Goal: Task Accomplishment & Management: Manage account settings

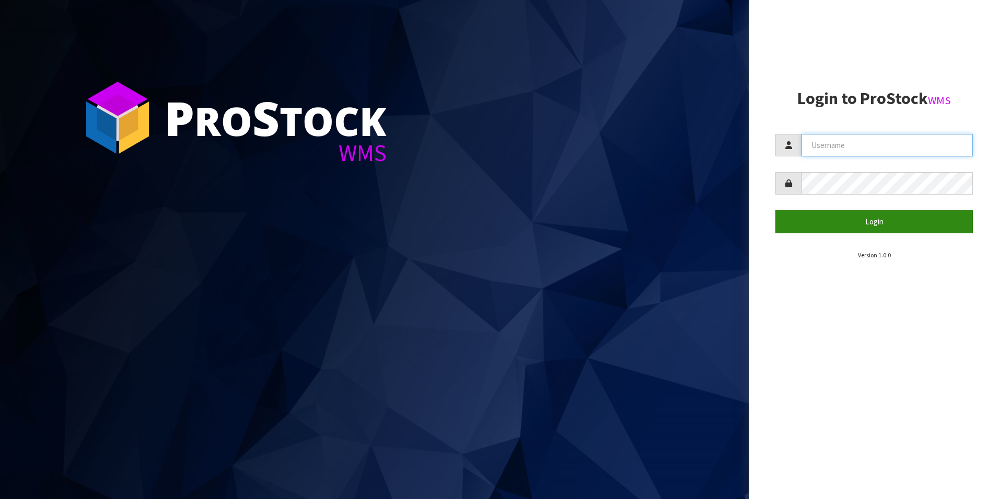
type input "TRACEY@CWL.CO.NZ"
click at [871, 221] on button "Login" at bounding box center [875, 221] width 198 height 22
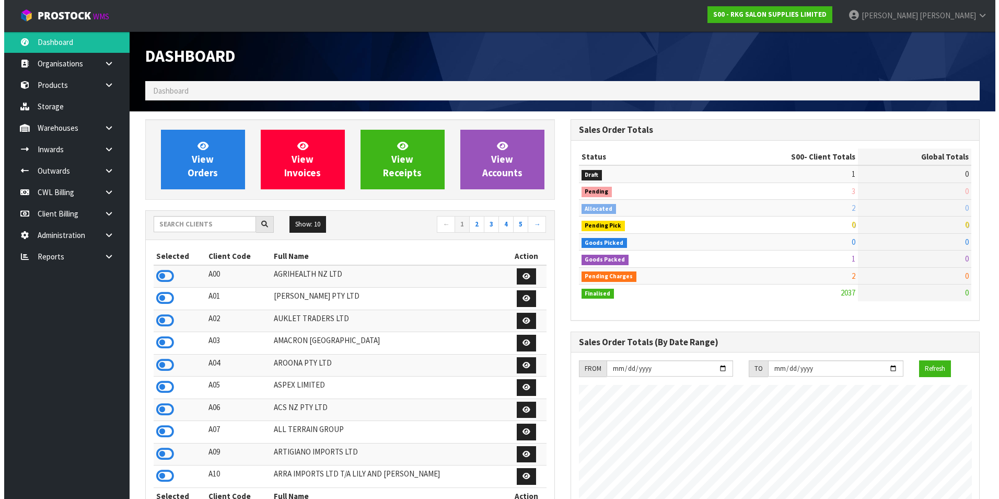
scroll to position [792, 425]
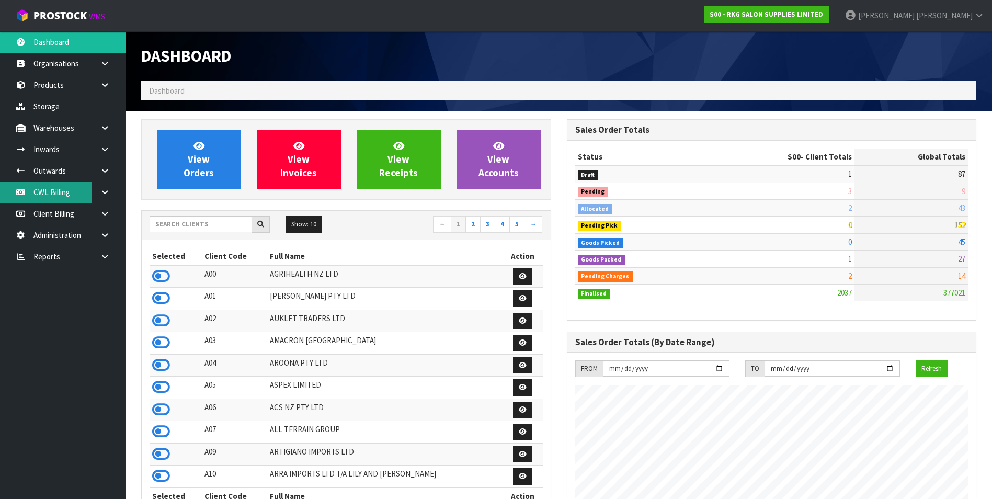
click at [55, 190] on link "CWL Billing" at bounding box center [62, 191] width 125 height 21
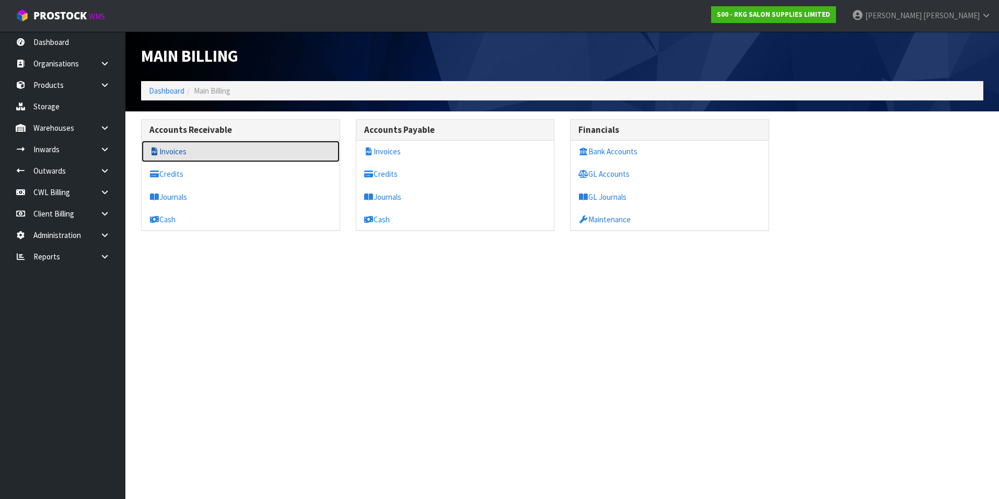
click at [208, 158] on link "Invoices" at bounding box center [241, 151] width 198 height 21
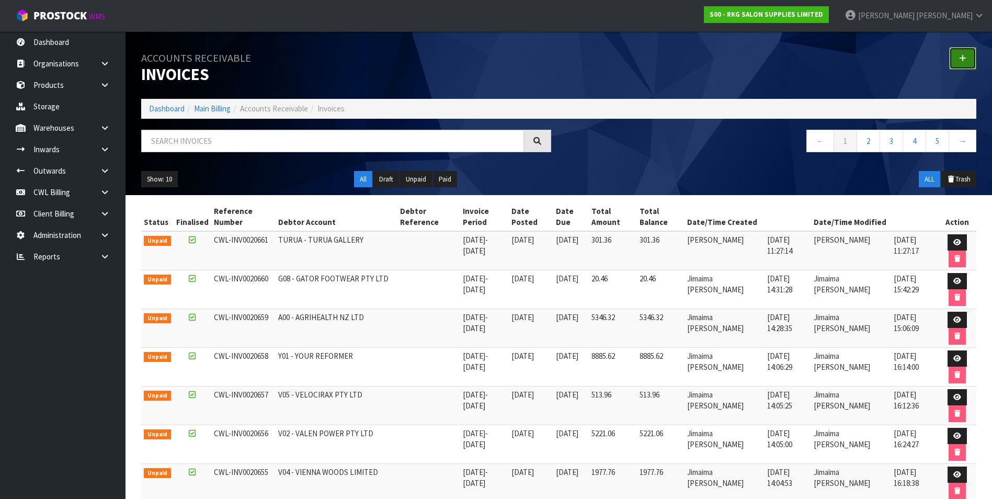
click at [970, 61] on link at bounding box center [962, 58] width 27 height 22
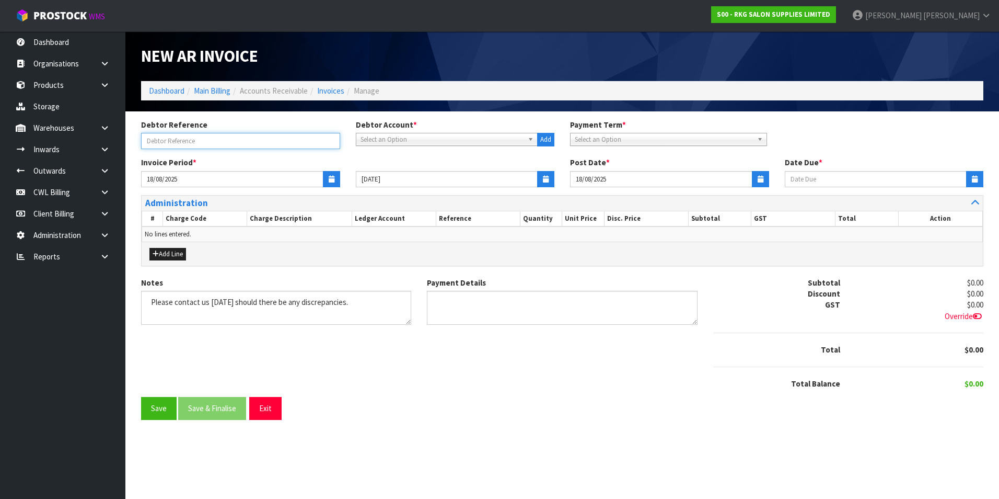
click at [216, 138] on input "text" at bounding box center [240, 141] width 199 height 16
type input "2097281 - KIERAN CUTFORTH"
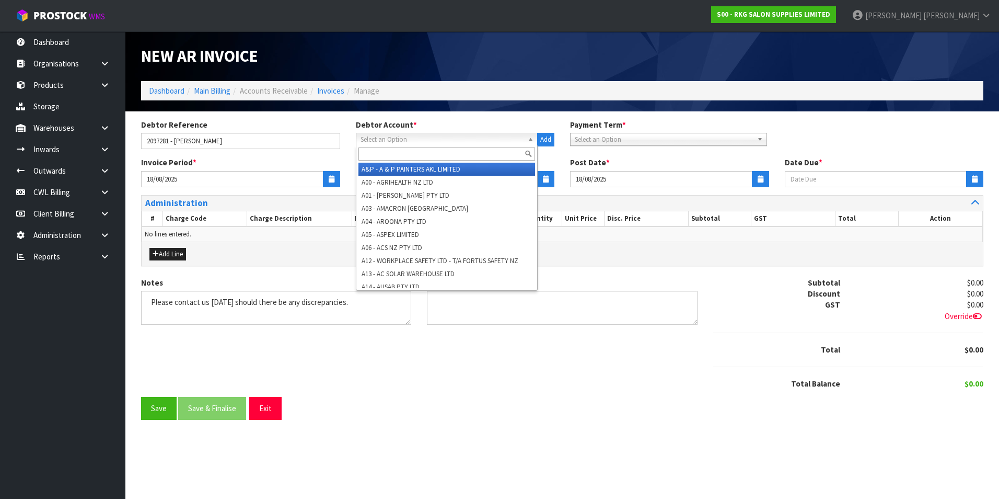
click at [431, 143] on span "Select an Option" at bounding box center [443, 139] width 164 height 13
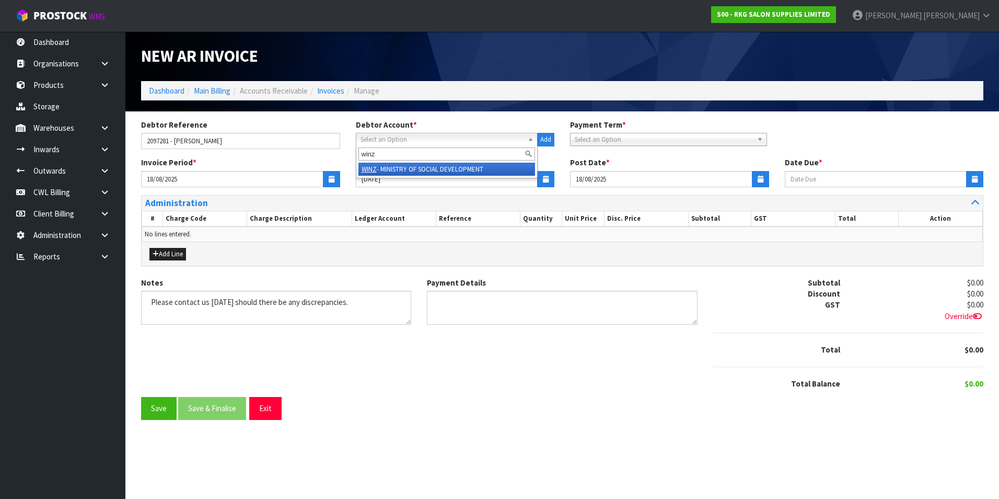
type input "winz"
click at [448, 167] on li "WINZ - MINISTRY OF SOCIAL DEVELOPMENT" at bounding box center [447, 169] width 177 height 13
type input "25/08/2025"
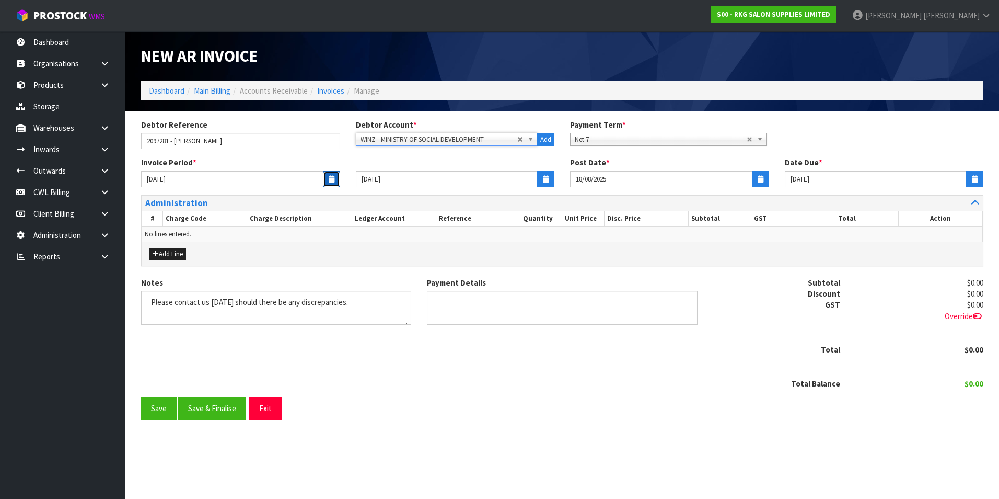
click at [330, 177] on icon "button" at bounding box center [332, 179] width 6 height 7
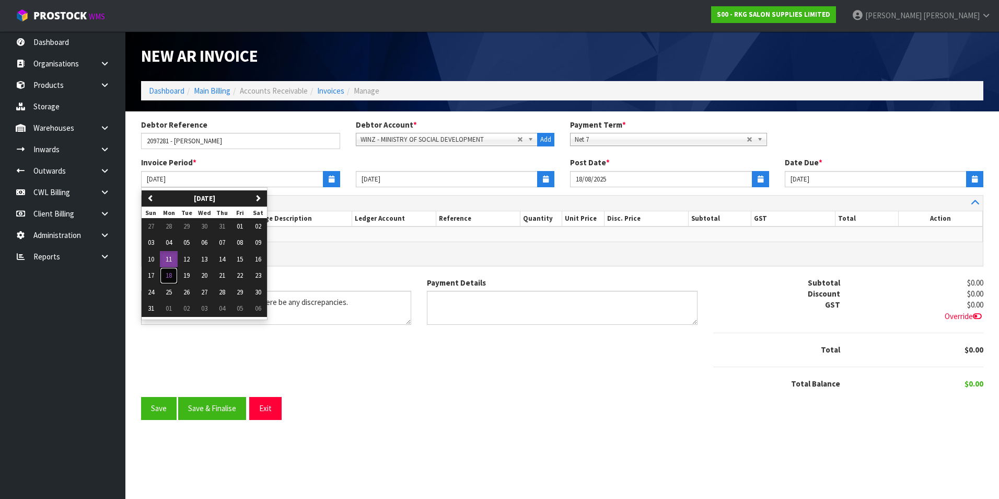
click at [173, 275] on button "18" at bounding box center [169, 275] width 18 height 17
type input "18/08/2025"
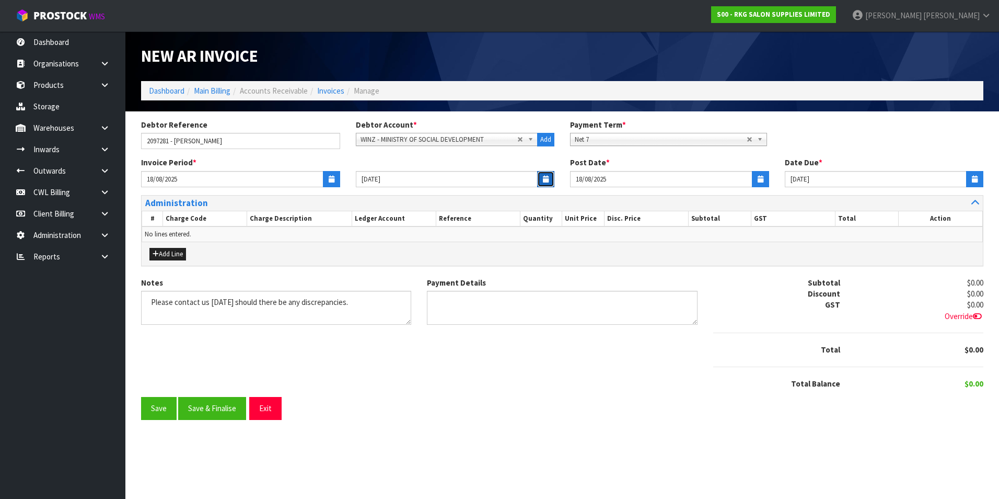
click at [547, 179] on icon "button" at bounding box center [546, 179] width 6 height 7
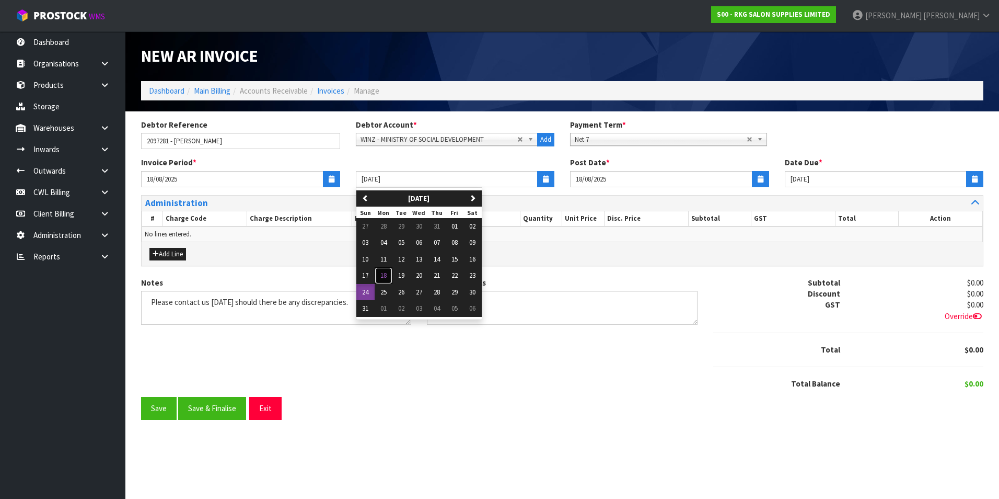
click at [382, 271] on span "18" at bounding box center [384, 275] width 6 height 9
type input "18/08/2025"
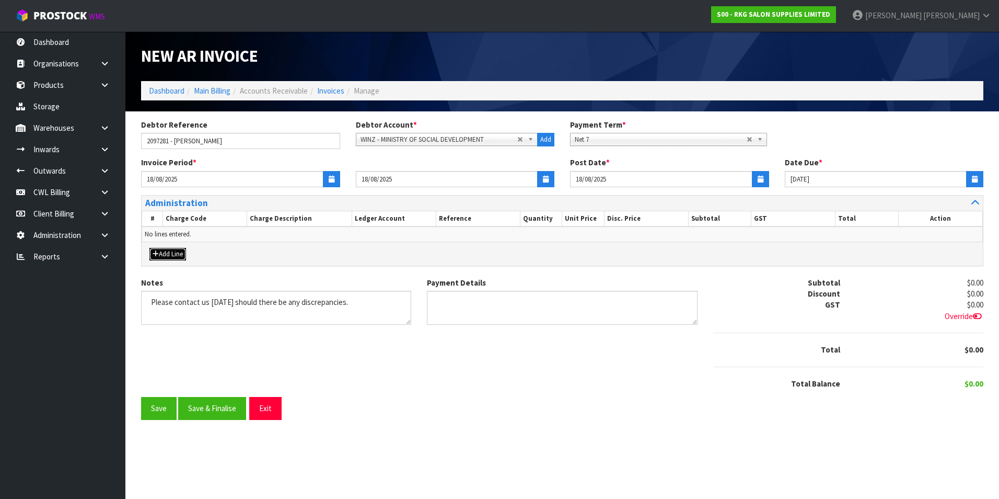
click at [171, 254] on button "Add Line" at bounding box center [168, 254] width 37 height 13
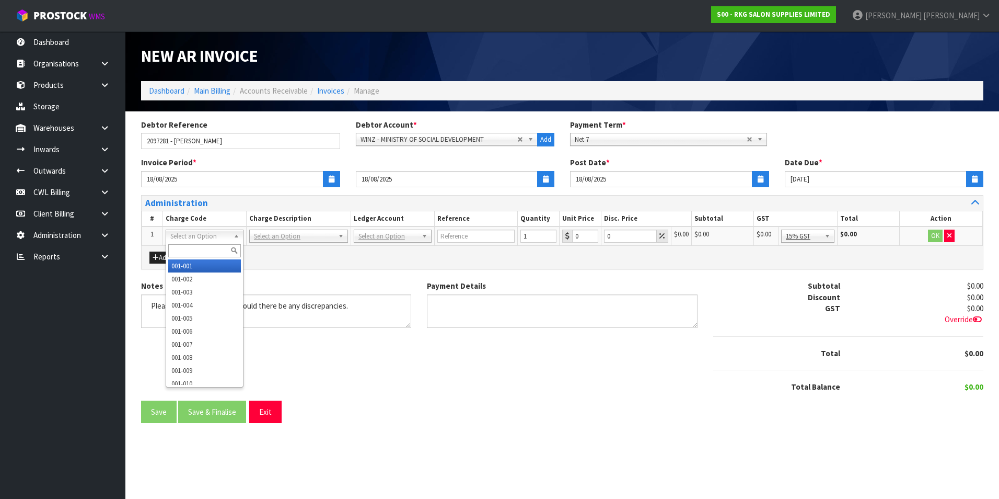
click at [198, 246] on input "text" at bounding box center [204, 250] width 73 height 13
type input "009-022"
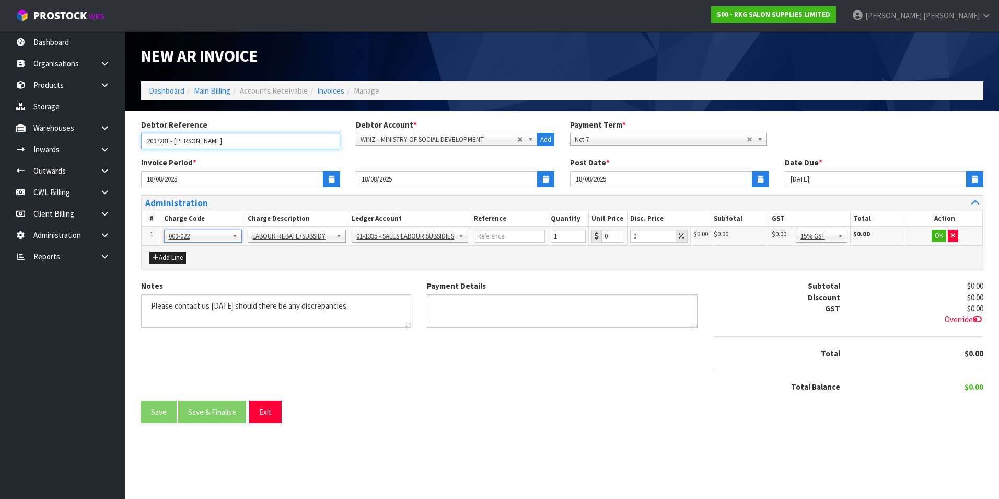
drag, startPoint x: 248, startPoint y: 139, endPoint x: 140, endPoint y: 141, distance: 108.2
click at [140, 141] on div "Debtor Reference 2097281 - KIERAN CUTFORTH" at bounding box center [240, 134] width 215 height 30
click at [504, 238] on input "text" at bounding box center [509, 235] width 71 height 13
paste input "2097281 - KIERAN CUTFORTH"
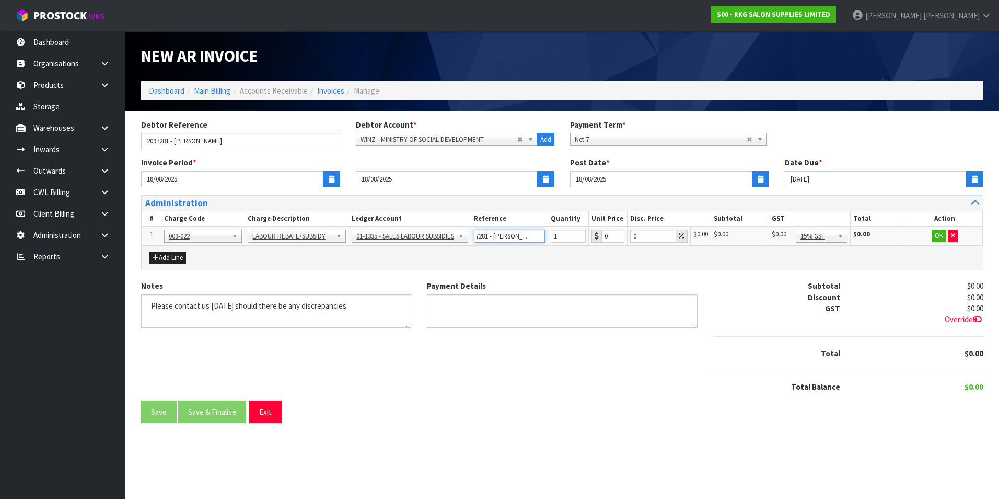
type input "2097281 - KIERAN CUTFORTH"
type input "1089.60"
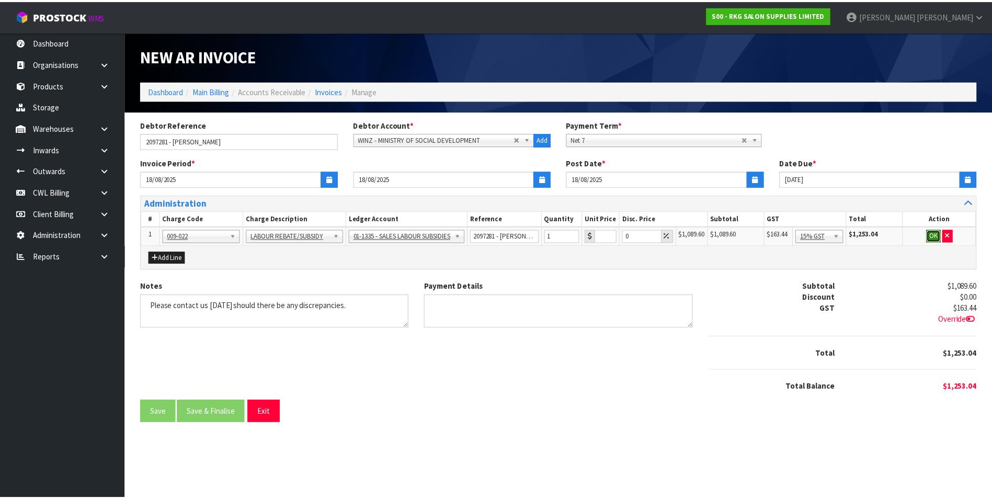
scroll to position [0, 0]
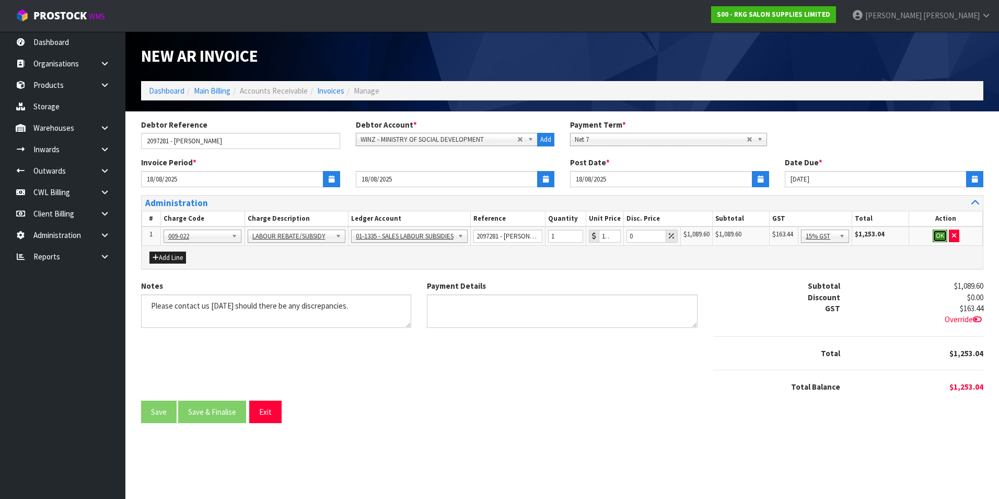
click at [937, 238] on button "OK" at bounding box center [940, 235] width 15 height 13
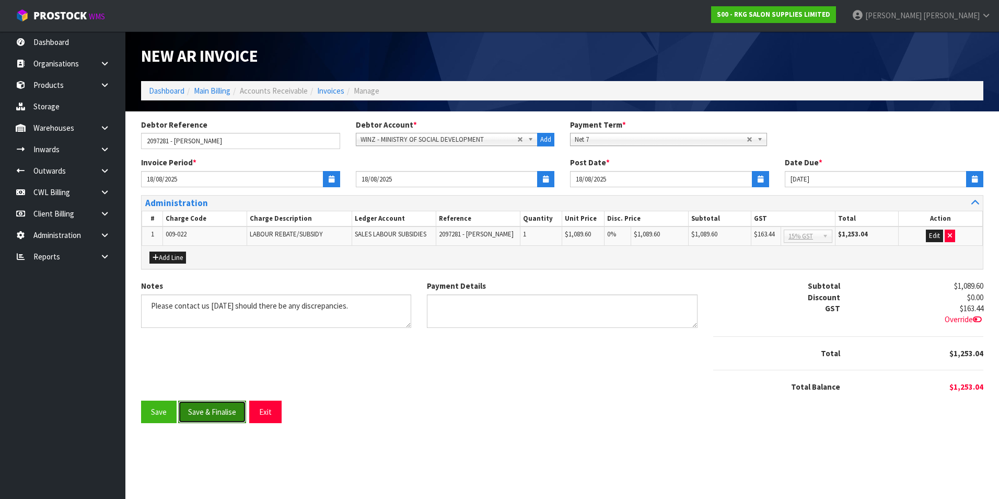
click at [232, 420] on button "Save & Finalise" at bounding box center [212, 411] width 68 height 22
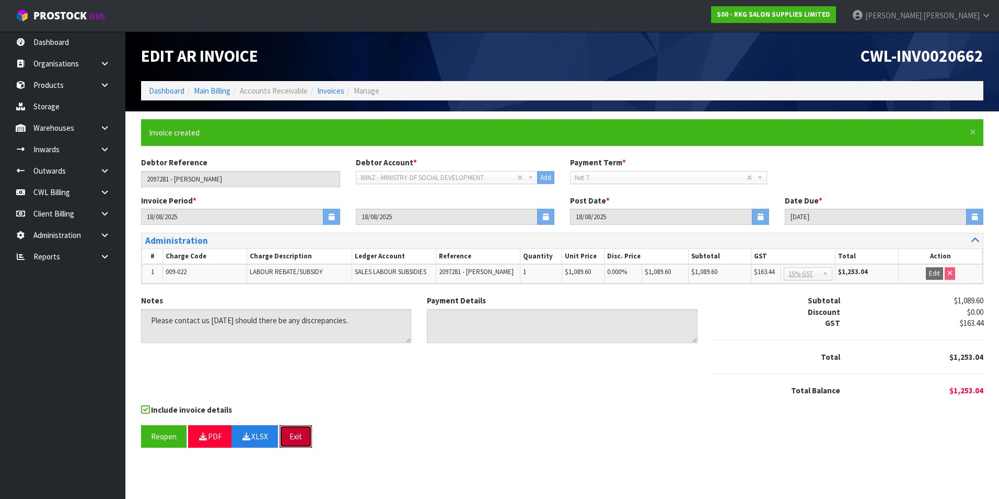
click at [297, 443] on button "Exit" at bounding box center [296, 436] width 32 height 22
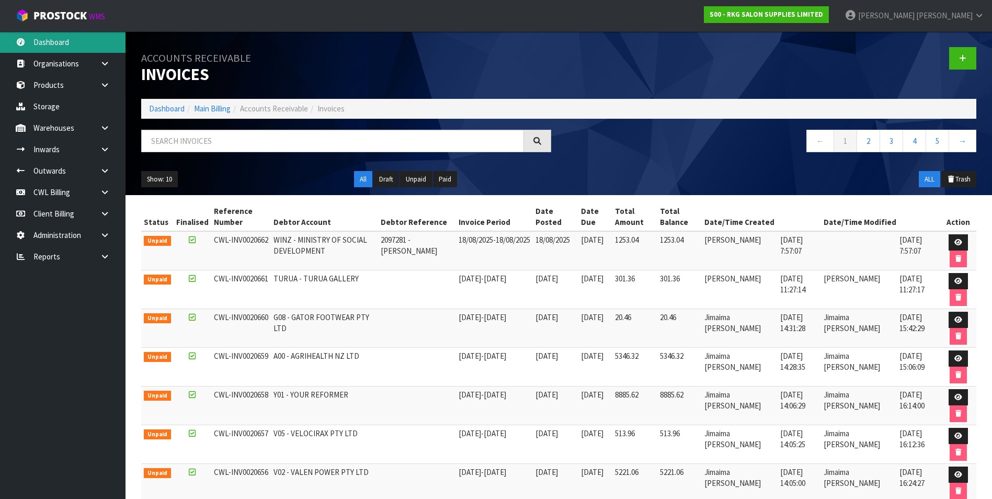
click at [74, 46] on link "Dashboard" at bounding box center [62, 41] width 125 height 21
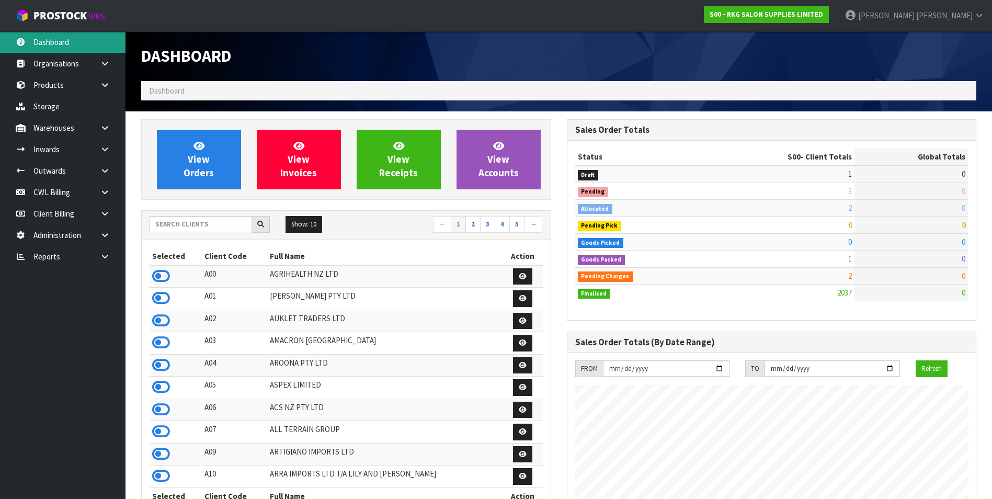
scroll to position [792, 425]
click at [194, 222] on input "text" at bounding box center [201, 224] width 102 height 16
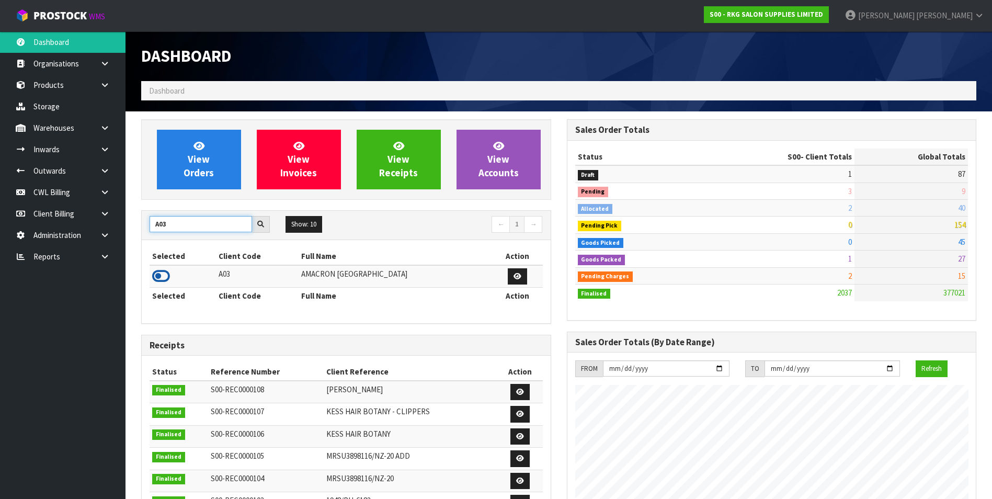
type input "A03"
click at [159, 277] on icon at bounding box center [161, 276] width 18 height 16
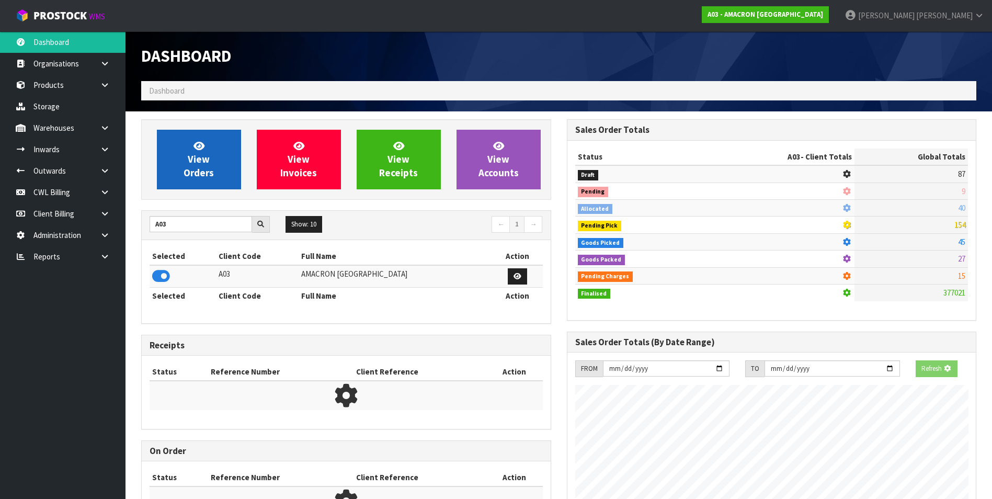
scroll to position [656, 425]
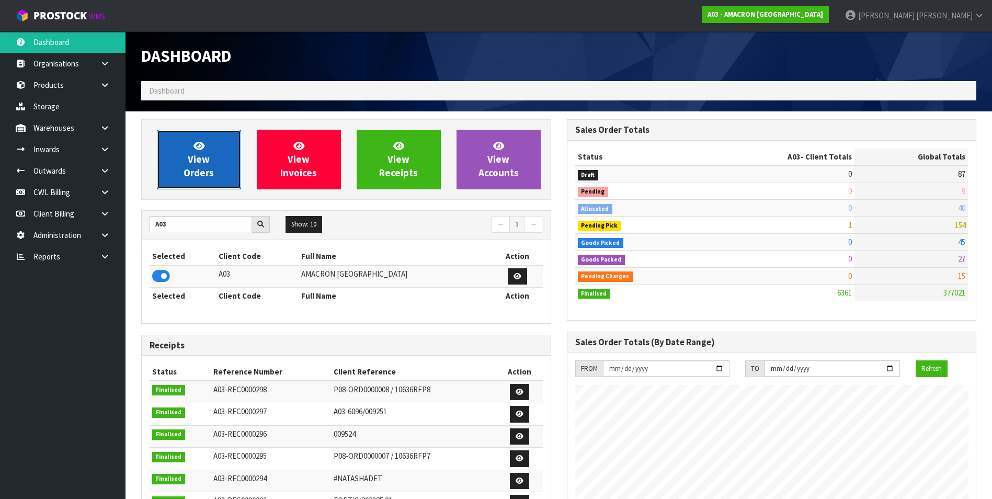
click at [197, 166] on span "View Orders" at bounding box center [198, 159] width 30 height 39
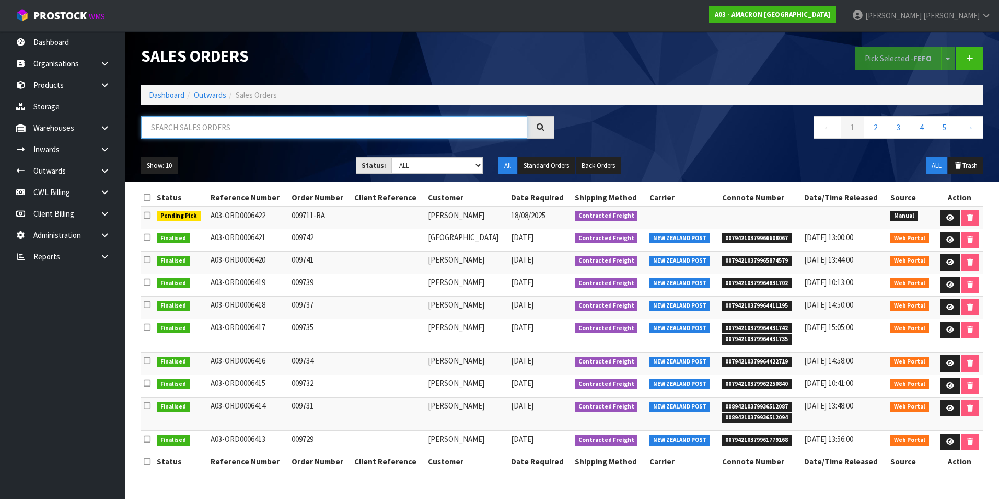
click at [176, 129] on input "text" at bounding box center [334, 127] width 386 height 22
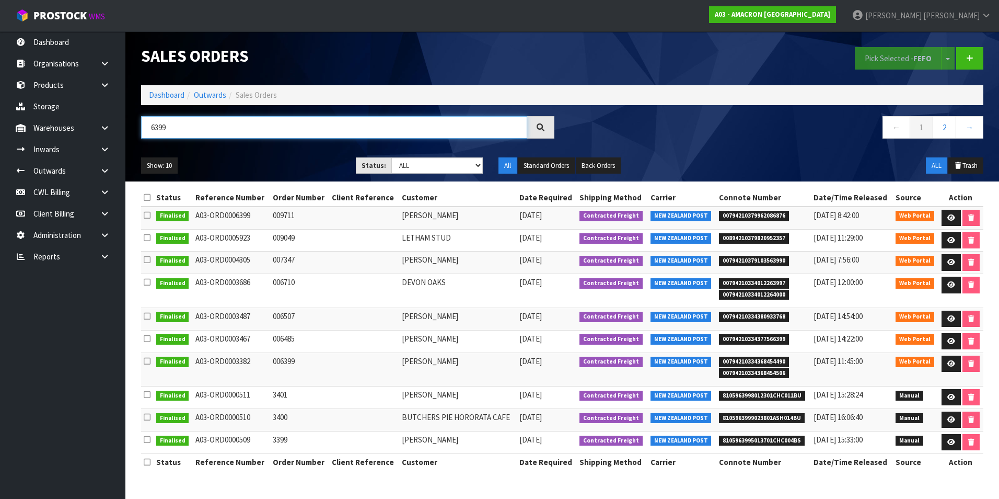
type input "6399"
drag, startPoint x: 785, startPoint y: 215, endPoint x: 720, endPoint y: 218, distance: 64.9
click at [720, 218] on span "00794210379962086876" at bounding box center [754, 216] width 70 height 10
drag, startPoint x: 720, startPoint y: 218, endPoint x: 725, endPoint y: 216, distance: 5.6
copy span "00794210379962086876"
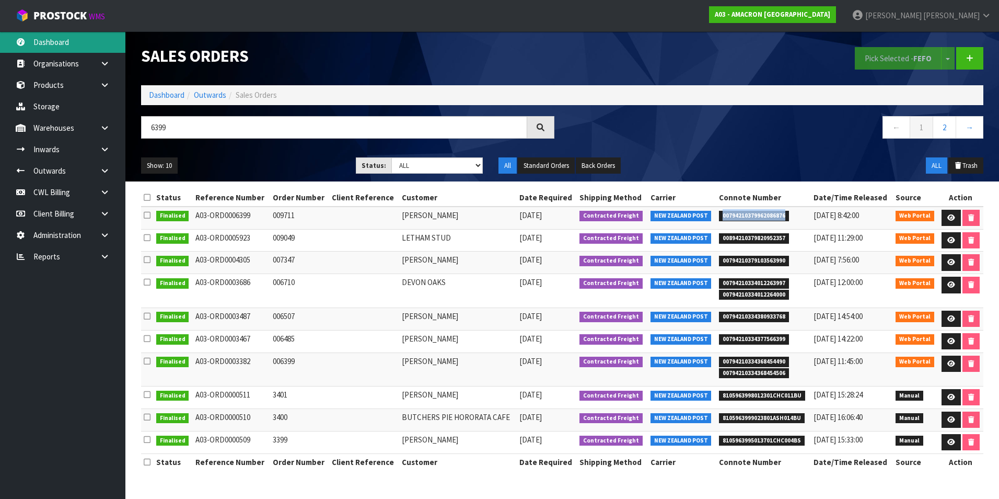
click at [53, 40] on link "Dashboard" at bounding box center [62, 41] width 125 height 21
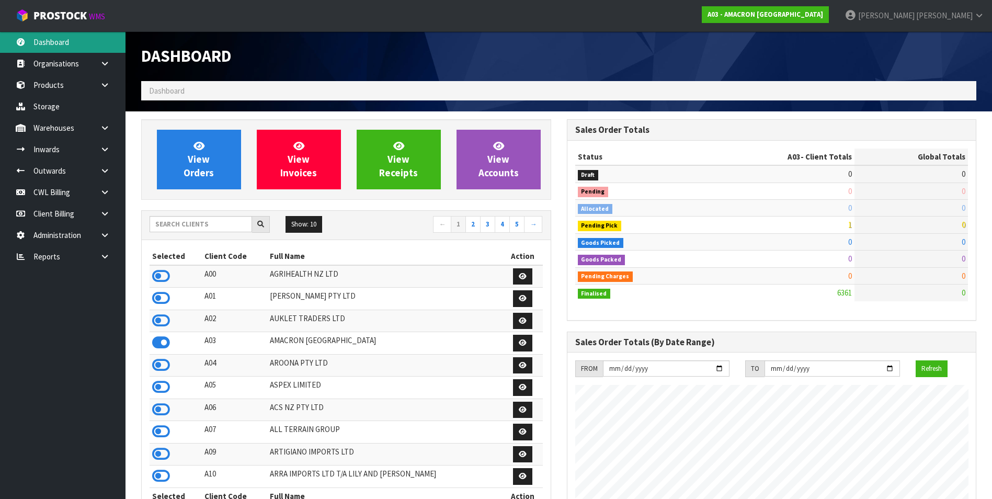
scroll to position [656, 425]
click at [194, 224] on input "text" at bounding box center [201, 224] width 102 height 16
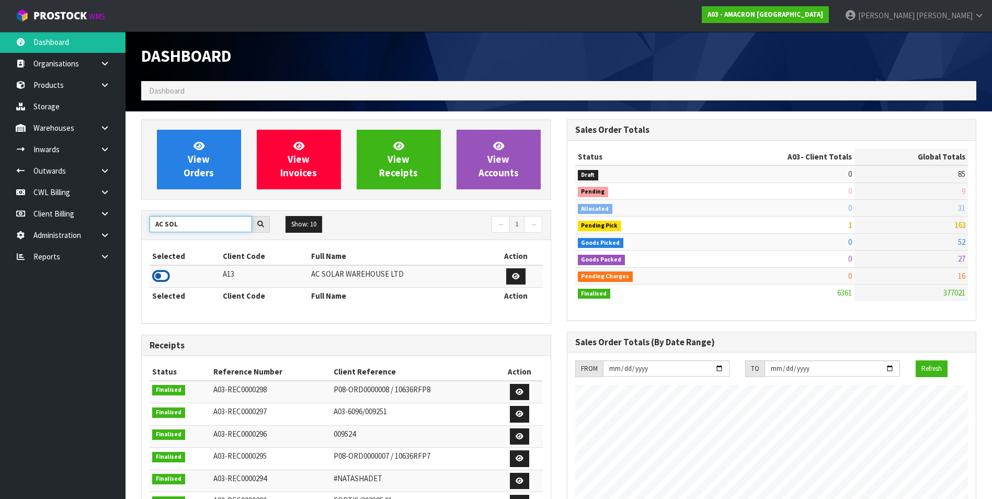
type input "AC SOL"
click at [158, 275] on icon at bounding box center [161, 276] width 18 height 16
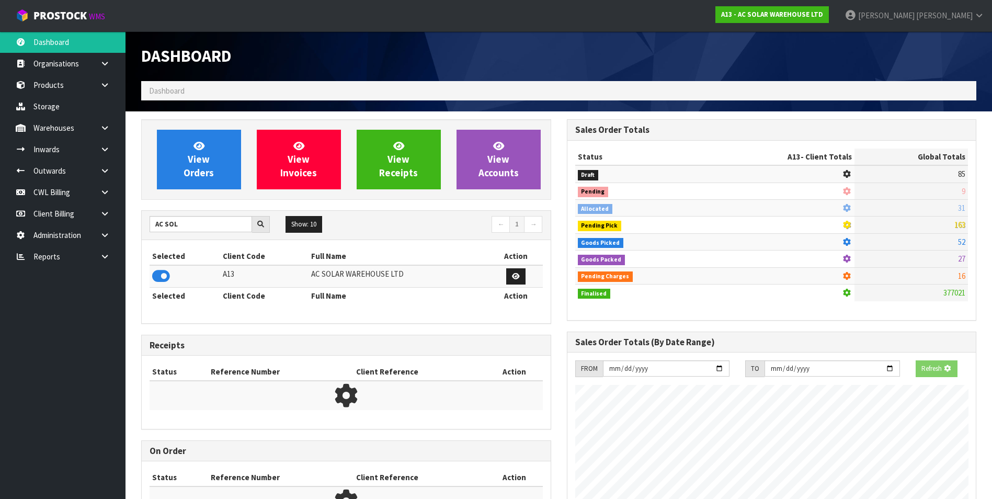
scroll to position [826, 425]
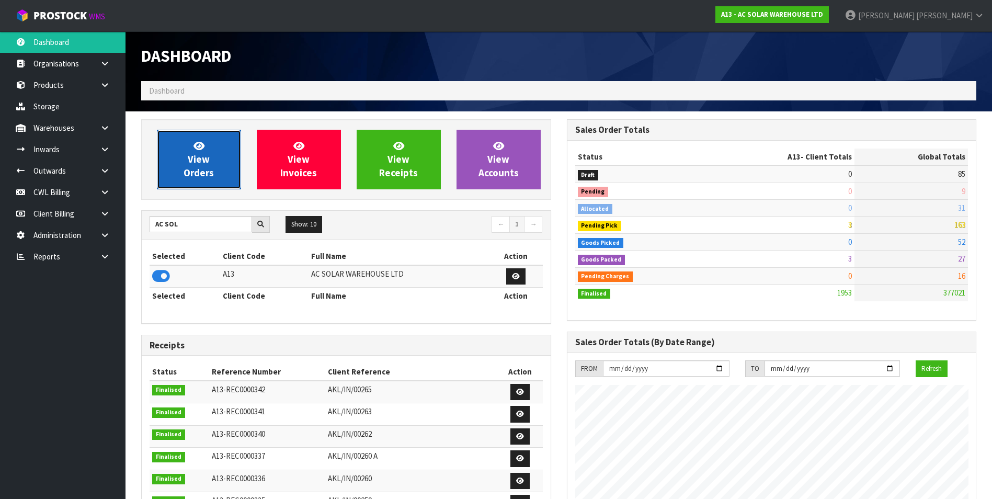
click at [179, 159] on link "View Orders" at bounding box center [199, 160] width 84 height 60
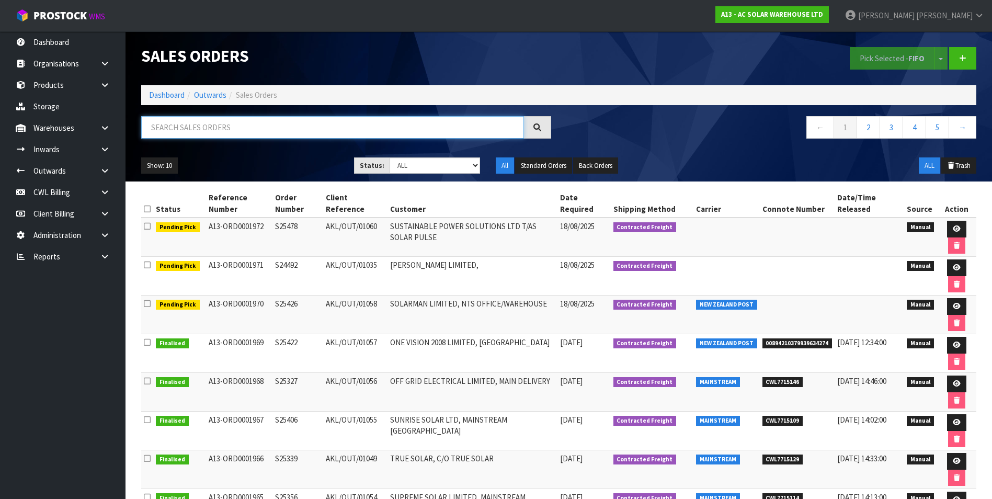
click at [177, 129] on input "text" at bounding box center [332, 127] width 383 height 22
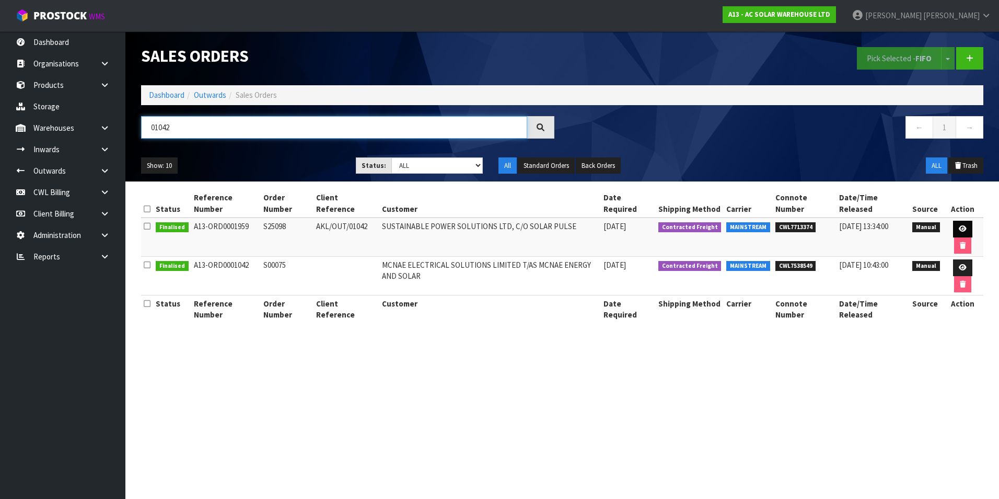
type input "01042"
click at [962, 225] on link at bounding box center [962, 229] width 19 height 17
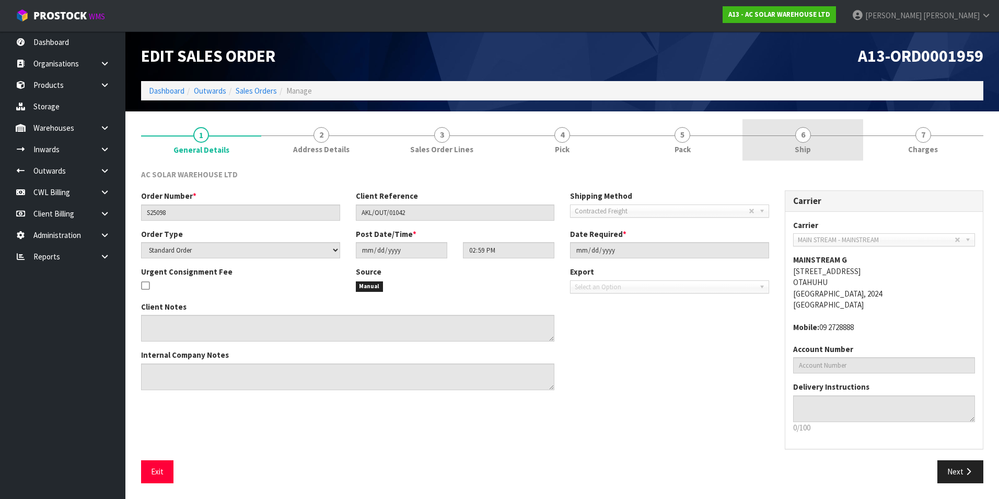
click at [803, 135] on span "6" at bounding box center [804, 135] width 16 height 16
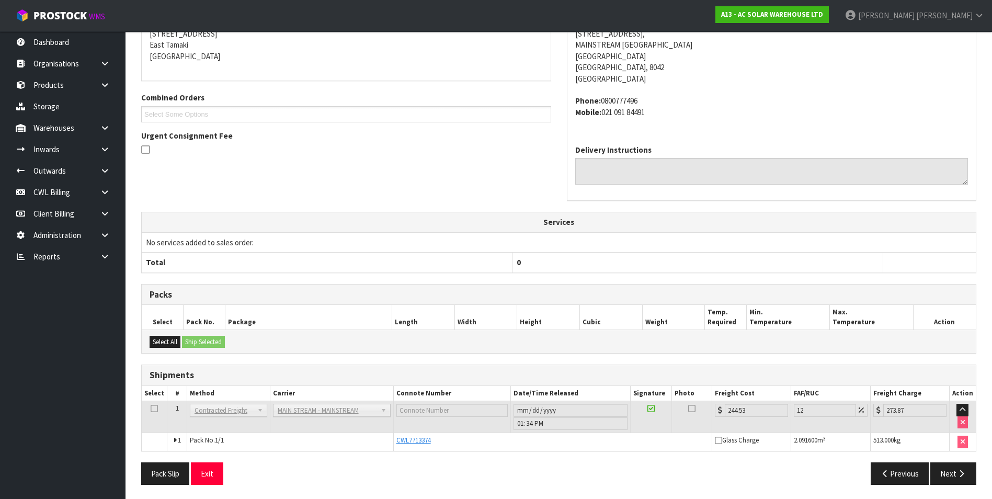
scroll to position [182, 0]
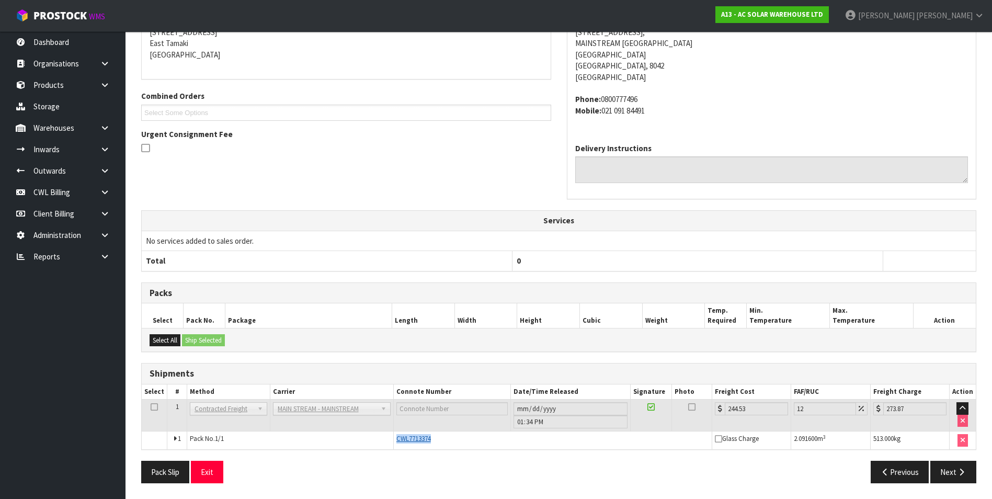
drag, startPoint x: 433, startPoint y: 440, endPoint x: 396, endPoint y: 442, distance: 37.1
click at [396, 442] on div "CWL7713374" at bounding box center [552, 438] width 313 height 9
copy span "CWL7713374"
click at [55, 40] on link "Dashboard" at bounding box center [62, 41] width 125 height 21
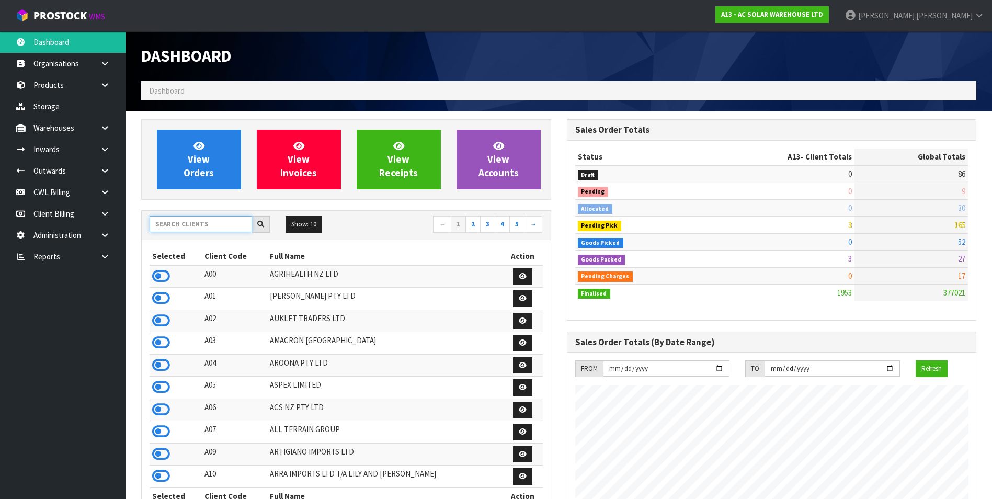
click at [189, 221] on input "text" at bounding box center [201, 224] width 102 height 16
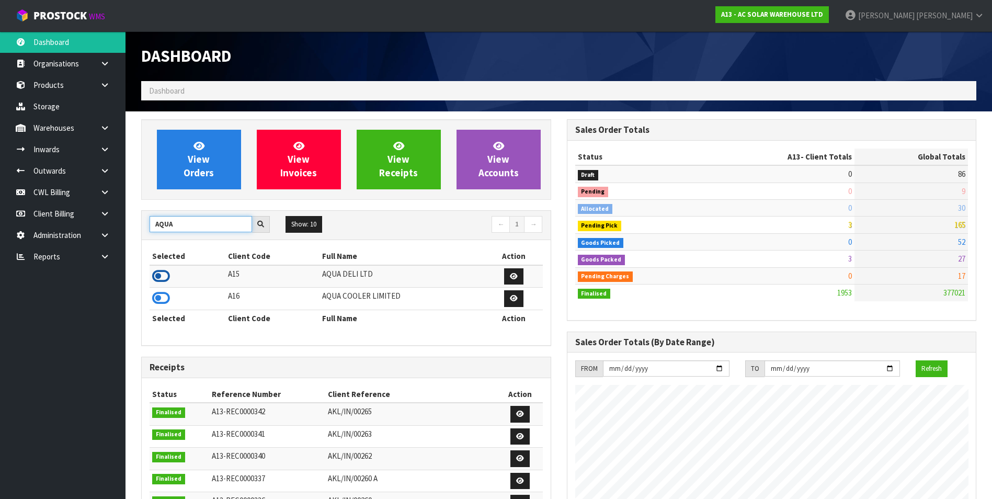
type input "AQUA"
click at [159, 275] on icon at bounding box center [161, 276] width 18 height 16
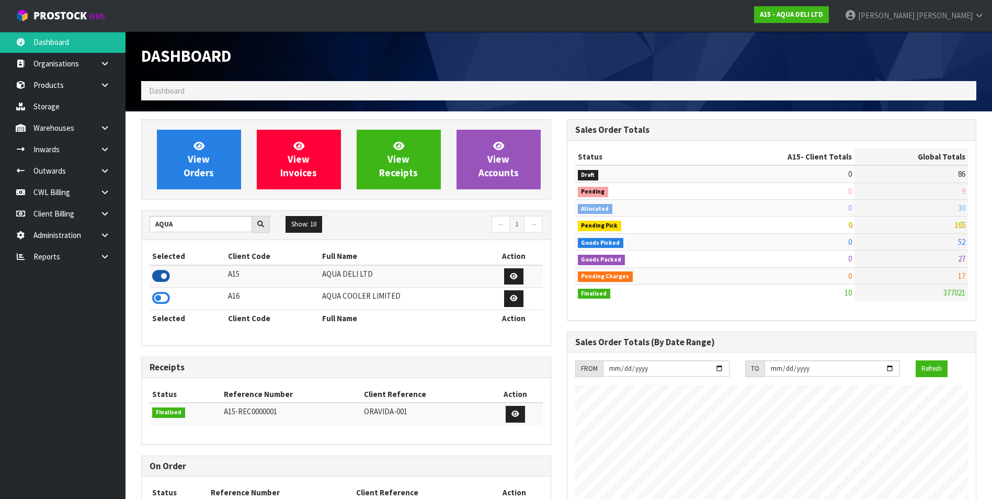
scroll to position [639, 425]
click at [104, 252] on link at bounding box center [108, 256] width 33 height 21
click at [93, 281] on link "Client" at bounding box center [62, 277] width 125 height 21
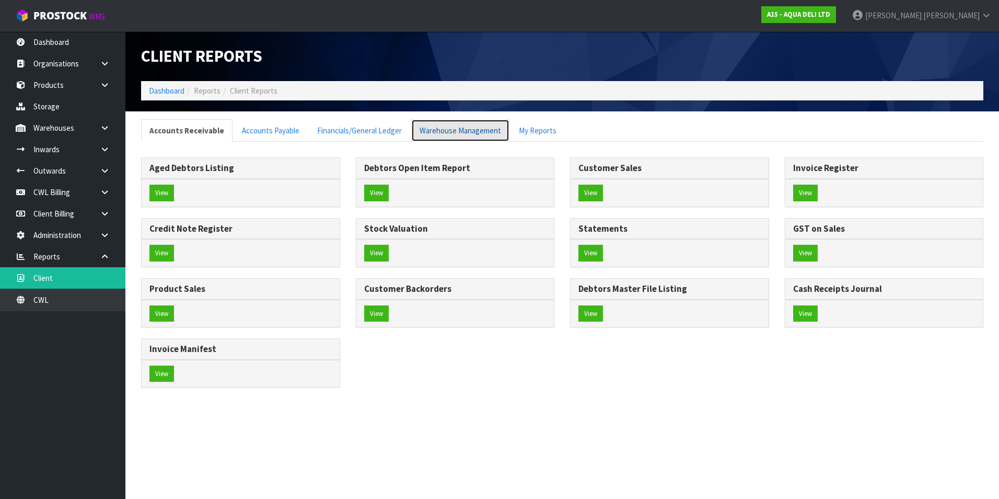
click at [439, 134] on link "Warehouse Management" at bounding box center [460, 130] width 98 height 22
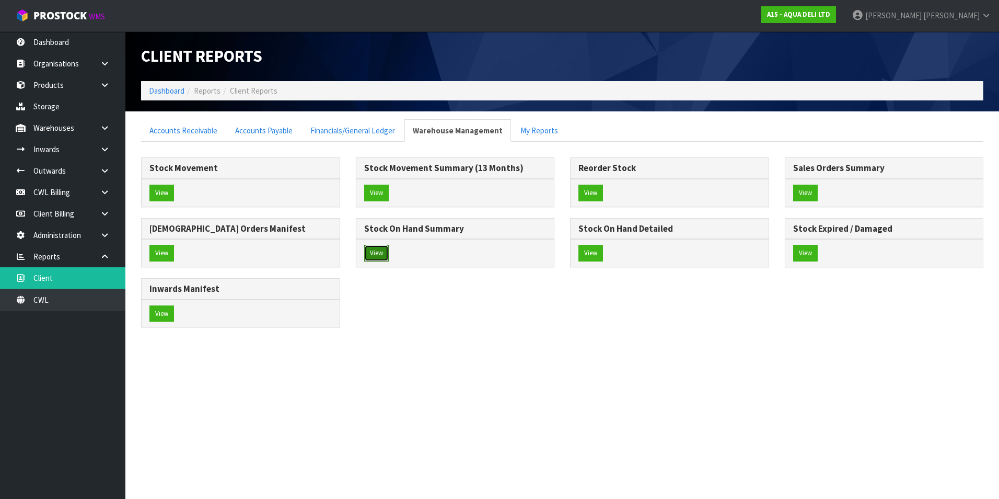
click at [369, 249] on button "View" at bounding box center [376, 253] width 25 height 17
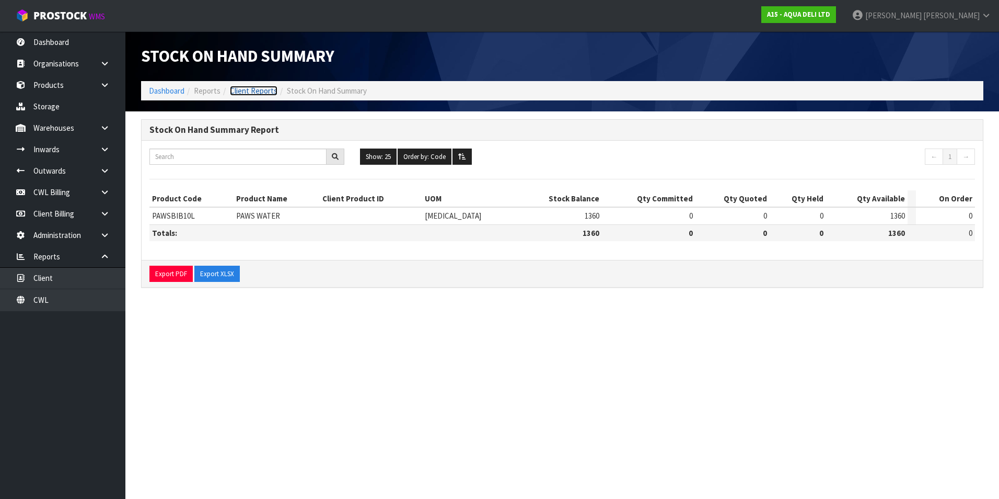
click at [259, 93] on link "Client Reports" at bounding box center [254, 91] width 48 height 10
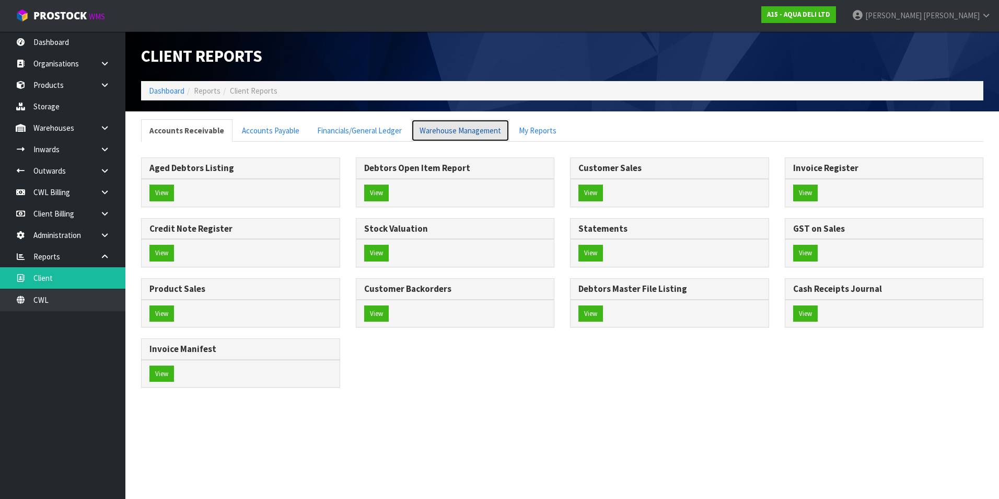
click at [475, 137] on link "Warehouse Management" at bounding box center [460, 130] width 98 height 22
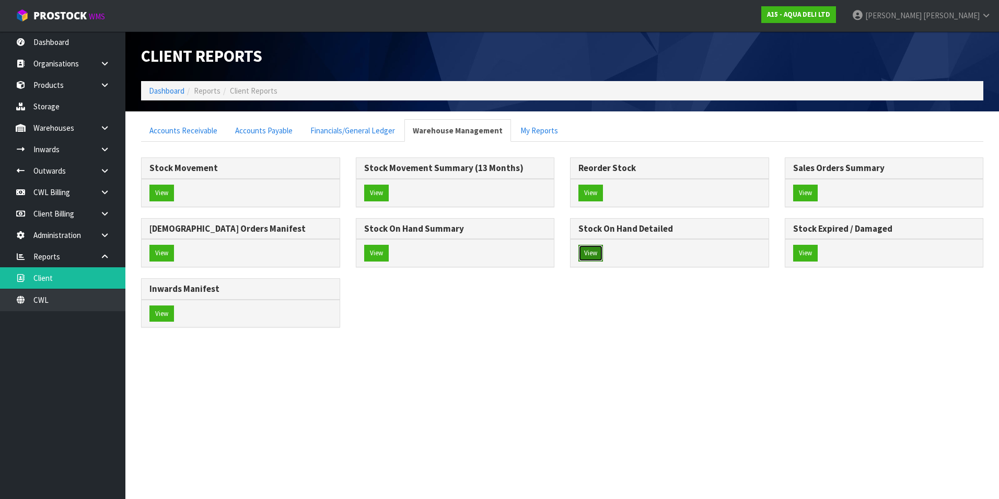
click at [585, 255] on button "View" at bounding box center [591, 253] width 25 height 17
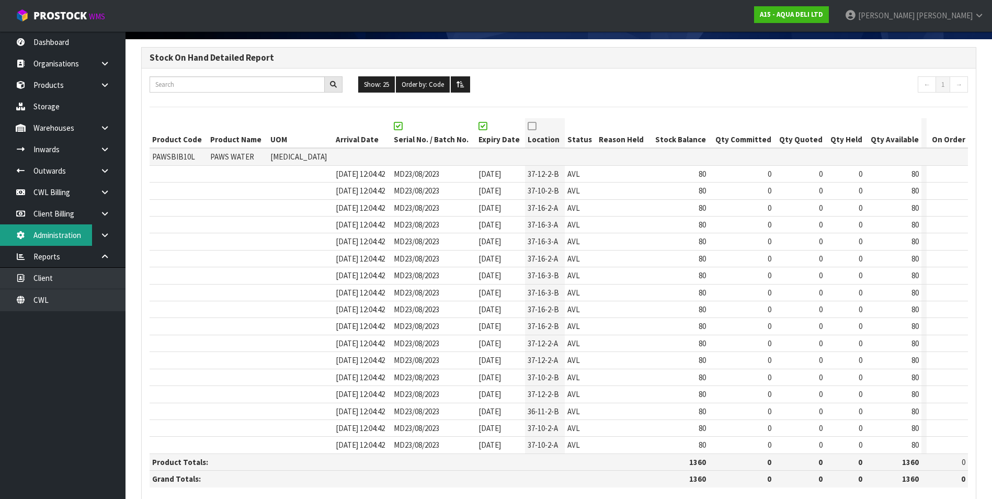
scroll to position [126, 0]
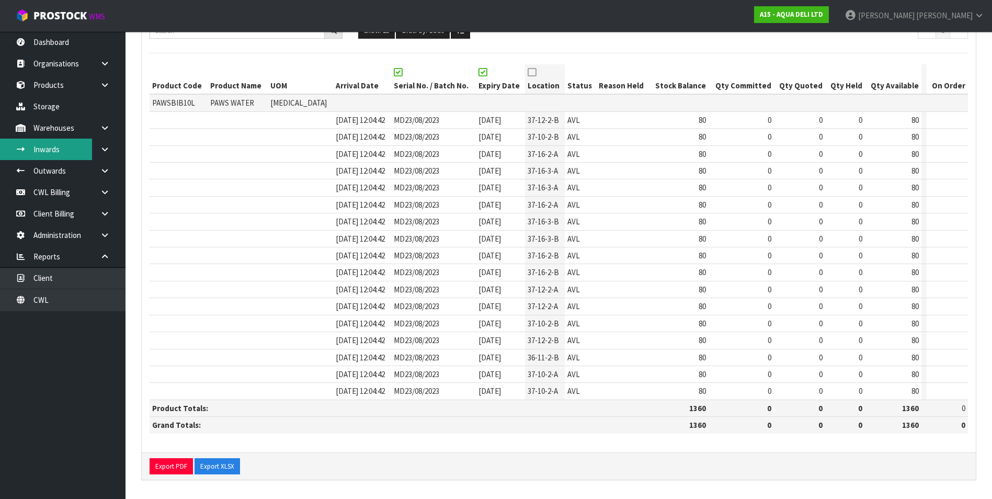
click at [66, 150] on link "Inwards" at bounding box center [62, 149] width 125 height 21
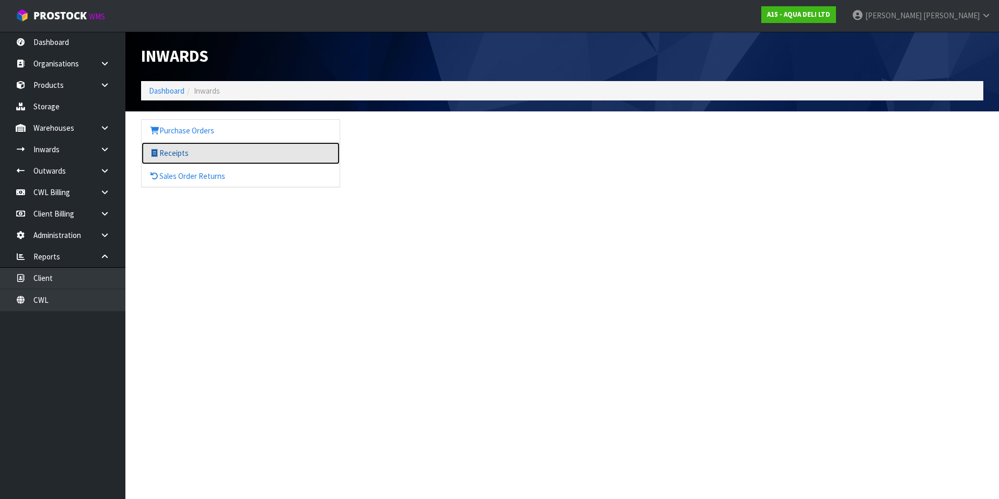
click at [166, 151] on link "Receipts" at bounding box center [241, 152] width 198 height 21
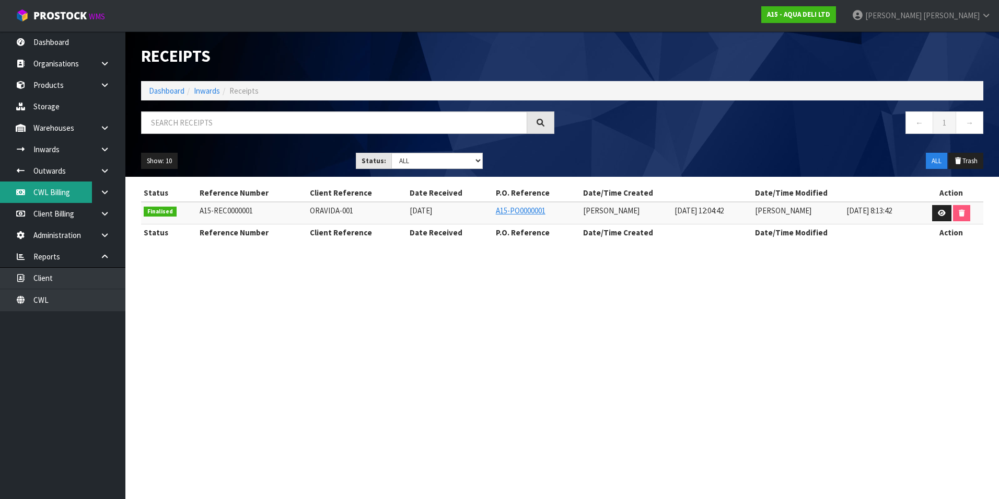
click at [62, 197] on link "CWL Billing" at bounding box center [62, 191] width 125 height 21
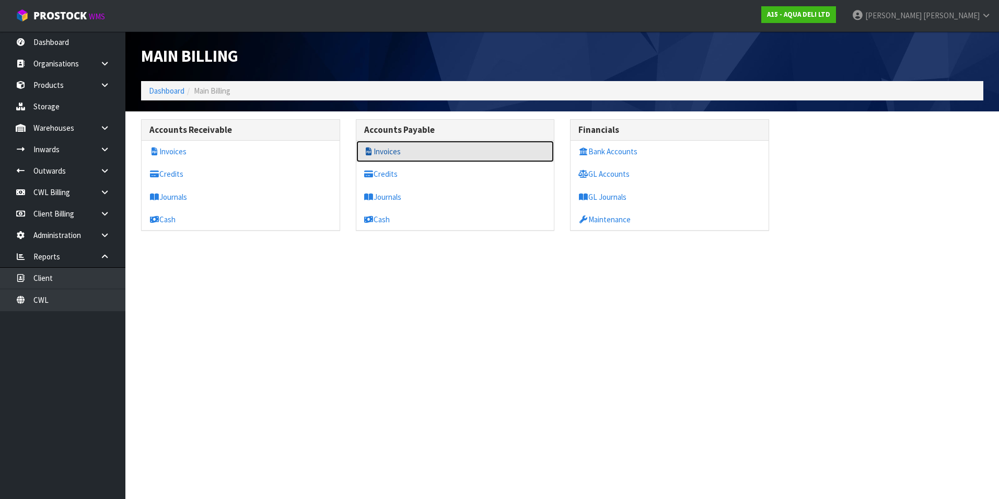
click at [380, 151] on link "Invoices" at bounding box center [456, 151] width 198 height 21
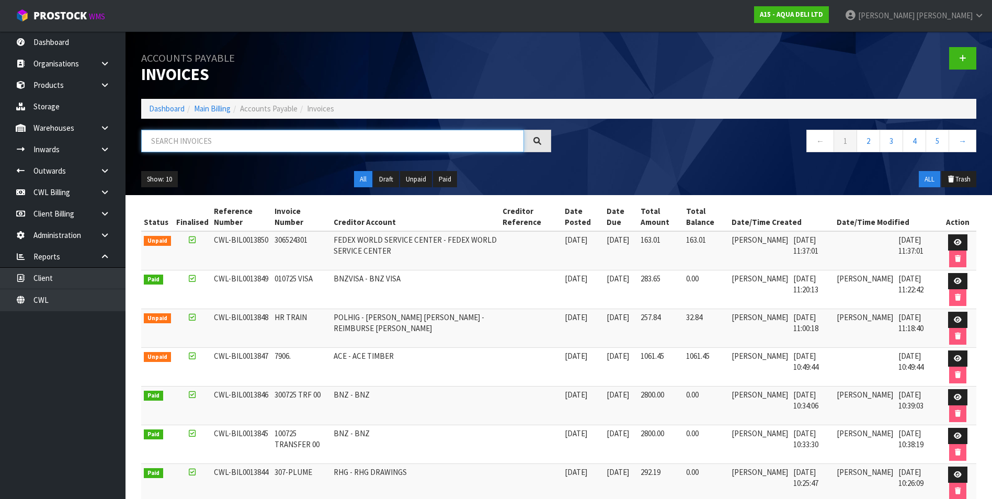
click at [227, 142] on input "text" at bounding box center [332, 141] width 383 height 22
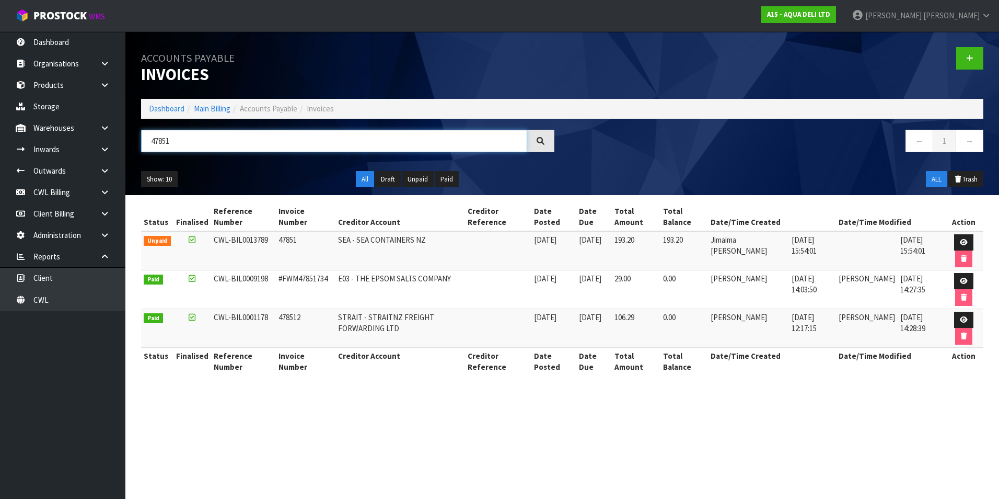
click at [231, 140] on input "47851" at bounding box center [334, 141] width 386 height 22
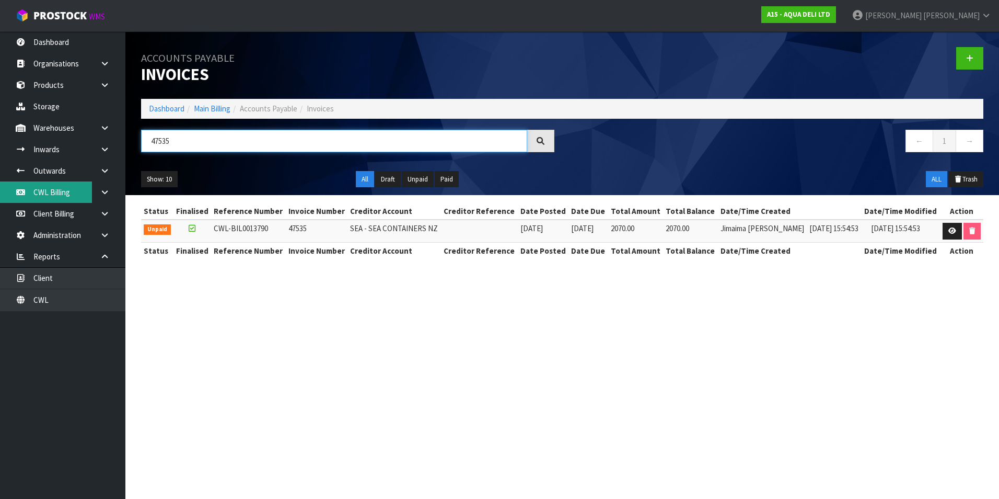
type input "47535"
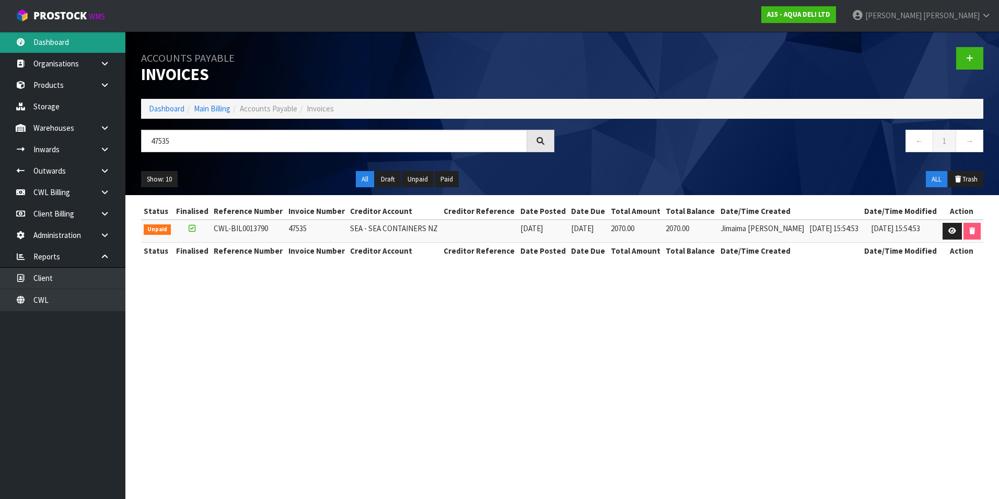
click at [77, 36] on link "Dashboard" at bounding box center [62, 41] width 125 height 21
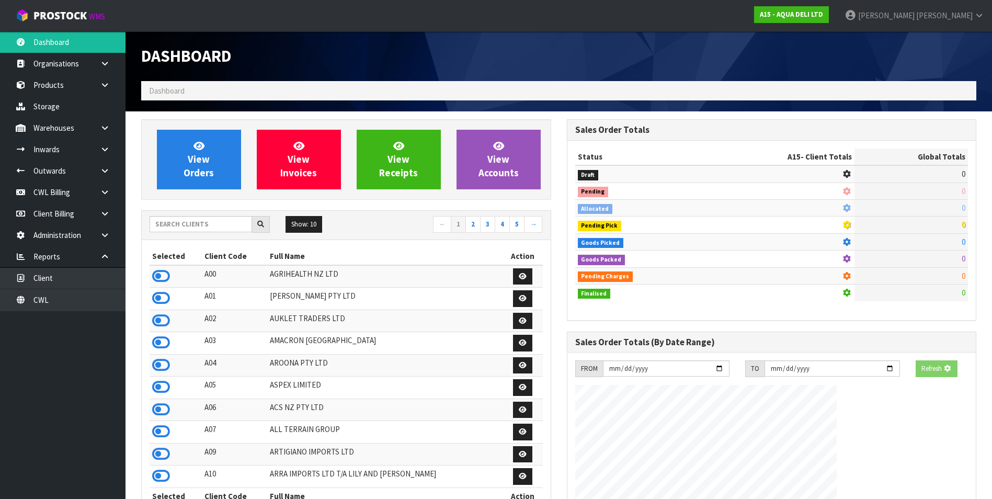
click at [176, 214] on div "Show: 10 5 10 25 50 ← 1 2 3 4 5 →" at bounding box center [346, 225] width 409 height 29
click at [158, 225] on input "text" at bounding box center [201, 224] width 102 height 16
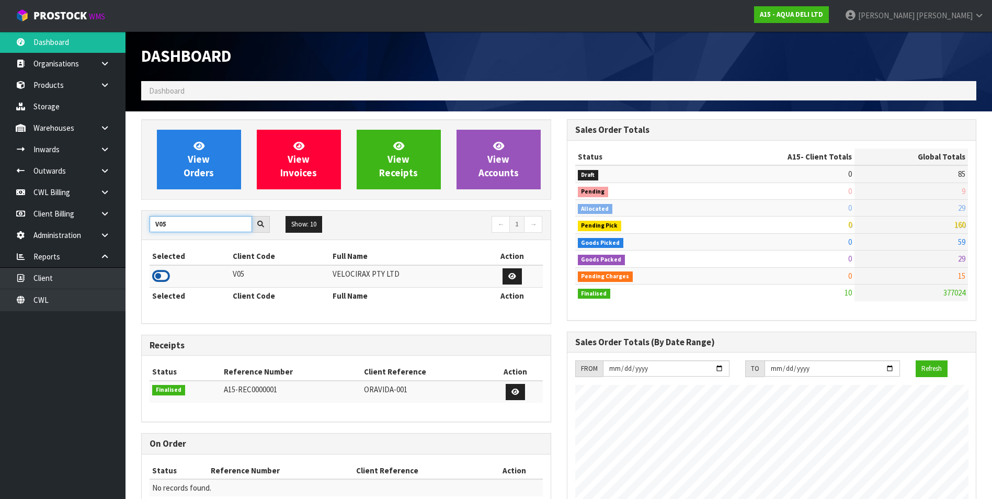
type input "V05"
click at [160, 276] on icon at bounding box center [161, 276] width 18 height 16
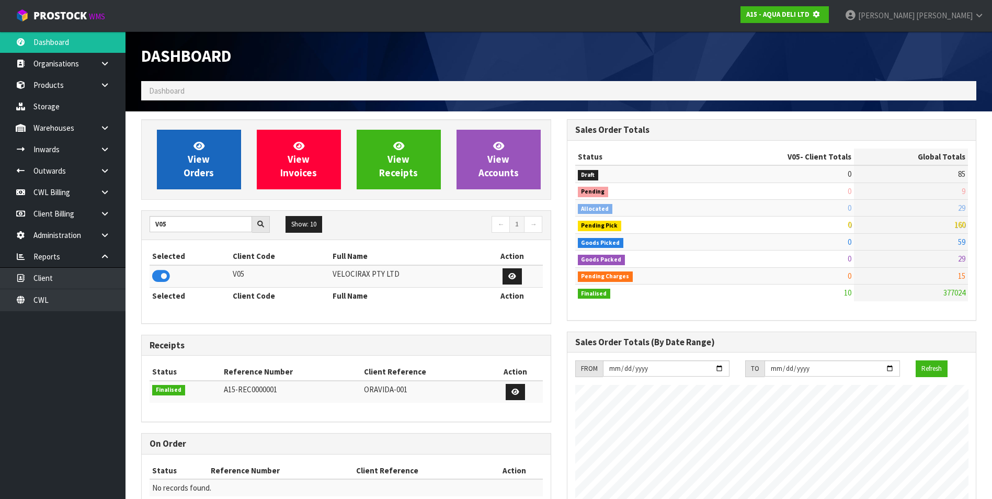
scroll to position [652, 425]
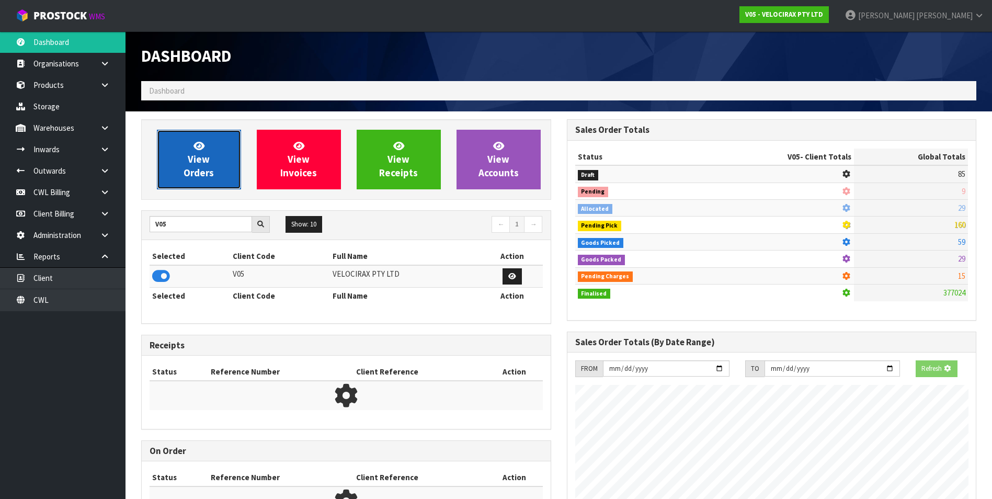
click at [189, 162] on span "View Orders" at bounding box center [198, 159] width 30 height 39
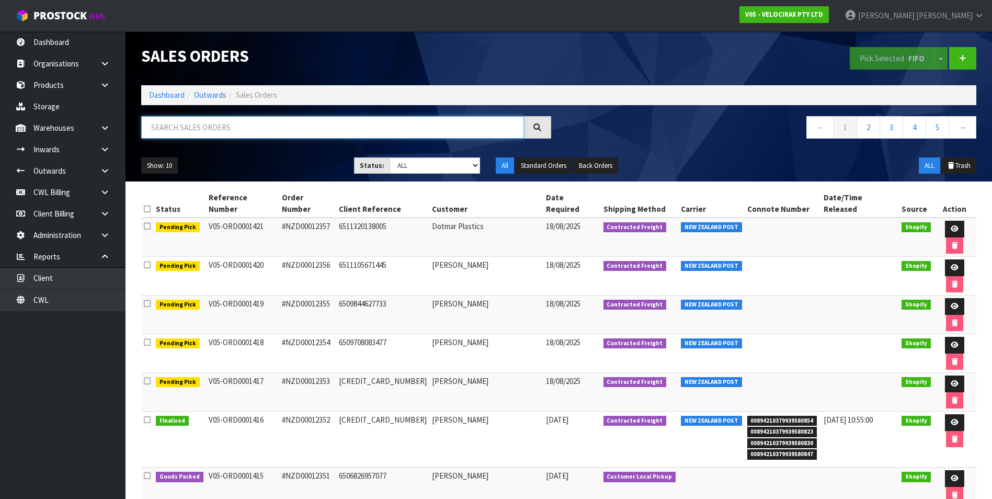
click at [182, 125] on input "text" at bounding box center [332, 127] width 383 height 22
click at [201, 126] on input "text" at bounding box center [332, 127] width 383 height 22
paste input "00894210379939580830"
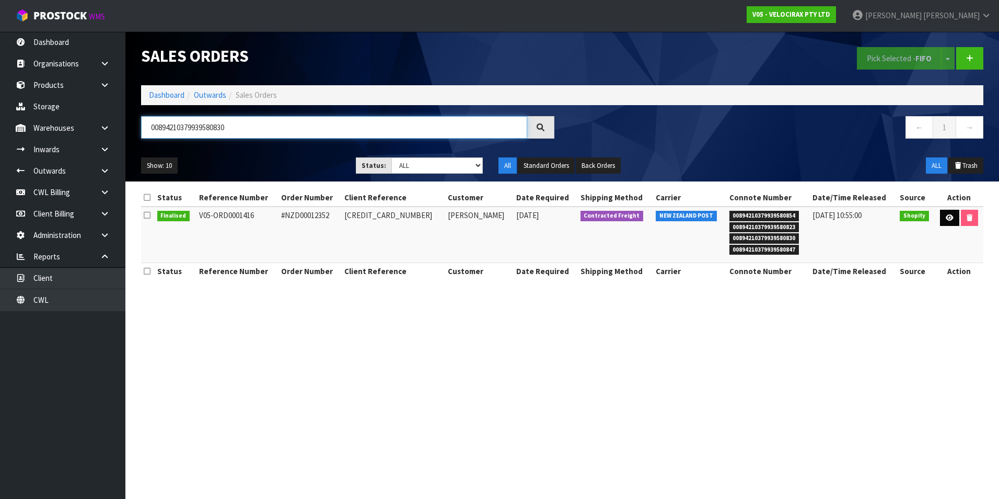
type input "00894210379939580830"
click at [949, 221] on icon at bounding box center [950, 217] width 8 height 7
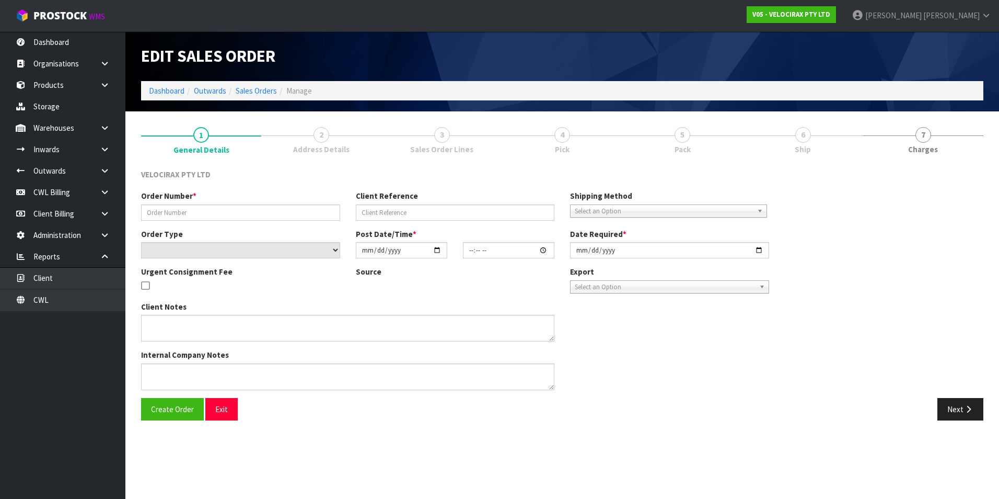
type input "#NZD00012352"
type input "6506904781077"
select select "number:0"
type input "2025-08-14"
type input "13:14:56.000"
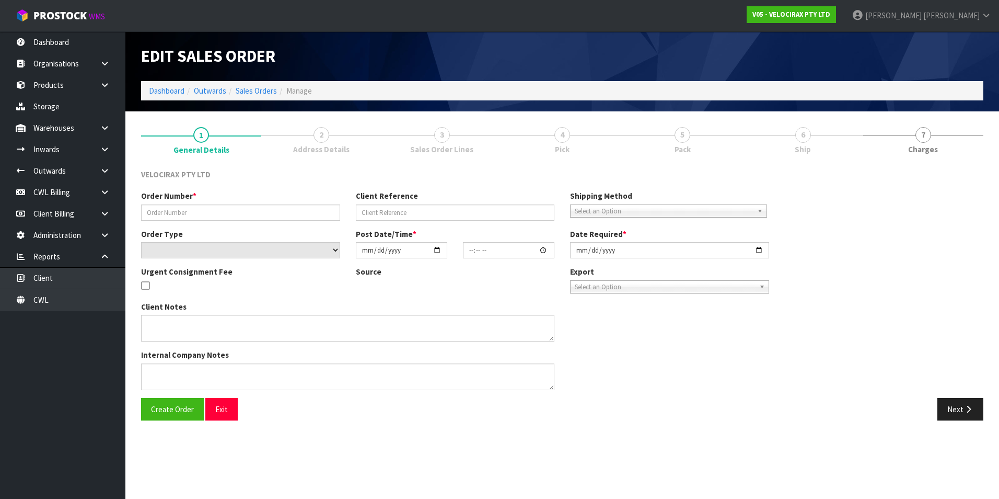
type input "2025-08-15"
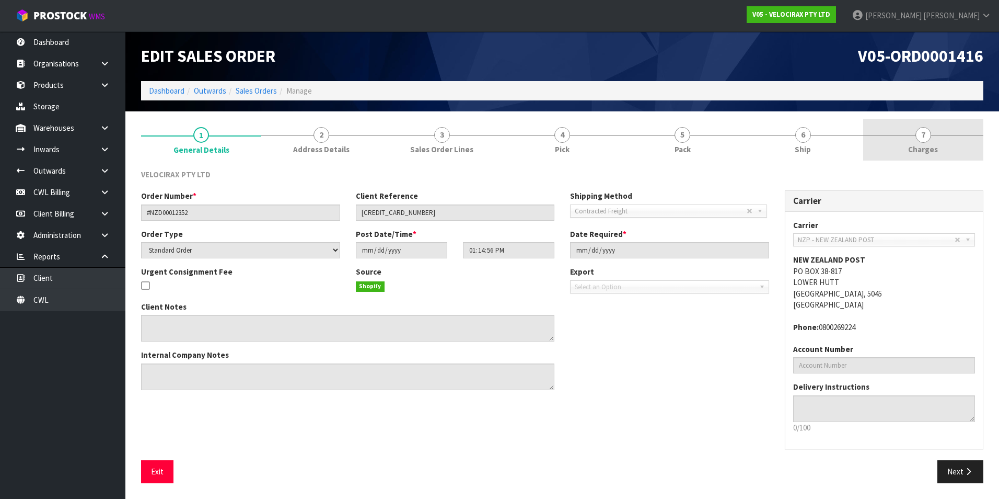
click at [924, 133] on span "7" at bounding box center [924, 135] width 16 height 16
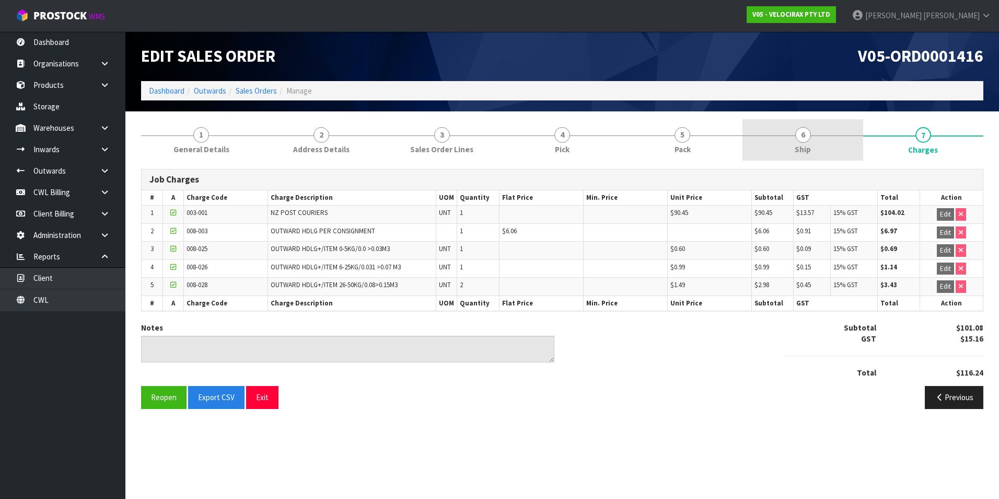
click at [809, 135] on span "6" at bounding box center [804, 135] width 16 height 16
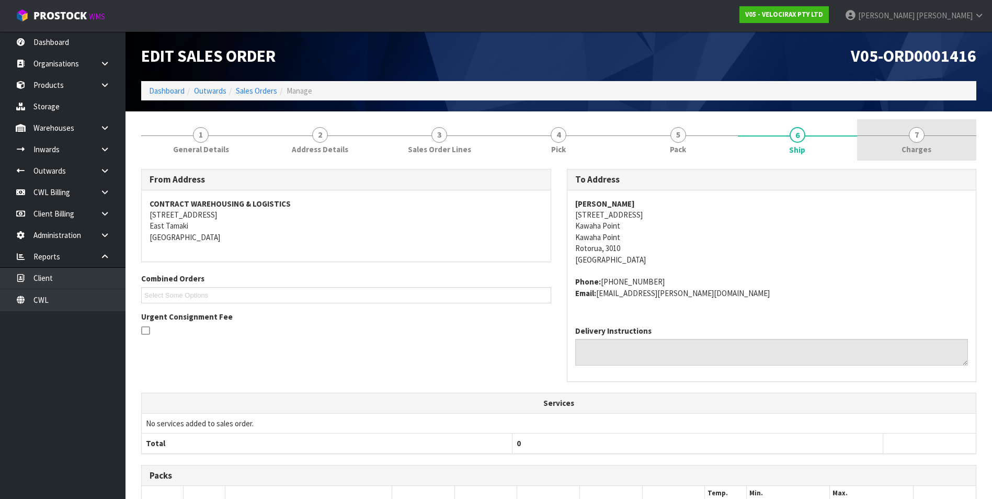
click at [914, 136] on span "7" at bounding box center [917, 135] width 16 height 16
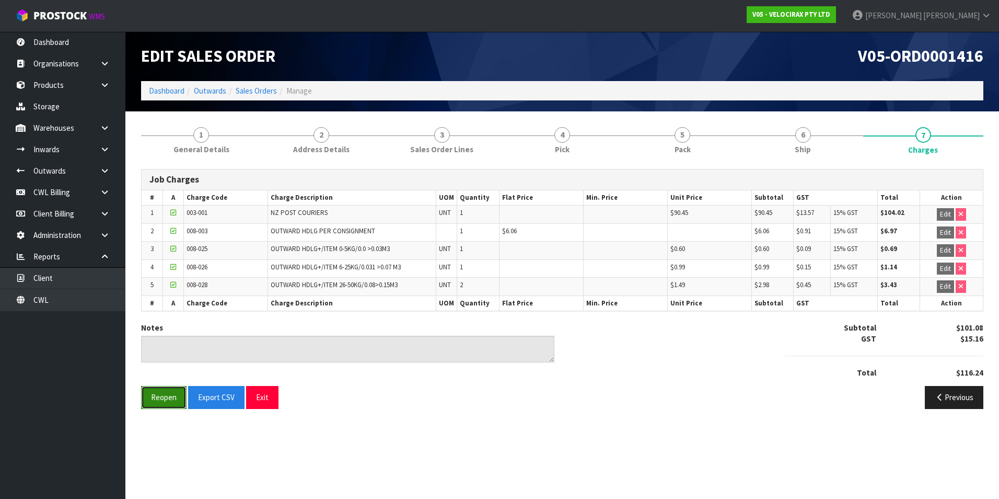
click at [174, 399] on button "Reopen" at bounding box center [163, 397] width 45 height 22
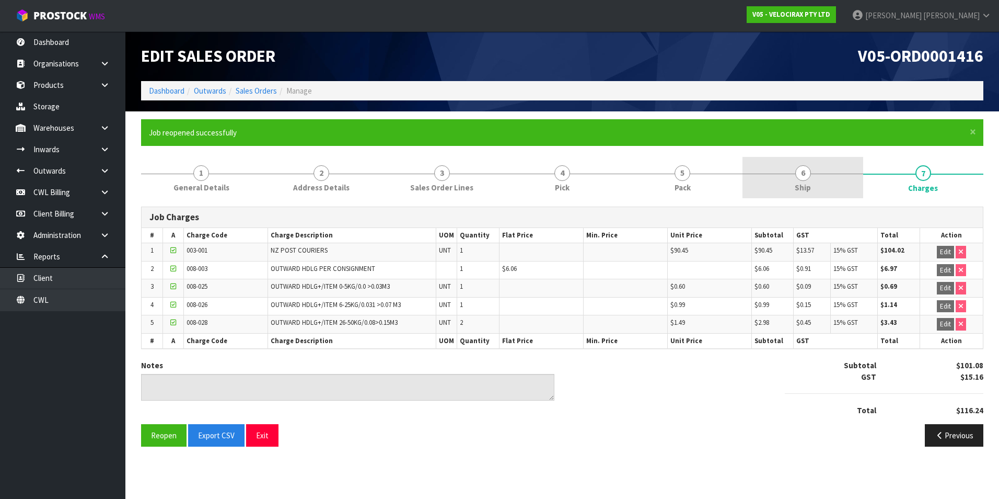
click at [807, 176] on span "6" at bounding box center [804, 173] width 16 height 16
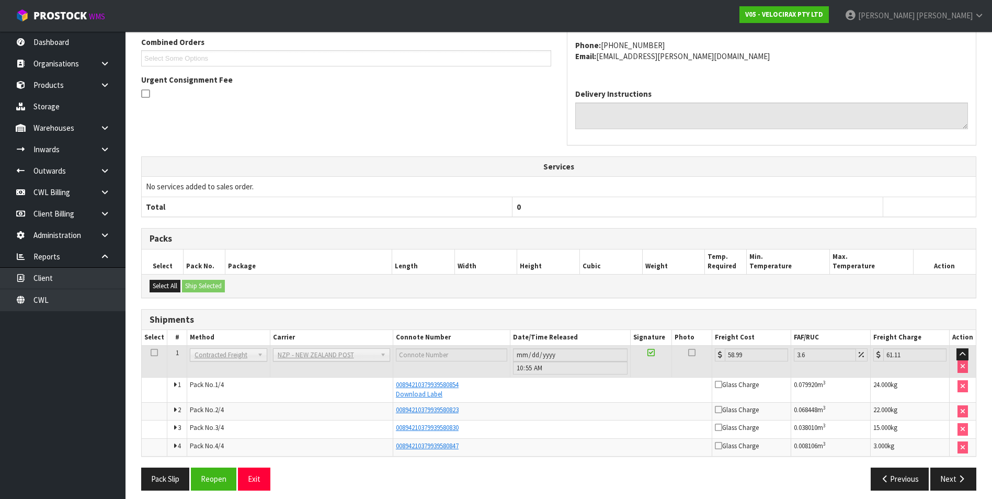
scroll to position [282, 0]
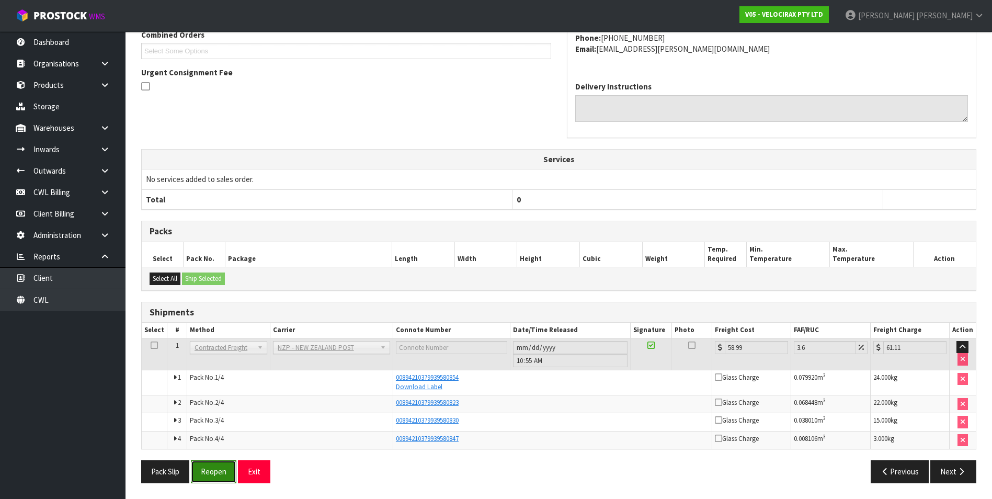
click at [219, 472] on button "Reopen" at bounding box center [213, 471] width 45 height 22
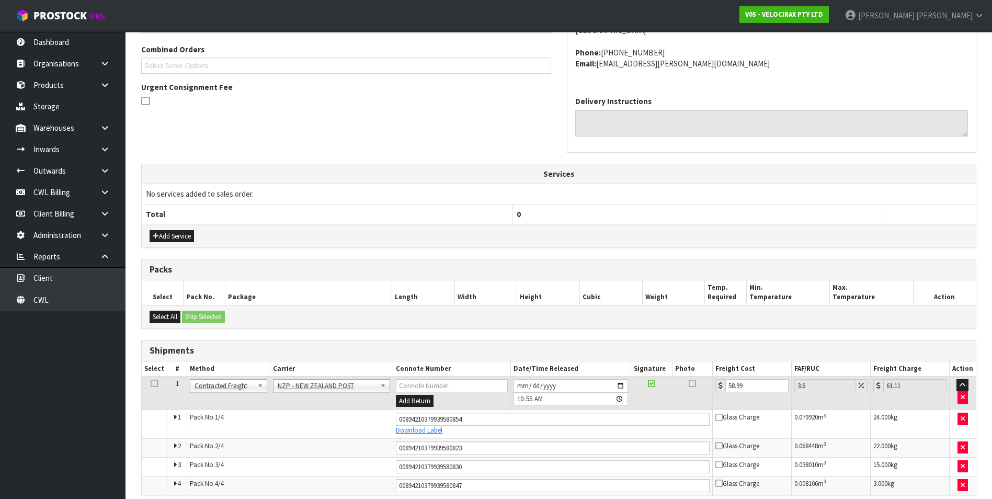
scroll to position [313, 0]
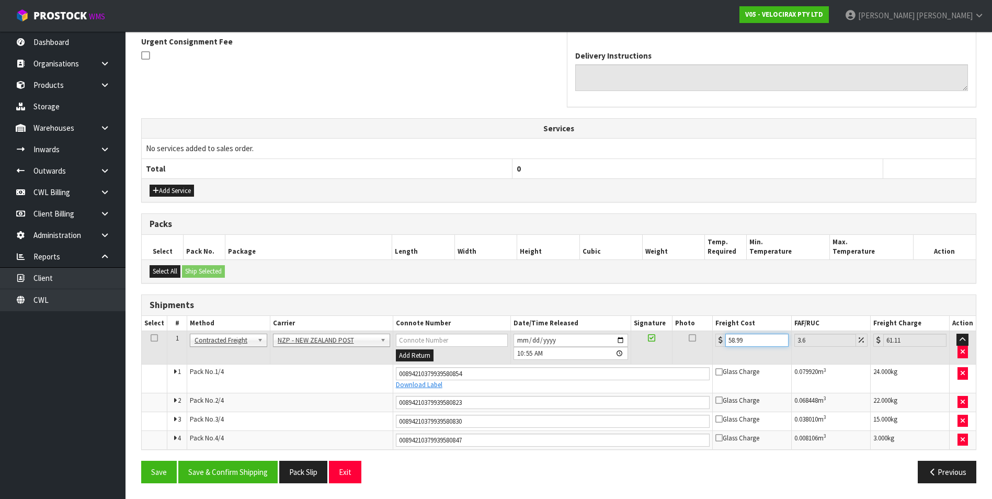
click at [732, 340] on input "58.99" at bounding box center [756, 340] width 63 height 13
type input "8.99"
type input "9.31"
type input "78.99"
type input "81.83"
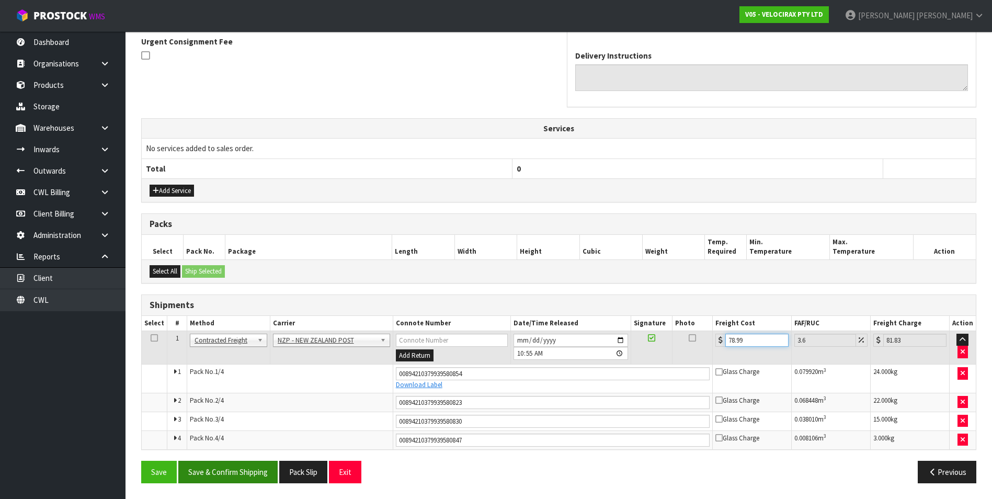
type input "78.99"
click at [248, 476] on button "Save & Confirm Shipping" at bounding box center [227, 472] width 99 height 22
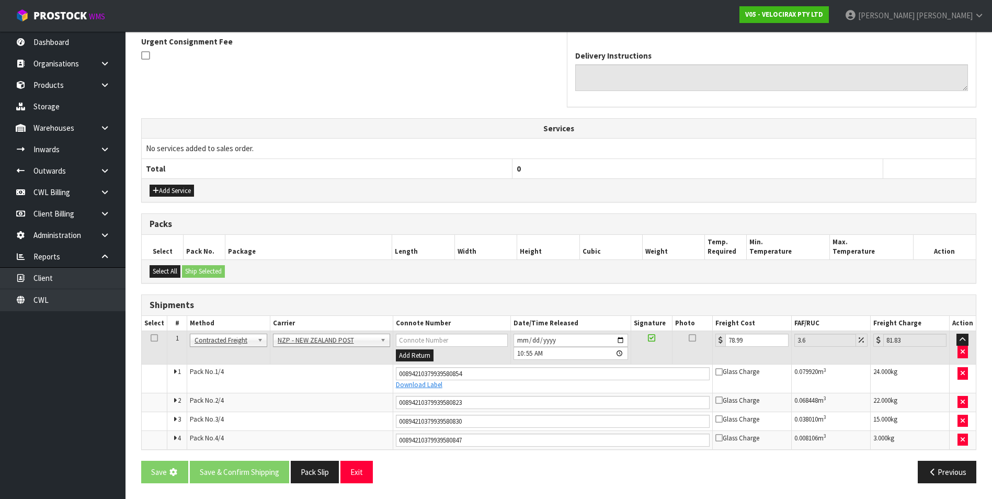
scroll to position [0, 0]
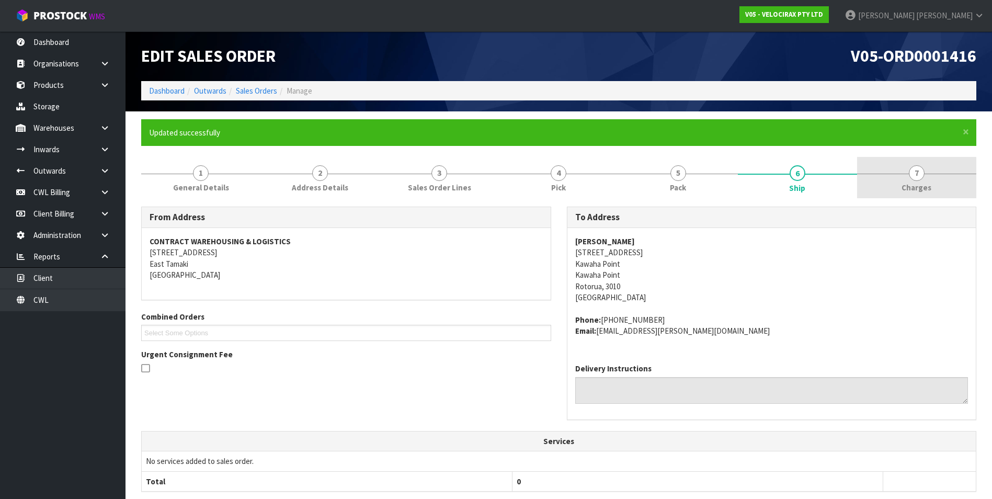
click at [909, 175] on span "7" at bounding box center [917, 173] width 16 height 16
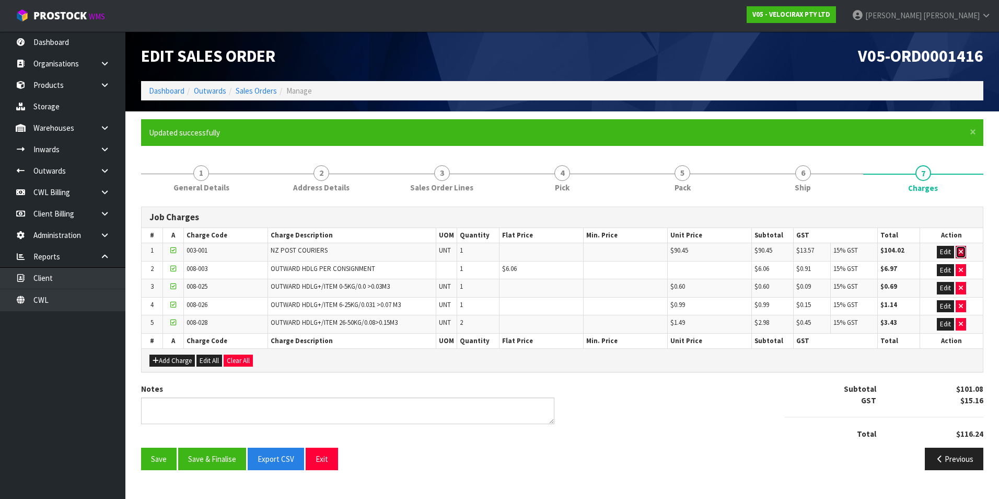
click at [961, 248] on icon "button" at bounding box center [961, 251] width 4 height 7
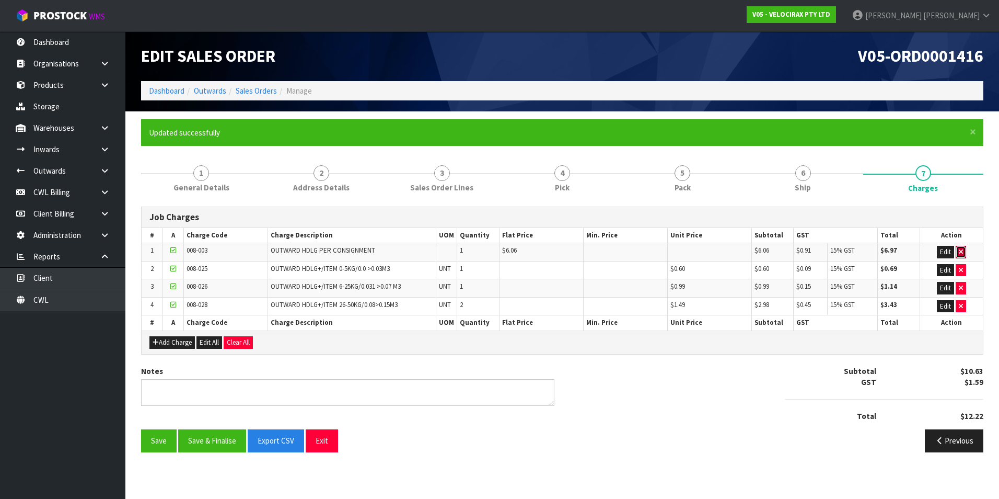
click at [961, 248] on icon "button" at bounding box center [961, 251] width 4 height 7
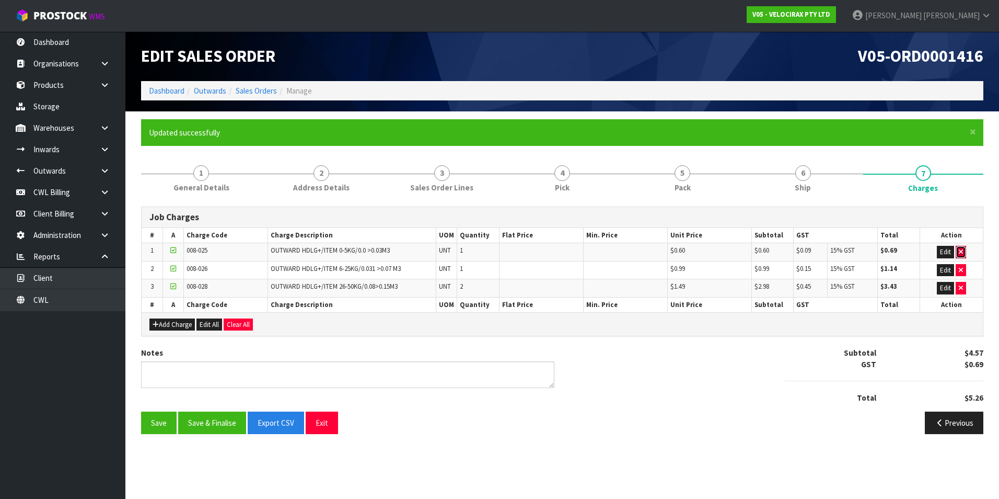
click at [961, 248] on icon "button" at bounding box center [961, 251] width 4 height 7
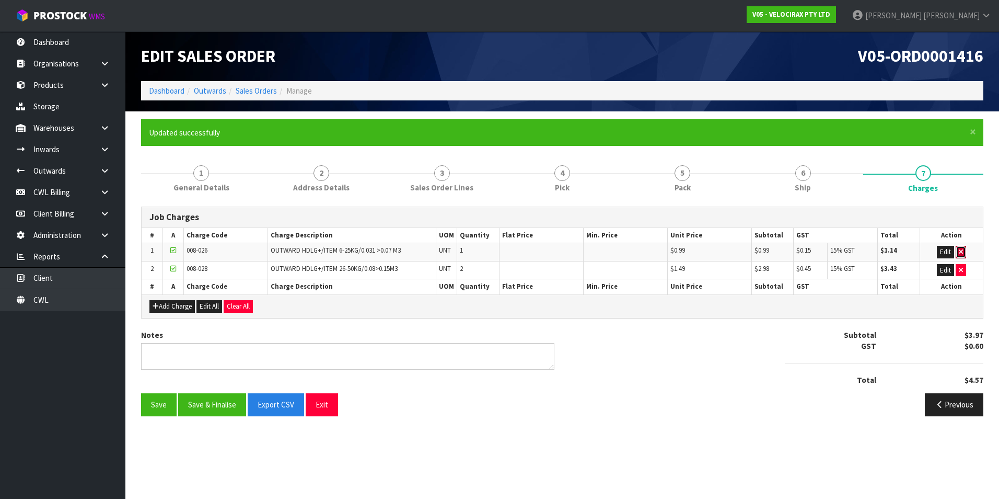
click at [961, 248] on icon "button" at bounding box center [961, 251] width 4 height 7
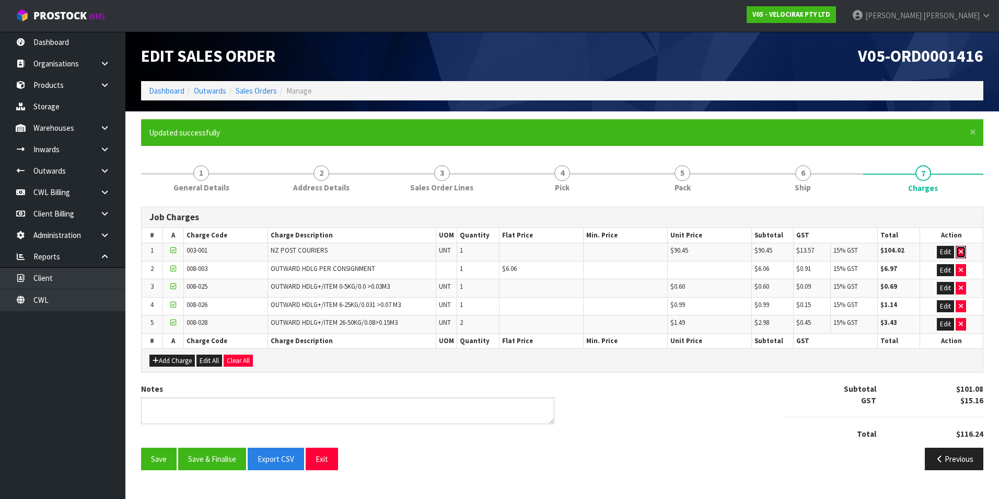
click at [961, 248] on icon "button" at bounding box center [961, 251] width 4 height 7
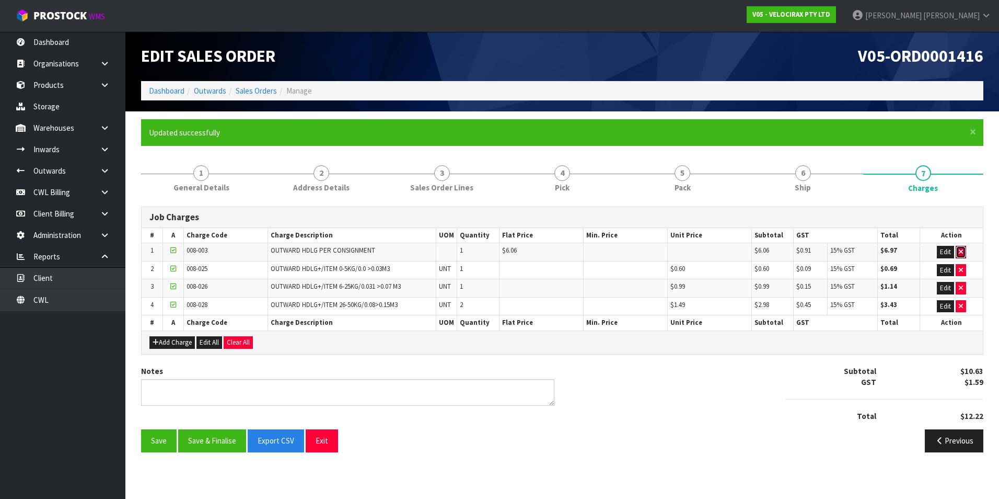
click at [961, 248] on icon "button" at bounding box center [961, 251] width 4 height 7
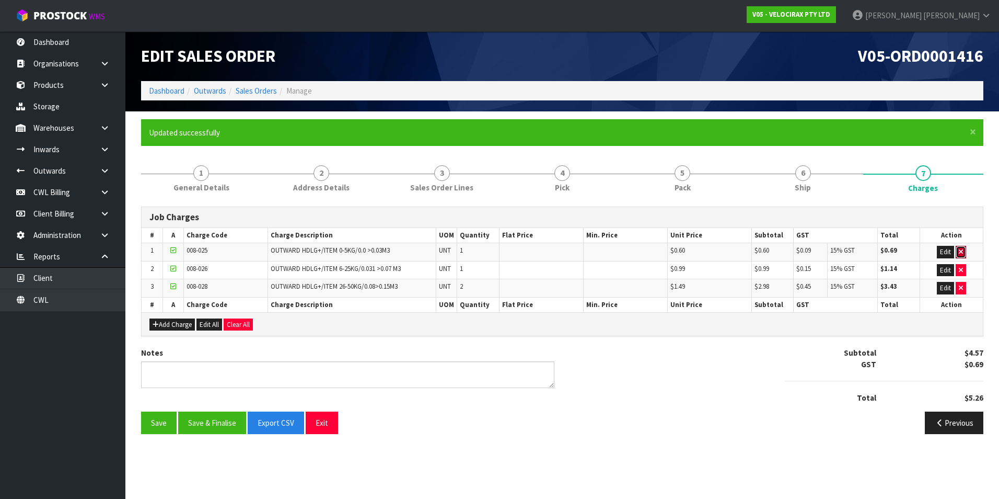
click at [961, 248] on icon "button" at bounding box center [961, 251] width 4 height 7
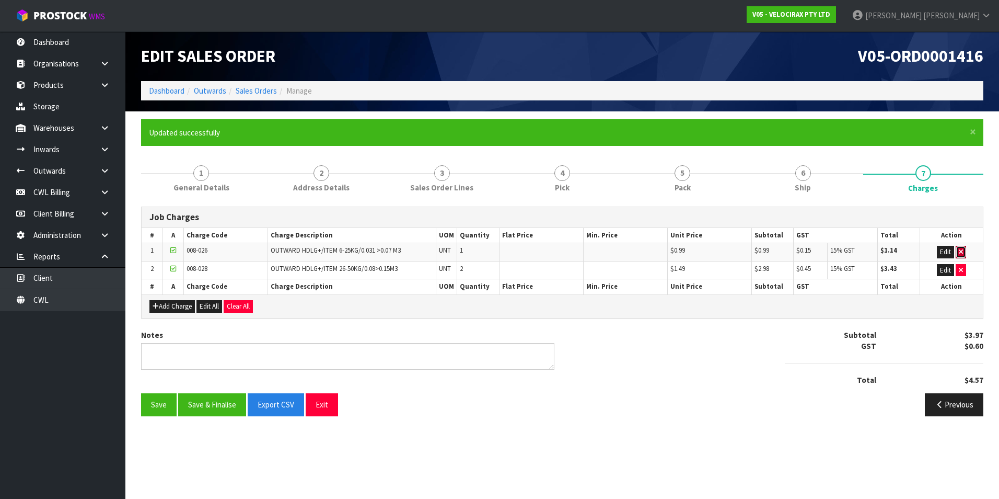
click at [961, 248] on icon "button" at bounding box center [961, 251] width 4 height 7
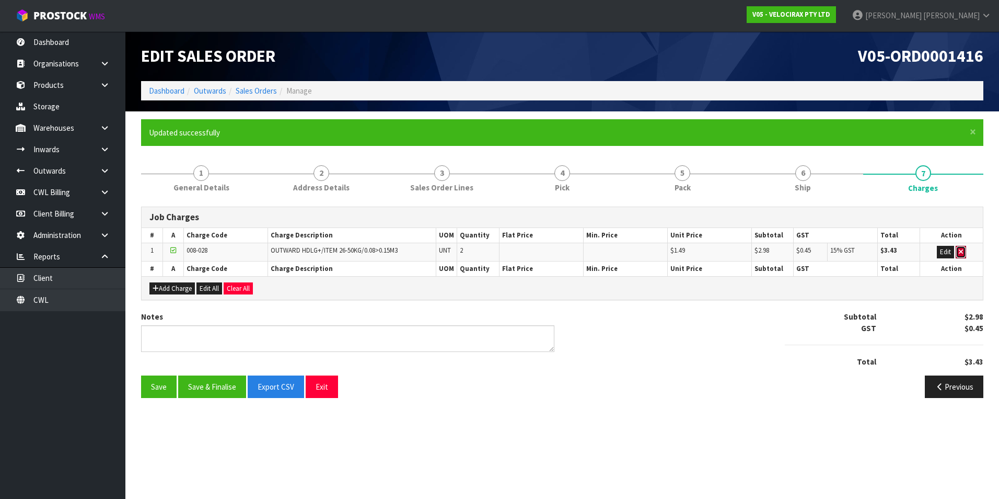
click at [961, 248] on icon "button" at bounding box center [961, 251] width 4 height 7
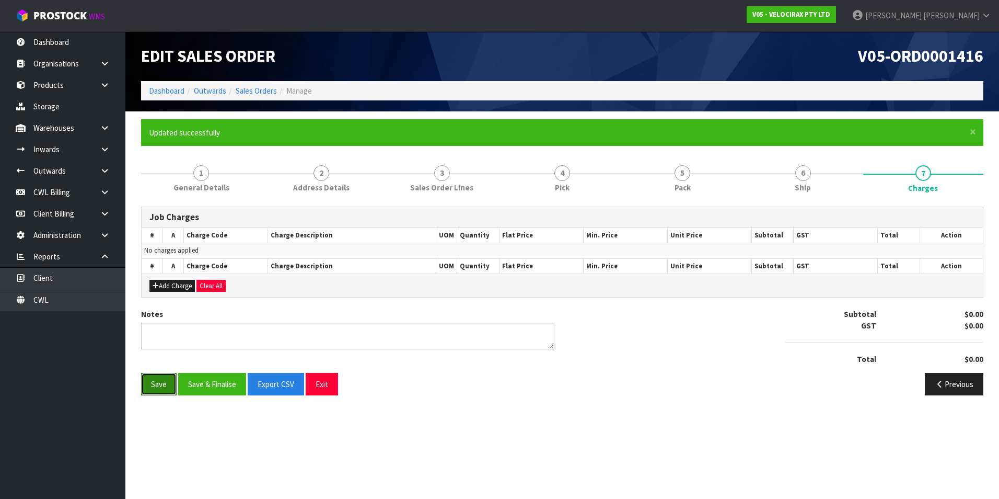
click at [155, 385] on button "Save" at bounding box center [159, 384] width 36 height 22
click at [167, 336] on textarea at bounding box center [347, 336] width 413 height 27
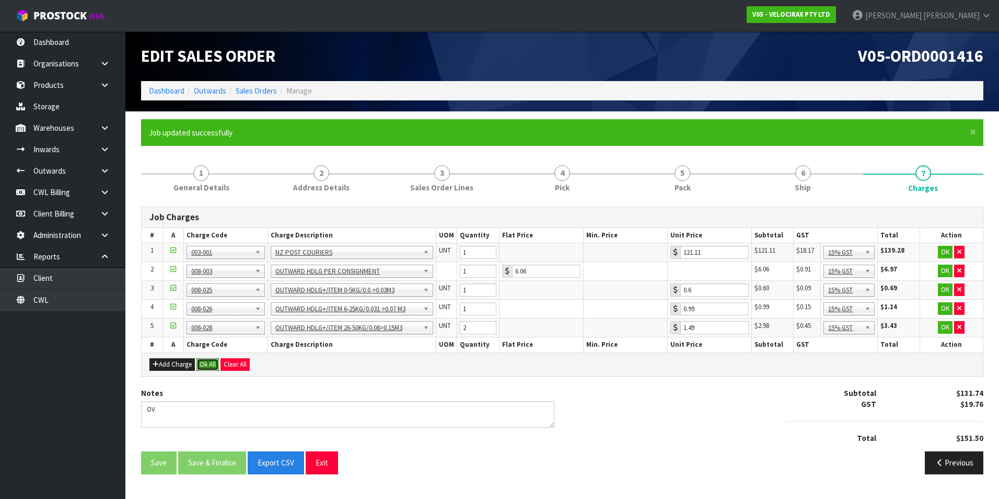
click at [206, 366] on button "Ok All" at bounding box center [208, 364] width 22 height 13
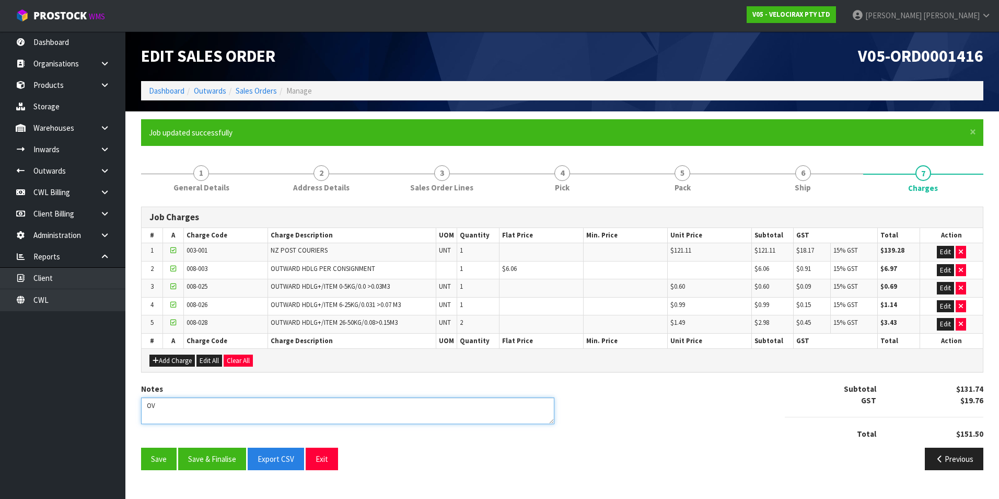
click at [165, 400] on textarea at bounding box center [347, 410] width 413 height 27
type textarea "OVERSIZED $20 ADDED TO FREIGHT"
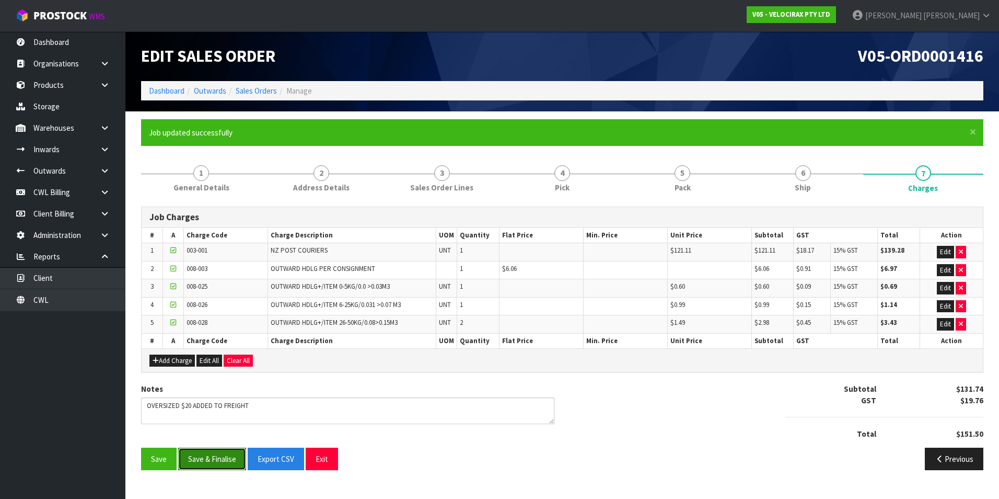
click at [204, 457] on button "Save & Finalise" at bounding box center [212, 458] width 68 height 22
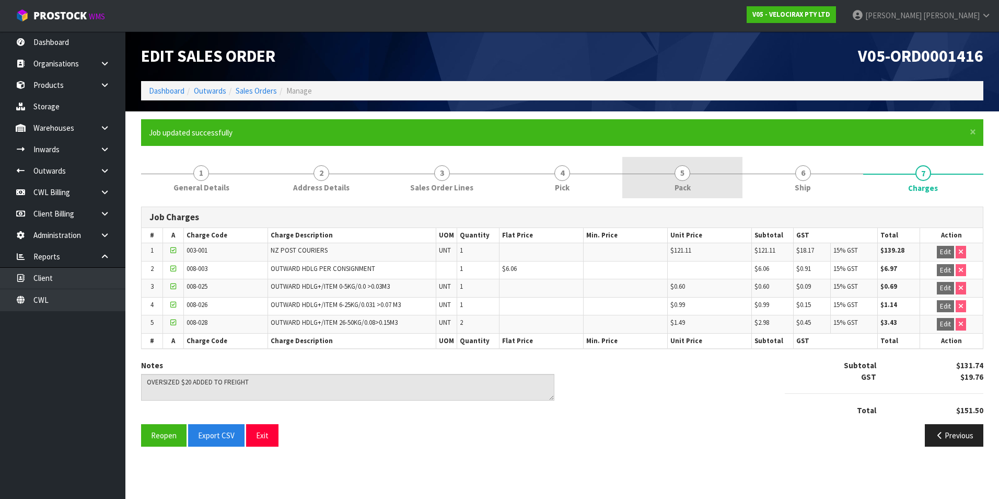
click at [679, 177] on span "5" at bounding box center [683, 173] width 16 height 16
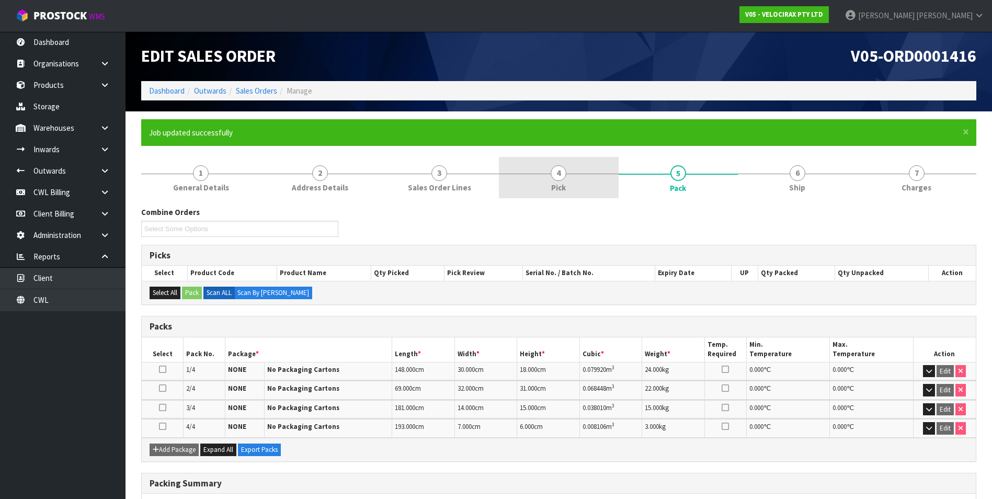
click at [560, 179] on span "4" at bounding box center [558, 173] width 16 height 16
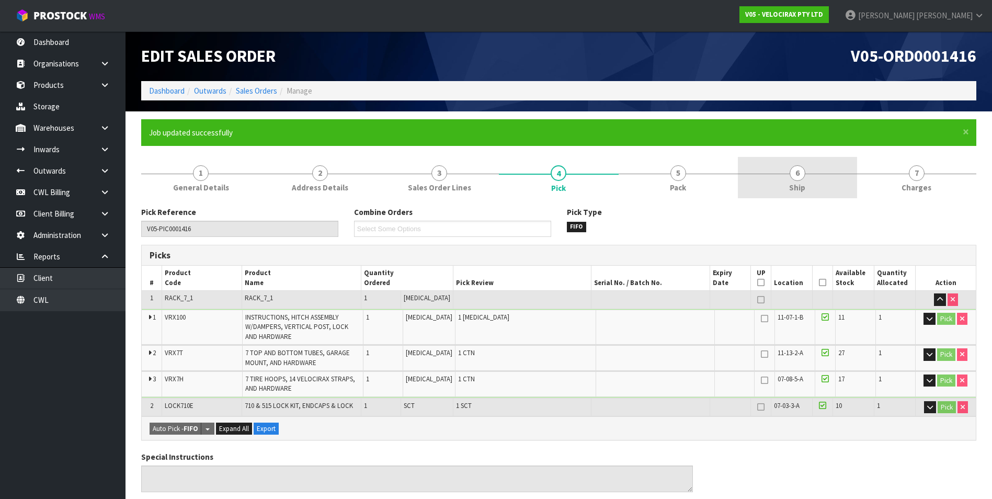
click at [802, 178] on span "6" at bounding box center [797, 173] width 16 height 16
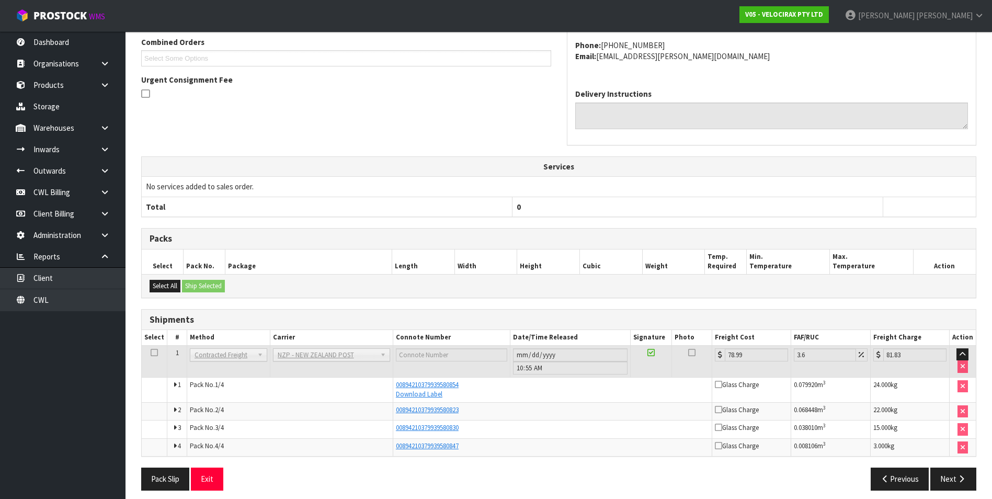
scroll to position [282, 0]
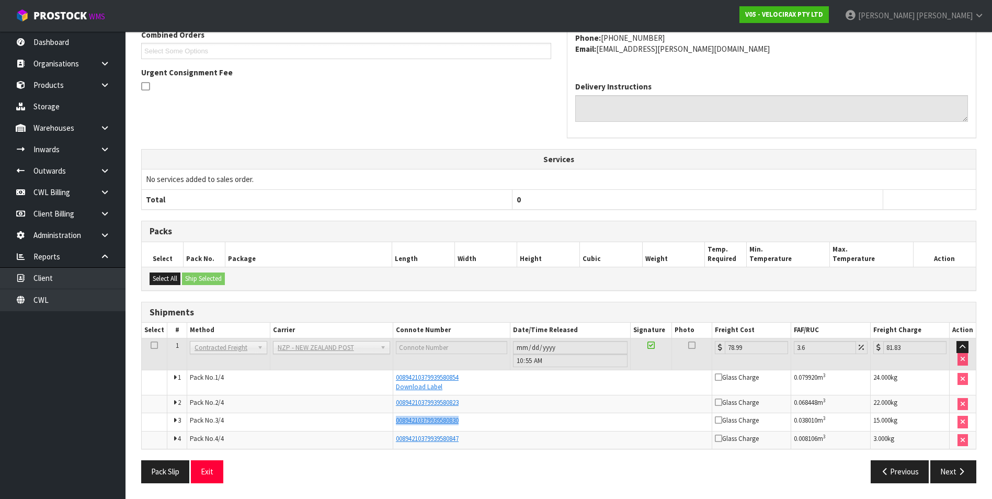
drag, startPoint x: 465, startPoint y: 421, endPoint x: 390, endPoint y: 422, distance: 74.2
click at [390, 422] on tr "3 Pack No. 3/4 00894210379939580830 Glass Charge 0.038010 m 3 15.000 kg" at bounding box center [559, 422] width 834 height 18
drag, startPoint x: 390, startPoint y: 422, endPoint x: 396, endPoint y: 420, distance: 5.5
copy tr "00894210379939580830"
click at [98, 170] on link at bounding box center [108, 170] width 33 height 21
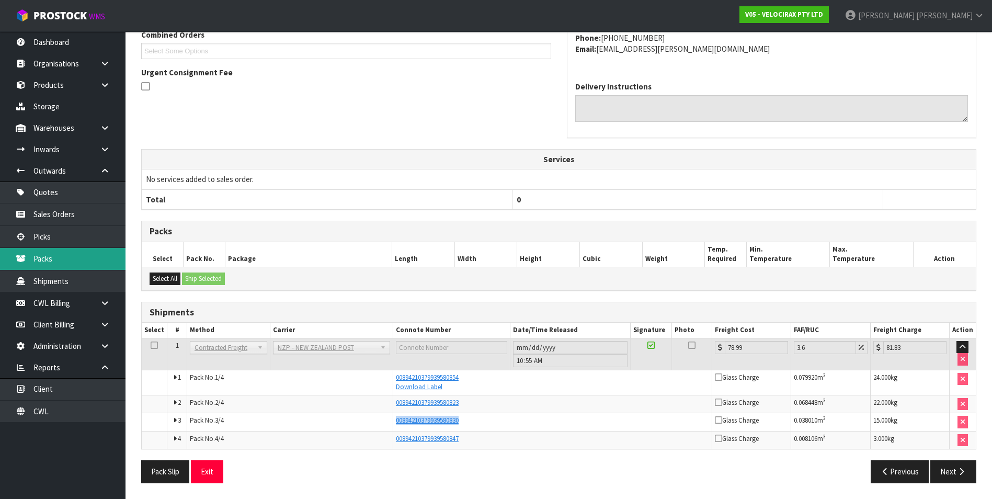
click at [74, 257] on link "Packs" at bounding box center [62, 258] width 125 height 21
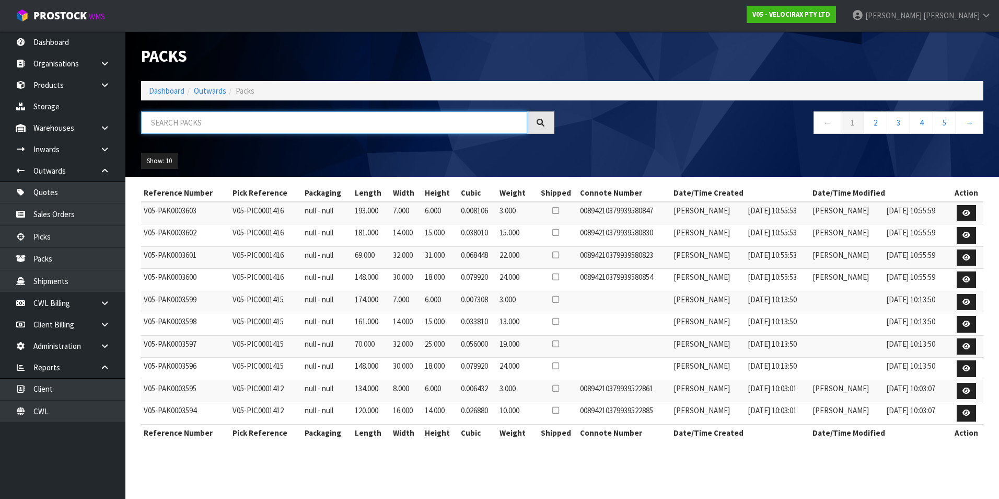
click at [206, 119] on input "text" at bounding box center [334, 122] width 386 height 22
paste input "00894210379939580830"
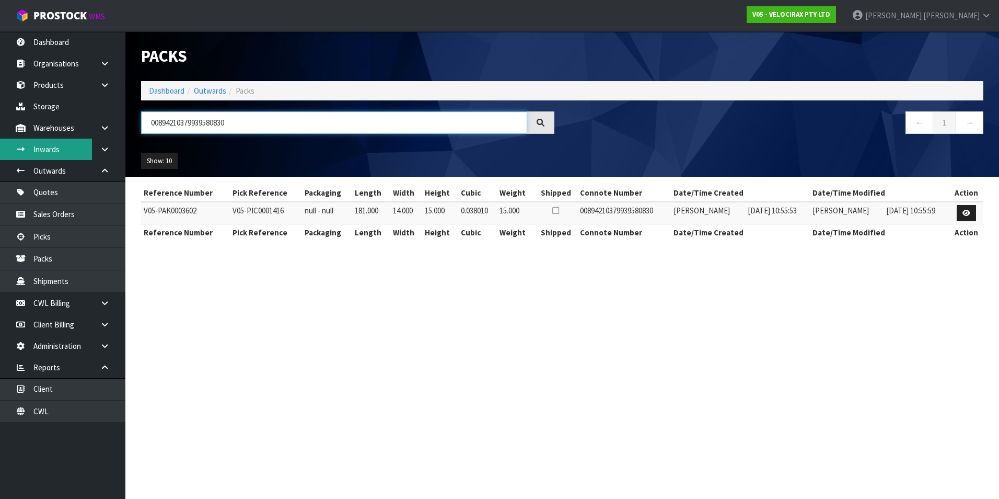
type input "00894210379939580830"
click at [69, 152] on link "Inwards" at bounding box center [62, 149] width 125 height 21
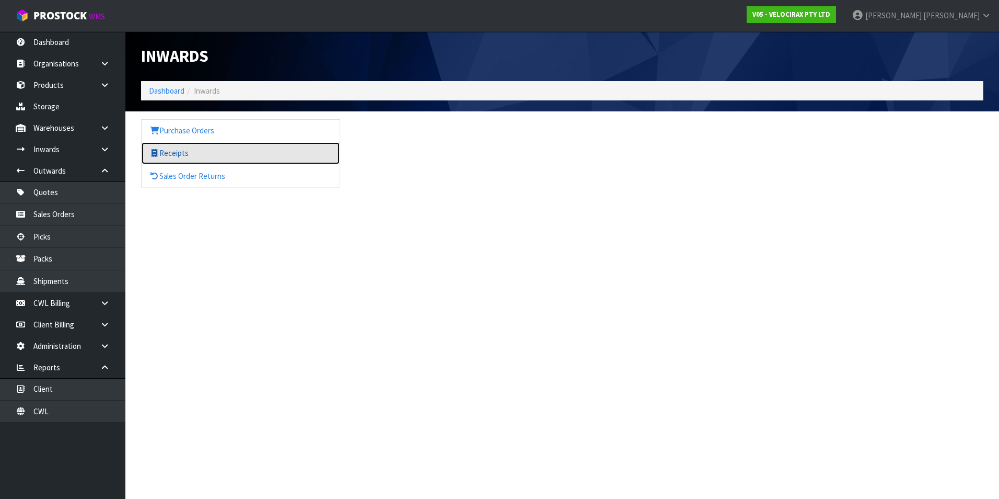
click at [162, 153] on link "Receipts" at bounding box center [241, 152] width 198 height 21
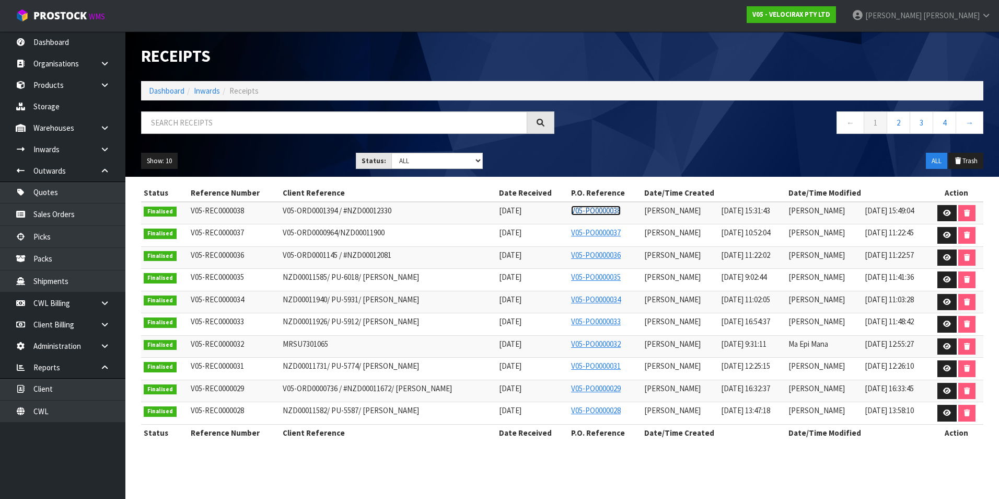
click at [587, 211] on link "V05-PO0000038" at bounding box center [596, 210] width 50 height 10
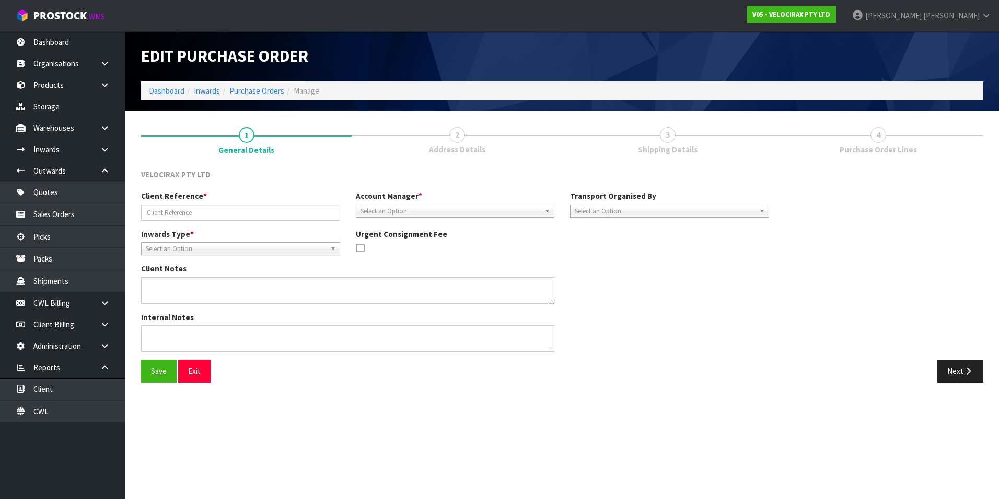
type input "V05-ORD0001394 / #NZD00012330"
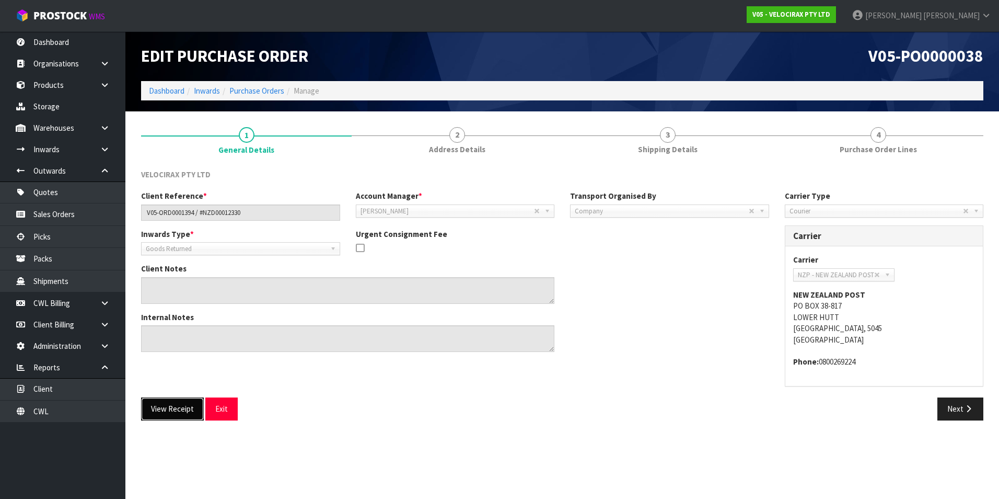
click at [178, 413] on button "View Receipt" at bounding box center [172, 408] width 63 height 22
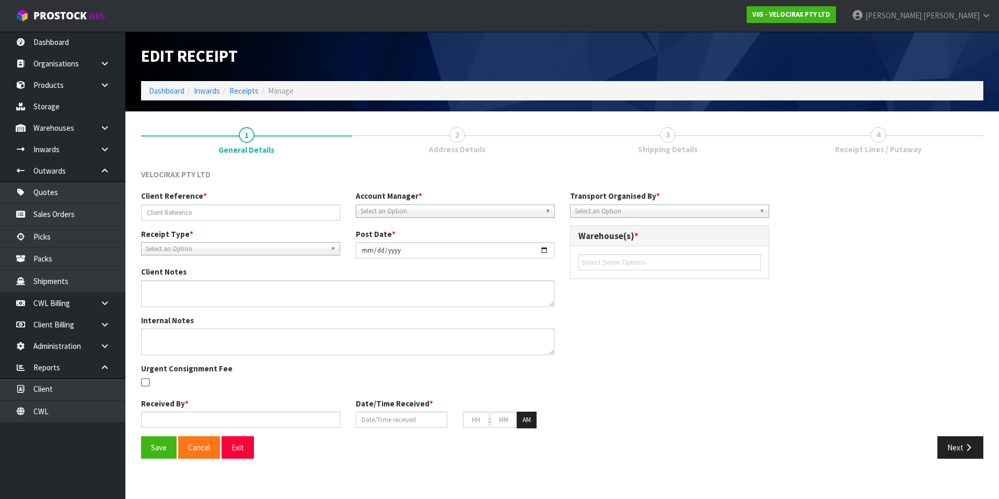
type input "V05-ORD0001394 / #NZD00012330"
type input "2025-08-11"
type input "Talia Lupeuvea"
type input "11/08/2025"
type input "03"
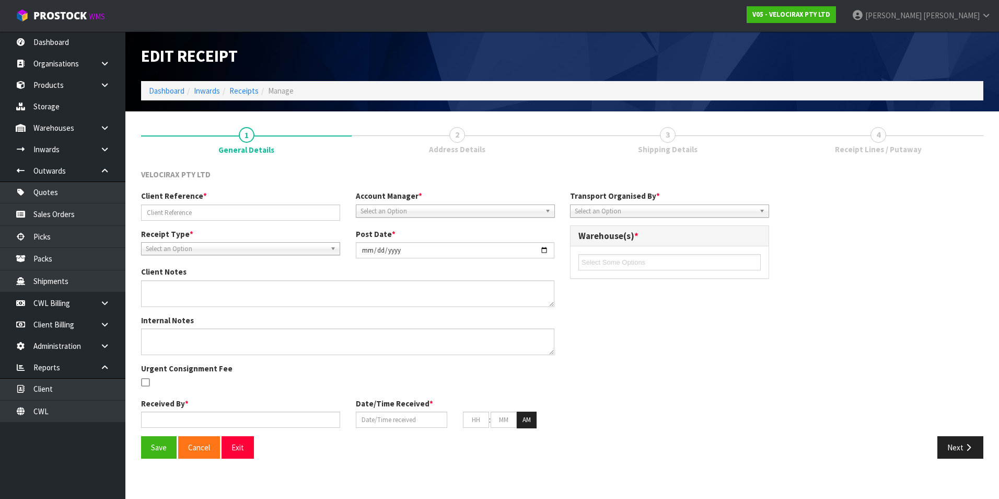
type input "31"
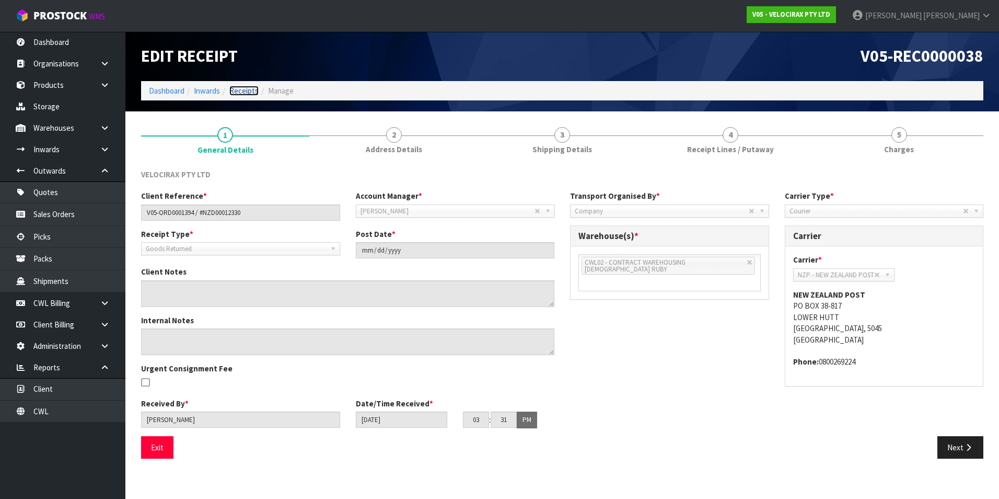
click at [242, 91] on link "Receipts" at bounding box center [243, 91] width 29 height 10
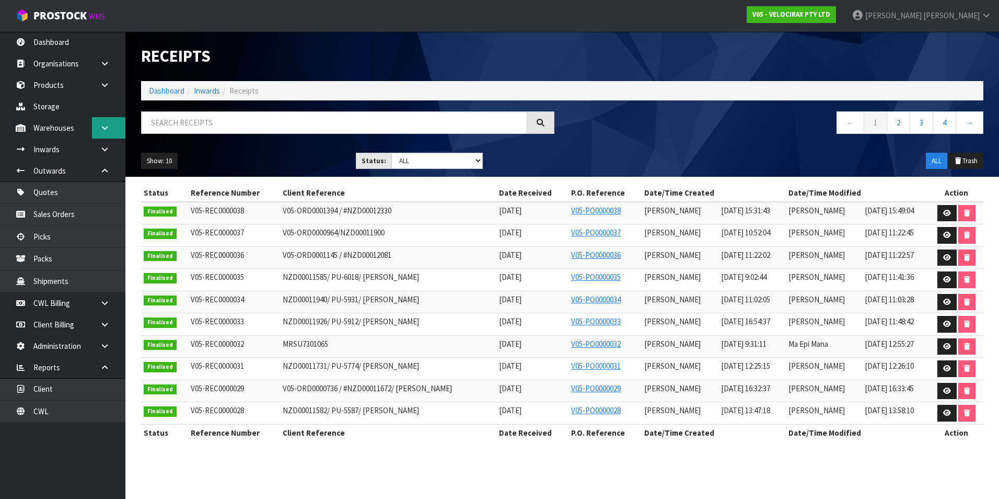
click at [101, 126] on icon at bounding box center [105, 128] width 10 height 8
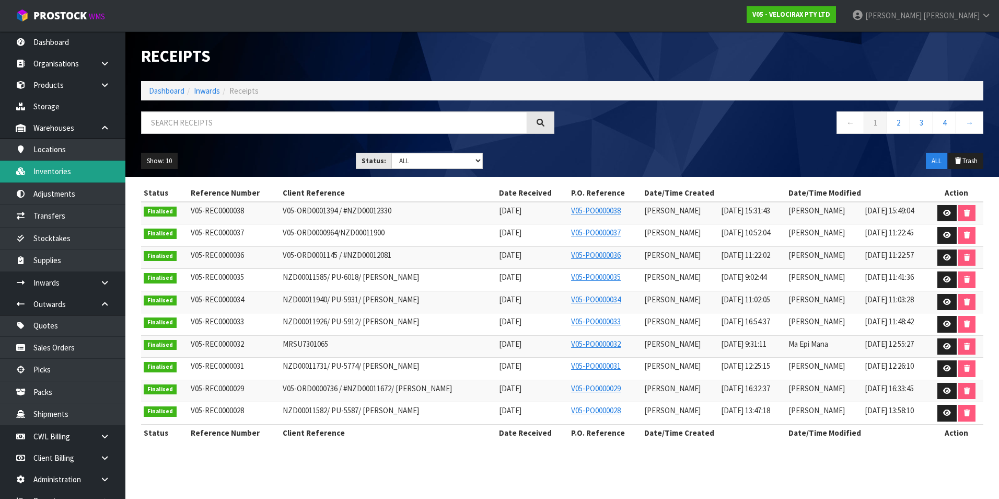
click at [72, 169] on link "Inventories" at bounding box center [62, 170] width 125 height 21
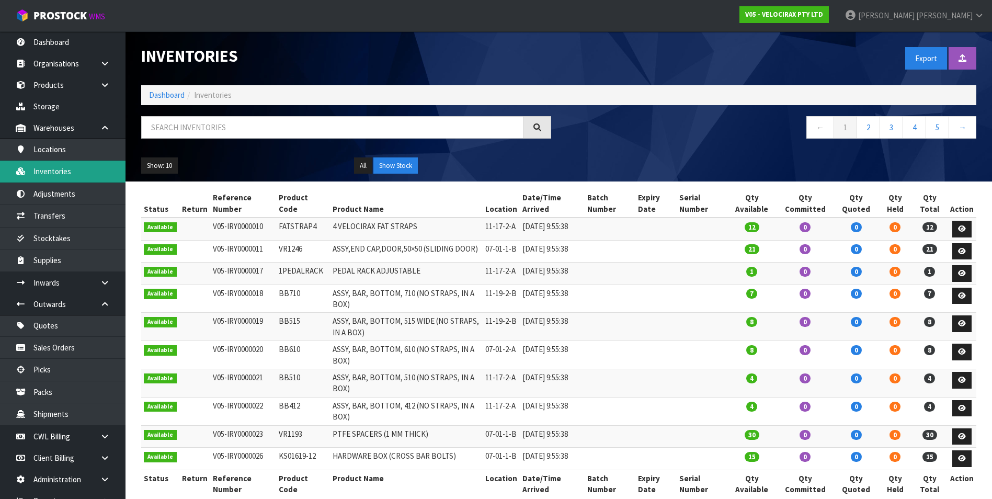
scroll to position [47, 0]
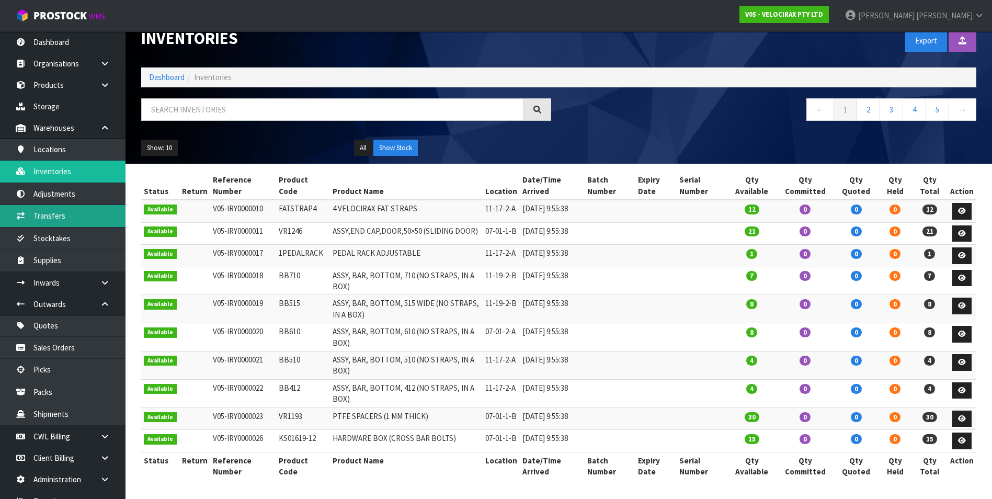
click at [56, 215] on link "Transfers" at bounding box center [62, 215] width 125 height 21
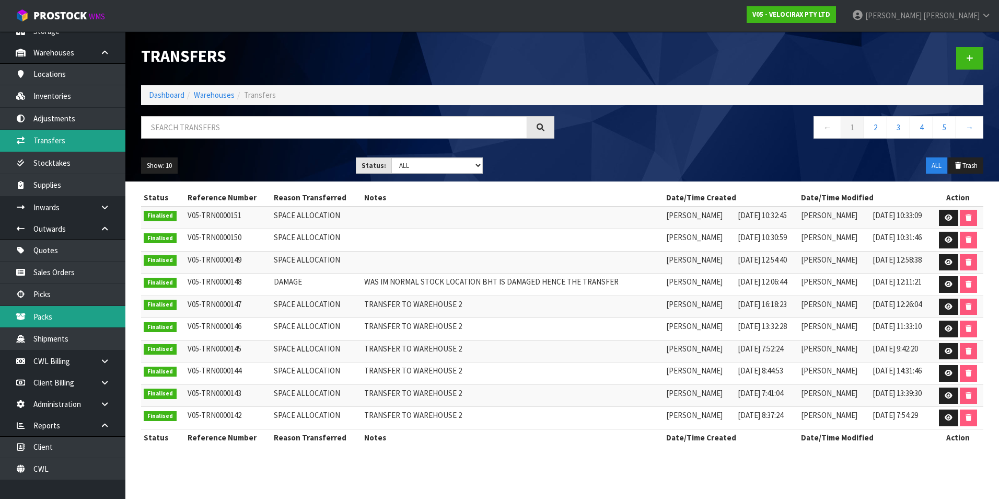
scroll to position [77, 0]
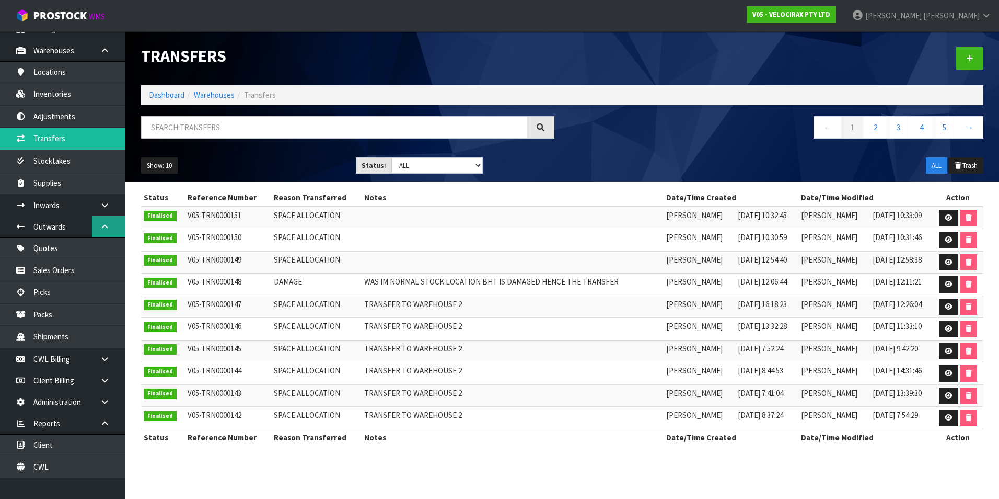
click at [106, 224] on icon at bounding box center [105, 227] width 10 height 8
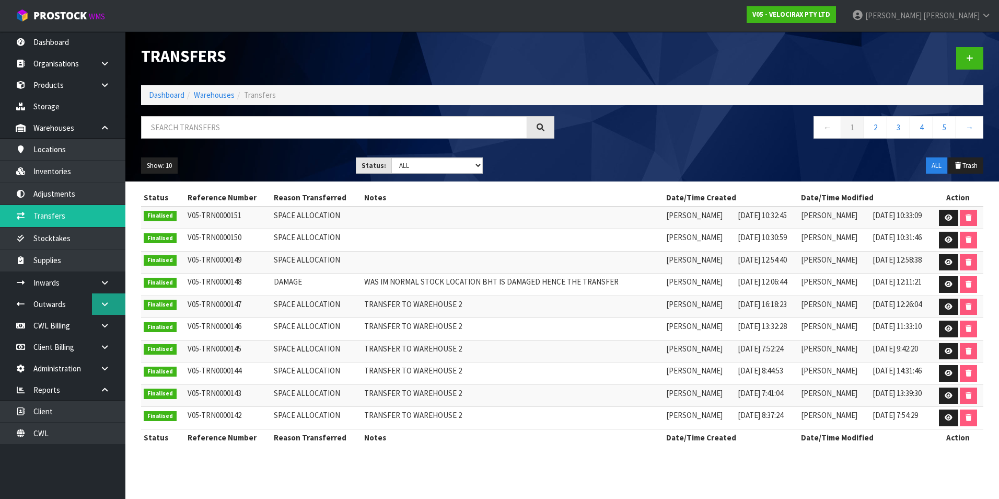
scroll to position [0, 0]
click at [107, 133] on link at bounding box center [108, 127] width 33 height 21
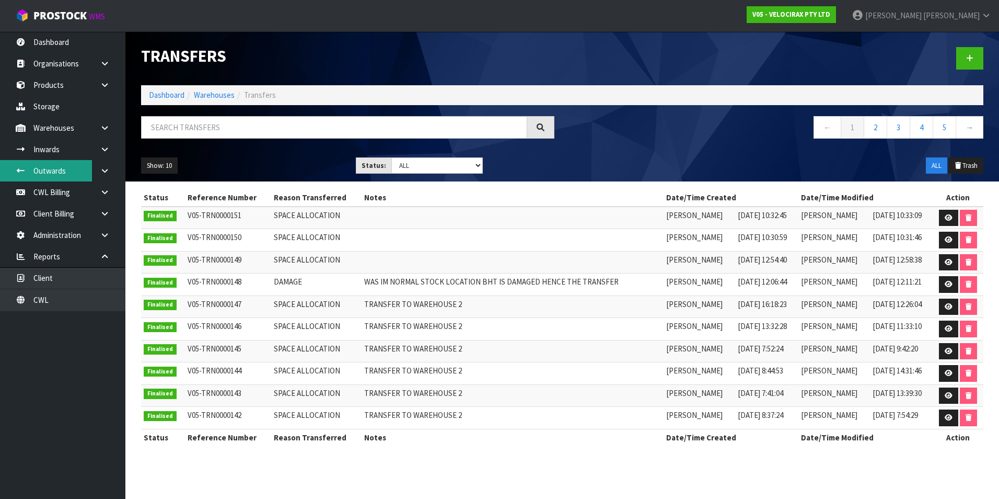
click at [59, 171] on link "Outwards" at bounding box center [62, 170] width 125 height 21
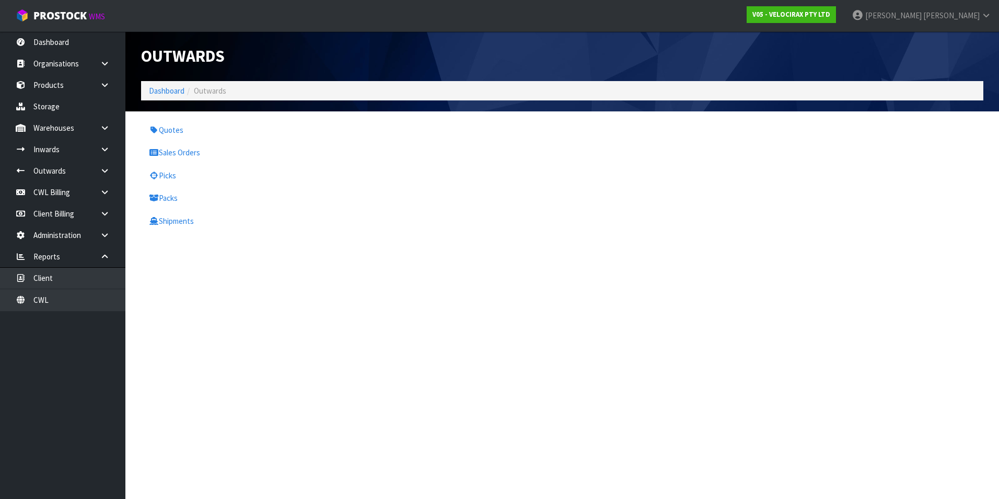
click at [58, 193] on div "Outwards Dashboard Outwards Quotes Sales Orders Picks Packs Shipments" at bounding box center [499, 119] width 999 height 239
click at [109, 189] on icon at bounding box center [105, 192] width 10 height 8
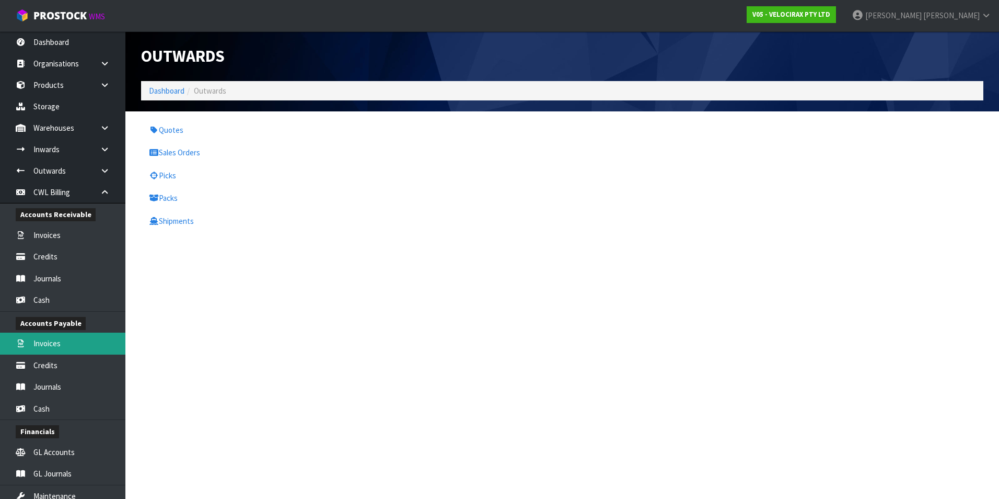
click at [56, 344] on link "Invoices" at bounding box center [62, 342] width 125 height 21
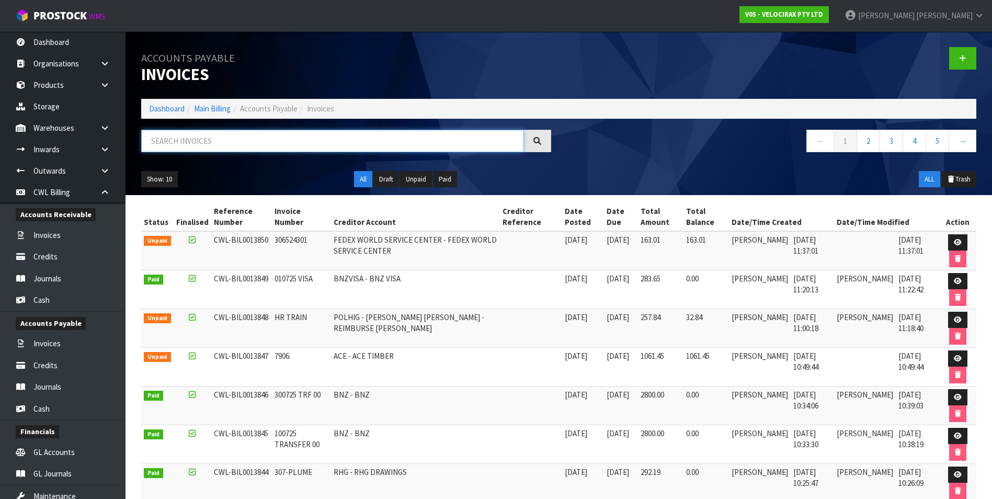
click at [200, 142] on input "text" at bounding box center [332, 141] width 383 height 22
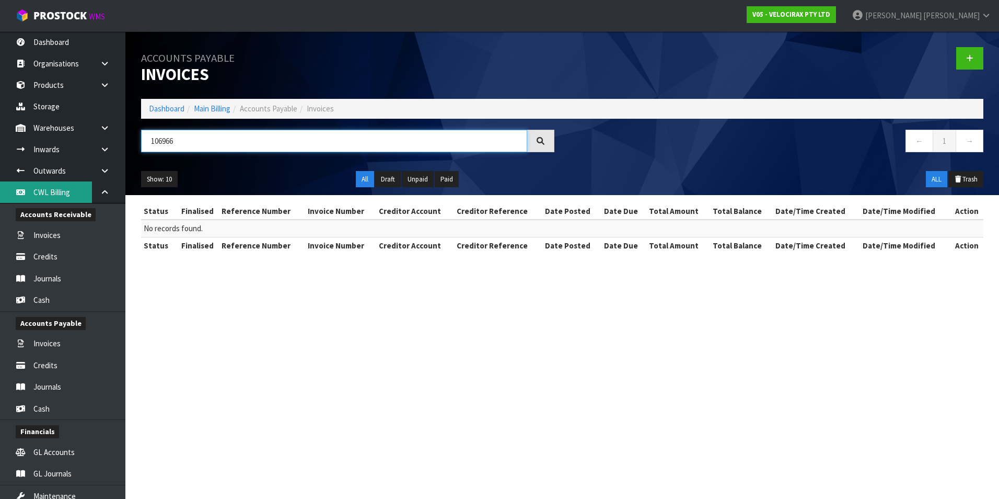
type input "106966"
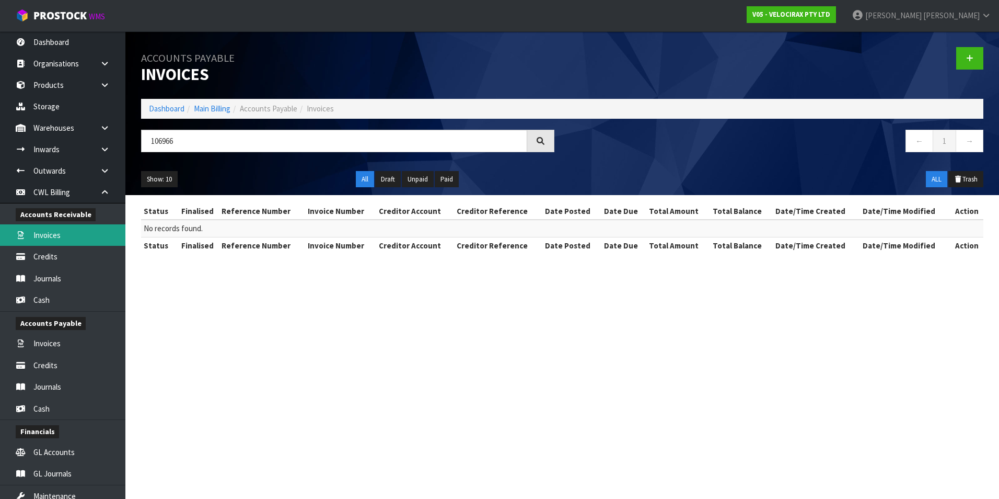
click at [69, 233] on link "Invoices" at bounding box center [62, 234] width 125 height 21
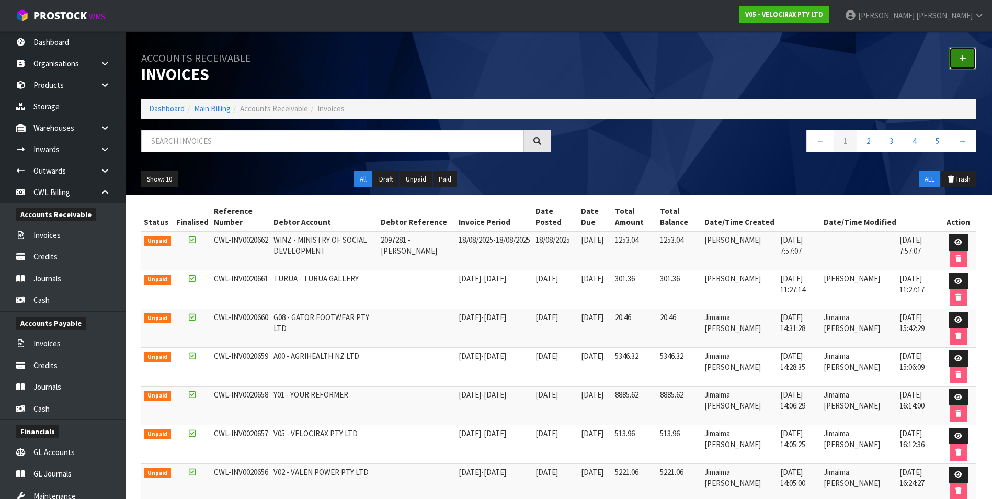
click at [954, 54] on link at bounding box center [962, 58] width 27 height 22
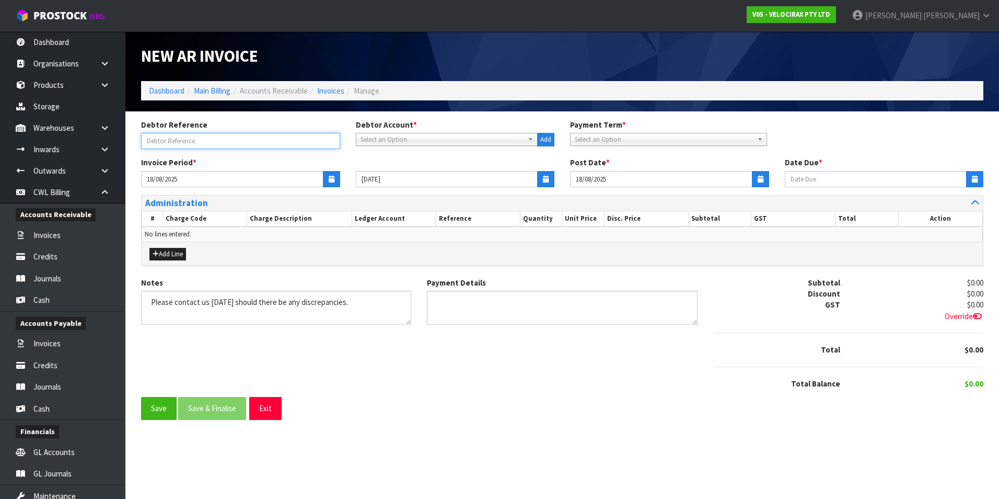
click at [165, 141] on input "text" at bounding box center [240, 141] width 199 height 16
type input "A"
click at [415, 135] on span "Select an Option" at bounding box center [443, 139] width 164 height 13
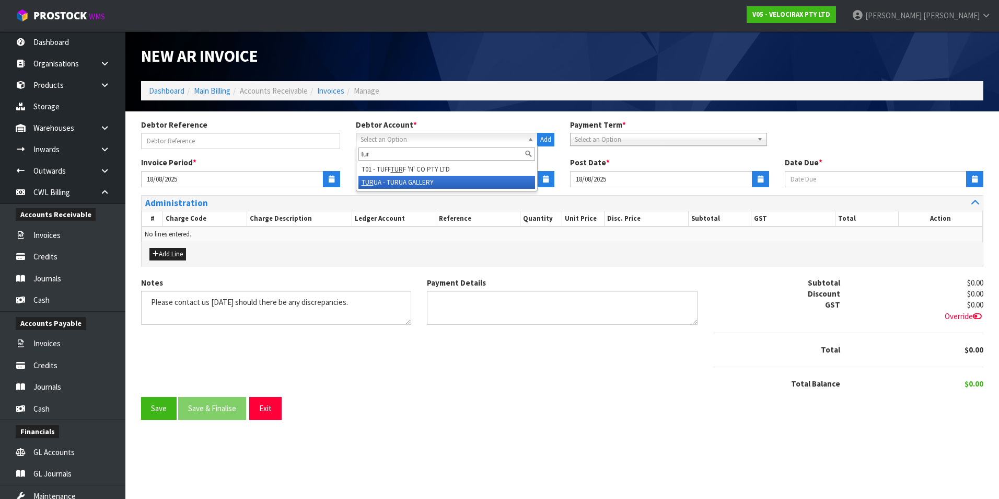
type input "tur"
click at [429, 182] on li "TUR UA - TURUA GALLERY" at bounding box center [447, 182] width 177 height 13
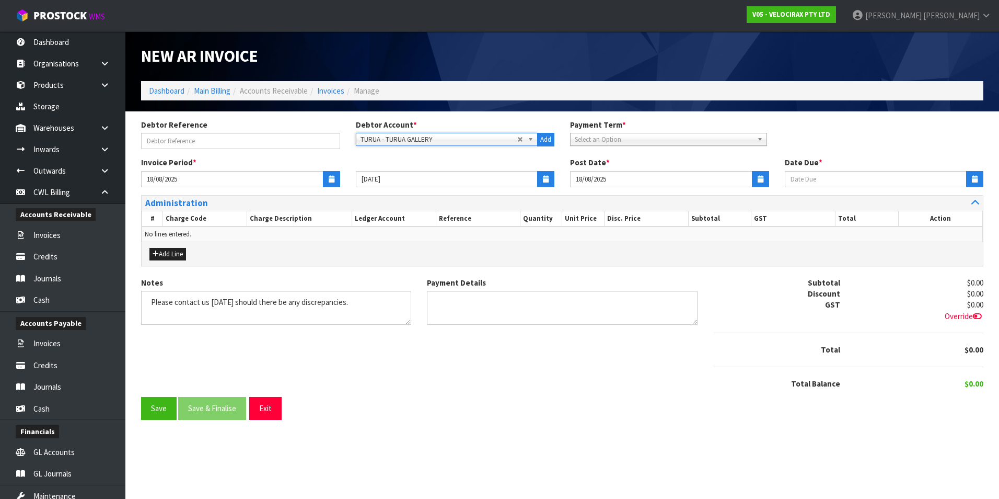
type input "20/09/2025"
click at [329, 178] on icon "button" at bounding box center [332, 179] width 6 height 7
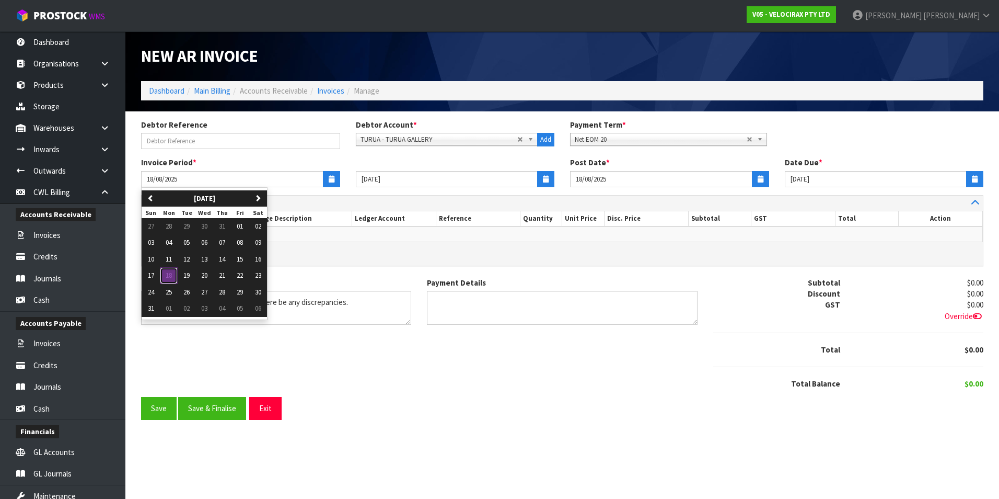
click at [169, 277] on span "18" at bounding box center [169, 275] width 6 height 9
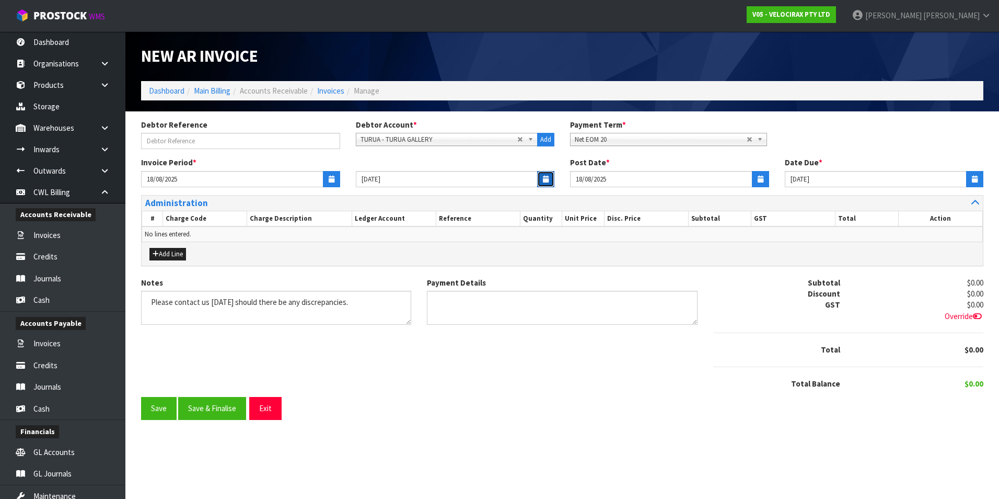
click at [547, 179] on icon "button" at bounding box center [546, 179] width 6 height 7
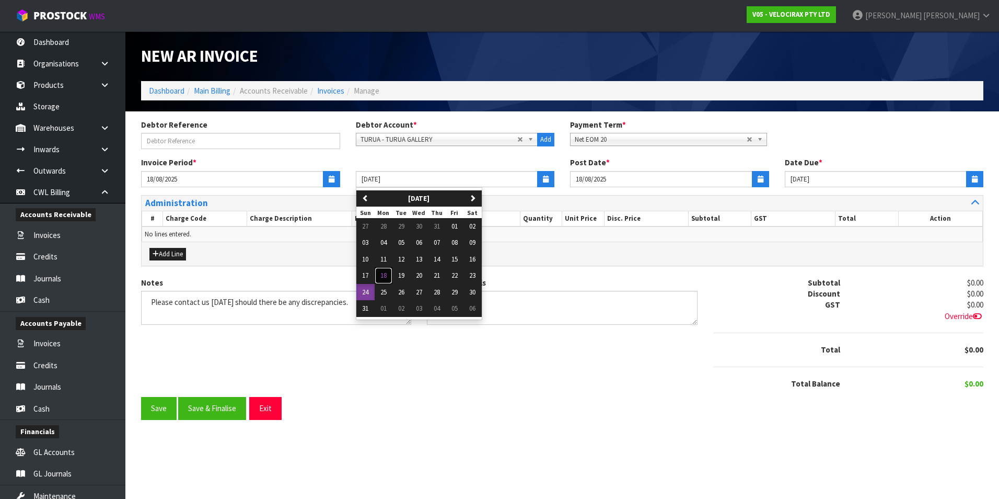
click at [386, 272] on span "18" at bounding box center [384, 275] width 6 height 9
type input "18/08/2025"
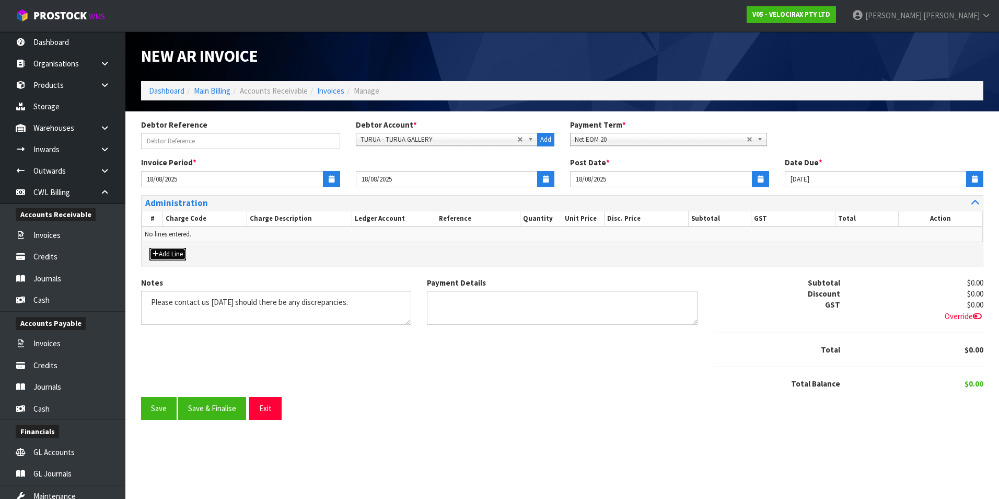
click at [171, 254] on button "Add Line" at bounding box center [168, 254] width 37 height 13
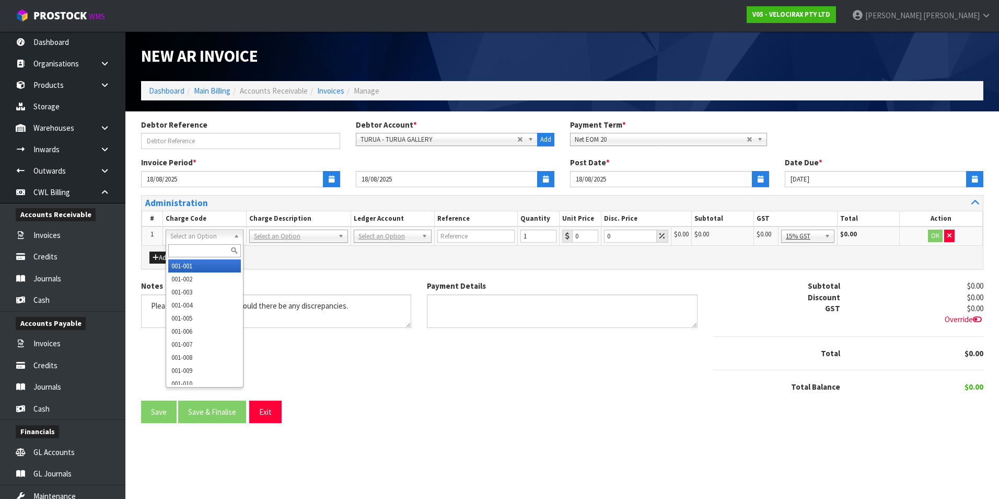
click at [195, 248] on input "text" at bounding box center [204, 250] width 73 height 13
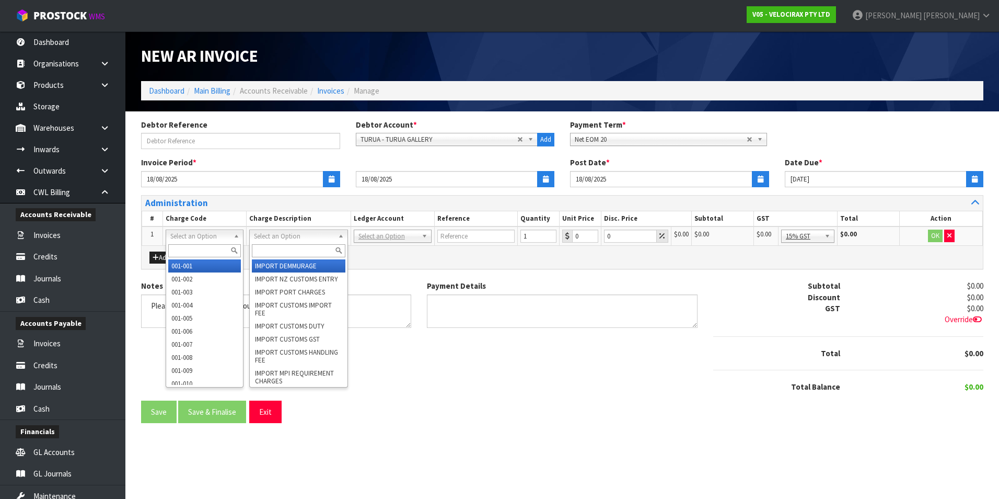
click at [284, 247] on input "text" at bounding box center [299, 250] width 94 height 13
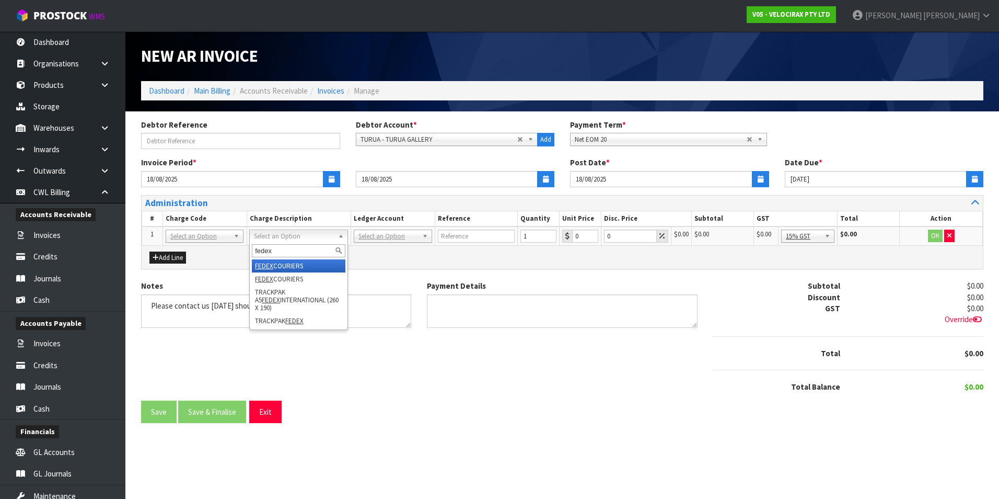
type input "fedex"
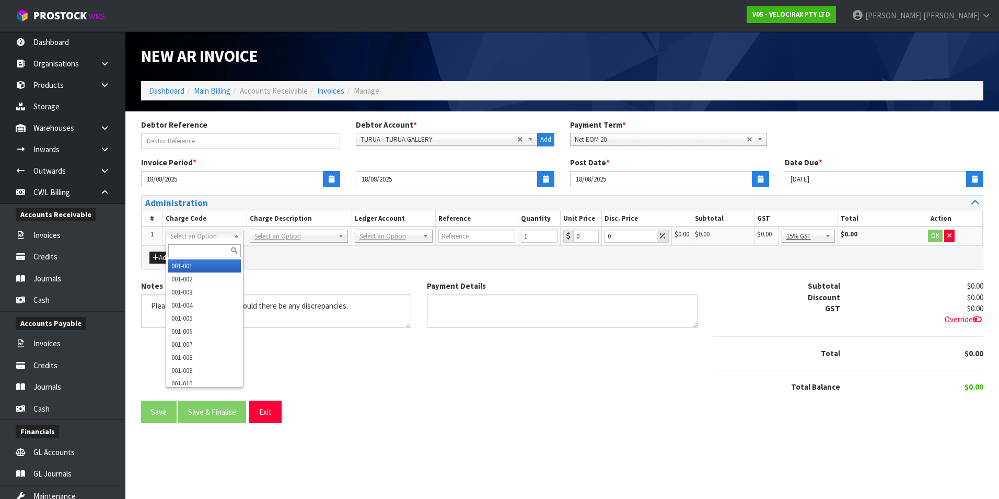
drag, startPoint x: 190, startPoint y: 238, endPoint x: 187, endPoint y: 248, distance: 10.1
click at [186, 248] on input "text" at bounding box center [204, 250] width 73 height 13
type input "003-012"
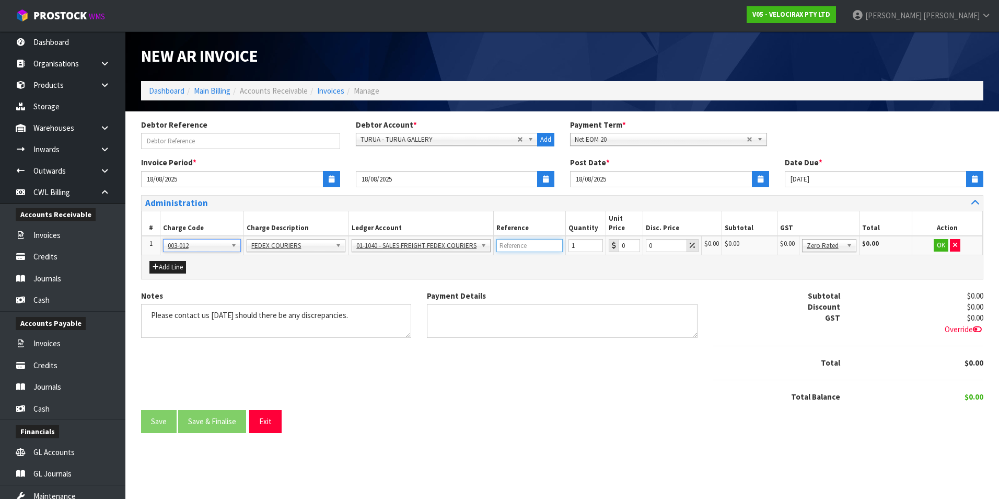
click at [502, 239] on input "text" at bounding box center [530, 245] width 66 height 13
type input "ANNE WHEELDON"
type input "255.18"
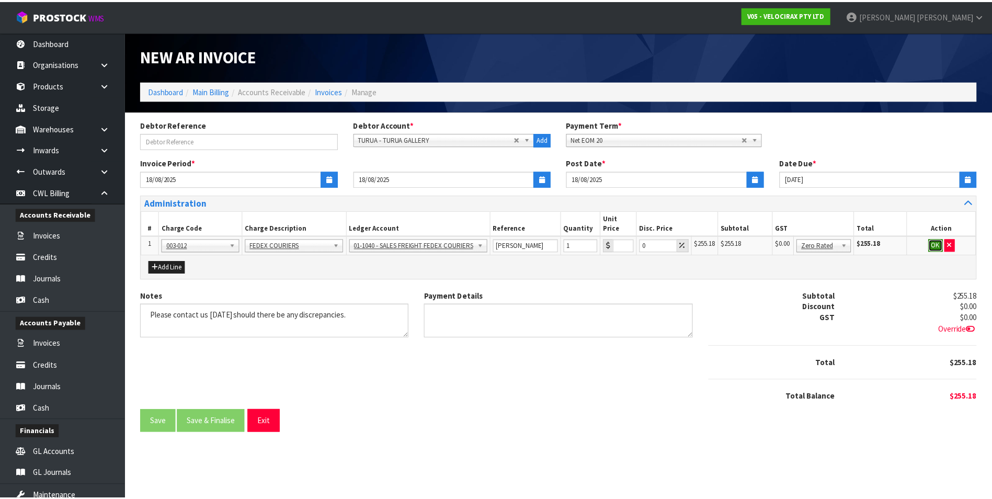
scroll to position [0, 0]
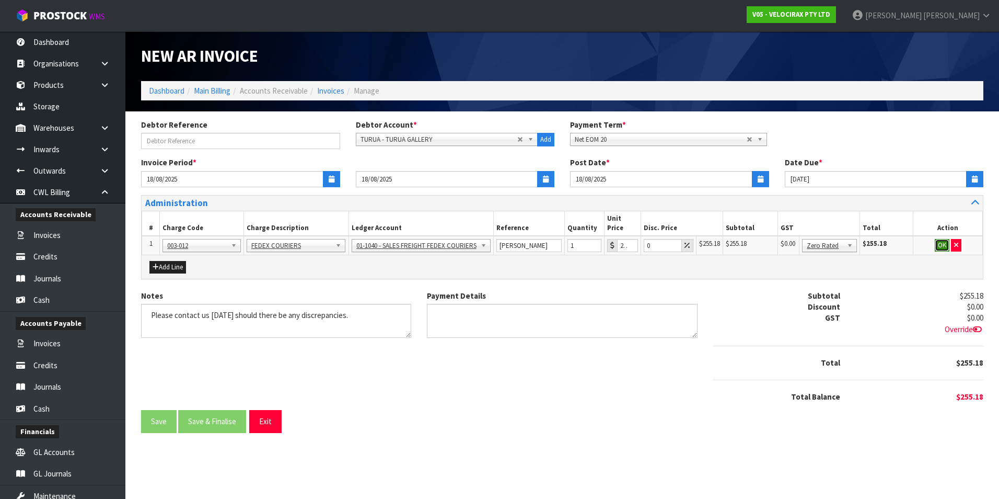
click at [937, 239] on button "OK" at bounding box center [942, 245] width 15 height 13
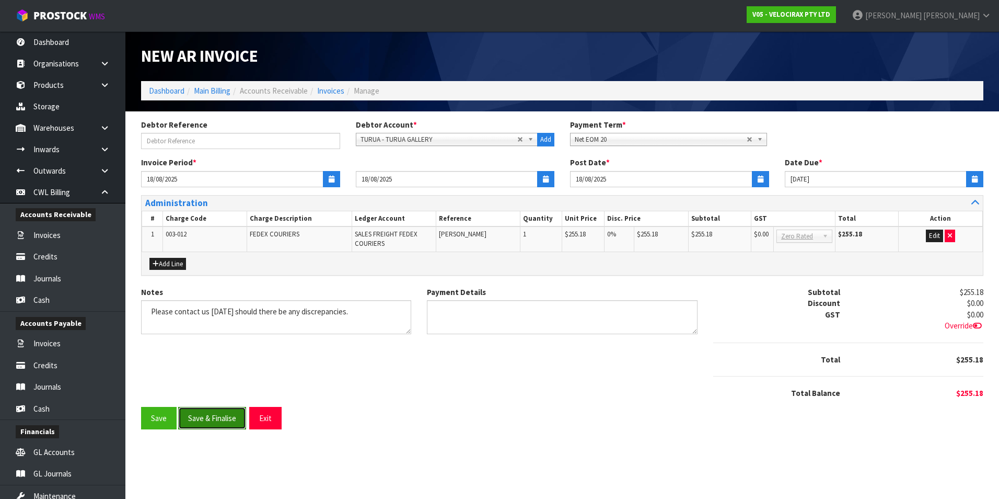
click at [216, 415] on button "Save & Finalise" at bounding box center [212, 418] width 68 height 22
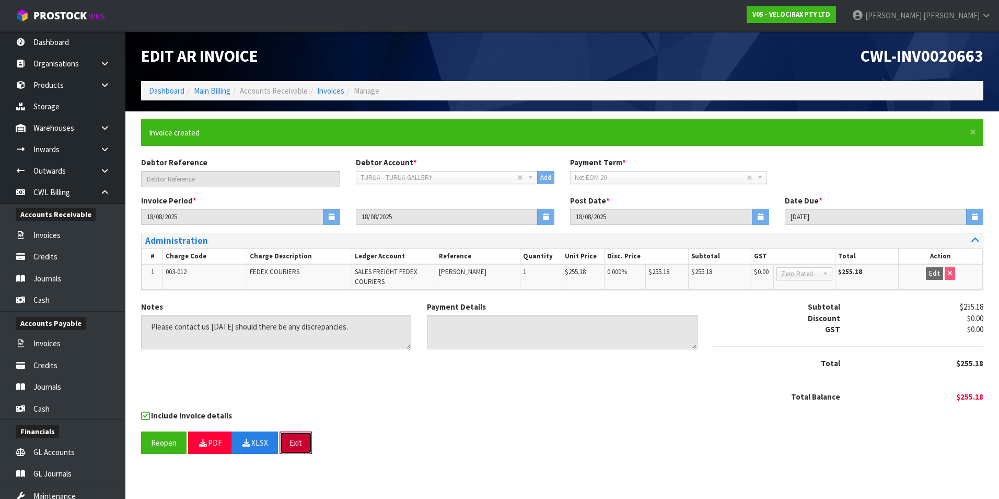
click at [296, 440] on button "Exit" at bounding box center [296, 442] width 32 height 22
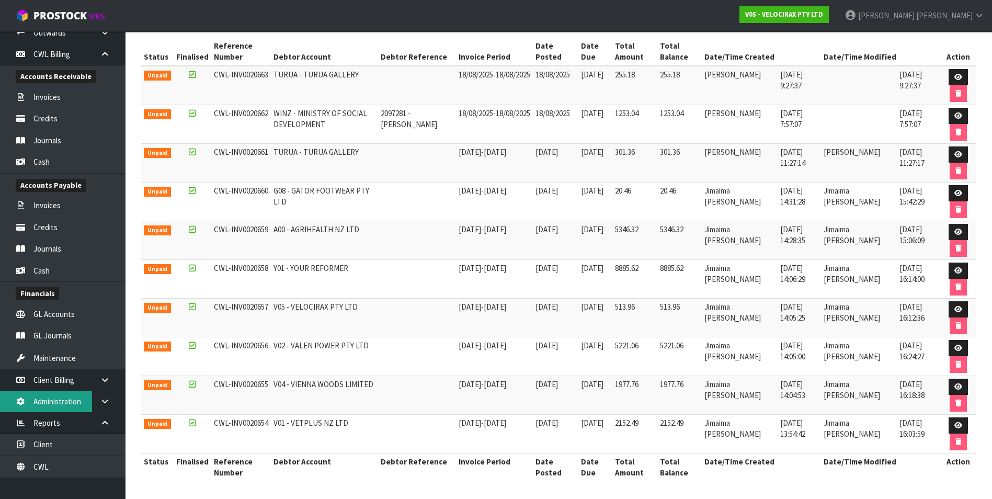
scroll to position [166, 0]
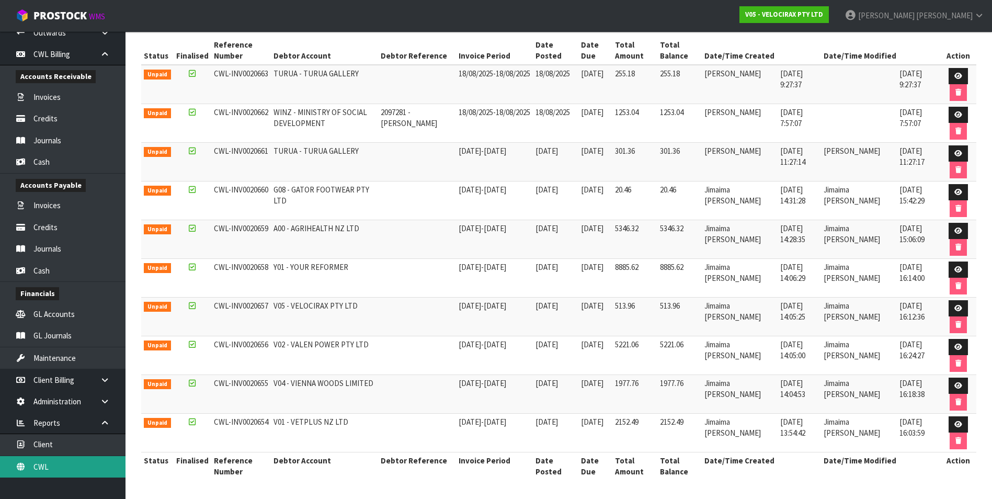
click at [73, 467] on link "CWL" at bounding box center [62, 466] width 125 height 21
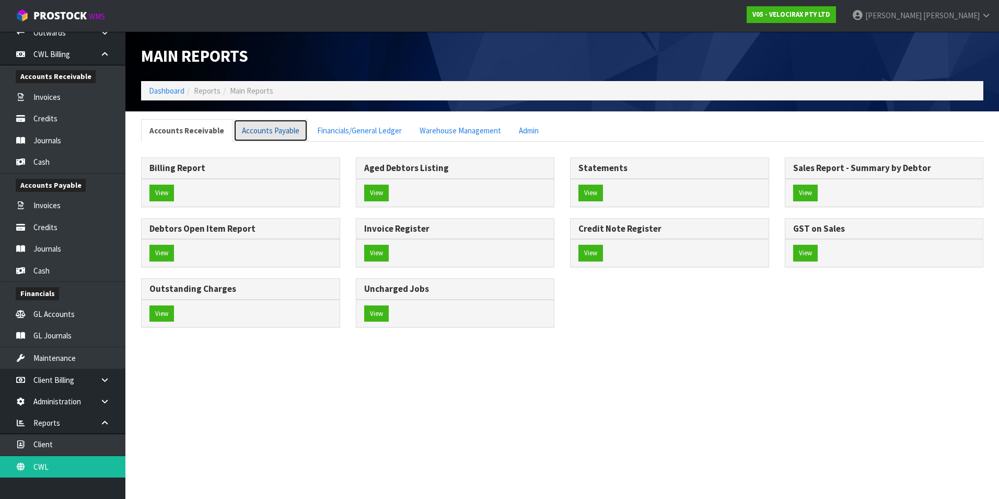
click at [265, 132] on link "Accounts Payable" at bounding box center [271, 130] width 74 height 22
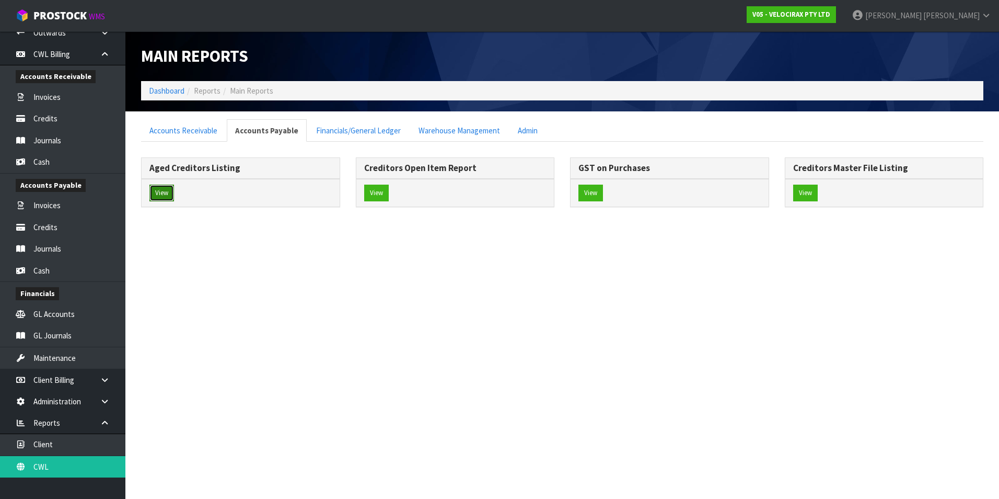
click at [157, 193] on button "View" at bounding box center [162, 193] width 25 height 17
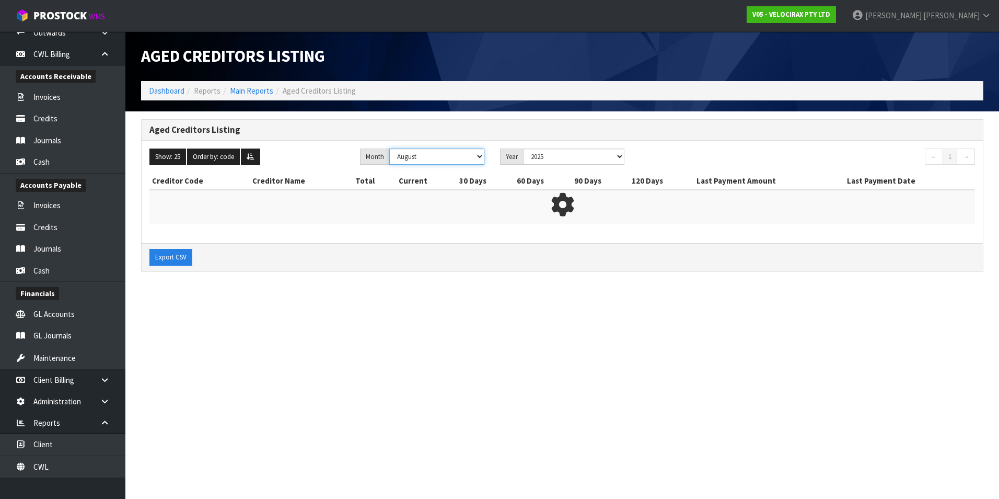
click at [477, 157] on select "January February March April May June July August September October November De…" at bounding box center [436, 156] width 95 height 16
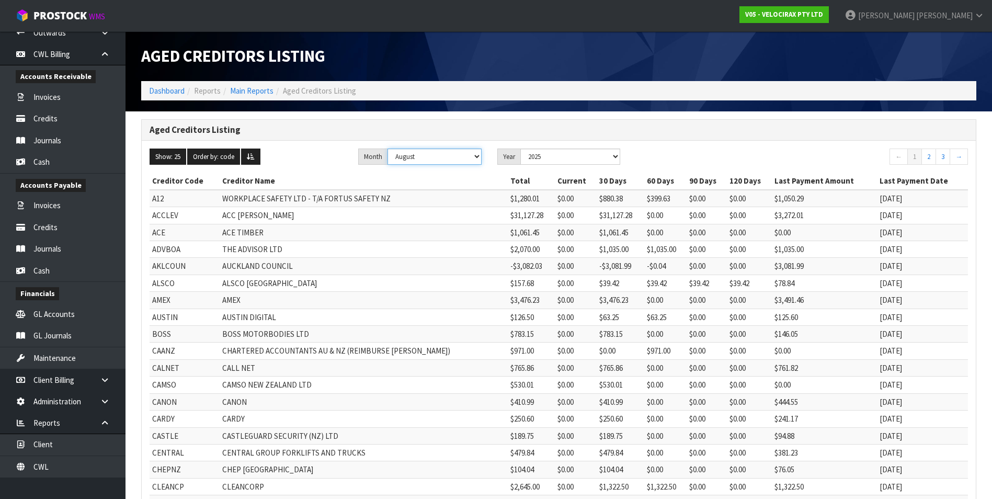
select select "object:7653"
click at [389, 148] on select "January February March April May June July August September October November De…" at bounding box center [434, 156] width 94 height 16
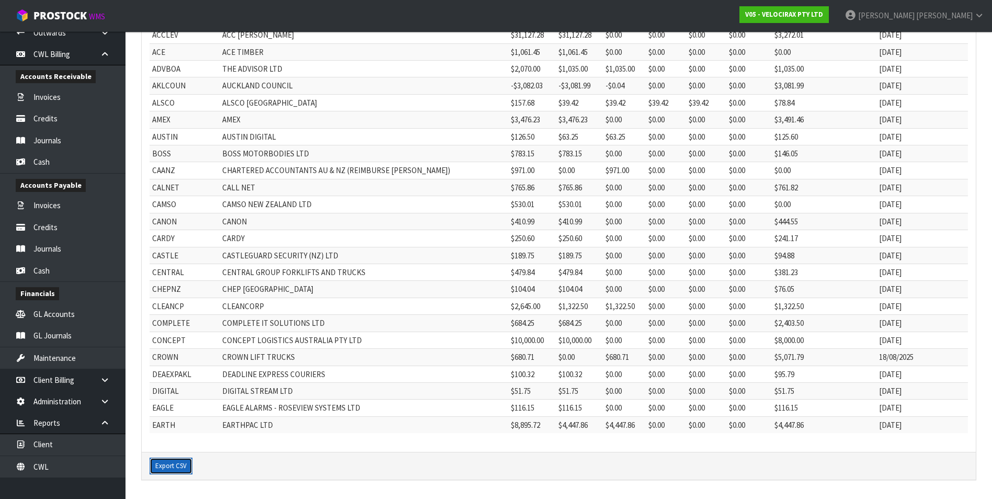
click at [178, 457] on button "Export CSV" at bounding box center [171, 465] width 43 height 17
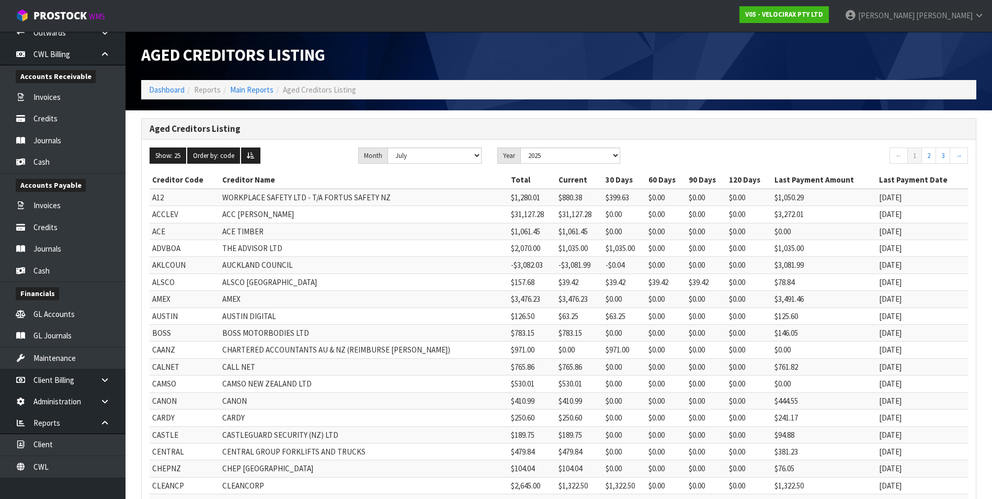
scroll to position [0, 0]
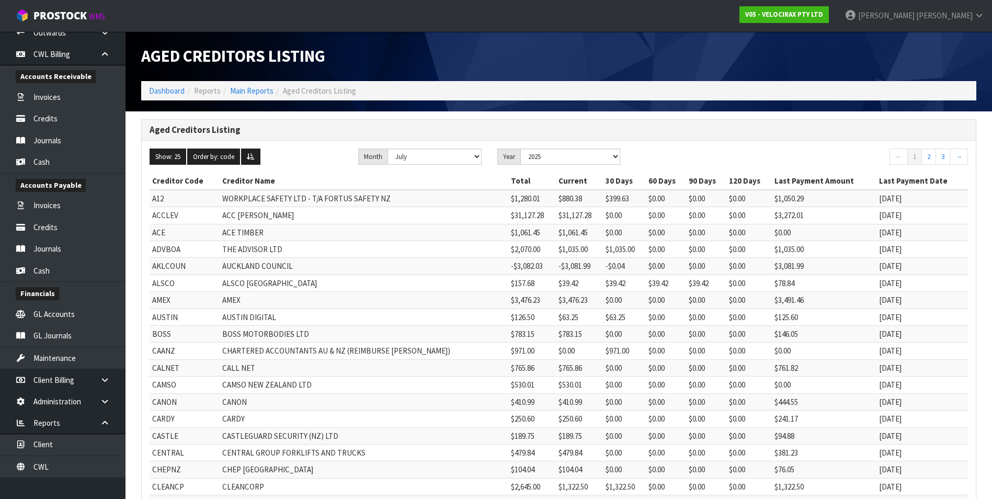
click at [466, 58] on h1 "Aged Creditors Listing" at bounding box center [346, 56] width 410 height 18
click at [472, 158] on select "January February March April May June July August September October November De…" at bounding box center [434, 156] width 94 height 16
click at [387, 148] on select "January February March April May June July August September October November De…" at bounding box center [434, 156] width 94 height 16
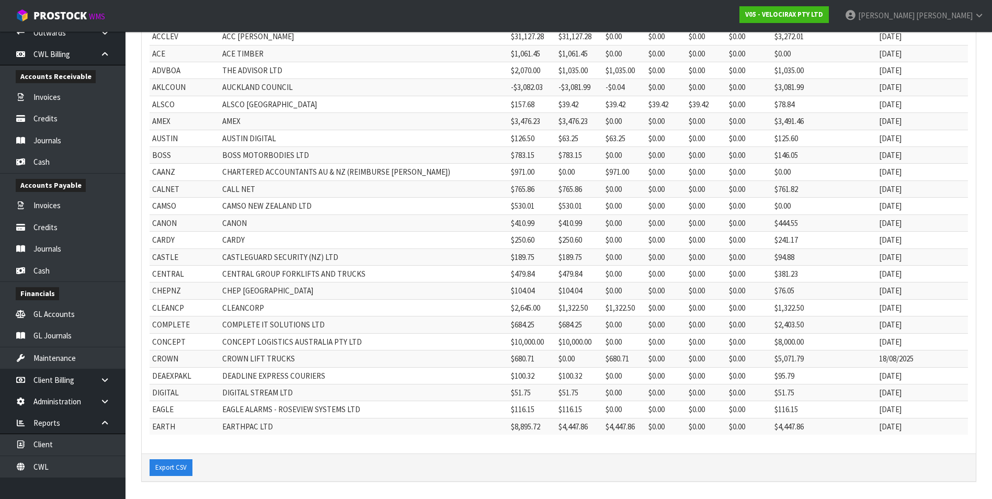
scroll to position [180, 0]
click at [171, 465] on button "Export CSV" at bounding box center [171, 465] width 43 height 17
click at [395, 306] on td "CLEANCORP" at bounding box center [364, 305] width 289 height 17
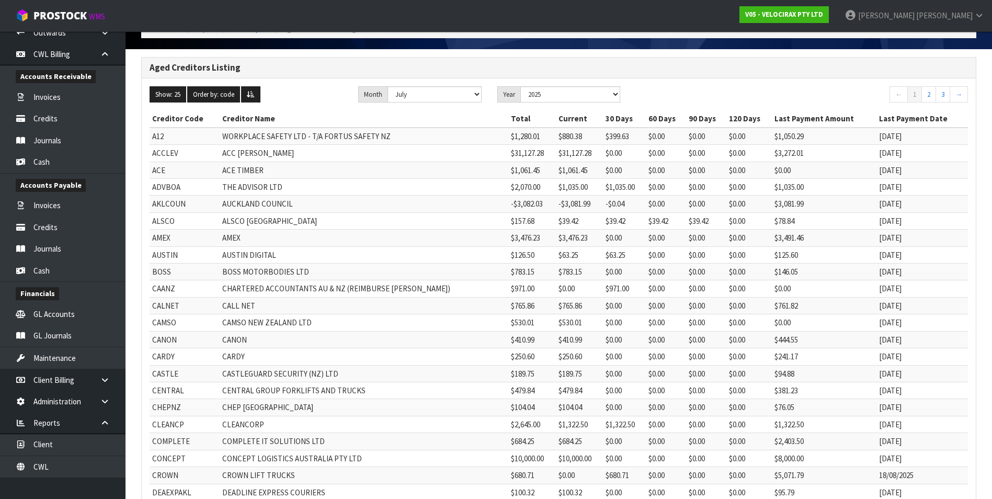
scroll to position [0, 0]
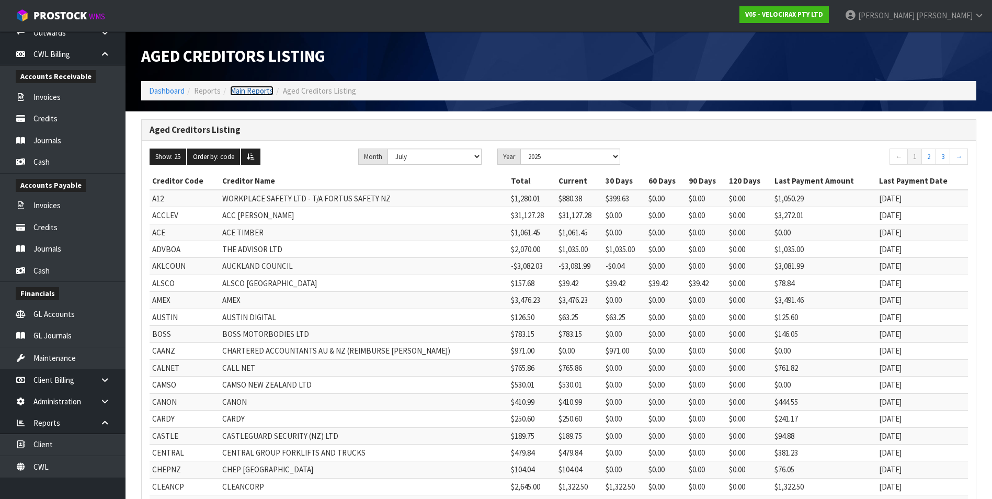
click at [259, 93] on link "Main Reports" at bounding box center [251, 91] width 43 height 10
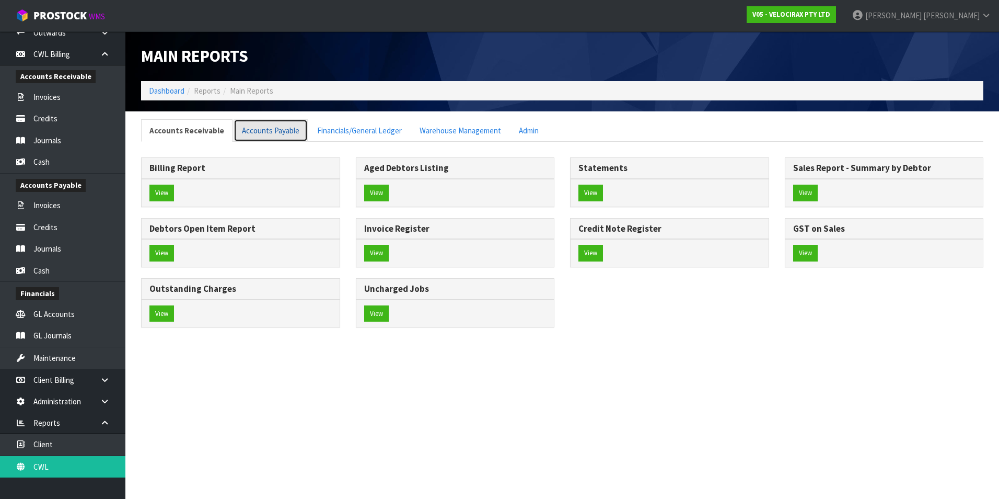
click at [272, 130] on link "Accounts Payable" at bounding box center [271, 130] width 74 height 22
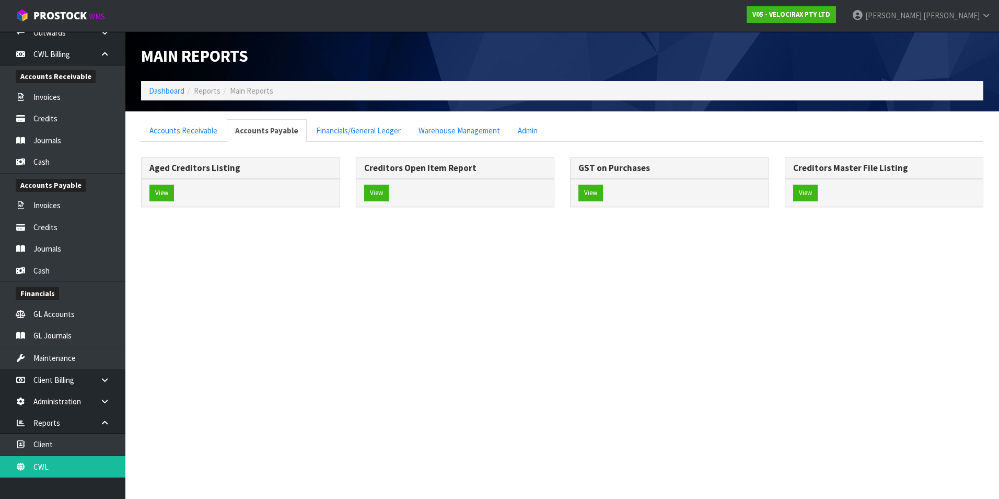
click at [156, 202] on div "View" at bounding box center [241, 193] width 198 height 28
click at [165, 191] on button "View" at bounding box center [162, 193] width 25 height 17
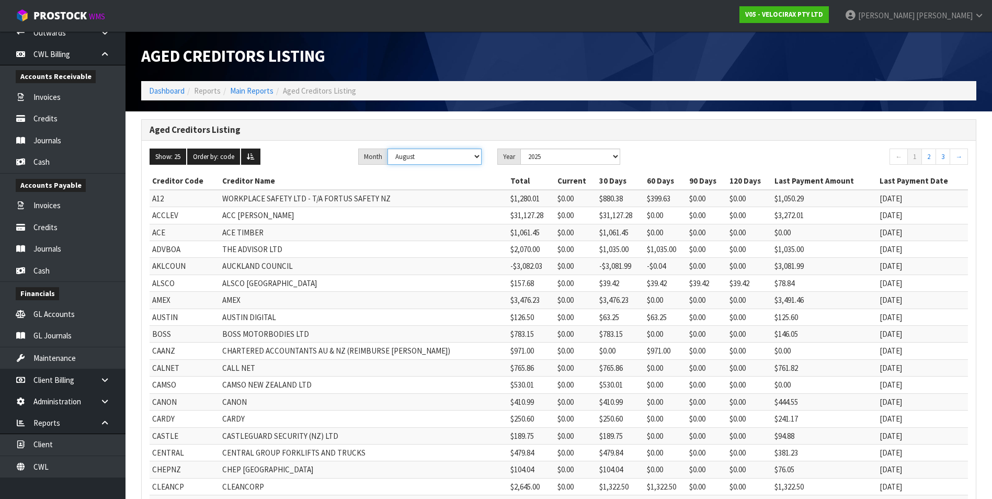
click at [477, 158] on select "January February March April May June July August September October November De…" at bounding box center [434, 156] width 94 height 16
select select "object:7890"
click at [389, 148] on select "January February March April May June July August September October November De…" at bounding box center [434, 156] width 94 height 16
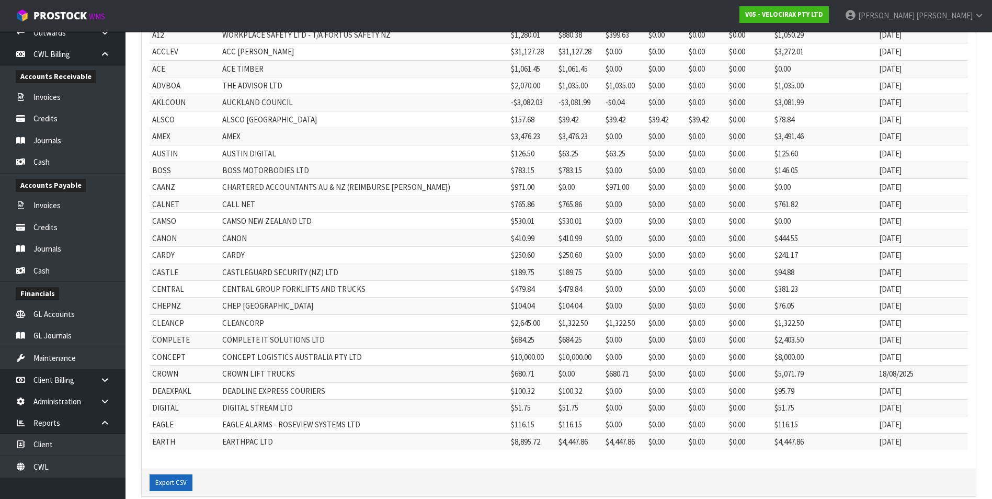
scroll to position [180, 0]
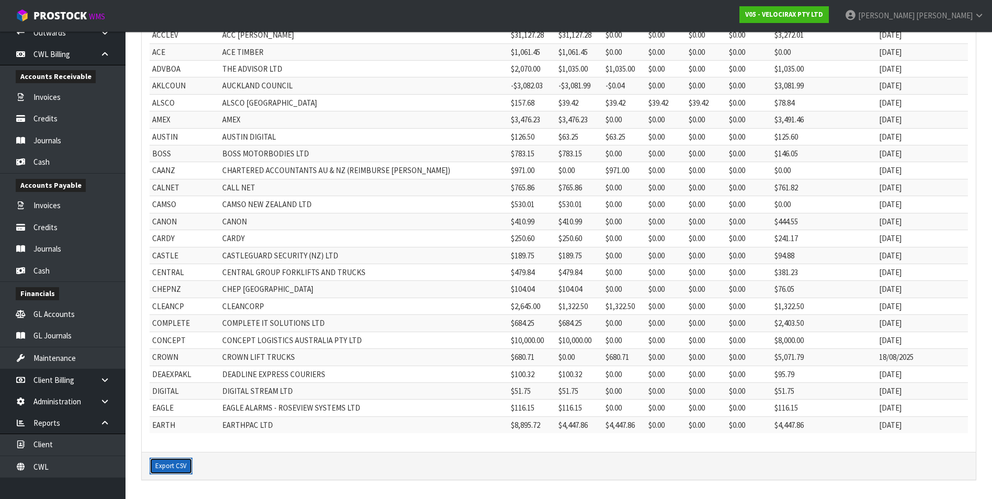
click at [178, 468] on button "Export CSV" at bounding box center [171, 465] width 43 height 17
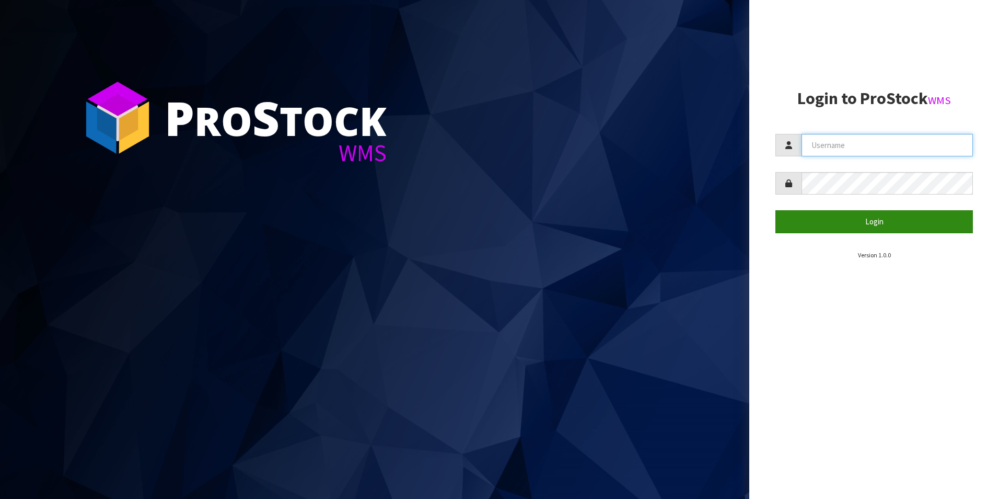
type input "TRACEY@CWL.CO.NZ"
click at [865, 222] on button "Login" at bounding box center [875, 221] width 198 height 22
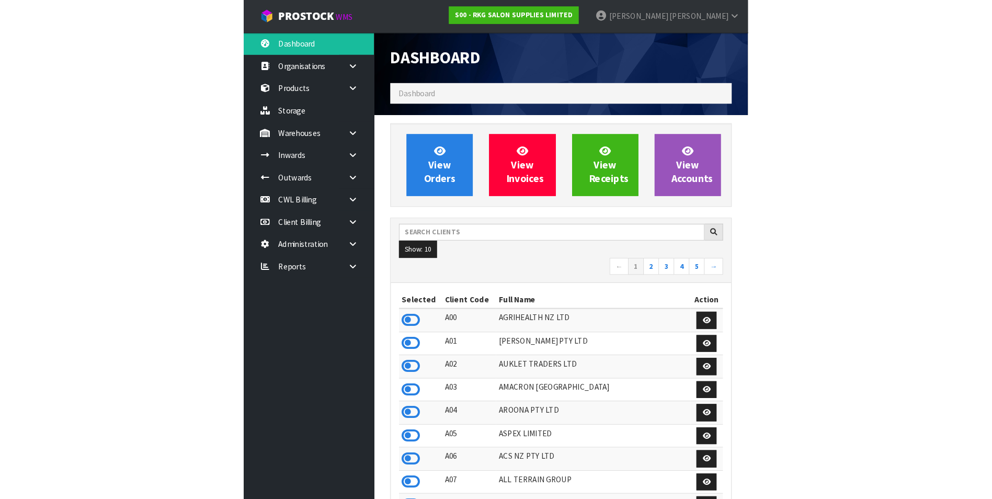
scroll to position [792, 425]
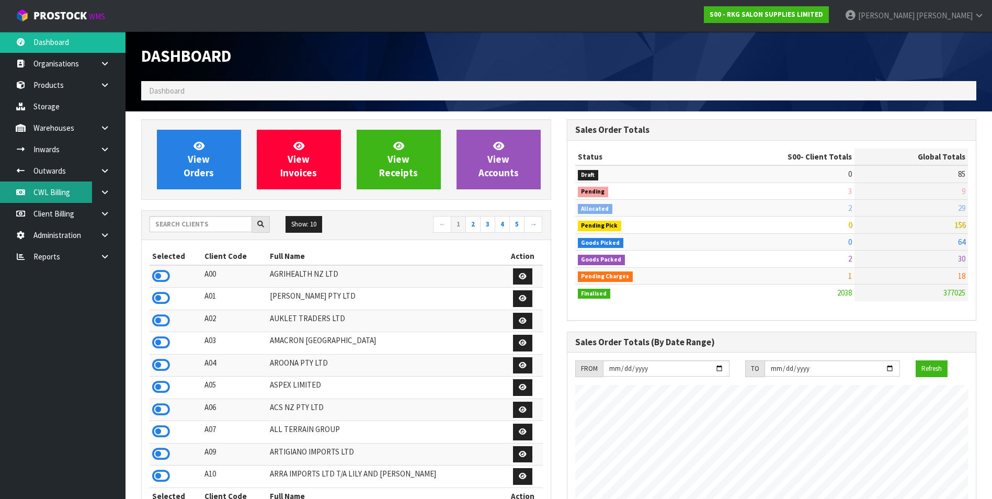
click at [65, 196] on link "CWL Billing" at bounding box center [62, 191] width 125 height 21
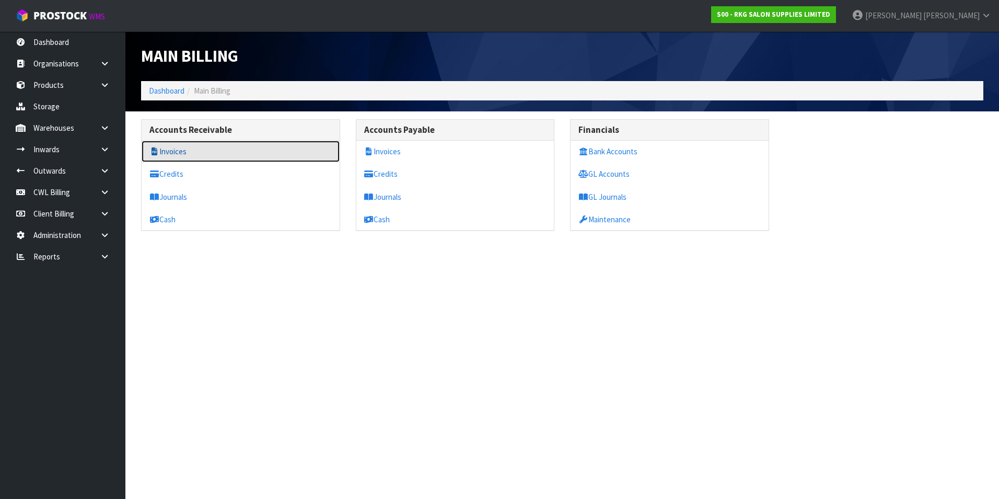
click at [185, 155] on link "Invoices" at bounding box center [241, 151] width 198 height 21
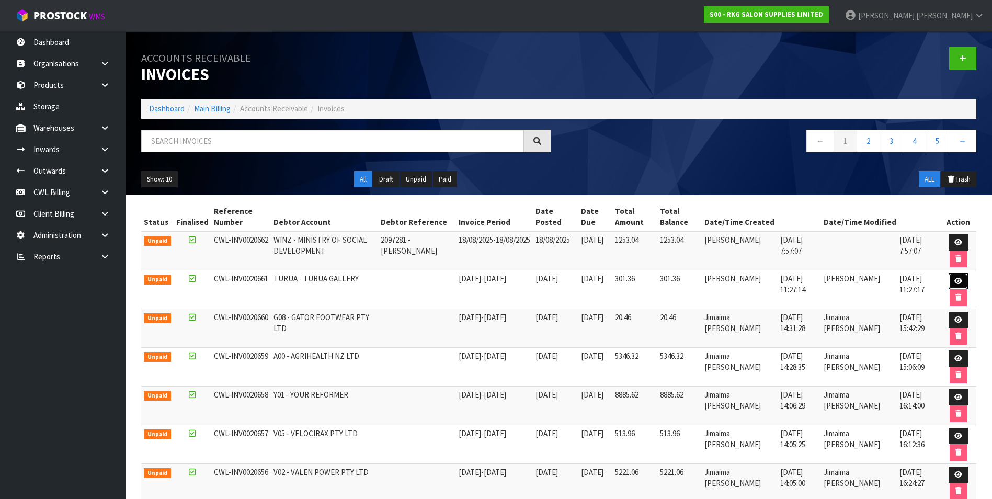
click at [958, 279] on icon at bounding box center [958, 281] width 8 height 7
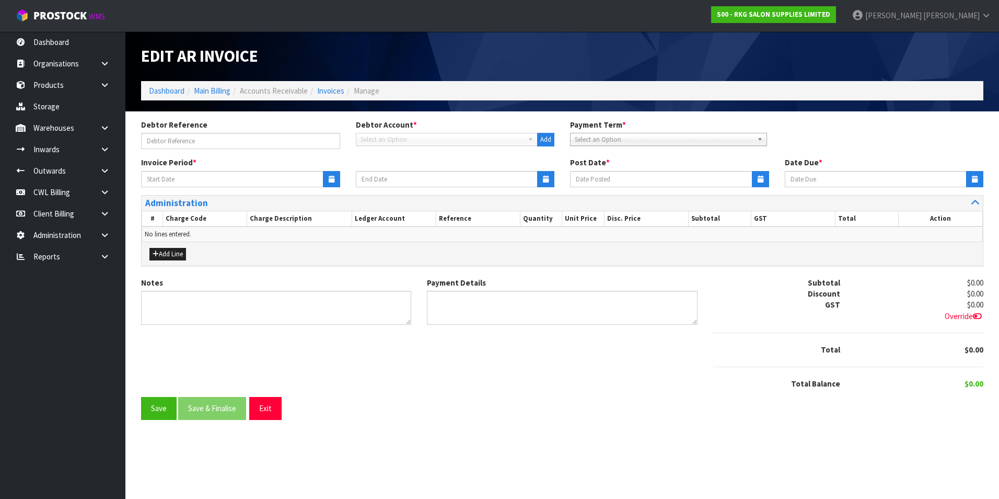
type input "[DATE]"
type input "20/09/2025"
type textarea "Please contact us within 7 days should there be any discrepancies."
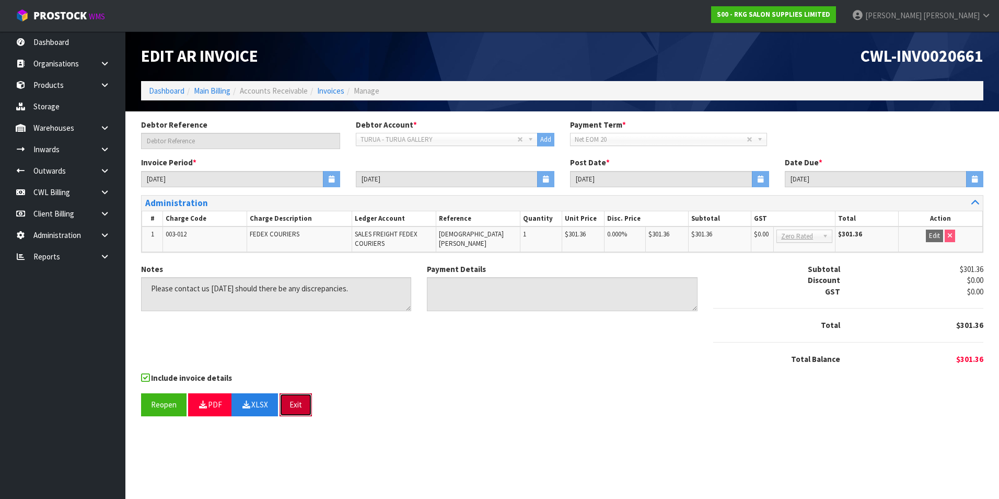
click at [299, 404] on button "Exit" at bounding box center [296, 404] width 32 height 22
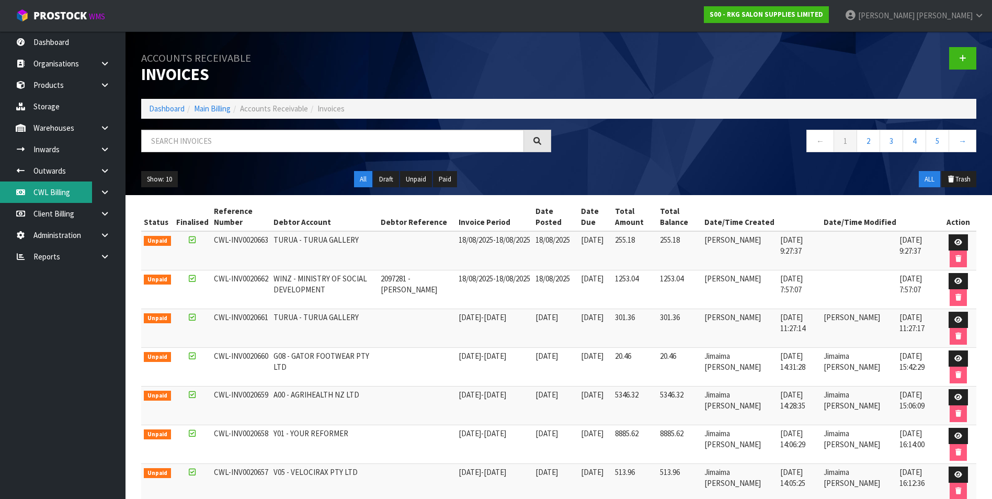
click at [90, 192] on link "CWL Billing" at bounding box center [62, 191] width 125 height 21
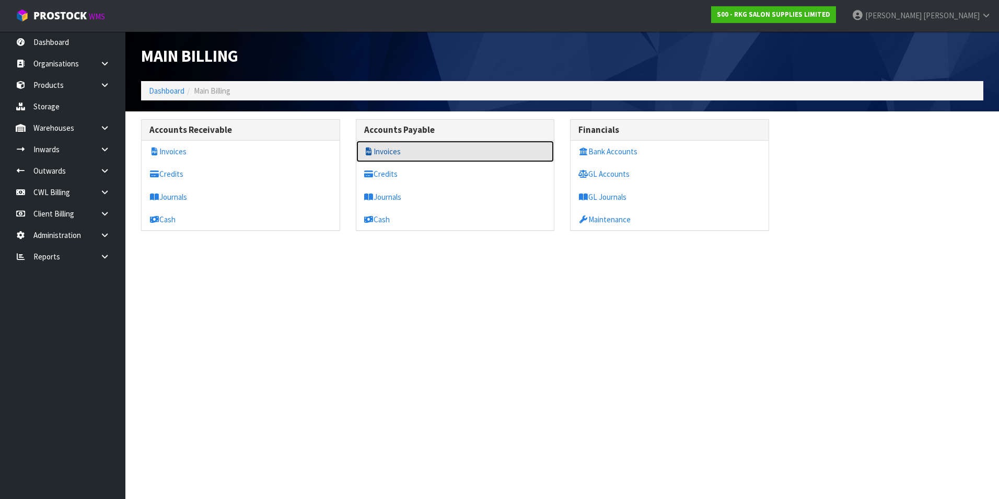
click at [410, 149] on link "Invoices" at bounding box center [456, 151] width 198 height 21
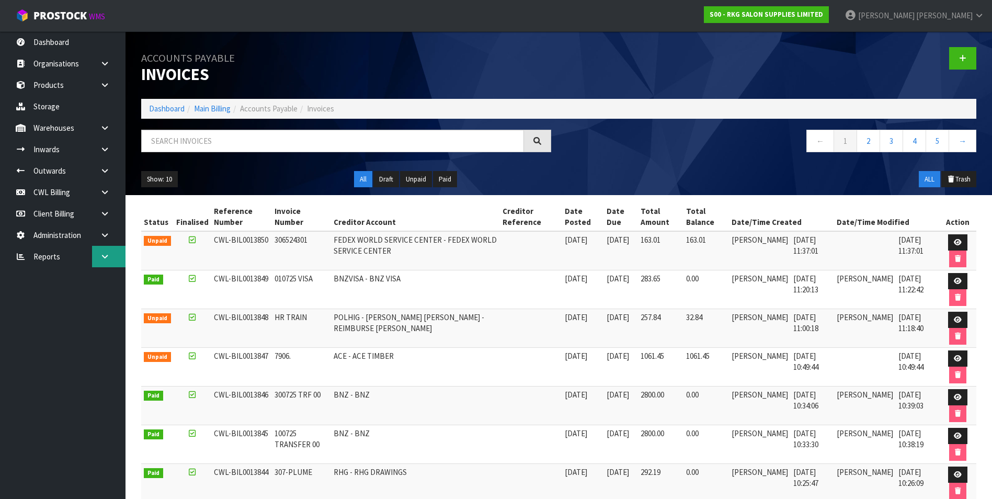
click at [106, 257] on icon at bounding box center [105, 256] width 10 height 8
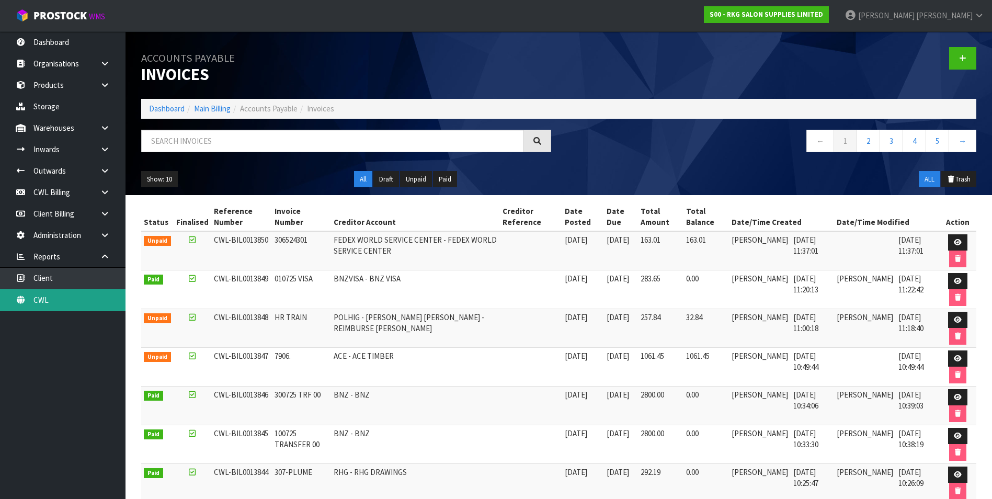
click at [56, 297] on link "CWL" at bounding box center [62, 299] width 125 height 21
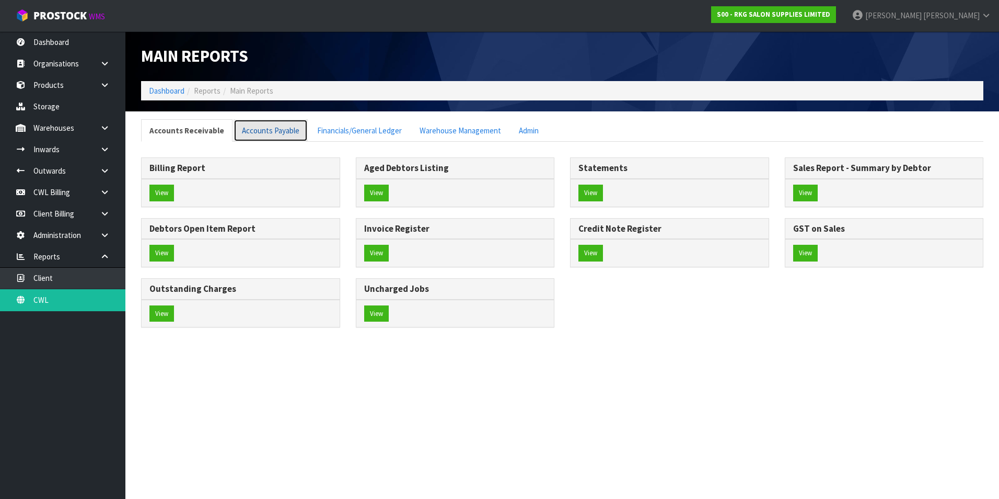
click at [271, 127] on link "Accounts Payable" at bounding box center [271, 130] width 74 height 22
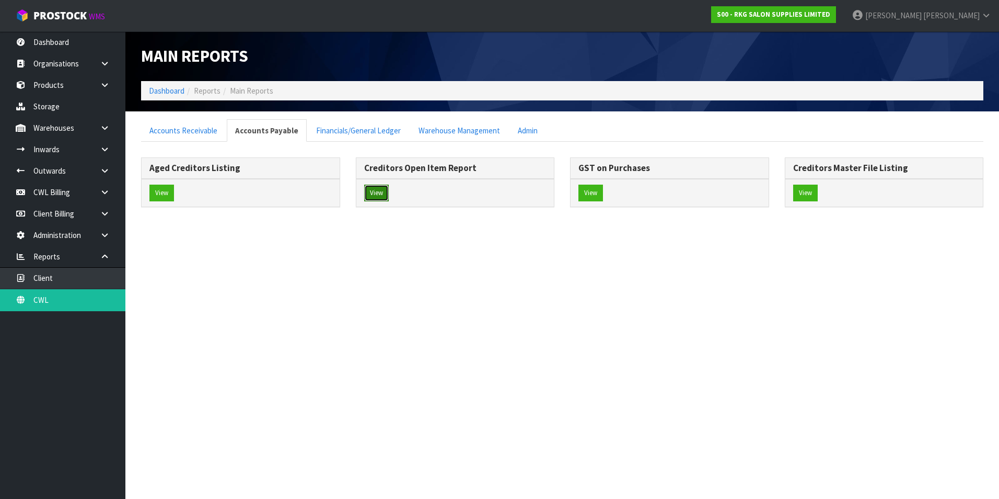
click at [374, 189] on button "View" at bounding box center [376, 193] width 25 height 17
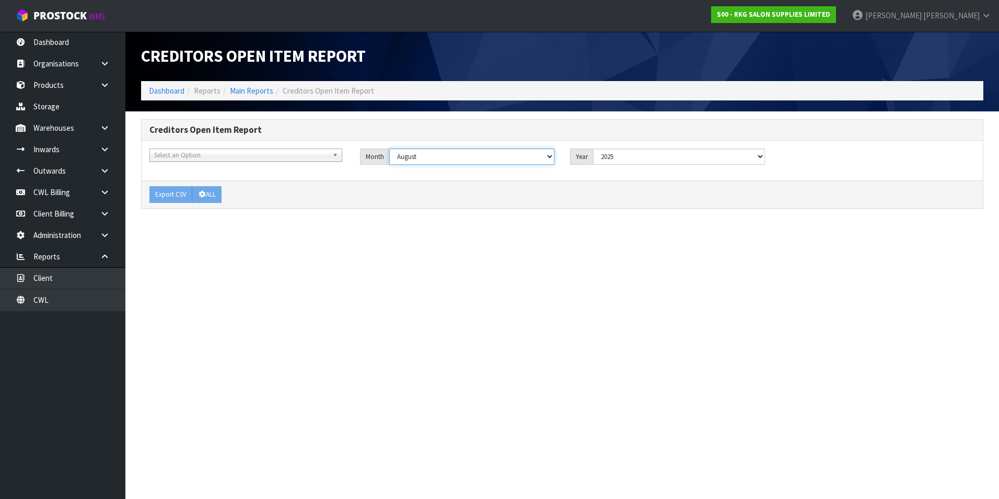
drag, startPoint x: 536, startPoint y: 153, endPoint x: 523, endPoint y: 160, distance: 14.7
click at [536, 153] on select "January February March April May June July August September October November De…" at bounding box center [472, 156] width 166 height 16
select select "object:687"
click at [389, 148] on select "January February March April May June July August September October November De…" at bounding box center [472, 156] width 166 height 16
click at [208, 196] on button "ALL" at bounding box center [207, 194] width 30 height 17
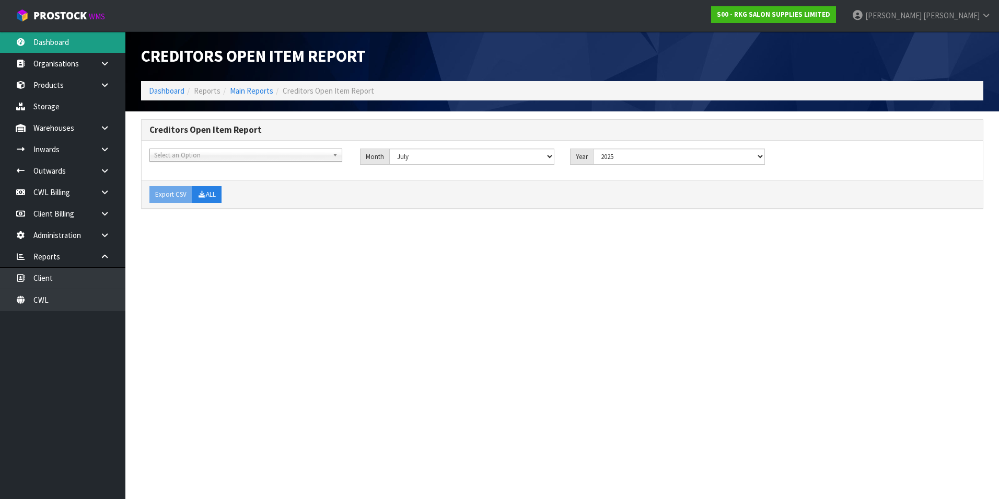
click at [74, 45] on link "Dashboard" at bounding box center [62, 41] width 125 height 21
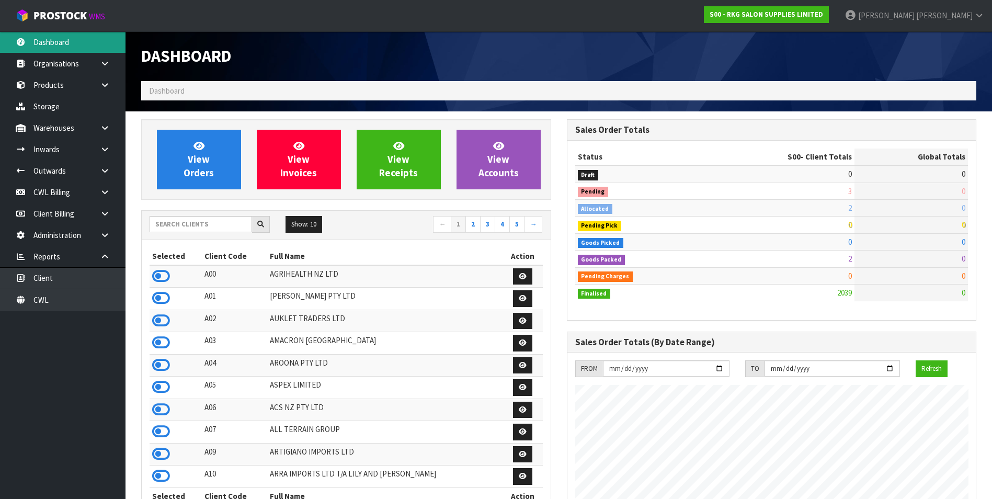
scroll to position [792, 425]
click at [173, 222] on input "text" at bounding box center [201, 224] width 102 height 16
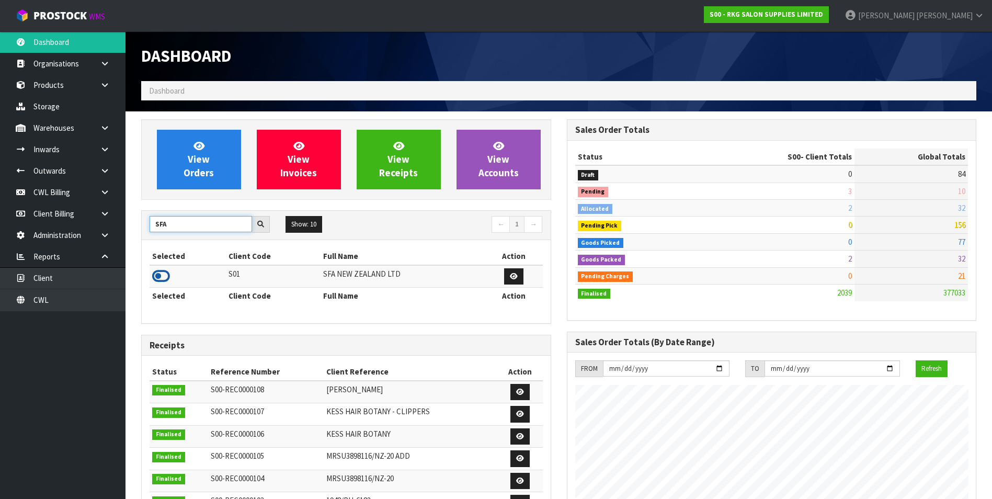
type input "SFA"
click at [162, 274] on icon at bounding box center [161, 276] width 18 height 16
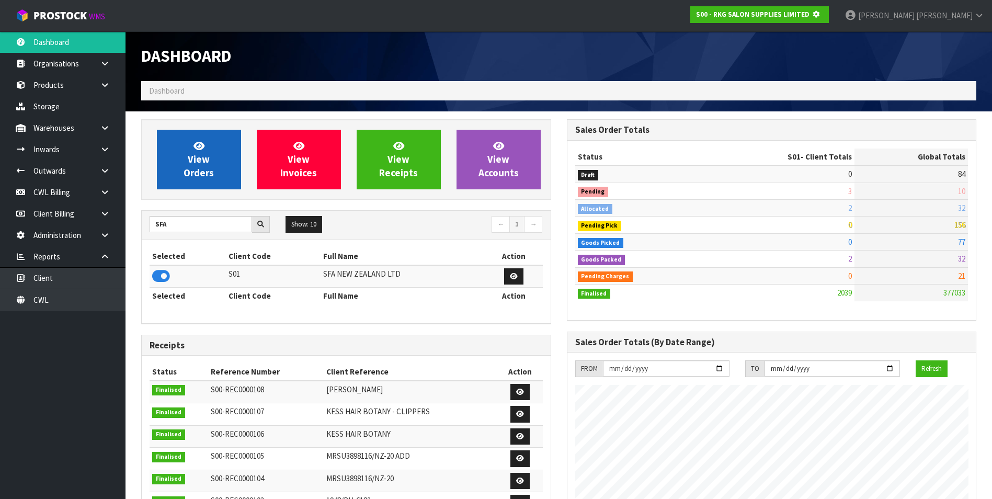
scroll to position [652, 425]
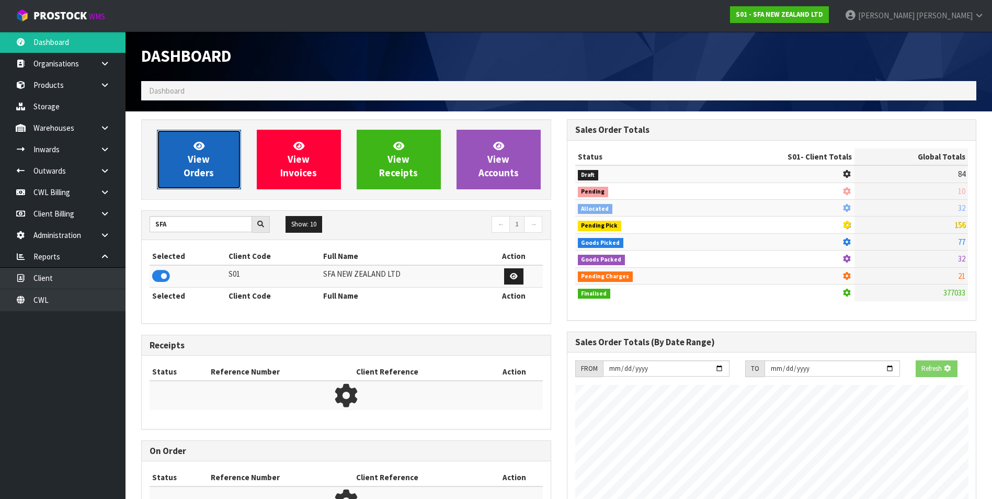
click at [196, 167] on span "View Orders" at bounding box center [198, 159] width 30 height 39
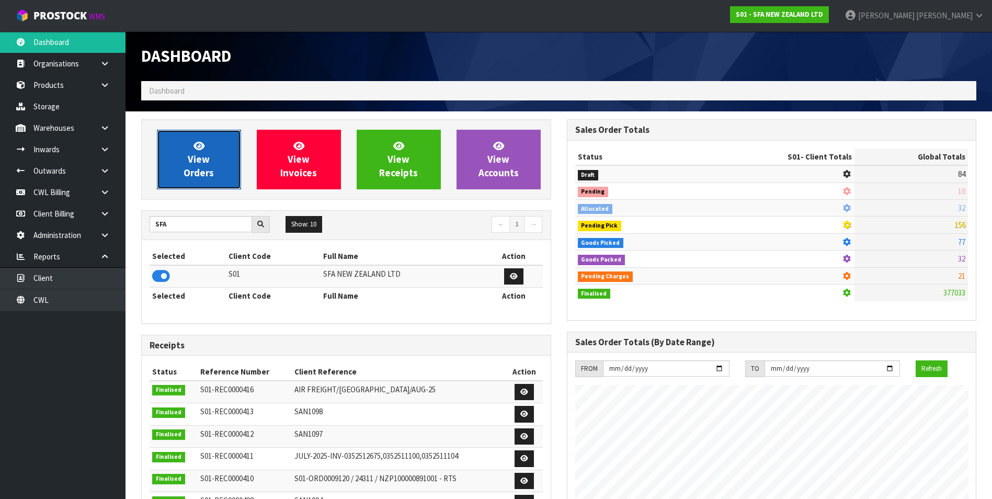
scroll to position [792, 425]
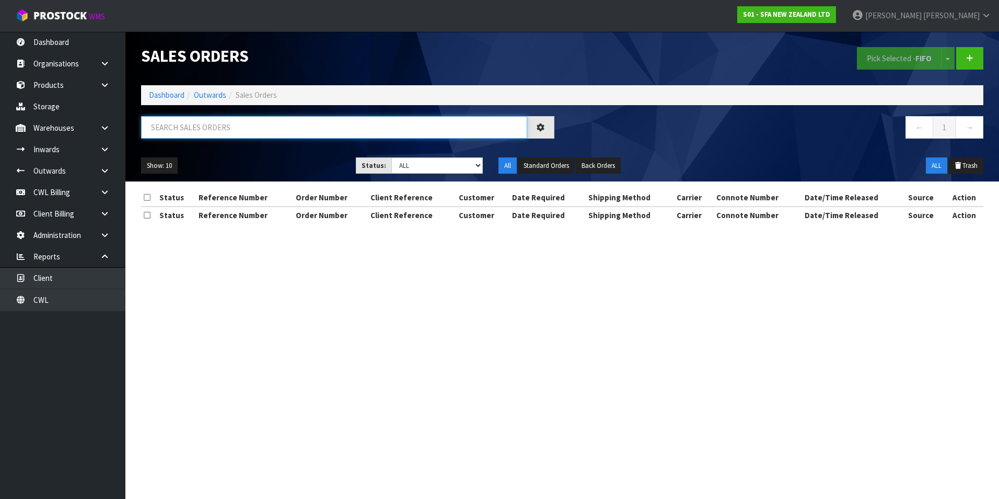
click at [189, 130] on input "text" at bounding box center [334, 127] width 386 height 22
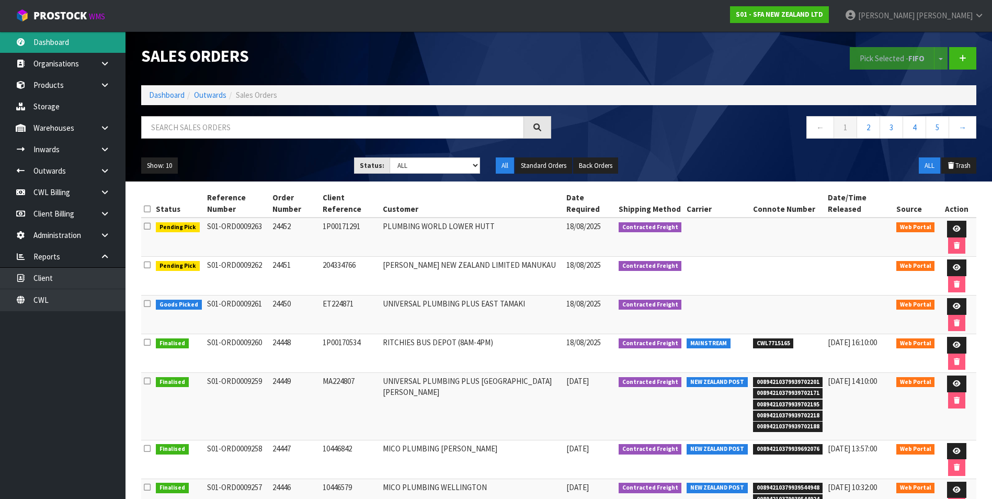
click at [69, 45] on link "Dashboard" at bounding box center [62, 41] width 125 height 21
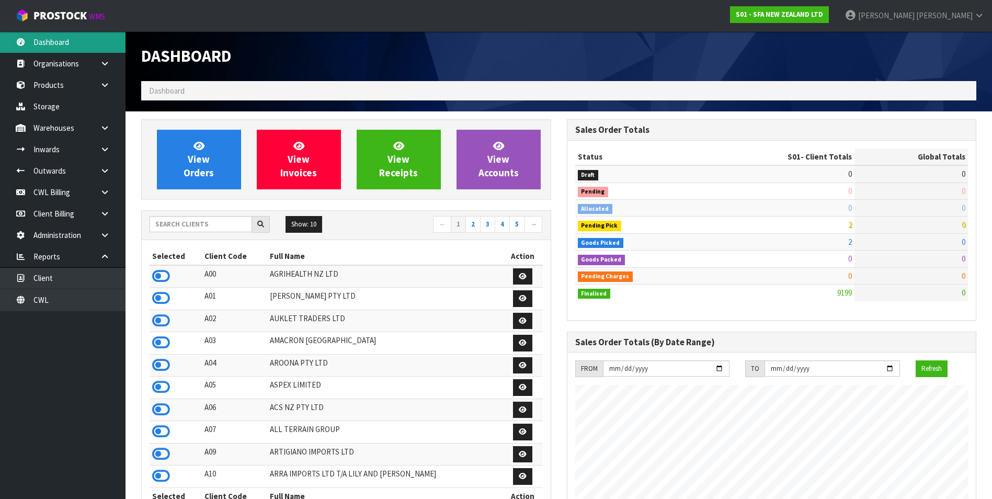
scroll to position [792, 425]
click at [173, 225] on input "text" at bounding box center [201, 224] width 102 height 16
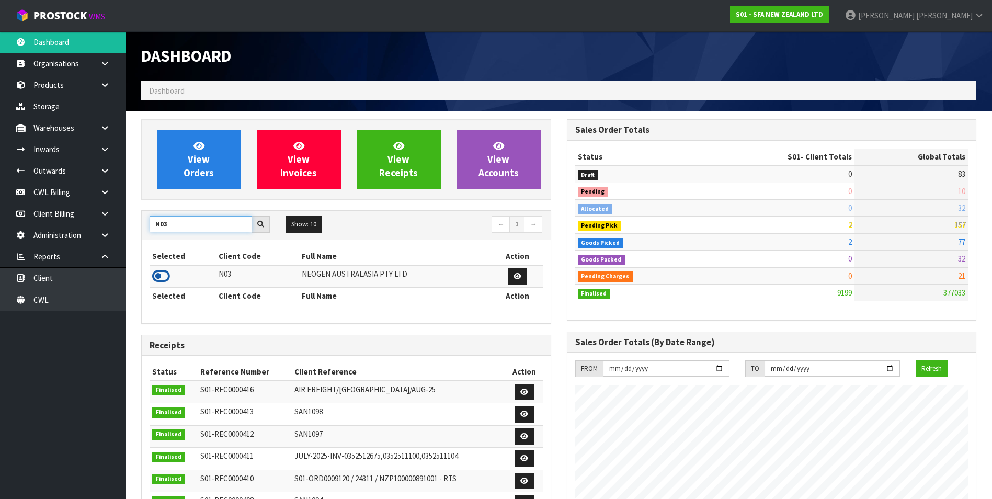
type input "N03"
click at [154, 274] on icon at bounding box center [161, 276] width 18 height 16
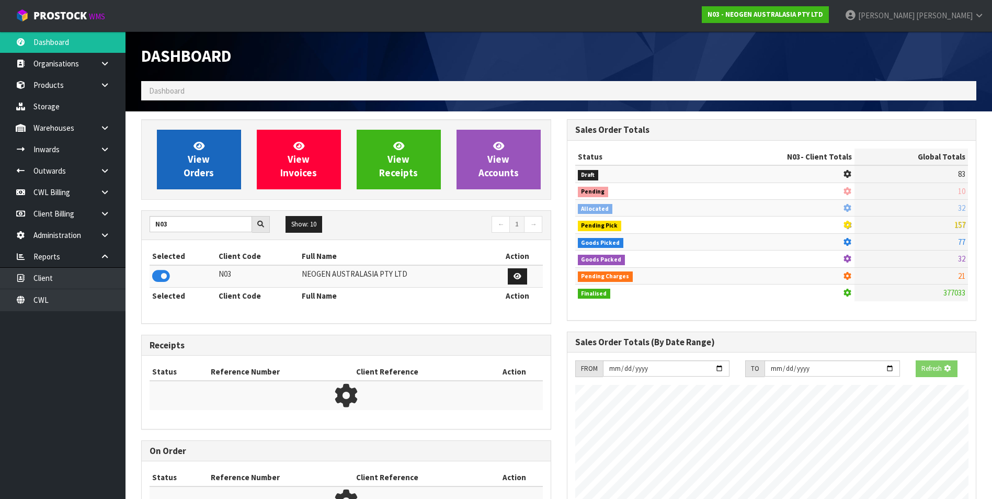
scroll to position [652, 425]
click at [179, 182] on link "View Orders" at bounding box center [199, 160] width 84 height 60
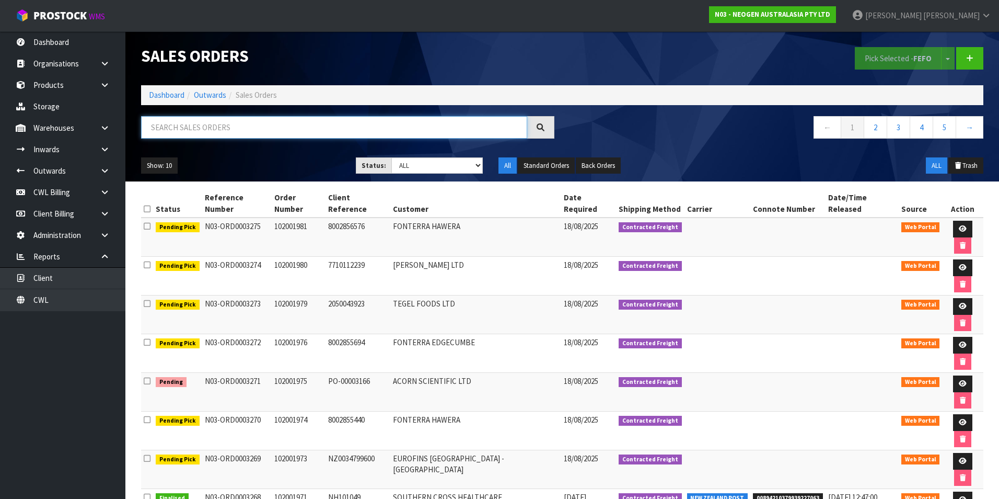
click at [182, 131] on input "text" at bounding box center [334, 127] width 386 height 22
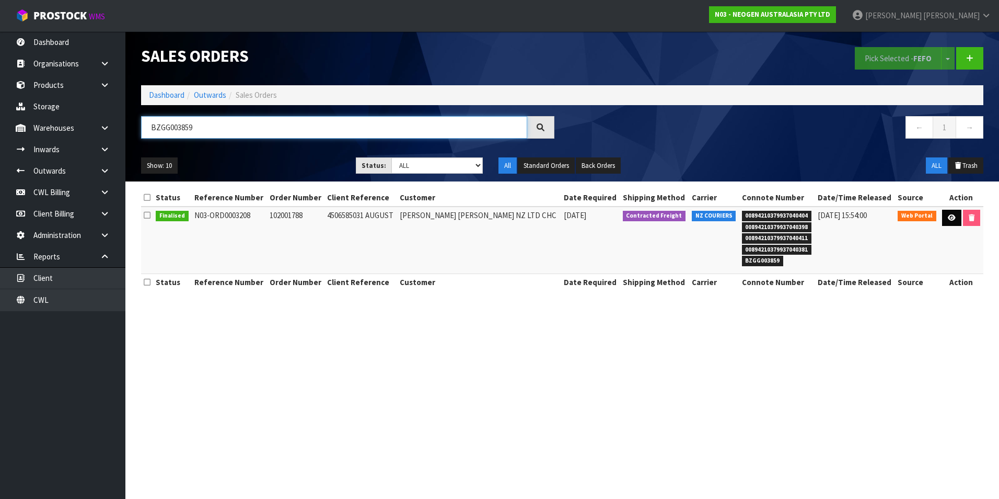
type input "BZGG003859"
click at [952, 217] on icon at bounding box center [952, 217] width 8 height 7
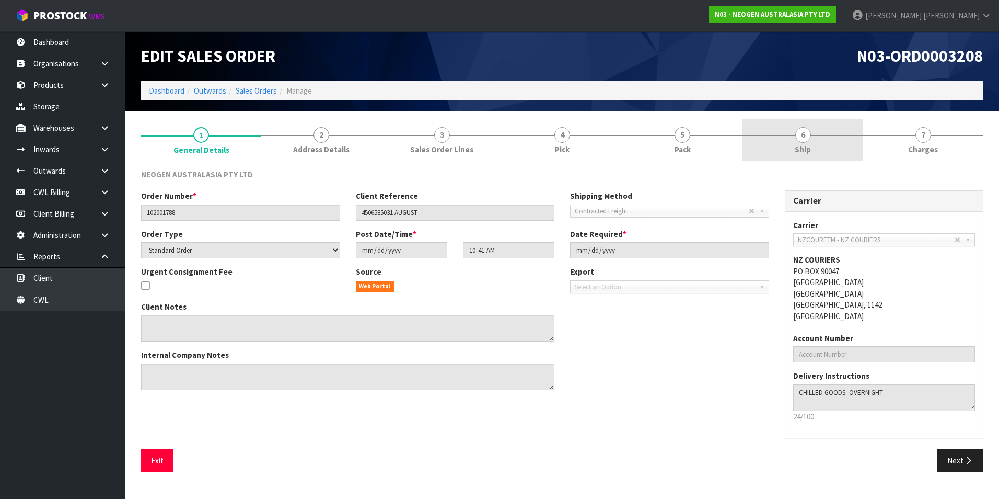
click at [806, 141] on span "6" at bounding box center [804, 135] width 16 height 16
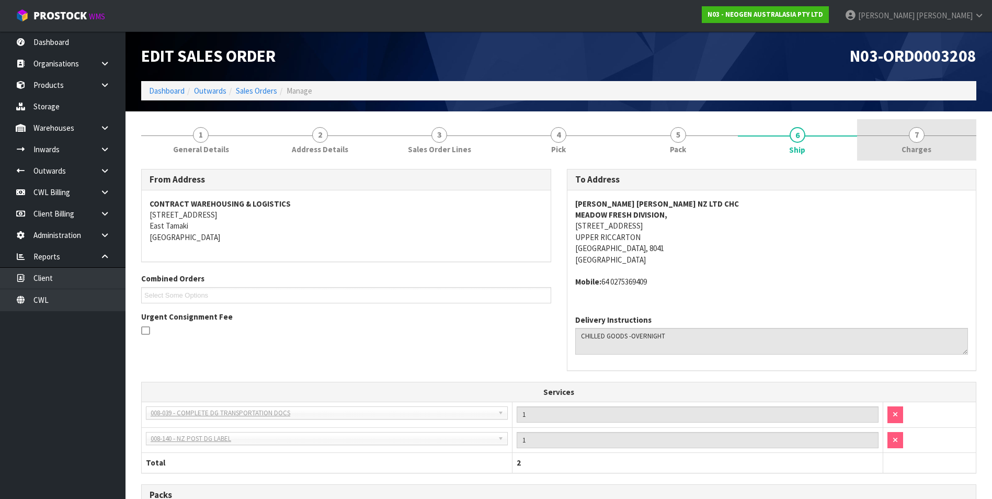
click at [914, 138] on span "7" at bounding box center [917, 135] width 16 height 16
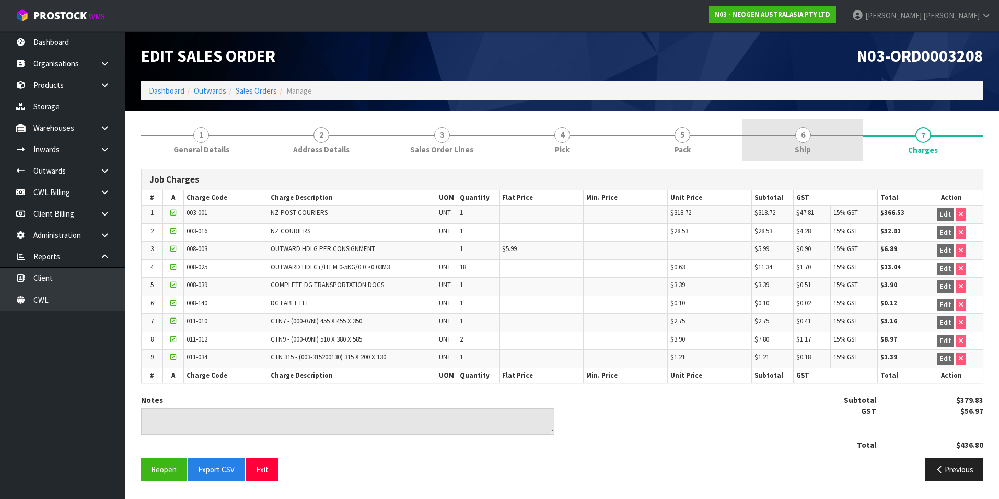
click at [805, 140] on span "6" at bounding box center [804, 135] width 16 height 16
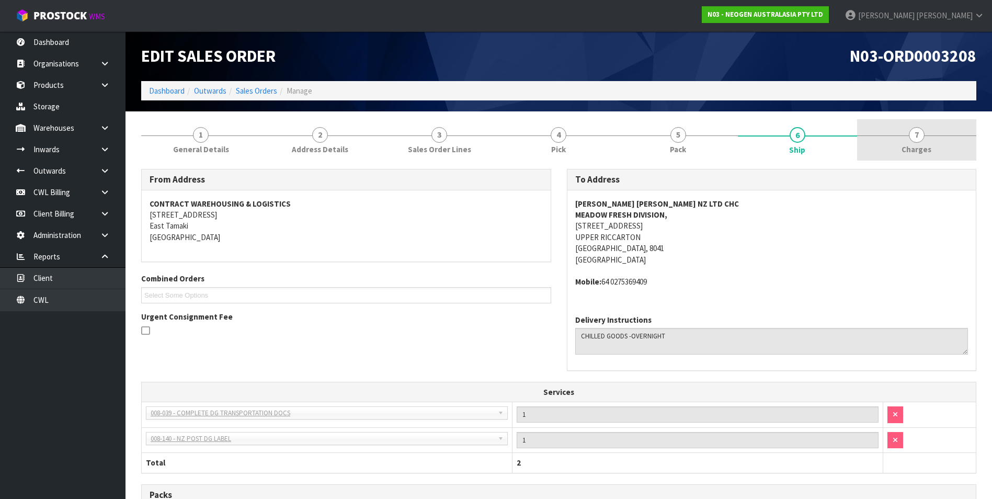
click at [918, 136] on span "7" at bounding box center [917, 135] width 16 height 16
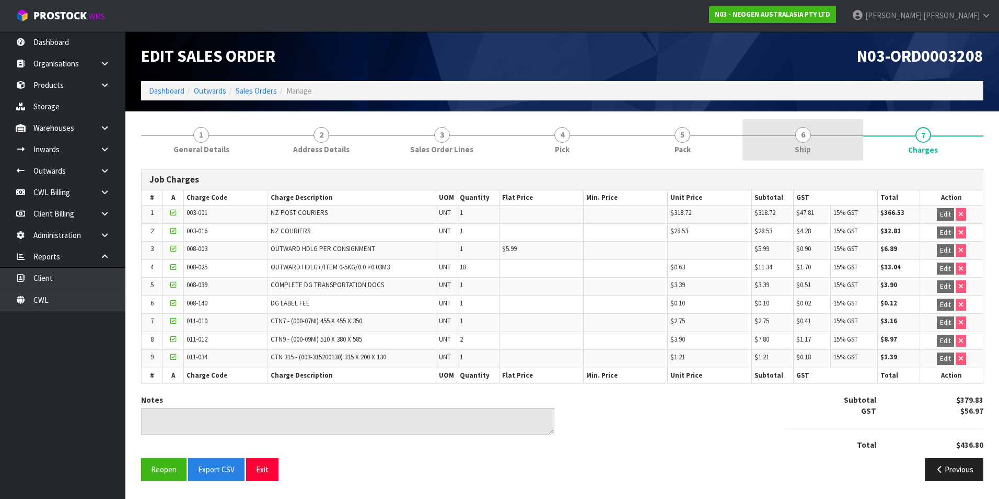
click at [799, 138] on span "6" at bounding box center [804, 135] width 16 height 16
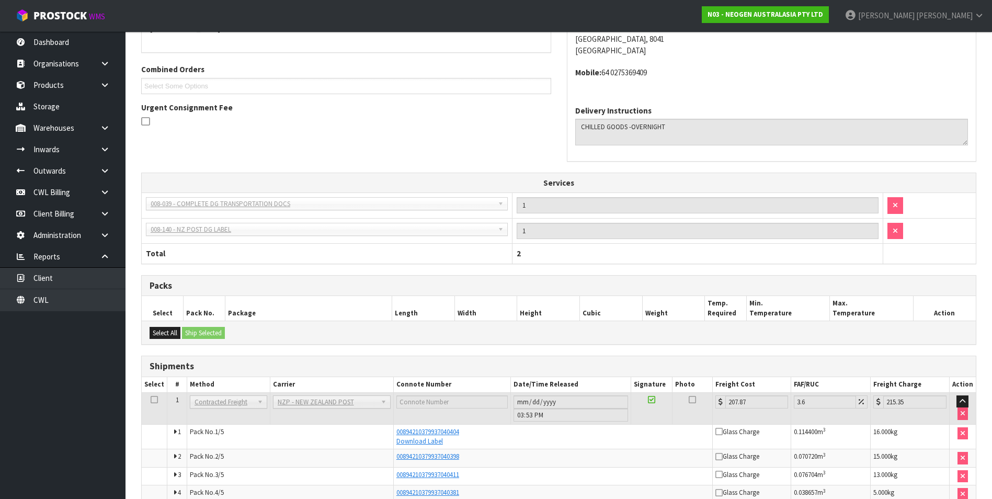
scroll to position [314, 0]
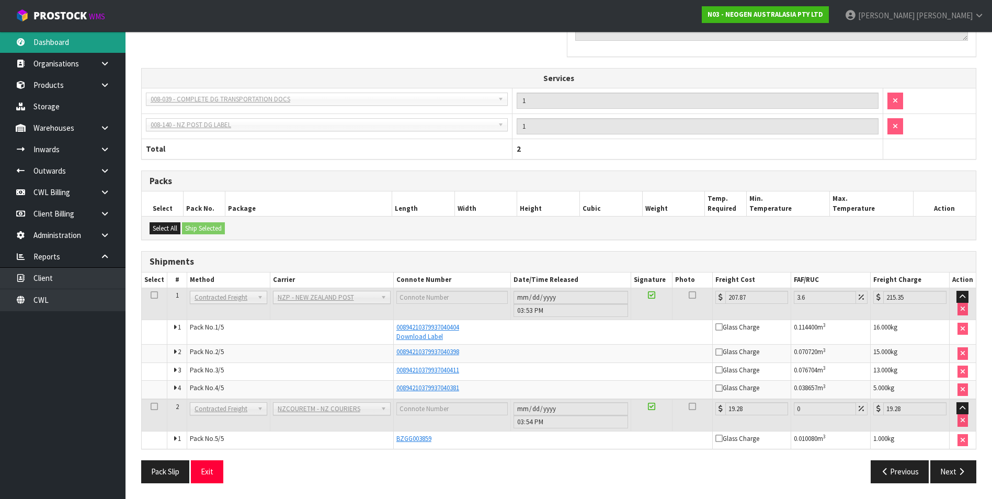
click at [64, 39] on link "Dashboard" at bounding box center [62, 41] width 125 height 21
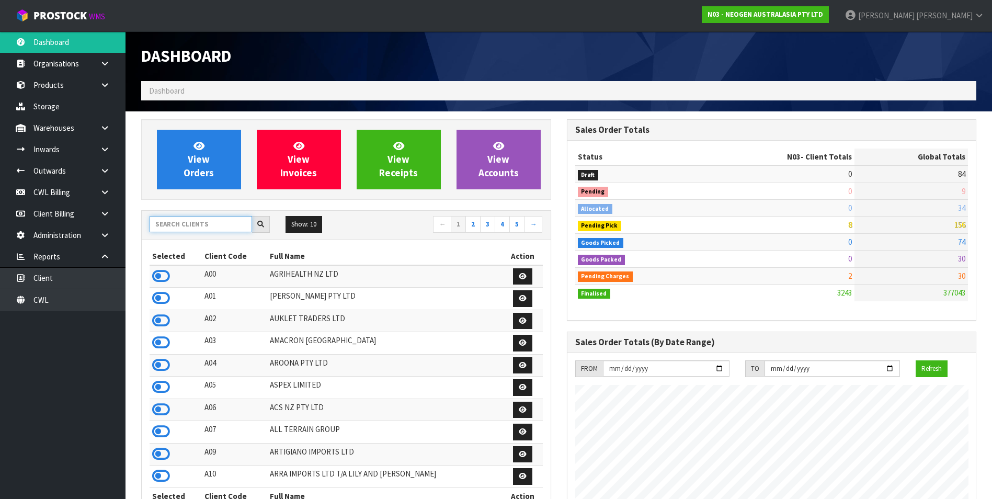
click at [194, 227] on input "text" at bounding box center [201, 224] width 102 height 16
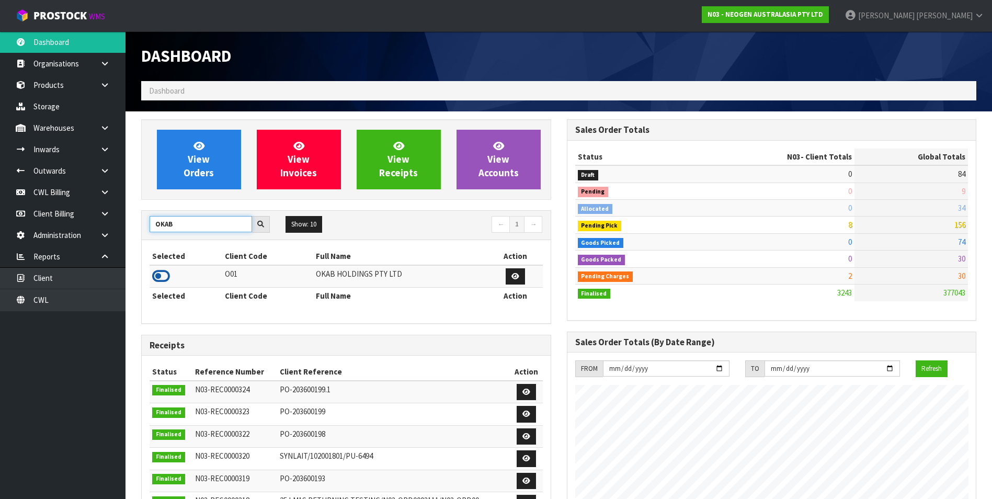
type input "OKAB"
drag, startPoint x: 159, startPoint y: 278, endPoint x: 201, endPoint y: 190, distance: 97.0
click at [165, 269] on icon at bounding box center [161, 276] width 18 height 16
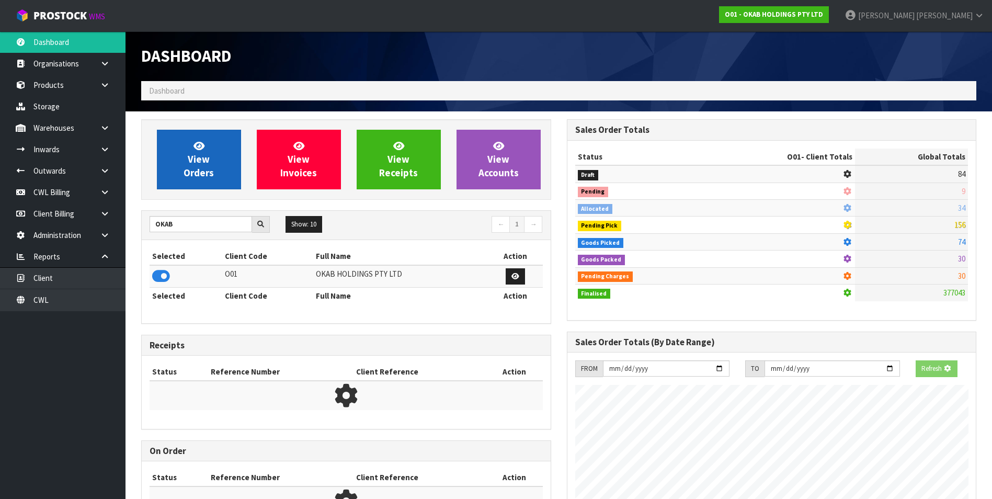
scroll to position [522094, 522321]
drag, startPoint x: 199, startPoint y: 179, endPoint x: 205, endPoint y: 170, distance: 10.6
click at [199, 179] on link "View Orders" at bounding box center [199, 160] width 84 height 60
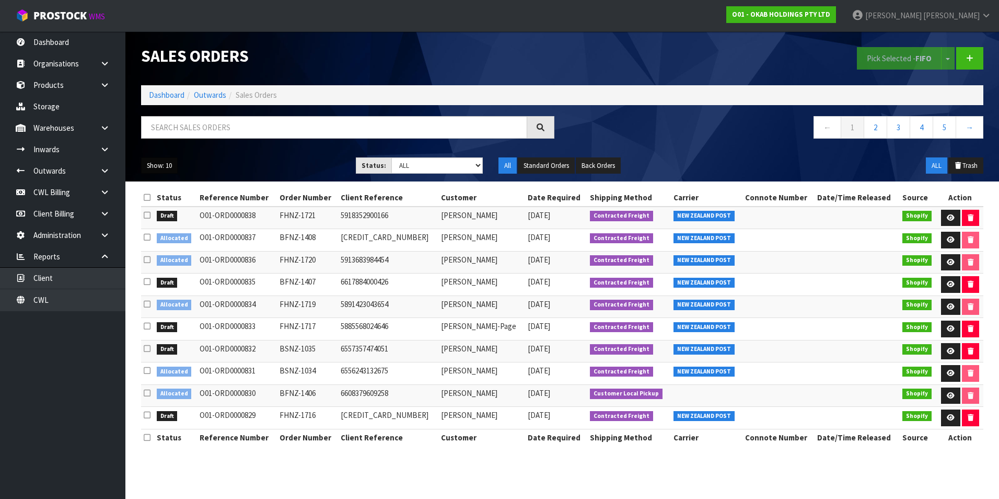
click at [166, 167] on button "Show: 10" at bounding box center [159, 165] width 37 height 17
click at [184, 228] on link "50" at bounding box center [183, 228] width 83 height 14
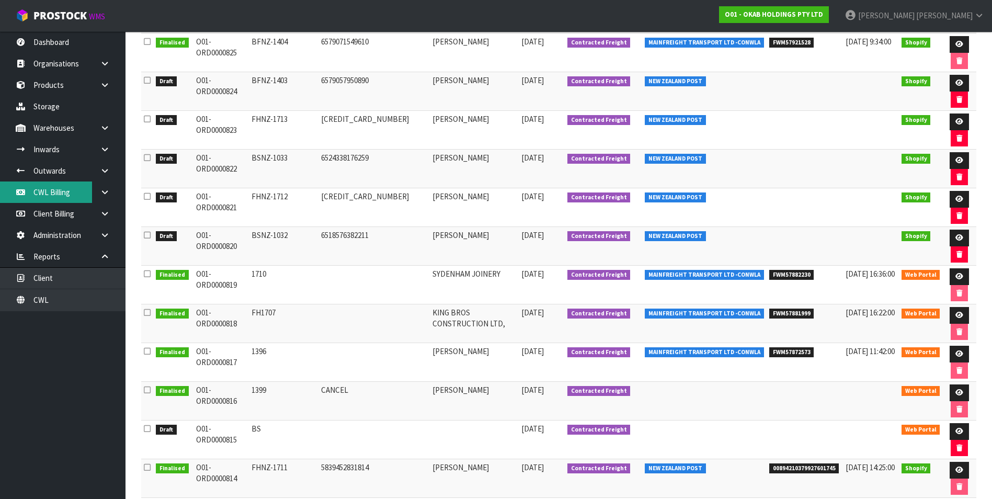
scroll to position [575, 0]
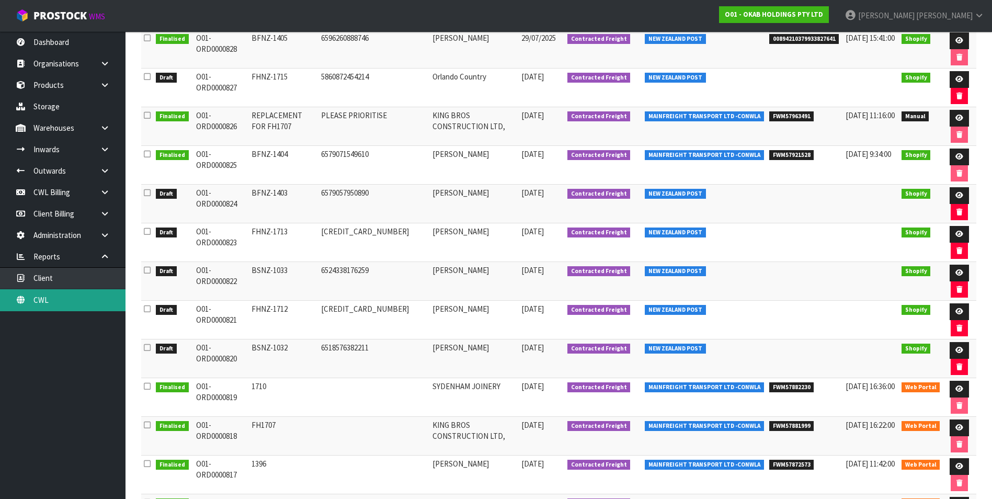
click at [72, 302] on link "CWL" at bounding box center [62, 299] width 125 height 21
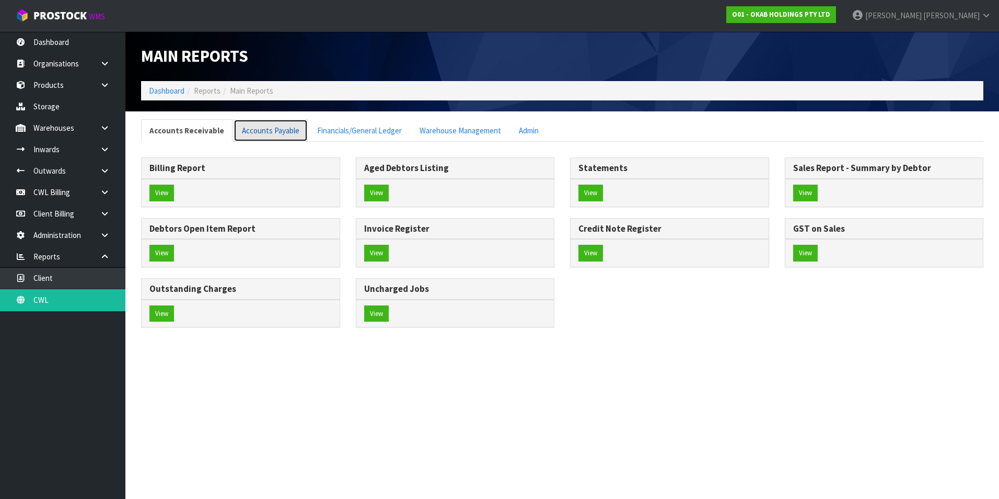
click at [264, 130] on link "Accounts Payable" at bounding box center [271, 130] width 74 height 22
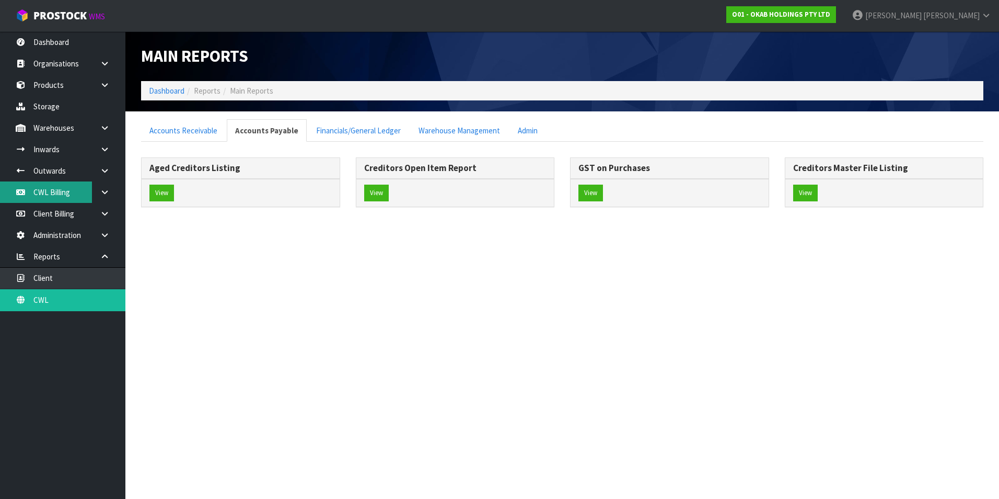
click at [61, 192] on link "CWL Billing" at bounding box center [62, 191] width 125 height 21
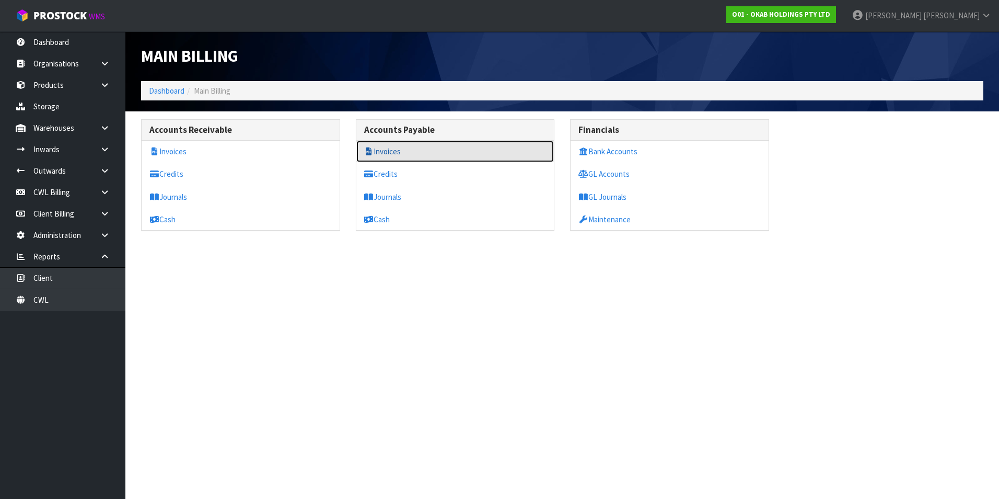
click at [378, 150] on link "Invoices" at bounding box center [456, 151] width 198 height 21
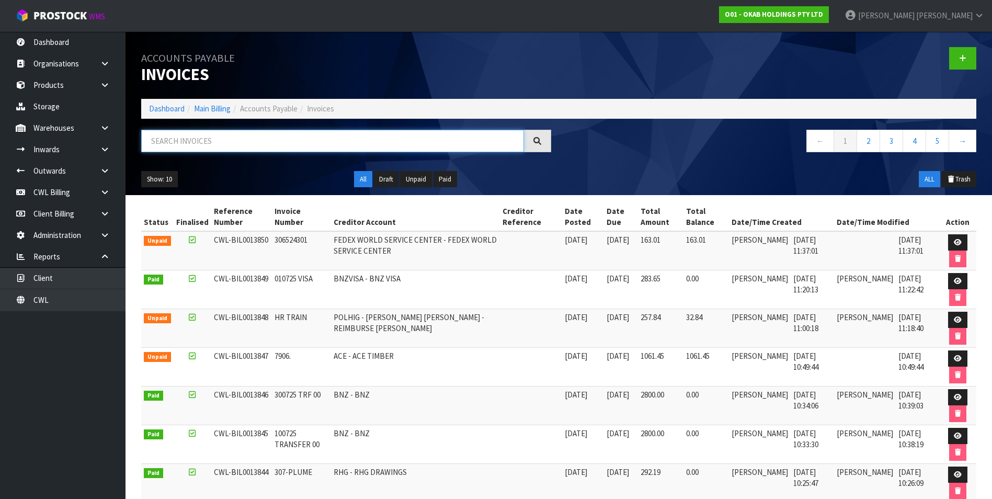
click at [225, 146] on input "text" at bounding box center [332, 141] width 383 height 22
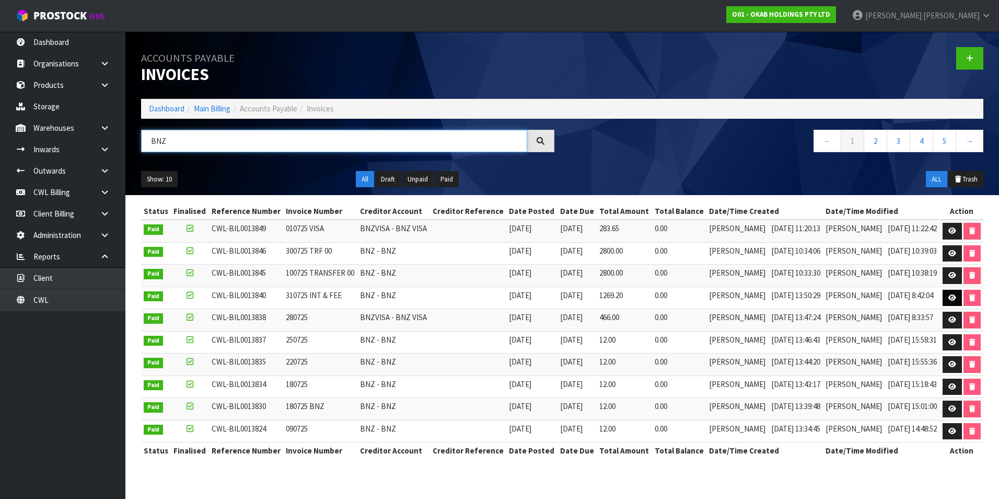
type input "BNZ"
click at [949, 296] on icon at bounding box center [953, 297] width 8 height 7
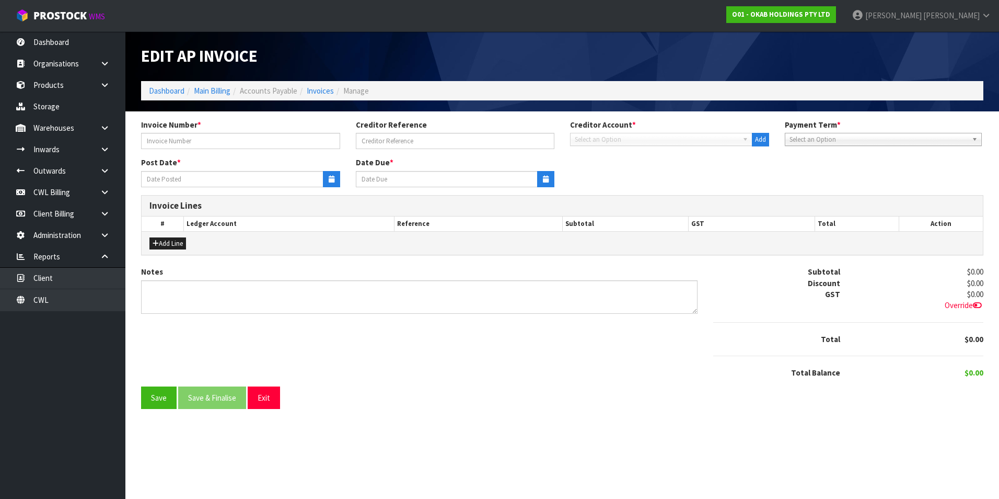
type input "310725 INT & FEE"
type input "31/07/2025"
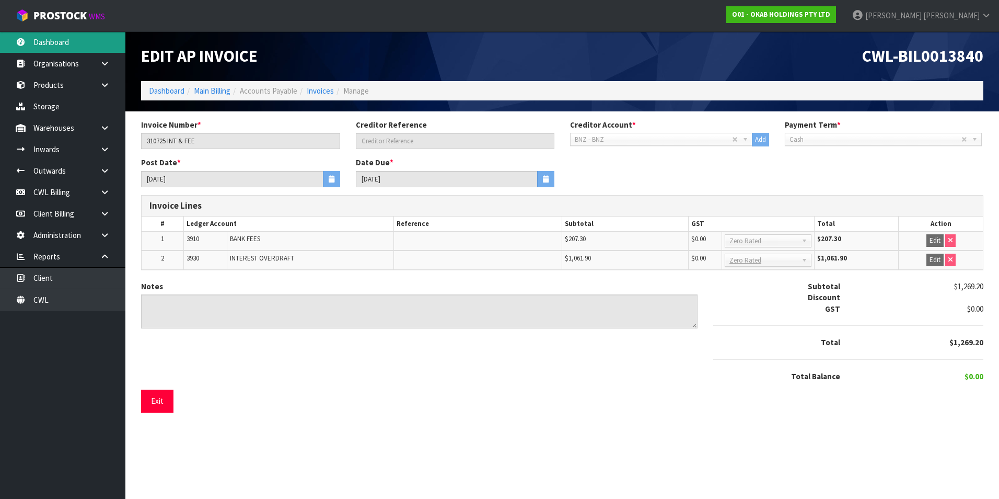
click at [46, 46] on link "Dashboard" at bounding box center [62, 41] width 125 height 21
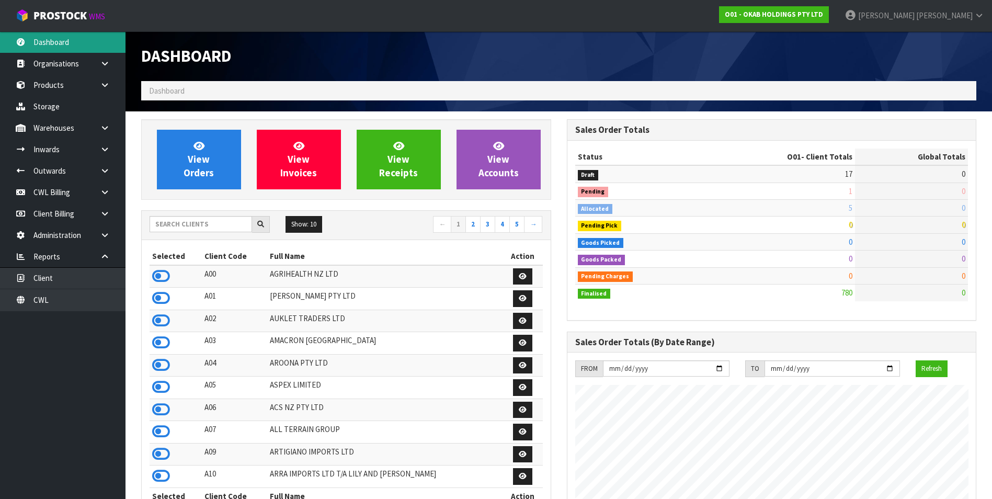
scroll to position [691, 425]
click at [173, 222] on input "text" at bounding box center [201, 224] width 102 height 16
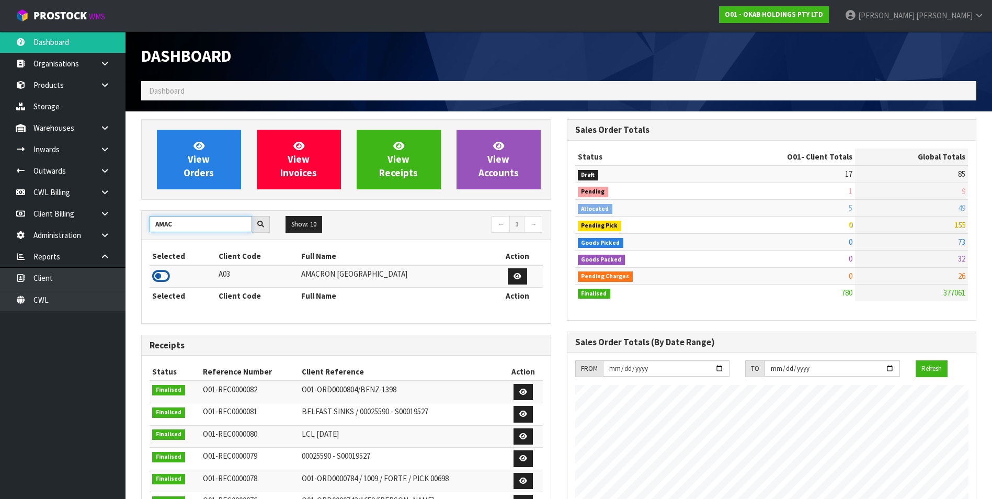
type input "AMAC"
drag, startPoint x: 158, startPoint y: 273, endPoint x: 175, endPoint y: 216, distance: 58.9
click at [158, 271] on icon at bounding box center [161, 276] width 18 height 16
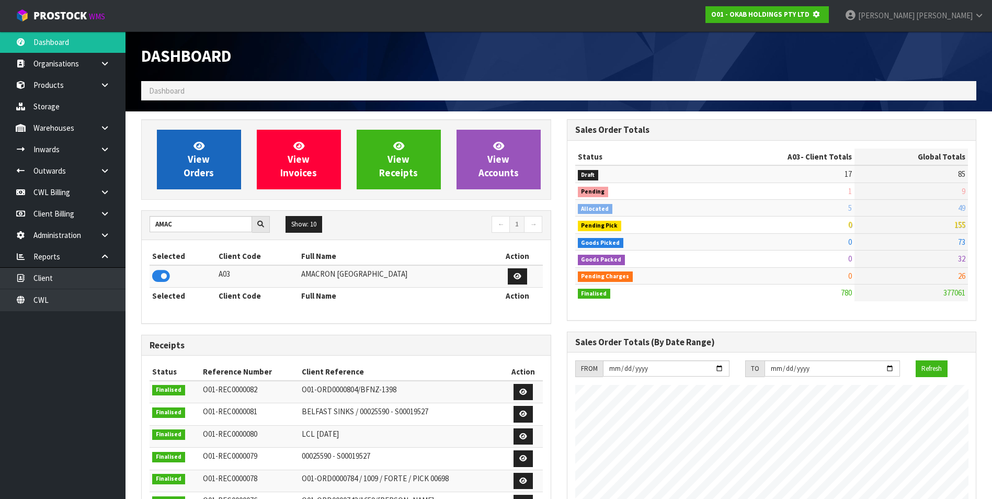
scroll to position [652, 425]
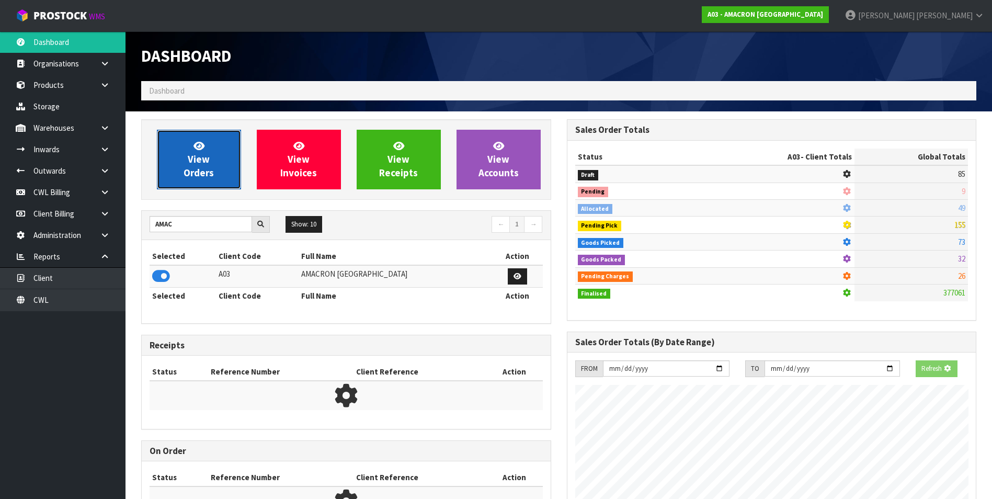
click at [190, 157] on span "View Orders" at bounding box center [198, 159] width 30 height 39
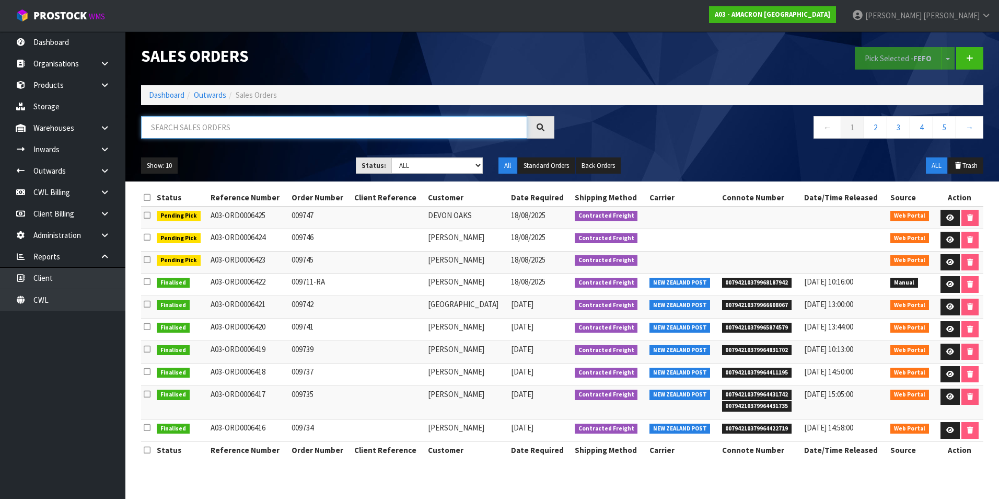
click at [202, 127] on input "text" at bounding box center [334, 127] width 386 height 22
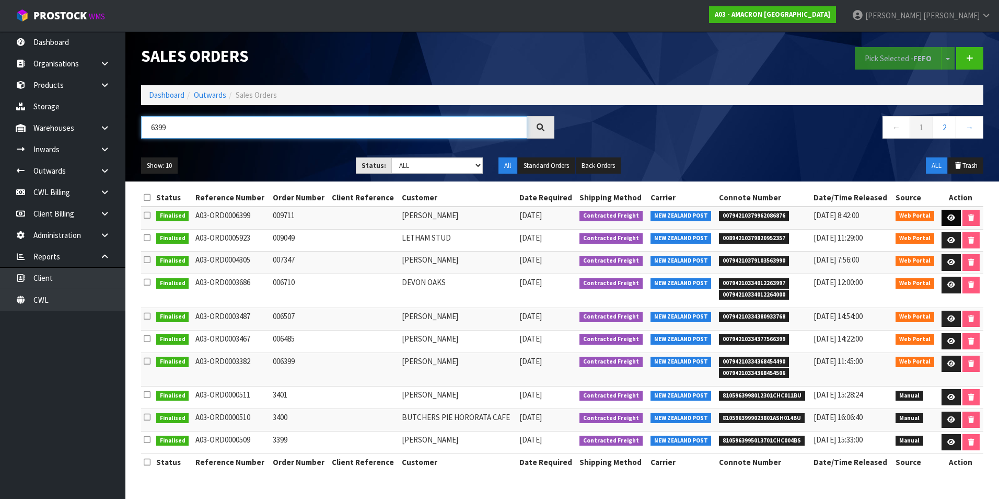
type input "6399"
click at [950, 219] on icon at bounding box center [952, 217] width 8 height 7
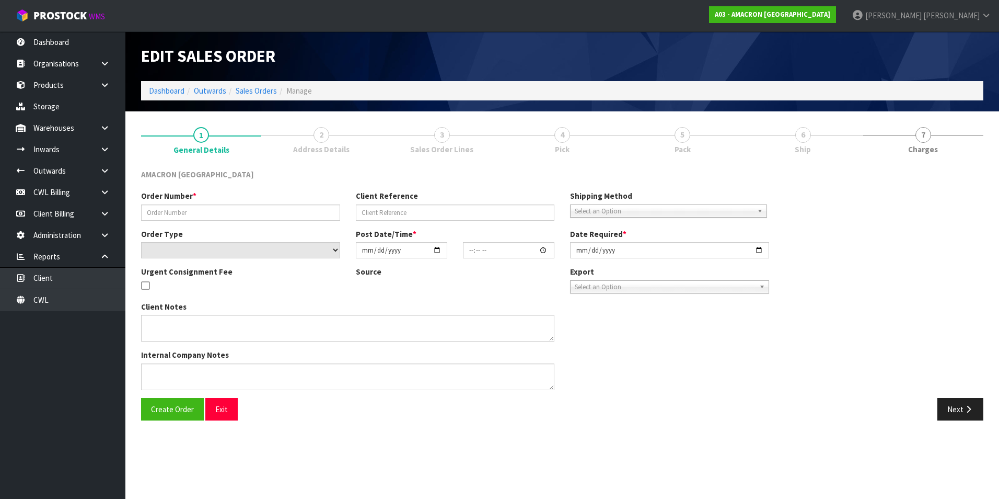
type input "009711"
select select "number:0"
type input "[DATE]"
type input "11:55:00.000"
type input "2025-08-07"
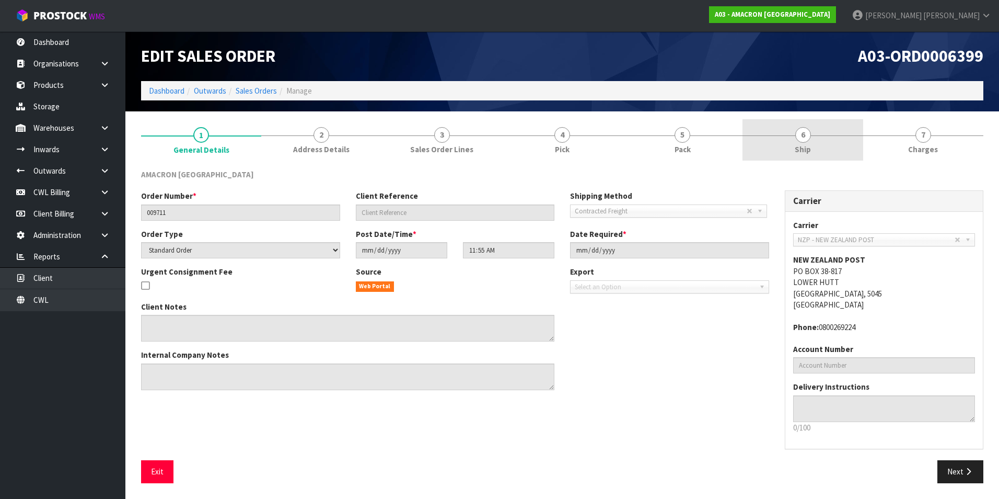
click at [805, 137] on span "6" at bounding box center [804, 135] width 16 height 16
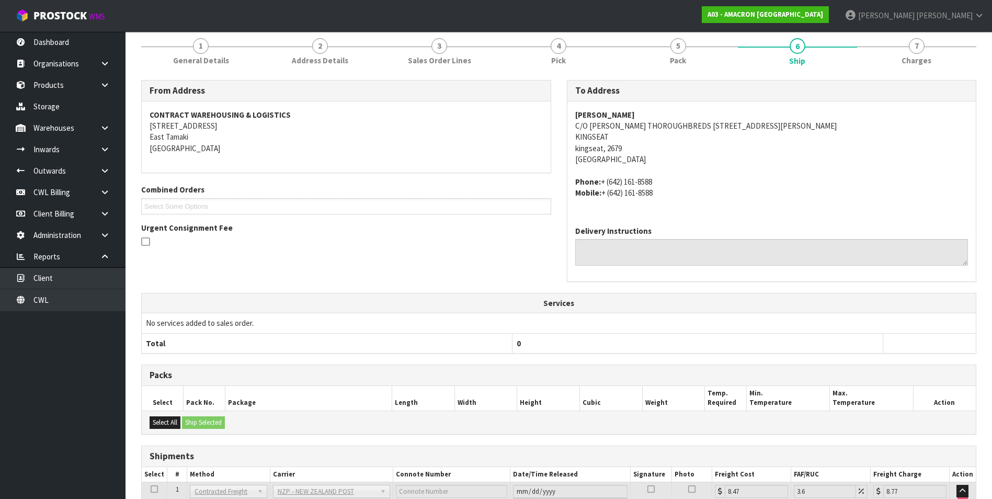
scroll to position [178, 0]
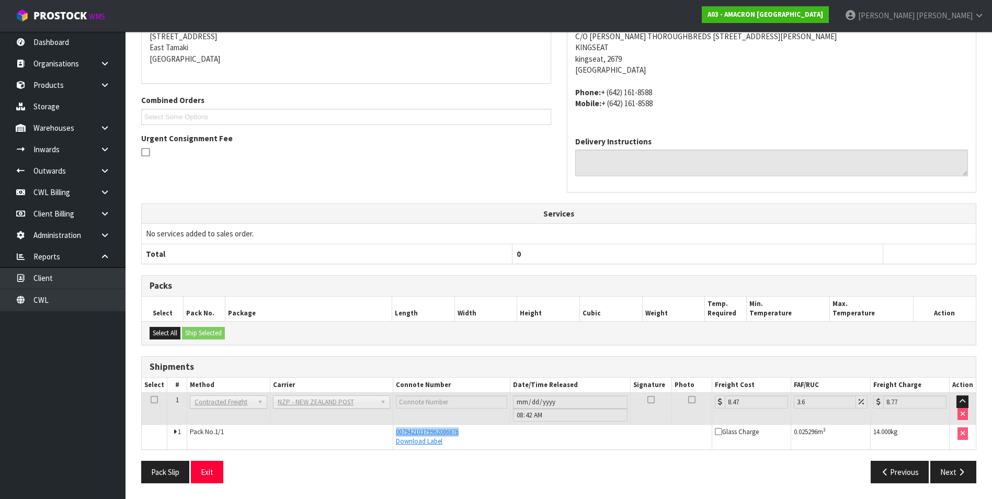
drag, startPoint x: 462, startPoint y: 430, endPoint x: 391, endPoint y: 433, distance: 71.2
click at [391, 433] on tr "1 Pack No. 1/1 00794210379962086876 Download Label Glass Charge 0.025296 m 3 14…" at bounding box center [559, 436] width 834 height 25
drag, startPoint x: 391, startPoint y: 433, endPoint x: 404, endPoint y: 433, distance: 12.6
copy tr "00794210379962086876"
click at [221, 470] on button "Exit" at bounding box center [207, 472] width 32 height 22
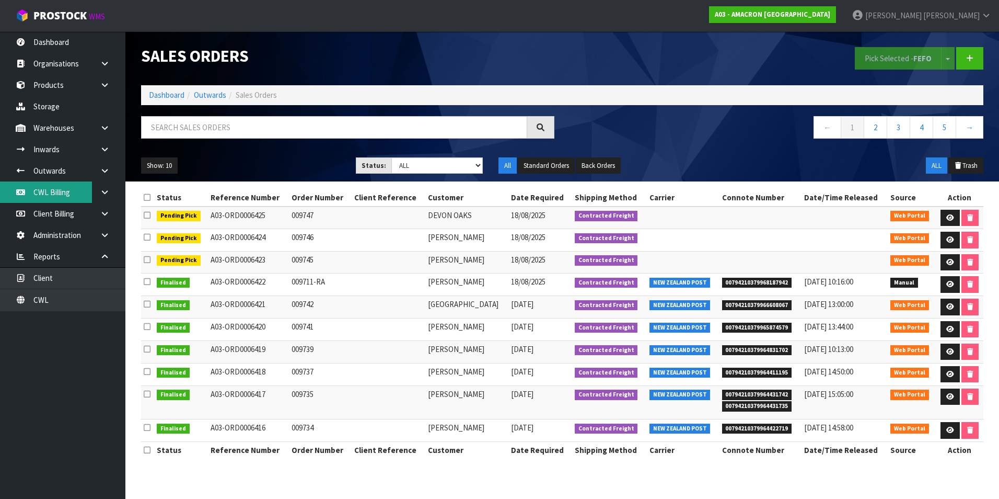
click at [64, 195] on link "CWL Billing" at bounding box center [62, 191] width 125 height 21
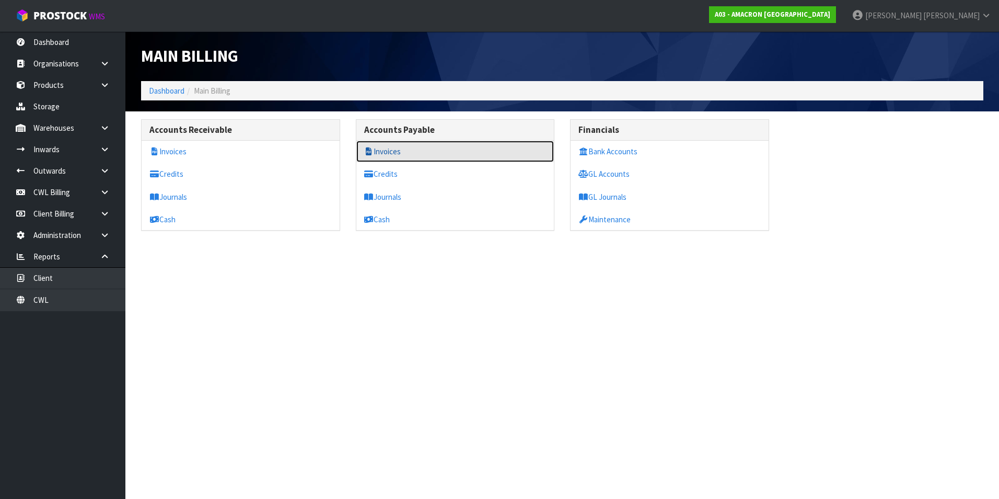
click at [391, 148] on link "Invoices" at bounding box center [456, 151] width 198 height 21
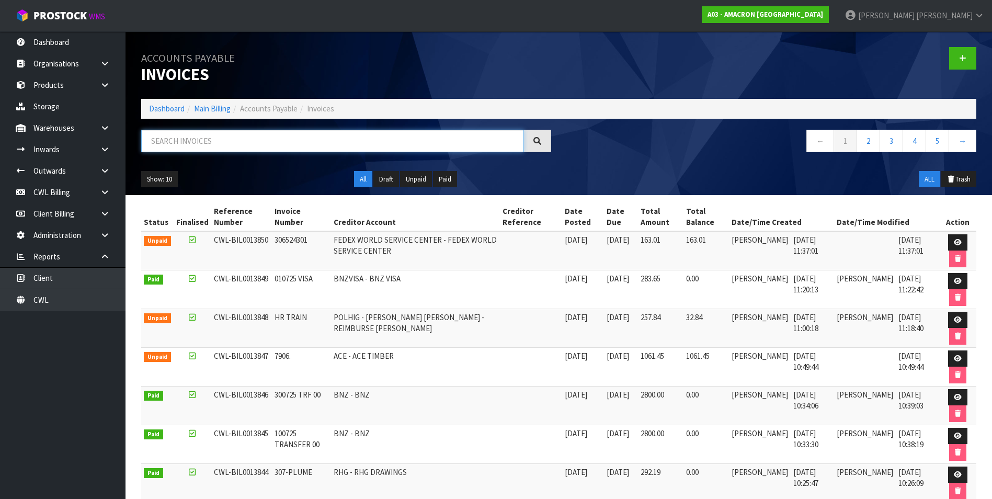
click at [245, 138] on input "text" at bounding box center [332, 141] width 383 height 22
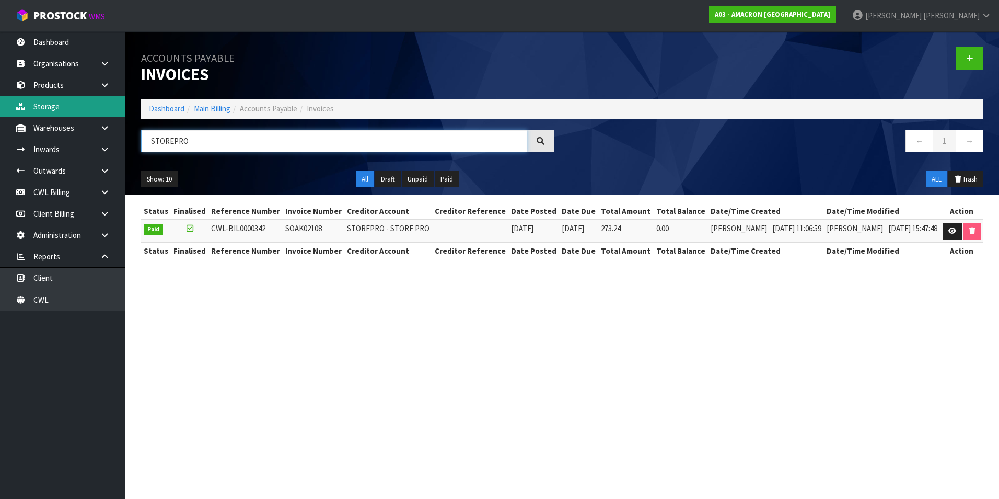
type input "STOREPRO"
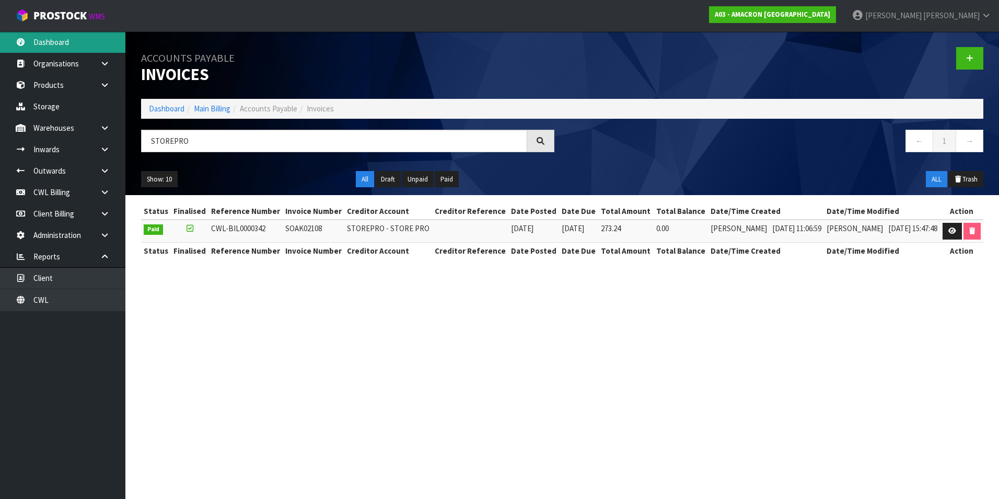
click at [53, 42] on link "Dashboard" at bounding box center [62, 41] width 125 height 21
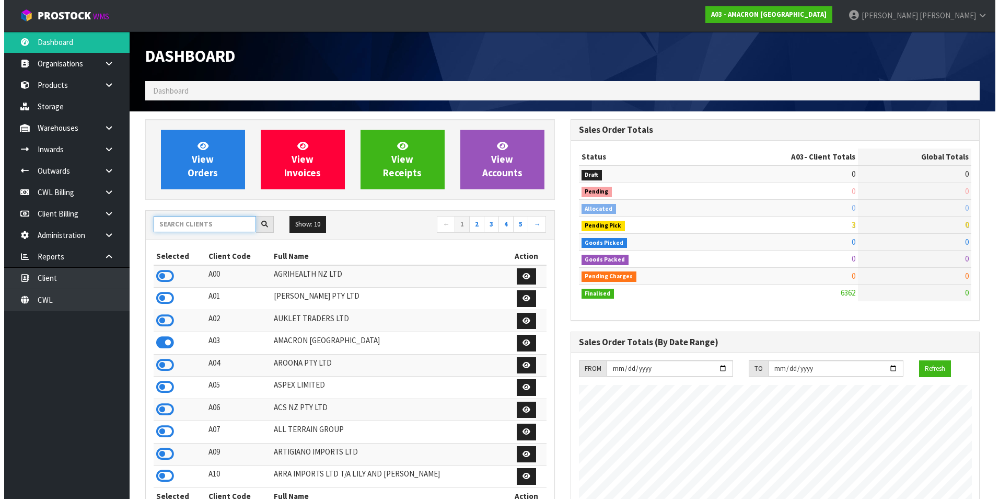
scroll to position [673, 425]
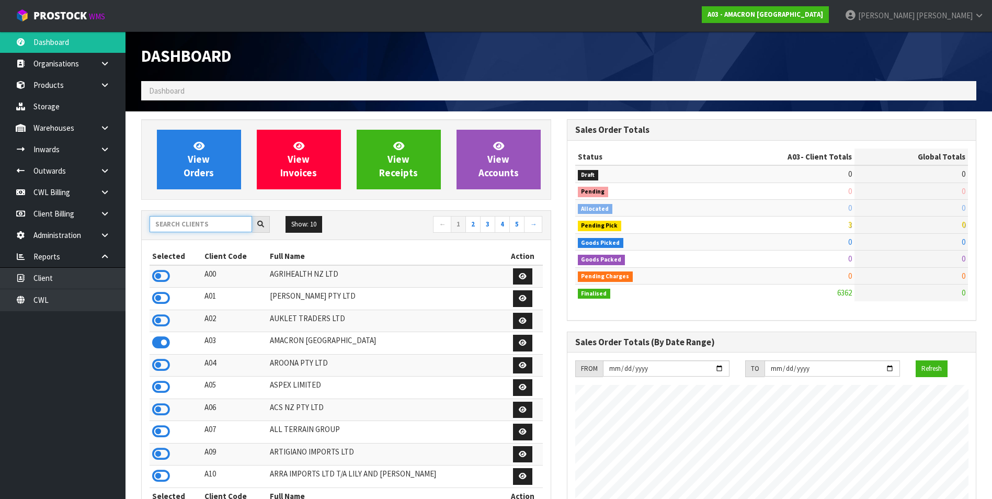
click at [207, 232] on input "text" at bounding box center [201, 224] width 102 height 16
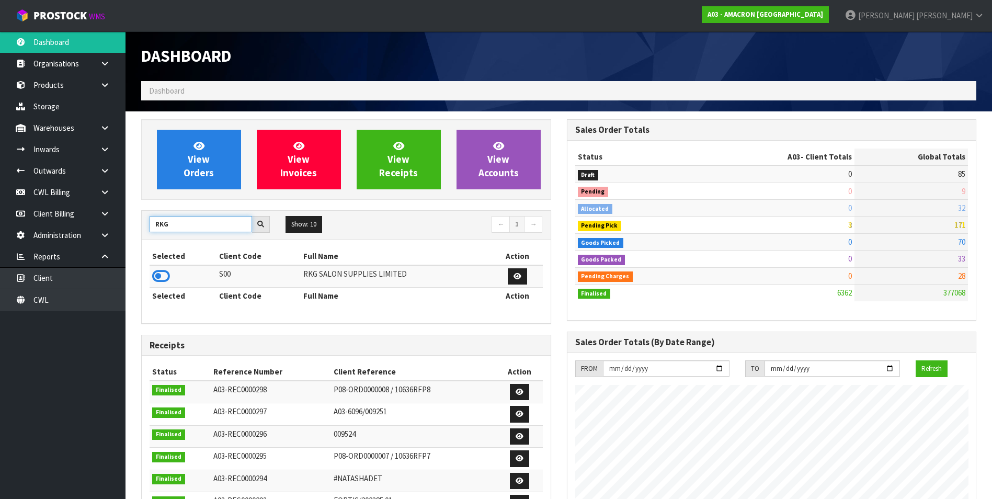
type input "RKG"
click at [199, 227] on input "RKG" at bounding box center [201, 224] width 102 height 16
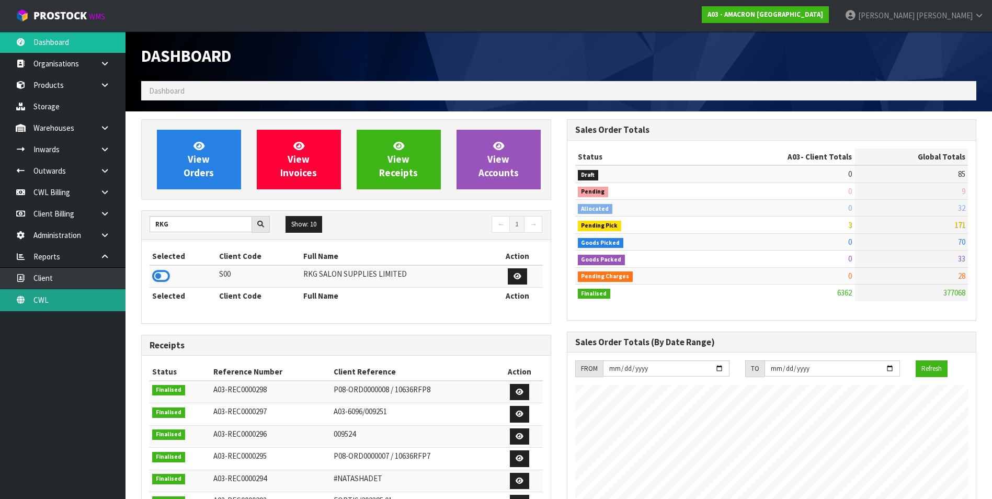
click at [75, 304] on link "CWL" at bounding box center [62, 299] width 125 height 21
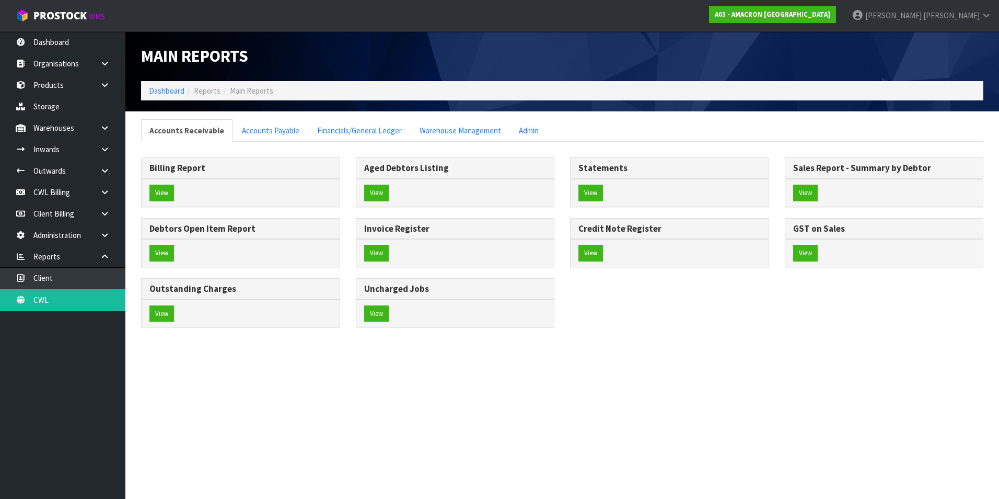
click at [721, 298] on div "Billing Report View Aged Debtors Listing View" at bounding box center [562, 247] width 858 height 181
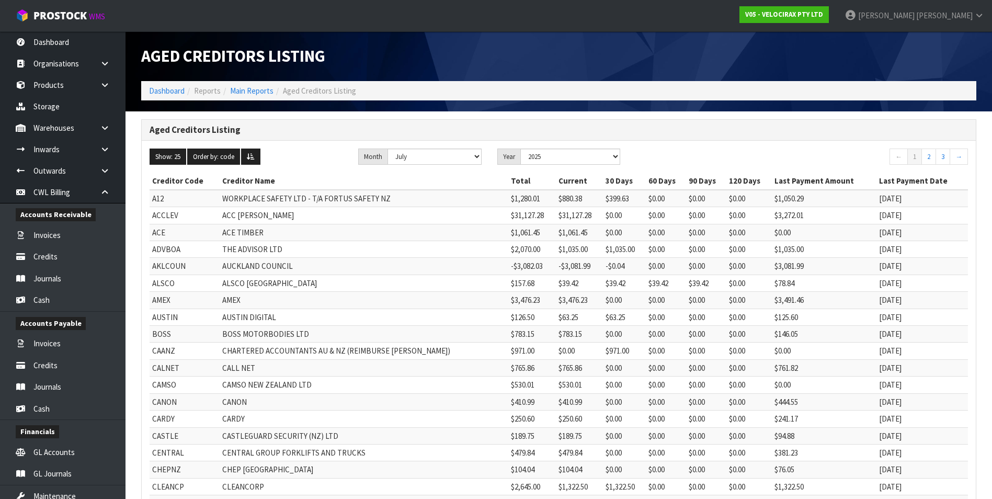
select select "object:7890"
click at [63, 45] on link "Dashboard" at bounding box center [62, 41] width 125 height 21
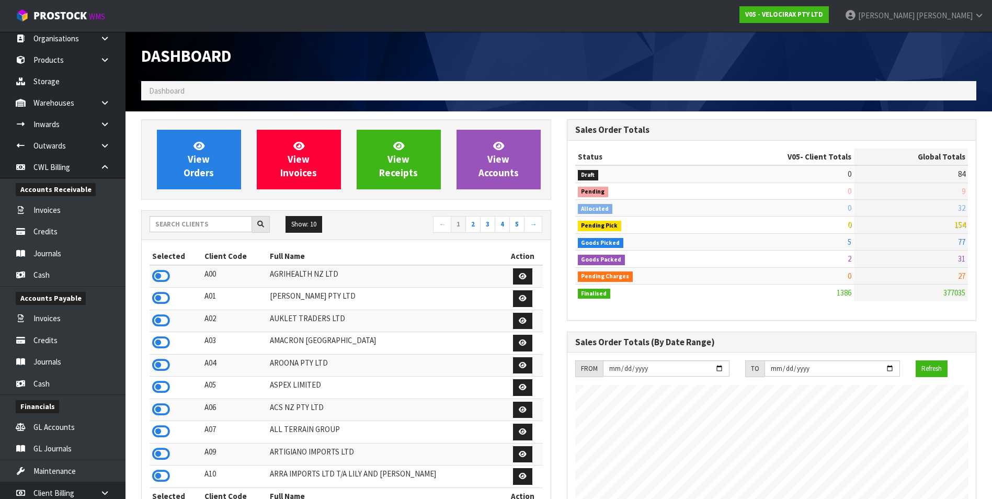
scroll to position [138, 0]
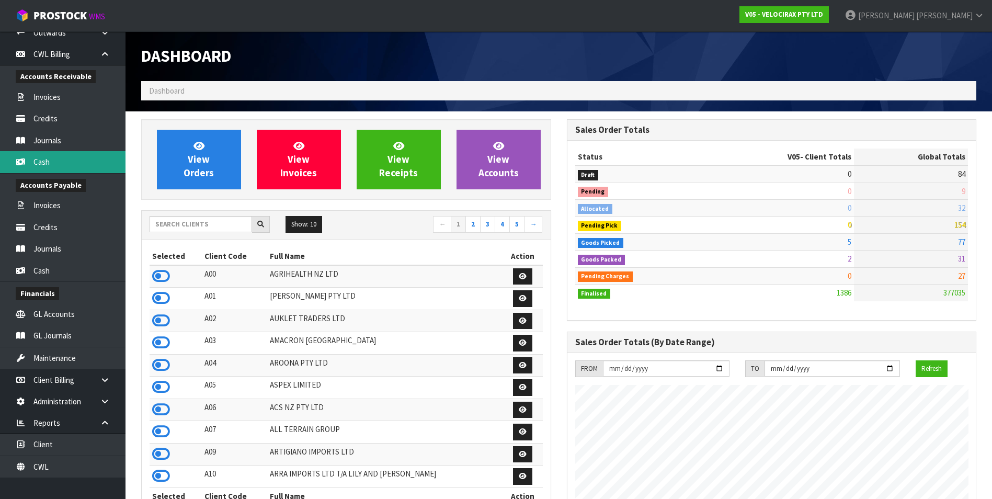
click at [54, 162] on link "Cash" at bounding box center [62, 161] width 125 height 21
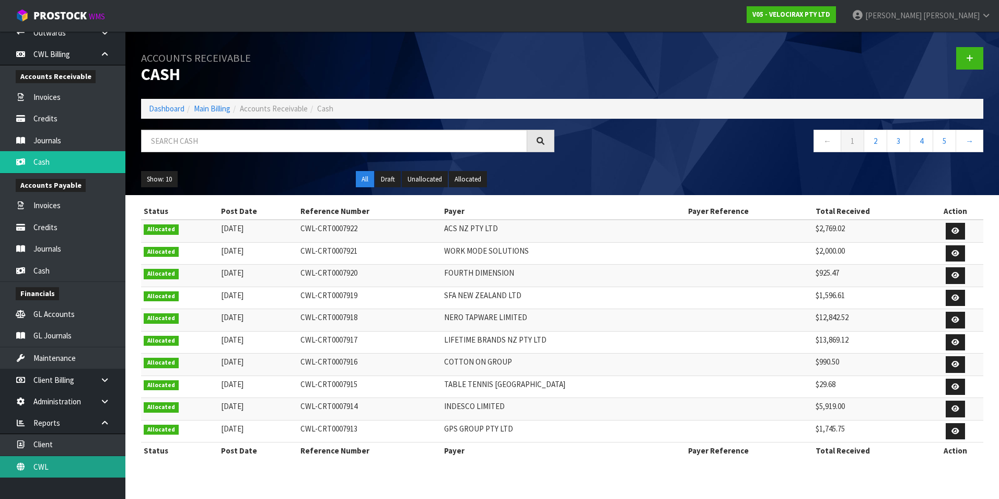
click at [72, 470] on link "CWL" at bounding box center [62, 466] width 125 height 21
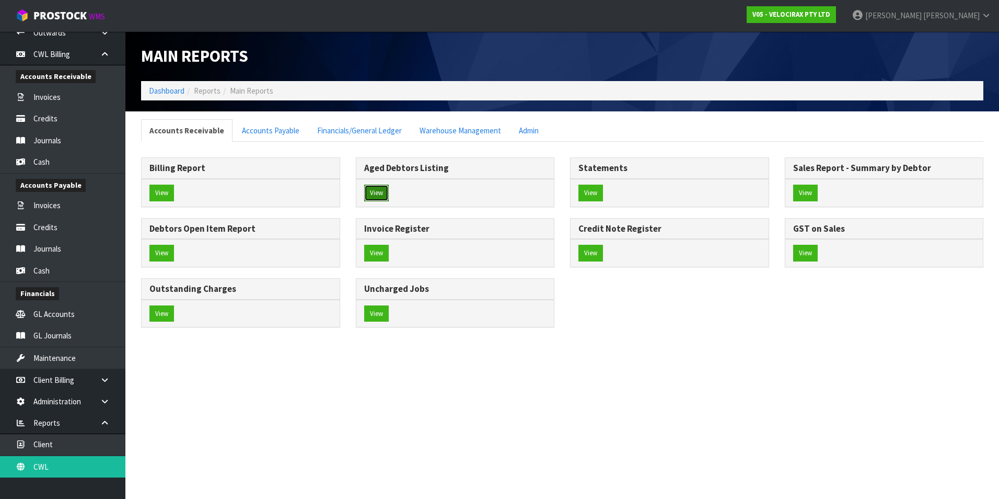
click at [380, 192] on button "View" at bounding box center [376, 193] width 25 height 17
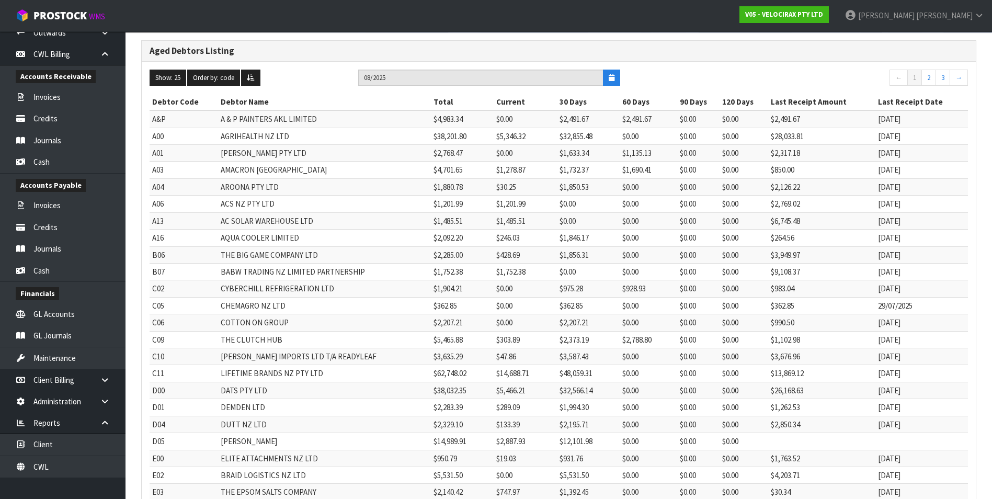
scroll to position [197, 0]
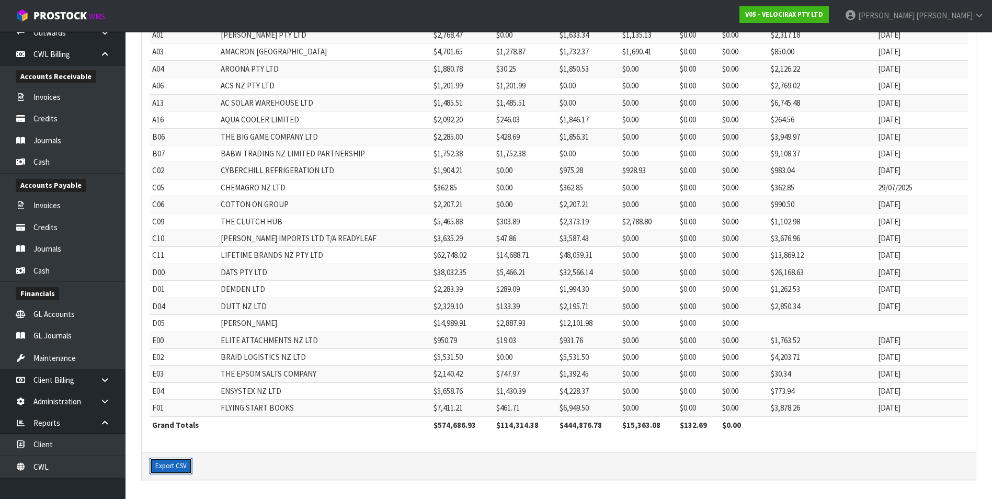
click at [174, 465] on button "Export CSV" at bounding box center [171, 465] width 43 height 17
click at [74, 469] on link "CWL" at bounding box center [62, 466] width 125 height 21
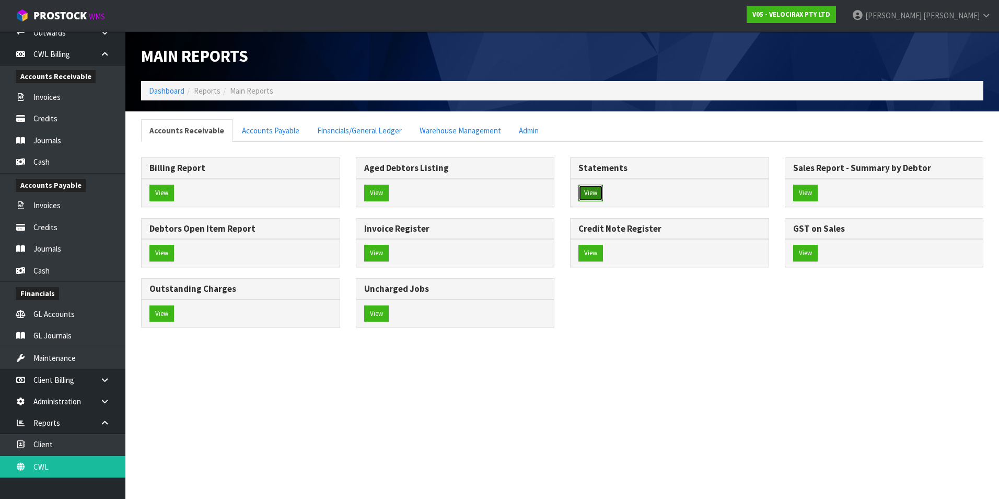
click at [591, 190] on button "View" at bounding box center [591, 193] width 25 height 17
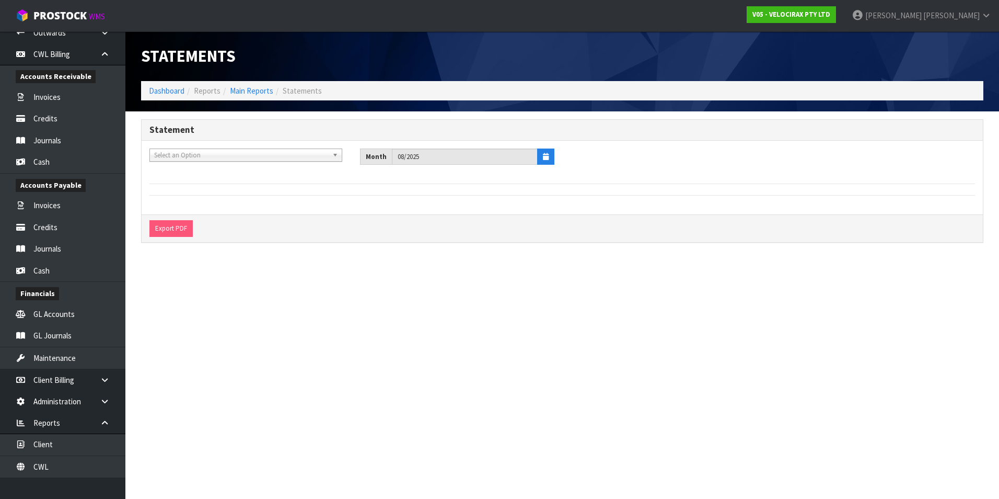
click at [190, 154] on span "Select an Option" at bounding box center [241, 155] width 174 height 13
type input "dutt"
click at [199, 197] on li "D05 - DUTT - COATES" at bounding box center [246, 197] width 188 height 13
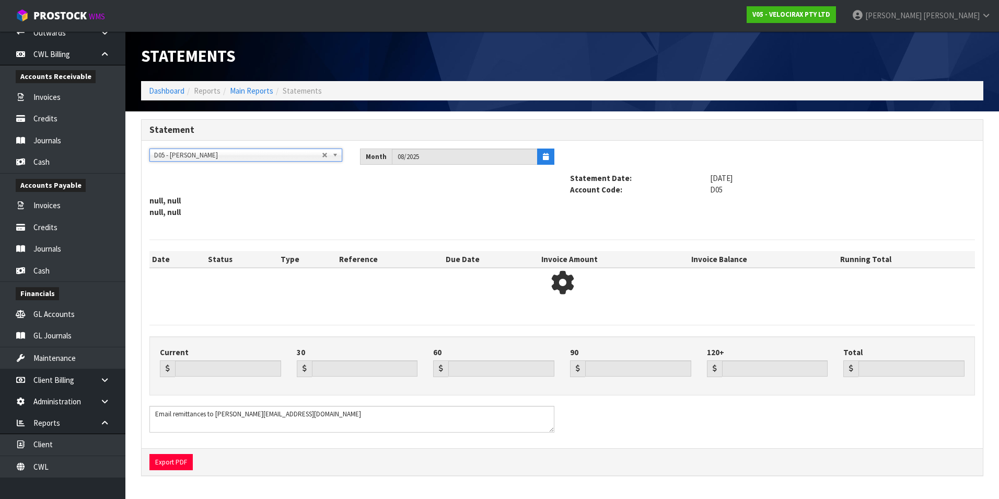
type input "2887.93"
type input "12101.98"
type input "0.00"
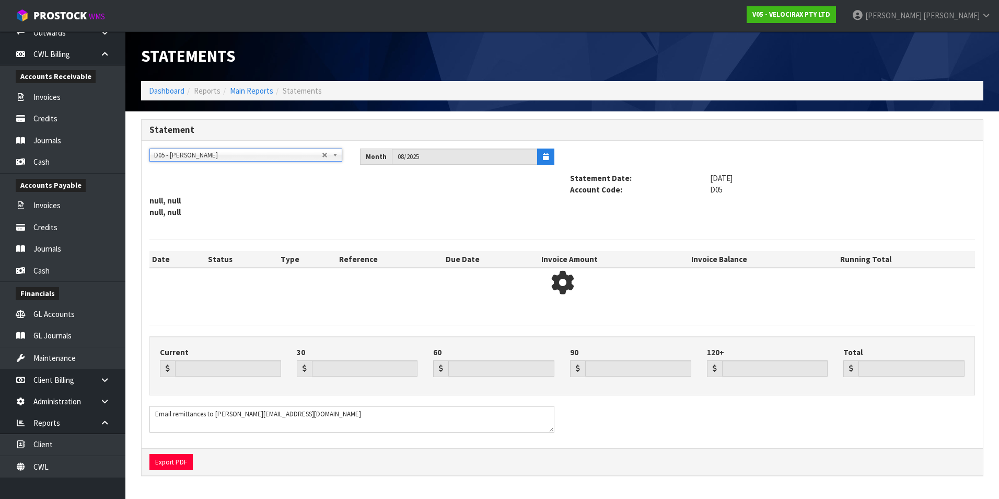
type input "14989.91"
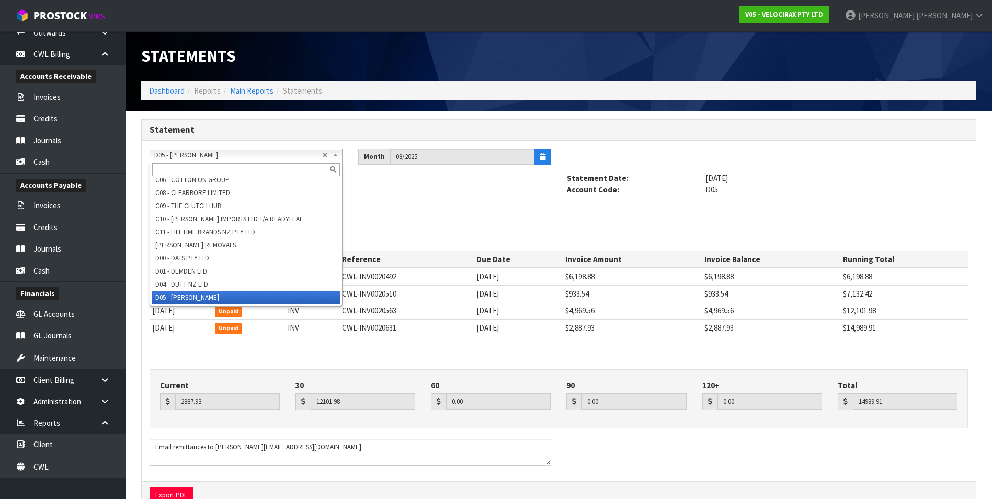
click at [182, 156] on span "D05 - [PERSON_NAME]" at bounding box center [238, 155] width 168 height 13
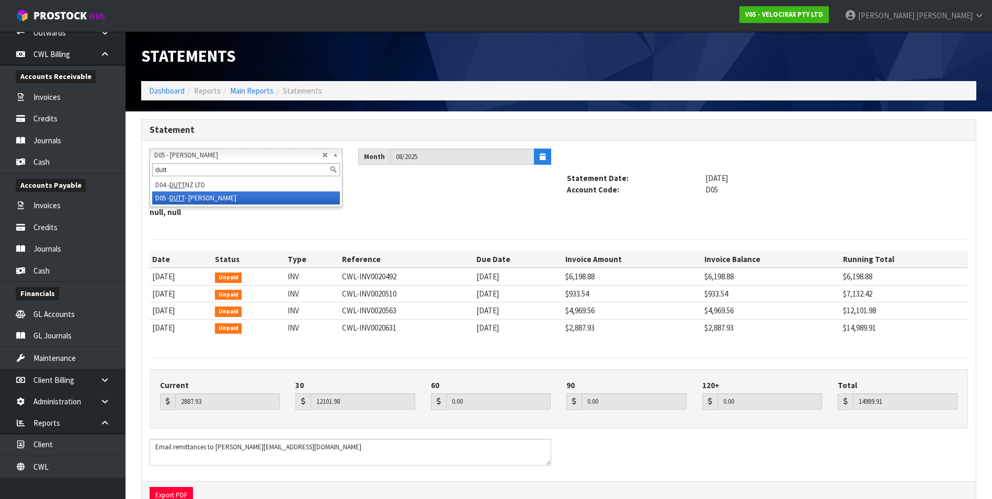
type input "dutt"
click at [199, 198] on li "D05 - DUTT - COATES" at bounding box center [246, 197] width 188 height 13
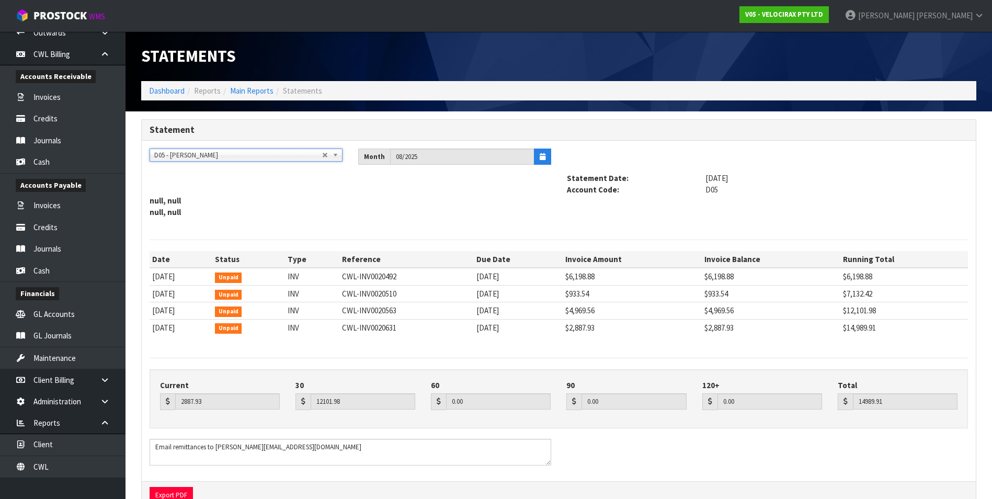
click at [214, 153] on span "D05 - [PERSON_NAME]" at bounding box center [238, 155] width 168 height 13
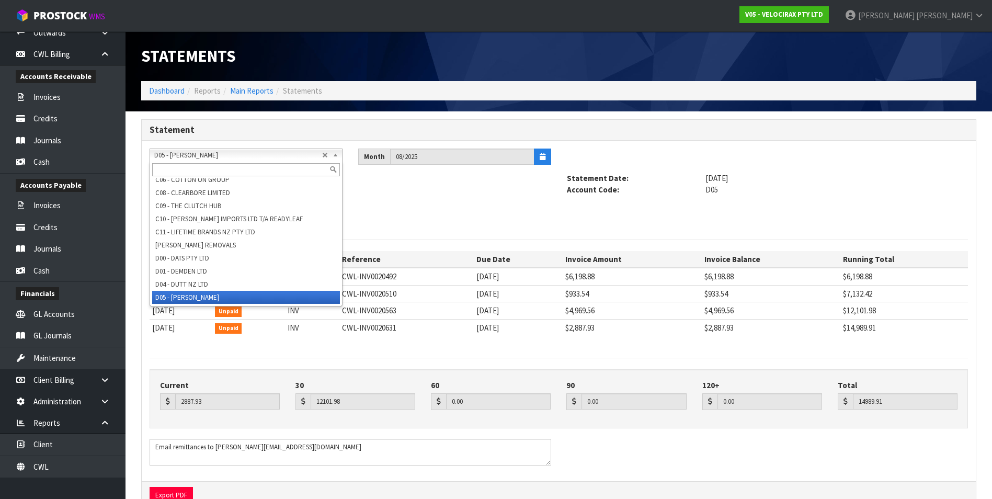
scroll to position [261, 0]
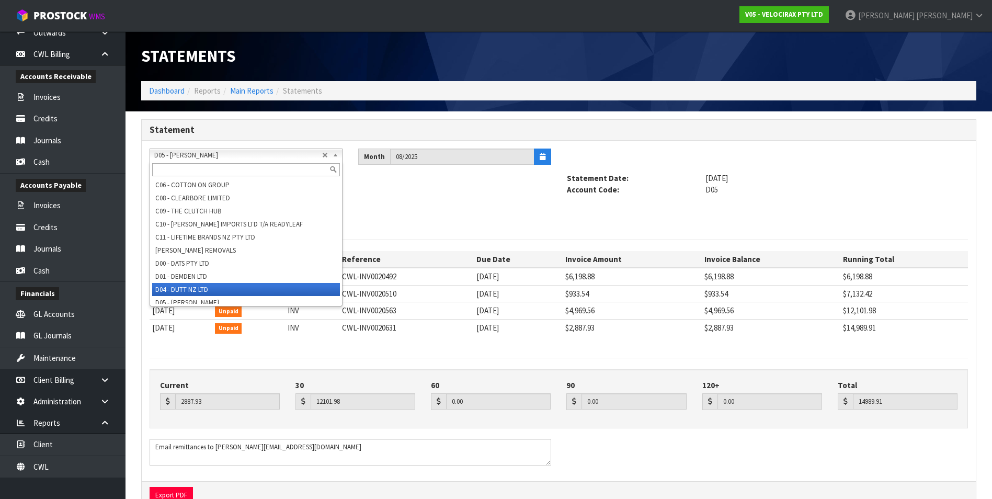
click at [190, 286] on li "D04 - DUTT NZ LTD" at bounding box center [246, 289] width 188 height 13
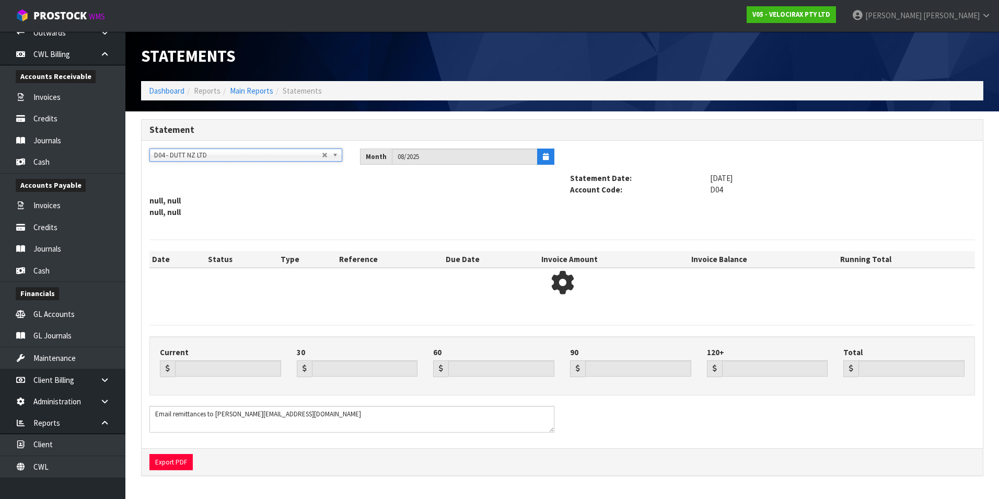
type input "133.39"
type input "2195.71"
type input "0.00"
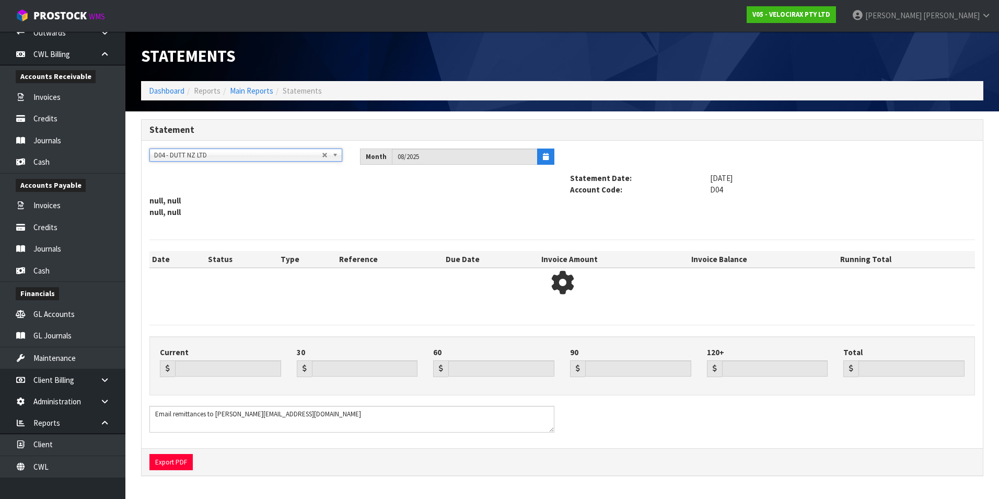
type input "2329.10"
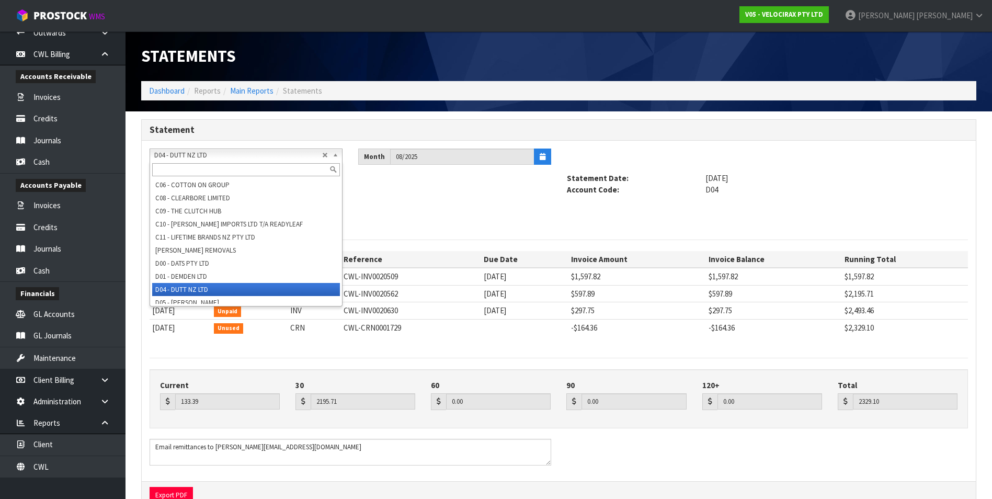
click at [224, 153] on span "D04 - DUTT NZ LTD" at bounding box center [238, 155] width 168 height 13
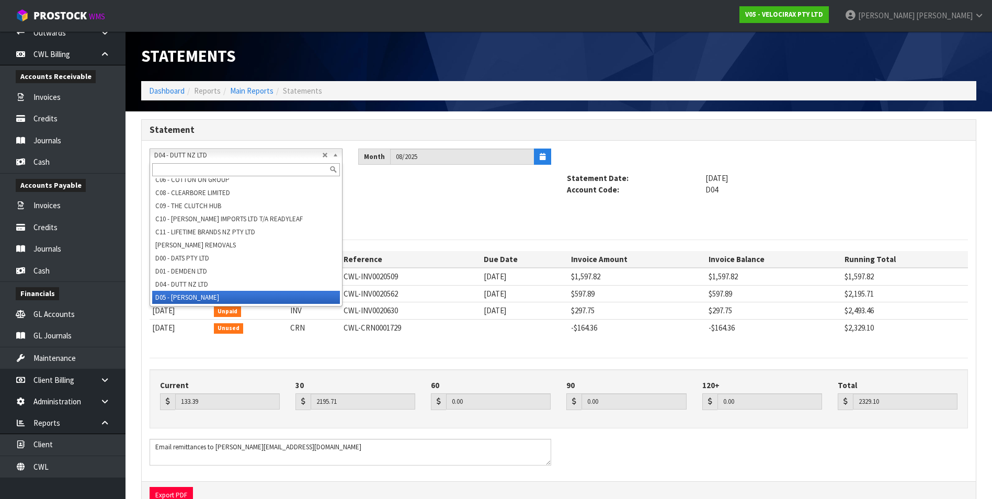
click at [216, 294] on li "D05 - [PERSON_NAME]" at bounding box center [246, 297] width 188 height 13
type input "2887.93"
type input "12101.98"
type input "14989.91"
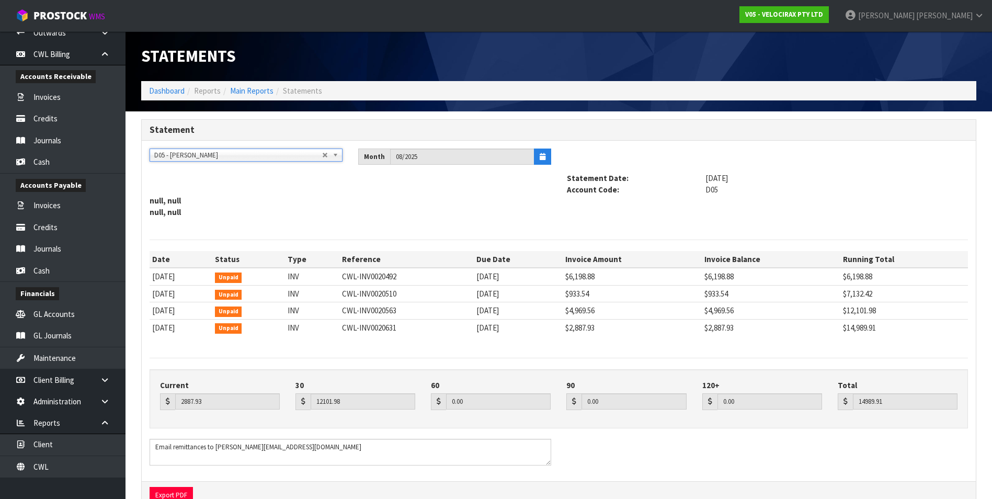
click at [220, 155] on span "D05 - [PERSON_NAME]" at bounding box center [238, 155] width 168 height 13
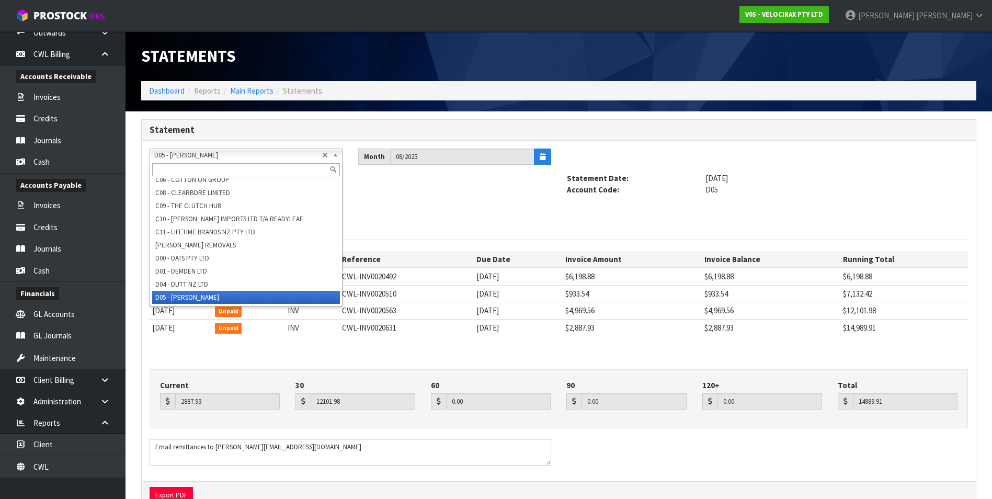
scroll to position [261, 0]
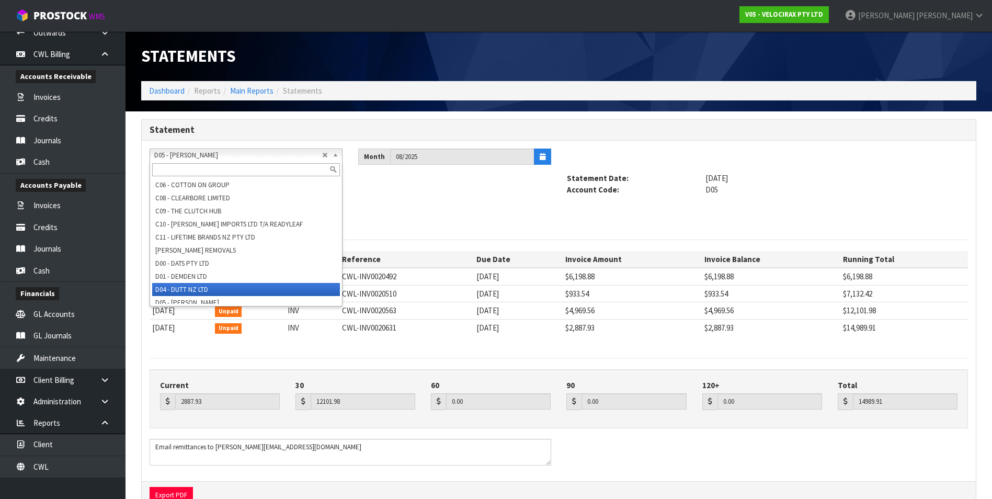
click at [199, 288] on li "D04 - DUTT NZ LTD" at bounding box center [246, 289] width 188 height 13
type input "133.39"
type input "2195.71"
type input "2329.10"
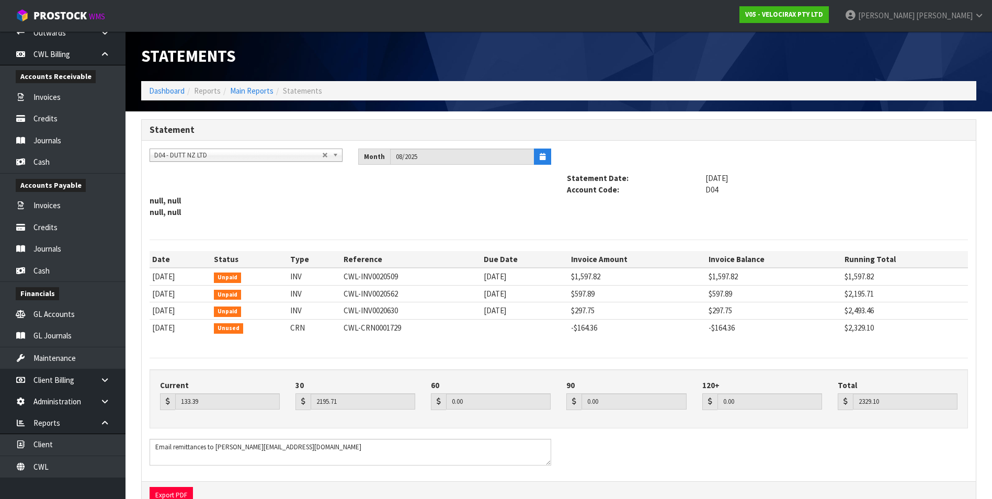
click at [191, 157] on span "D04 - DUTT NZ LTD" at bounding box center [238, 155] width 168 height 13
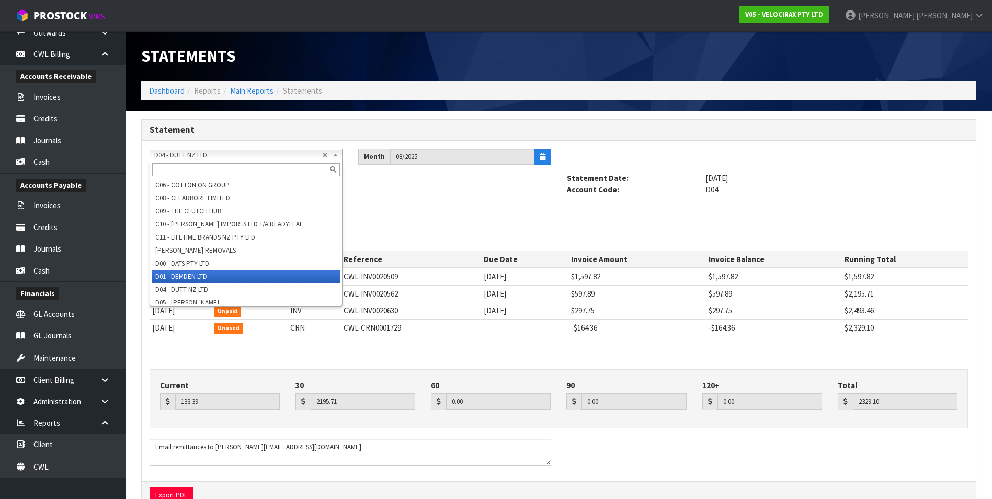
scroll to position [314, 0]
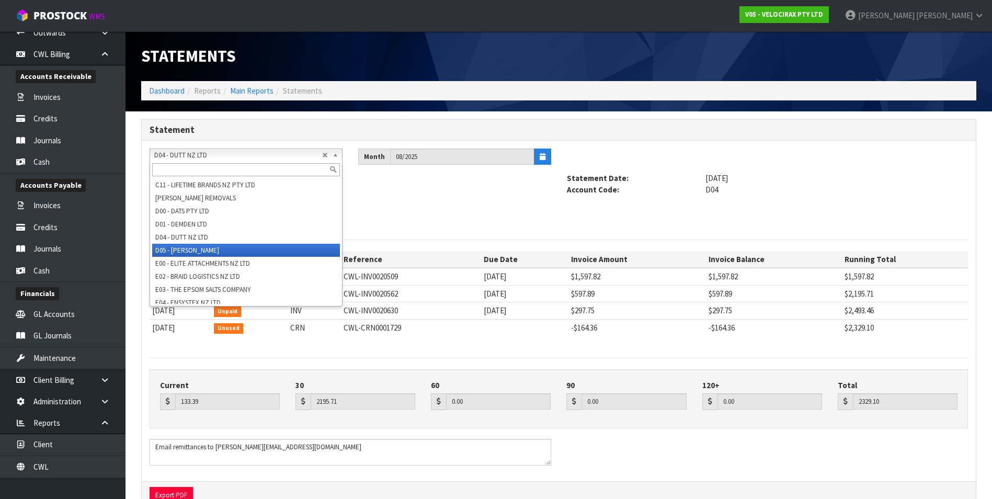
click at [208, 248] on li "D05 - [PERSON_NAME]" at bounding box center [246, 250] width 188 height 13
type input "2887.93"
type input "12101.98"
type input "14989.91"
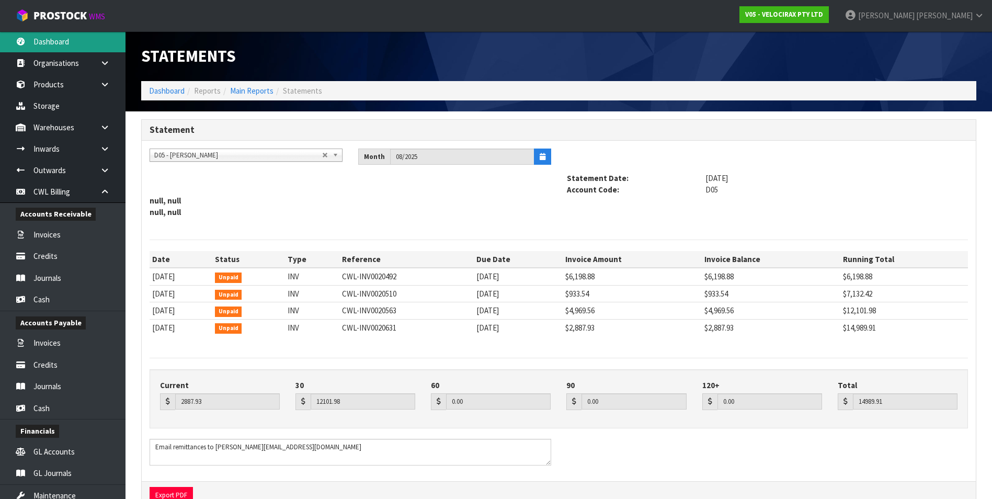
scroll to position [0, 0]
click at [70, 44] on link "Dashboard" at bounding box center [62, 41] width 125 height 21
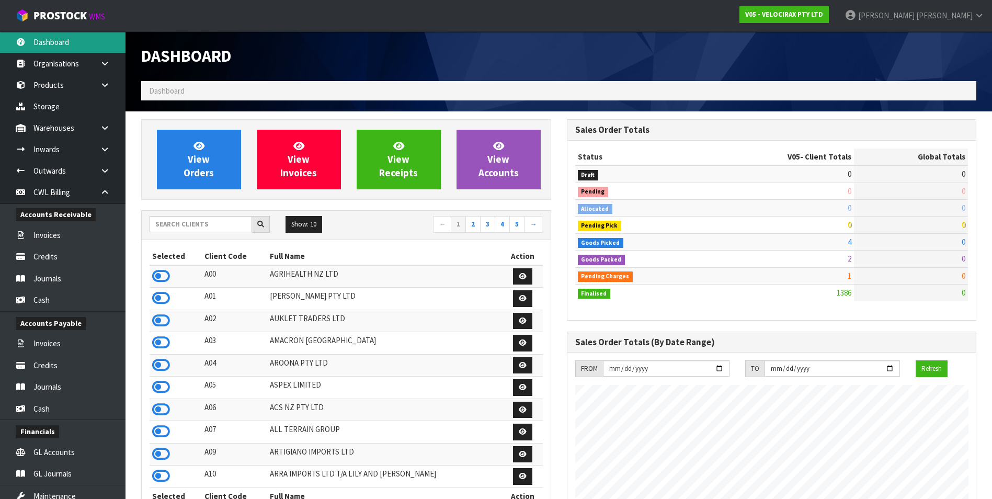
scroll to position [814, 425]
click at [185, 221] on input "text" at bounding box center [201, 224] width 102 height 16
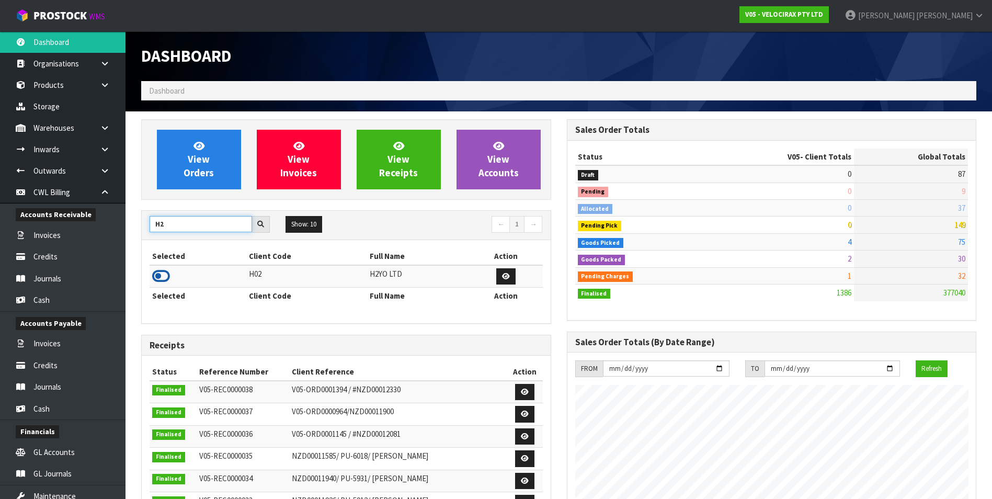
type input "H2"
click at [160, 275] on icon at bounding box center [161, 276] width 18 height 16
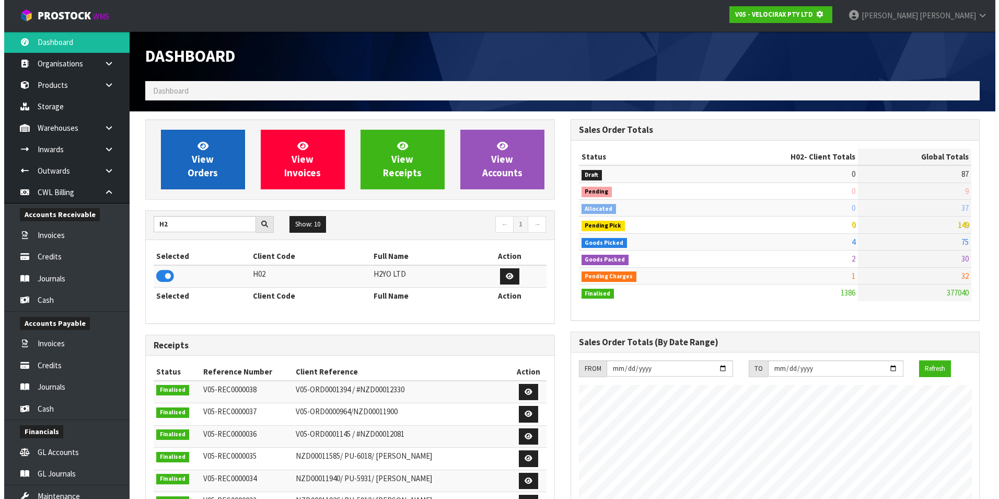
scroll to position [522094, 522321]
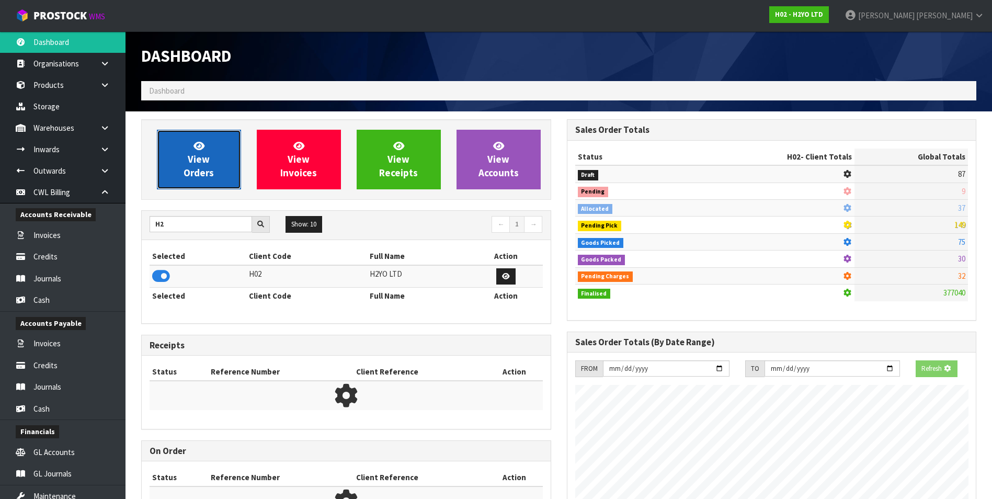
click at [194, 162] on span "View Orders" at bounding box center [198, 159] width 30 height 39
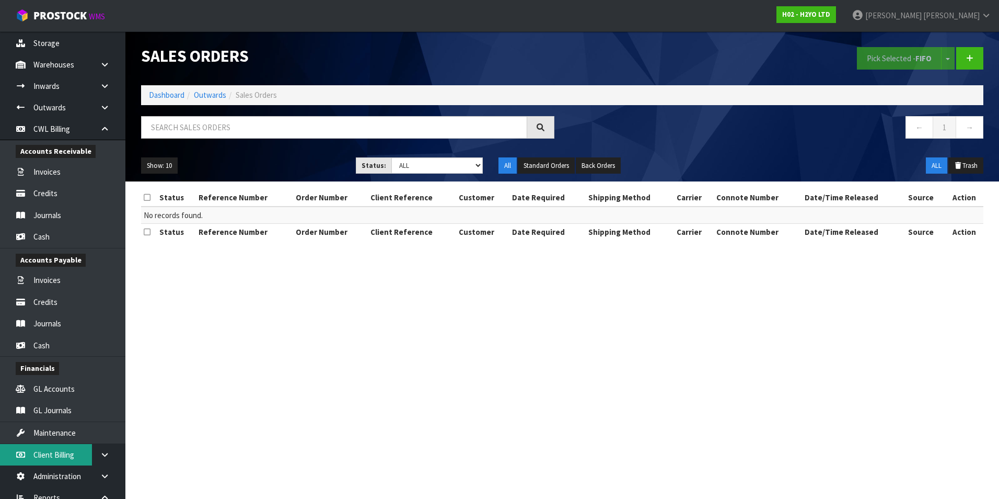
scroll to position [138, 0]
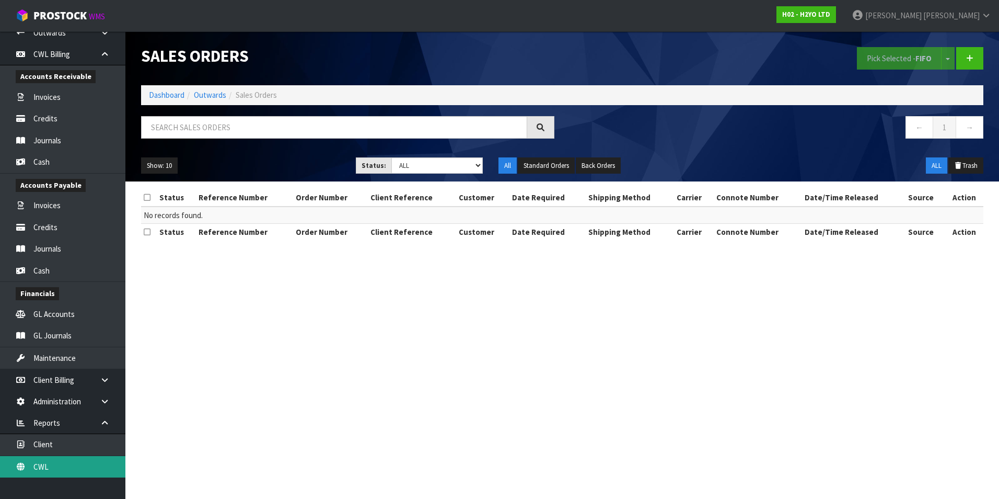
click at [93, 463] on link "CWL" at bounding box center [62, 466] width 125 height 21
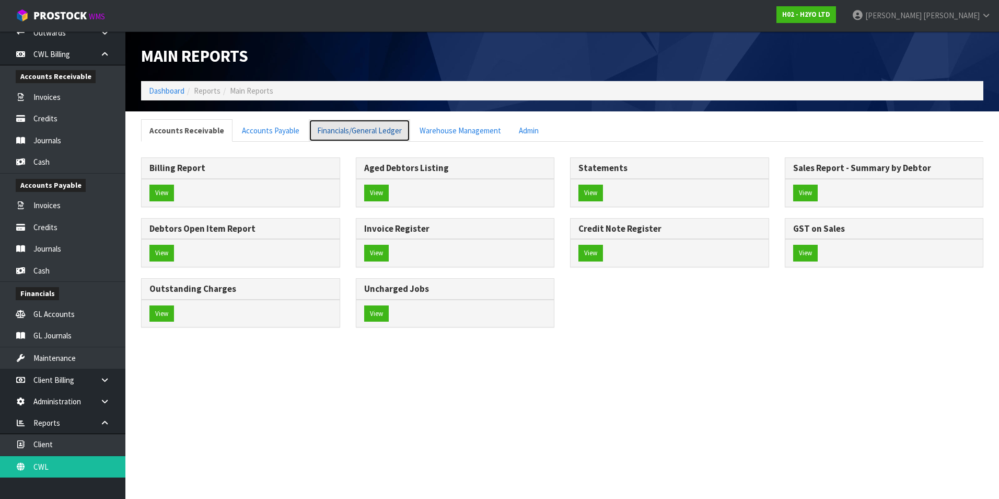
click at [342, 128] on link "Financials/General Ledger" at bounding box center [359, 130] width 101 height 22
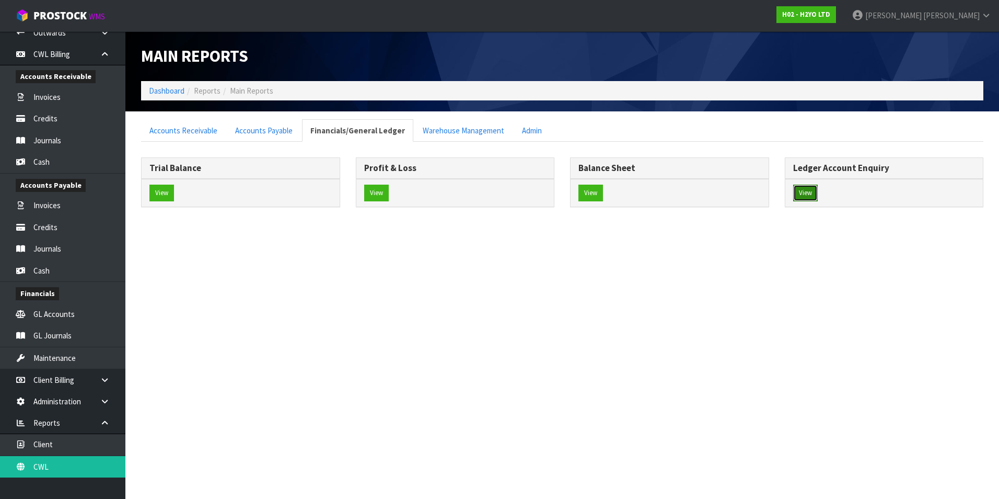
drag, startPoint x: 806, startPoint y: 193, endPoint x: 756, endPoint y: 190, distance: 49.8
click at [804, 193] on button "View" at bounding box center [806, 193] width 25 height 17
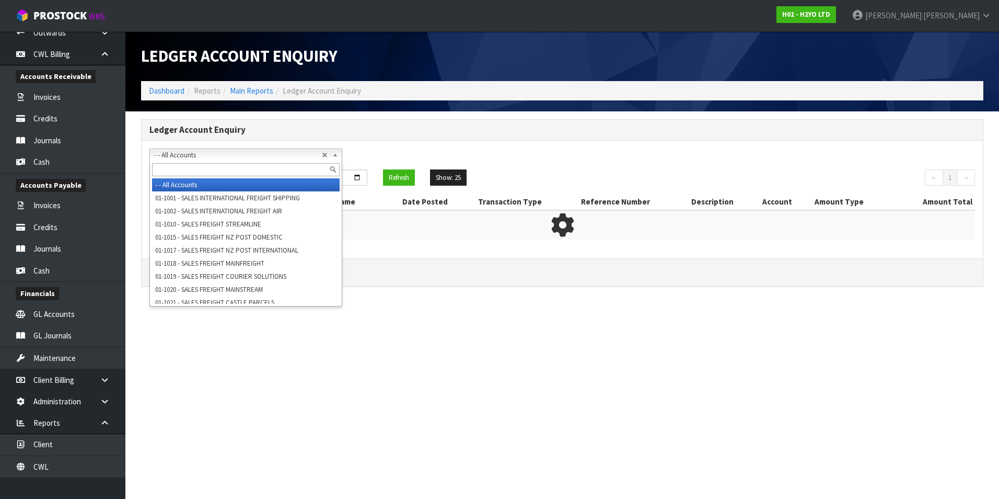
click at [238, 155] on span "- - All Accounts" at bounding box center [238, 155] width 168 height 13
click at [201, 173] on input "text" at bounding box center [246, 169] width 188 height 13
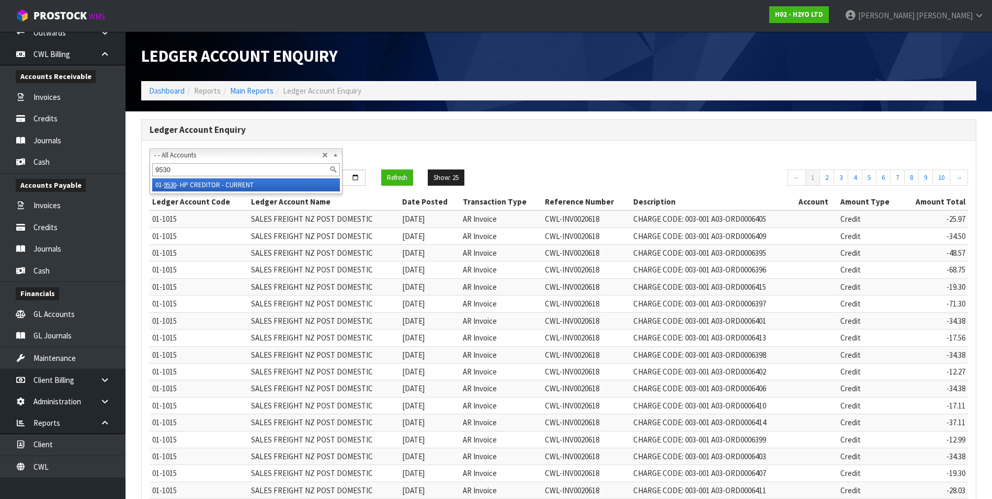
type input "9530"
drag, startPoint x: 207, startPoint y: 185, endPoint x: 288, endPoint y: 188, distance: 80.6
click at [208, 185] on li "01- 9530 - HP CREDITOR - CURRENT" at bounding box center [246, 184] width 188 height 13
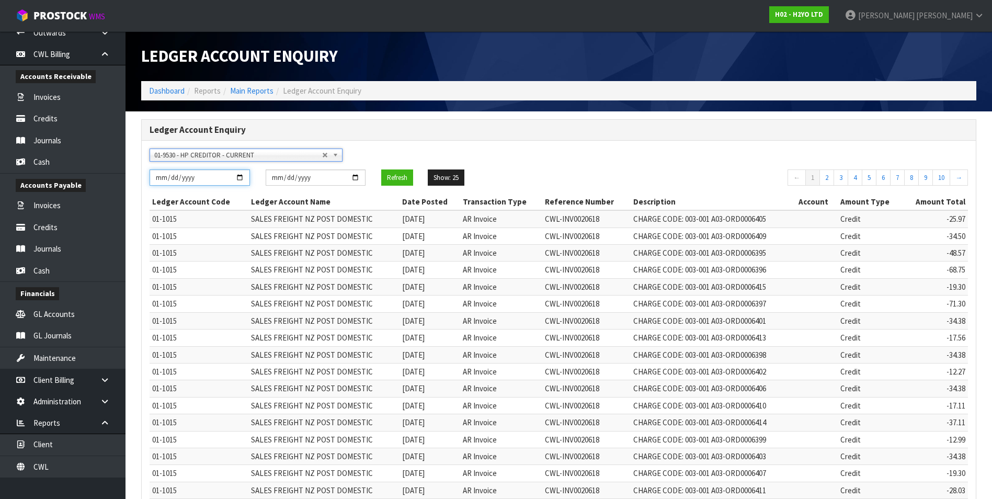
drag, startPoint x: 241, startPoint y: 176, endPoint x: 234, endPoint y: 187, distance: 12.9
click at [240, 178] on input "[DATE]" at bounding box center [200, 177] width 100 height 16
type input "[DATE]"
click at [396, 177] on button "Refresh" at bounding box center [397, 177] width 32 height 17
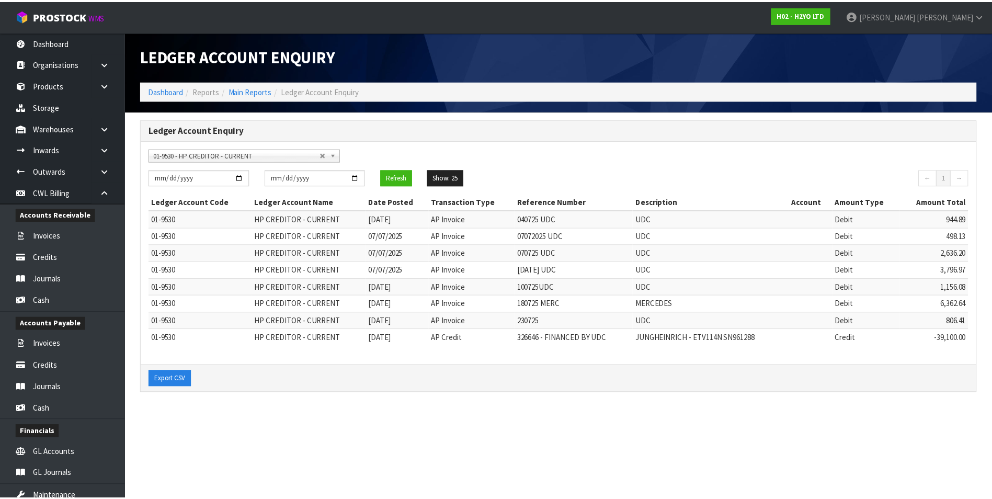
scroll to position [138, 0]
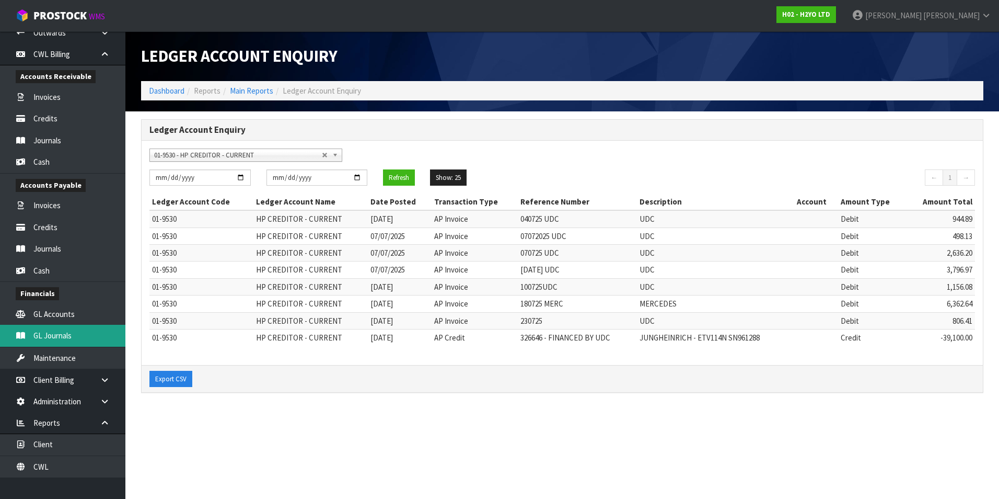
click at [66, 337] on link "GL Journals" at bounding box center [62, 335] width 125 height 21
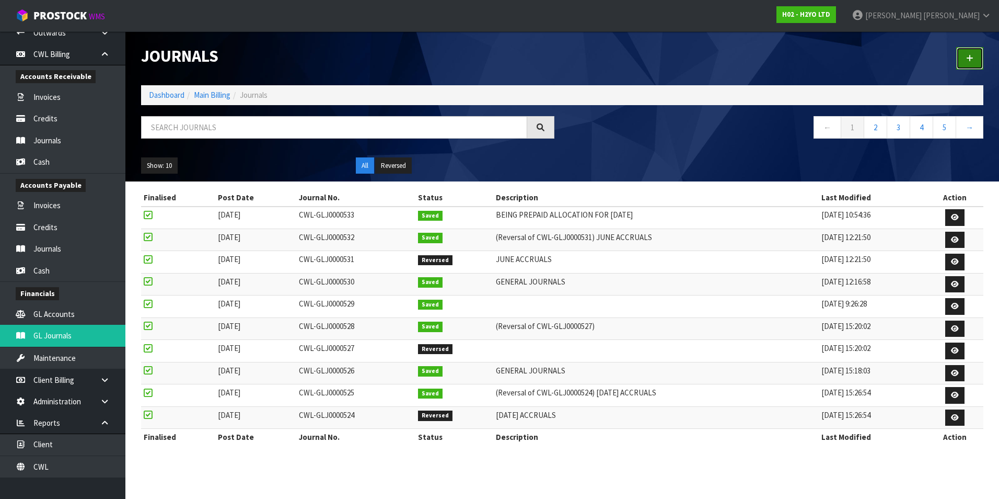
click at [966, 56] on link at bounding box center [970, 58] width 27 height 22
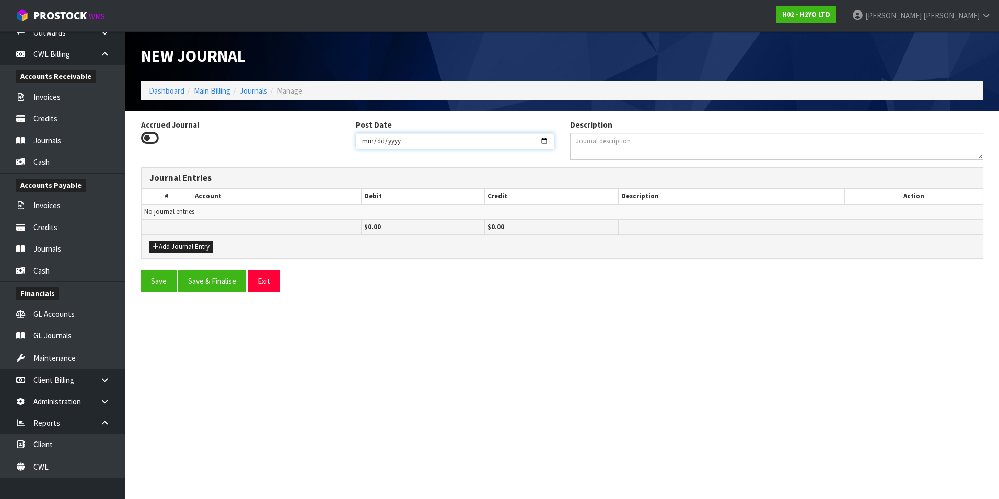
click at [542, 139] on input "[DATE]" at bounding box center [455, 141] width 199 height 16
type input "[DATE]"
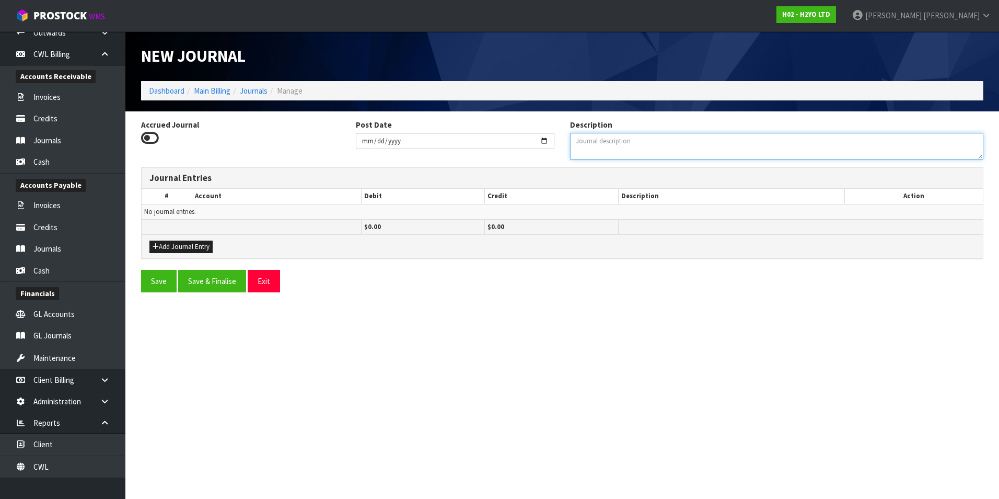
click at [604, 147] on textarea "Description" at bounding box center [776, 146] width 413 height 27
type textarea "GENERAL JOURNALS"
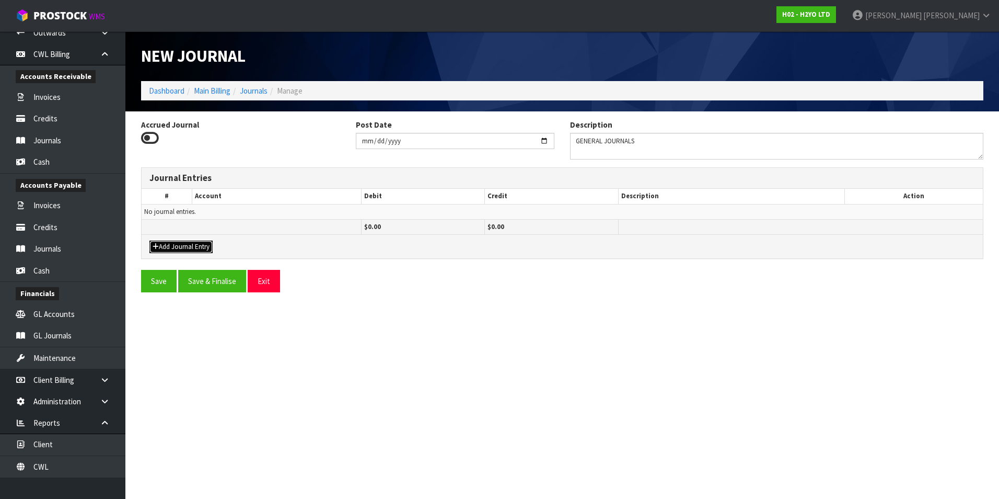
click at [189, 245] on button "Add Journal Entry" at bounding box center [181, 246] width 63 height 13
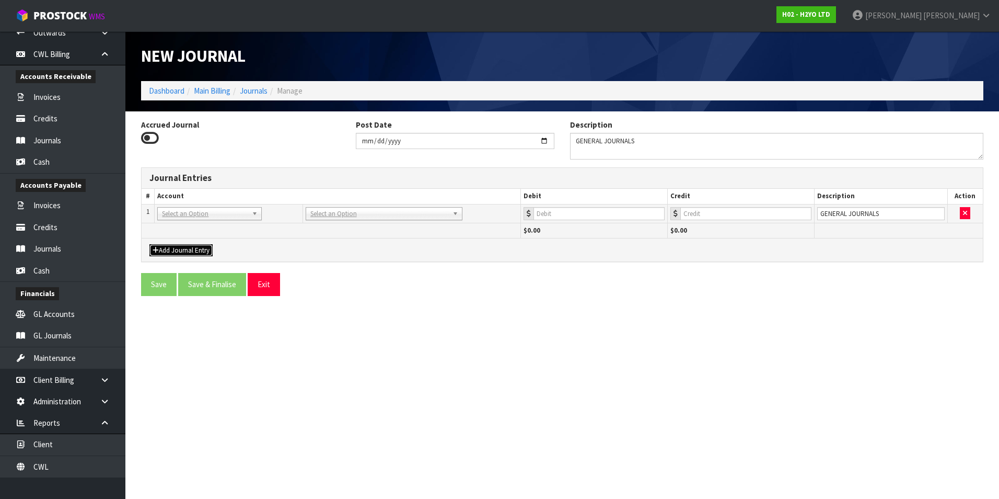
drag, startPoint x: 191, startPoint y: 218, endPoint x: 182, endPoint y: 226, distance: 12.2
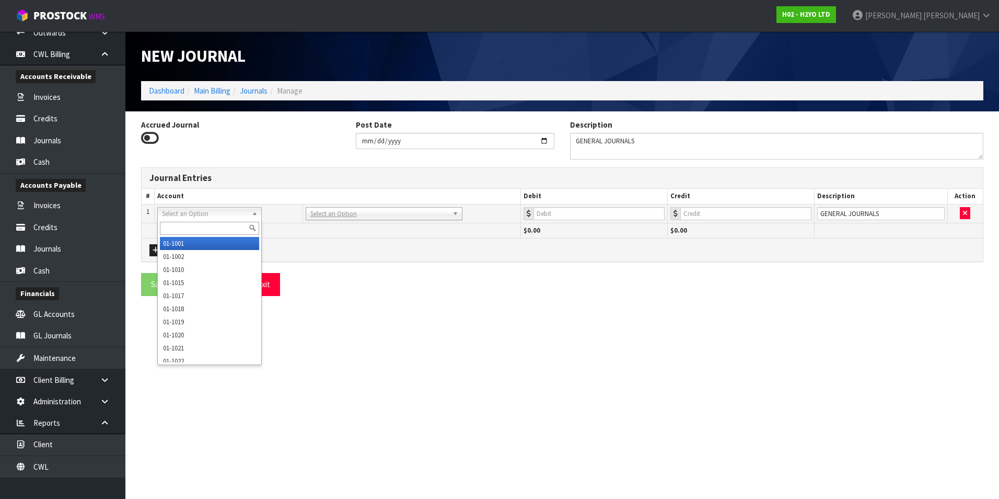
click at [181, 226] on input "text" at bounding box center [209, 228] width 99 height 13
type input "9140"
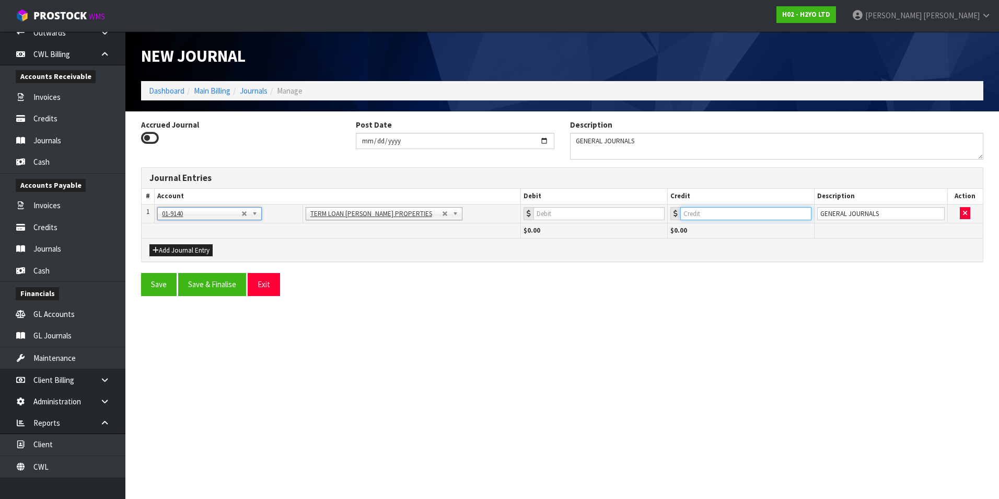
click at [747, 215] on input "number" at bounding box center [746, 213] width 131 height 13
type input "11000"
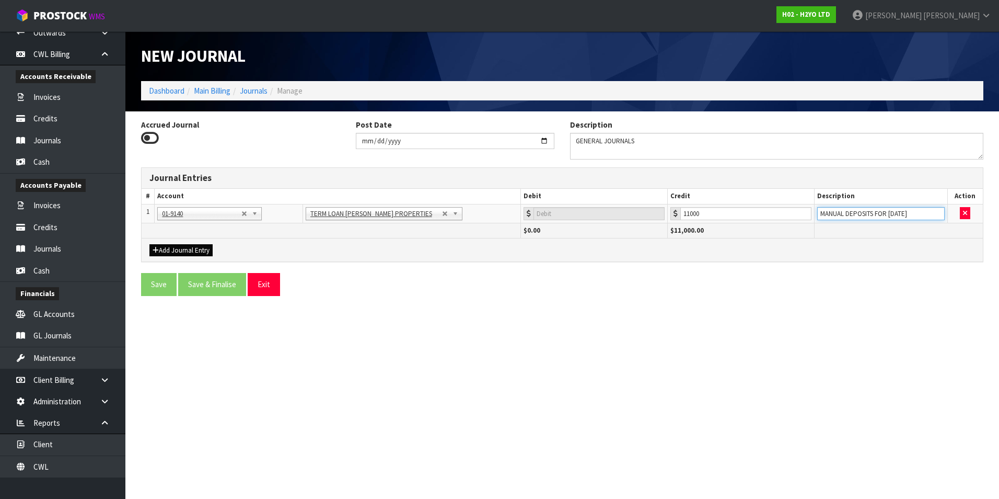
type input "MANUAL DEPOSITS FOR [DATE]"
click at [188, 249] on button "Add Journal Entry" at bounding box center [181, 250] width 63 height 13
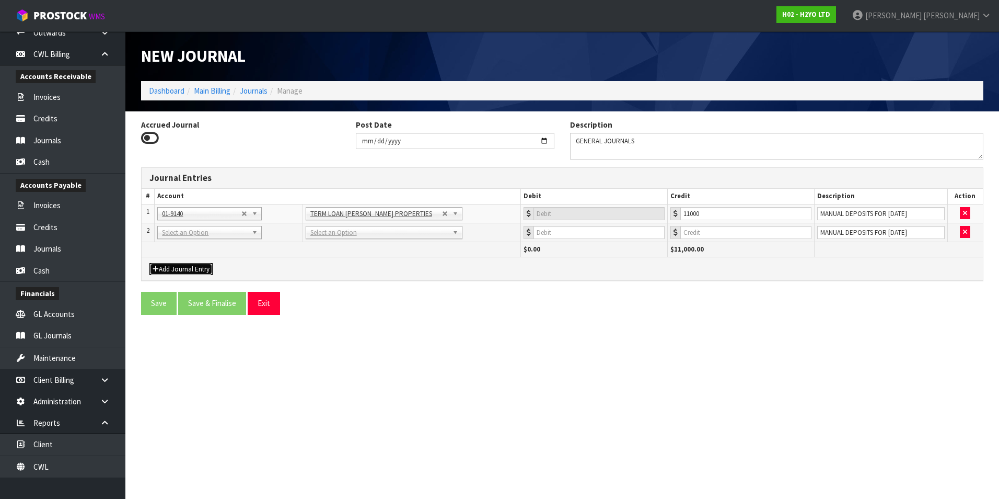
drag, startPoint x: 189, startPoint y: 233, endPoint x: 182, endPoint y: 242, distance: 11.6
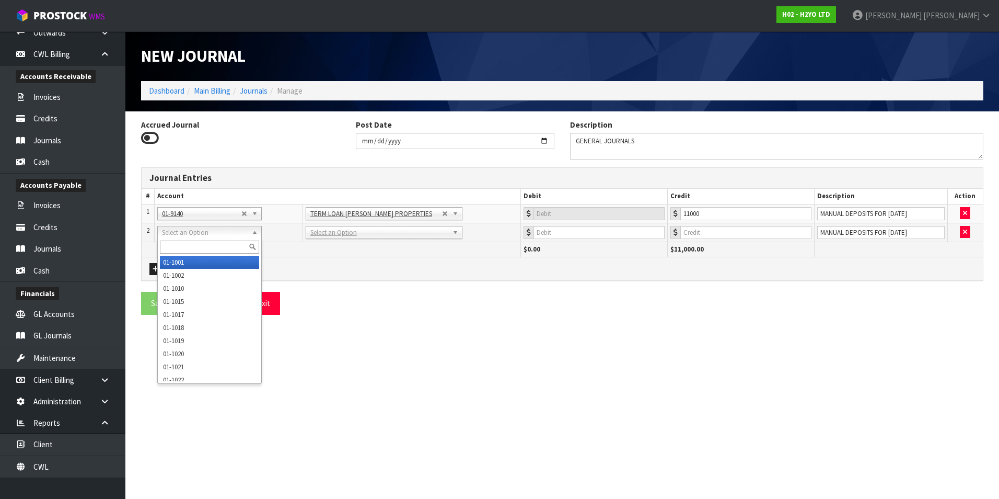
click at [180, 244] on input "text" at bounding box center [209, 246] width 99 height 13
type input "3545"
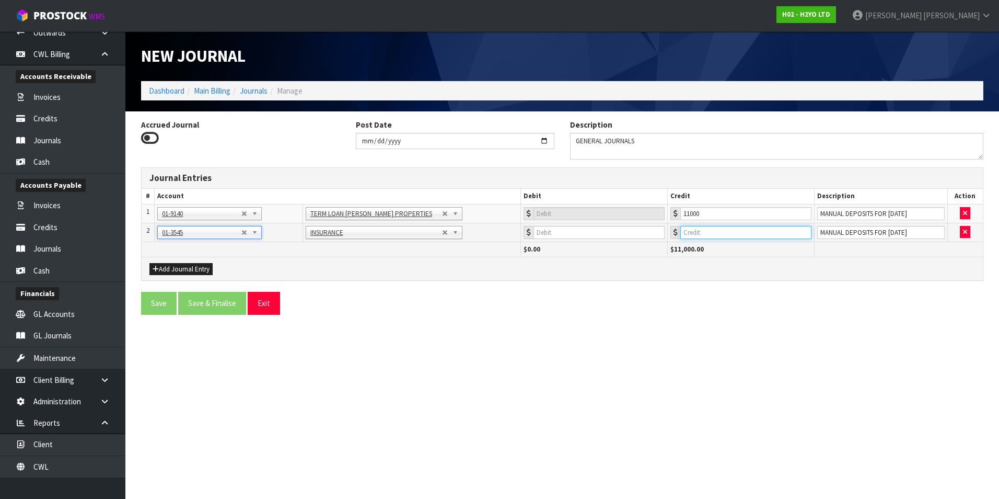
click at [738, 227] on input "number" at bounding box center [746, 232] width 131 height 13
type input "24.46"
click at [169, 272] on button "Add Journal Entry" at bounding box center [181, 269] width 63 height 13
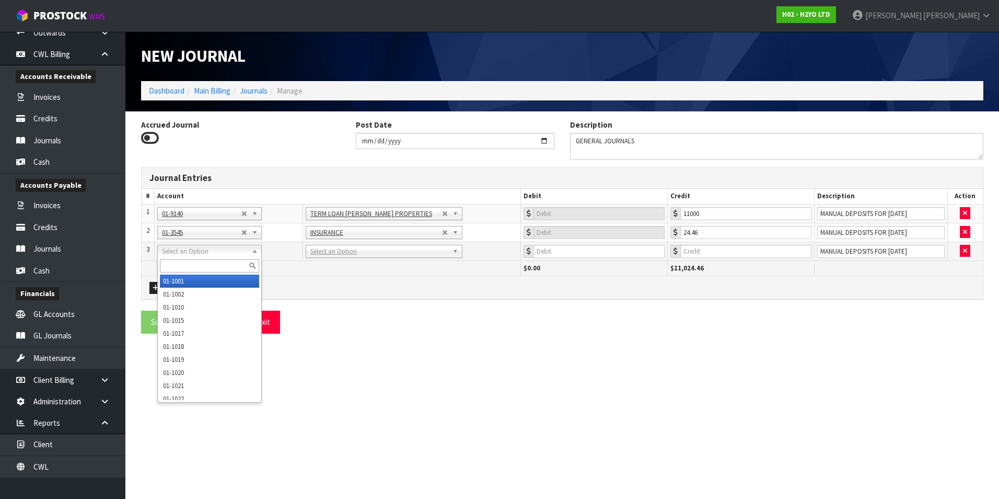
click at [179, 267] on input "text" at bounding box center [209, 265] width 99 height 13
type input "9525"
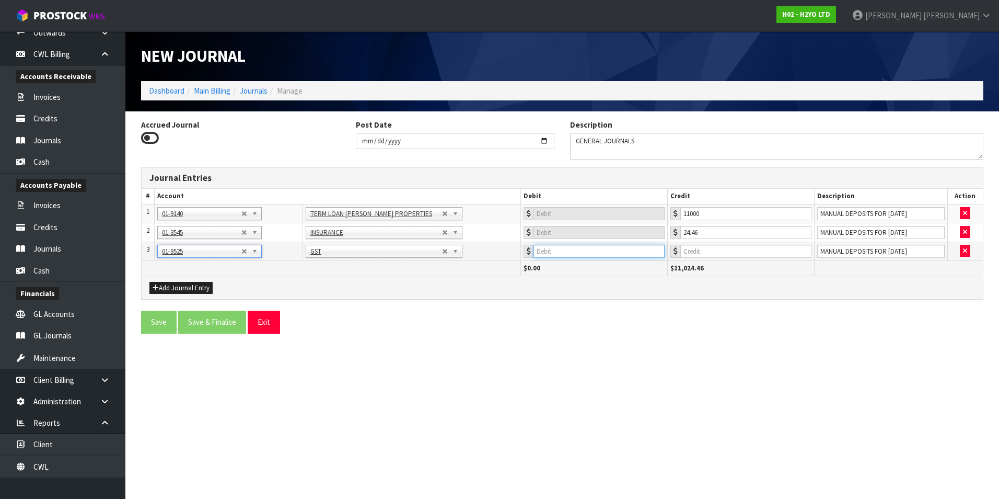
click at [589, 249] on input "number" at bounding box center [599, 251] width 131 height 13
click at [734, 245] on input "number" at bounding box center [746, 251] width 131 height 13
type input "3.67"
click at [191, 288] on button "Add Journal Entry" at bounding box center [181, 288] width 63 height 13
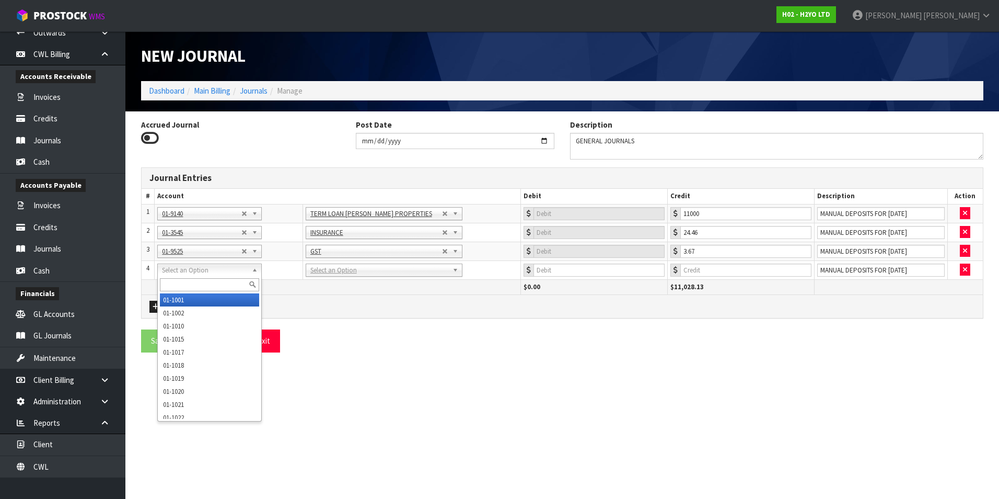
click at [182, 284] on input "text" at bounding box center [209, 284] width 99 height 13
type input "3545"
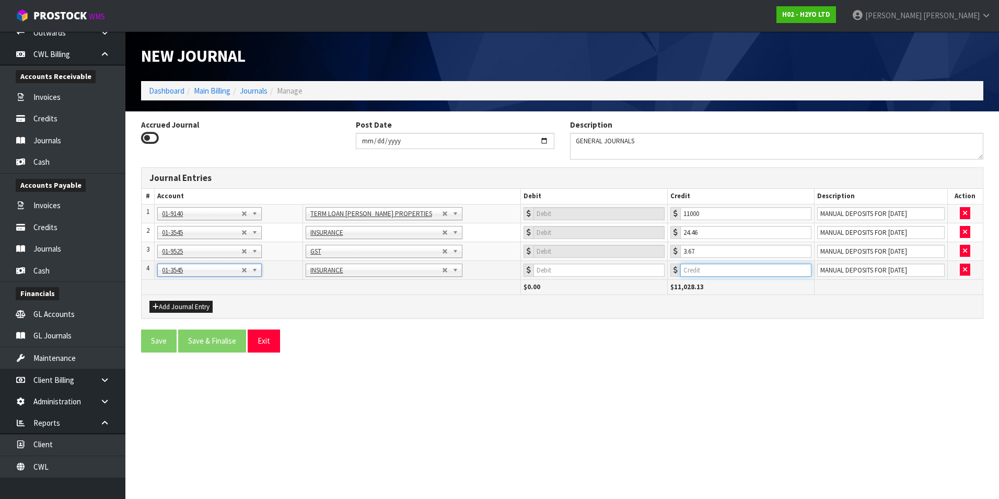
click at [742, 273] on input "number" at bounding box center [746, 269] width 131 height 13
type input "85.06"
click at [195, 305] on button "Add Journal Entry" at bounding box center [181, 307] width 63 height 13
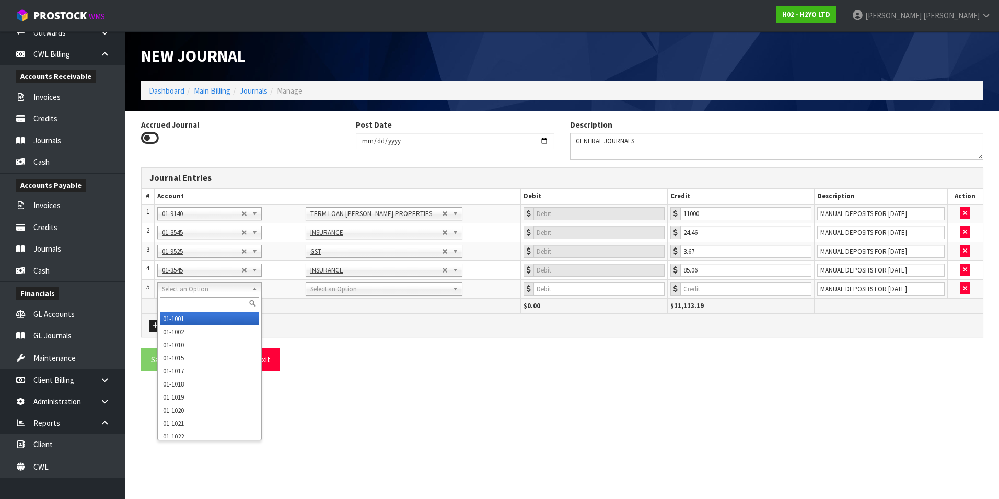
click at [185, 307] on input "text" at bounding box center [209, 303] width 99 height 13
type input "9525"
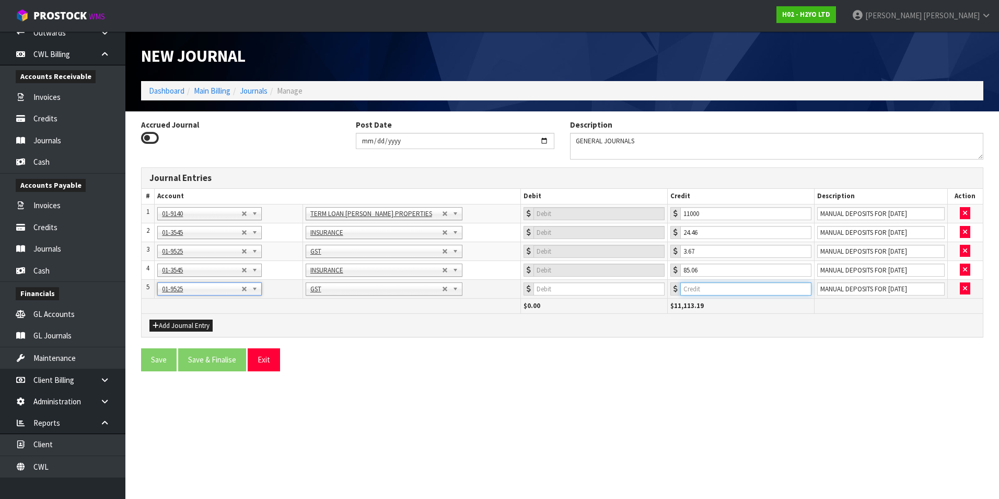
click at [768, 291] on input "number" at bounding box center [746, 288] width 131 height 13
type input "12.75"
click at [169, 326] on button "Add Journal Entry" at bounding box center [181, 325] width 63 height 13
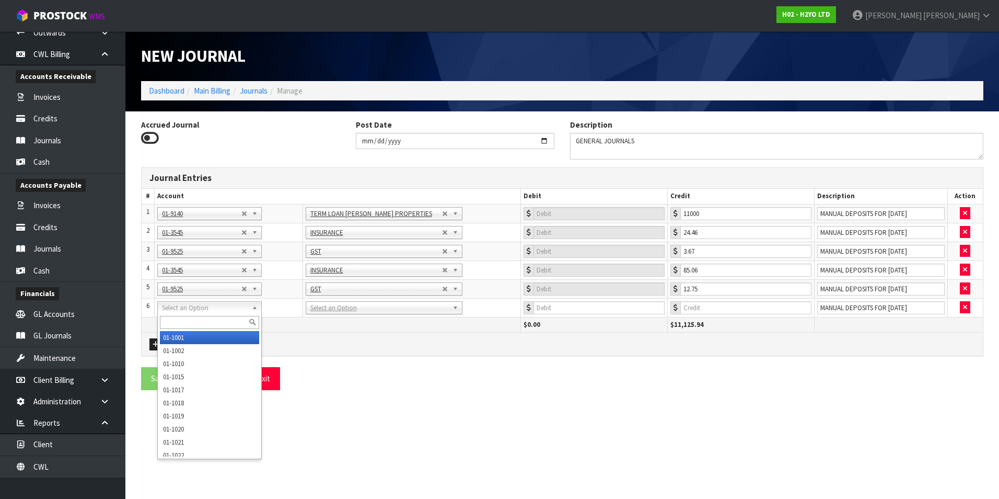
click at [173, 318] on input "text" at bounding box center [209, 322] width 99 height 13
type input "3930"
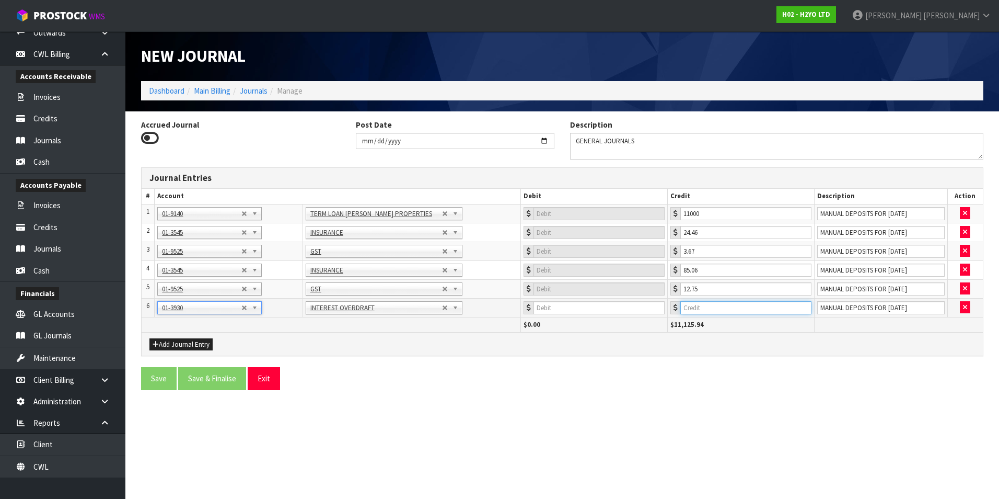
click at [716, 309] on input "number" at bounding box center [746, 307] width 131 height 13
type input "1.71"
click at [185, 344] on button "Add Journal Entry" at bounding box center [181, 344] width 63 height 13
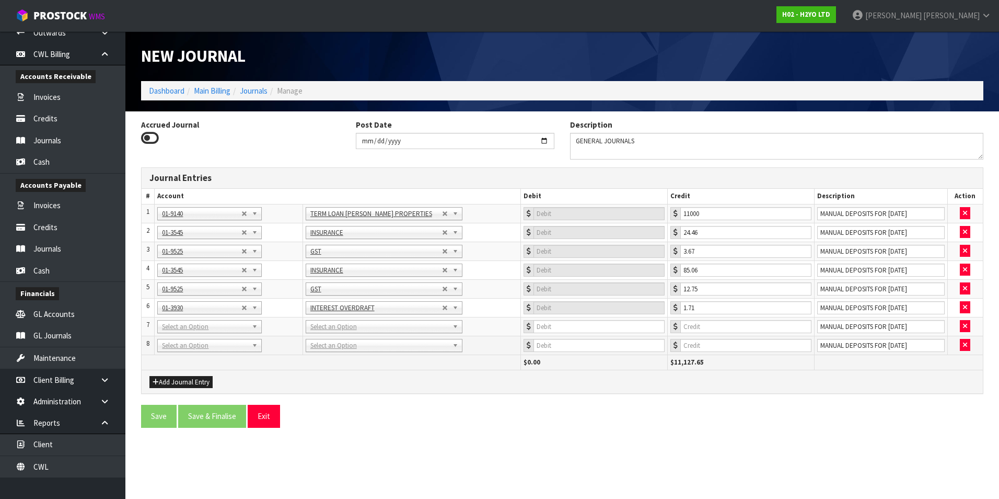
drag, startPoint x: 192, startPoint y: 333, endPoint x: 190, endPoint y: 342, distance: 9.5
click at [192, 334] on td "01-1001 01-1002 01-1010 01-1015 01-1017 01-1018 01-1019 01-1020 01-1021 01-1022…" at bounding box center [229, 326] width 148 height 19
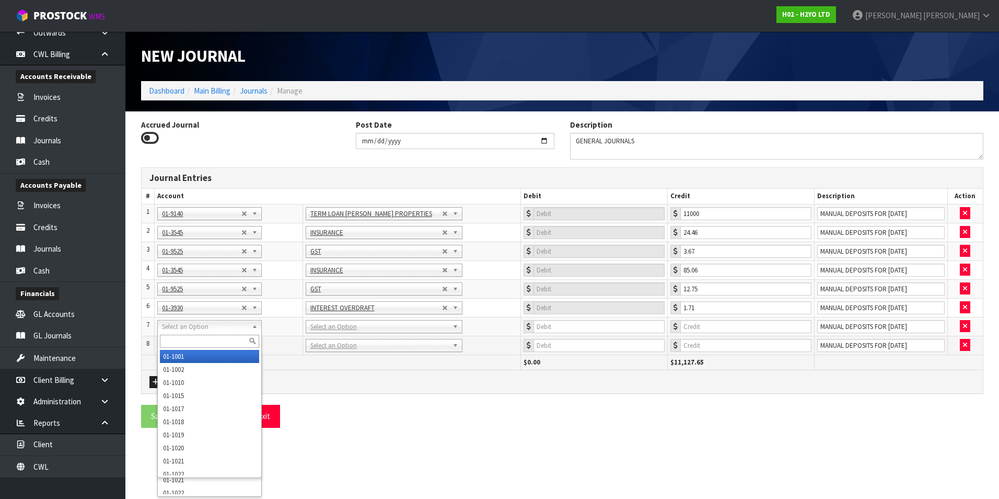
click at [168, 338] on input "text" at bounding box center [209, 341] width 99 height 13
type input "3545"
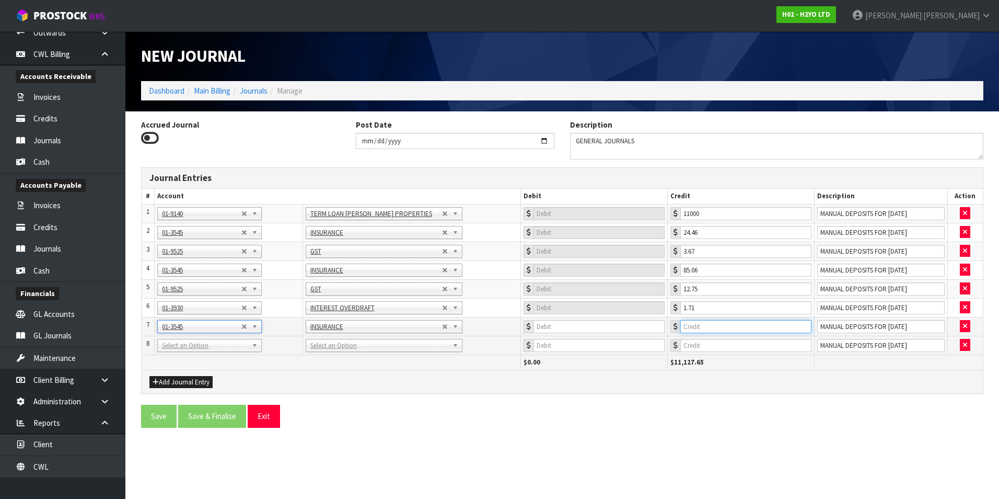
click at [732, 326] on input "number" at bounding box center [746, 326] width 131 height 13
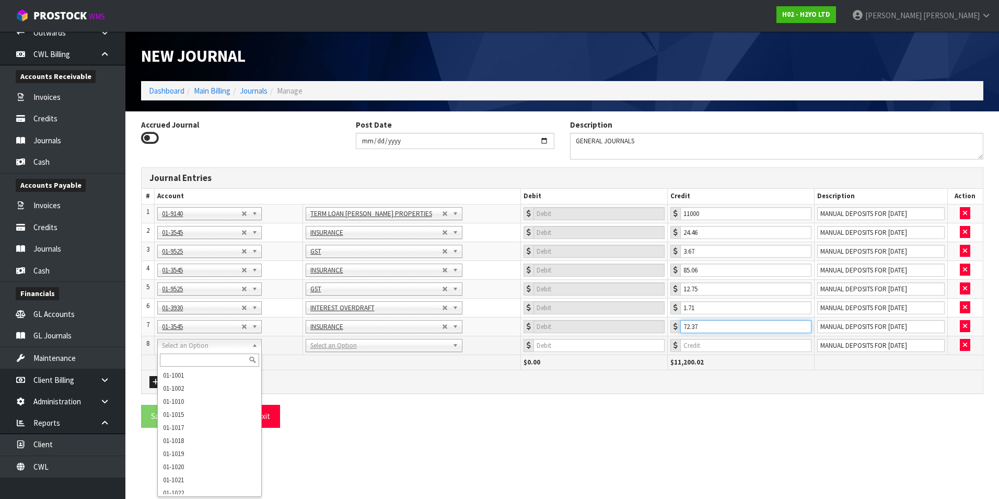
type input "72.37"
click at [176, 361] on input "text" at bounding box center [209, 359] width 99 height 13
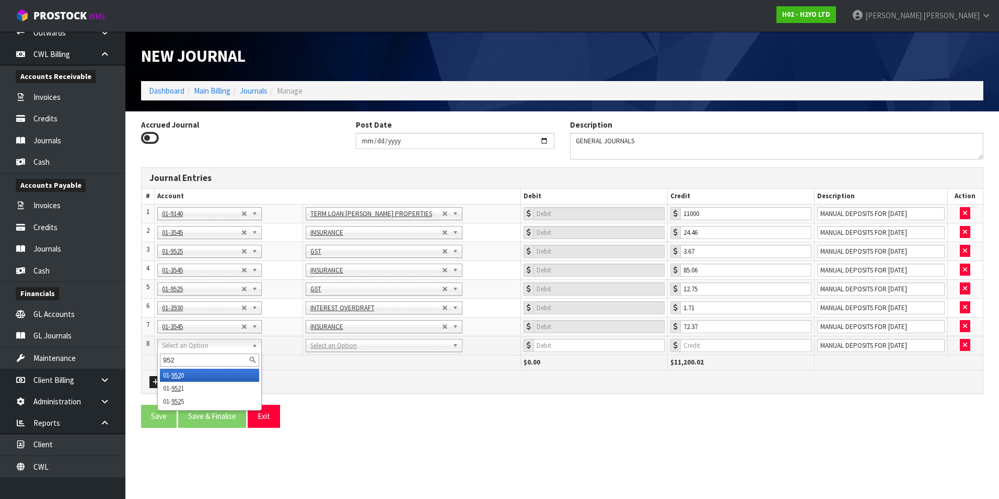
type input "9525"
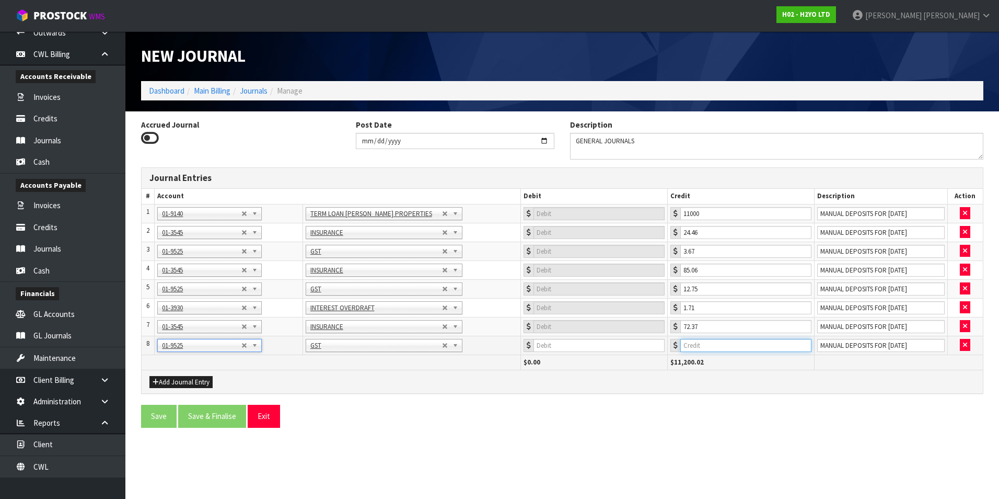
click at [709, 341] on input "number" at bounding box center [746, 345] width 131 height 13
type input "10.86"
click at [202, 381] on button "Add Journal Entry" at bounding box center [181, 382] width 63 height 13
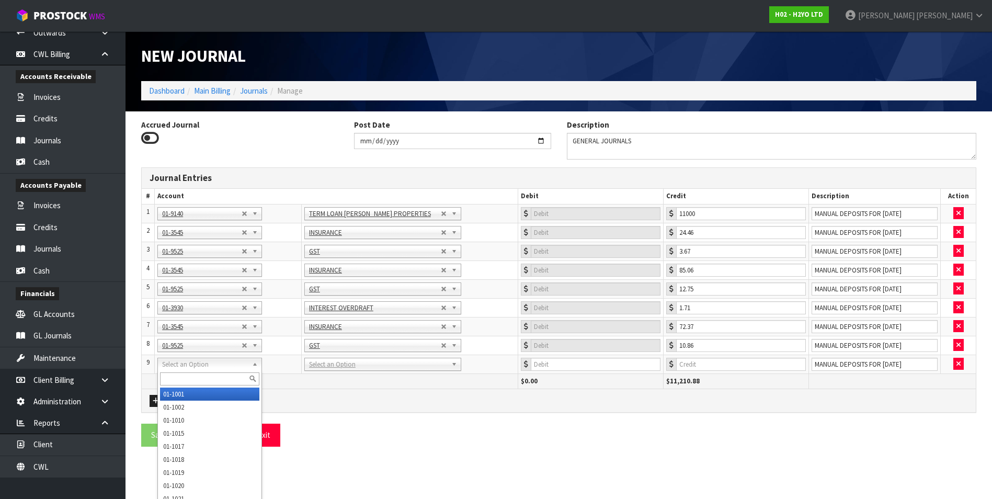
click at [190, 378] on input "text" at bounding box center [209, 378] width 99 height 13
type input "3545"
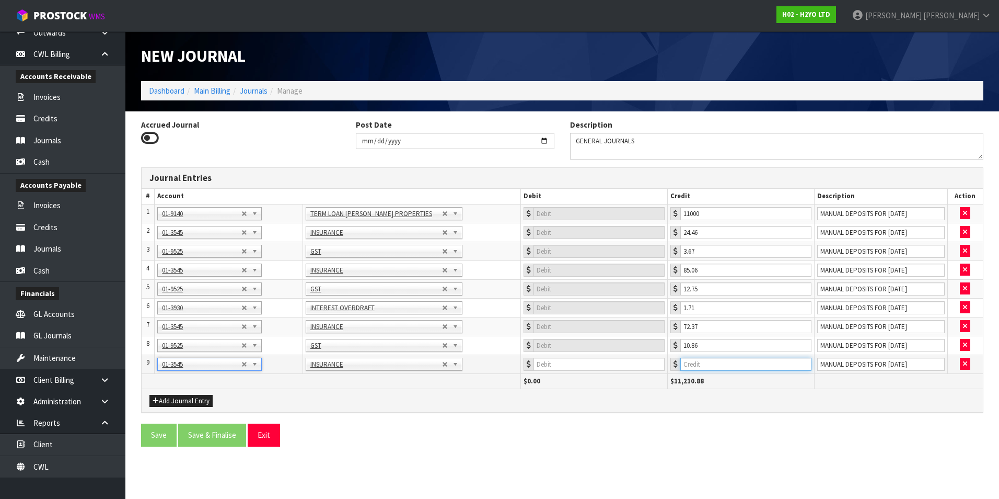
click at [744, 360] on input "number" at bounding box center [746, 364] width 131 height 13
type input "62.27"
click at [186, 399] on button "Add Journal Entry" at bounding box center [181, 401] width 63 height 13
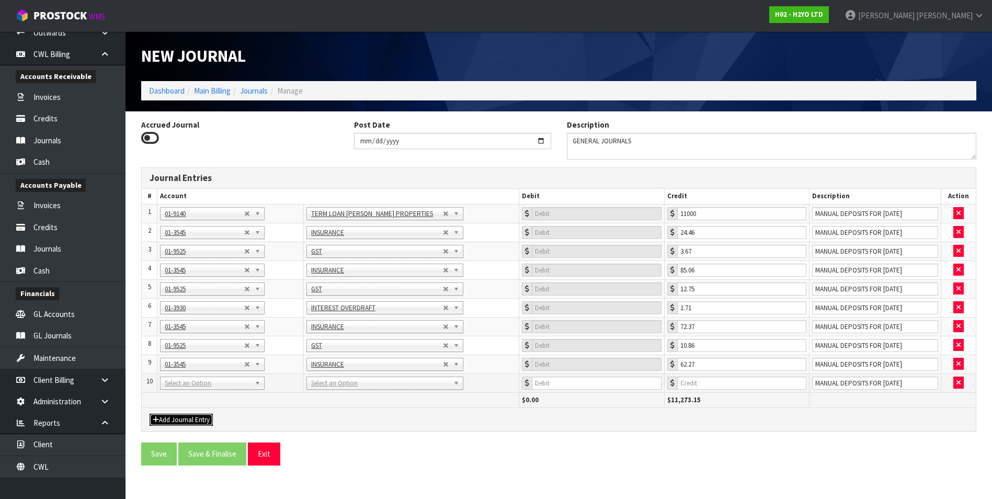
drag, startPoint x: 187, startPoint y: 379, endPoint x: 179, endPoint y: 395, distance: 18.0
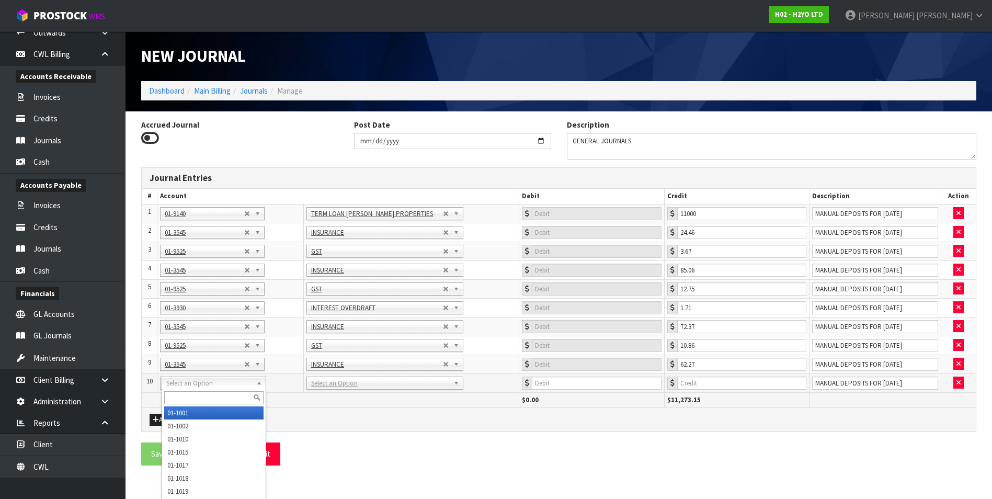
click at [178, 396] on input "text" at bounding box center [213, 397] width 99 height 13
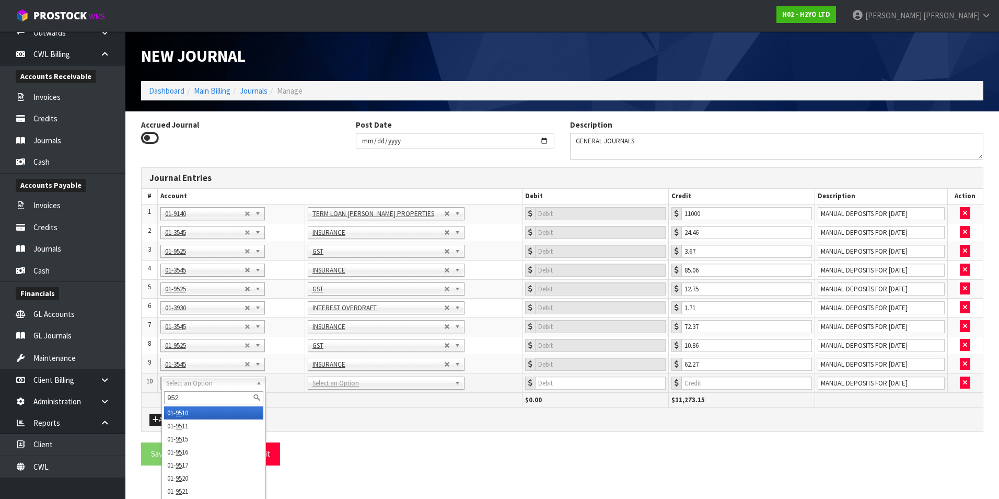
type input "9525"
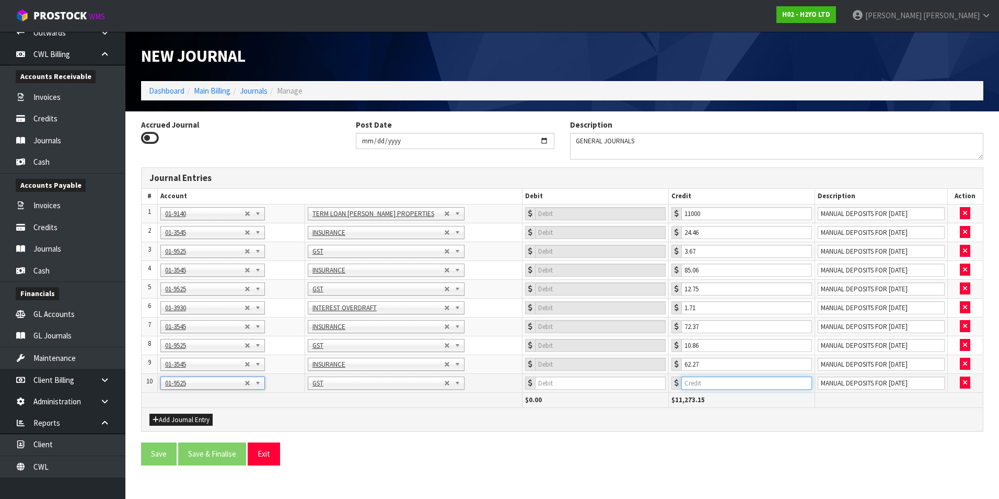
click at [755, 382] on input "number" at bounding box center [747, 382] width 131 height 13
type input "9.34"
click at [167, 417] on button "Add Journal Entry" at bounding box center [181, 419] width 63 height 13
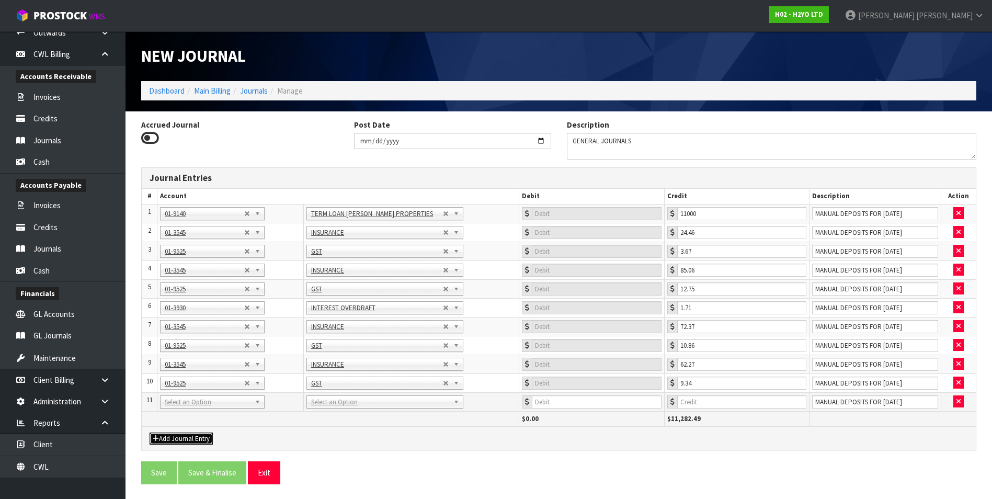
drag, startPoint x: 192, startPoint y: 405, endPoint x: 189, endPoint y: 414, distance: 10.1
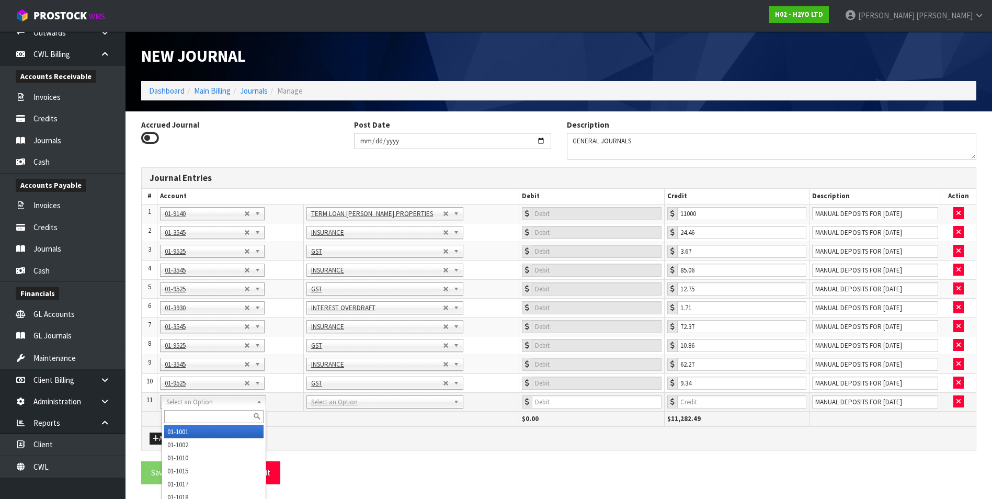
click at [185, 415] on input "text" at bounding box center [213, 416] width 99 height 13
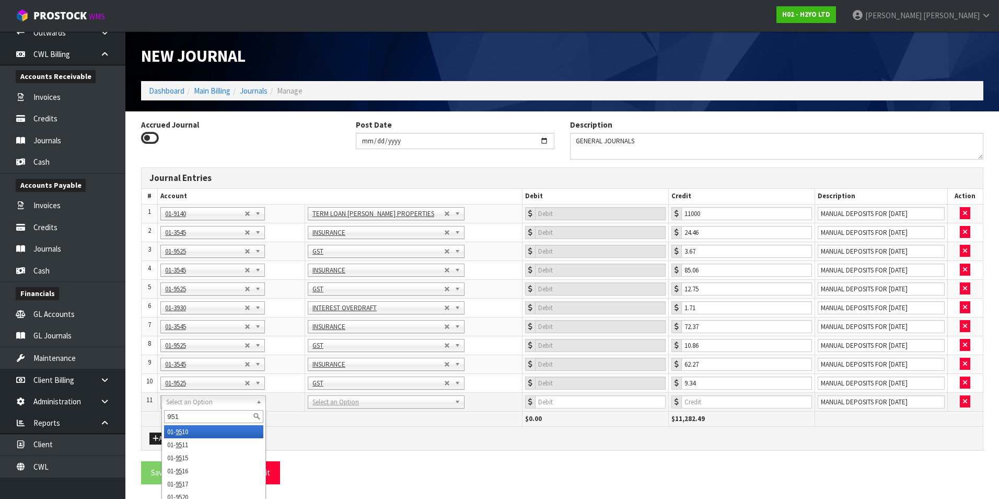
type input "9515"
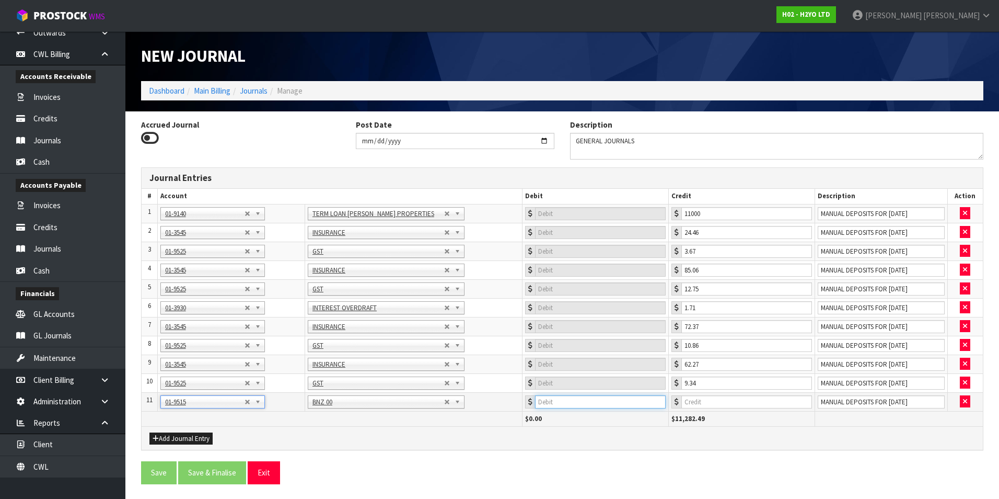
click at [607, 402] on input "number" at bounding box center [600, 401] width 131 height 13
type input "11282.49"
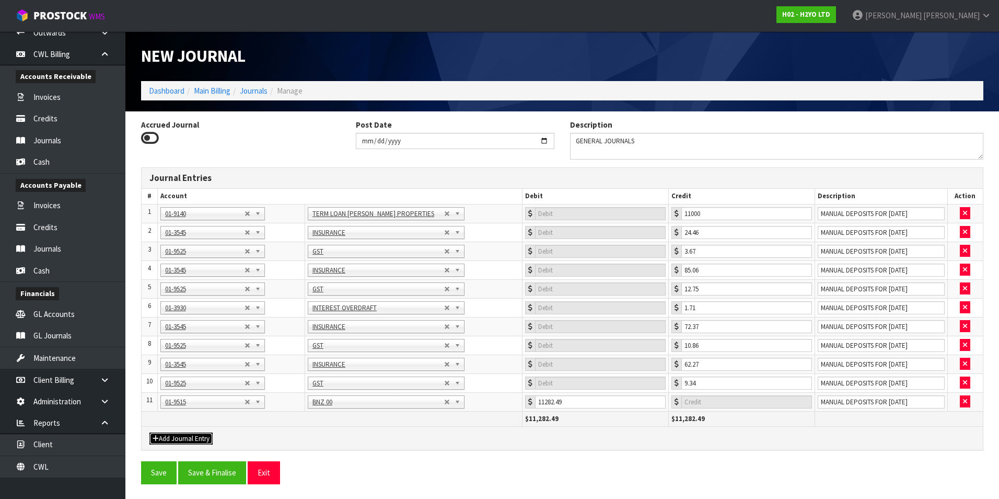
click at [183, 439] on button "Add Journal Entry" at bounding box center [181, 438] width 63 height 13
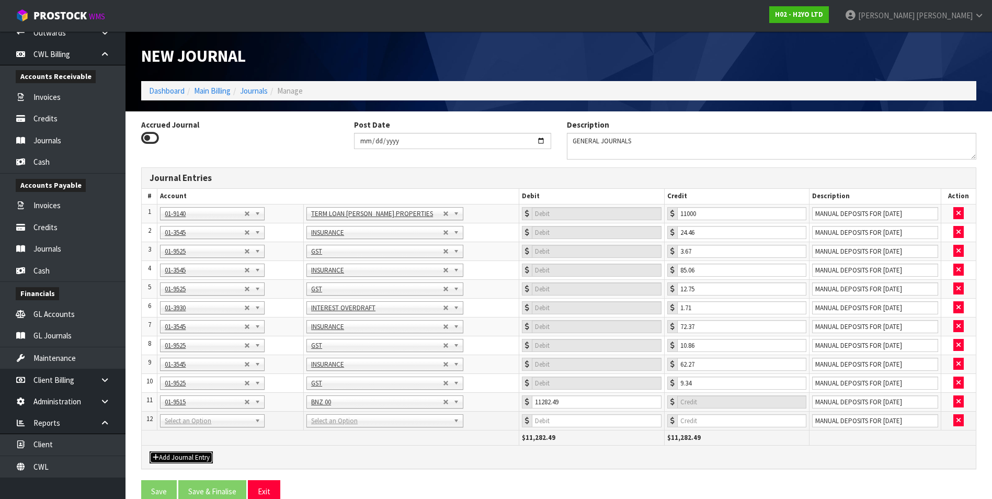
drag, startPoint x: 192, startPoint y: 421, endPoint x: 183, endPoint y: 432, distance: 13.7
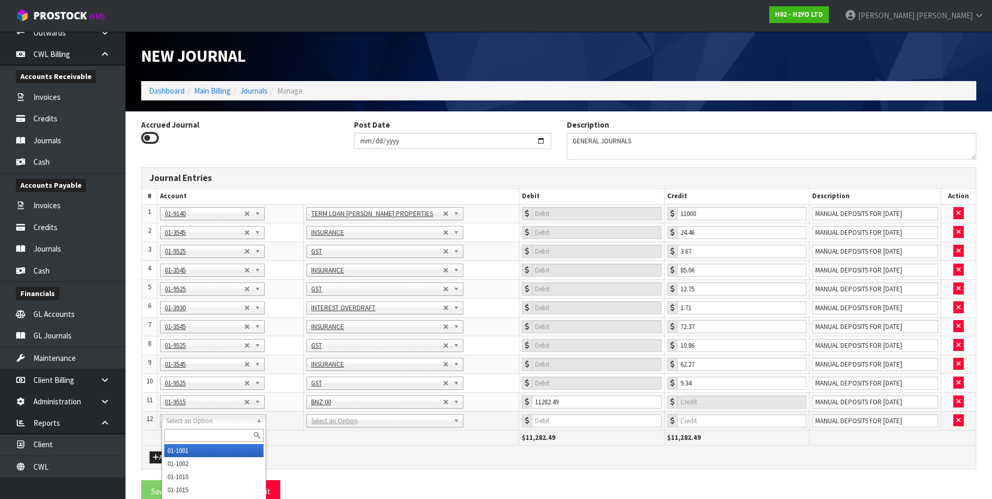
click at [181, 432] on input "text" at bounding box center [213, 435] width 99 height 13
type input "2040"
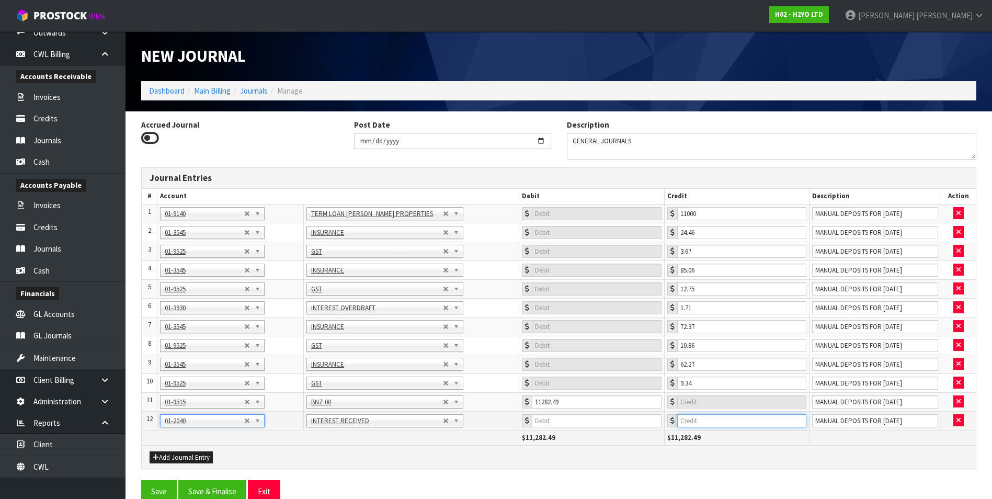
click at [706, 422] on input "number" at bounding box center [741, 420] width 129 height 13
type input "3.13"
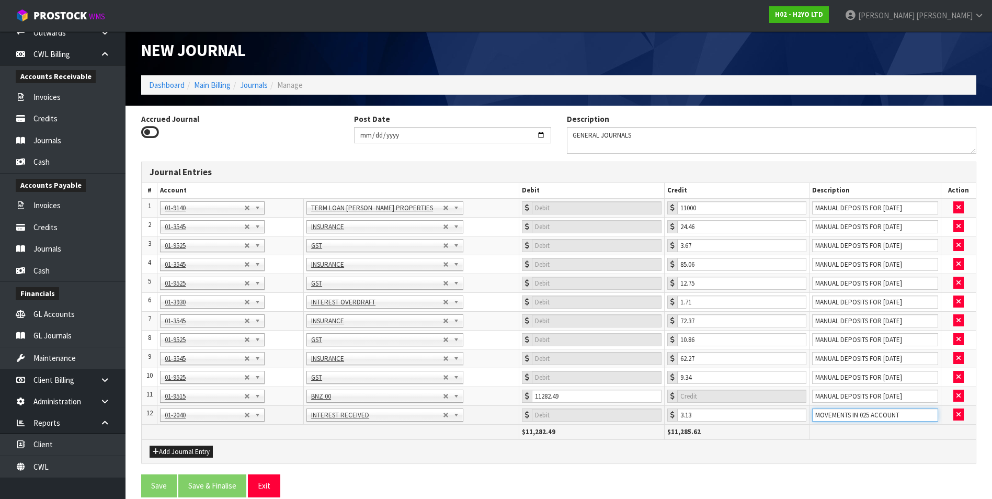
scroll to position [12, 0]
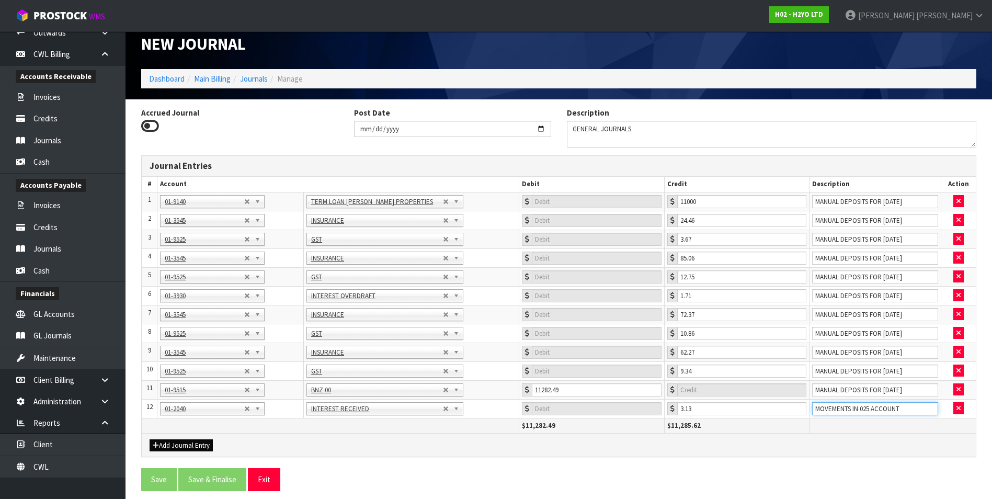
type input "MOVEMENTS IN 025 ACCOUNT"
click at [177, 442] on button "Add Journal Entry" at bounding box center [181, 445] width 63 height 13
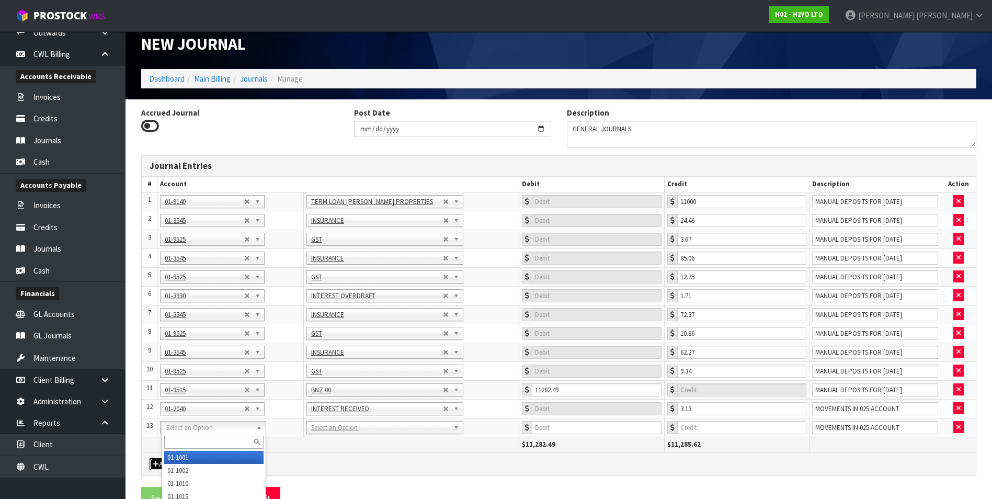
drag, startPoint x: 188, startPoint y: 426, endPoint x: 185, endPoint y: 435, distance: 10.1
click at [185, 435] on input "text" at bounding box center [213, 441] width 99 height 13
type input "9145"
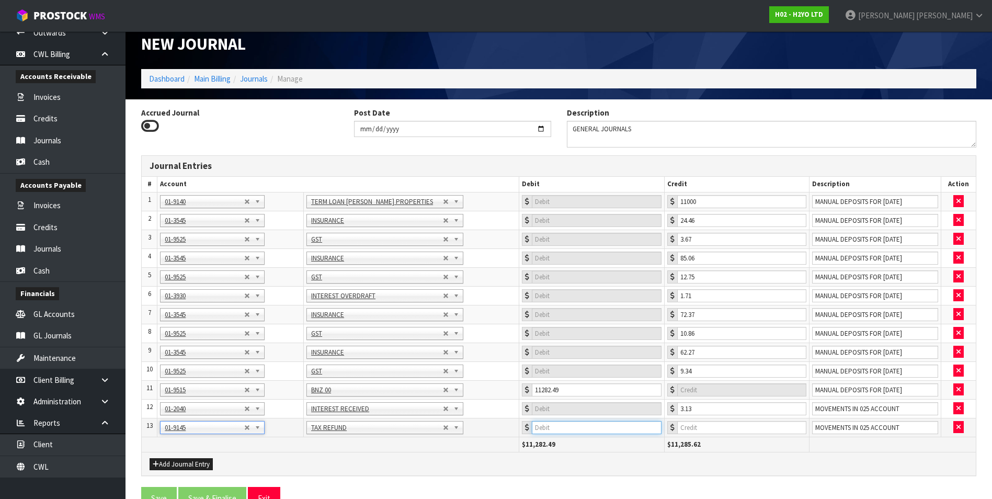
click at [648, 430] on input "number" at bounding box center [596, 427] width 129 height 13
type input ".88"
click at [192, 464] on button "Add Journal Entry" at bounding box center [181, 464] width 63 height 13
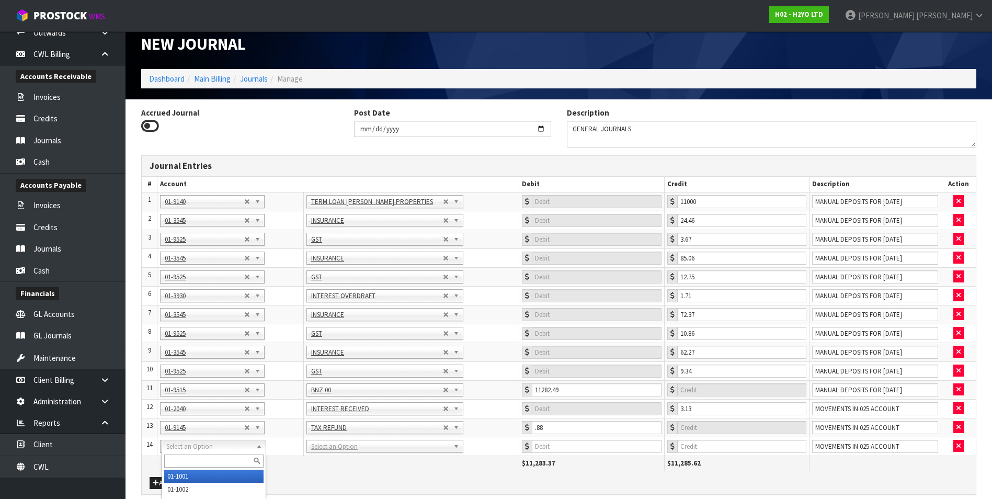
click at [182, 458] on input "text" at bounding box center [213, 460] width 99 height 13
type input "2060"
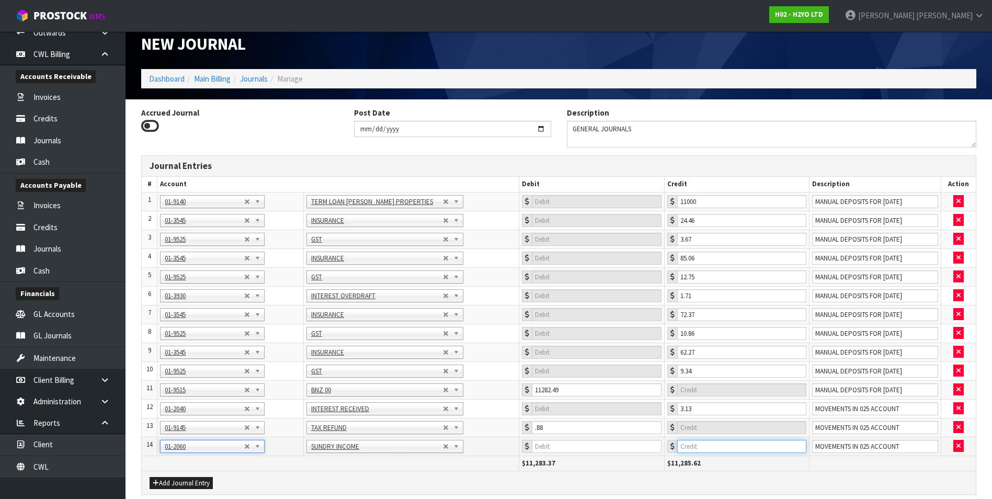
click at [717, 449] on input "number" at bounding box center [741, 446] width 129 height 13
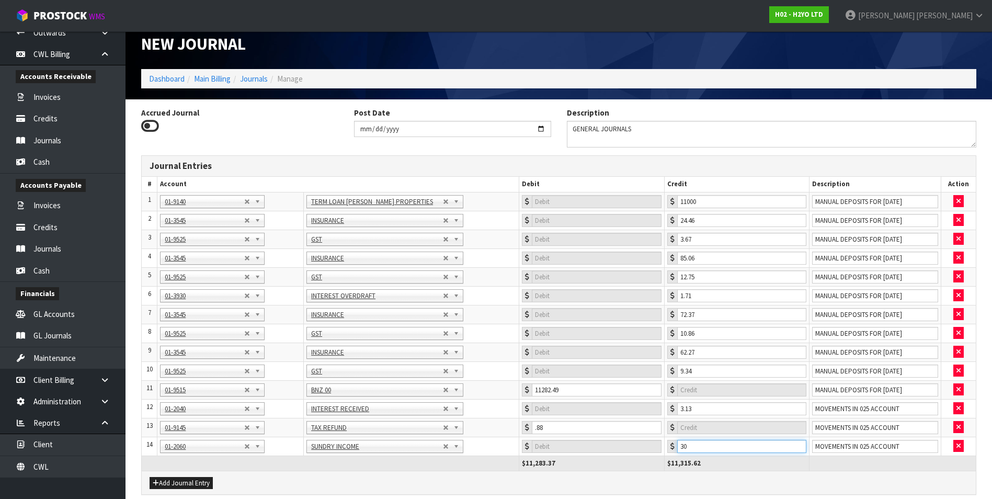
type input "30"
click at [177, 481] on button "Add Journal Entry" at bounding box center [181, 483] width 63 height 13
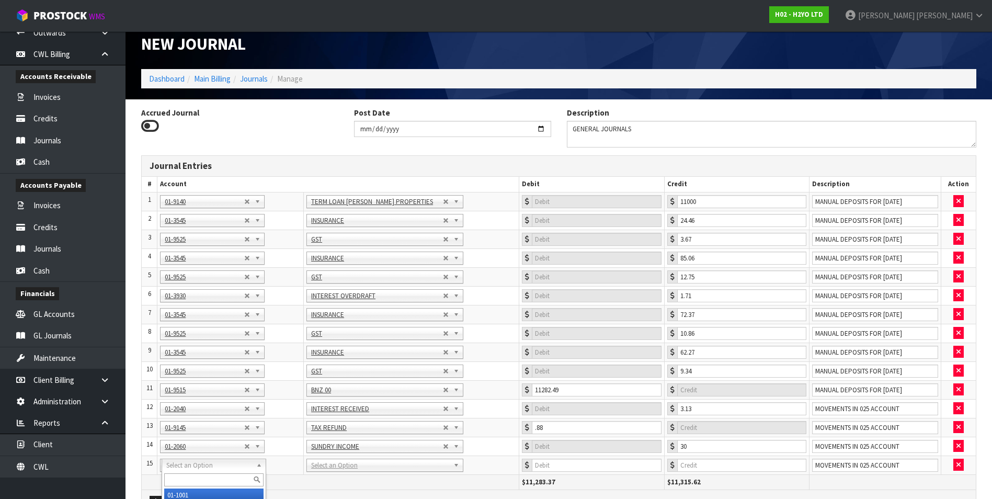
click at [170, 478] on input "text" at bounding box center [213, 479] width 99 height 13
type input "9516"
click at [577, 465] on input "number" at bounding box center [596, 464] width 129 height 13
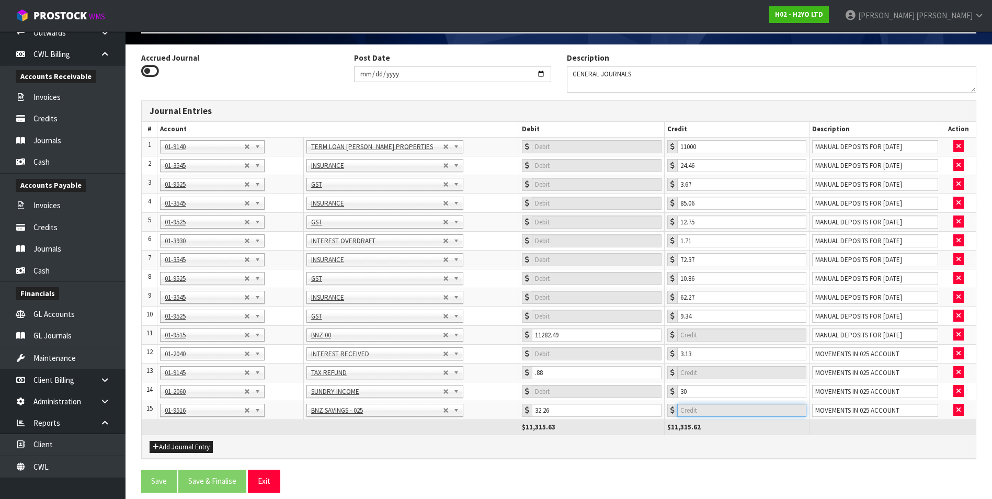
scroll to position [68, 0]
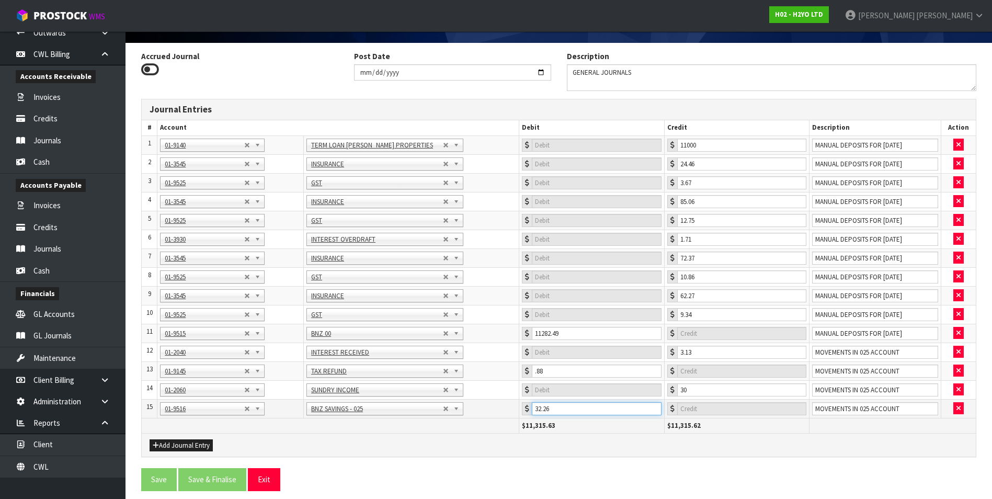
click at [594, 407] on input "32.26" at bounding box center [596, 408] width 129 height 13
type input "32.25"
click at [181, 445] on button "Add Journal Entry" at bounding box center [181, 445] width 63 height 13
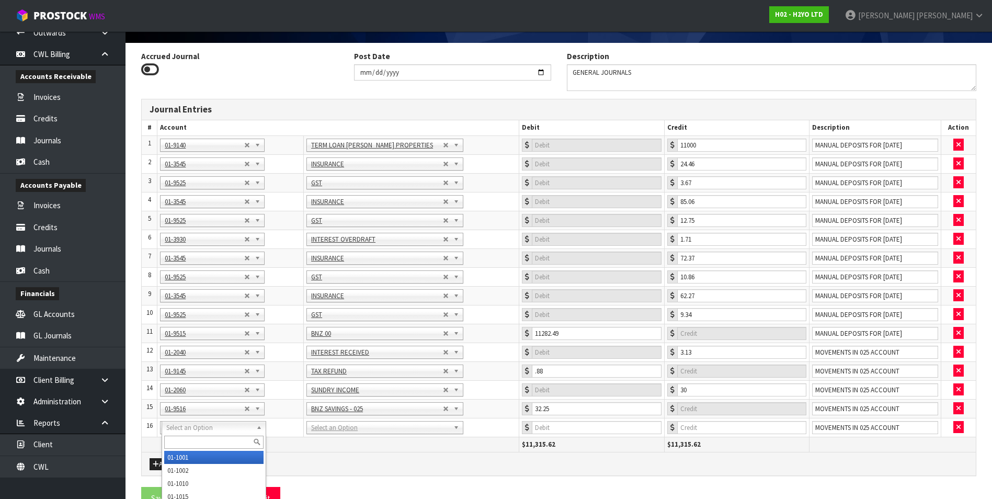
click at [175, 443] on input "text" at bounding box center [213, 441] width 99 height 13
type input "3810"
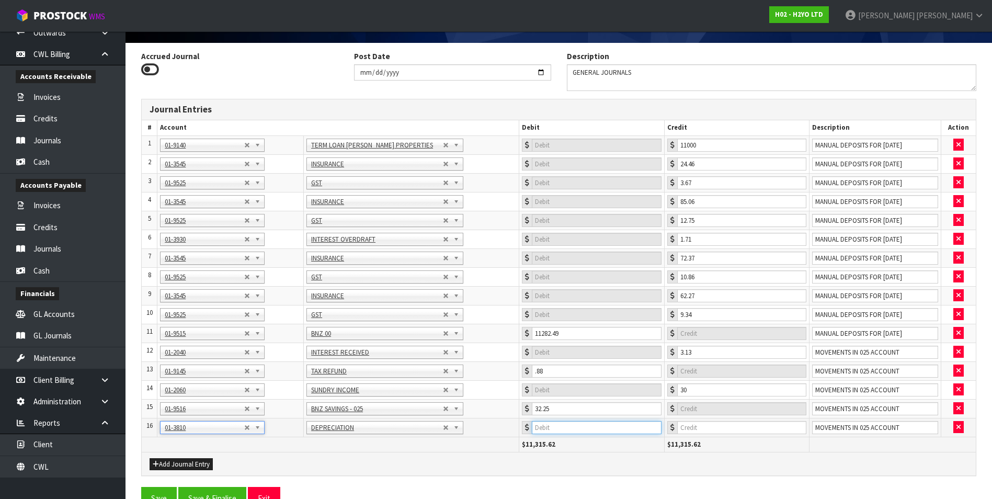
click at [603, 428] on input "number" at bounding box center [596, 427] width 129 height 13
type input "14013.44"
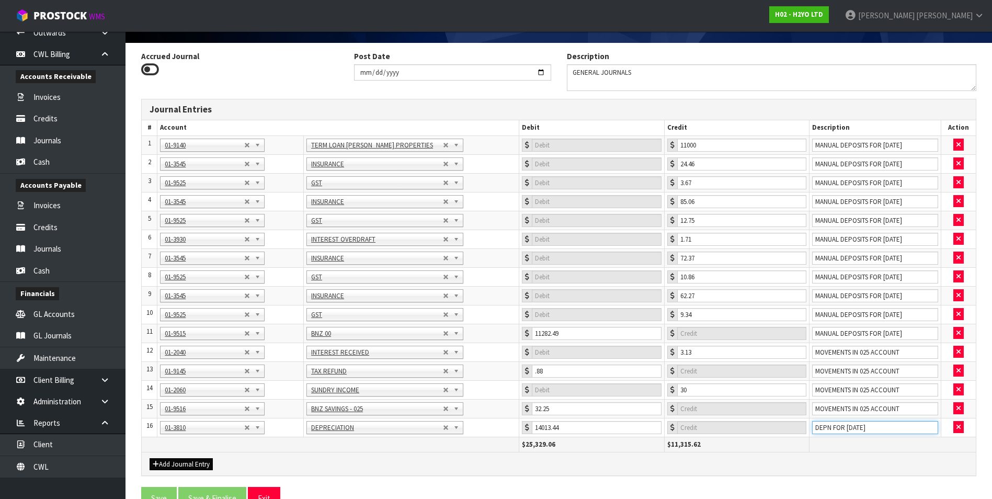
type input "DEPN FOR JULY 25"
click at [198, 459] on button "Add Journal Entry" at bounding box center [181, 464] width 63 height 13
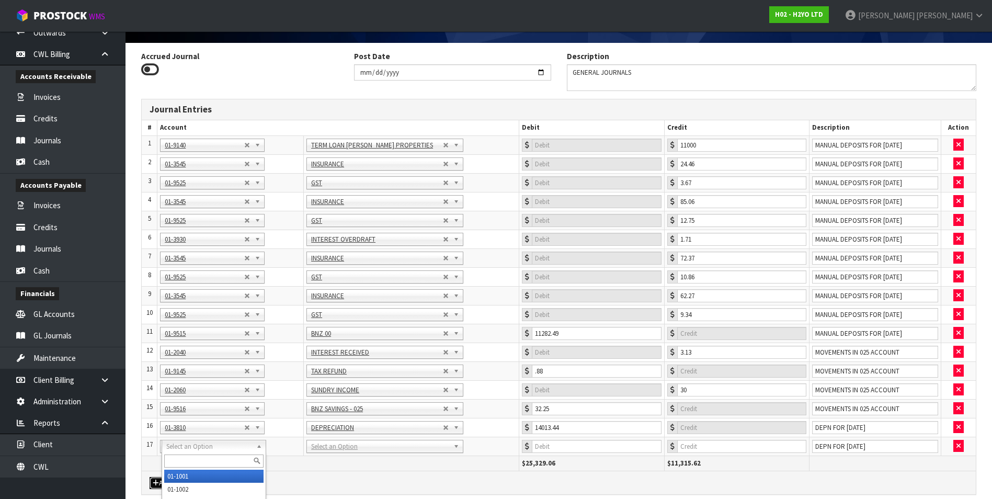
drag, startPoint x: 201, startPoint y: 449, endPoint x: 193, endPoint y: 458, distance: 12.2
click at [193, 458] on input "text" at bounding box center [213, 460] width 99 height 13
type input "9231"
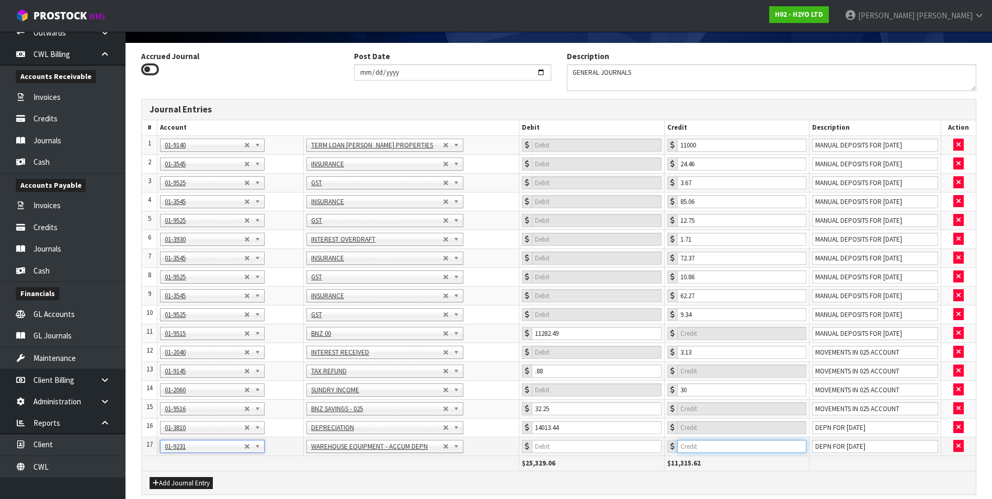
click at [713, 444] on input "number" at bounding box center [741, 446] width 129 height 13
type input "3573.93"
click at [163, 477] on button "Add Journal Entry" at bounding box center [181, 483] width 63 height 13
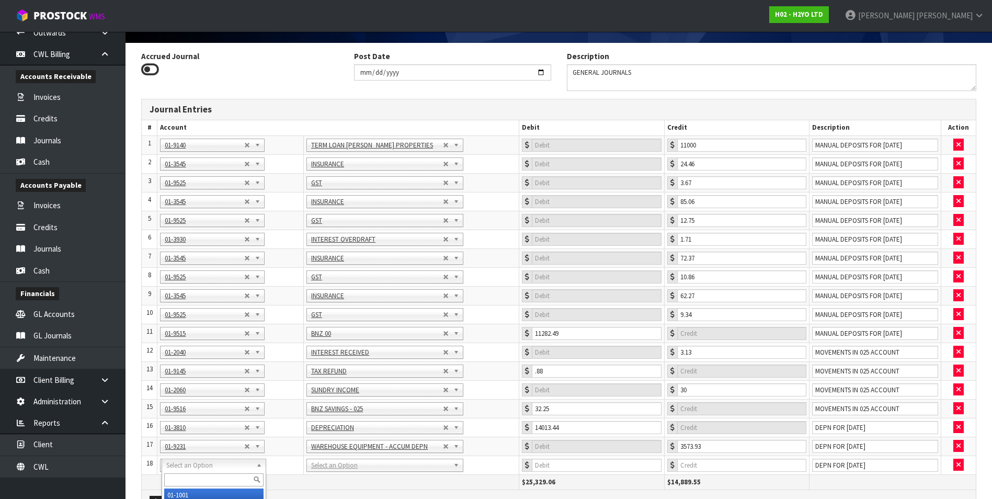
click at [178, 478] on input "text" at bounding box center [213, 479] width 99 height 13
type input "9251"
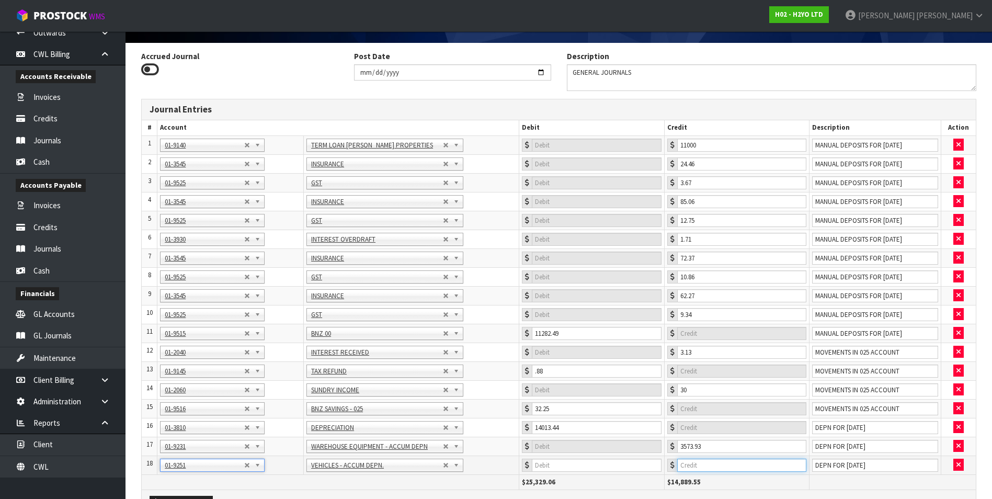
click at [750, 463] on input "number" at bounding box center [741, 464] width 129 height 13
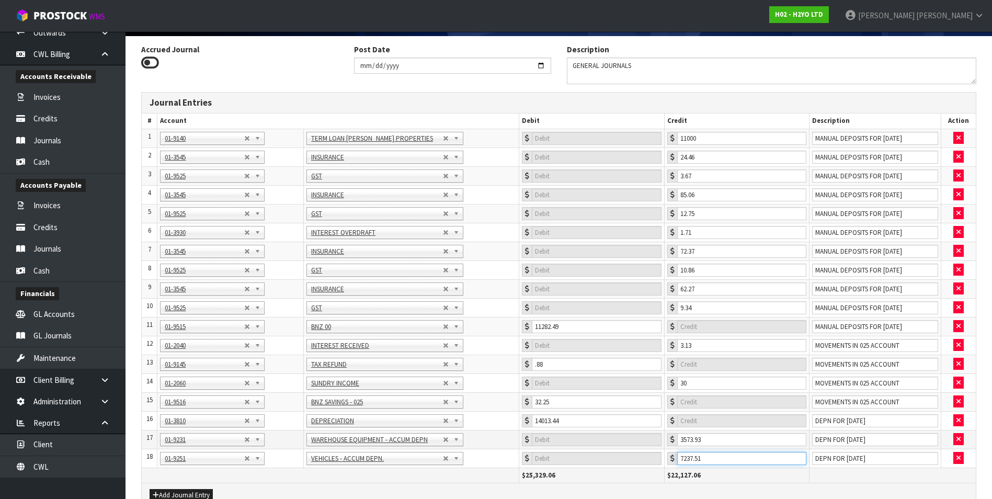
scroll to position [125, 0]
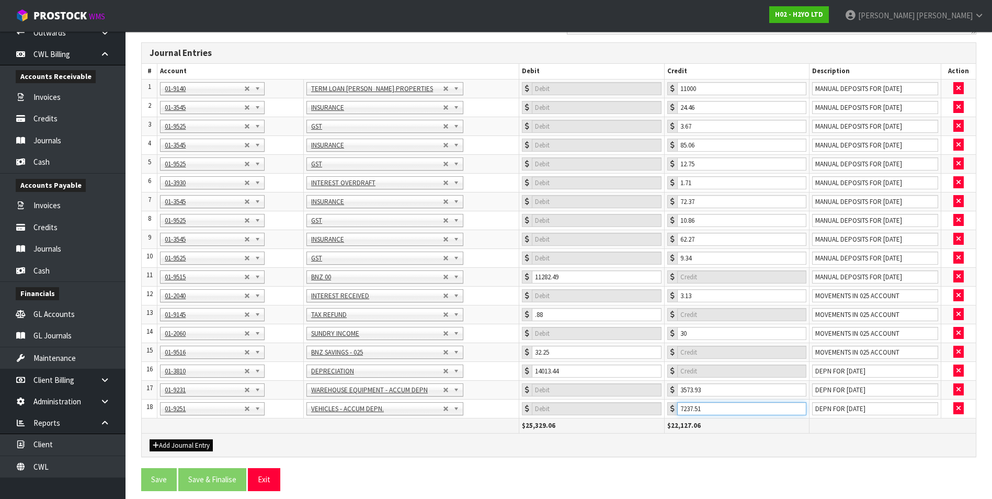
type input "7237.51"
click at [185, 440] on button "Add Journal Entry" at bounding box center [181, 445] width 63 height 13
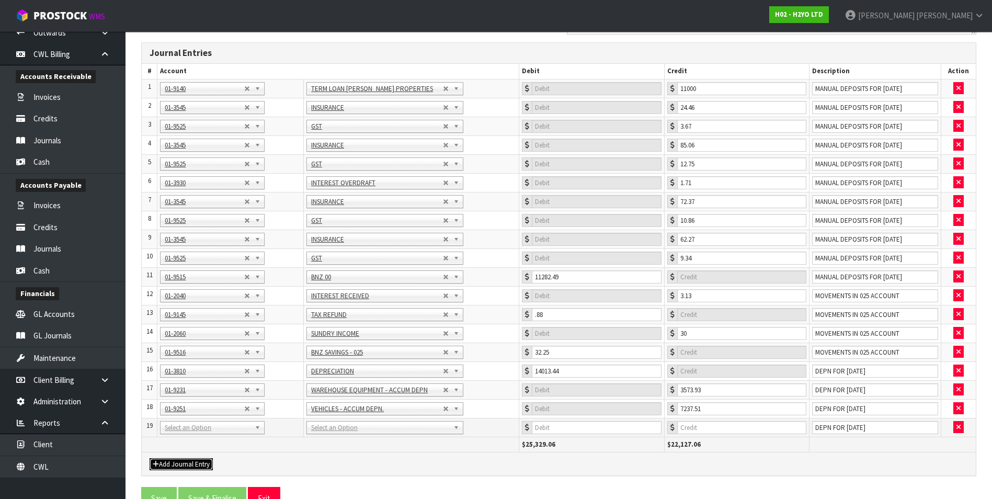
drag, startPoint x: 191, startPoint y: 432, endPoint x: 189, endPoint y: 440, distance: 7.5
click at [186, 443] on input "text" at bounding box center [213, 441] width 99 height 13
type input "9213"
click at [723, 432] on input "number" at bounding box center [741, 427] width 129 height 13
type input "384"
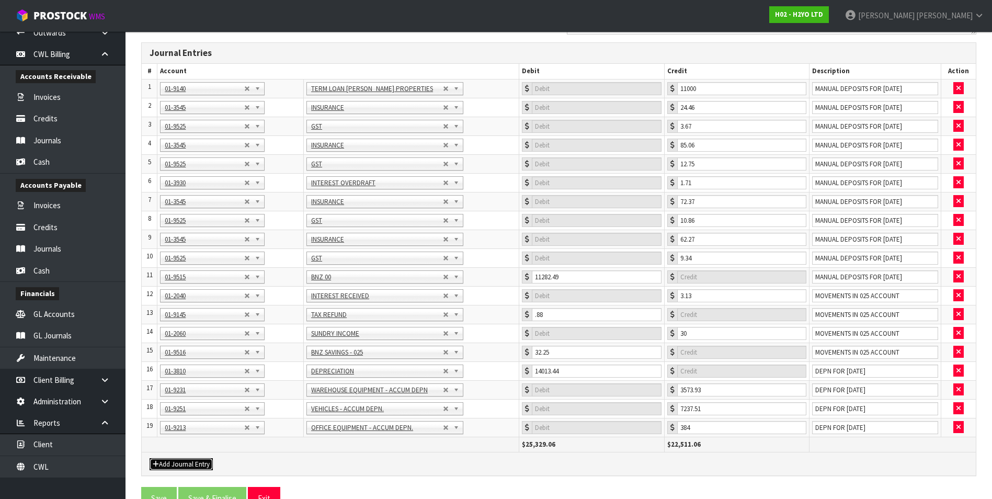
click at [187, 463] on button "Add Journal Entry" at bounding box center [181, 464] width 63 height 13
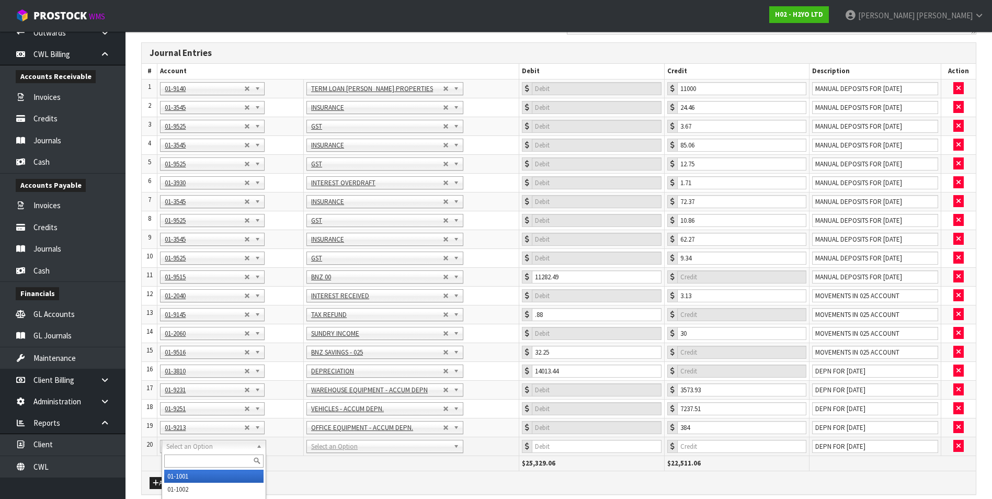
click at [180, 456] on input "text" at bounding box center [213, 460] width 99 height 13
type input "9281"
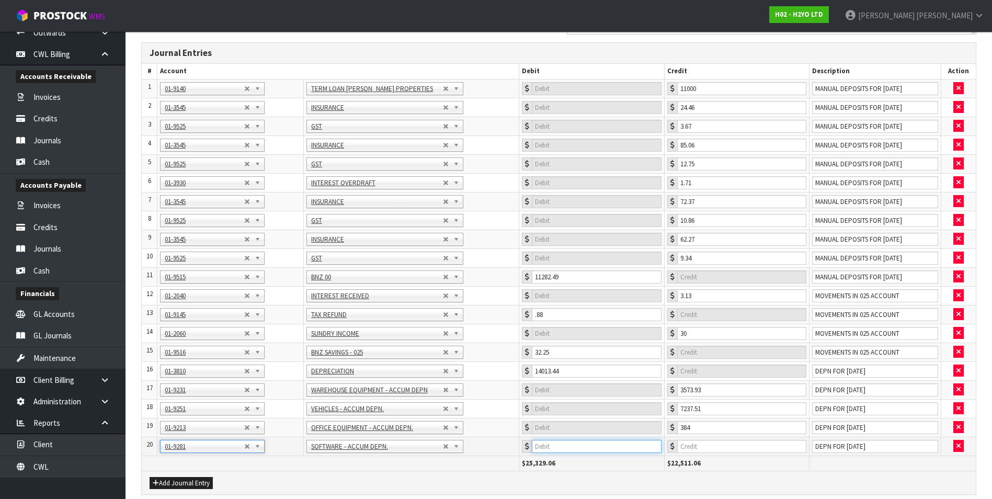
click at [624, 447] on input "number" at bounding box center [596, 446] width 129 height 13
click at [710, 443] on input "number" at bounding box center [741, 446] width 129 height 13
type input "2818"
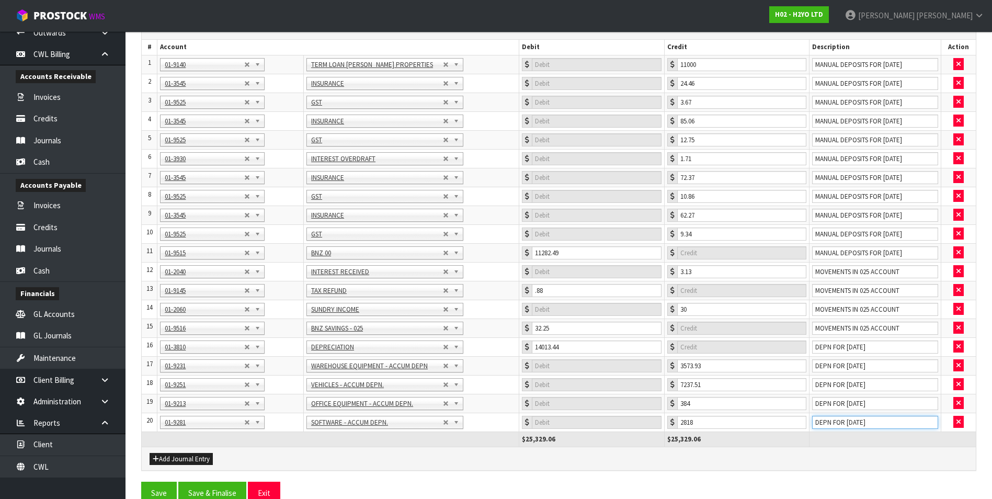
scroll to position [163, 0]
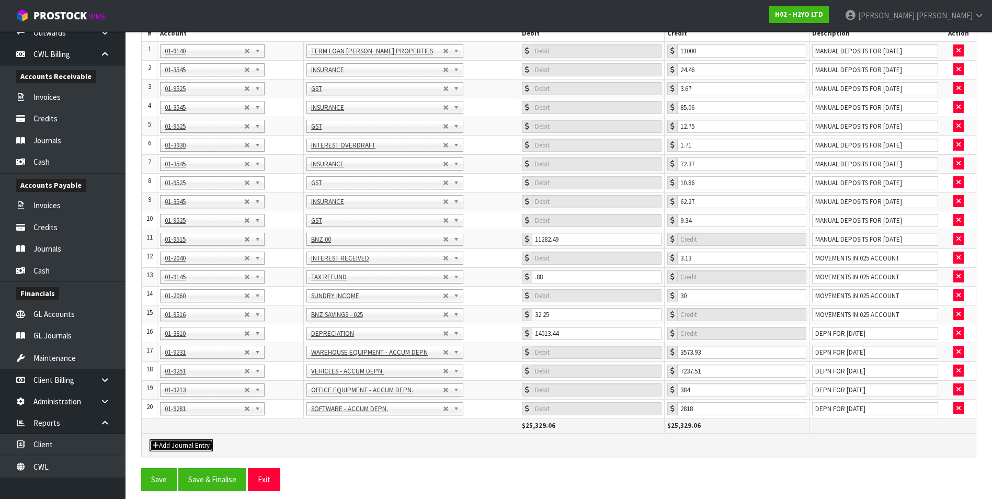
click at [182, 449] on button "Add Journal Entry" at bounding box center [181, 445] width 63 height 13
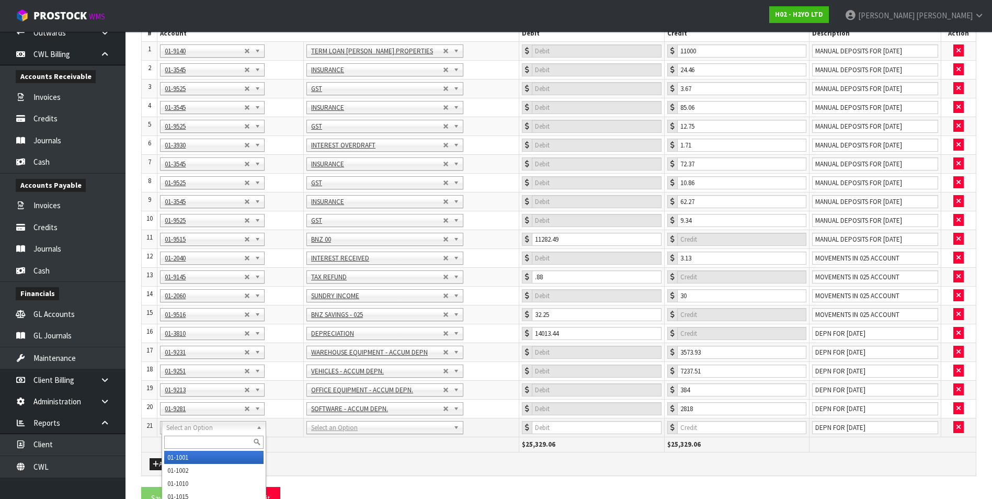
click at [179, 438] on input "text" at bounding box center [213, 441] width 99 height 13
type input "3940"
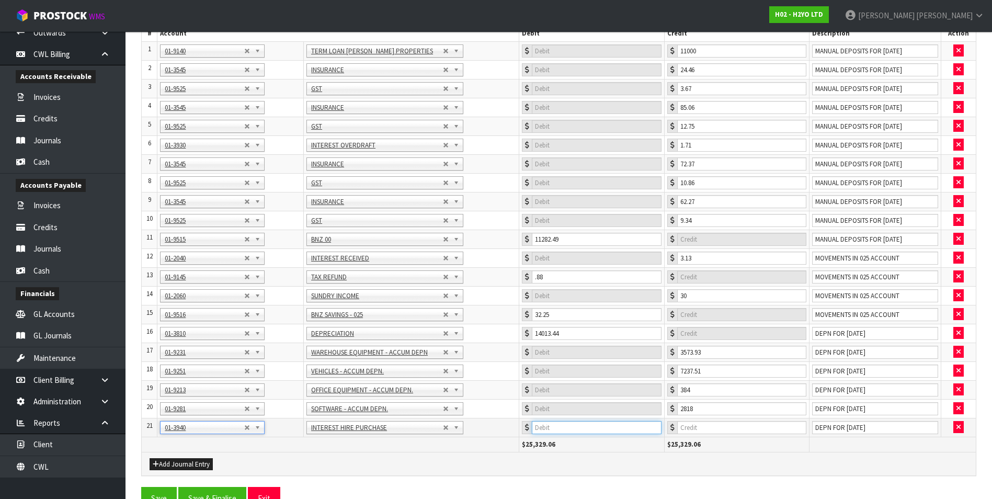
click at [596, 429] on input "number" at bounding box center [596, 427] width 129 height 13
type input "330.06"
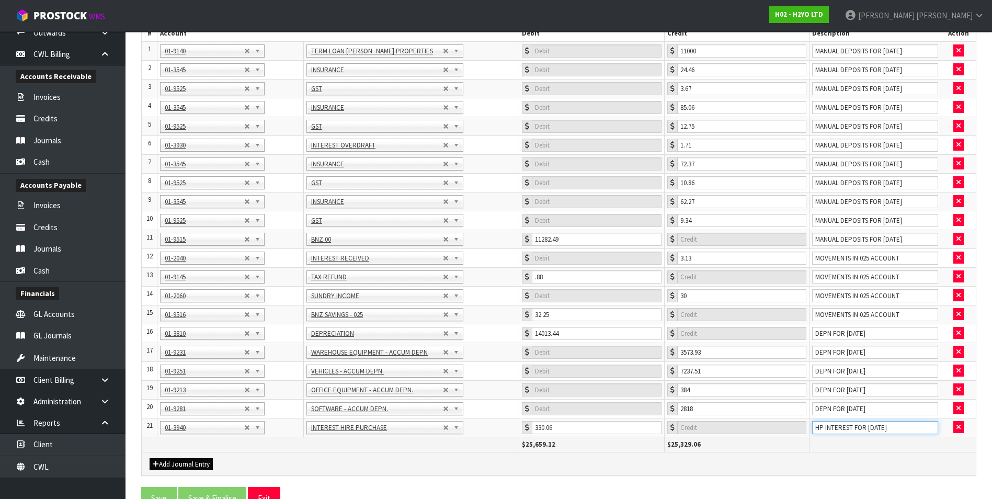
type input "HP INTEREST FOR JULY 25"
click at [180, 463] on button "Add Journal Entry" at bounding box center [181, 464] width 63 height 13
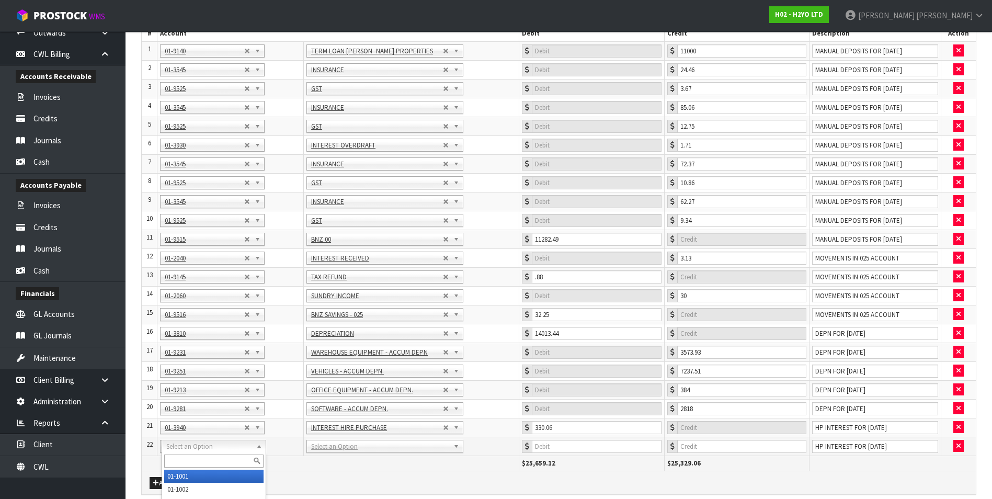
click at [176, 458] on input "text" at bounding box center [213, 460] width 99 height 13
type input "9531"
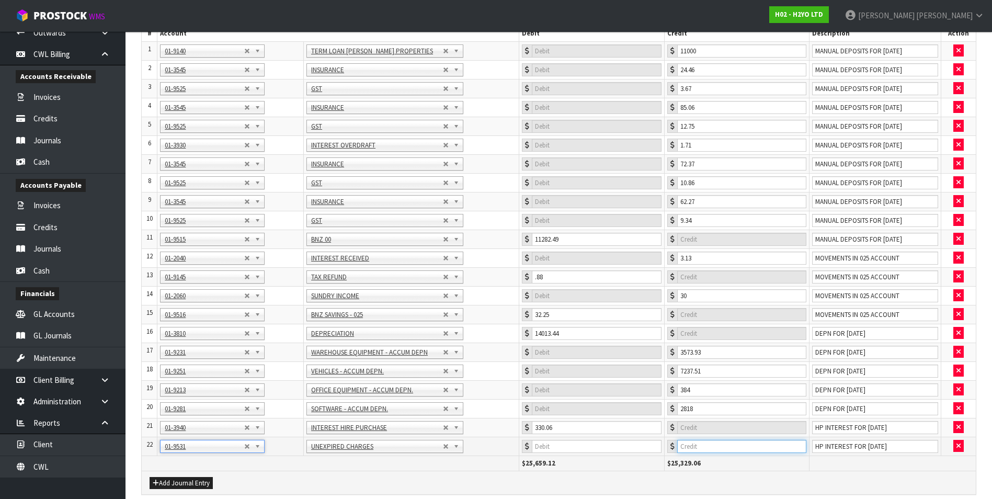
click at [740, 449] on input "number" at bounding box center [741, 446] width 129 height 13
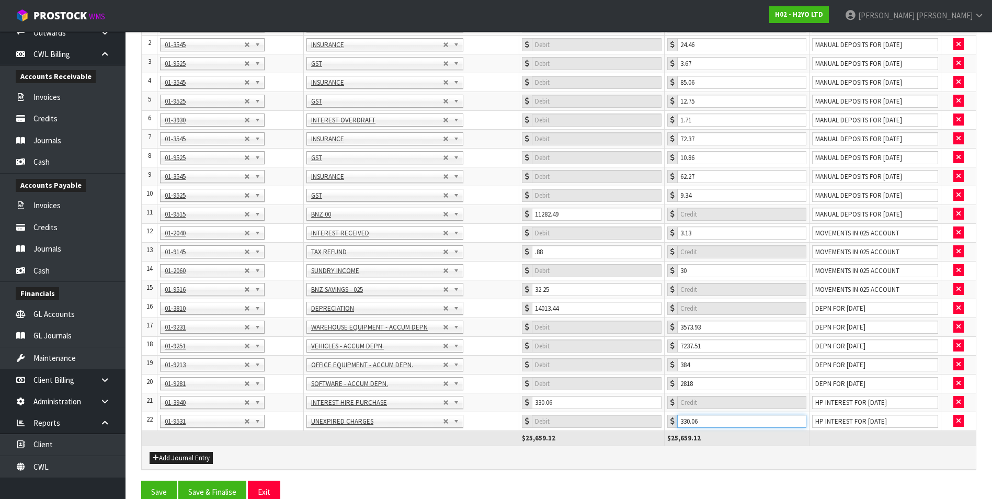
scroll to position [200, 0]
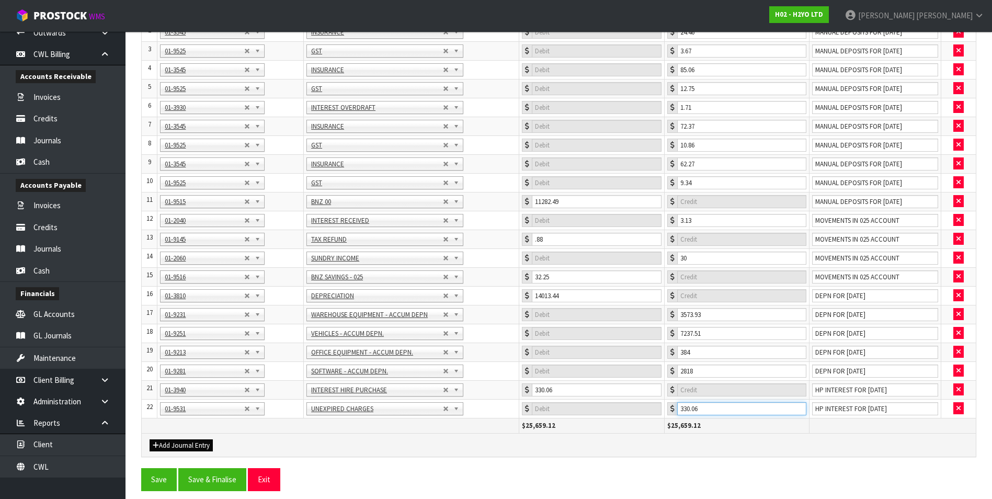
type input "330.06"
click at [181, 444] on button "Add Journal Entry" at bounding box center [181, 445] width 63 height 13
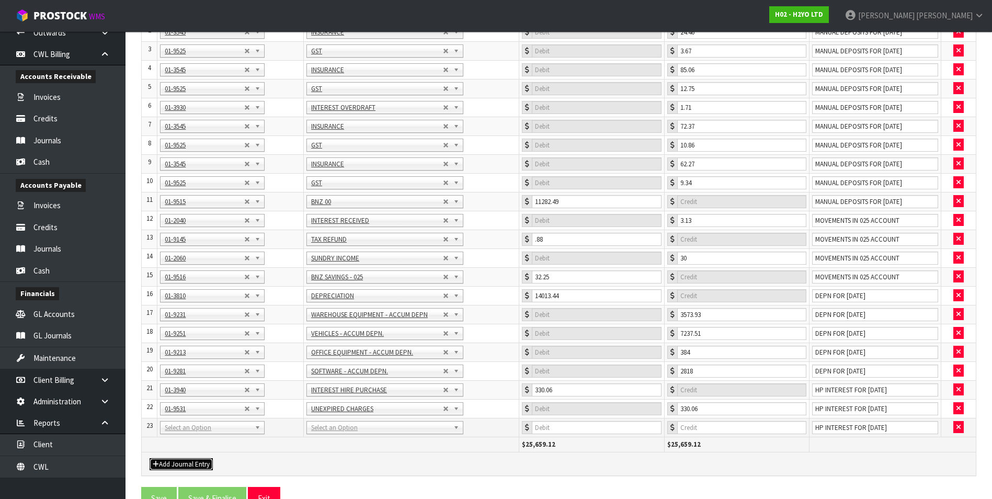
drag, startPoint x: 199, startPoint y: 428, endPoint x: 189, endPoint y: 442, distance: 16.8
click at [183, 443] on input "text" at bounding box center [213, 441] width 99 height 13
type input "9530"
click at [583, 423] on input "number" at bounding box center [596, 427] width 129 height 13
type input "1418.19"
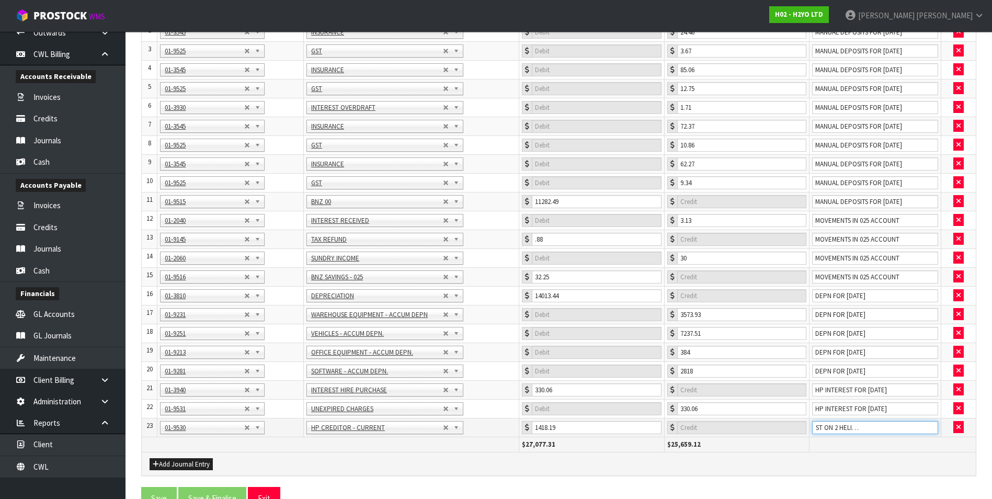
scroll to position [0, 84]
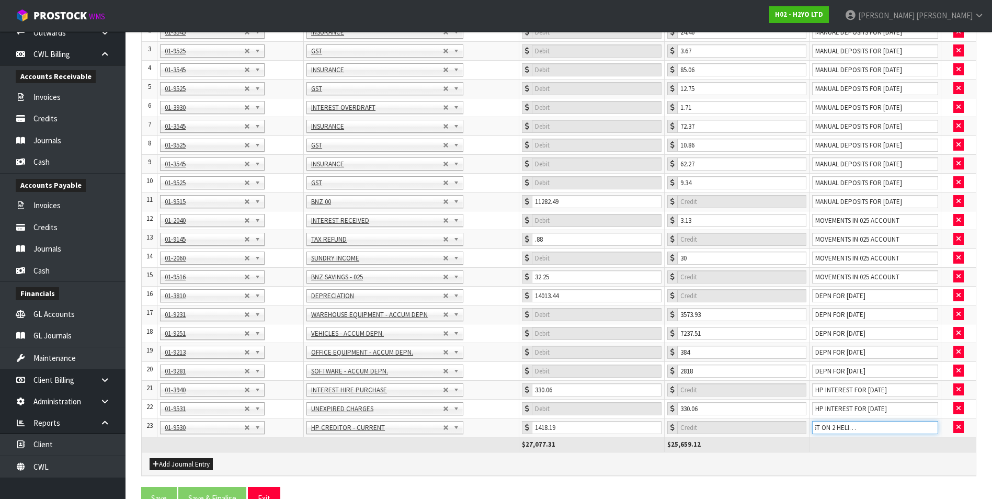
type input "BEING ADDITIONAL INTEREST ON 2 HELI'S & CROWN ON COMPLETION"
click at [183, 459] on button "Add Journal Entry" at bounding box center [181, 464] width 63 height 13
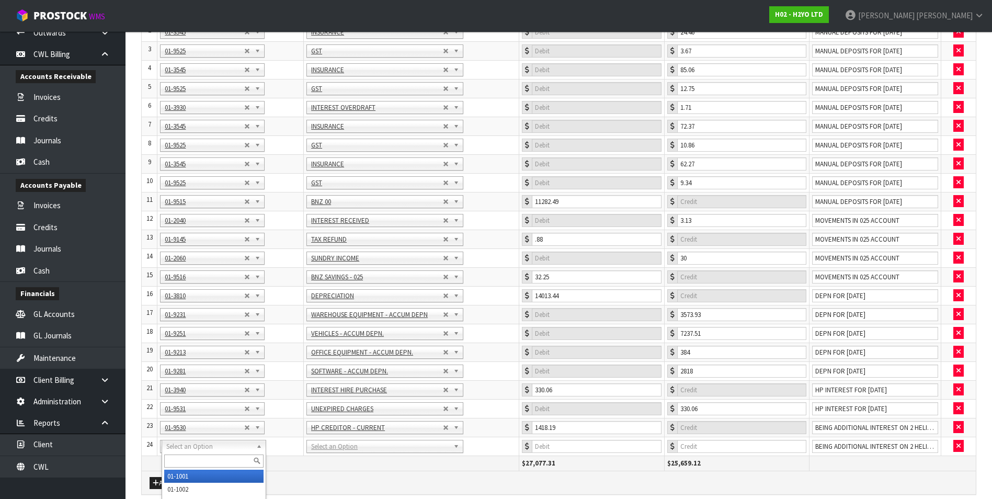
click at [182, 457] on input "text" at bounding box center [213, 460] width 99 height 13
type input "3940"
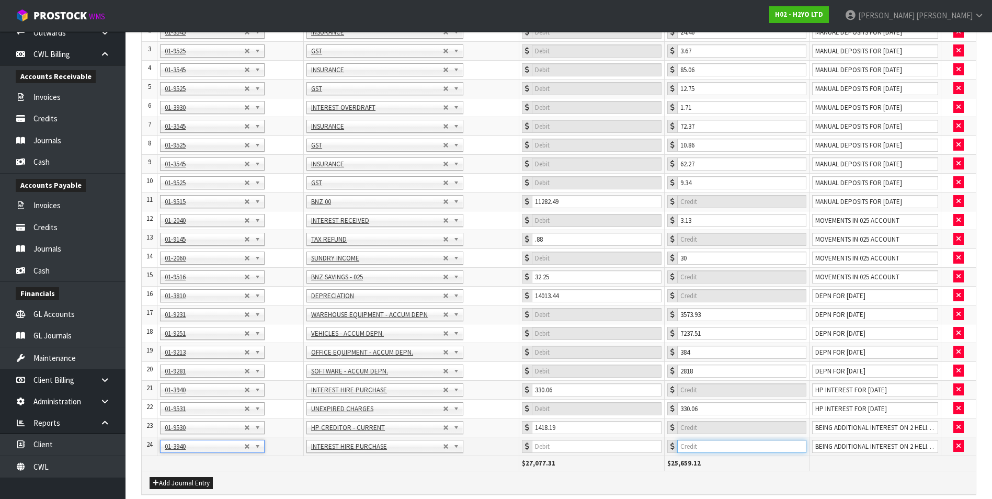
click at [717, 447] on input "number" at bounding box center [741, 446] width 129 height 13
type input "1418.19"
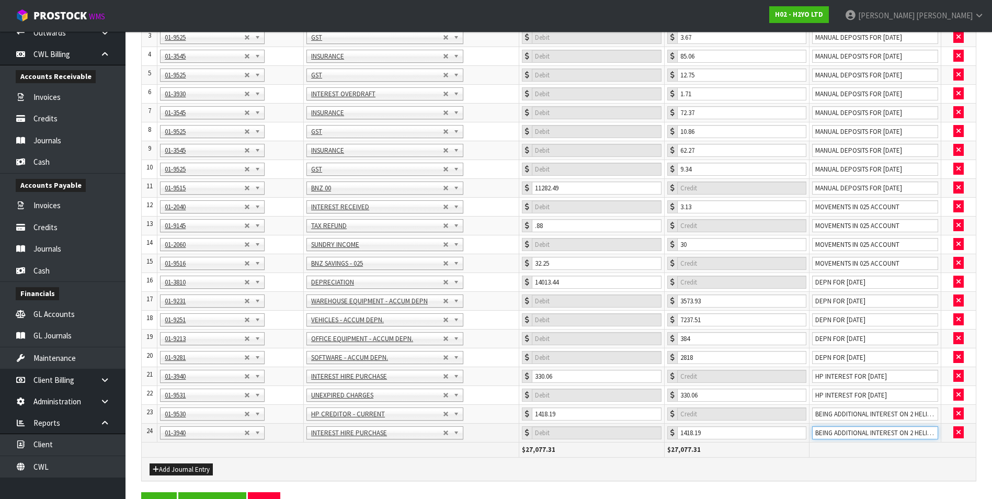
scroll to position [238, 0]
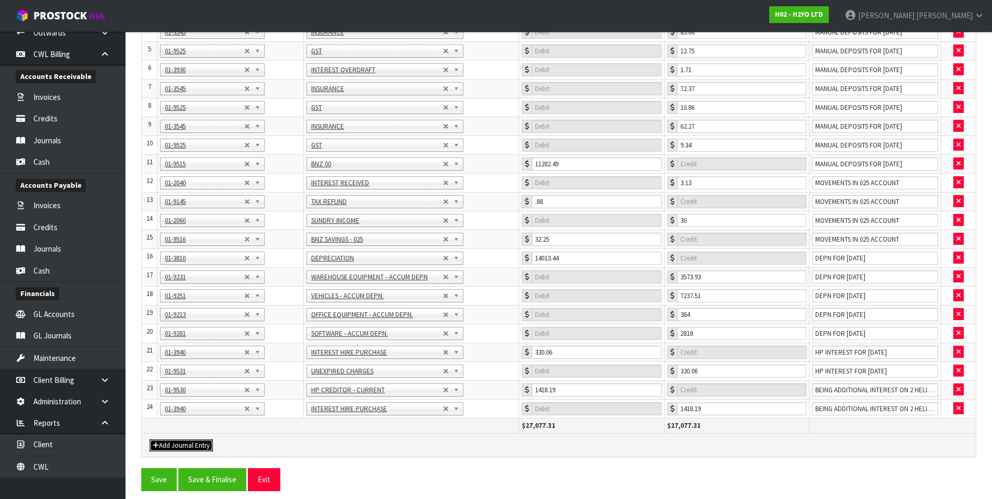
click at [191, 442] on button "Add Journal Entry" at bounding box center [181, 445] width 63 height 13
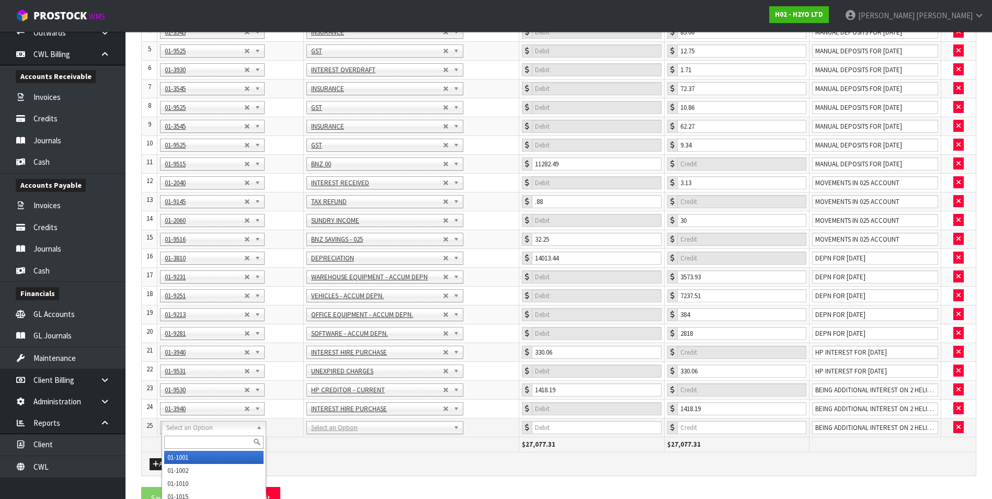
click at [182, 441] on input "text" at bounding box center [213, 441] width 99 height 13
type input "3020"
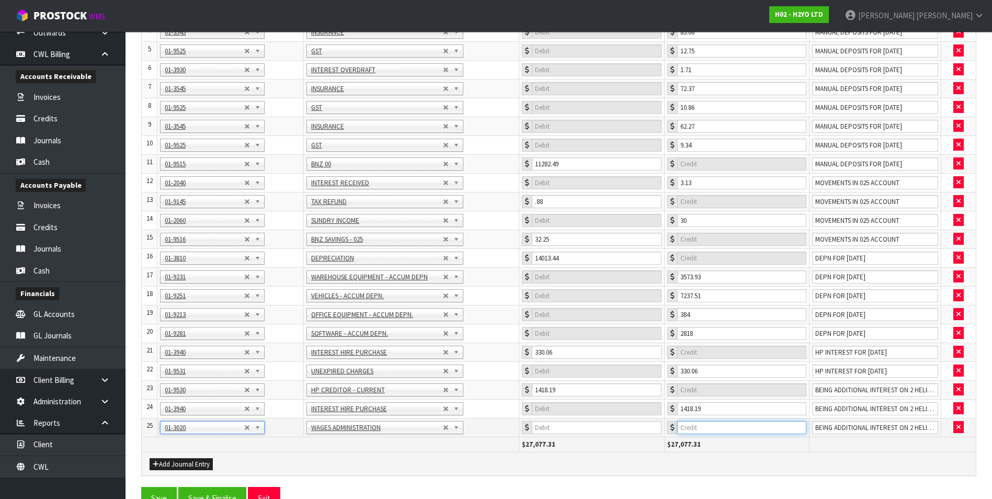
click at [716, 423] on input "number" at bounding box center [741, 427] width 129 height 13
type input "142543.66"
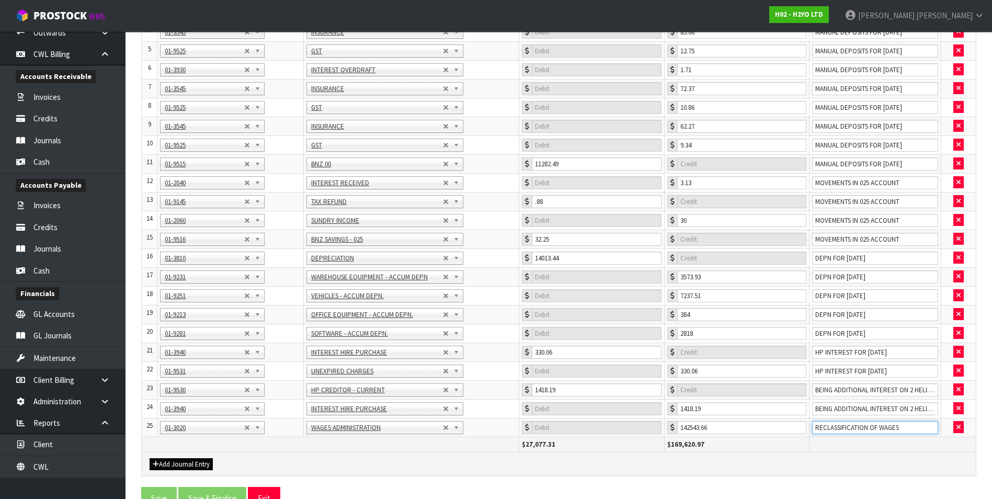
type input "RECLASSIFICATION OF WAGES"
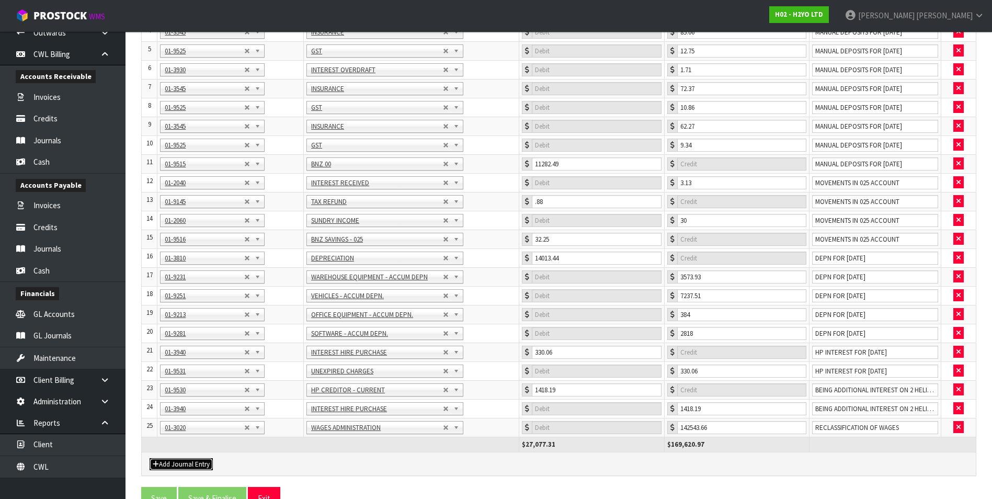
click at [189, 460] on button "Add Journal Entry" at bounding box center [181, 464] width 63 height 13
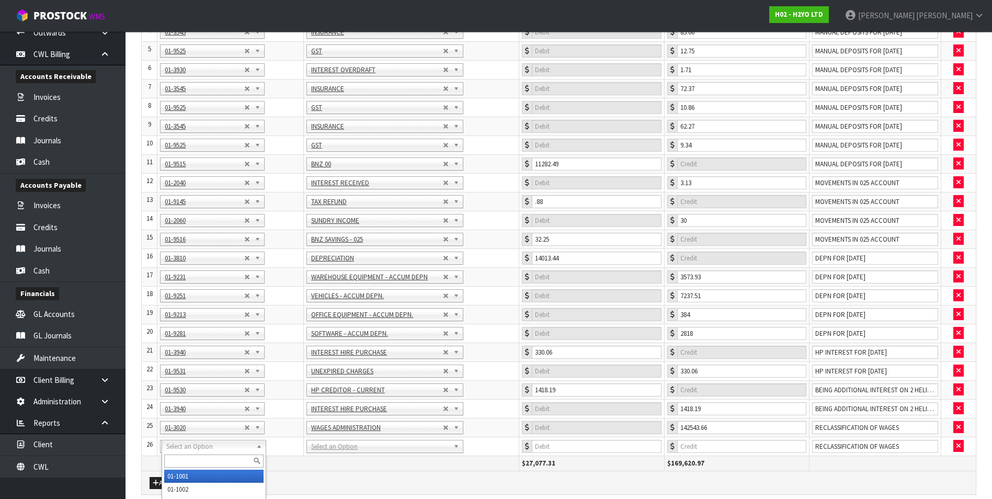
click at [186, 459] on input "text" at bounding box center [213, 460] width 99 height 13
type input "3030"
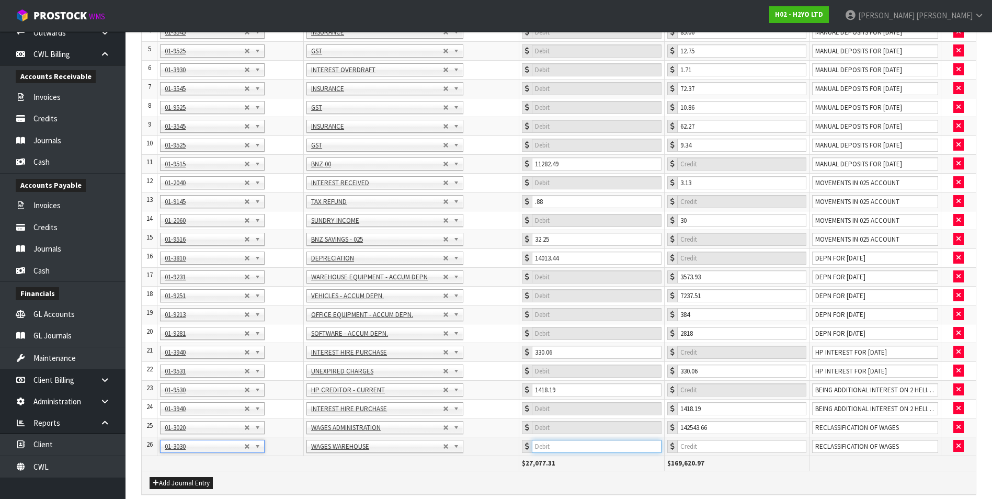
click at [595, 447] on input "number" at bounding box center [596, 446] width 129 height 13
type input "131464.49"
click at [195, 486] on button "Add Journal Entry" at bounding box center [181, 483] width 63 height 13
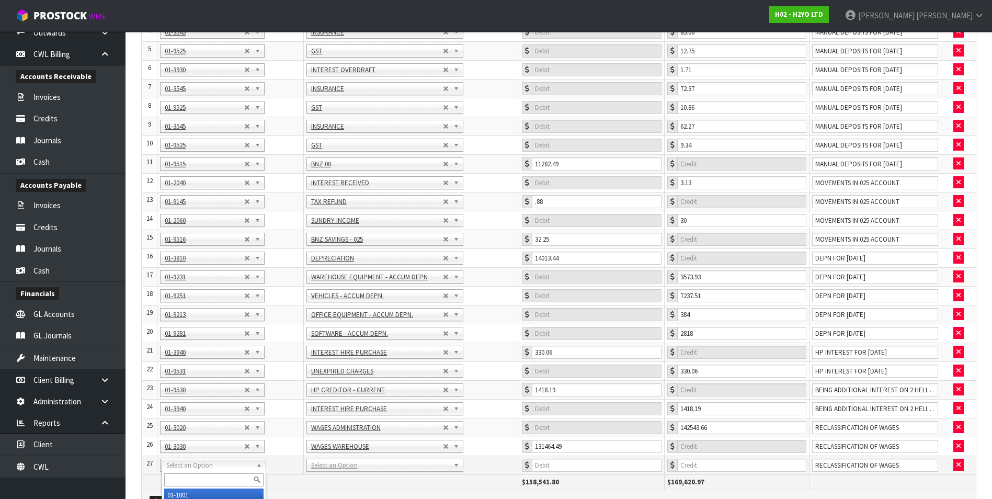
click at [188, 477] on input "text" at bounding box center [213, 479] width 99 height 13
type input "3040"
click at [580, 468] on input "number" at bounding box center [596, 464] width 129 height 13
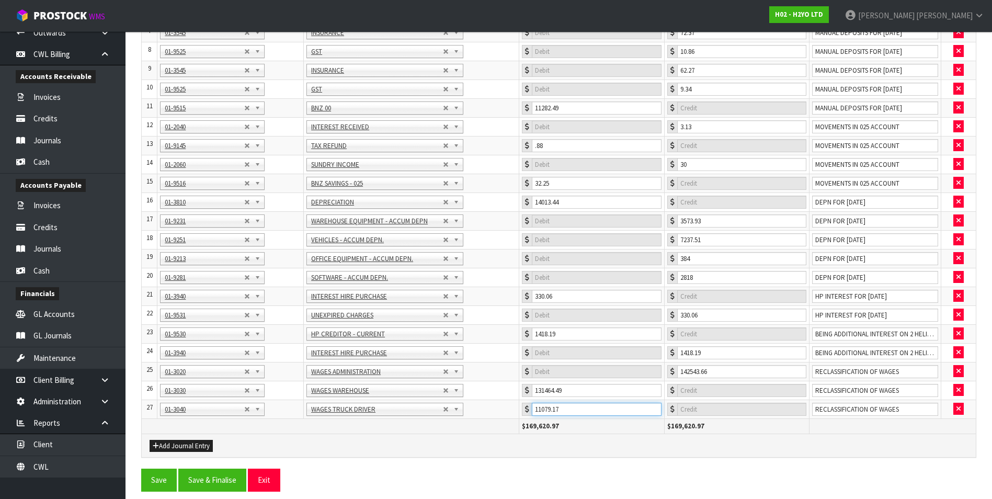
scroll to position [294, 0]
type input "11079.17"
click at [202, 481] on button "Save & Finalise" at bounding box center [212, 479] width 68 height 22
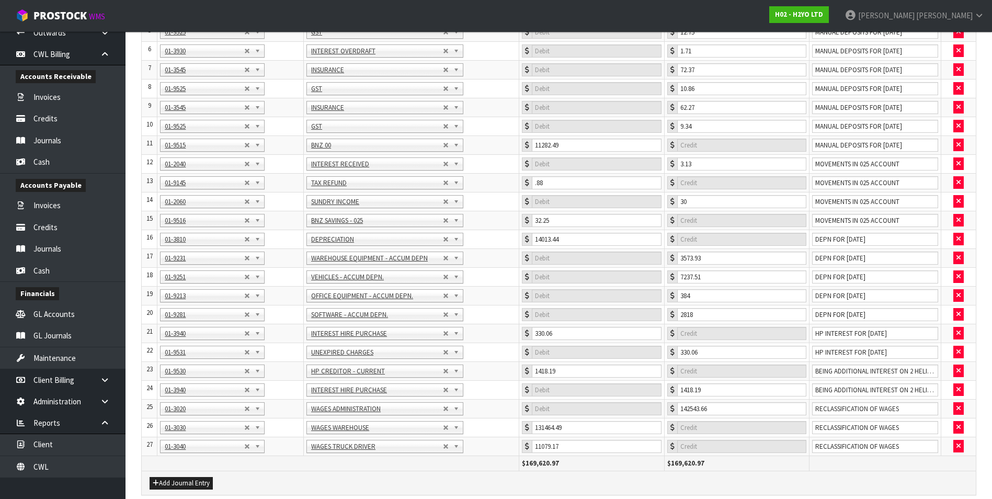
scroll to position [0, 0]
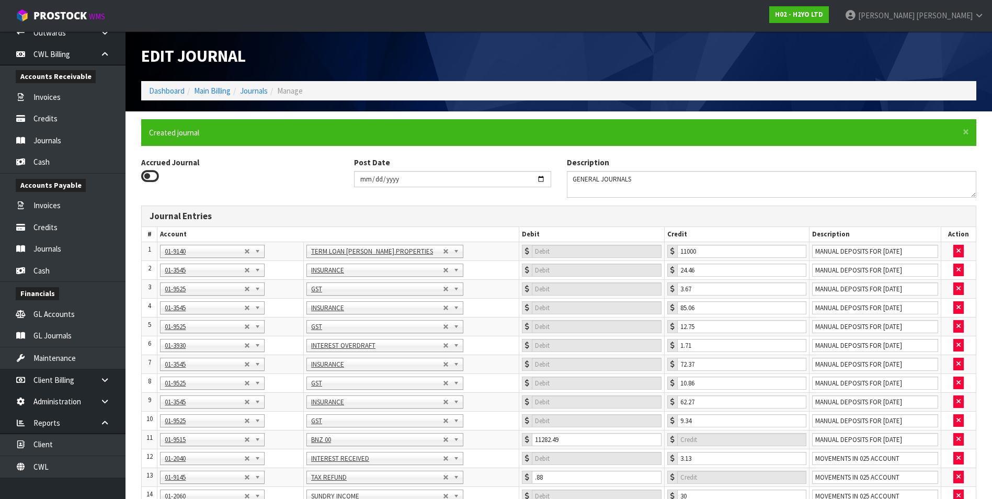
type input "0"
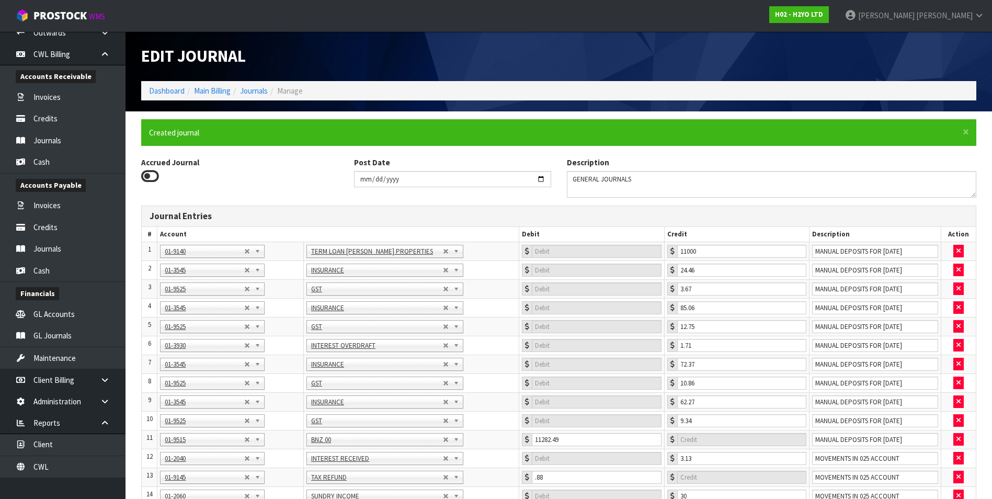
type input "0"
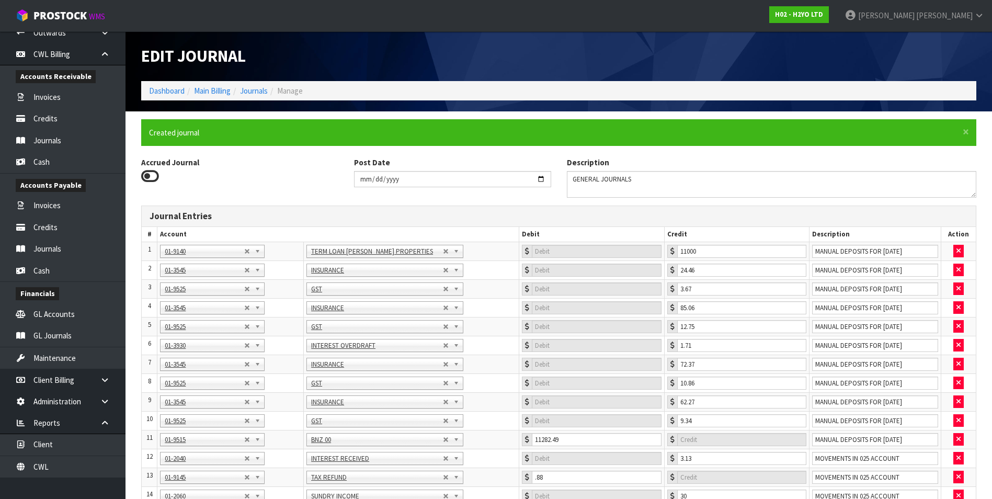
type input "0"
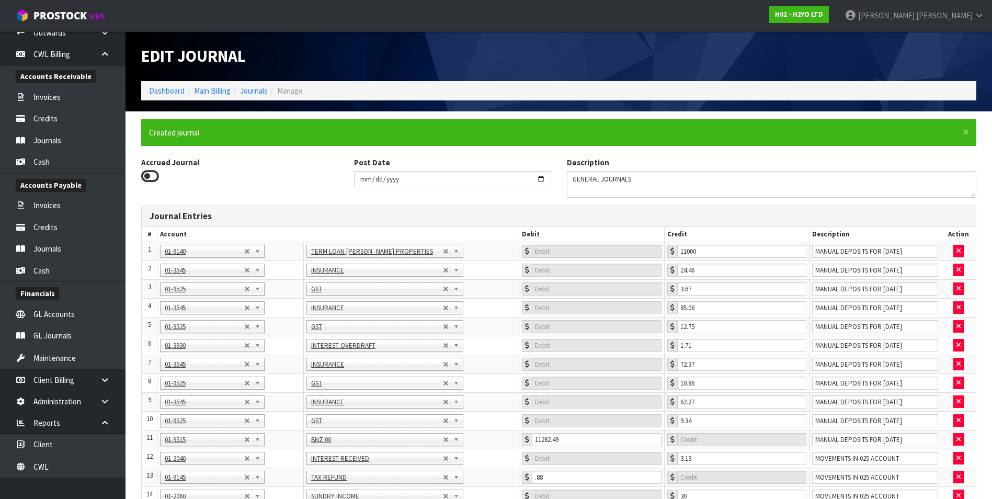
type input "0"
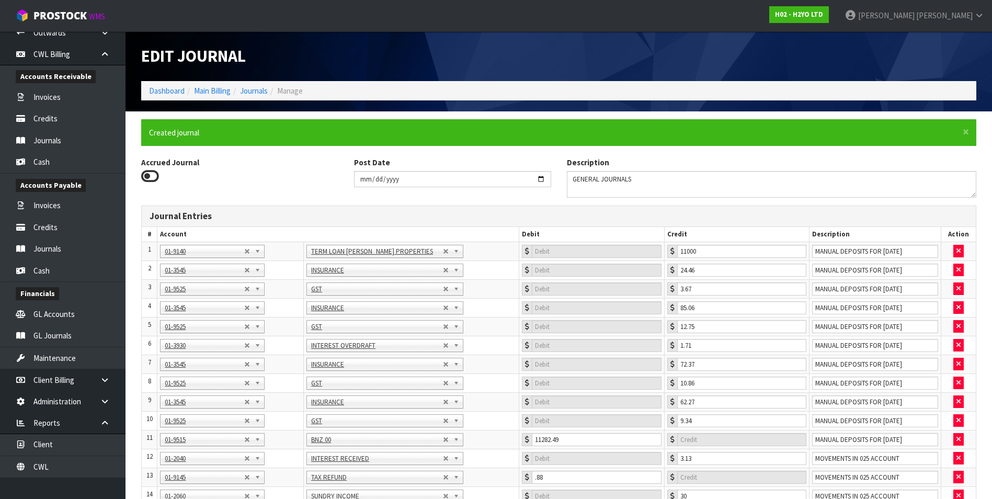
type input "0"
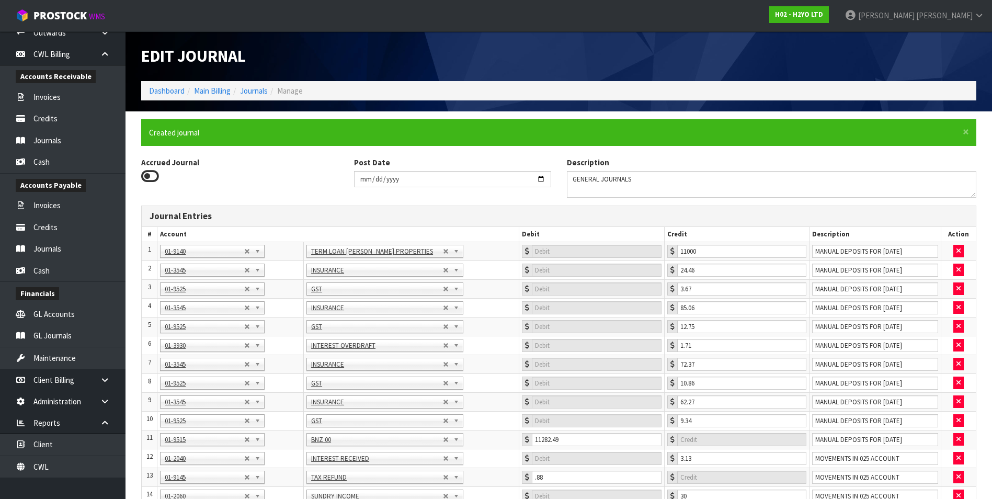
type input "0"
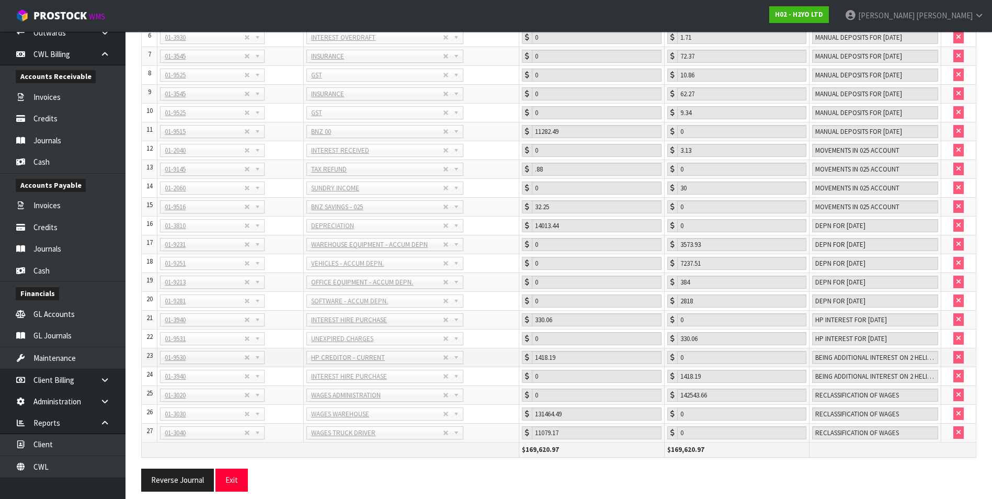
scroll to position [308, 0]
click at [239, 475] on button "Exit" at bounding box center [231, 479] width 32 height 22
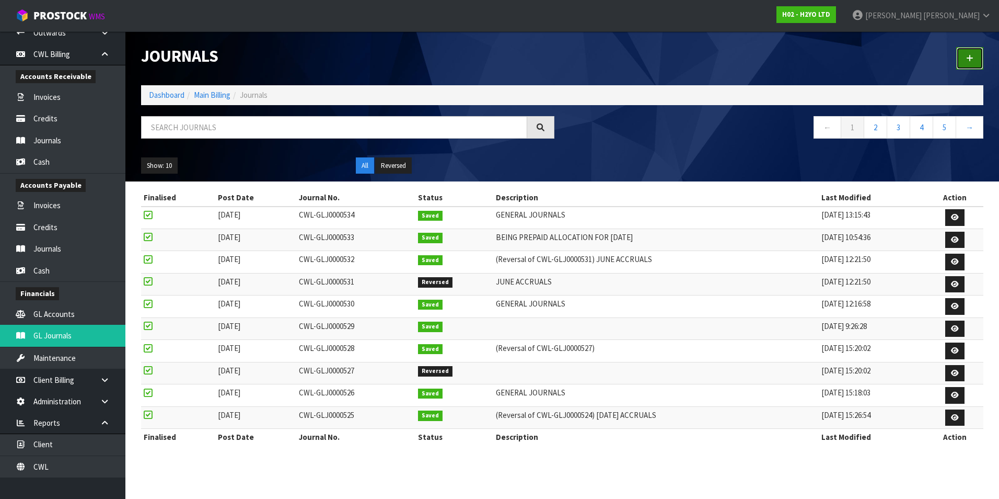
click at [973, 55] on icon at bounding box center [970, 58] width 7 height 8
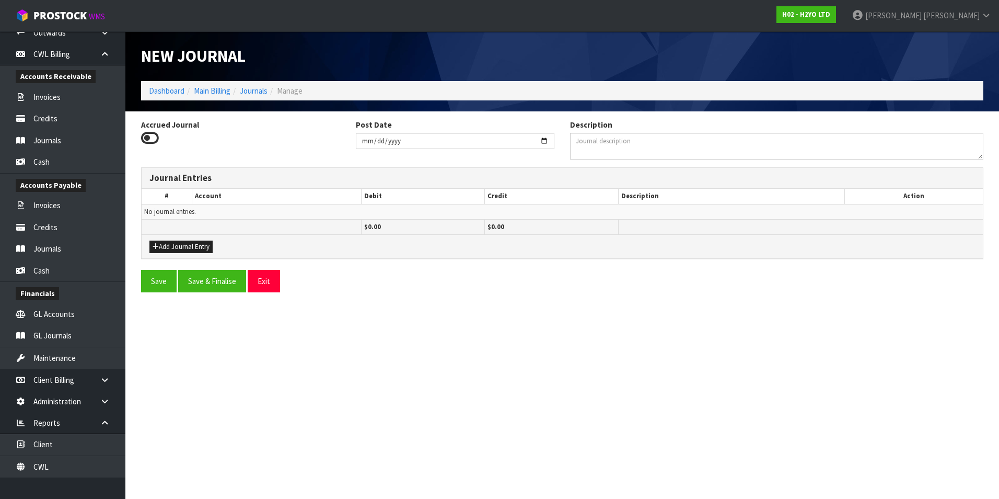
click at [148, 134] on icon at bounding box center [150, 138] width 18 height 16
click at [0, 0] on input "Accrued Journal" at bounding box center [0, 0] width 0 height 0
click at [542, 140] on input "2025-08-18" at bounding box center [455, 141] width 199 height 16
type input "[DATE]"
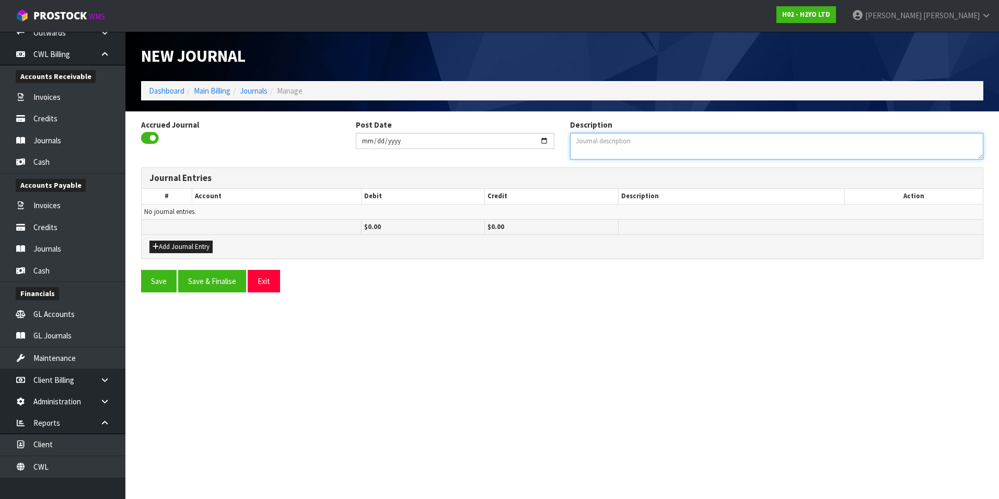
click at [598, 148] on textarea "Description" at bounding box center [776, 146] width 413 height 27
type textarea "JULY 25 ACCRUALS"
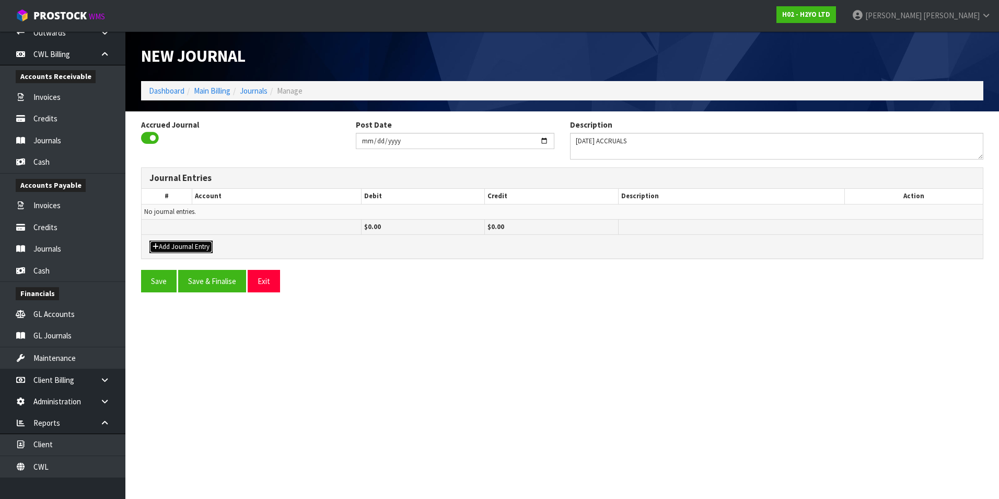
click at [186, 249] on button "Add Journal Entry" at bounding box center [181, 246] width 63 height 13
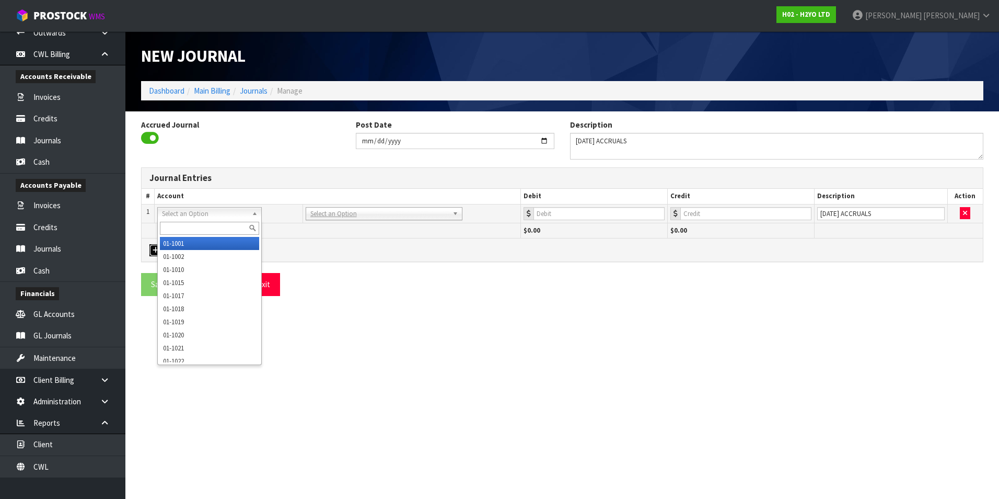
drag, startPoint x: 181, startPoint y: 211, endPoint x: 179, endPoint y: 216, distance: 6.0
click at [170, 225] on input "text" at bounding box center [209, 228] width 99 height 13
type input "3055"
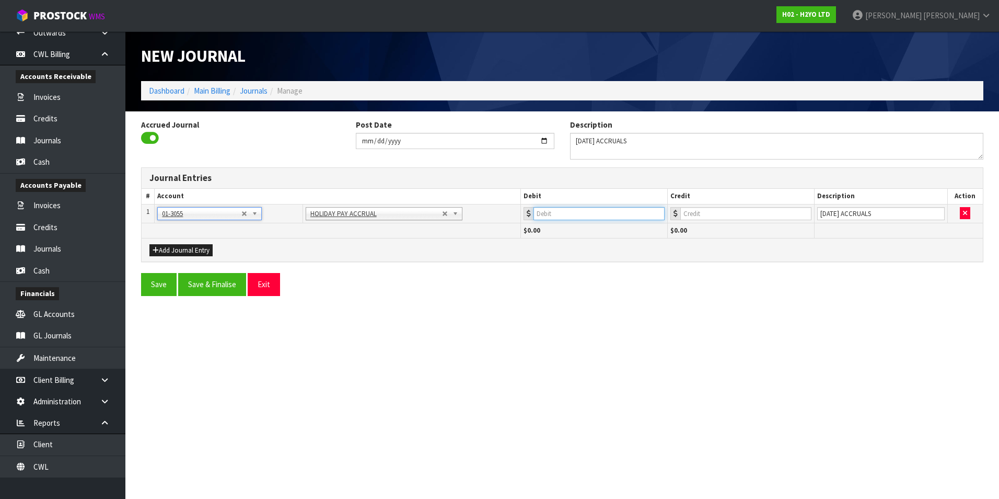
click at [607, 213] on input "number" at bounding box center [599, 213] width 131 height 13
type input "82678.23"
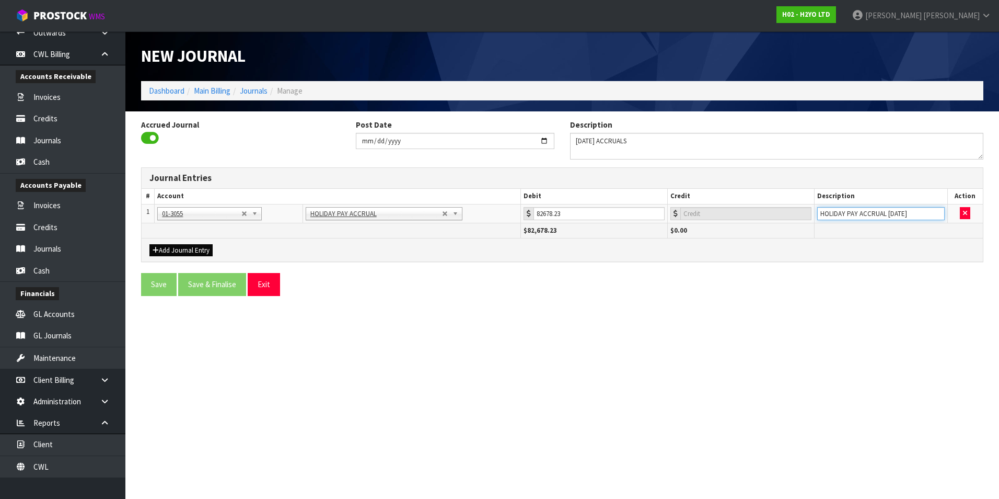
type input "HOLIDAY PAY ACCRUAL JULY 25"
click at [166, 247] on button "Add Journal Entry" at bounding box center [181, 250] width 63 height 13
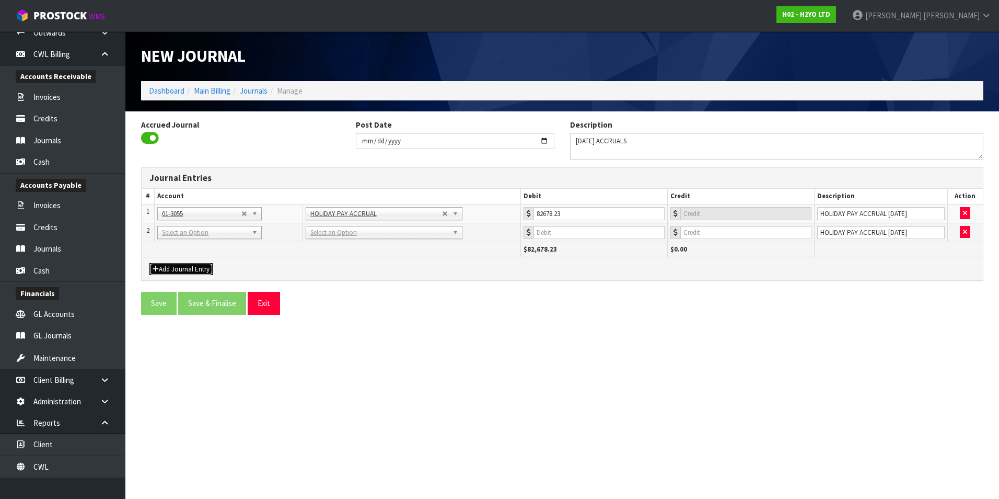
drag, startPoint x: 178, startPoint y: 236, endPoint x: 175, endPoint y: 248, distance: 12.6
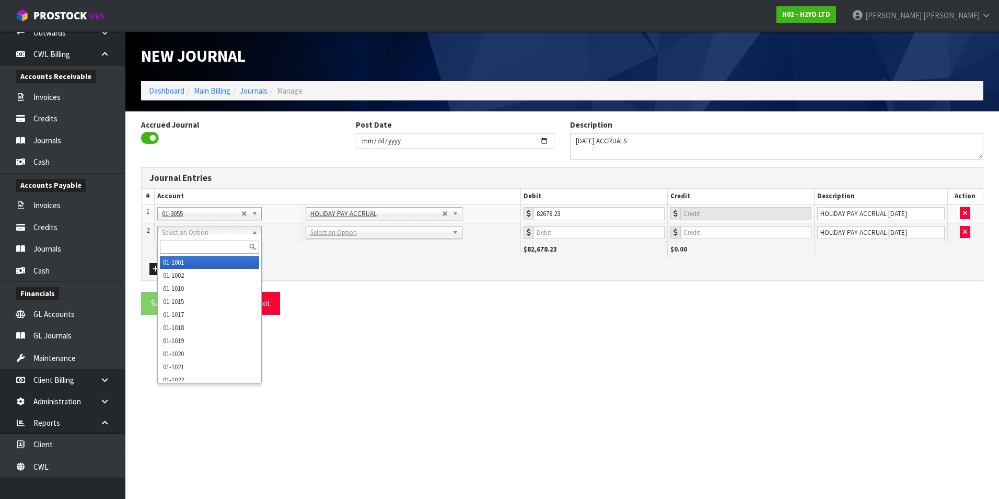
click at [173, 245] on input "text" at bounding box center [209, 246] width 99 height 13
type input "9521"
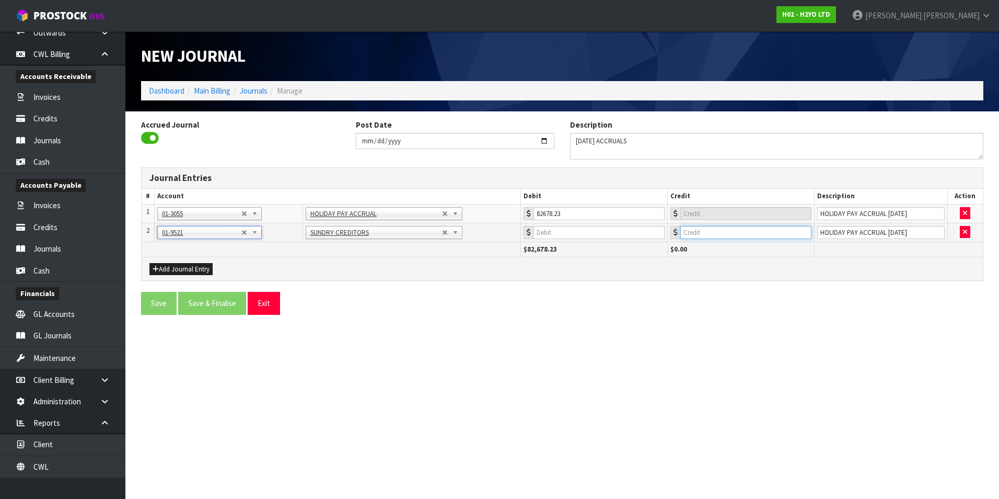
click at [754, 233] on input "number" at bounding box center [746, 232] width 131 height 13
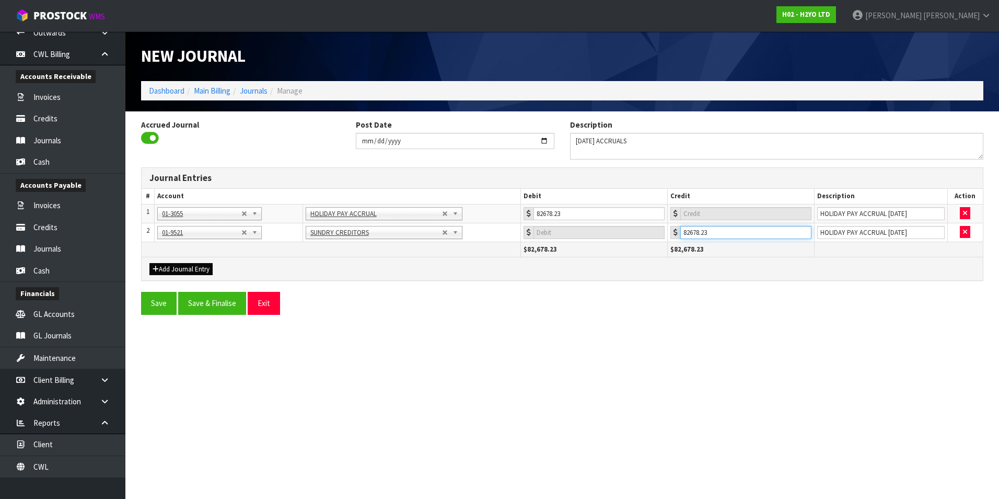
type input "82678.23"
click at [193, 272] on button "Add Journal Entry" at bounding box center [181, 269] width 63 height 13
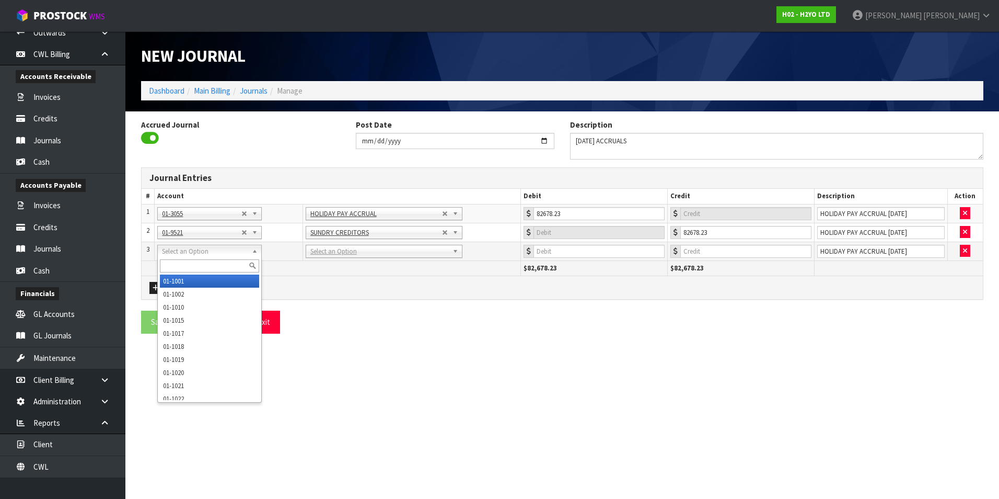
click at [184, 267] on input "text" at bounding box center [209, 265] width 99 height 13
type input "3020"
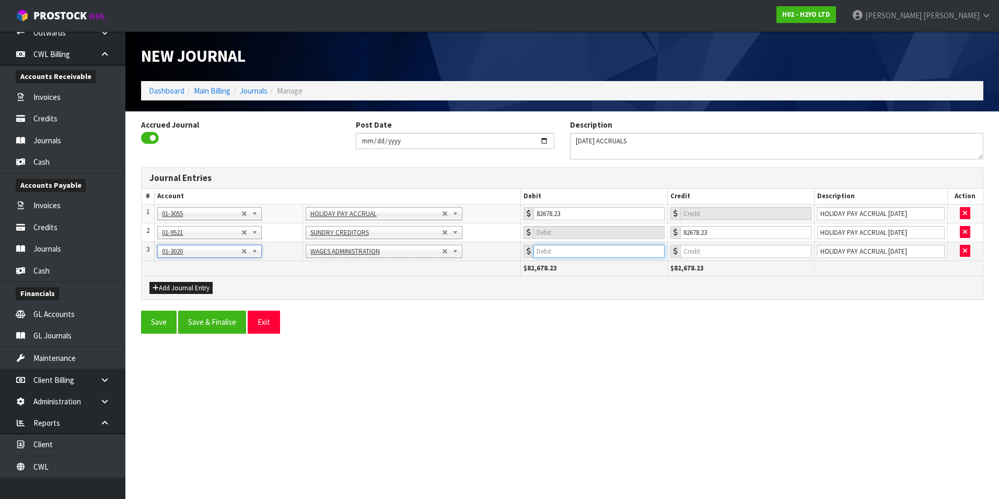
click at [626, 254] on input "number" at bounding box center [599, 251] width 131 height 13
type input "6507.65"
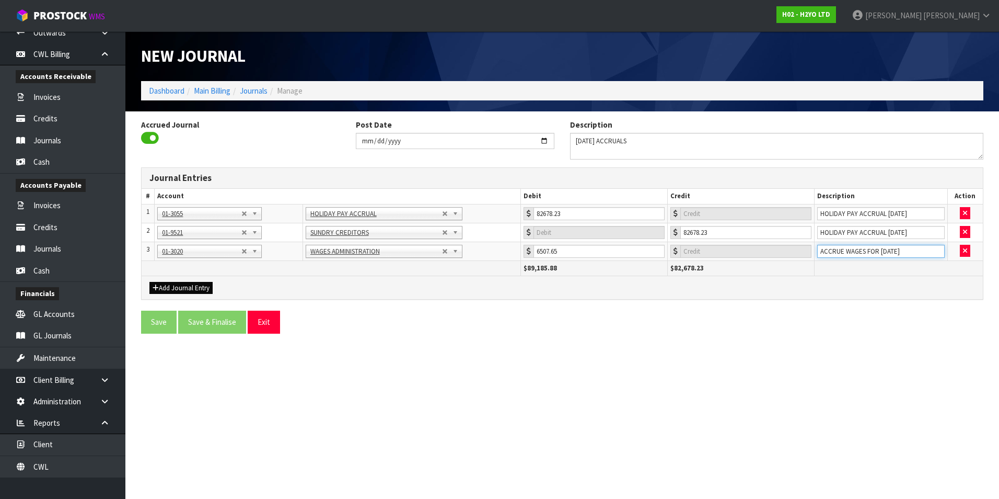
type input "ACCRUE WAGES FOR JULY 25"
click at [188, 285] on button "Add Journal Entry" at bounding box center [181, 288] width 63 height 13
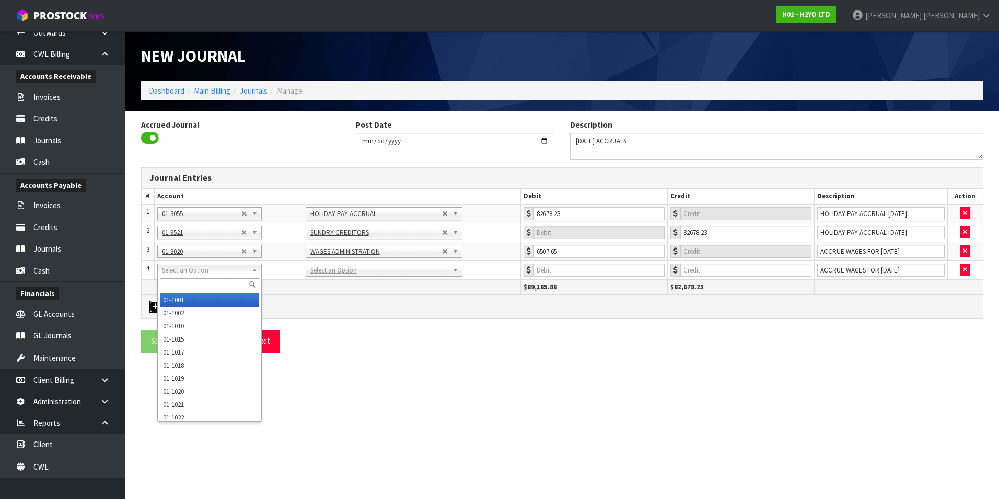
drag, startPoint x: 190, startPoint y: 270, endPoint x: 185, endPoint y: 282, distance: 13.3
click at [183, 282] on input "text" at bounding box center [209, 284] width 99 height 13
type input "3030"
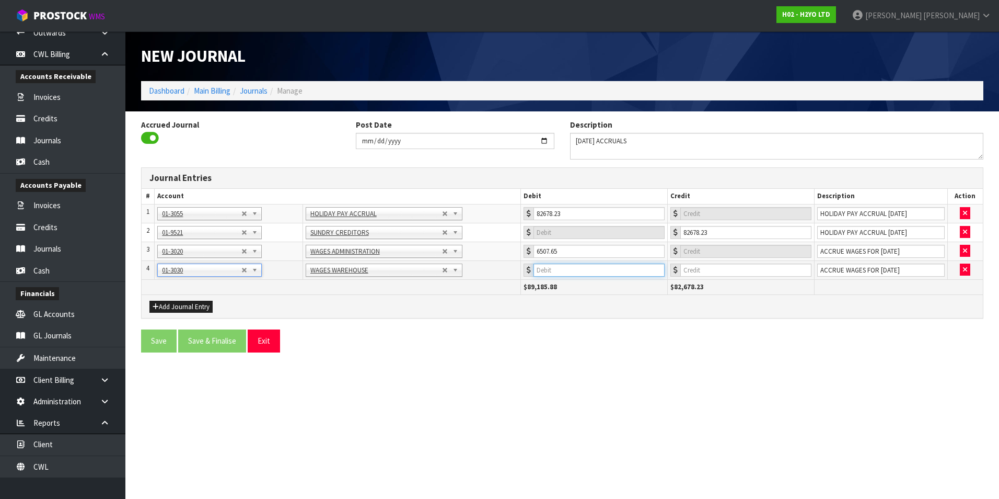
click at [566, 267] on input "number" at bounding box center [599, 269] width 131 height 13
type input "10184.60"
click at [205, 308] on button "Add Journal Entry" at bounding box center [181, 307] width 63 height 13
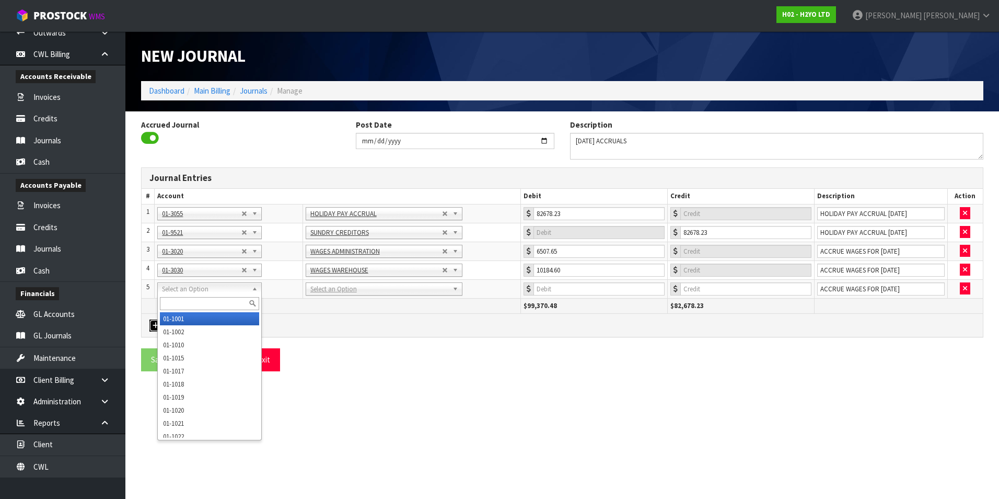
drag, startPoint x: 180, startPoint y: 286, endPoint x: 173, endPoint y: 302, distance: 17.5
click at [172, 302] on input "text" at bounding box center [209, 303] width 99 height 13
type input "3040"
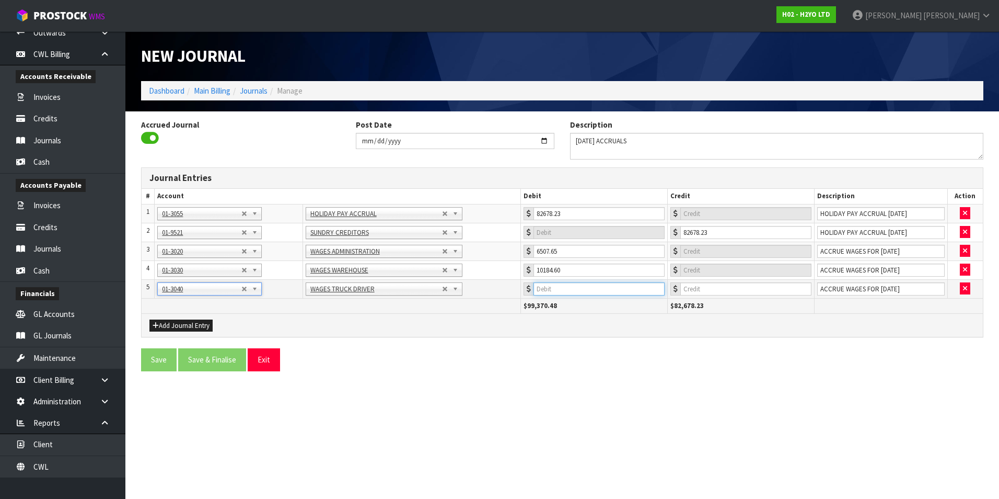
click at [616, 290] on input "number" at bounding box center [599, 288] width 131 height 13
type input "844.46"
click at [169, 322] on button "Add Journal Entry" at bounding box center [181, 325] width 63 height 13
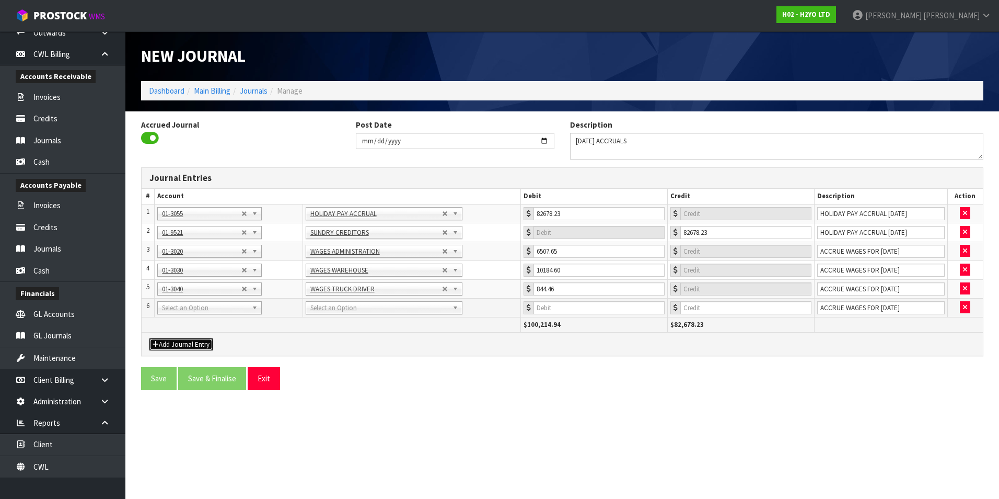
drag, startPoint x: 180, startPoint y: 308, endPoint x: 176, endPoint y: 322, distance: 14.2
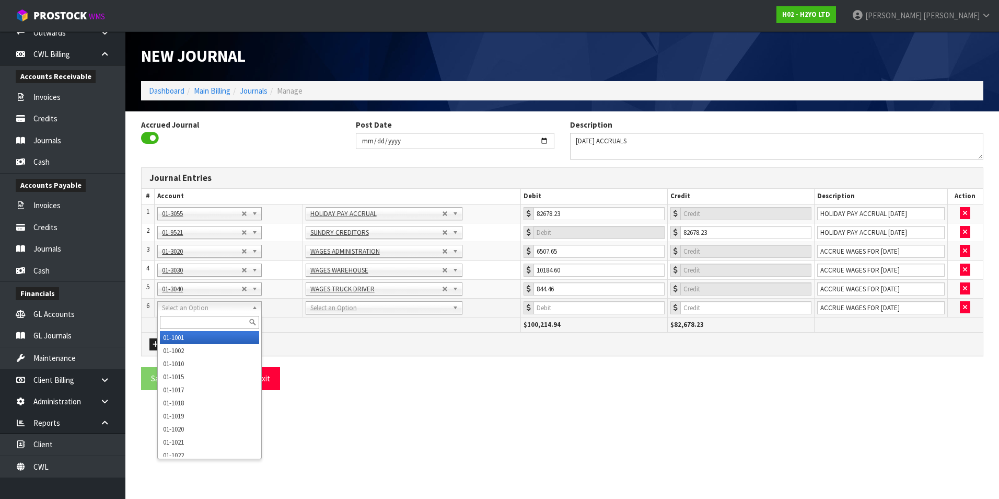
click at [175, 323] on input "text" at bounding box center [209, 322] width 99 height 13
type input "9521"
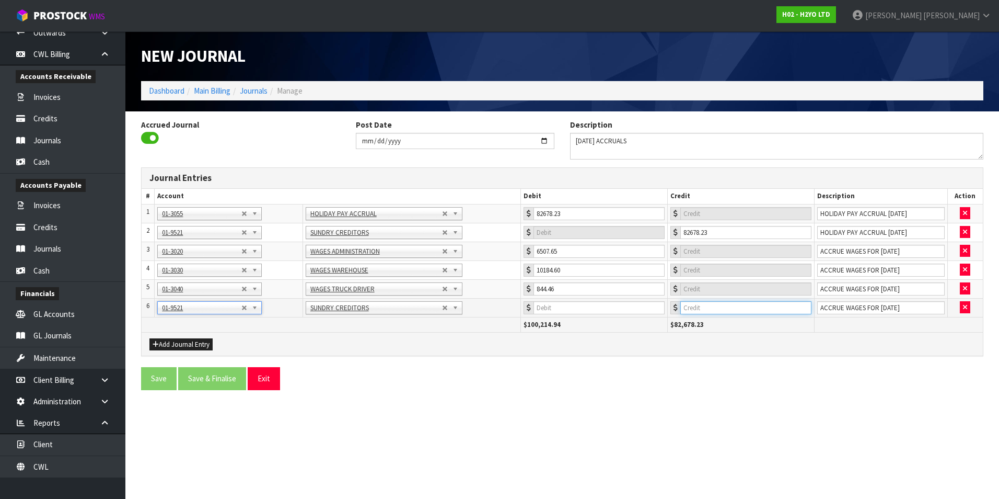
click at [733, 309] on input "number" at bounding box center [746, 307] width 131 height 13
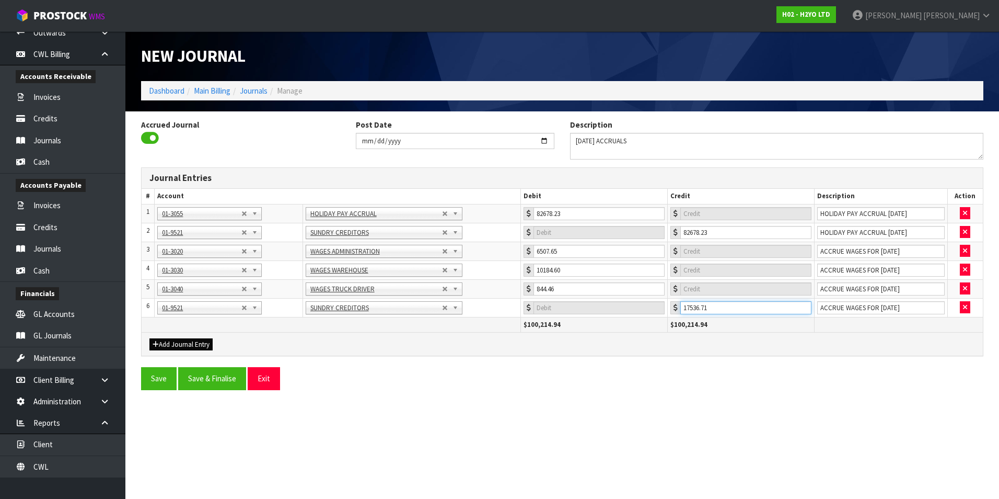
type input "17536.71"
click at [196, 342] on button "Add Journal Entry" at bounding box center [181, 344] width 63 height 13
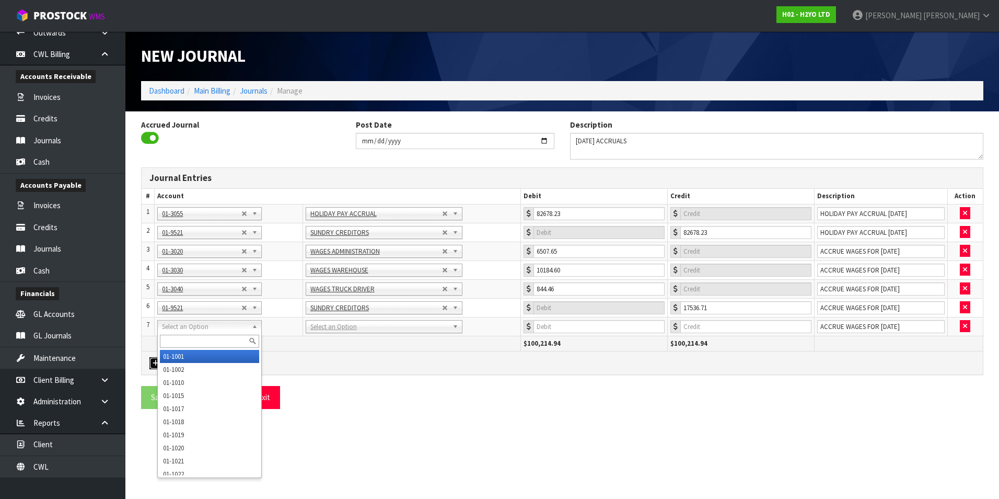
drag, startPoint x: 192, startPoint y: 329, endPoint x: 187, endPoint y: 339, distance: 11.7
click at [187, 339] on input "text" at bounding box center [209, 341] width 99 height 13
type input "2503"
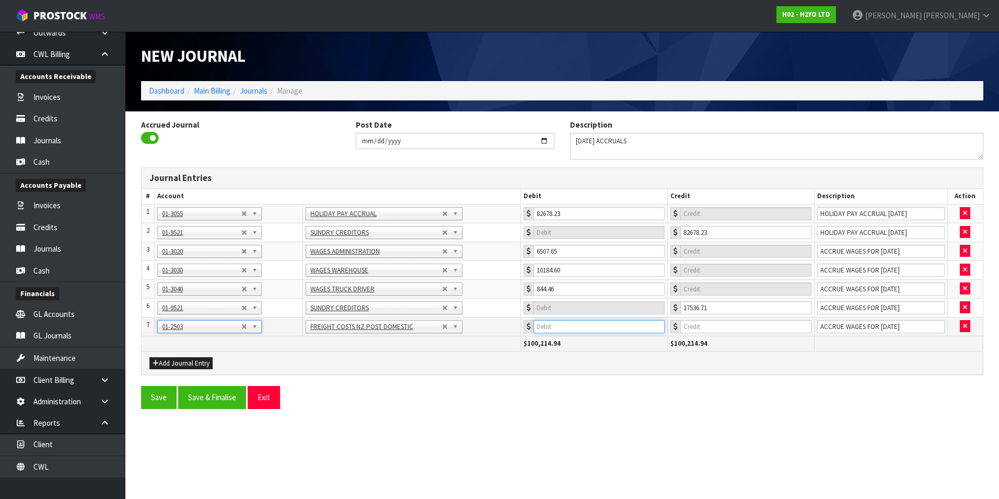
click at [631, 328] on input "number" at bounding box center [599, 326] width 131 height 13
type input "32.08"
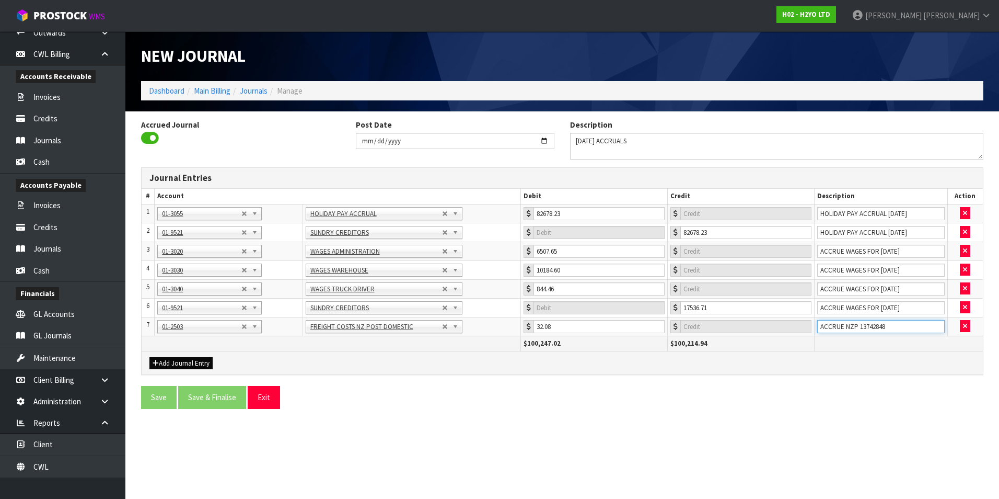
type input "ACCRUE NZP 13742848"
click at [177, 363] on button "Add Journal Entry" at bounding box center [181, 363] width 63 height 13
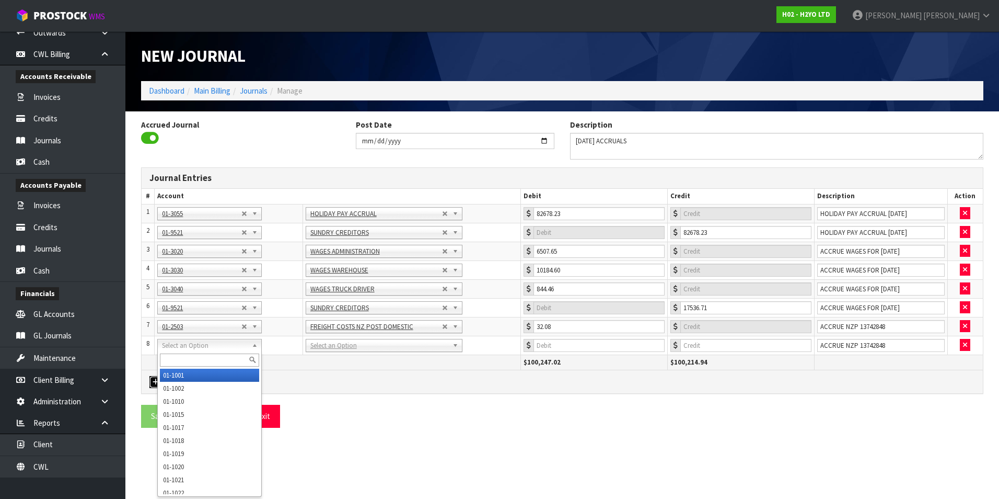
drag, startPoint x: 181, startPoint y: 349, endPoint x: 177, endPoint y: 360, distance: 11.9
click at [176, 360] on input "text" at bounding box center [209, 359] width 99 height 13
type input "9521"
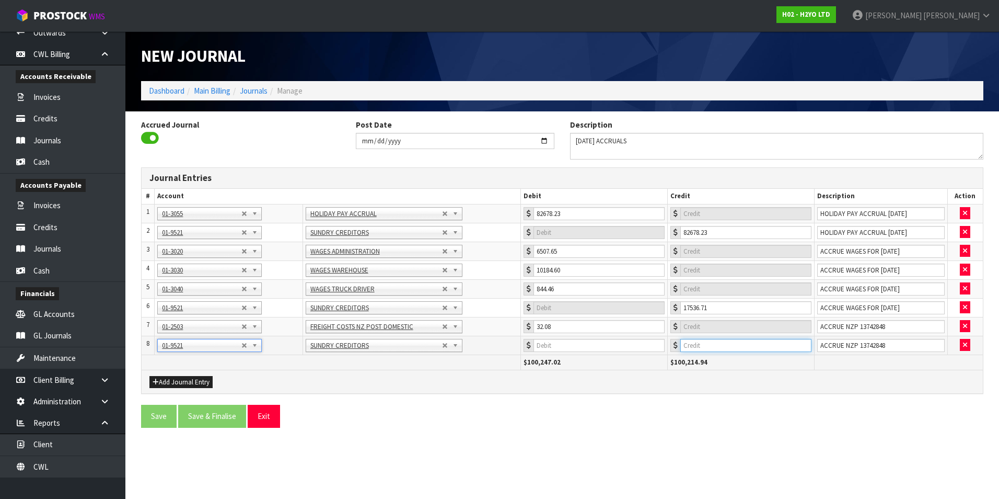
click at [738, 344] on input "number" at bounding box center [746, 345] width 131 height 13
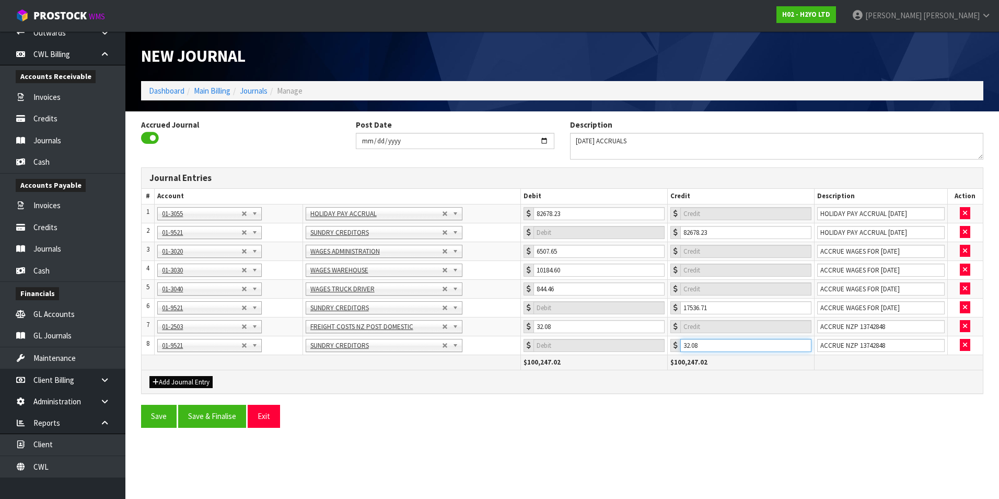
type input "32.08"
click at [198, 380] on button "Add Journal Entry" at bounding box center [181, 382] width 63 height 13
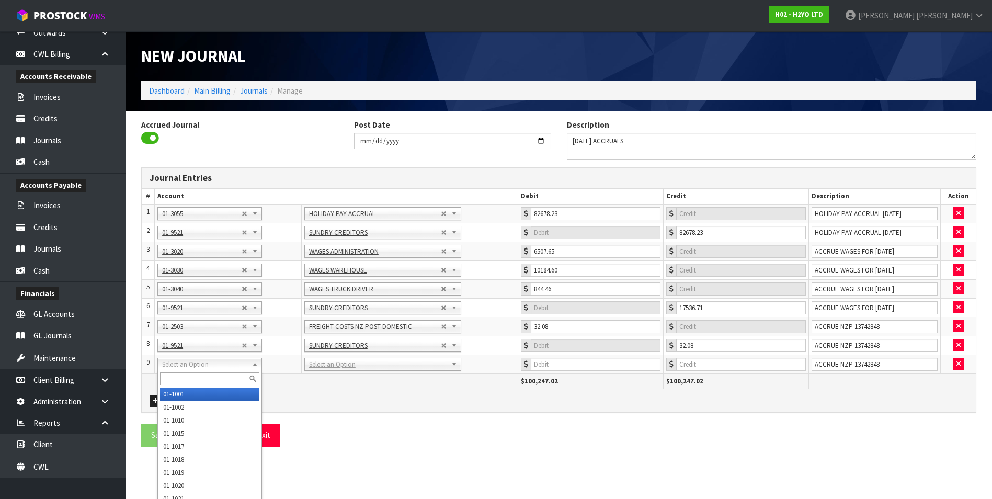
click at [189, 375] on input "text" at bounding box center [209, 378] width 99 height 13
type input "2511"
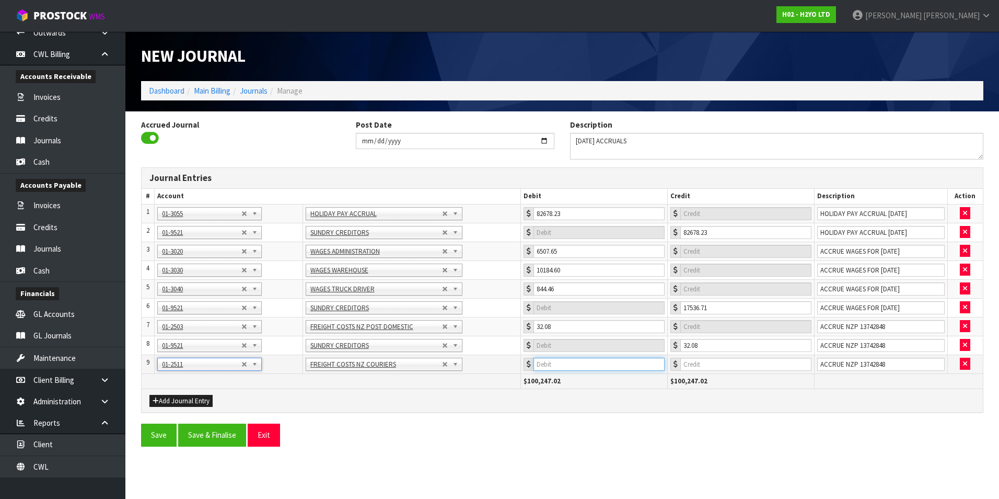
click at [585, 363] on input "number" at bounding box center [599, 364] width 131 height 13
type input "590.38"
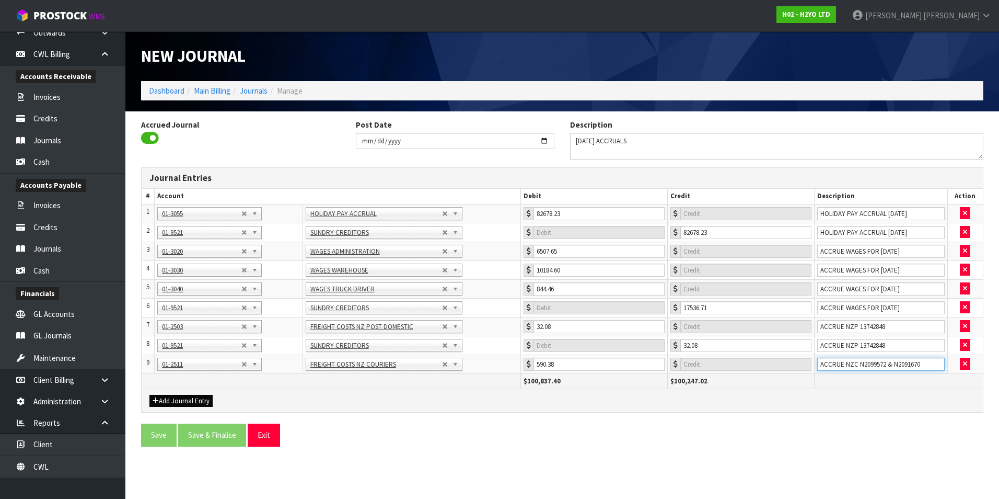
type input "ACCRUE NZC N2099572 & N2091670"
click at [199, 396] on button "Add Journal Entry" at bounding box center [181, 401] width 63 height 13
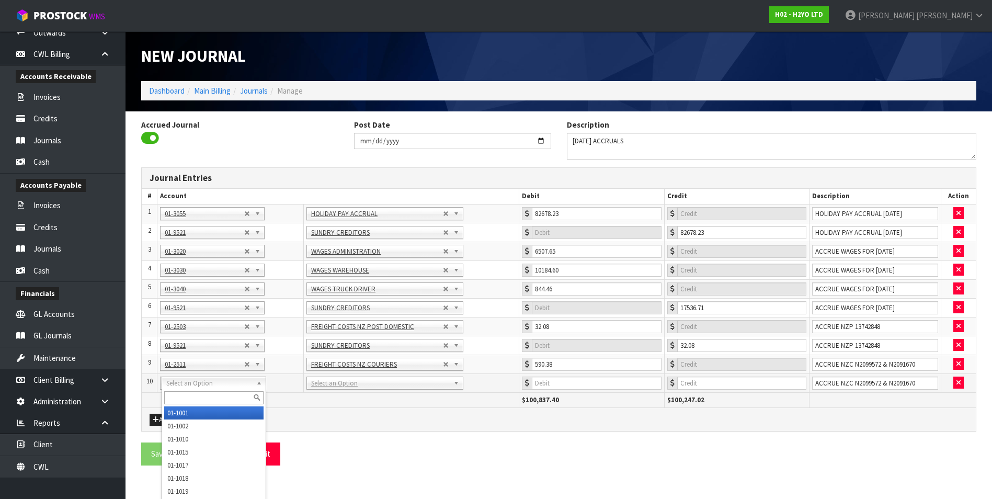
click at [185, 396] on input "text" at bounding box center [213, 397] width 99 height 13
type input "9521"
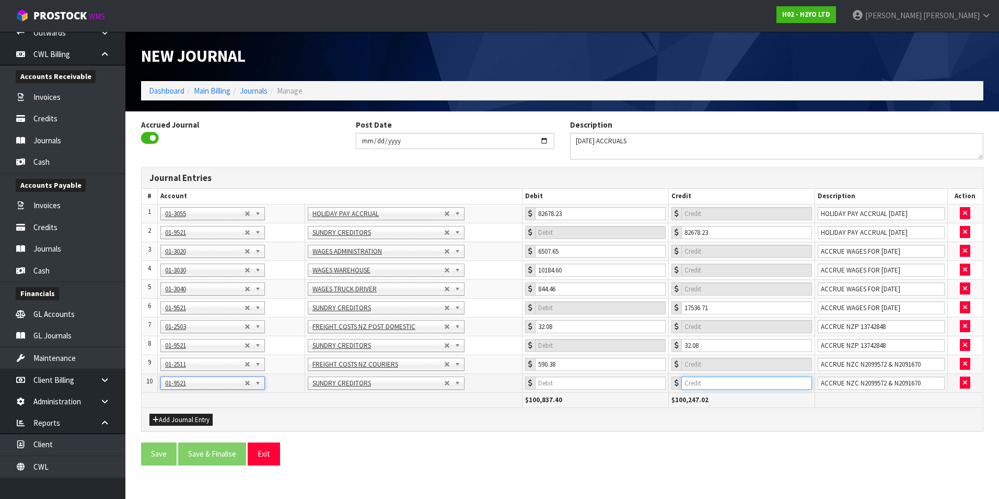
click at [763, 381] on input "number" at bounding box center [747, 382] width 131 height 13
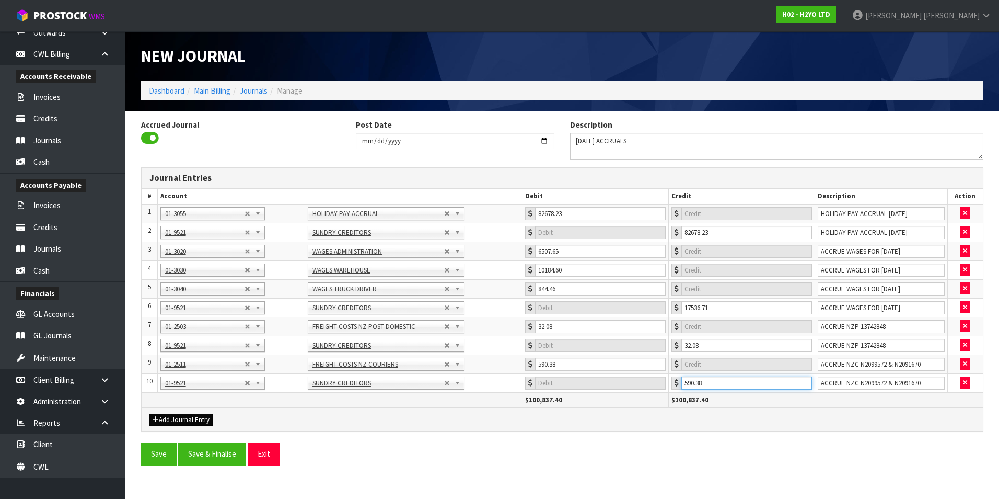
type input "590.38"
click at [180, 420] on button "Add Journal Entry" at bounding box center [181, 419] width 63 height 13
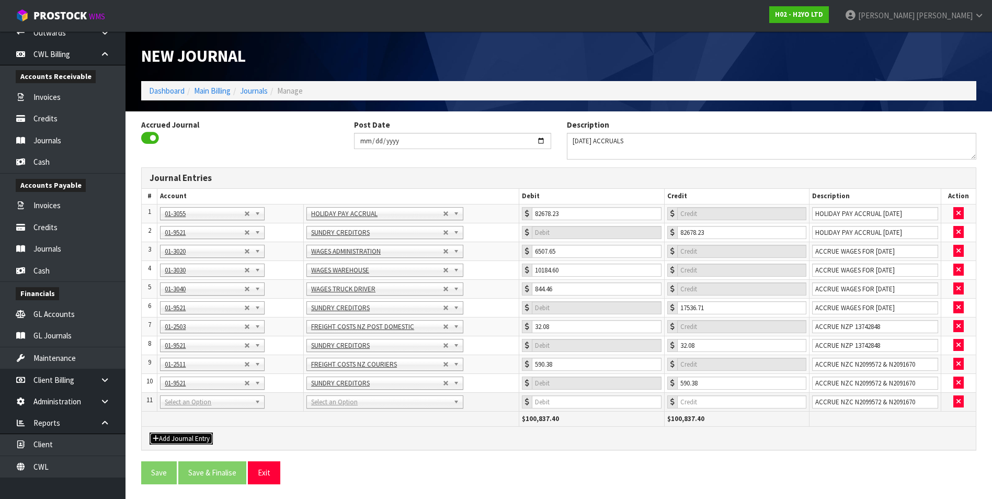
drag, startPoint x: 191, startPoint y: 406, endPoint x: 187, endPoint y: 413, distance: 7.7
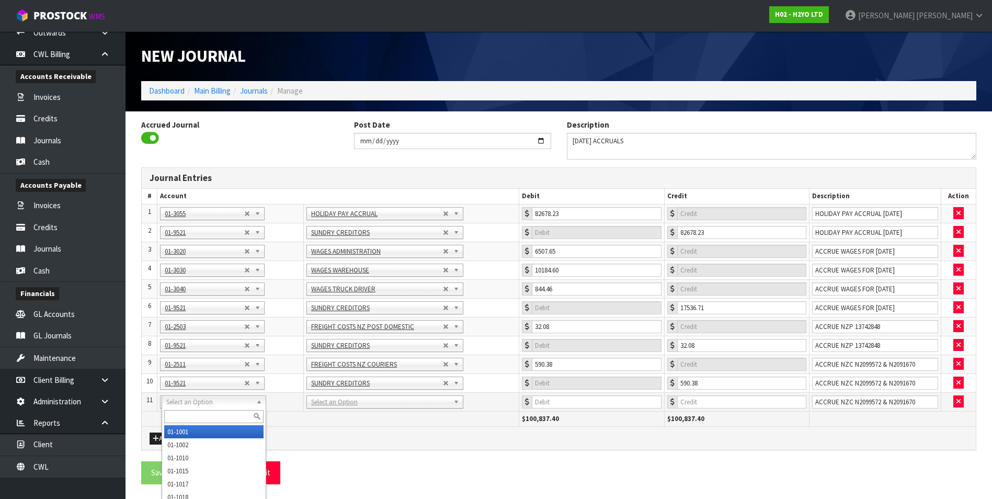
click at [185, 416] on input "text" at bounding box center [213, 416] width 99 height 13
type input "2510"
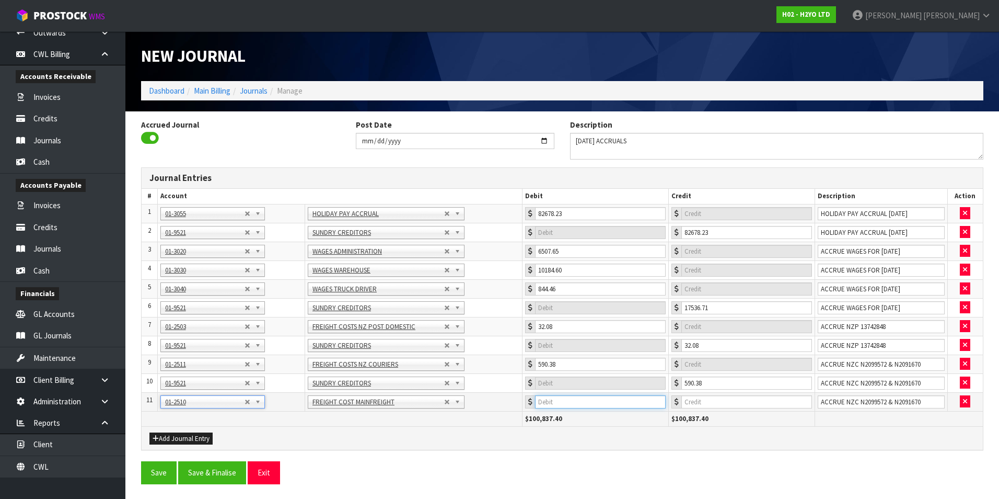
click at [577, 399] on input "number" at bounding box center [600, 401] width 131 height 13
type input "5442.96"
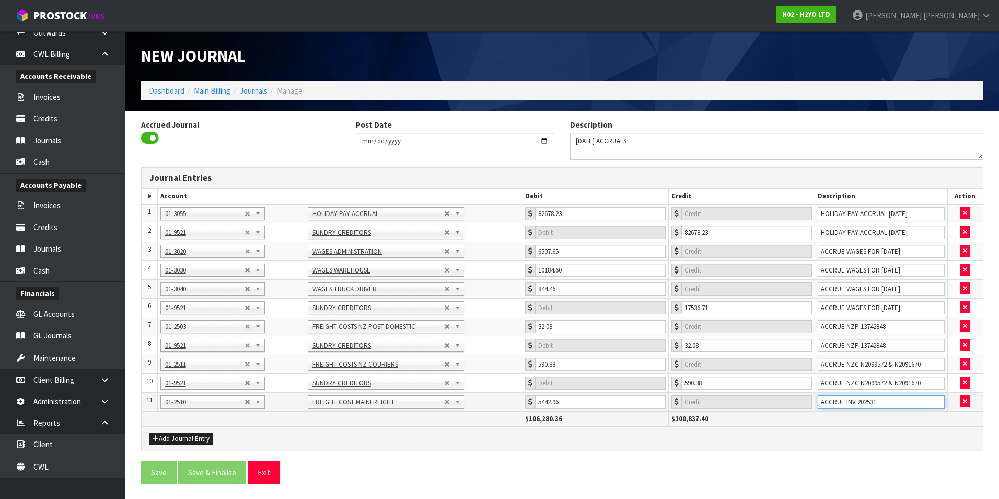
type input "ACCRUE INV 202531"
click at [186, 436] on button "Add Journal Entry" at bounding box center [181, 438] width 63 height 13
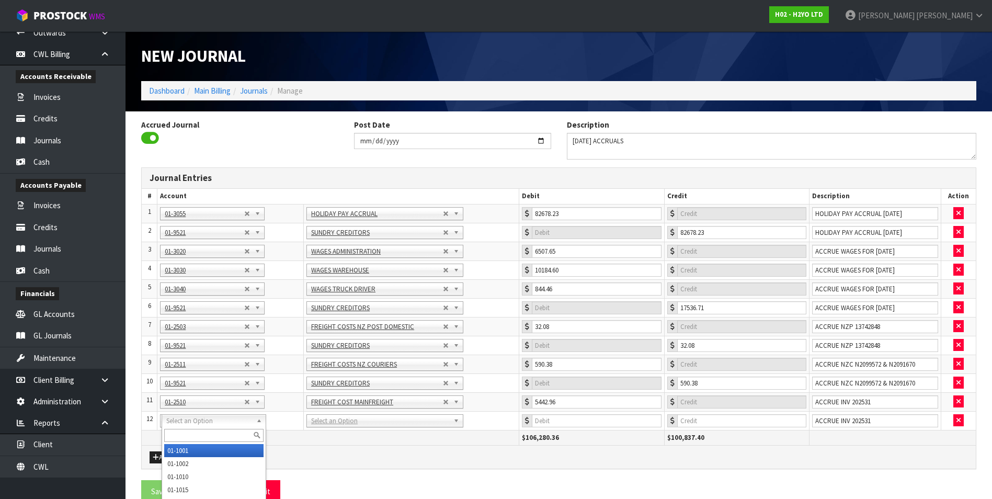
click at [181, 436] on input "text" at bounding box center [213, 435] width 99 height 13
type input "9521"
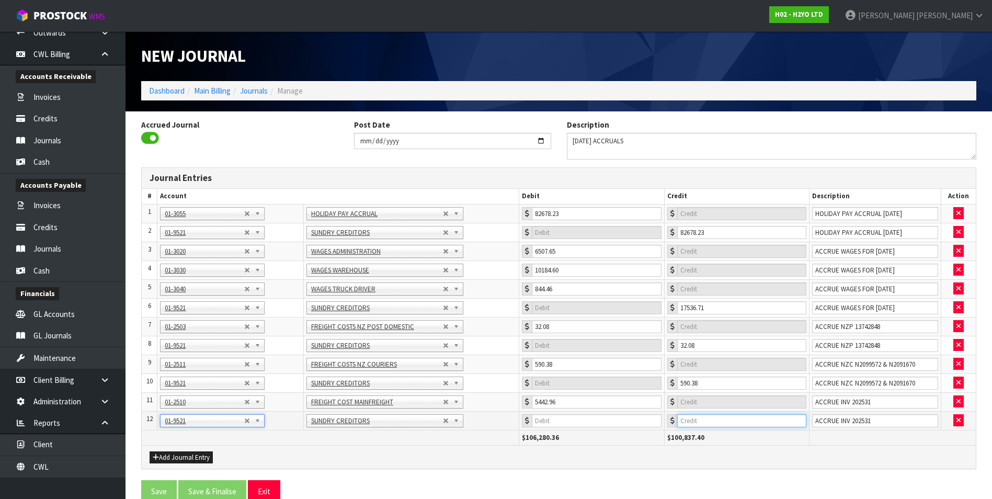
click at [744, 422] on input "number" at bounding box center [741, 420] width 129 height 13
type input "5442.96"
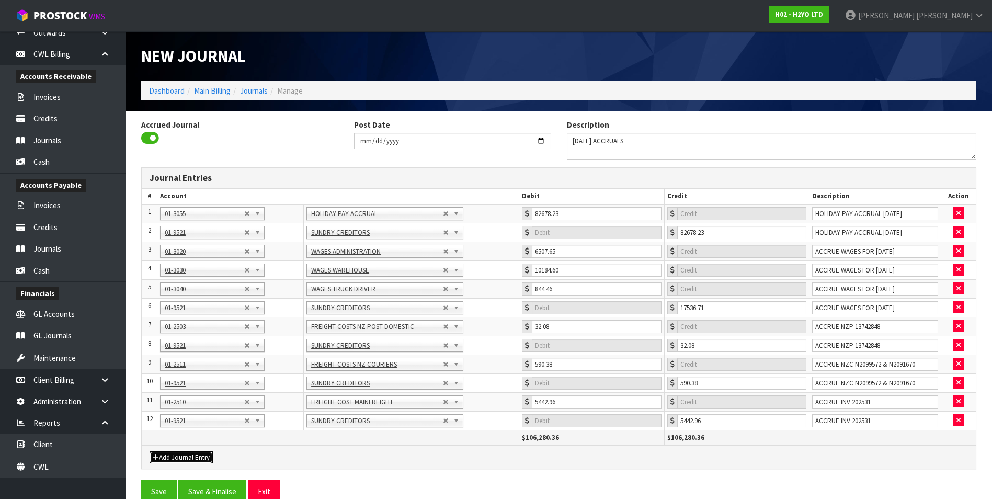
click at [179, 458] on button "Add Journal Entry" at bounding box center [181, 457] width 63 height 13
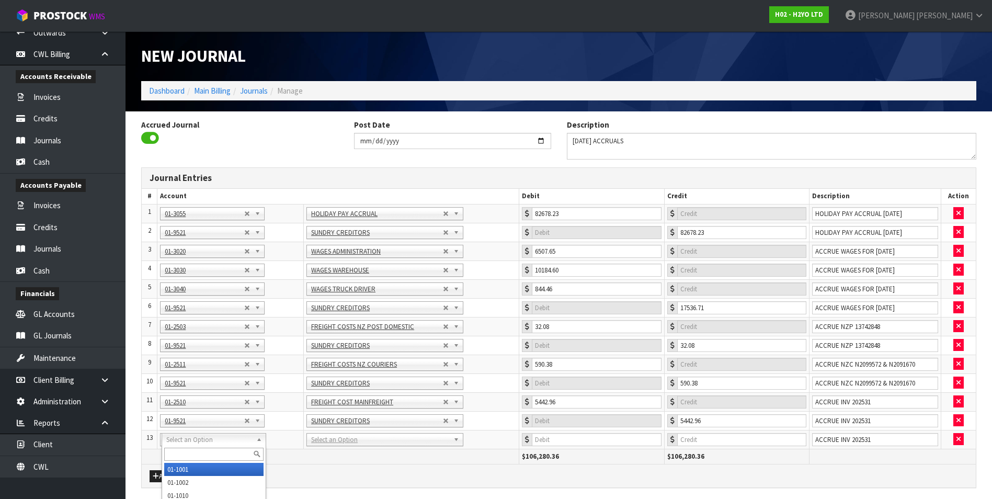
click at [180, 459] on input "text" at bounding box center [213, 453] width 99 height 13
type input "2603"
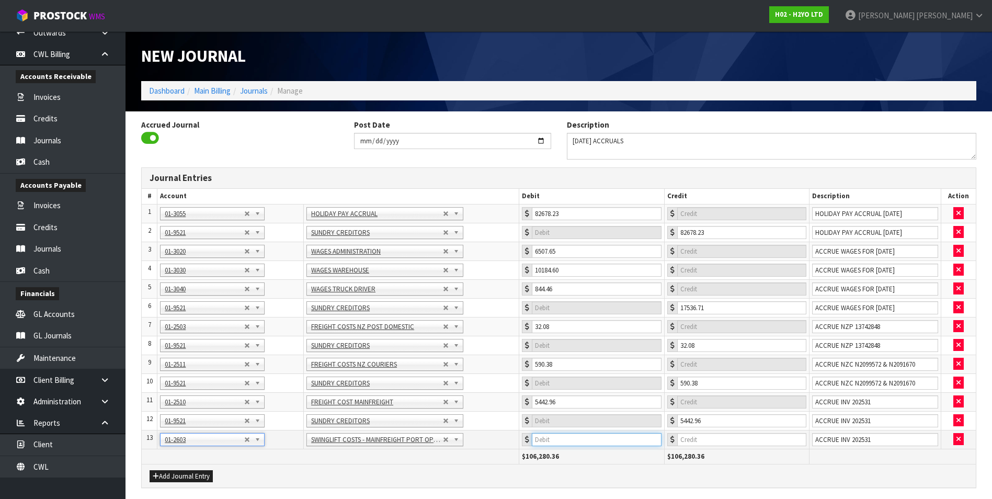
click at [599, 440] on input "number" at bounding box center [596, 439] width 129 height 13
type input "363.94"
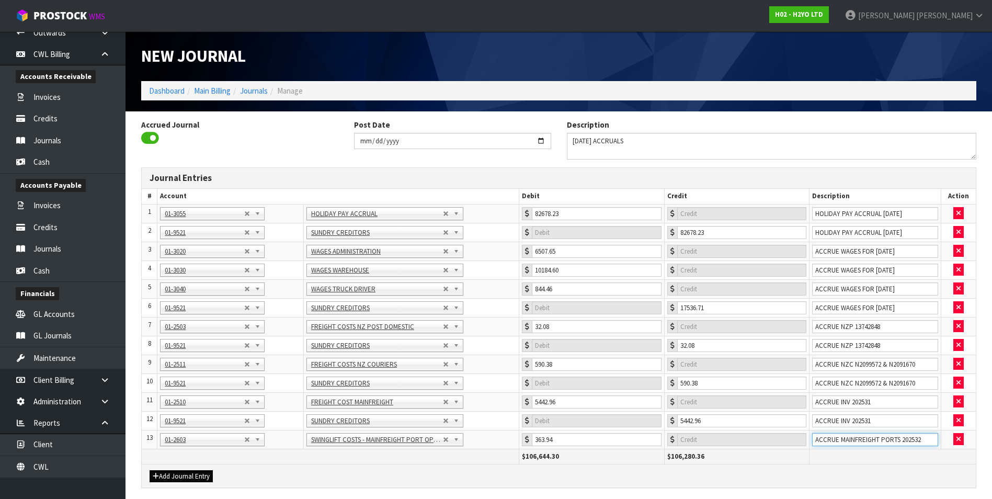
type input "ACCRUE MAINFREIGHT PORTS 202532"
click at [180, 473] on button "Add Journal Entry" at bounding box center [181, 476] width 63 height 13
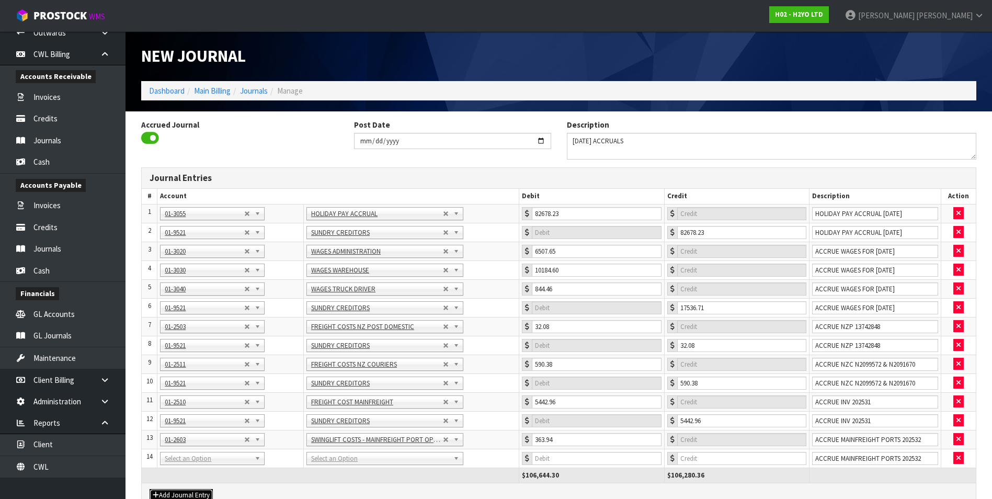
drag, startPoint x: 180, startPoint y: 470, endPoint x: 183, endPoint y: 459, distance: 11.9
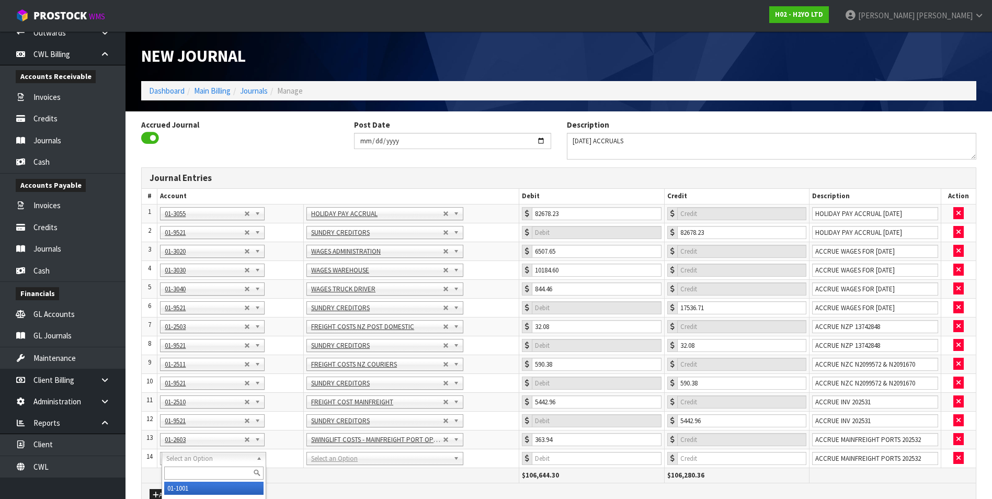
click at [181, 470] on input "text" at bounding box center [213, 472] width 99 height 13
type input "9521"
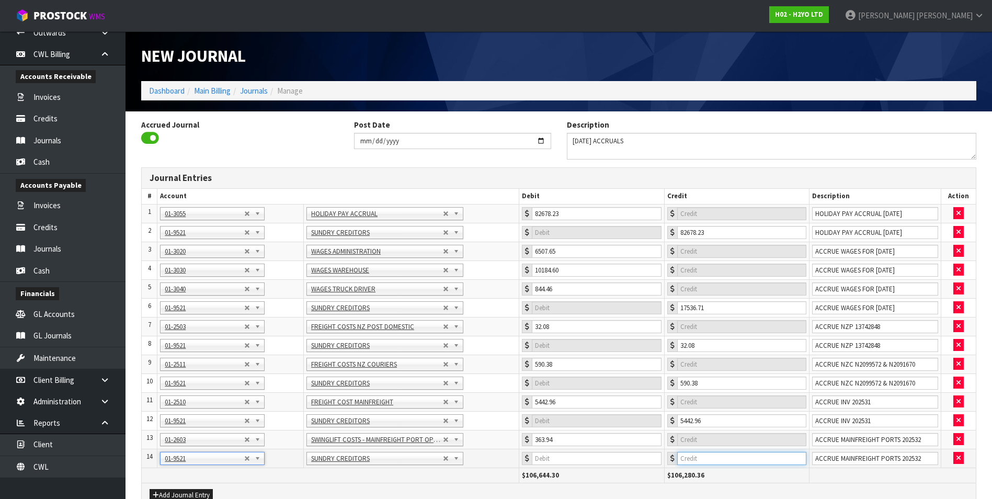
click at [756, 461] on input "number" at bounding box center [741, 458] width 129 height 13
type input "363.94"
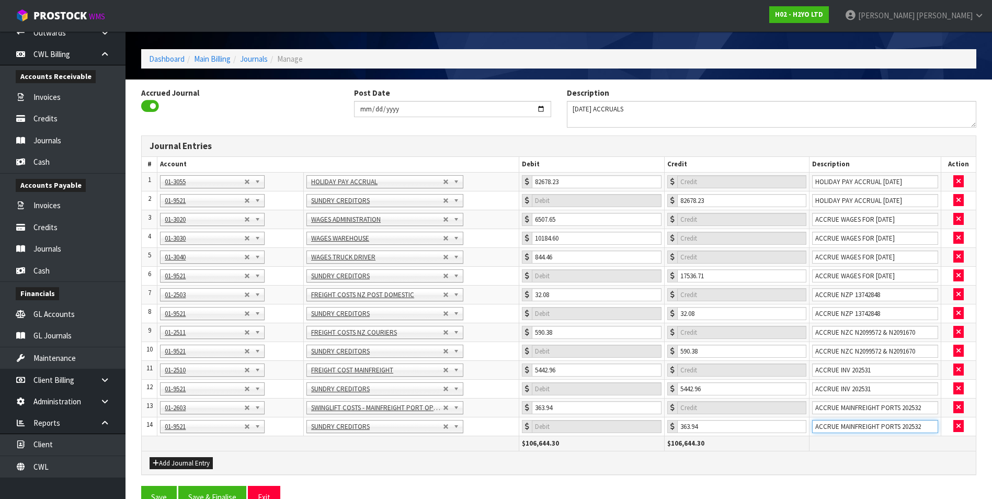
scroll to position [50, 0]
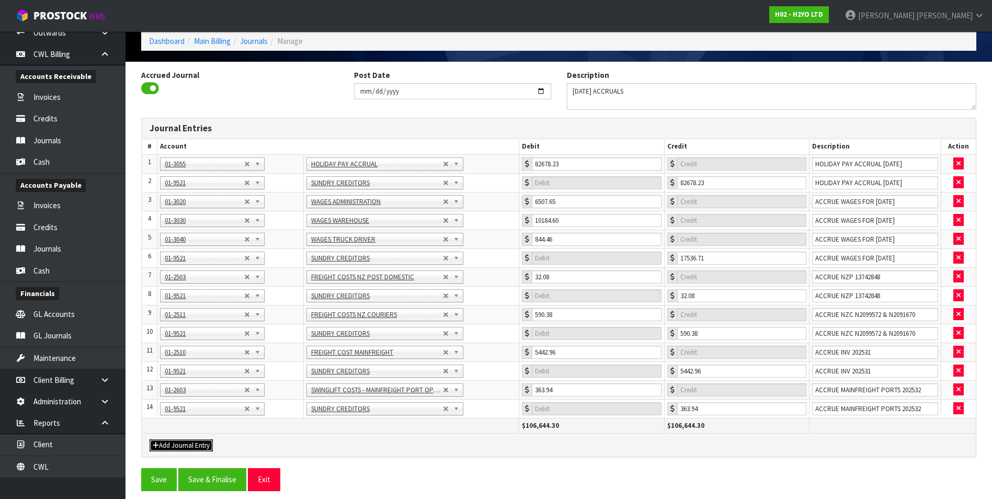
click at [190, 444] on button "Add Journal Entry" at bounding box center [181, 445] width 63 height 13
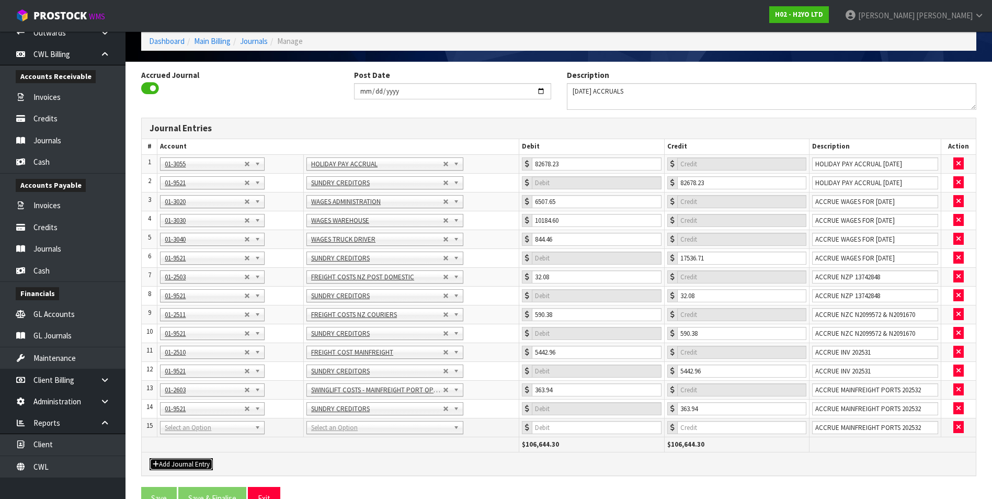
drag, startPoint x: 186, startPoint y: 428, endPoint x: 176, endPoint y: 447, distance: 21.7
click at [174, 443] on input "text" at bounding box center [213, 441] width 99 height 13
type input "2814"
click at [589, 426] on input "number" at bounding box center [596, 427] width 129 height 13
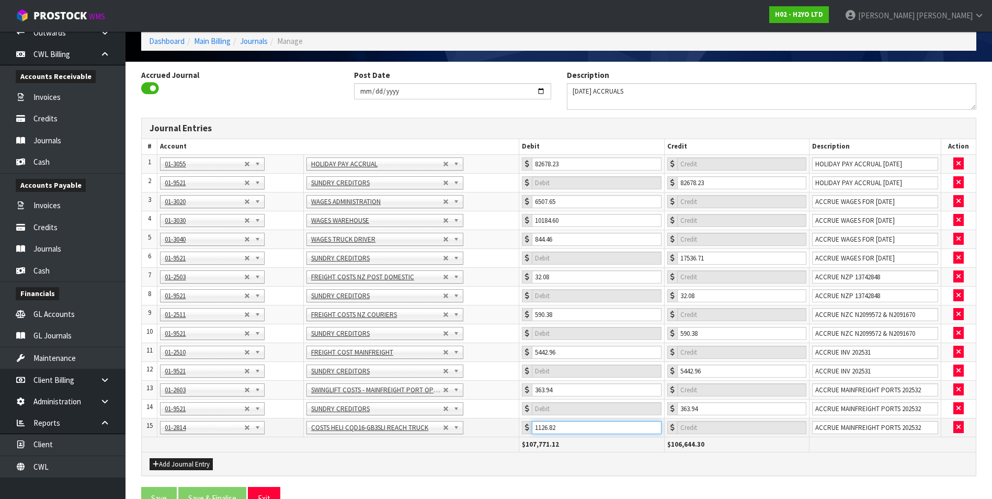
type input "1126.82"
type input "ACCRUE CROWN 342238-1"
click at [186, 461] on button "Add Journal Entry" at bounding box center [181, 464] width 63 height 13
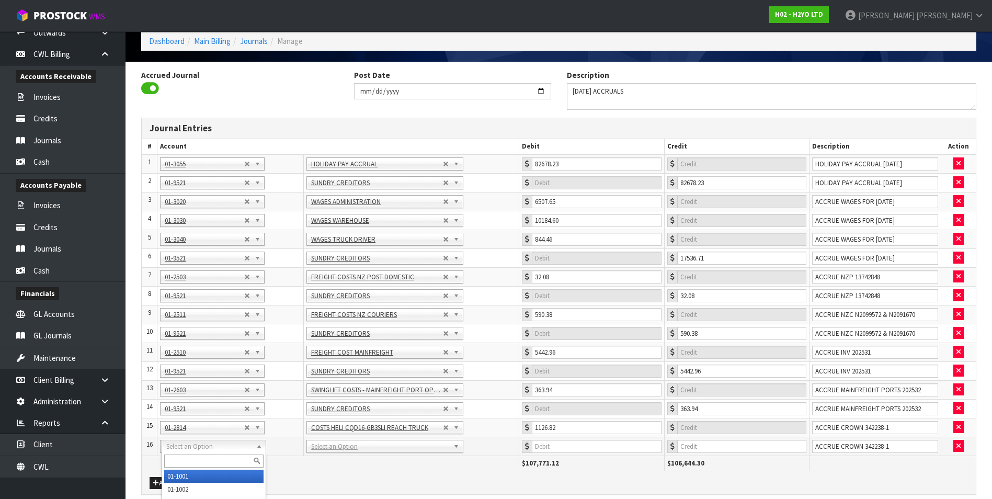
click at [179, 464] on input "text" at bounding box center [213, 460] width 99 height 13
type input "9521"
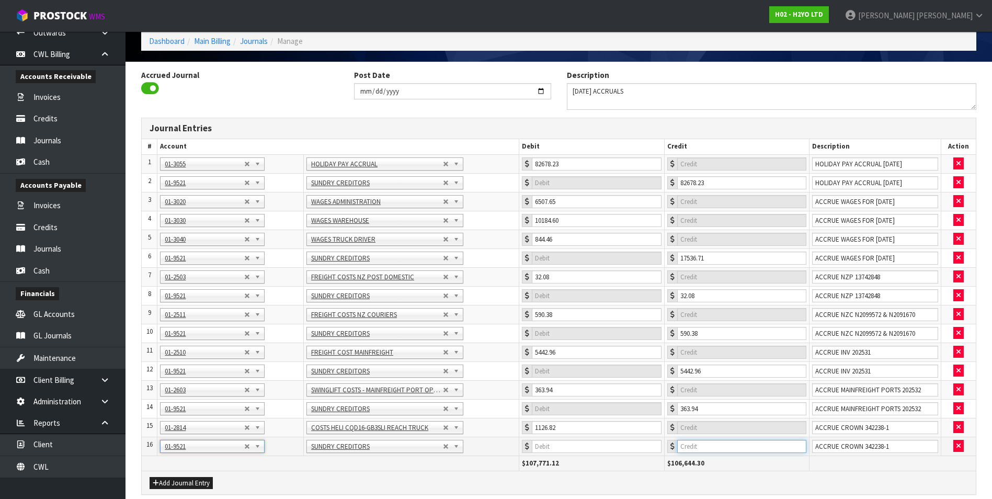
click at [727, 445] on input "number" at bounding box center [741, 446] width 129 height 13
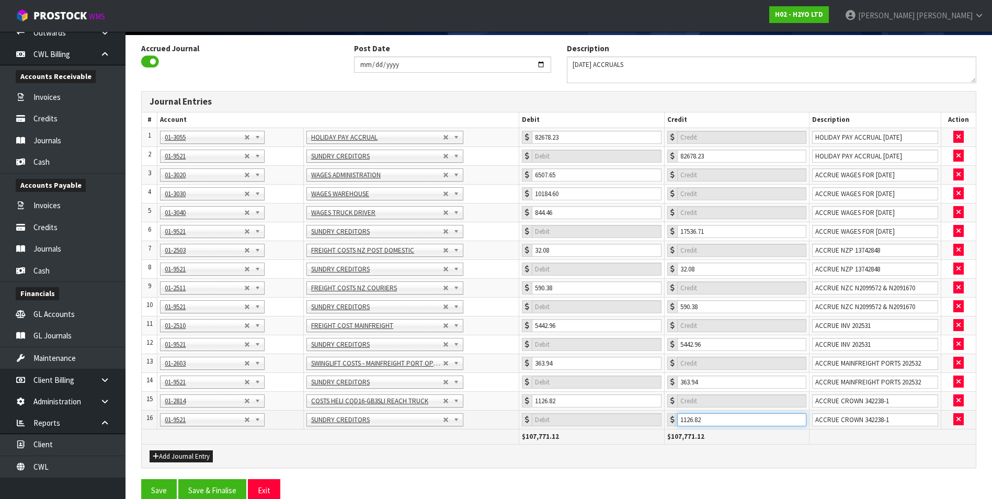
scroll to position [87, 0]
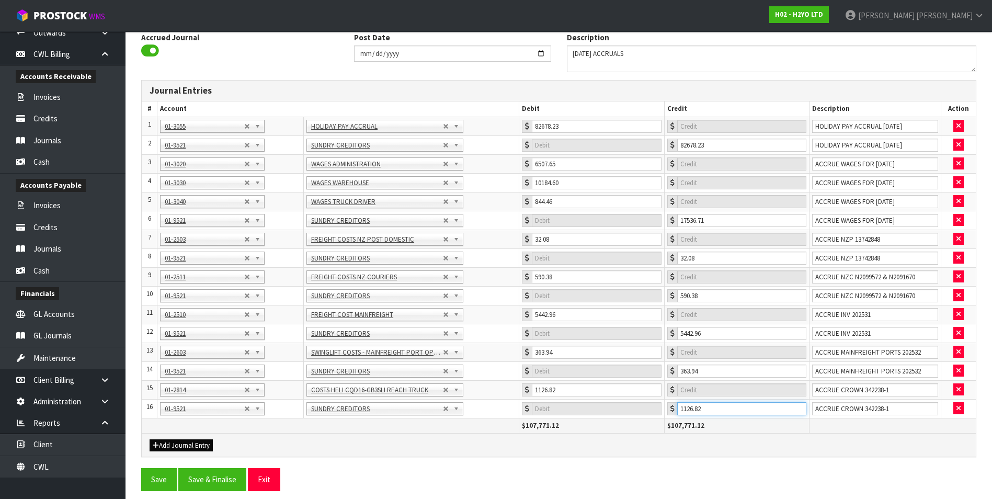
type input "1126.82"
click at [180, 443] on button "Add Journal Entry" at bounding box center [181, 445] width 63 height 13
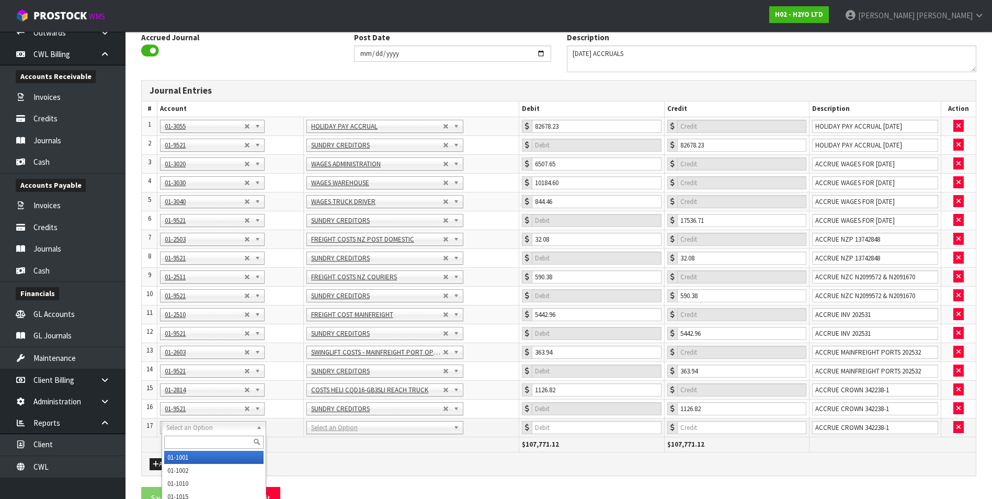
click at [188, 438] on input "text" at bounding box center [213, 441] width 99 height 13
type input "3535"
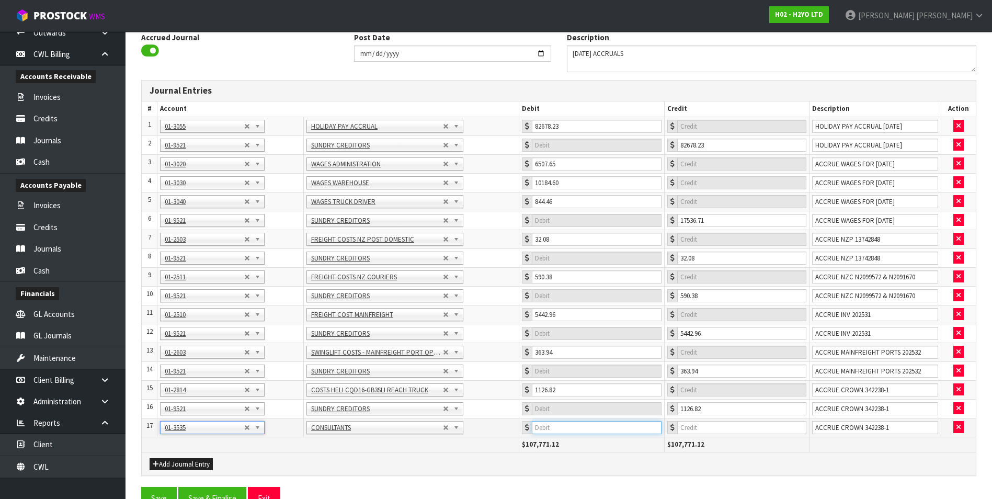
click at [563, 429] on input "number" at bounding box center [596, 427] width 129 height 13
type input "16768"
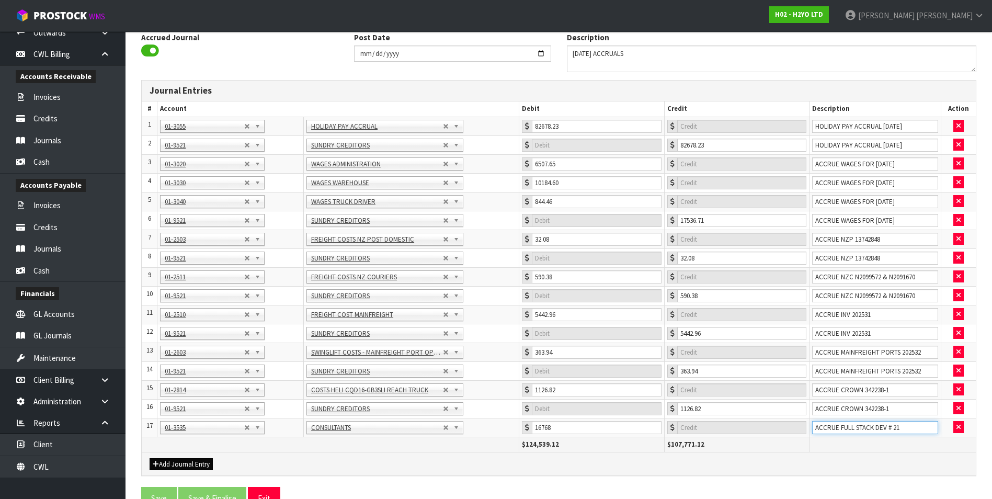
type input "ACCRUE FULL STACK DEV # 21"
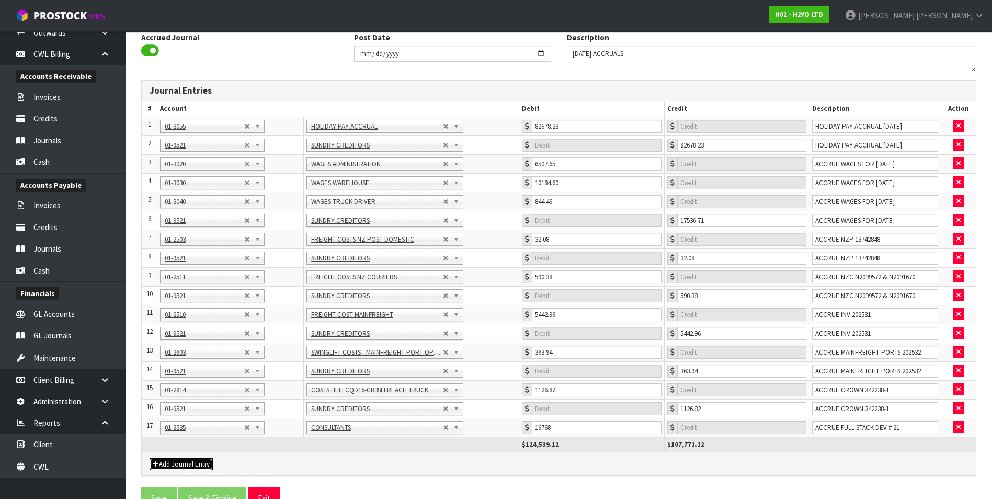
click at [191, 464] on button "Add Journal Entry" at bounding box center [181, 464] width 63 height 13
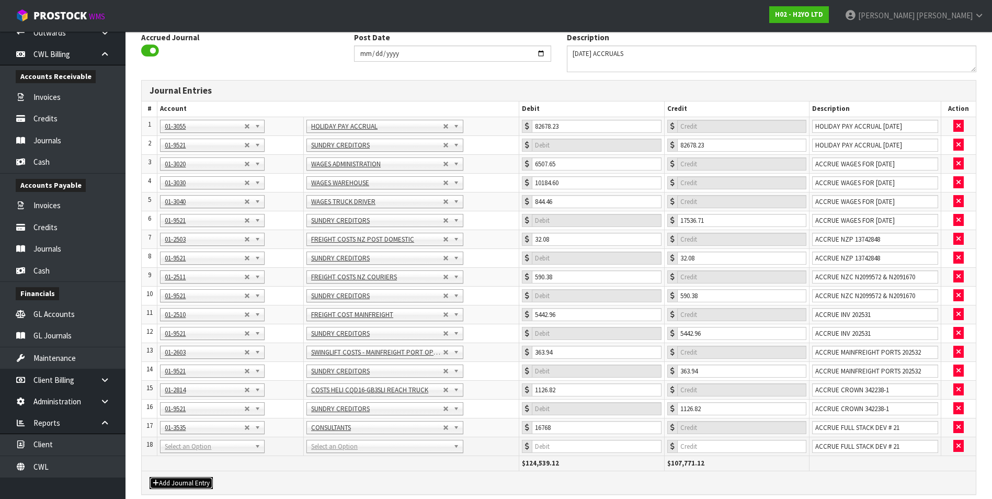
drag, startPoint x: 194, startPoint y: 449, endPoint x: 190, endPoint y: 457, distance: 9.1
click at [189, 457] on input "text" at bounding box center [213, 460] width 99 height 13
type input "9521"
click at [696, 443] on input "number" at bounding box center [741, 446] width 129 height 13
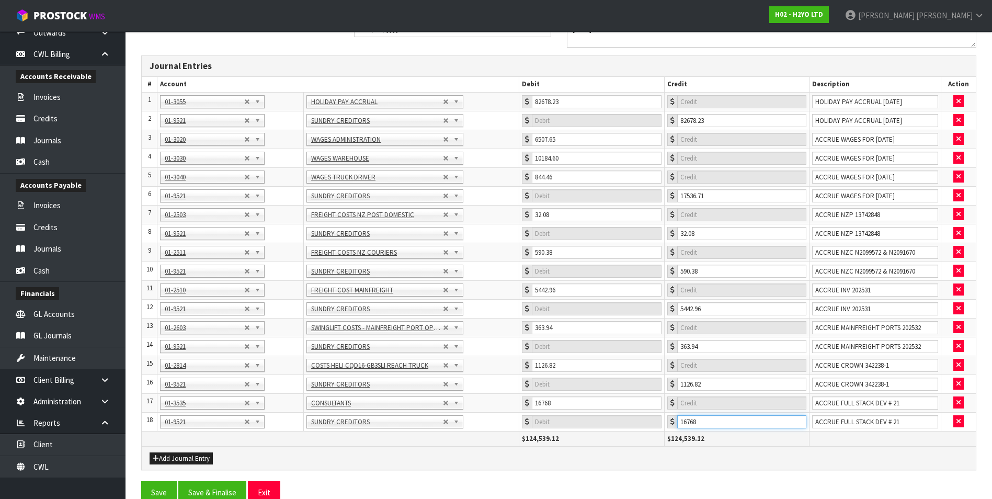
scroll to position [125, 0]
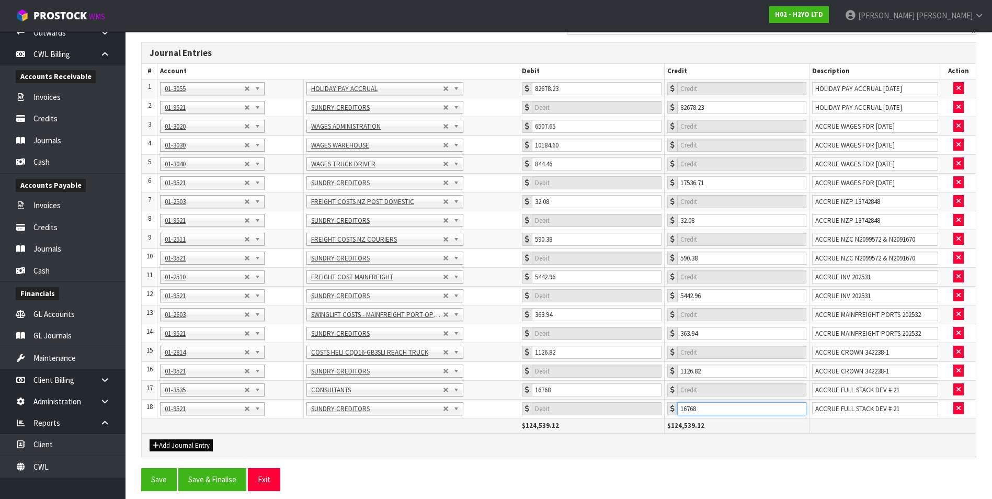
type input "16768"
click at [180, 445] on button "Add Journal Entry" at bounding box center [181, 445] width 63 height 13
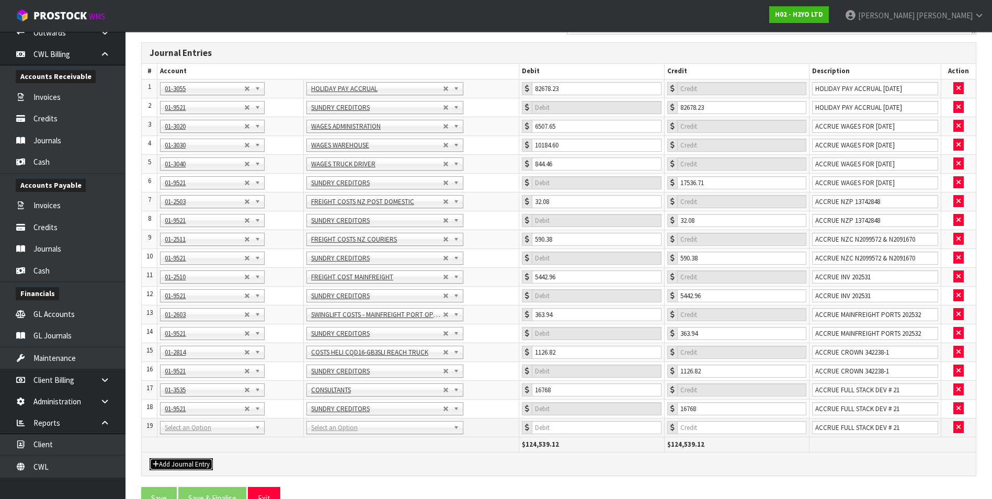
drag, startPoint x: 191, startPoint y: 427, endPoint x: 178, endPoint y: 438, distance: 17.1
click at [178, 438] on input "text" at bounding box center [213, 441] width 99 height 13
type input "3420"
click at [581, 423] on input "number" at bounding box center [596, 427] width 129 height 13
type input "1500"
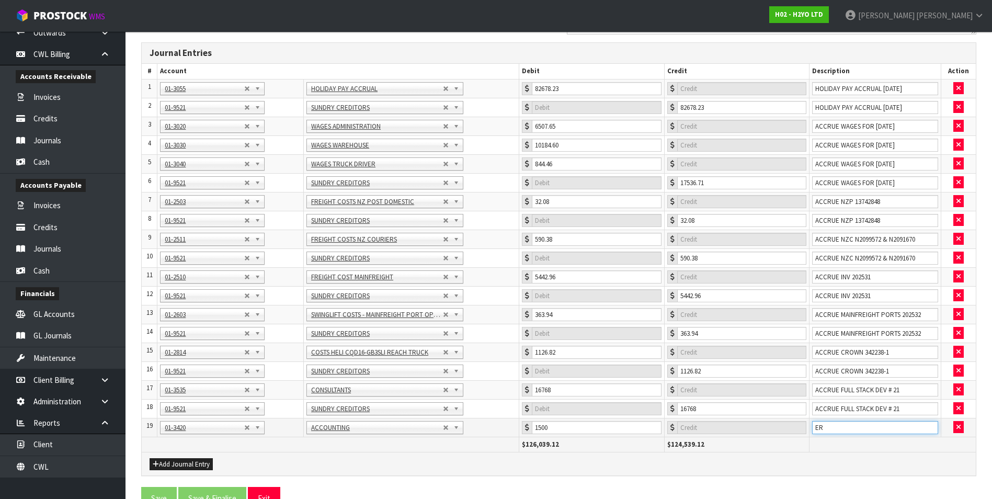
type input "E"
type input "REACCRUE ACCOUNTING YE 31.3.25 R&D WORK"
click at [187, 466] on button "Add Journal Entry" at bounding box center [181, 464] width 63 height 13
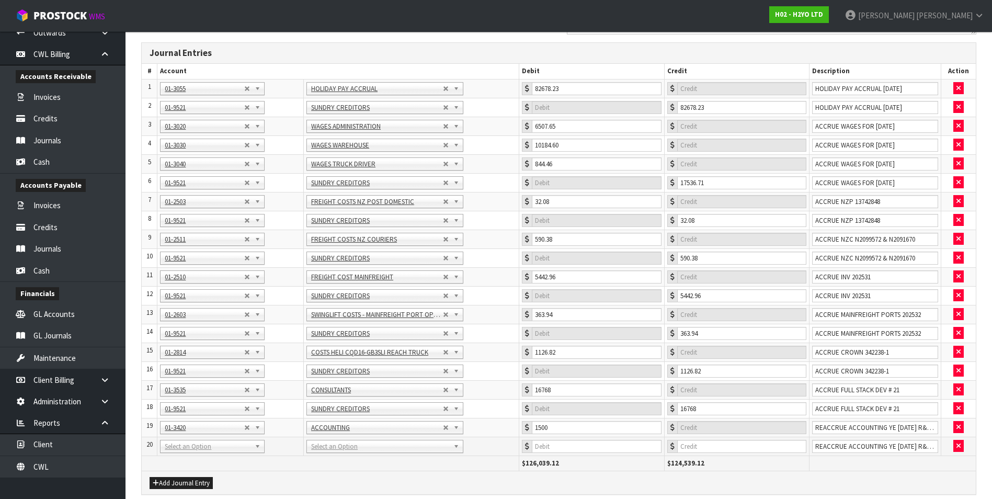
click at [189, 453] on td "01-1001 01-1002 01-1010 01-1015 01-1017 01-1018 01-1019 01-1020 01-1021 01-1022…" at bounding box center [230, 445] width 146 height 19
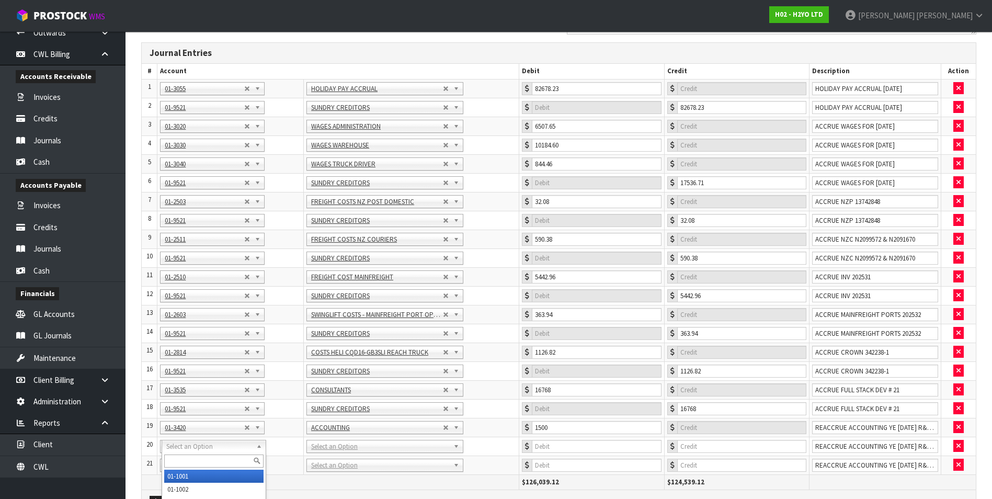
click at [174, 456] on input "text" at bounding box center [213, 460] width 99 height 13
type input "9521"
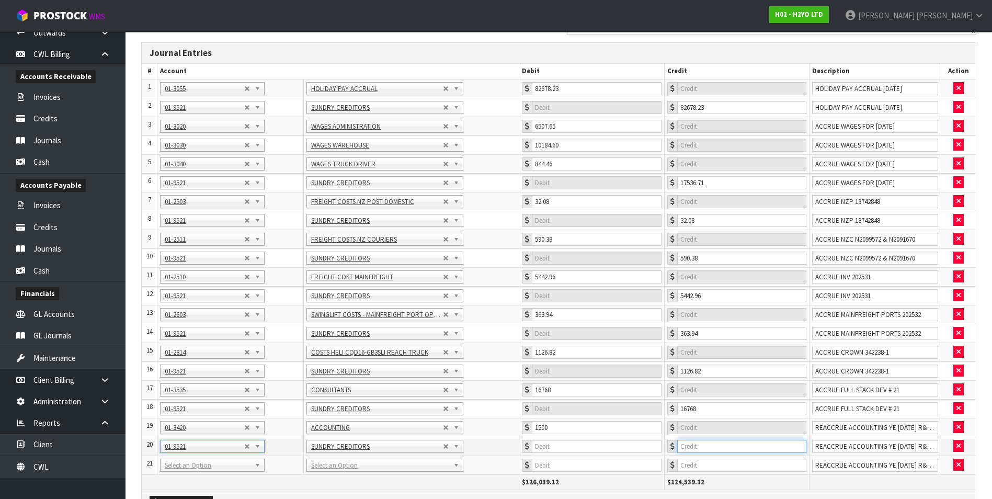
click at [746, 446] on input "number" at bounding box center [741, 446] width 129 height 13
type input "1500"
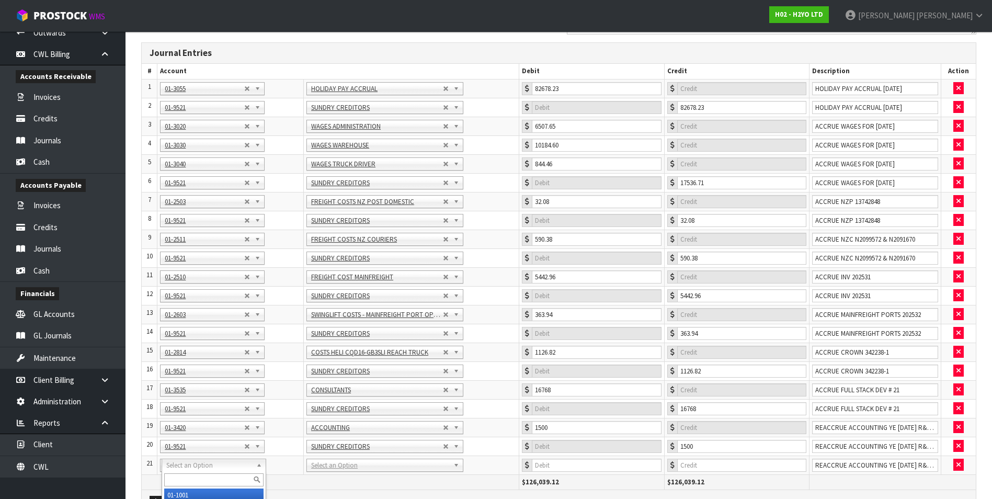
click at [207, 474] on input "text" at bounding box center [213, 479] width 99 height 13
type input "3420"
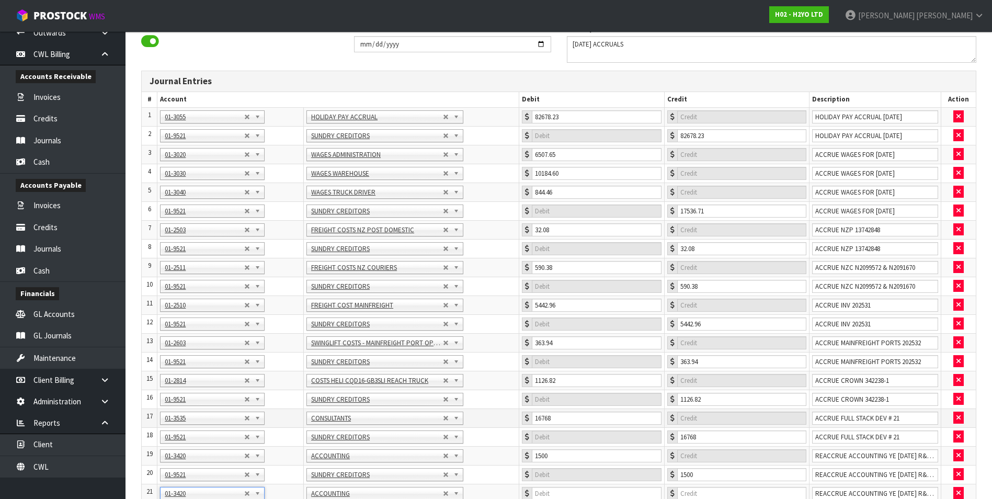
scroll to position [181, 0]
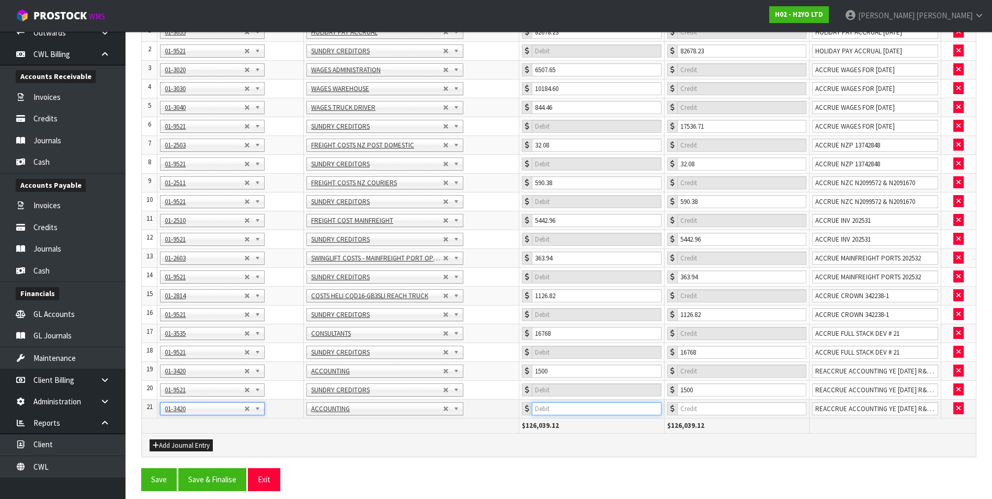
click at [593, 410] on input "number" at bounding box center [596, 408] width 129 height 13
type input "4000"
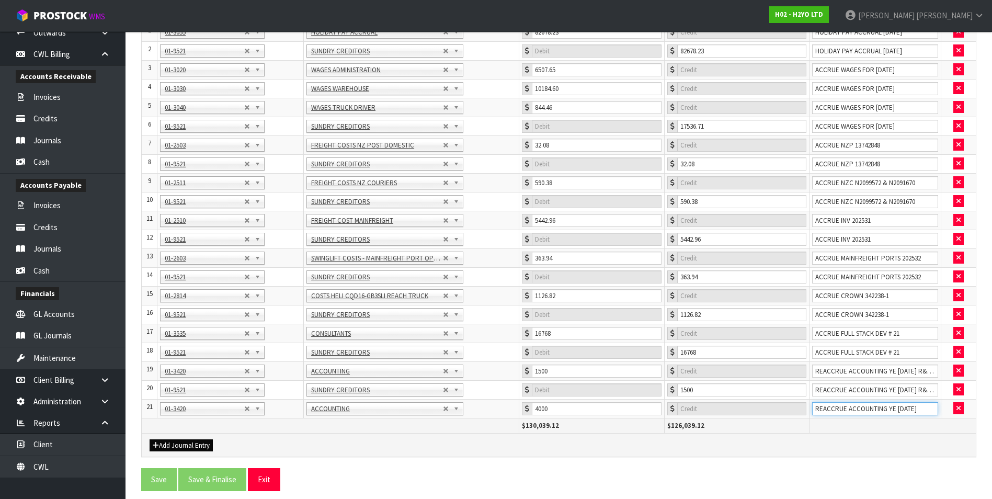
type input "REACCRUE ACCOUNTING YE 31.3.25"
click at [191, 441] on button "Add Journal Entry" at bounding box center [181, 445] width 63 height 13
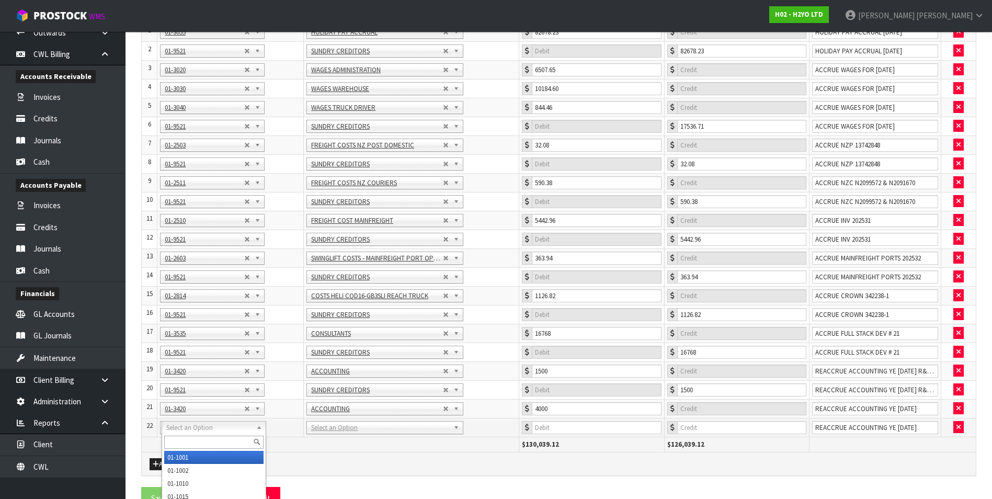
click at [182, 440] on input "text" at bounding box center [213, 441] width 99 height 13
type input "9521"
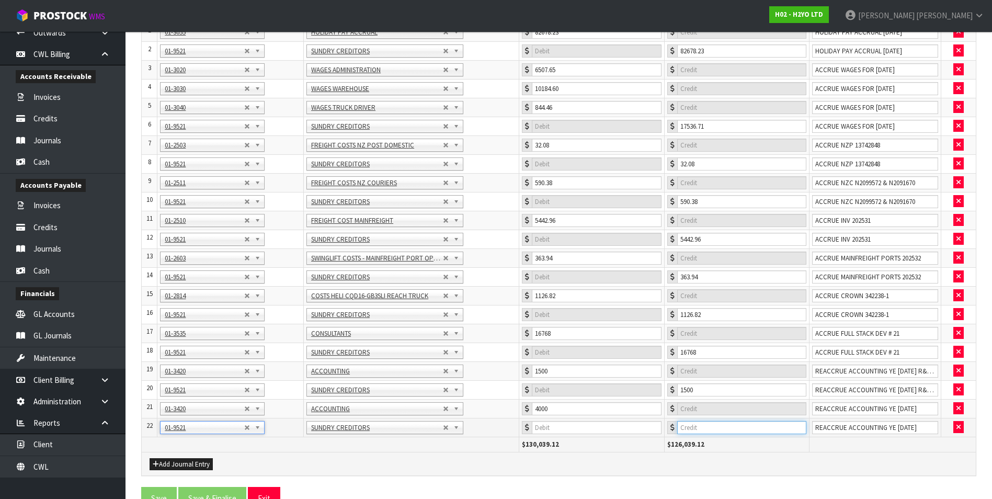
click at [726, 429] on input "number" at bounding box center [741, 427] width 129 height 13
type input "4000"
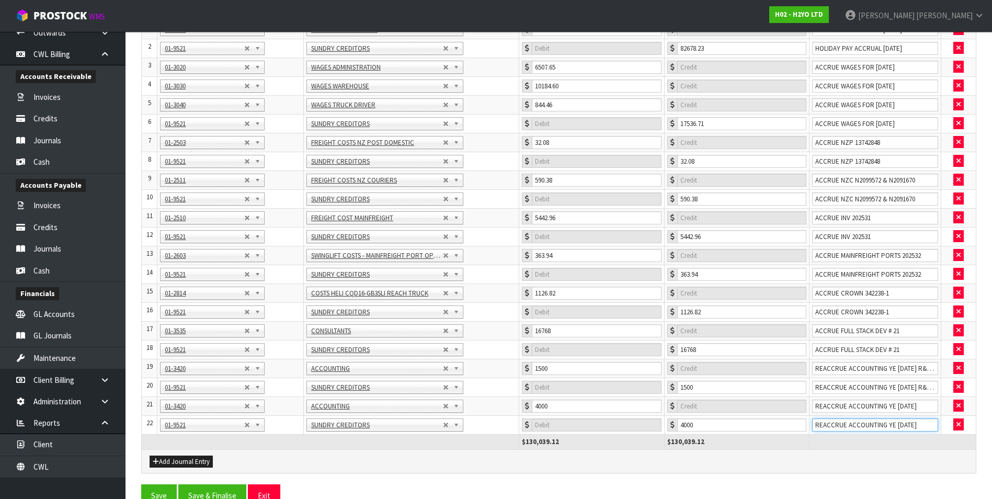
scroll to position [200, 0]
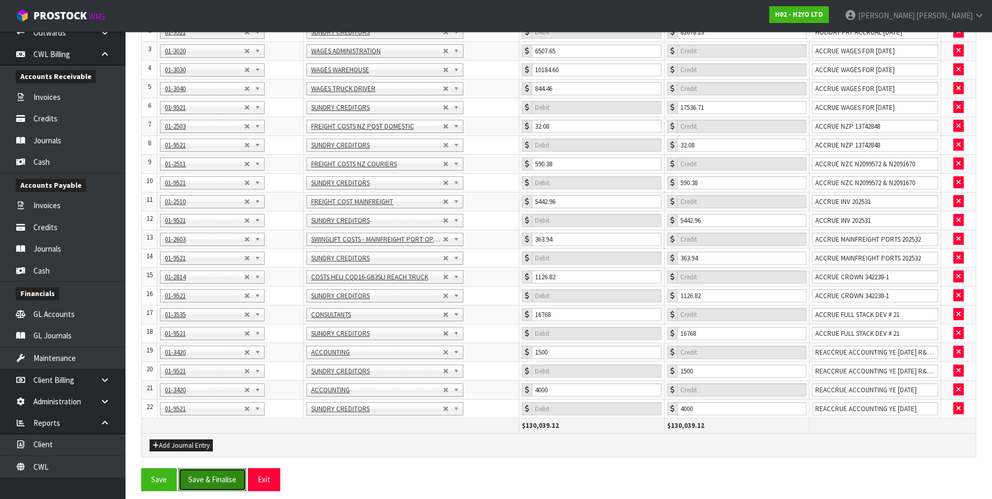
click at [229, 480] on button "Save & Finalise" at bounding box center [212, 479] width 68 height 22
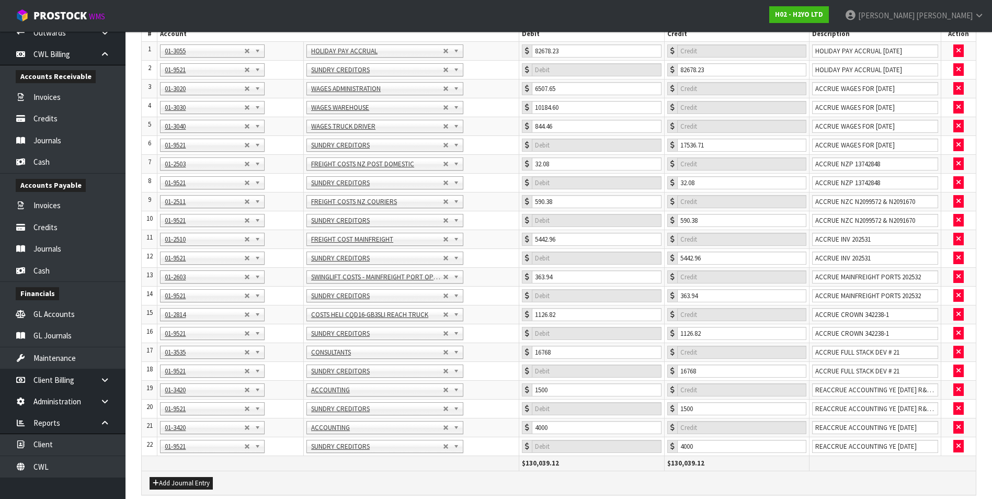
scroll to position [0, 0]
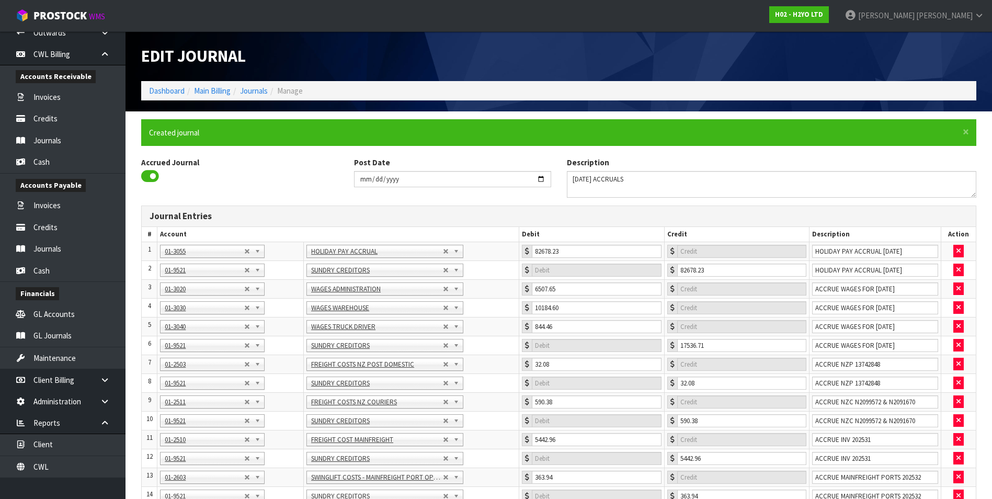
type input "0"
type input "10184.6"
type input "0"
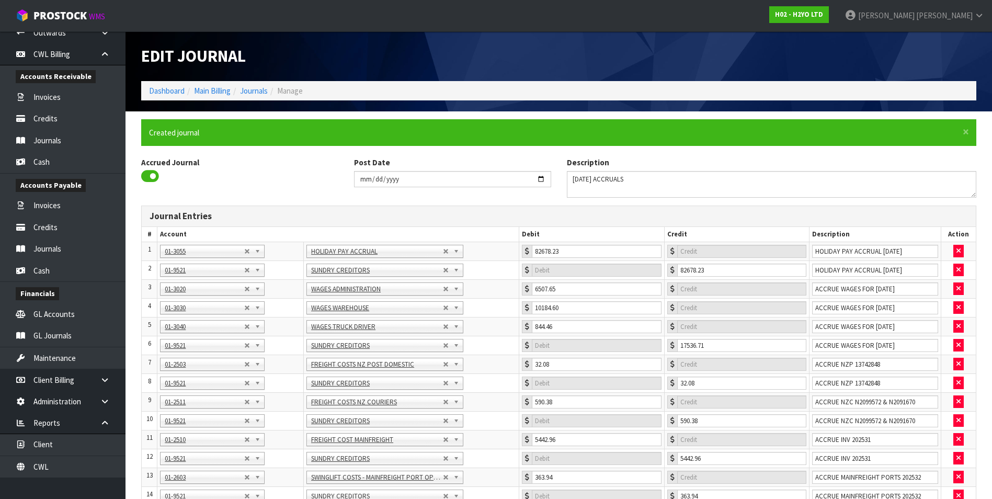
type input "0"
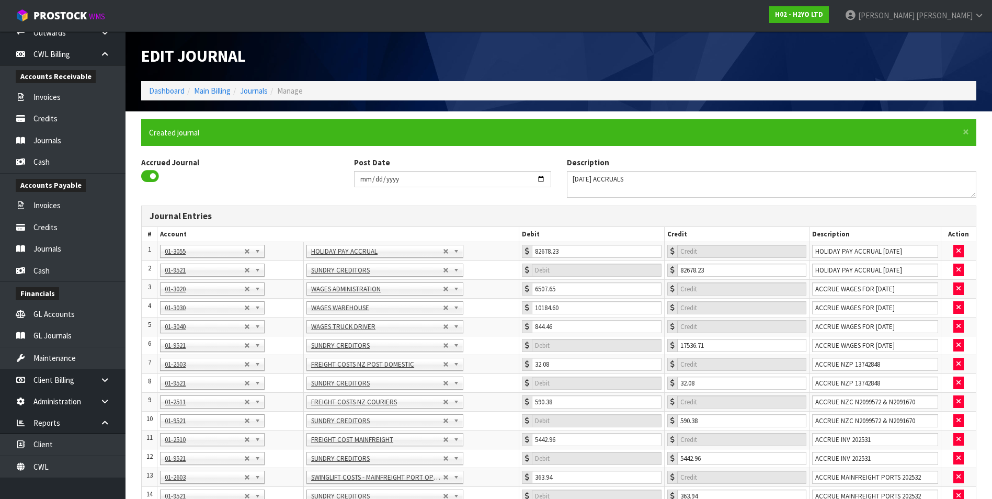
type input "0"
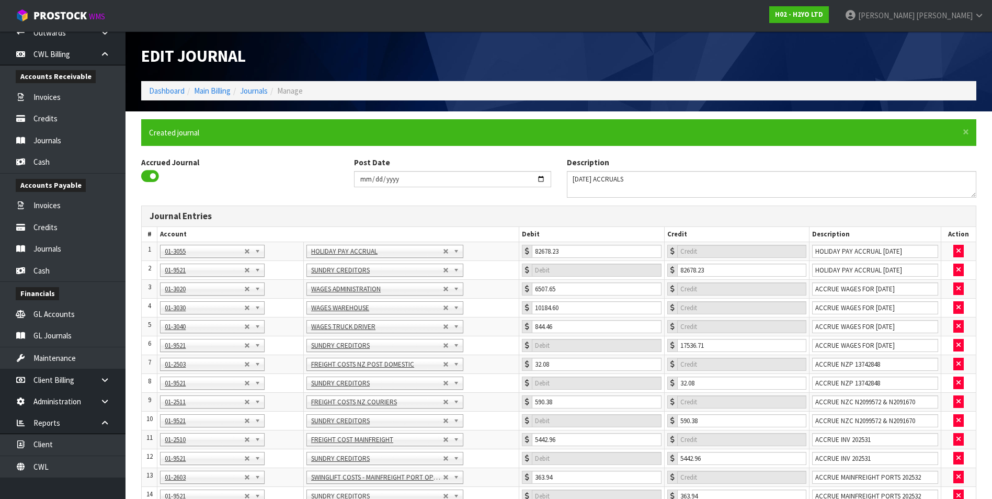
type input "0"
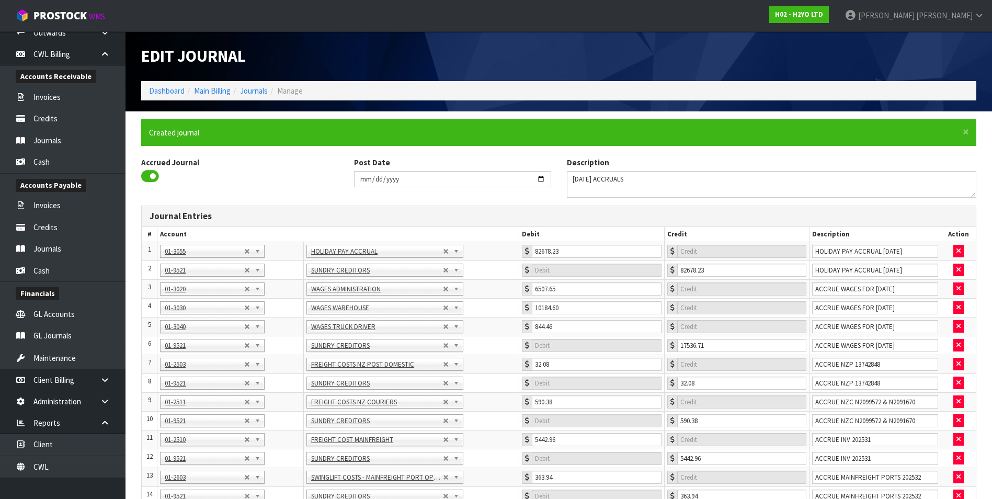
type input "0"
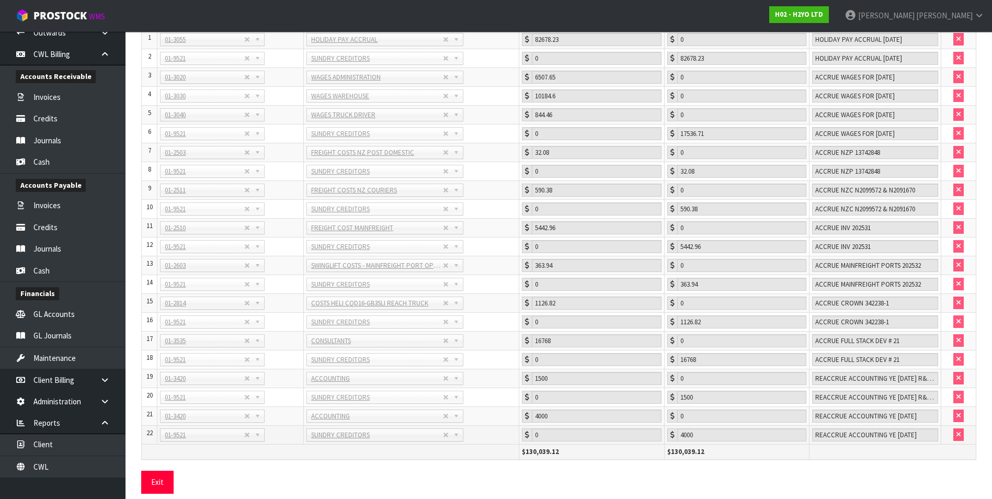
scroll to position [214, 0]
click at [155, 482] on button "Exit" at bounding box center [157, 479] width 32 height 22
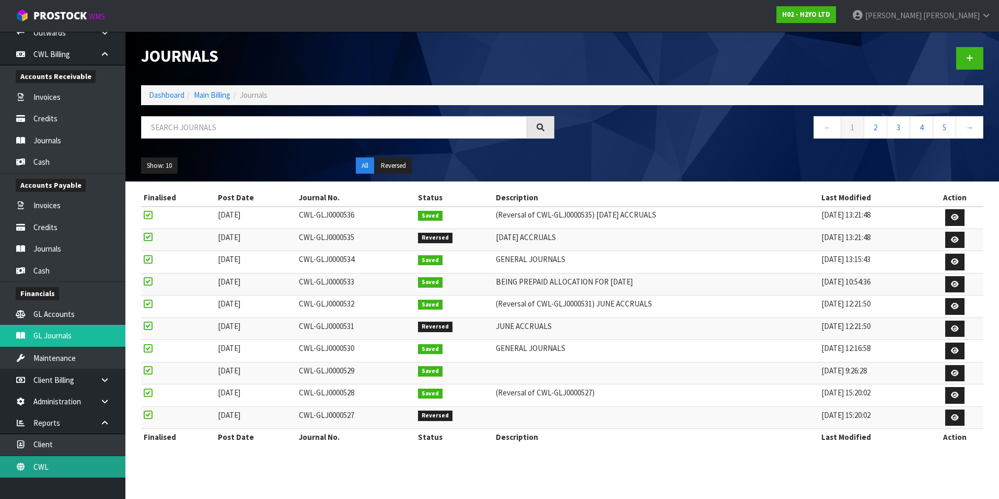
click at [44, 468] on link "CWL" at bounding box center [62, 466] width 125 height 21
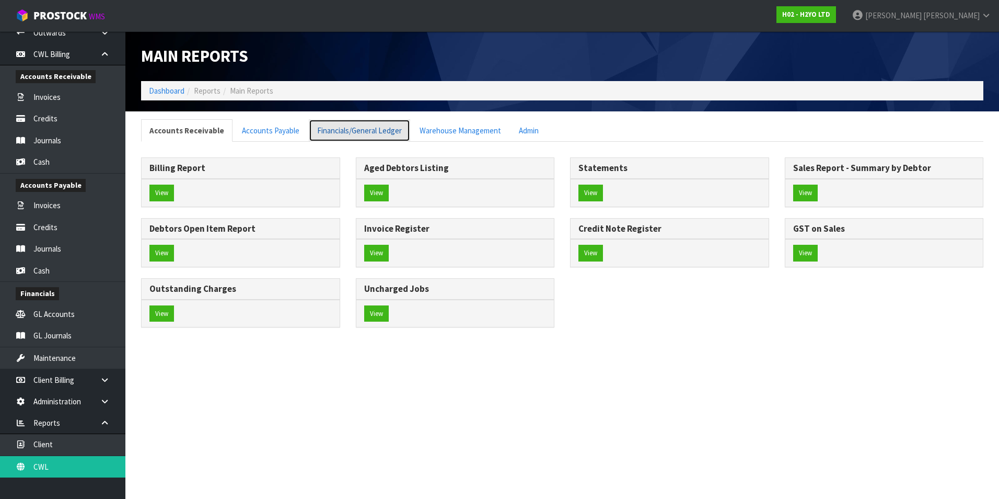
click at [325, 132] on link "Financials/General Ledger" at bounding box center [359, 130] width 101 height 22
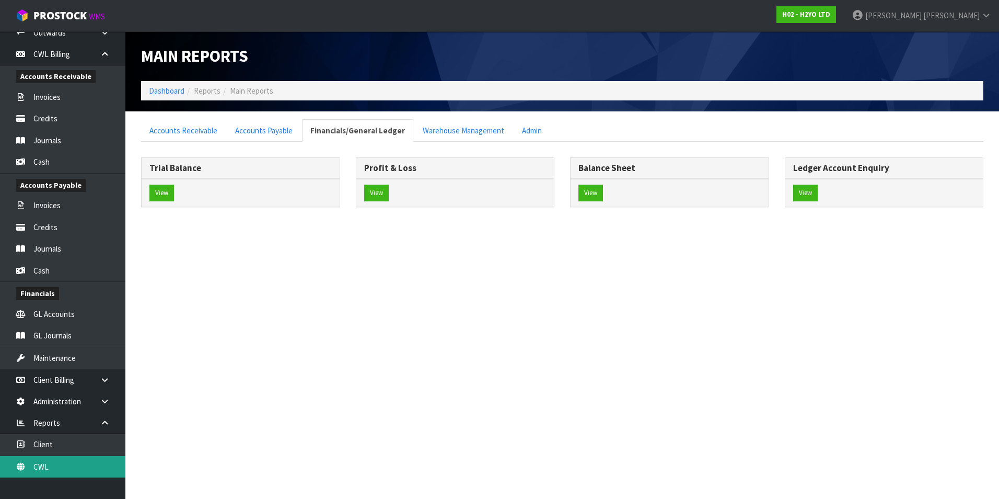
click at [67, 468] on link "CWL" at bounding box center [62, 466] width 125 height 21
click at [159, 191] on button "View" at bounding box center [162, 193] width 25 height 17
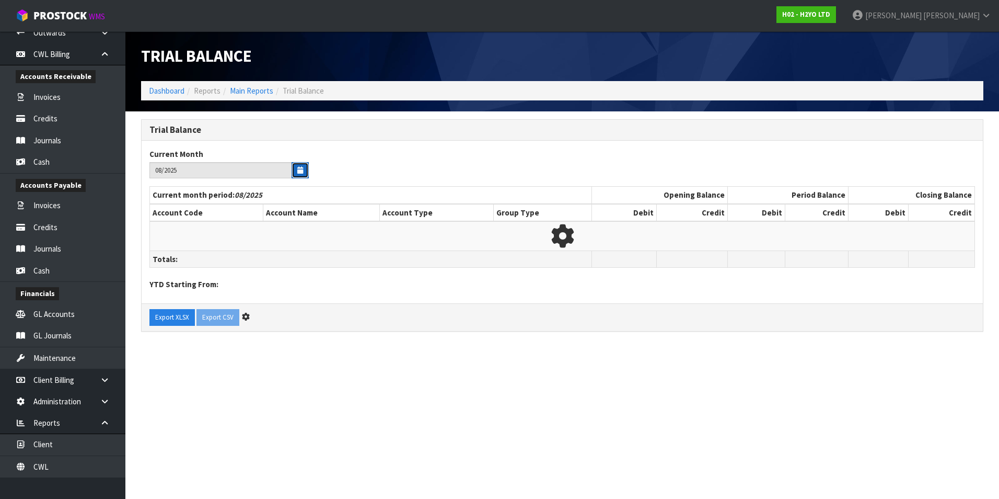
click at [301, 170] on icon "button" at bounding box center [300, 170] width 6 height 7
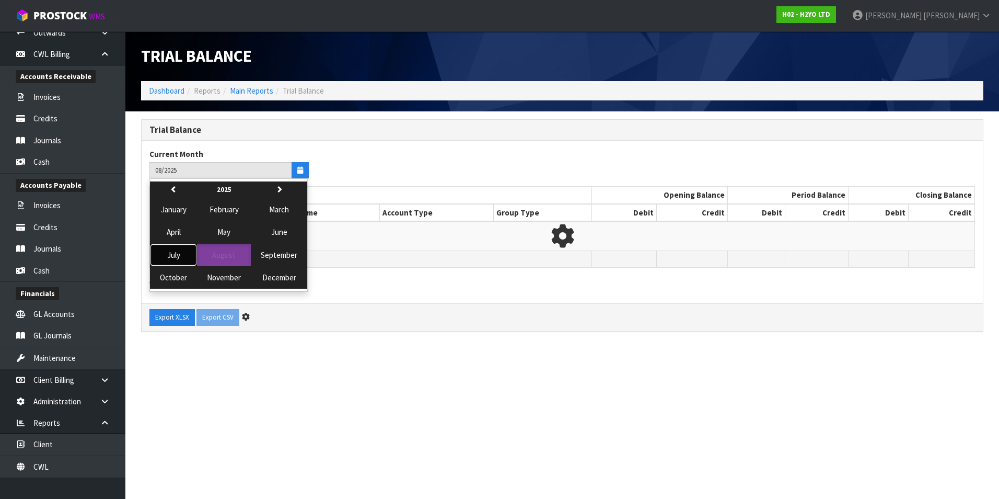
click at [182, 257] on button "July" at bounding box center [173, 255] width 47 height 22
type input "07/2025"
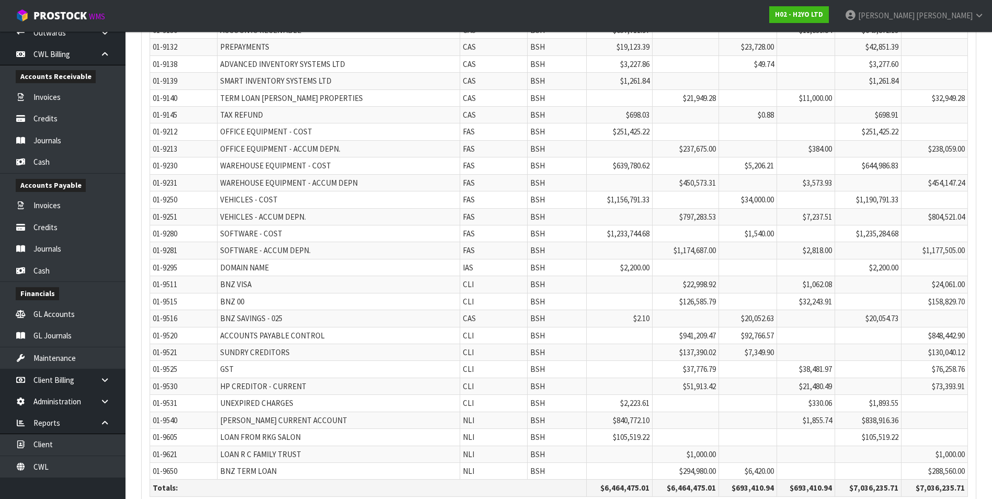
scroll to position [2568, 0]
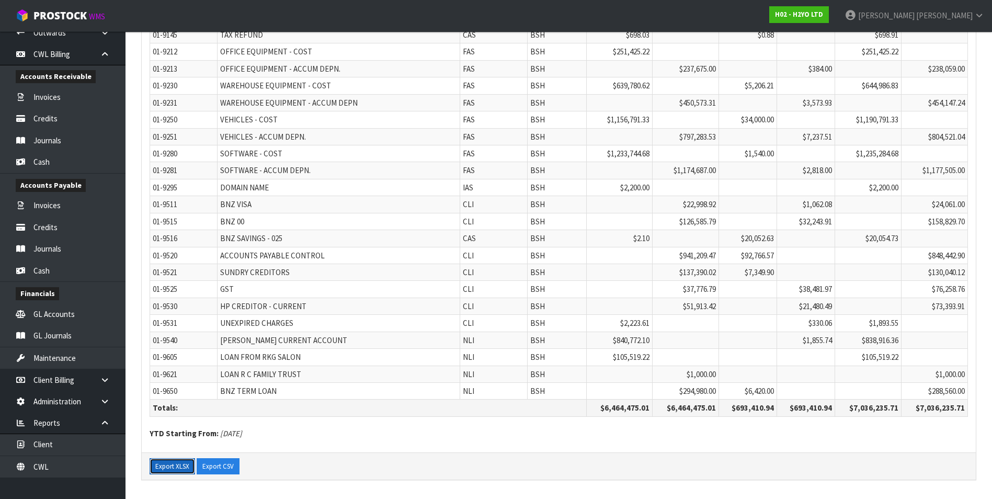
click at [156, 468] on button "Export XLSX" at bounding box center [172, 466] width 45 height 17
click at [82, 473] on link "CWL" at bounding box center [62, 466] width 125 height 21
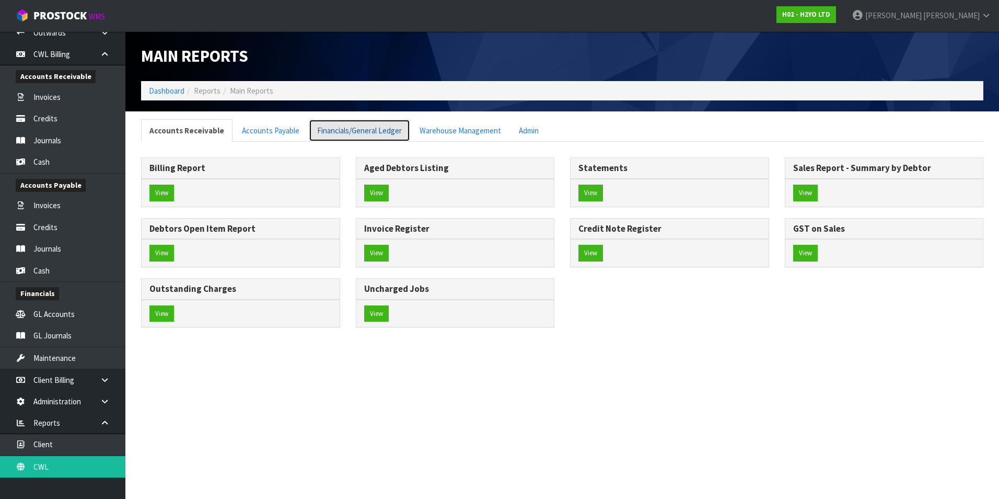
click at [346, 130] on link "Financials/General Ledger" at bounding box center [359, 130] width 101 height 22
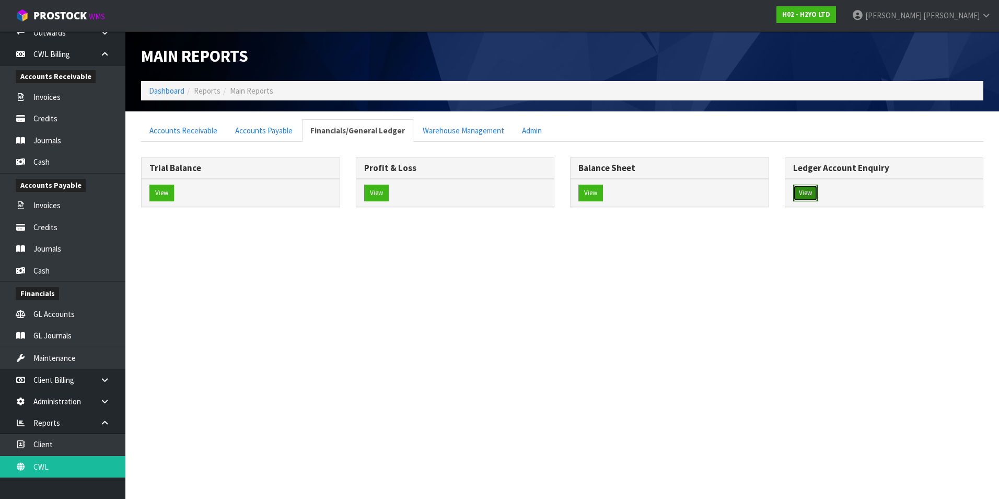
drag, startPoint x: 808, startPoint y: 190, endPoint x: 556, endPoint y: 190, distance: 252.0
click at [805, 191] on button "View" at bounding box center [806, 193] width 25 height 17
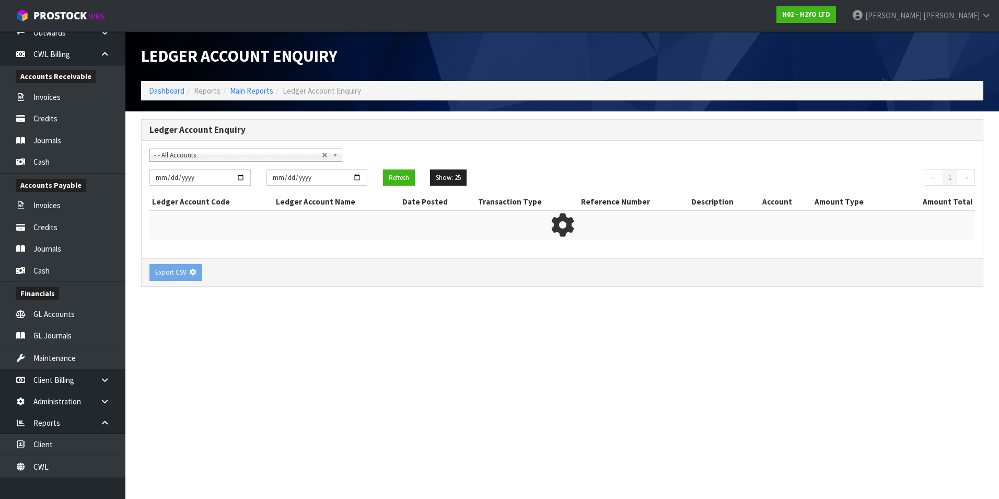
click at [194, 155] on span "- - All Accounts" at bounding box center [238, 155] width 168 height 13
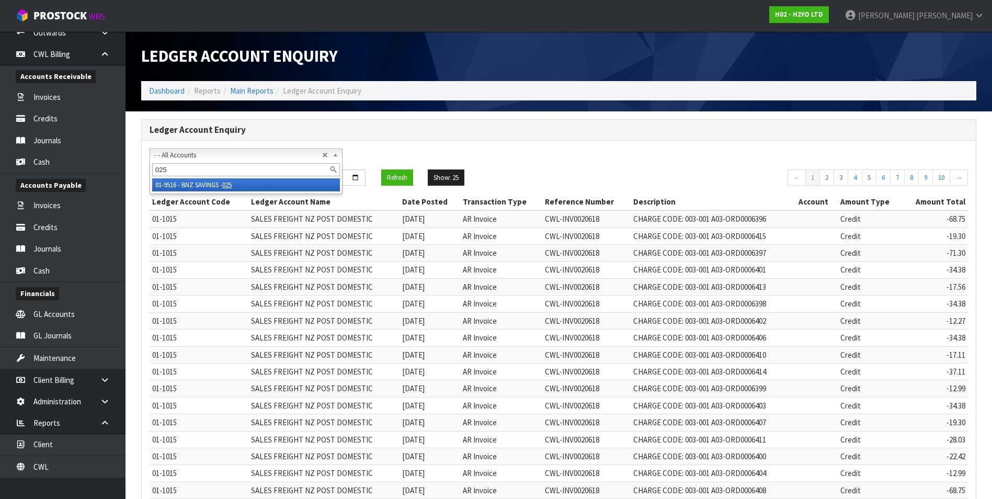
type input "025"
click at [209, 186] on li "01-9516 - BNZ SAVINGS - 025" at bounding box center [246, 184] width 188 height 13
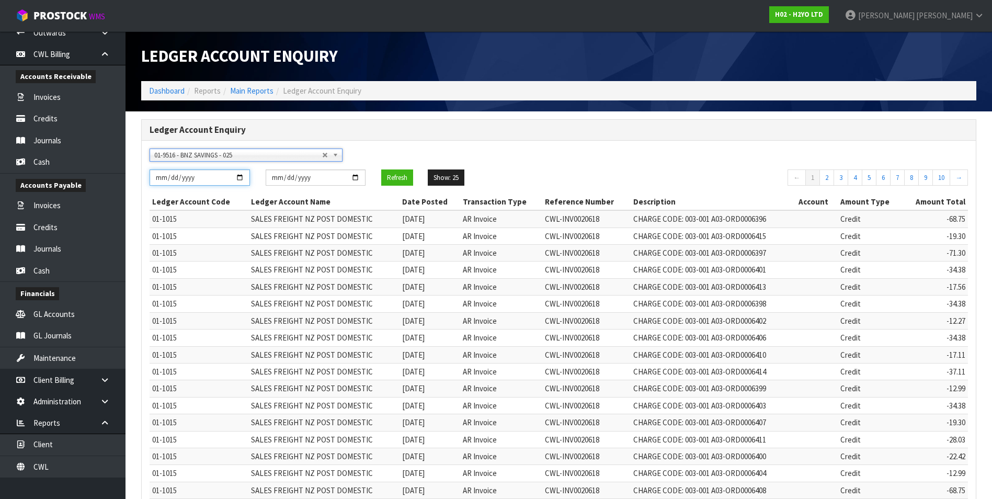
click at [240, 178] on input "2025-08-01" at bounding box center [200, 177] width 100 height 16
type input "[DATE]"
click at [405, 180] on button "Refresh" at bounding box center [397, 177] width 32 height 17
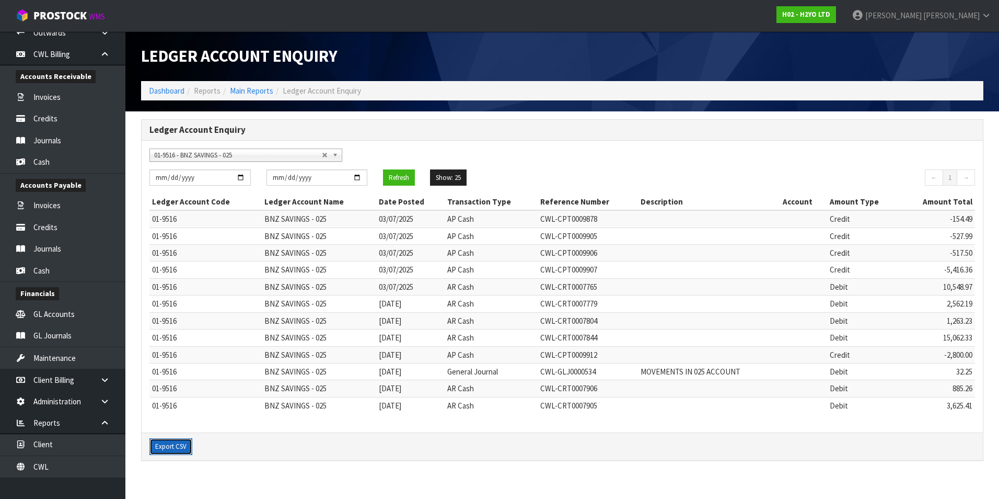
click at [166, 451] on button "Export CSV" at bounding box center [171, 446] width 43 height 17
click at [62, 270] on link "Cash" at bounding box center [62, 270] width 125 height 21
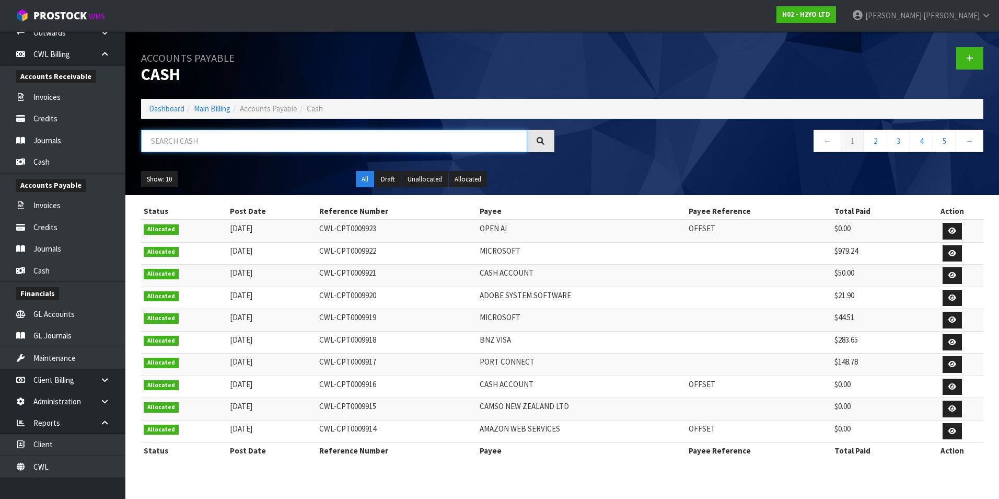
click at [204, 137] on input "text" at bounding box center [334, 141] width 386 height 22
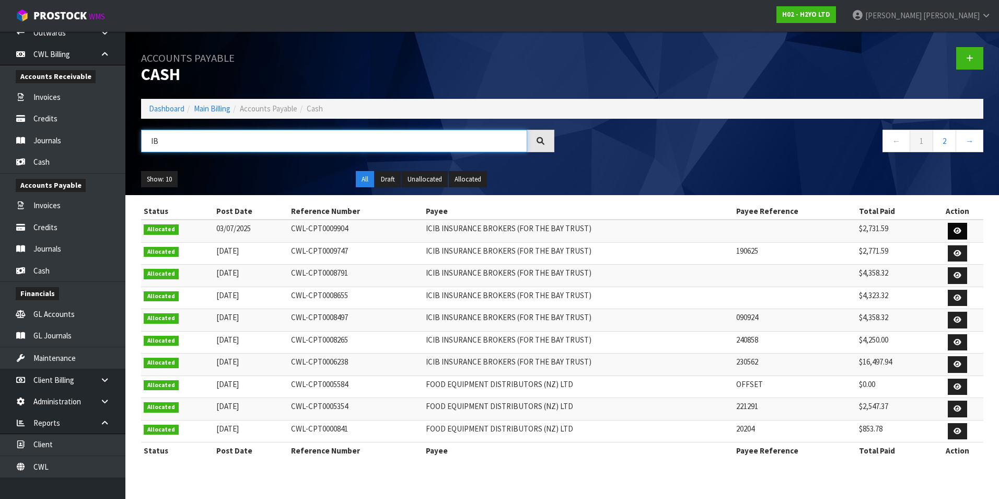
type input "IB"
click at [958, 229] on icon at bounding box center [958, 230] width 8 height 7
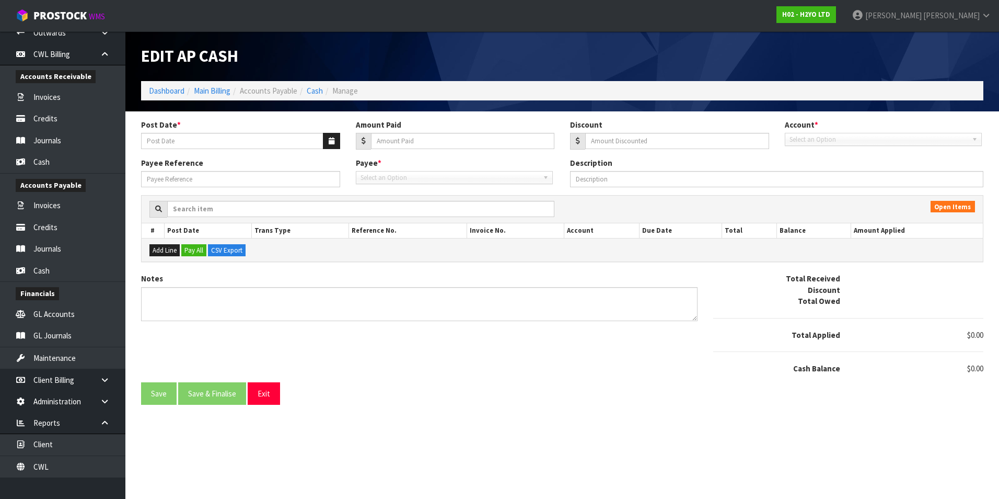
type input "03/07/2025"
type input "2731.59"
type input "0"
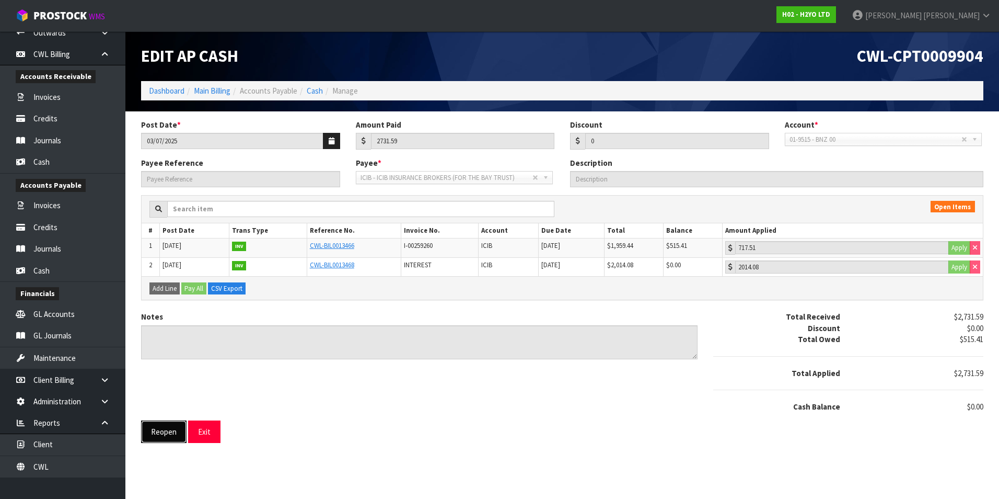
click at [166, 430] on button "Reopen" at bounding box center [163, 431] width 45 height 22
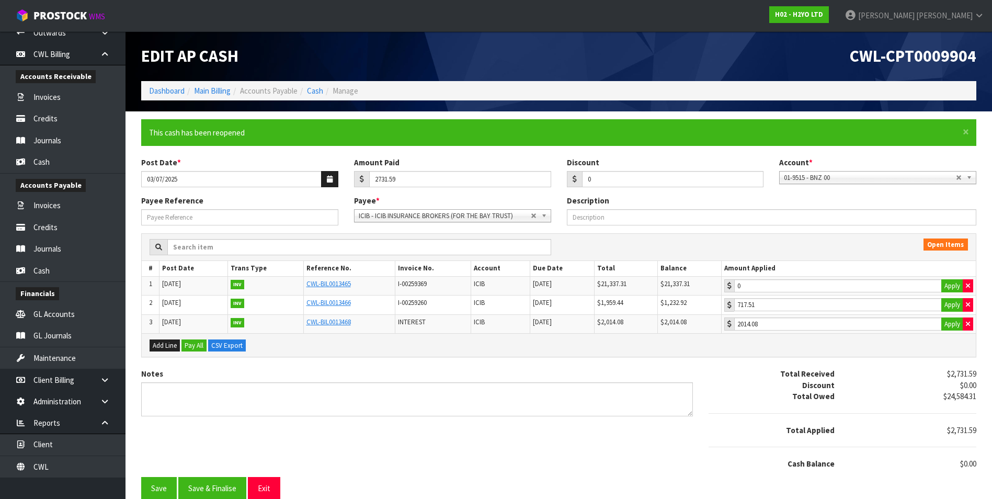
click at [962, 174] on link "01-9515 - BNZ 00" at bounding box center [877, 177] width 197 height 13
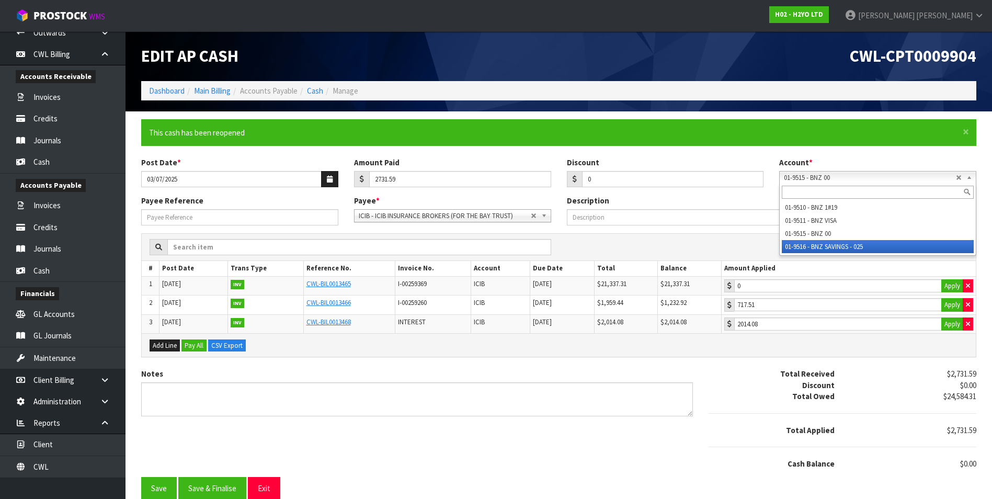
click at [836, 246] on li "01-9516 - BNZ SAVINGS - 025" at bounding box center [878, 246] width 192 height 13
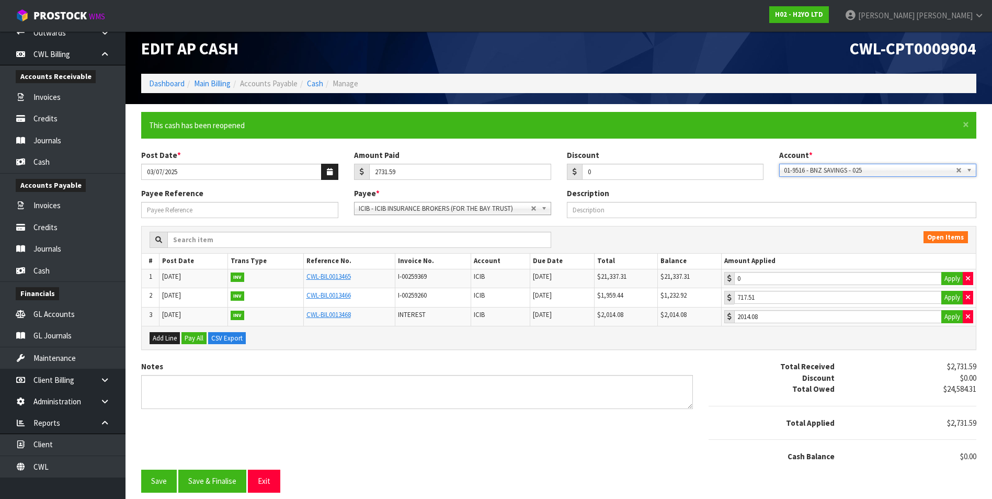
scroll to position [9, 0]
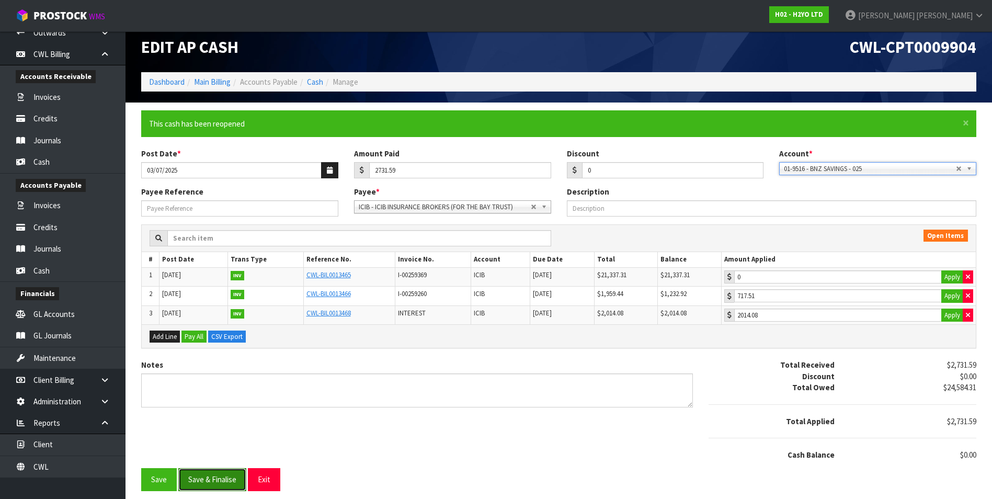
click at [216, 476] on button "Save & Finalise" at bounding box center [212, 479] width 68 height 22
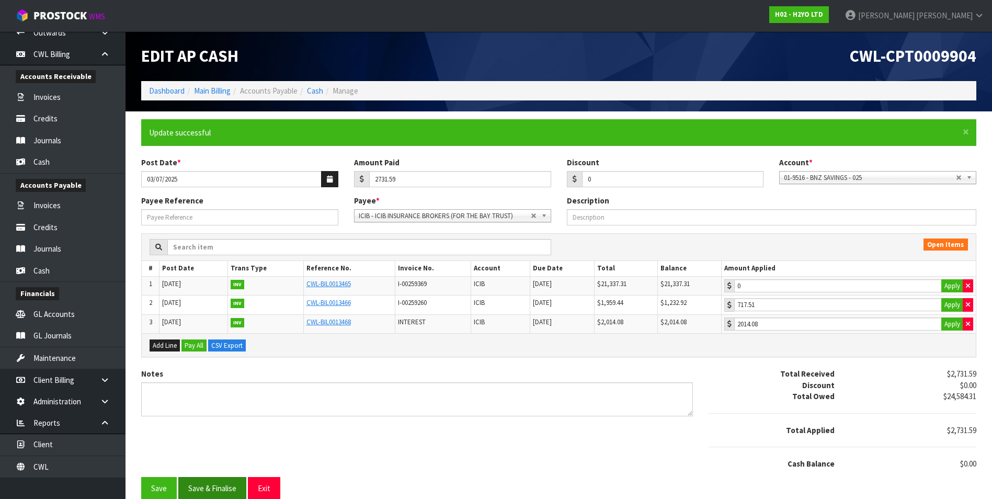
type input "717.51"
type input "2014.08"
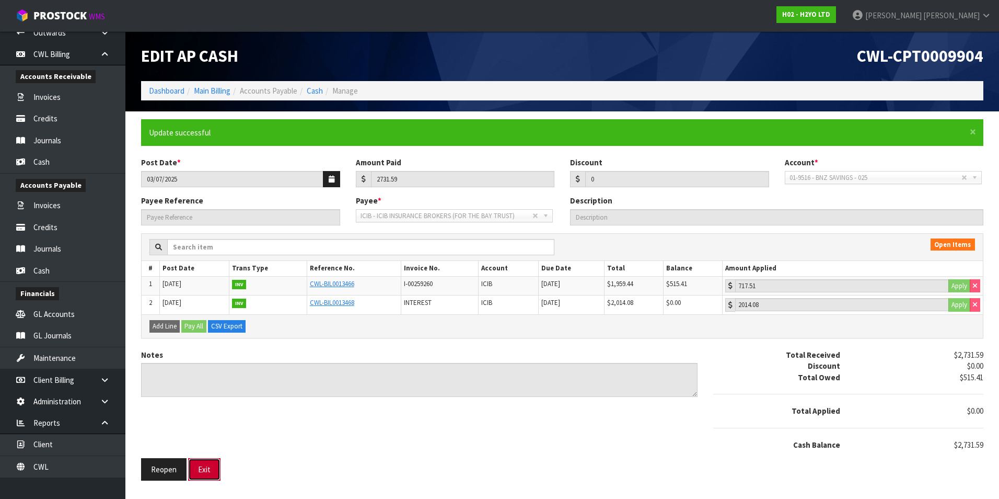
click at [204, 475] on button "Exit" at bounding box center [204, 469] width 32 height 22
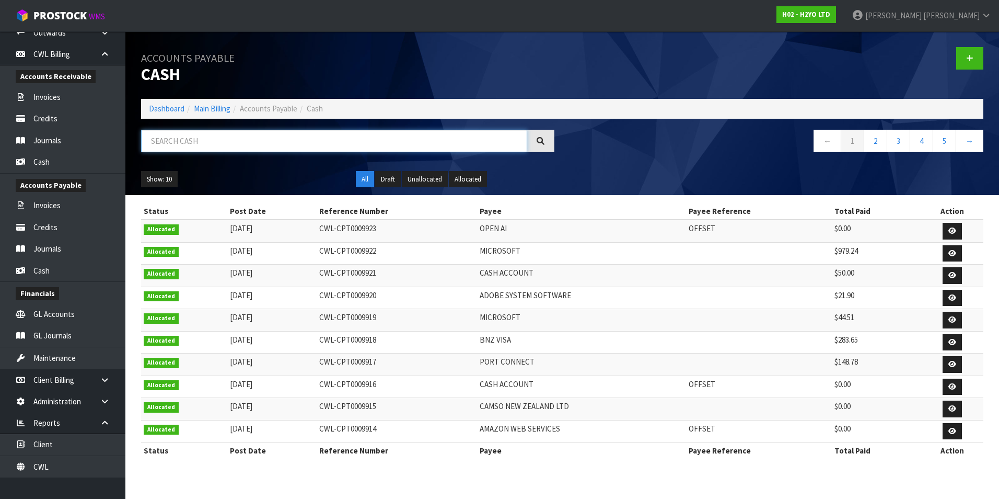
click at [222, 141] on input "text" at bounding box center [334, 141] width 386 height 22
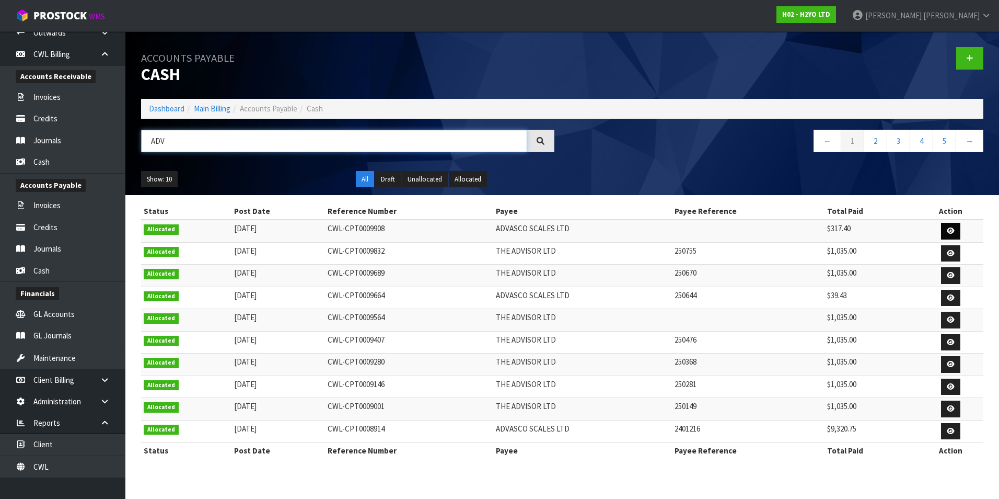
type input "ADV"
click at [951, 232] on icon at bounding box center [951, 230] width 8 height 7
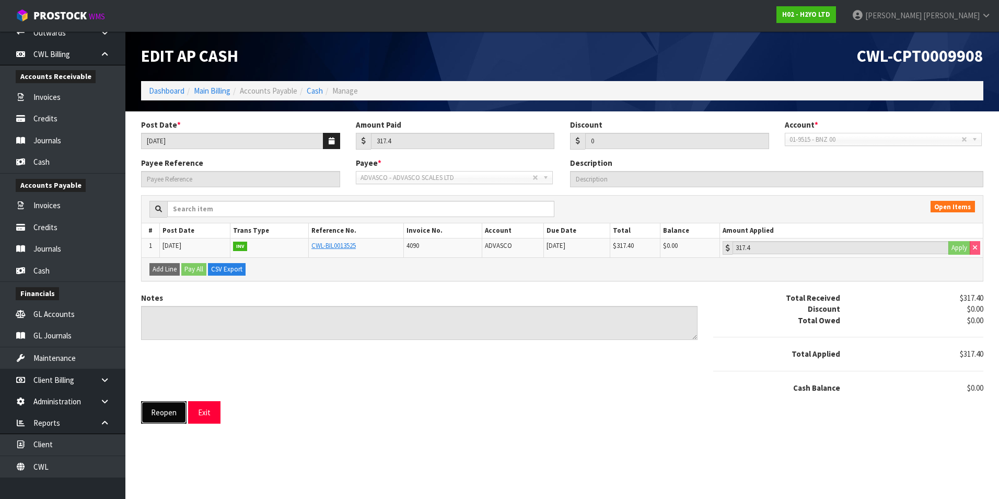
click at [173, 415] on button "Reopen" at bounding box center [163, 412] width 45 height 22
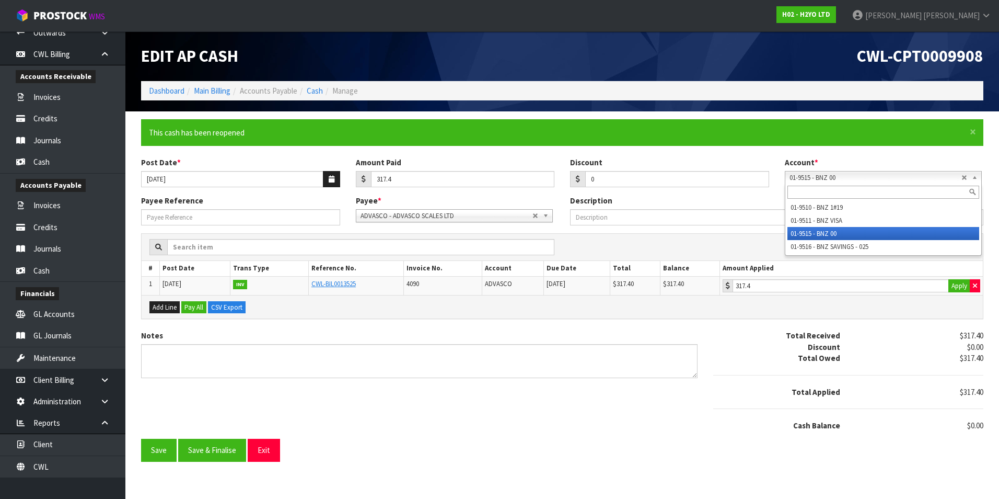
click at [958, 179] on span "01-9515 - BNZ 00" at bounding box center [876, 177] width 172 height 13
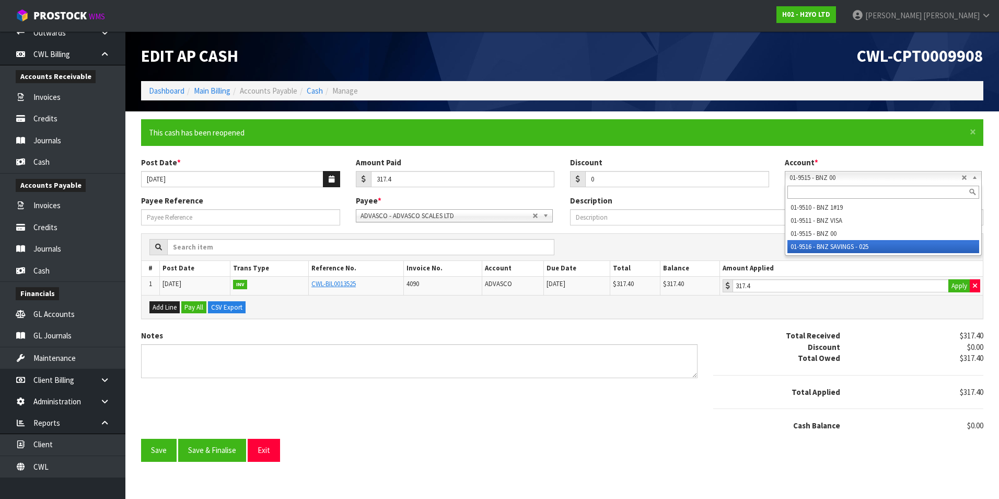
click at [859, 244] on li "01-9516 - BNZ SAVINGS - 025" at bounding box center [884, 246] width 192 height 13
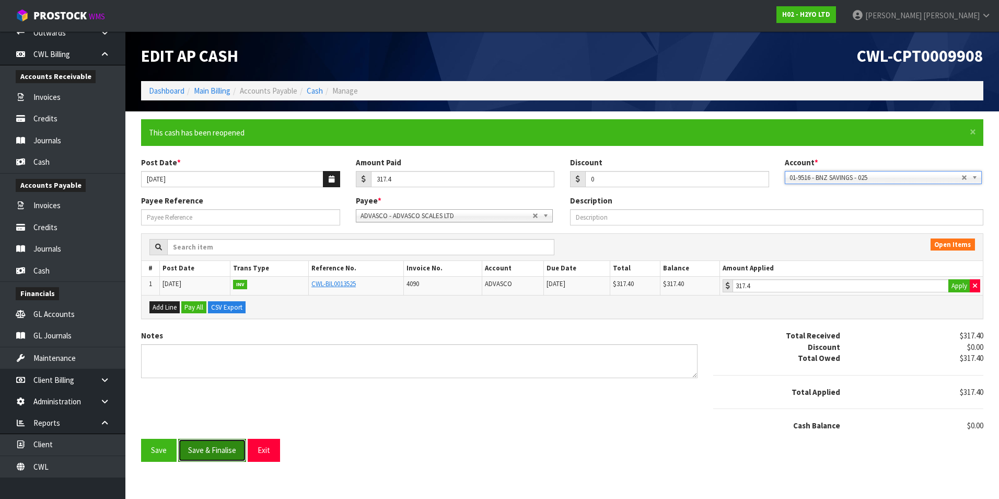
click at [223, 452] on button "Save & Finalise" at bounding box center [212, 450] width 68 height 22
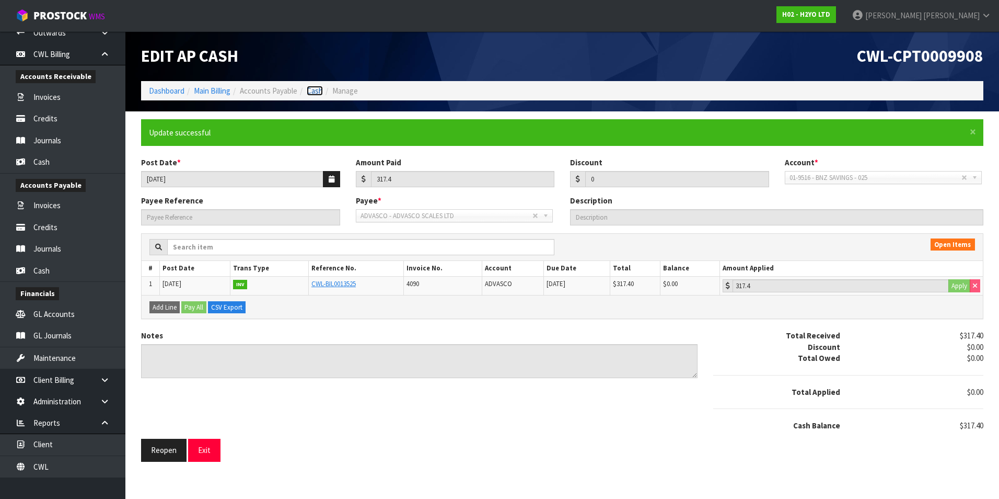
click at [318, 91] on link "Cash" at bounding box center [315, 91] width 16 height 10
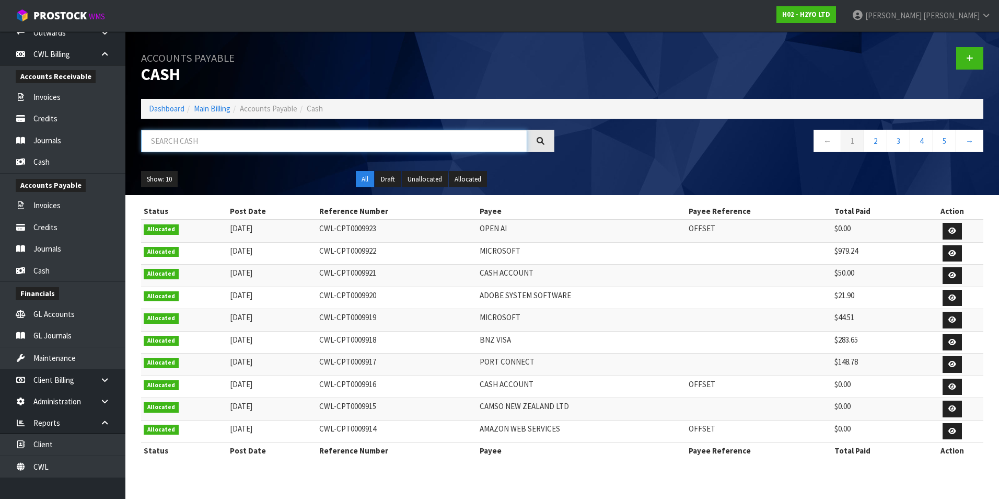
click at [184, 137] on input "text" at bounding box center [334, 141] width 386 height 22
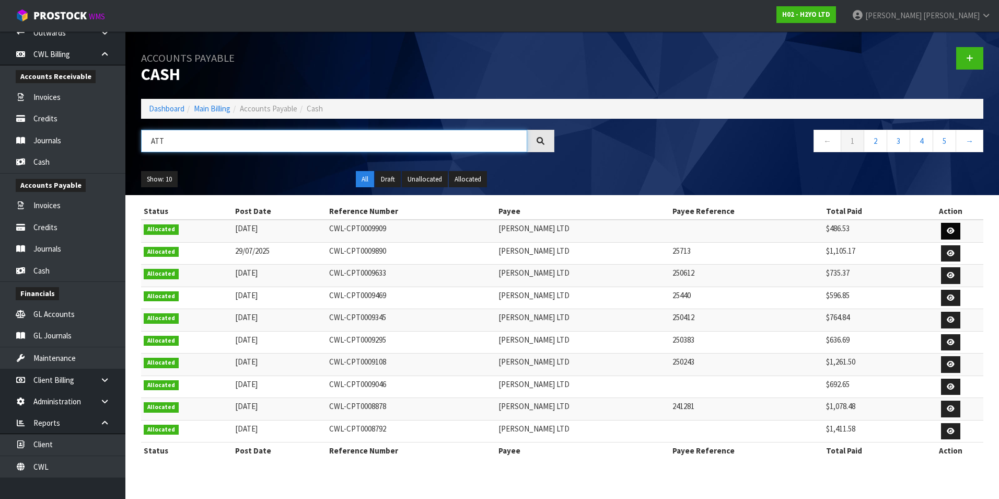
type input "ATT"
click at [947, 226] on link at bounding box center [950, 231] width 19 height 17
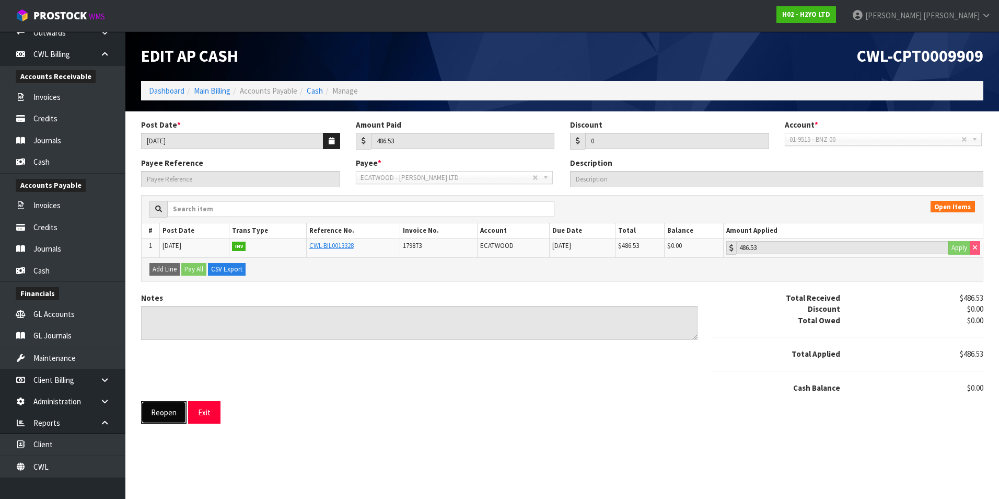
click at [167, 415] on button "Reopen" at bounding box center [163, 412] width 45 height 22
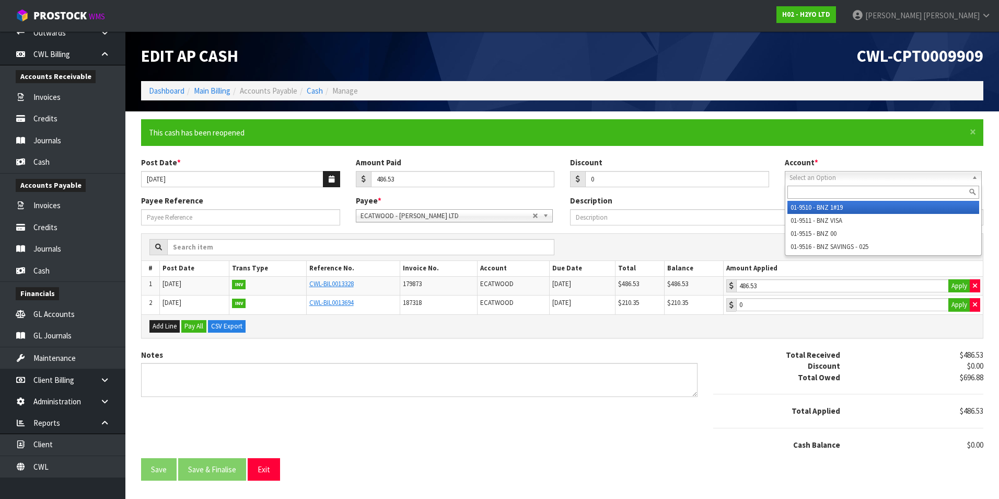
click at [861, 177] on span "Select an Option" at bounding box center [876, 177] width 172 height 13
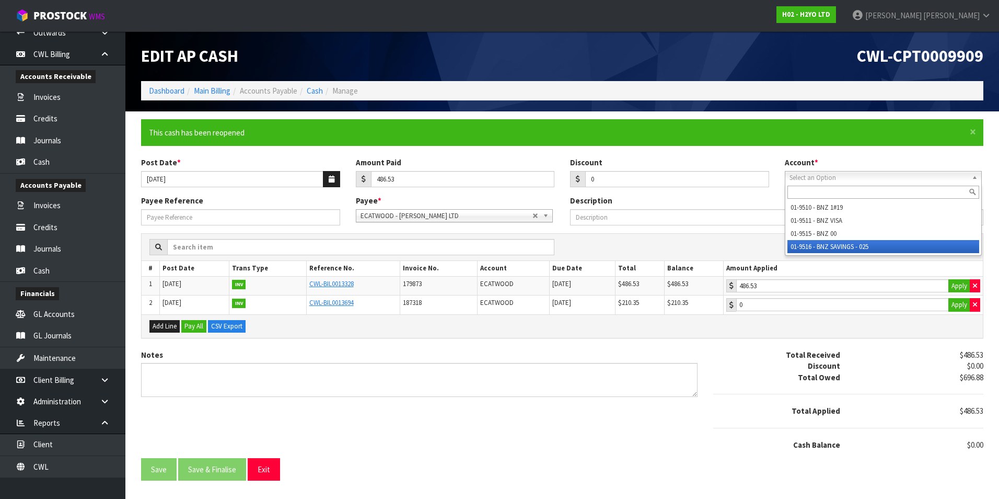
click at [852, 245] on li "01-9516 - BNZ SAVINGS - 025" at bounding box center [884, 246] width 192 height 13
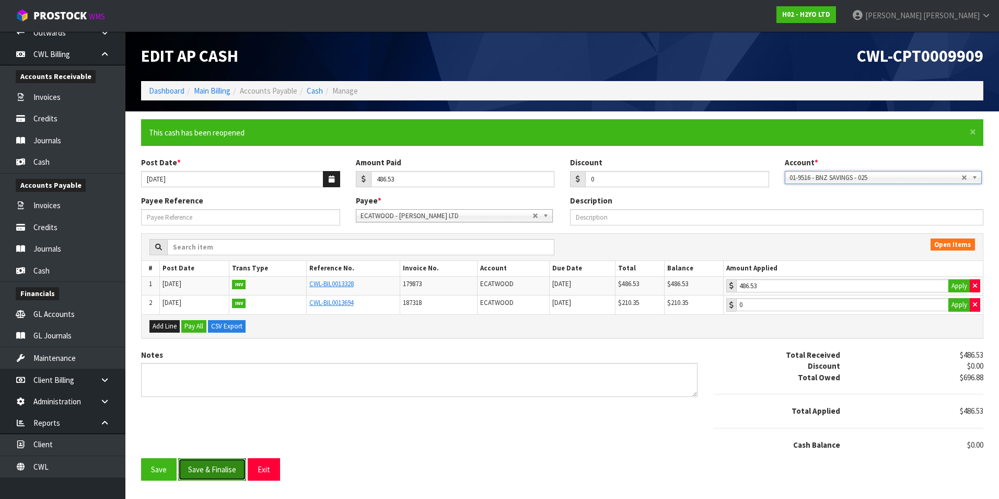
click at [212, 466] on button "Save & Finalise" at bounding box center [212, 469] width 68 height 22
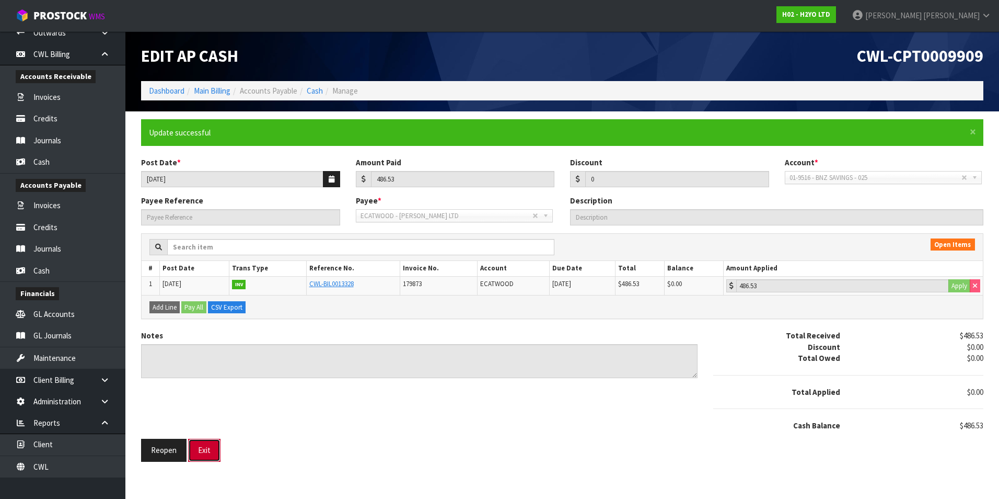
click at [208, 457] on button "Exit" at bounding box center [204, 450] width 32 height 22
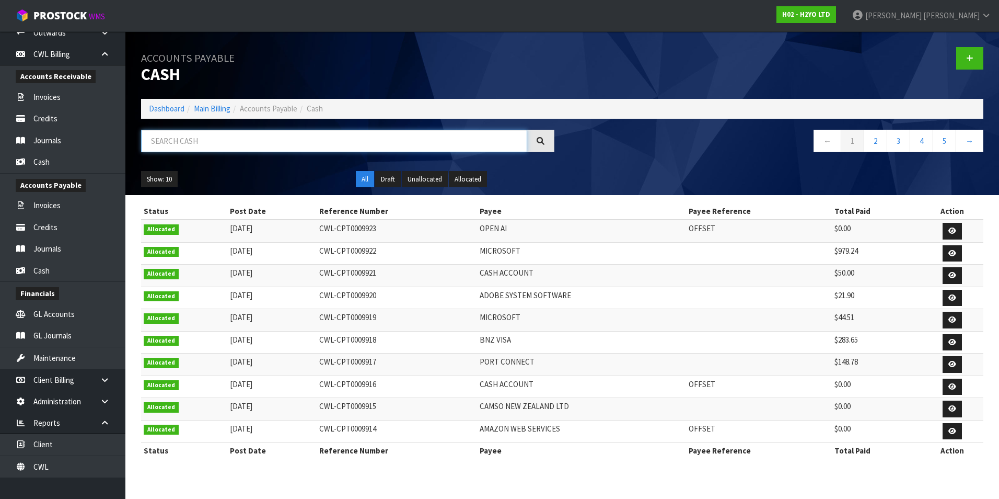
click at [188, 144] on input "text" at bounding box center [334, 141] width 386 height 22
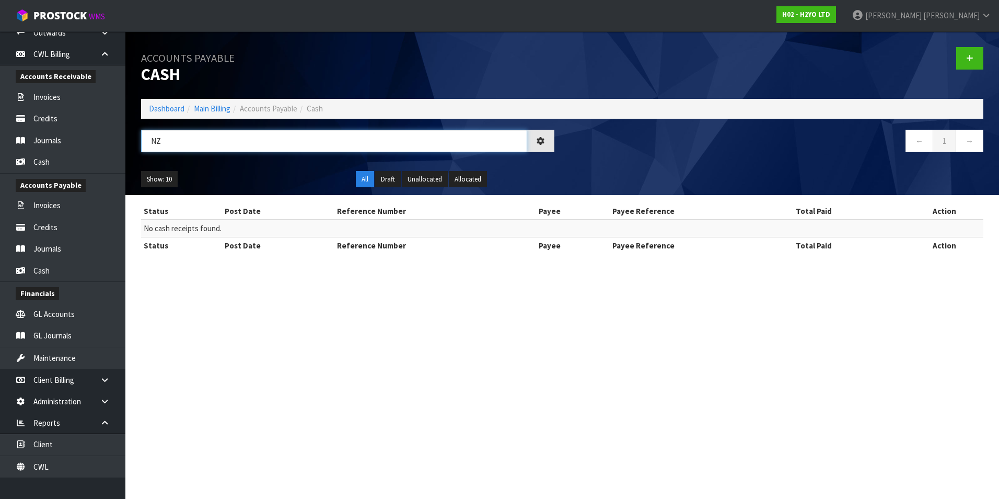
type input "N"
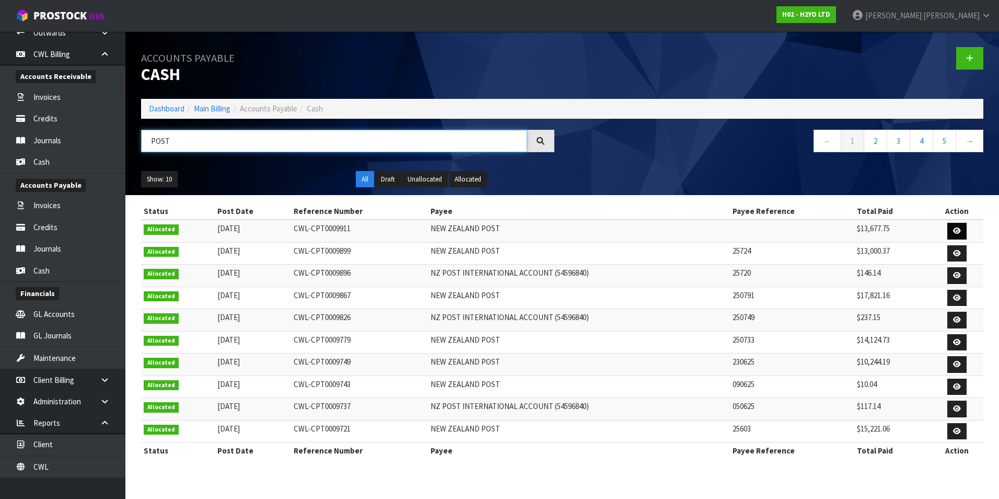
type input "POST"
click at [961, 230] on icon at bounding box center [957, 230] width 8 height 7
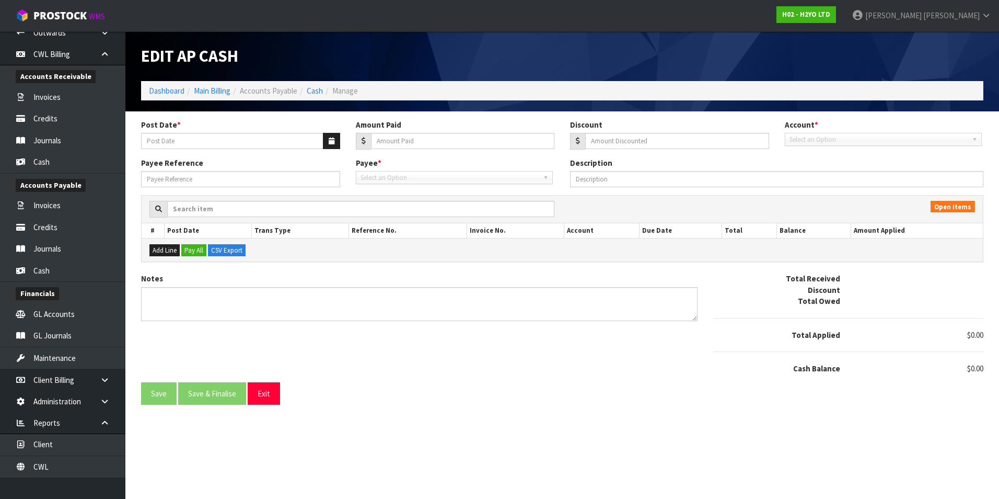
type input "30/07/2025"
type input "13677.75"
type input "0"
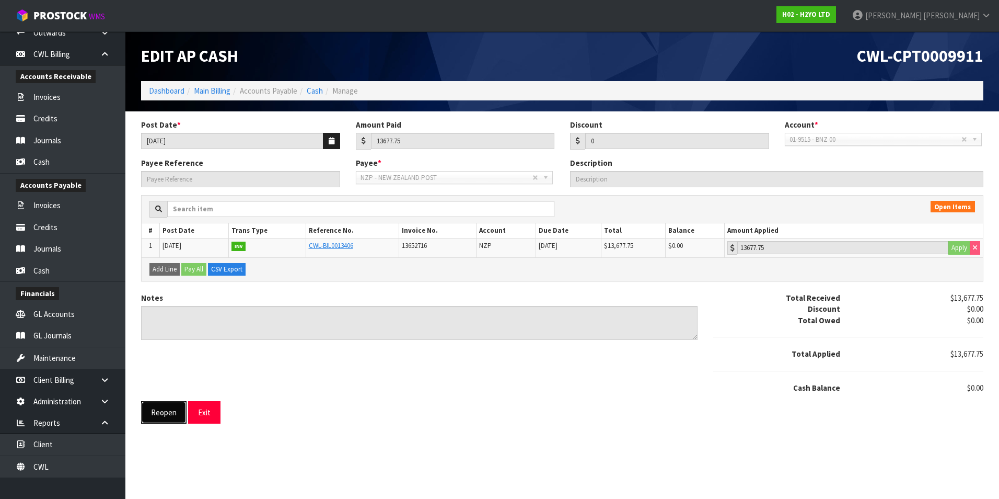
click at [158, 414] on button "Reopen" at bounding box center [163, 412] width 45 height 22
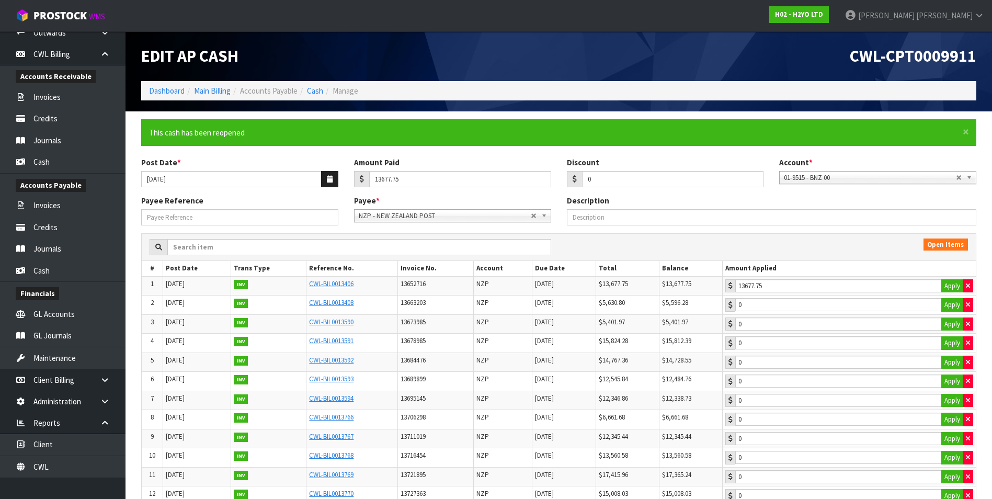
click at [953, 178] on span "01-9515 - BNZ 00" at bounding box center [870, 177] width 172 height 13
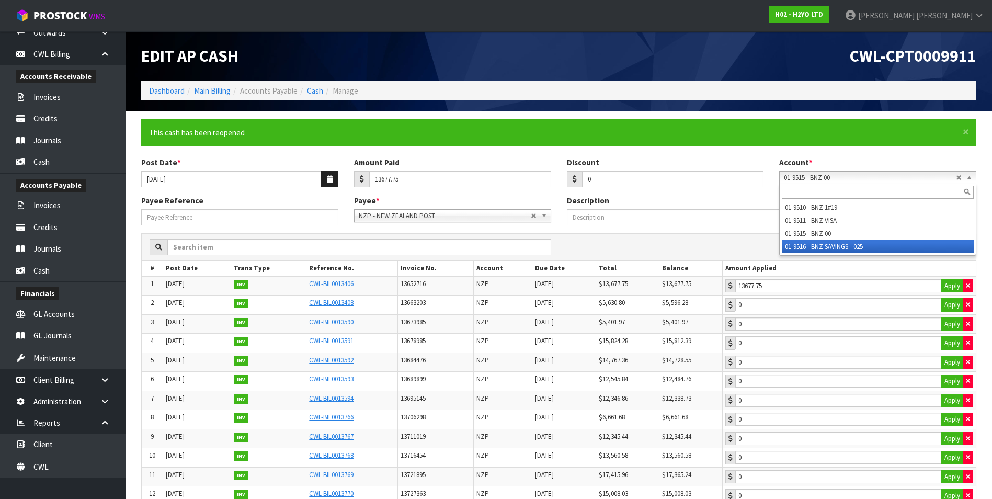
click at [868, 250] on li "01-9516 - BNZ SAVINGS - 025" at bounding box center [878, 246] width 192 height 13
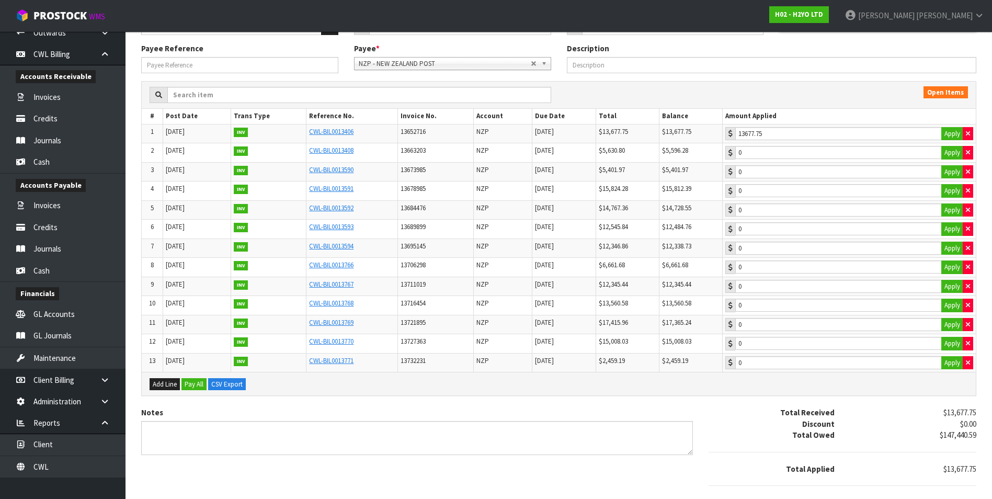
scroll to position [200, 0]
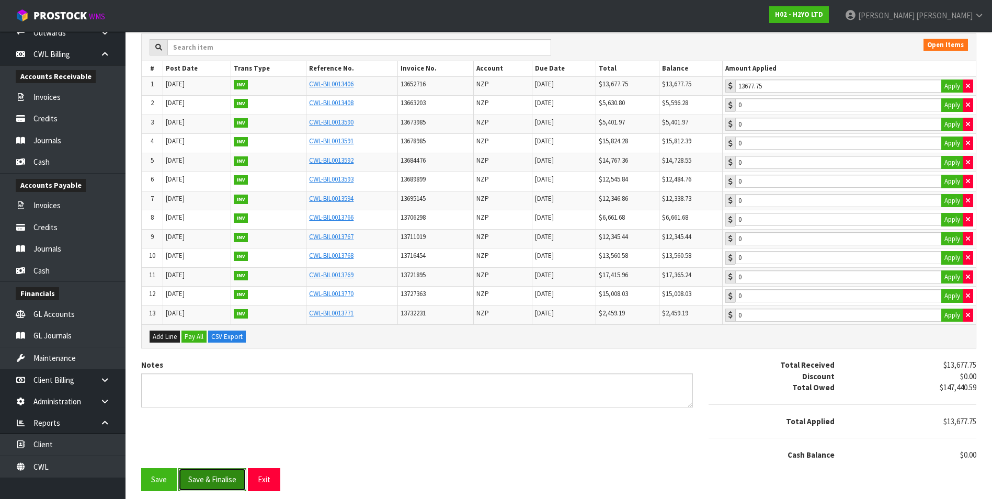
click at [226, 487] on button "Save & Finalise" at bounding box center [212, 479] width 68 height 22
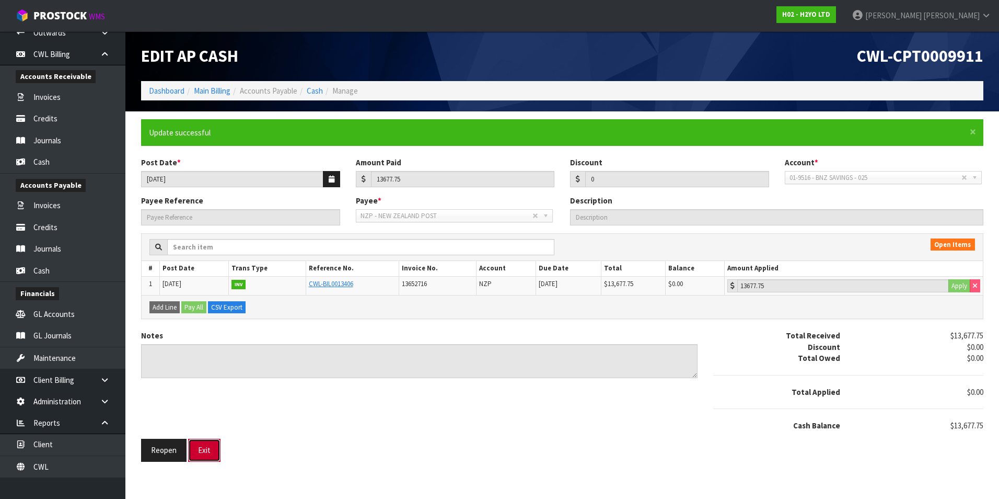
click at [210, 452] on button "Exit" at bounding box center [204, 450] width 32 height 22
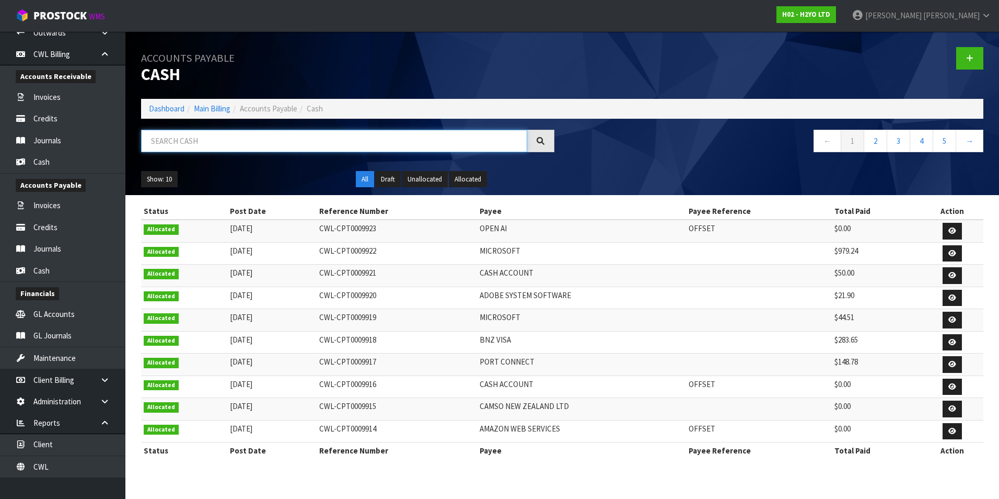
click at [167, 139] on input "text" at bounding box center [334, 141] width 386 height 22
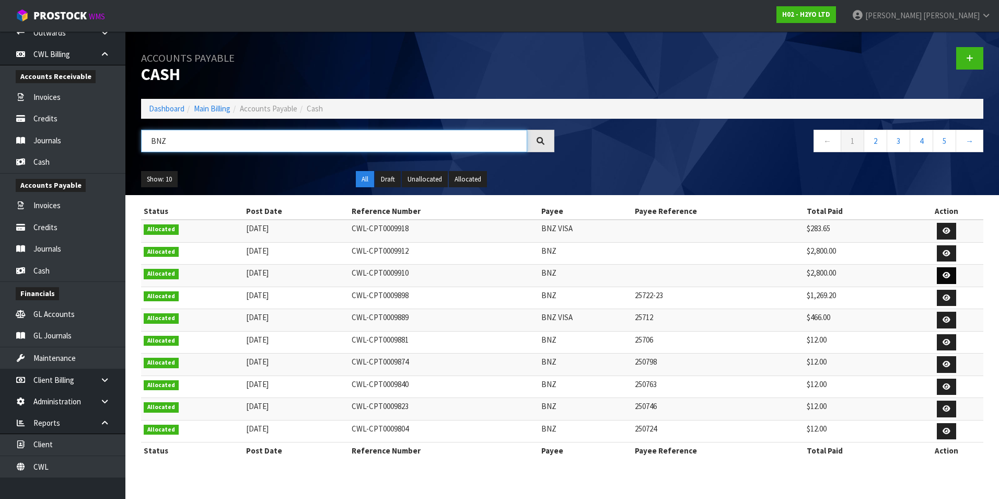
type input "BNZ"
click at [944, 274] on icon at bounding box center [947, 275] width 8 height 7
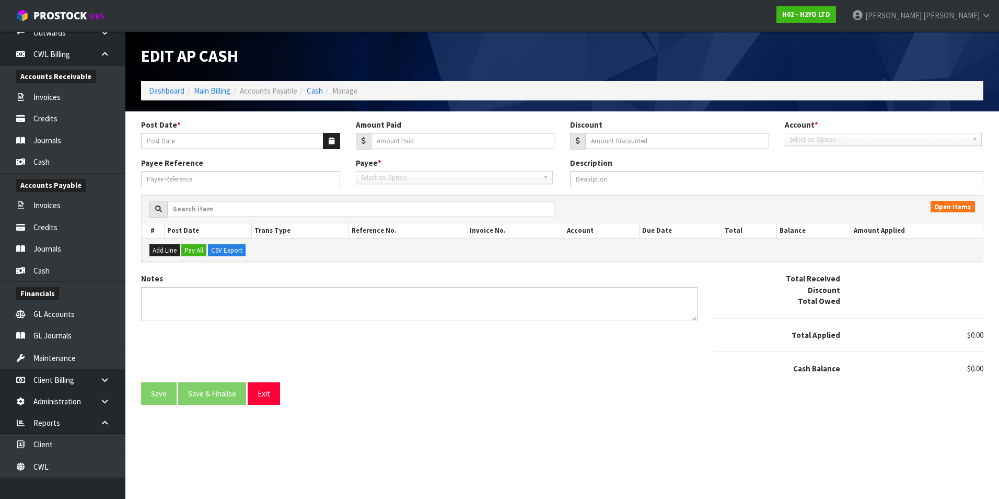
type input "10/07/2025"
type input "2800"
type input "0"
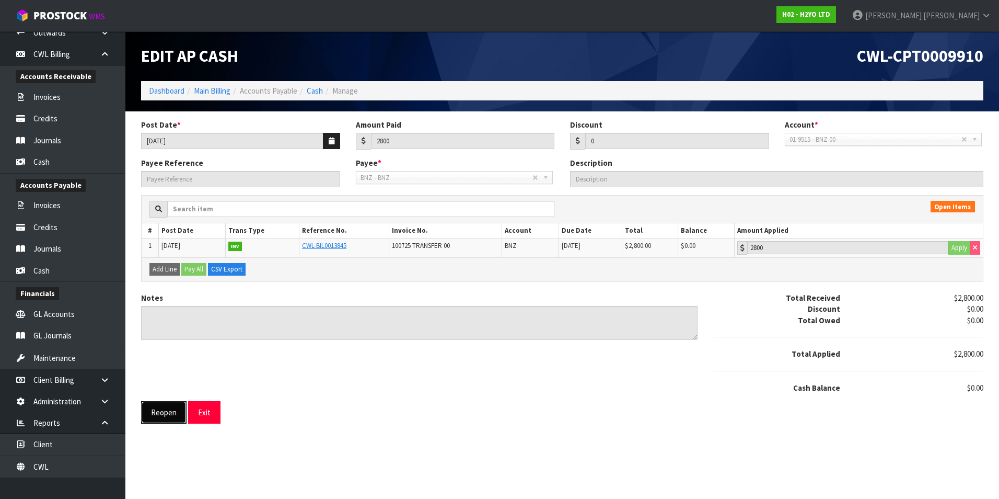
click at [157, 413] on button "Reopen" at bounding box center [163, 412] width 45 height 22
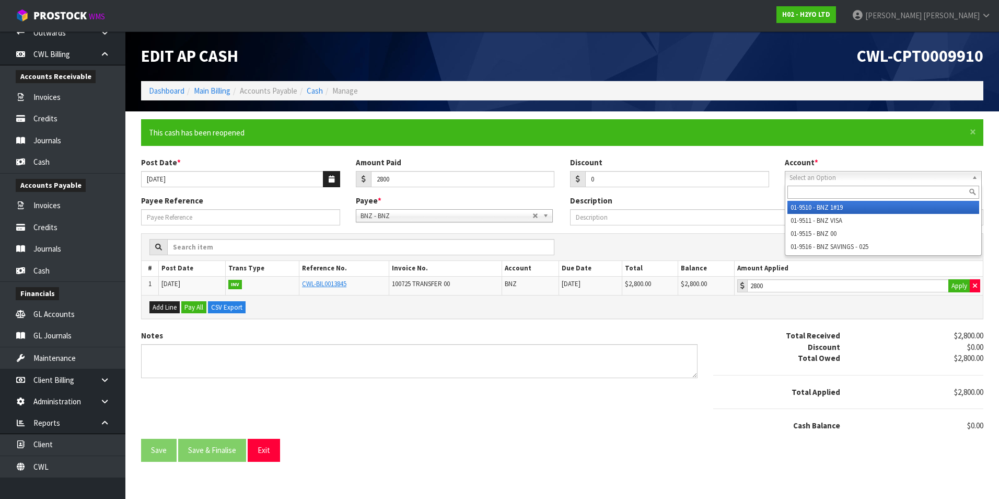
drag, startPoint x: 888, startPoint y: 178, endPoint x: 878, endPoint y: 183, distance: 10.5
click at [887, 178] on span "Select an Option" at bounding box center [876, 177] width 172 height 13
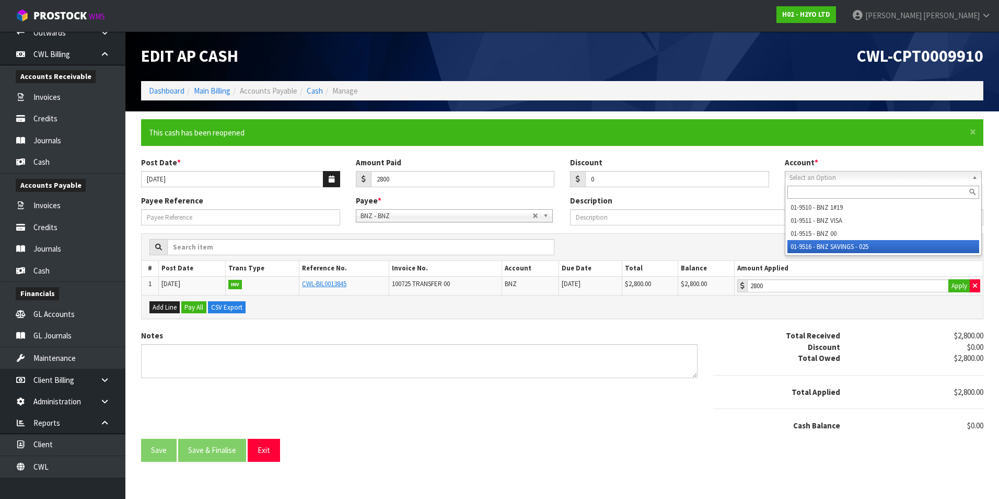
click at [856, 245] on li "01-9516 - BNZ SAVINGS - 025" at bounding box center [884, 246] width 192 height 13
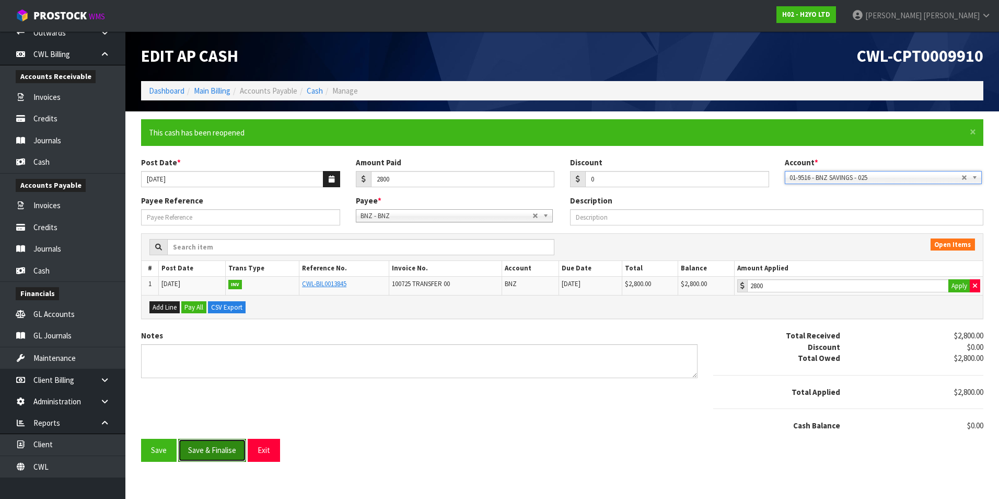
click at [224, 454] on button "Save & Finalise" at bounding box center [212, 450] width 68 height 22
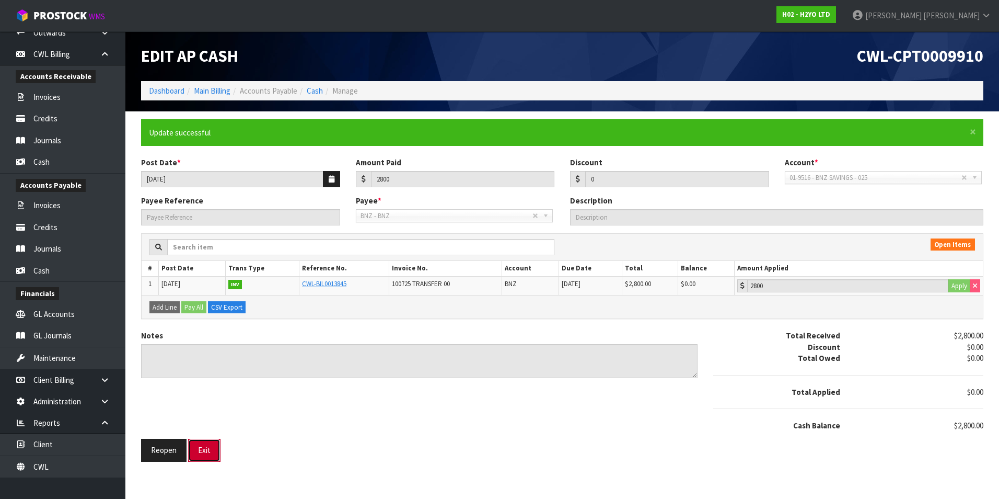
click at [216, 449] on button "Exit" at bounding box center [204, 450] width 32 height 22
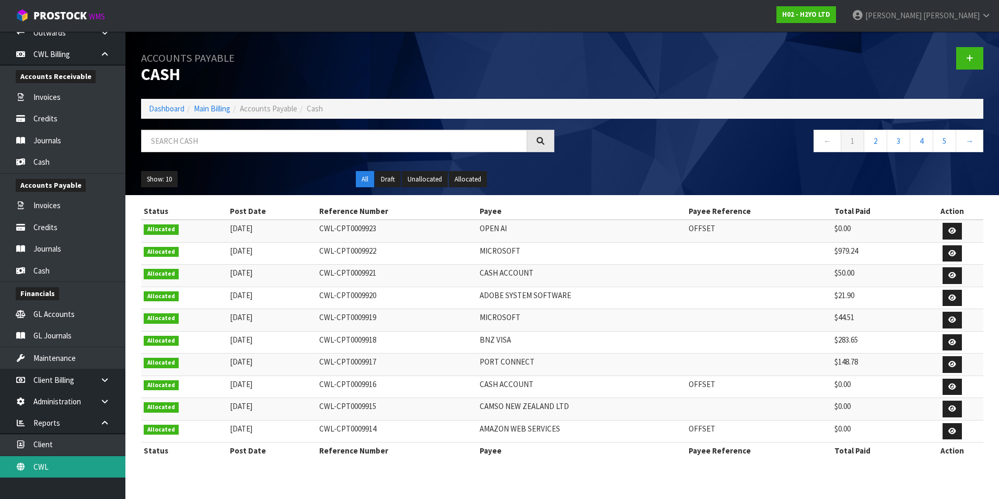
click at [60, 465] on link "CWL" at bounding box center [62, 466] width 125 height 21
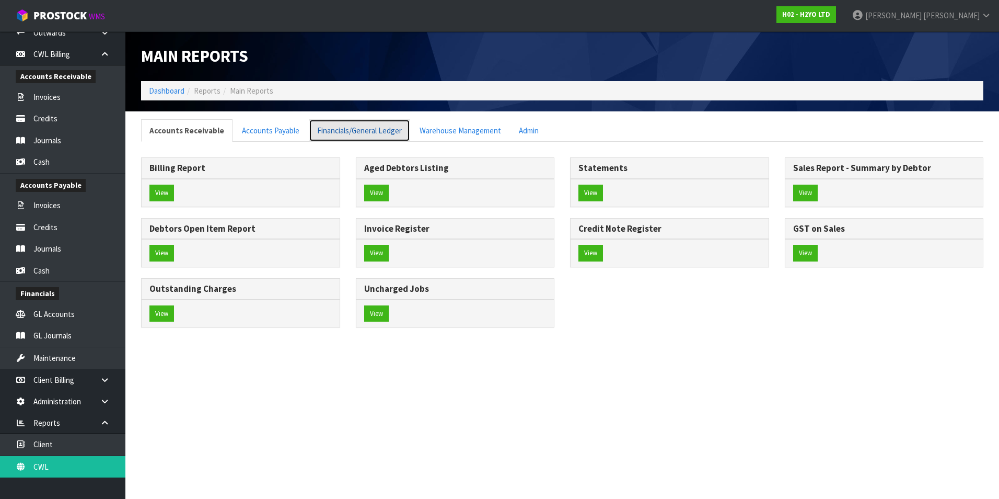
click at [365, 128] on link "Financials/General Ledger" at bounding box center [359, 130] width 101 height 22
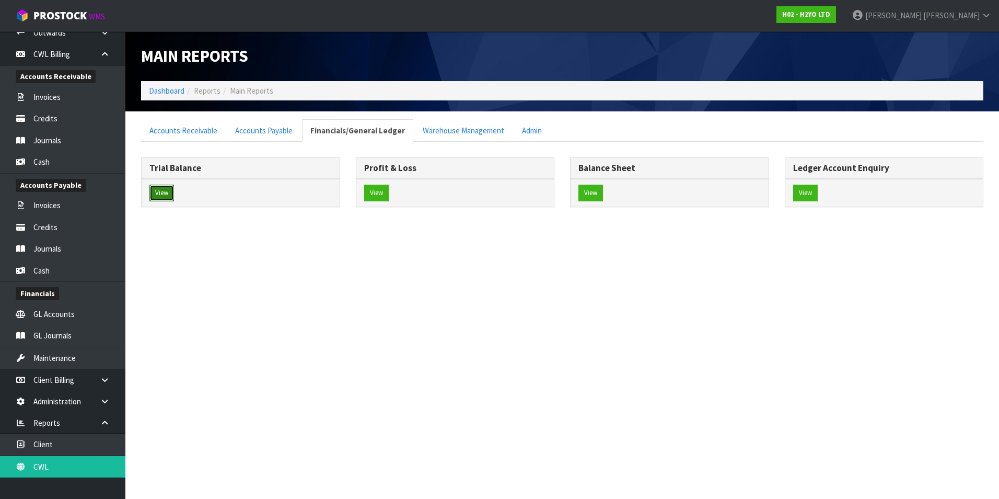
click at [165, 194] on button "View" at bounding box center [162, 193] width 25 height 17
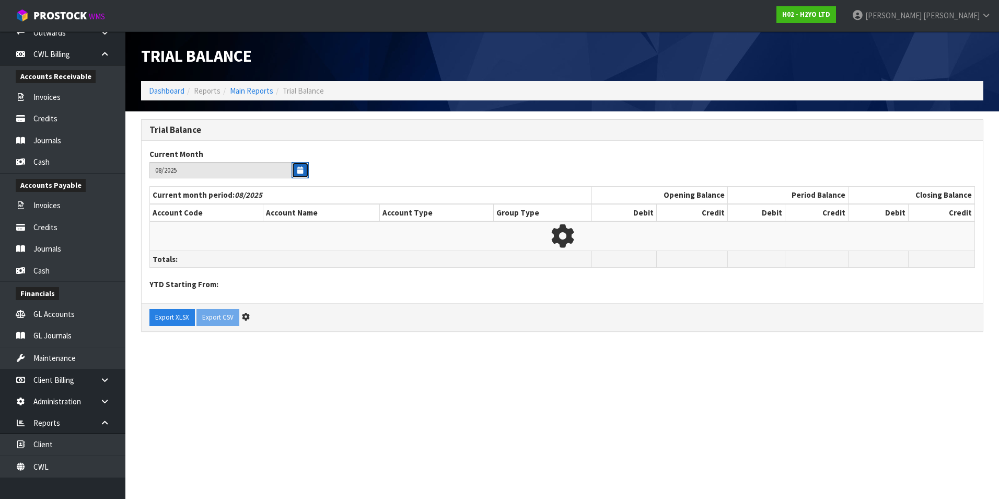
click at [294, 171] on button "button" at bounding box center [300, 170] width 17 height 16
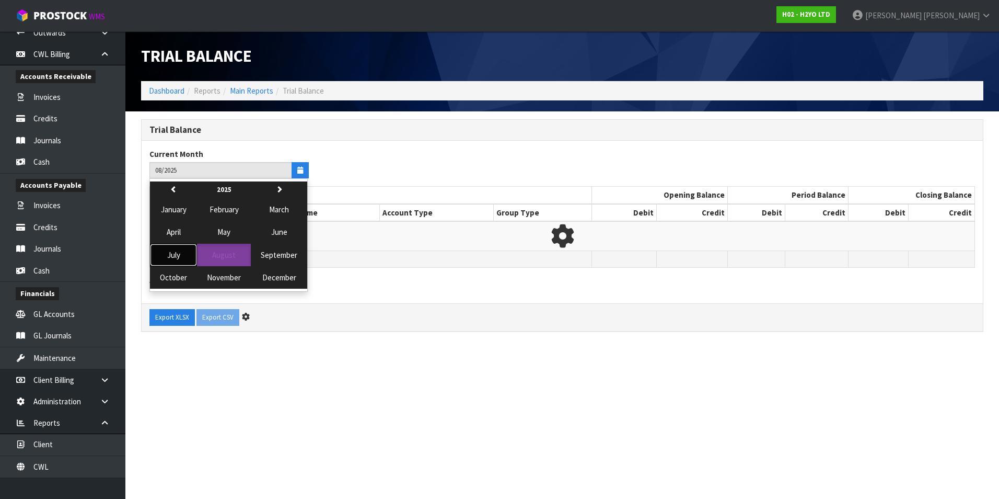
click at [170, 255] on span "July" at bounding box center [173, 255] width 13 height 10
type input "07/2025"
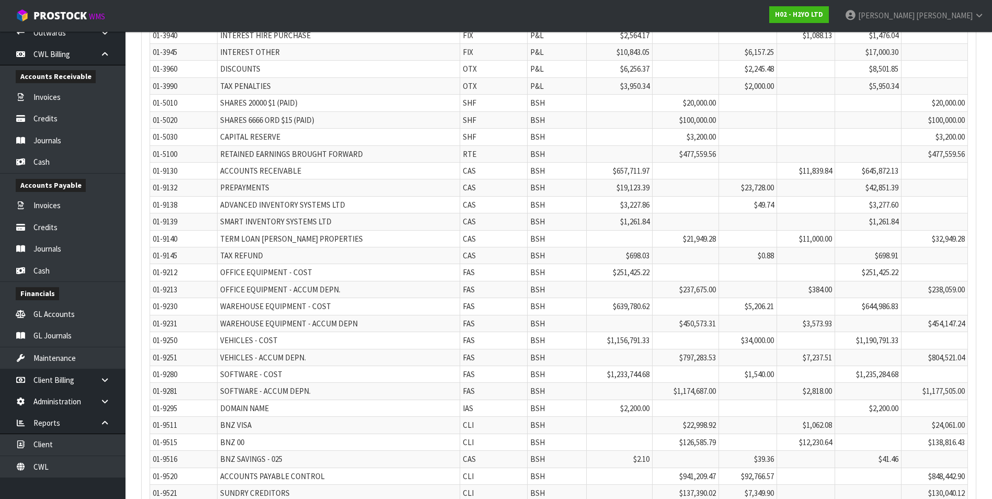
scroll to position [2568, 0]
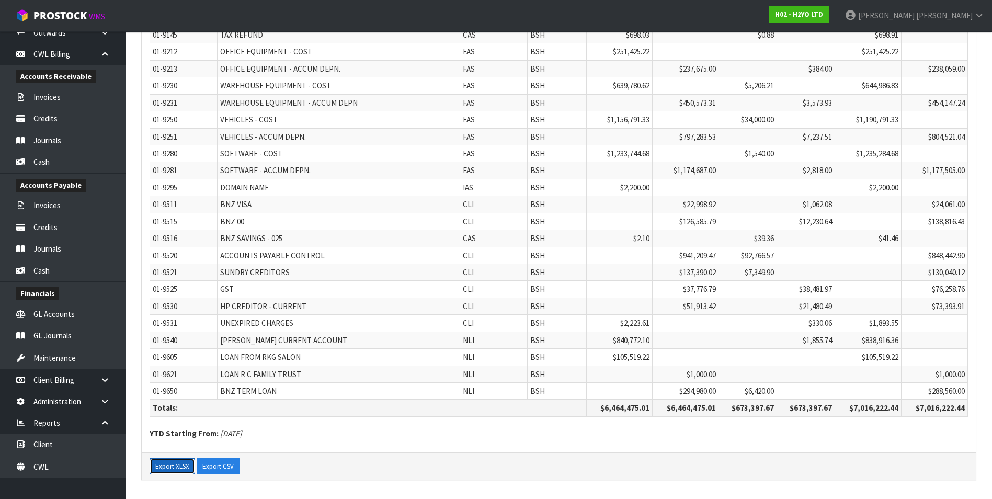
click at [161, 465] on button "Export XLSX" at bounding box center [172, 466] width 45 height 17
click at [69, 466] on link "CWL" at bounding box center [62, 466] width 125 height 21
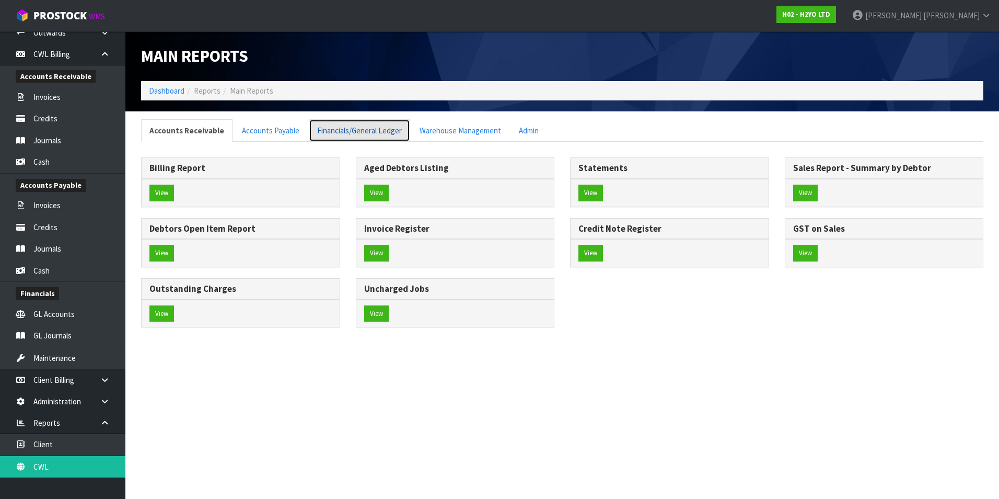
click at [358, 132] on link "Financials/General Ledger" at bounding box center [359, 130] width 101 height 22
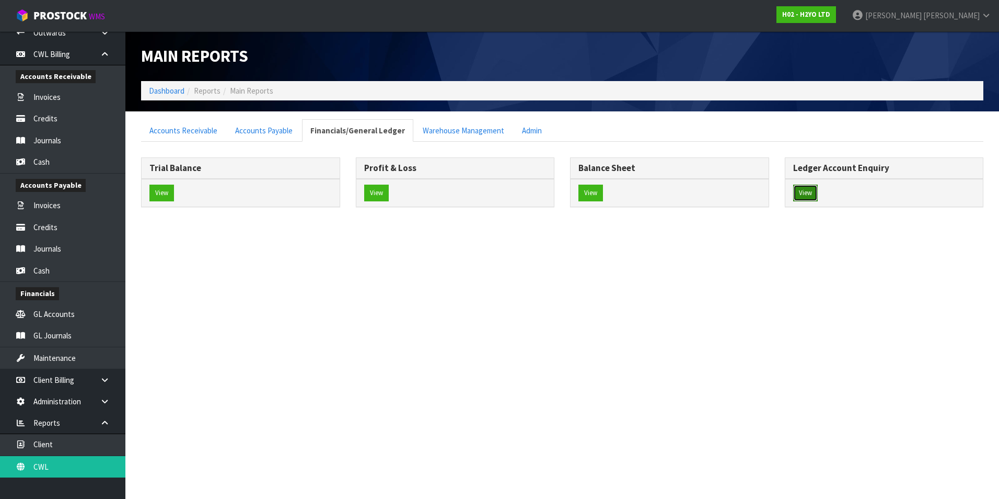
click at [805, 194] on button "View" at bounding box center [806, 193] width 25 height 17
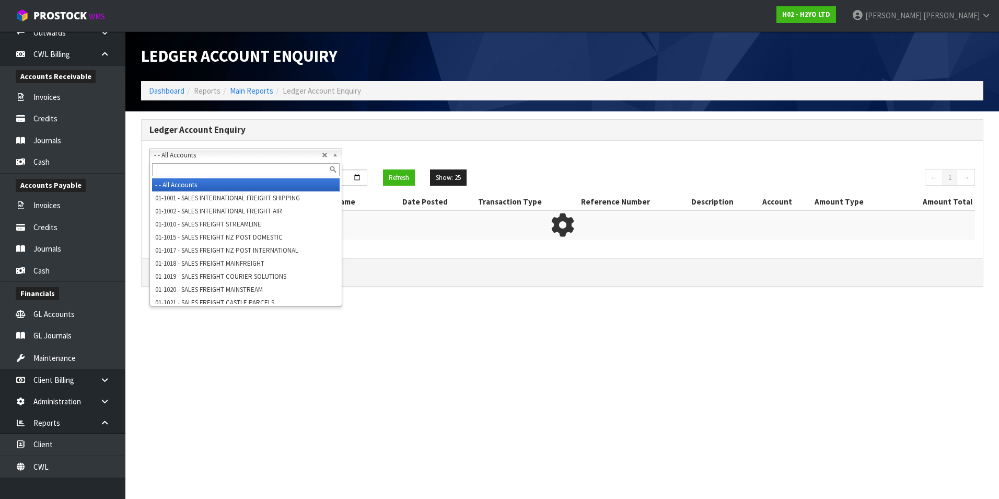
click at [225, 155] on span "- - All Accounts" at bounding box center [238, 155] width 168 height 13
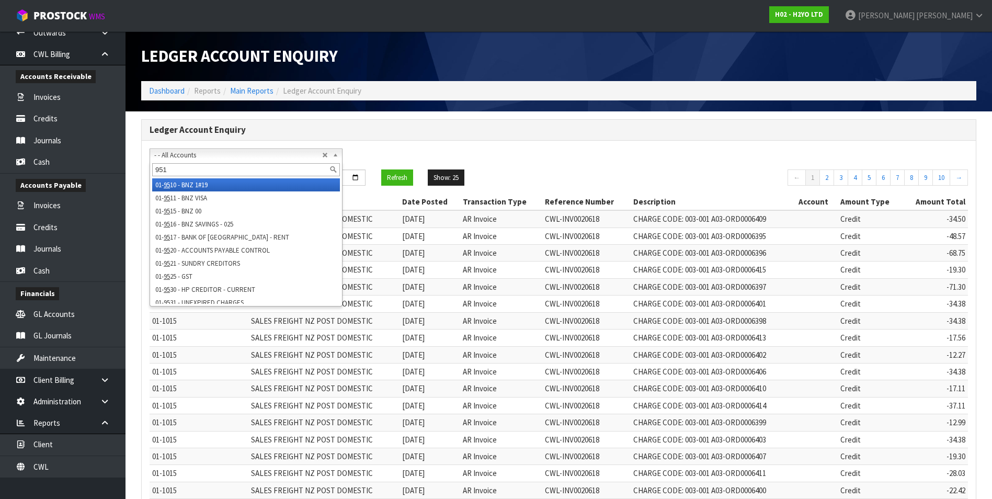
type input "9515"
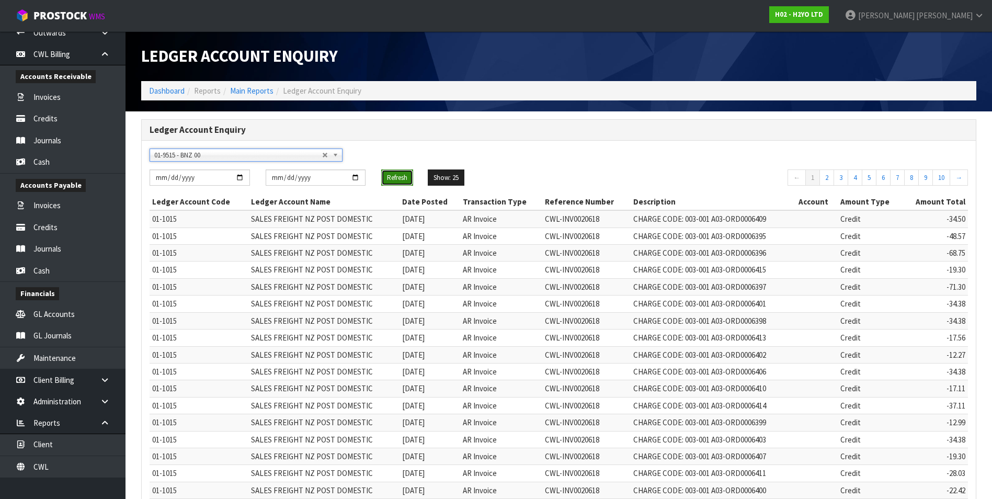
click at [401, 176] on button "Refresh" at bounding box center [397, 177] width 32 height 17
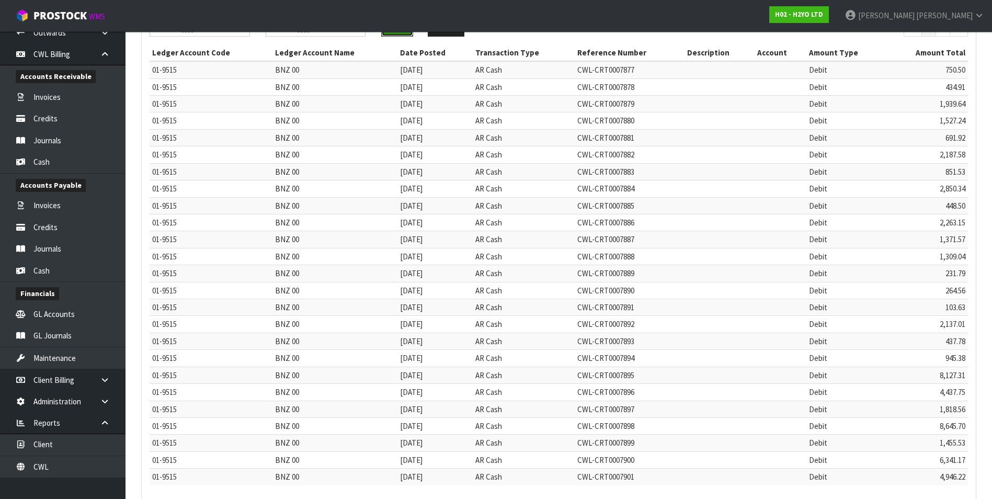
scroll to position [201, 0]
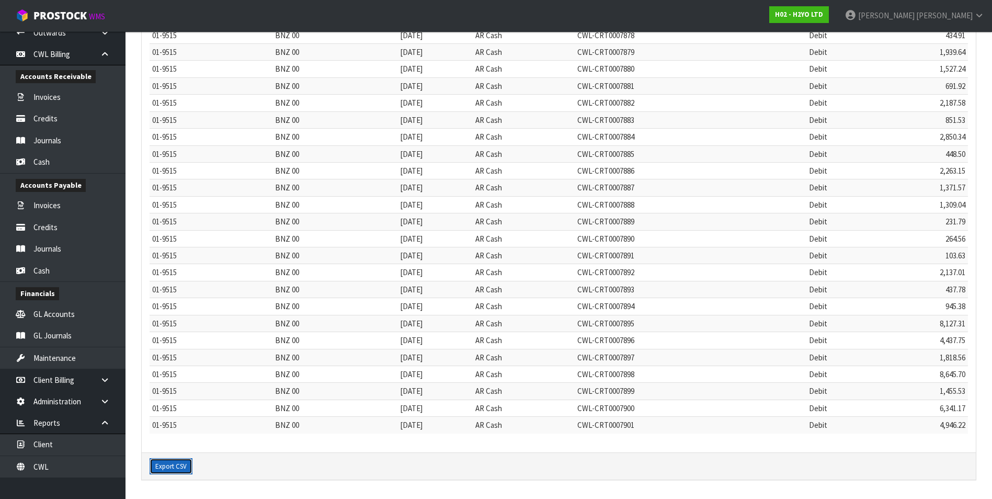
click at [170, 466] on button "Export CSV" at bounding box center [171, 466] width 43 height 17
click at [61, 162] on link "Cash" at bounding box center [62, 161] width 125 height 21
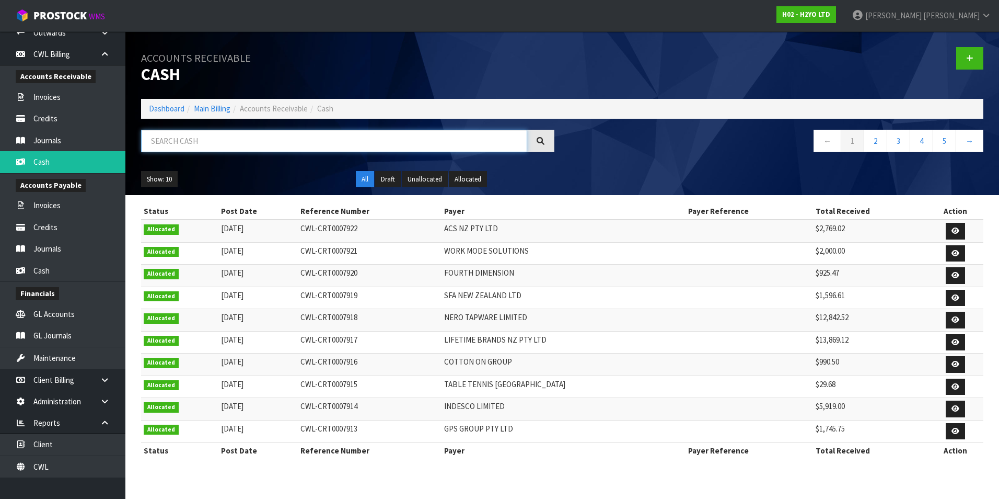
click at [186, 132] on input "text" at bounding box center [334, 141] width 386 height 22
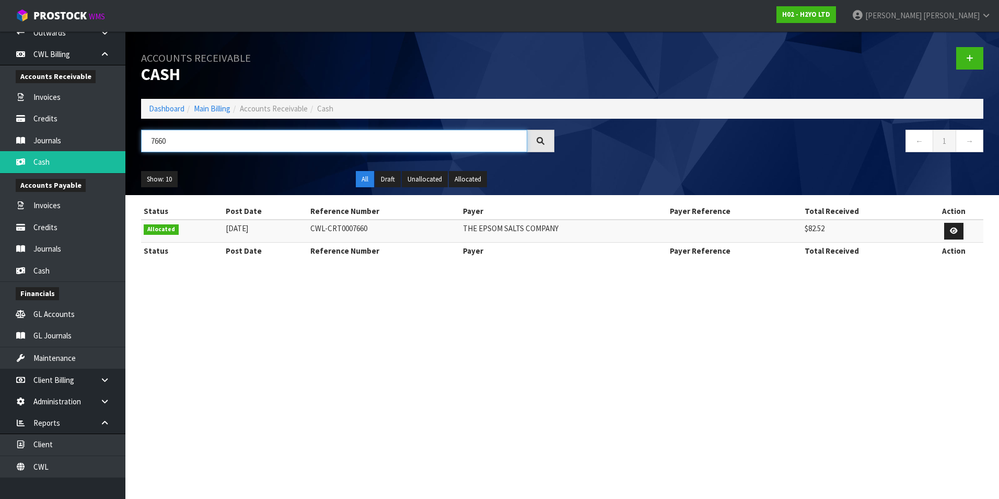
click at [157, 141] on input "7660" at bounding box center [334, 141] width 386 height 22
type input "7760"
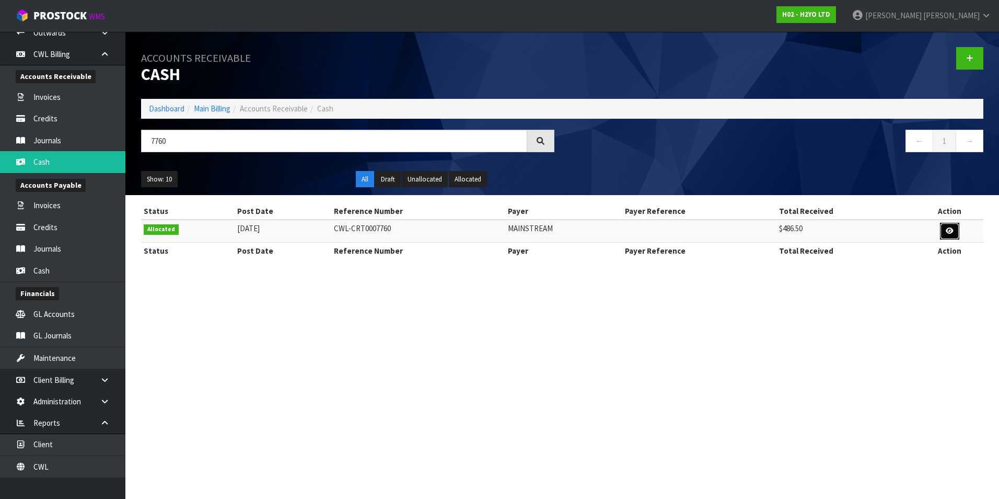
click at [951, 231] on icon at bounding box center [950, 230] width 8 height 7
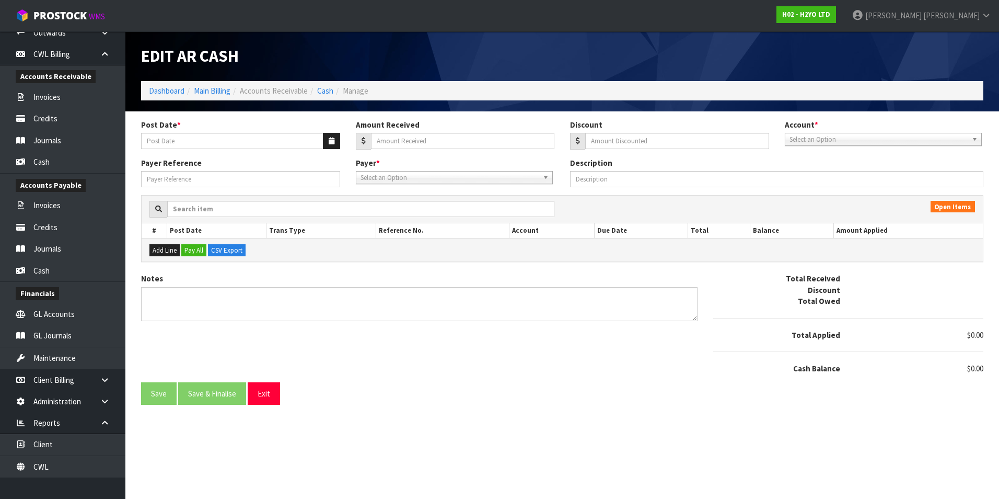
type input "04/07/2025"
type input "486.5"
type input "0"
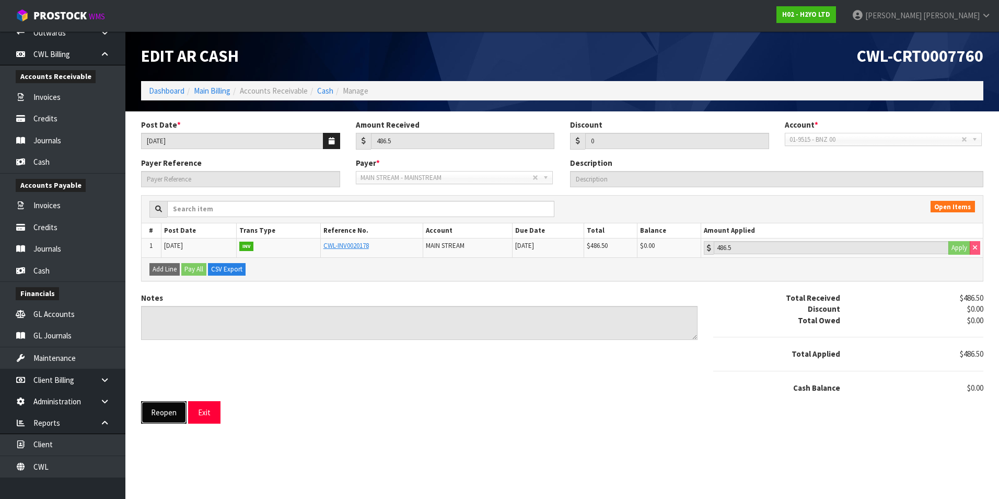
click at [169, 413] on button "Reopen" at bounding box center [163, 412] width 45 height 22
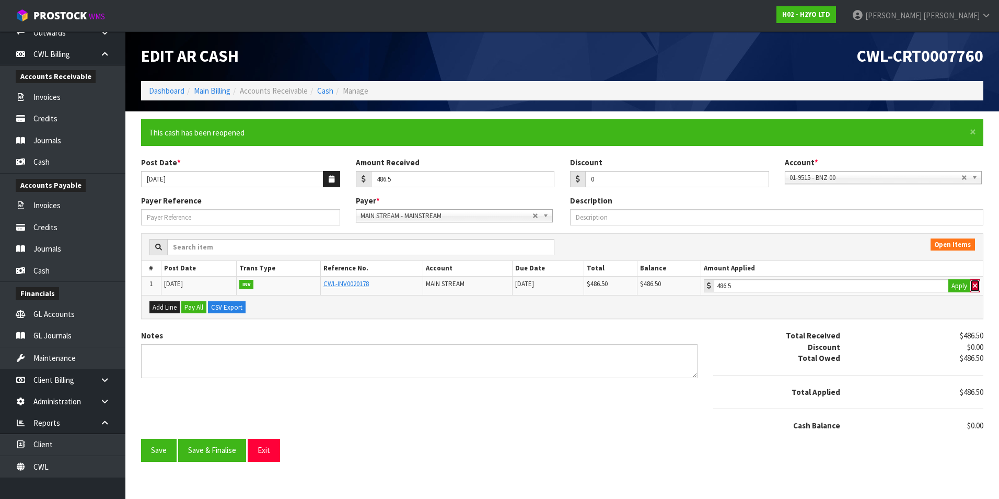
click at [978, 284] on button "button" at bounding box center [975, 286] width 10 height 14
click at [612, 171] on input "0" at bounding box center [677, 179] width 184 height 16
click at [956, 284] on button "Apply" at bounding box center [960, 286] width 22 height 14
click at [903, 287] on input "486.5" at bounding box center [831, 285] width 235 height 13
click at [271, 452] on button "Exit" at bounding box center [264, 450] width 32 height 22
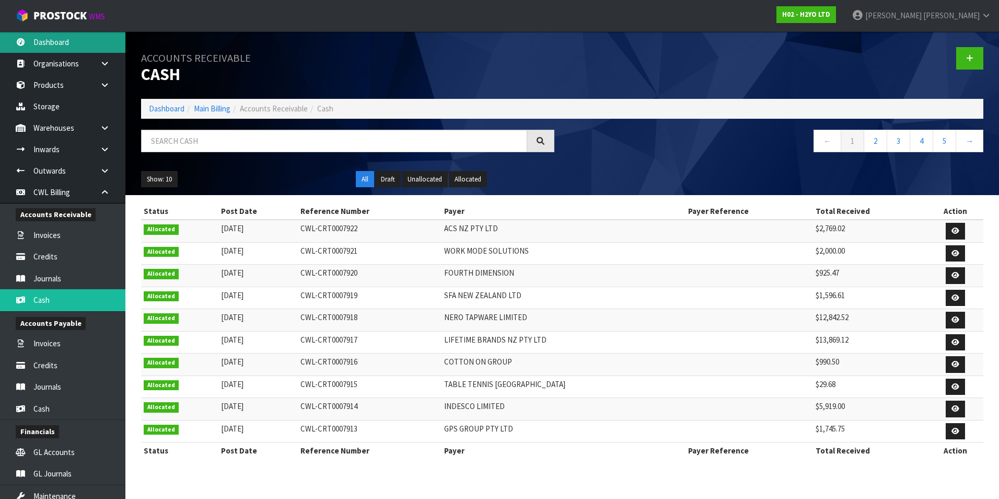
click at [70, 41] on link "Dashboard" at bounding box center [62, 41] width 125 height 21
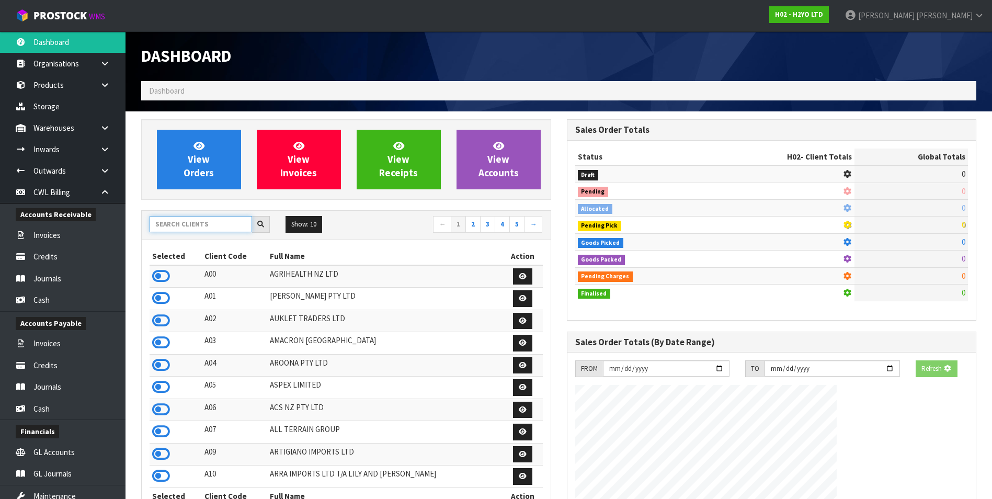
click at [186, 226] on input "text" at bounding box center [201, 224] width 102 height 16
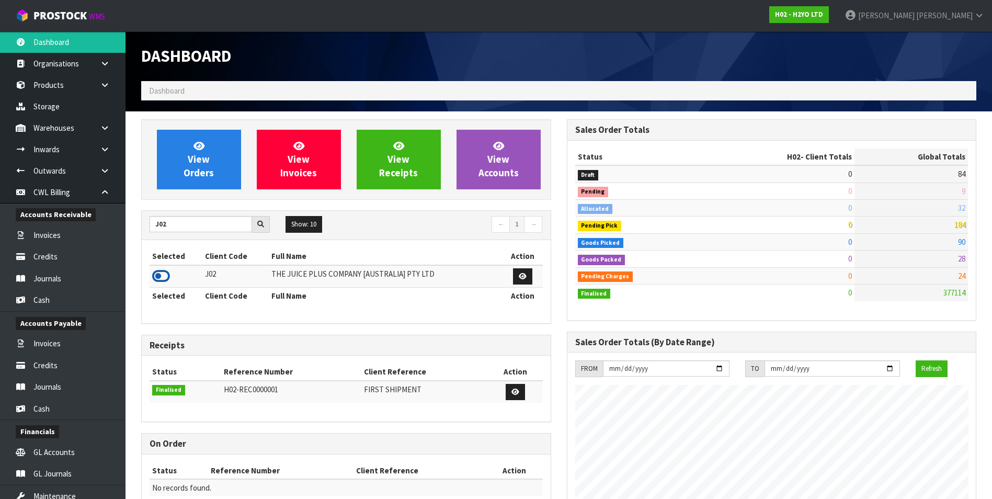
click at [161, 274] on icon at bounding box center [161, 276] width 18 height 16
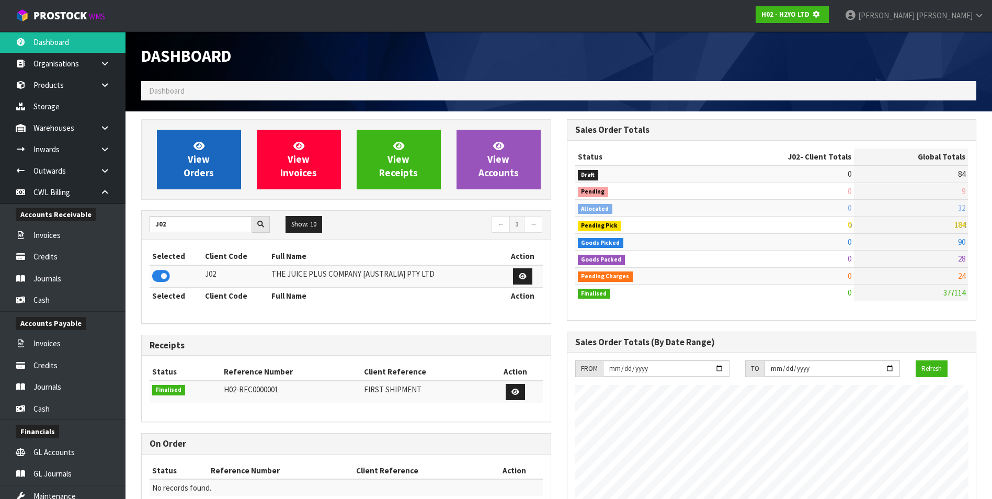
scroll to position [652, 425]
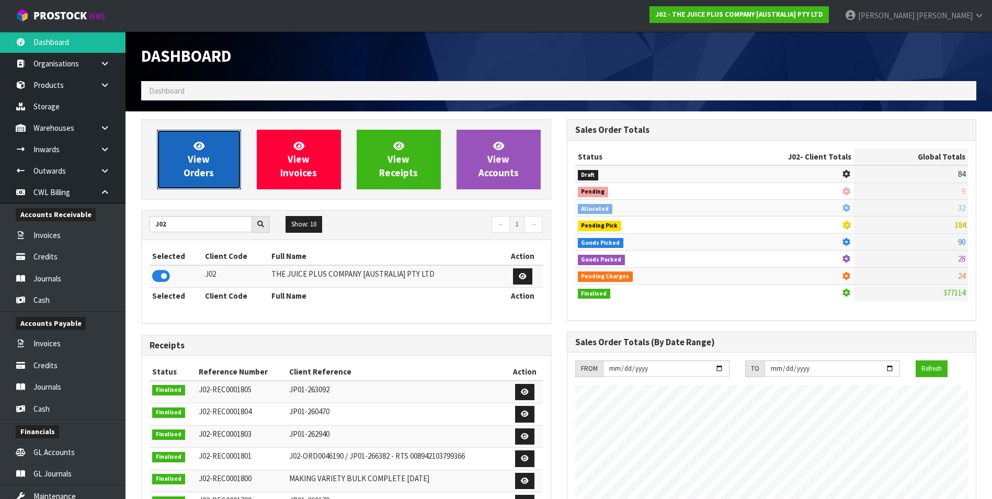
click at [178, 158] on link "View Orders" at bounding box center [199, 160] width 84 height 60
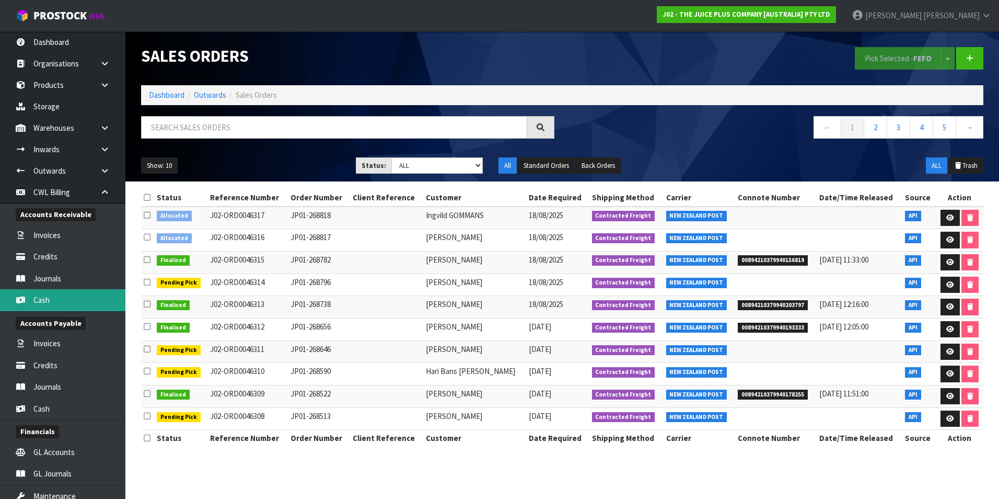
click at [60, 297] on link "Cash" at bounding box center [62, 299] width 125 height 21
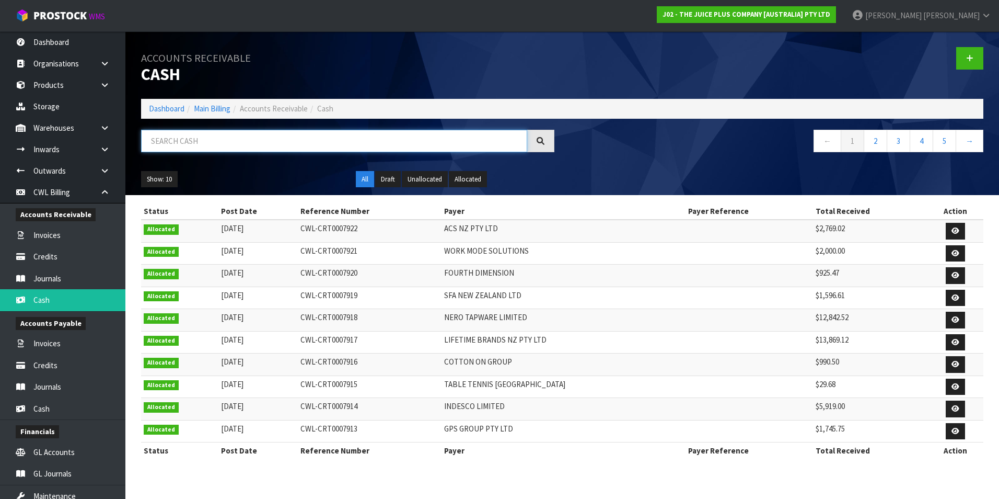
click at [190, 139] on input "text" at bounding box center [334, 141] width 386 height 22
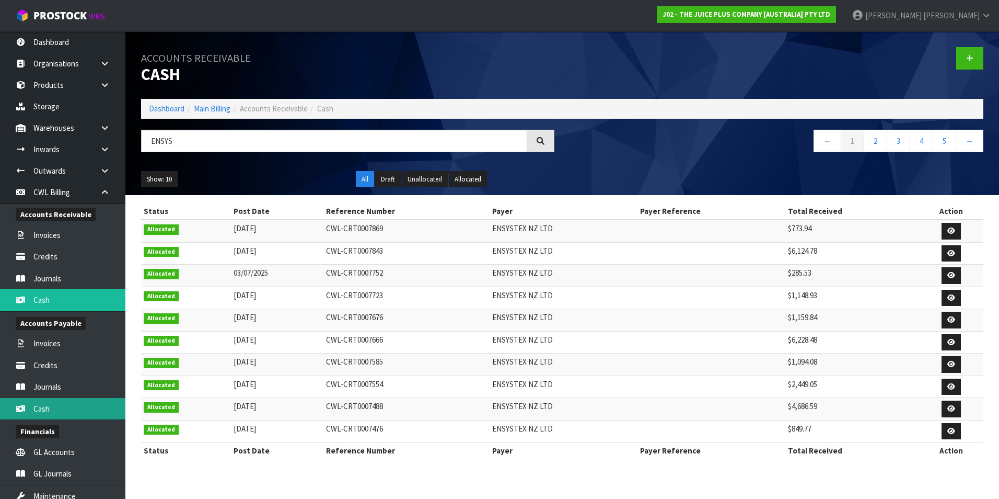
click at [70, 408] on link "Cash" at bounding box center [62, 408] width 125 height 21
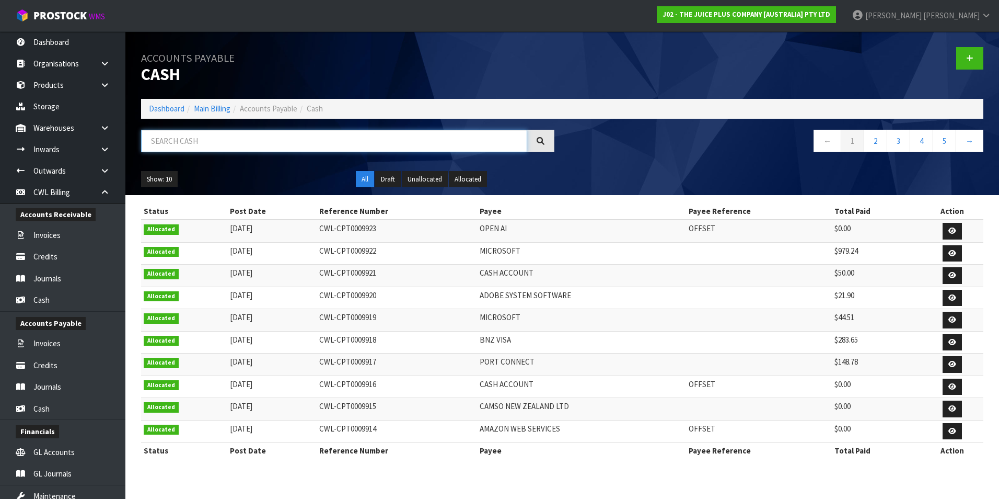
click at [181, 147] on input "text" at bounding box center [334, 141] width 386 height 22
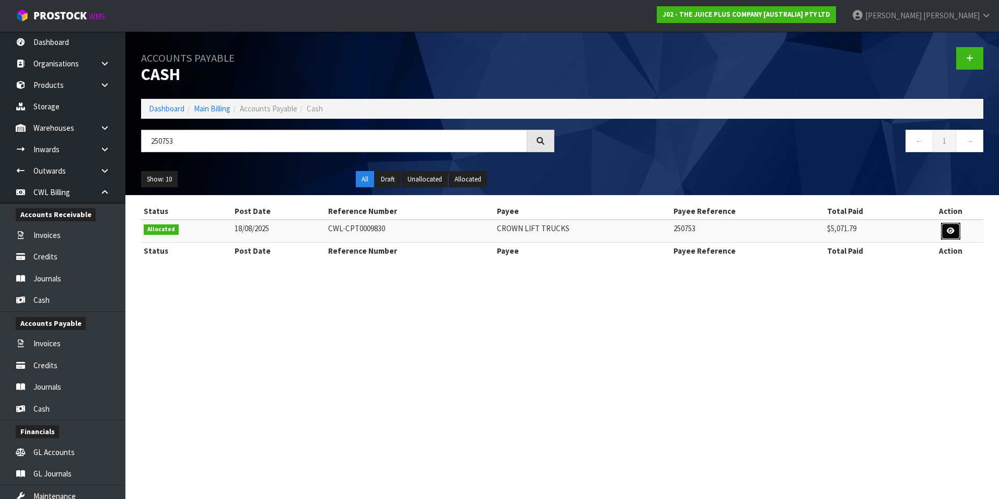
click at [948, 230] on icon at bounding box center [951, 230] width 8 height 7
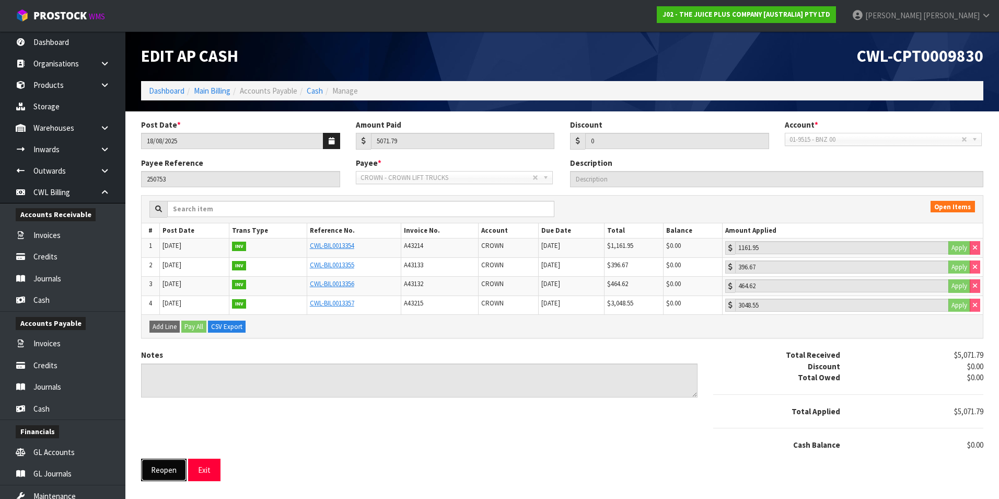
click at [171, 468] on button "Reopen" at bounding box center [163, 469] width 45 height 22
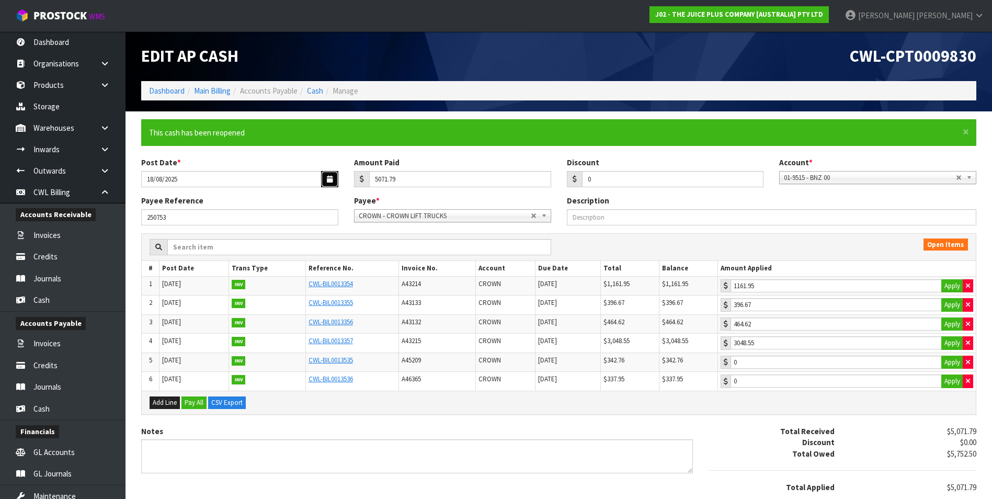
click at [330, 178] on icon "button" at bounding box center [330, 179] width 6 height 7
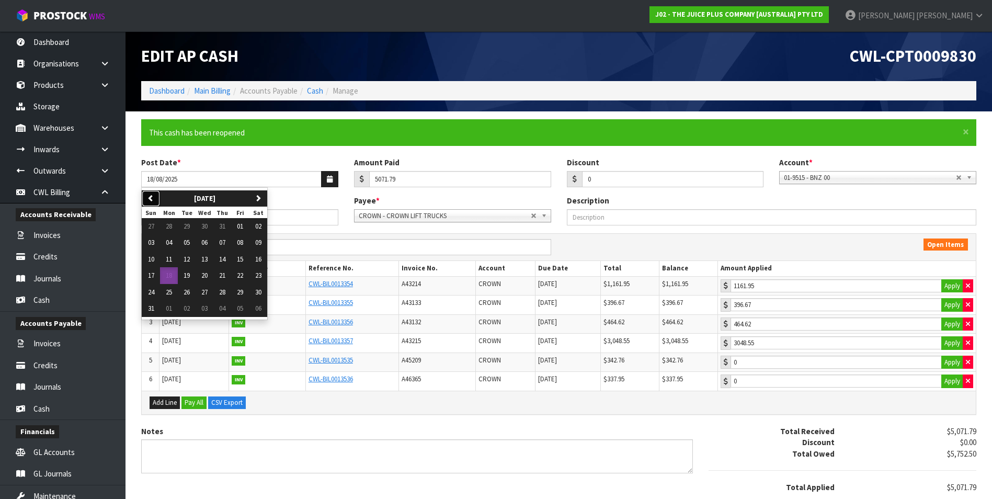
click at [151, 198] on icon "button" at bounding box center [150, 197] width 7 height 7
click at [239, 257] on span "18" at bounding box center [240, 259] width 6 height 9
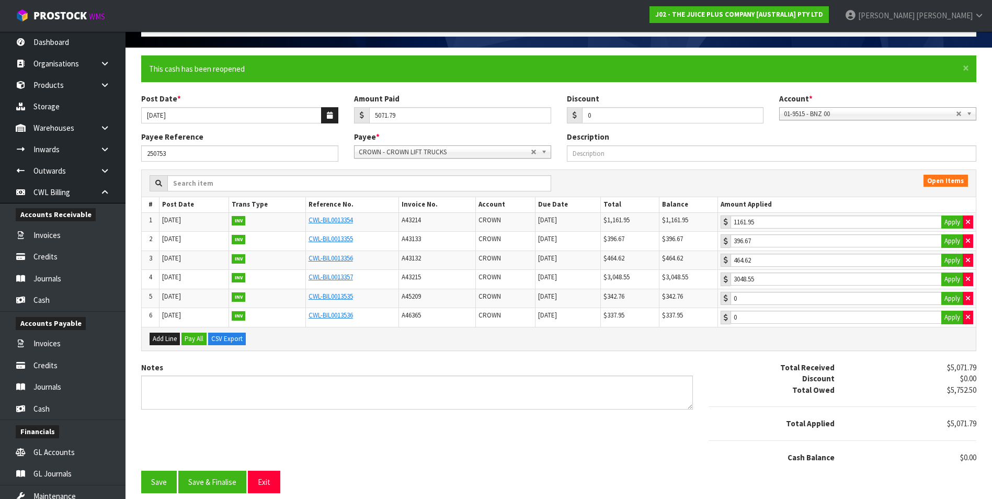
scroll to position [66, 0]
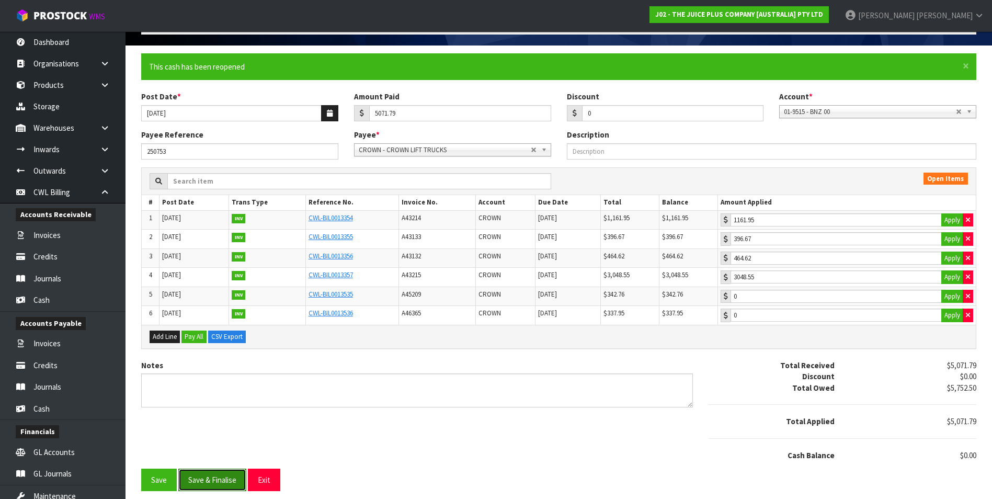
click at [211, 479] on button "Save & Finalise" at bounding box center [212, 479] width 68 height 22
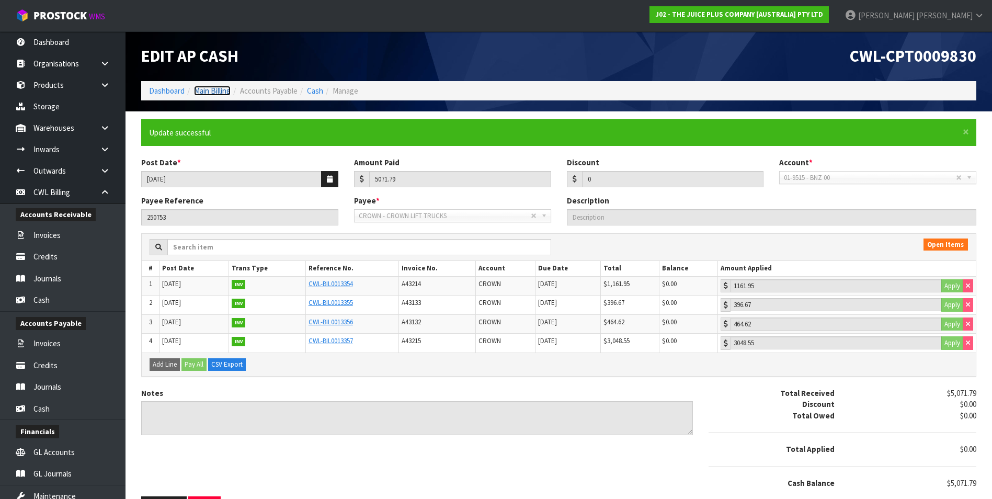
click at [206, 88] on link "Main Billing" at bounding box center [212, 91] width 37 height 10
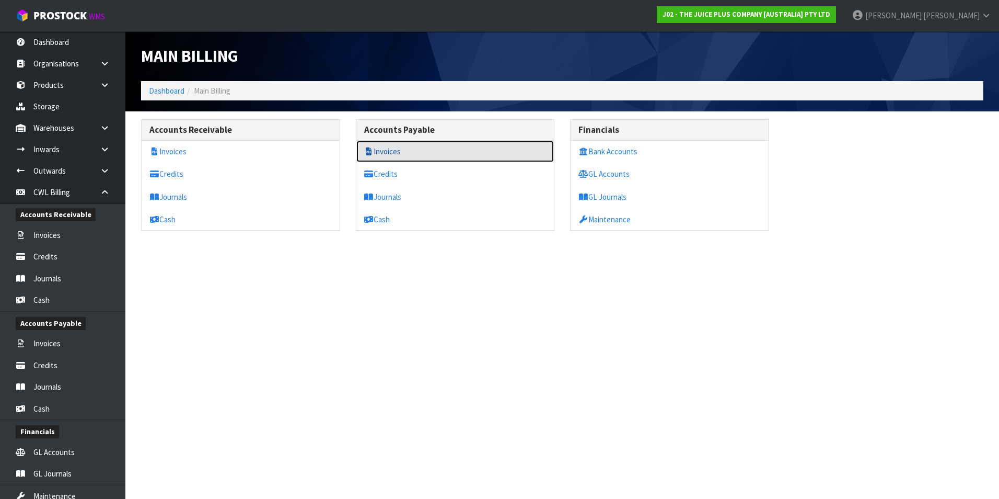
click at [388, 150] on link "Invoices" at bounding box center [456, 151] width 198 height 21
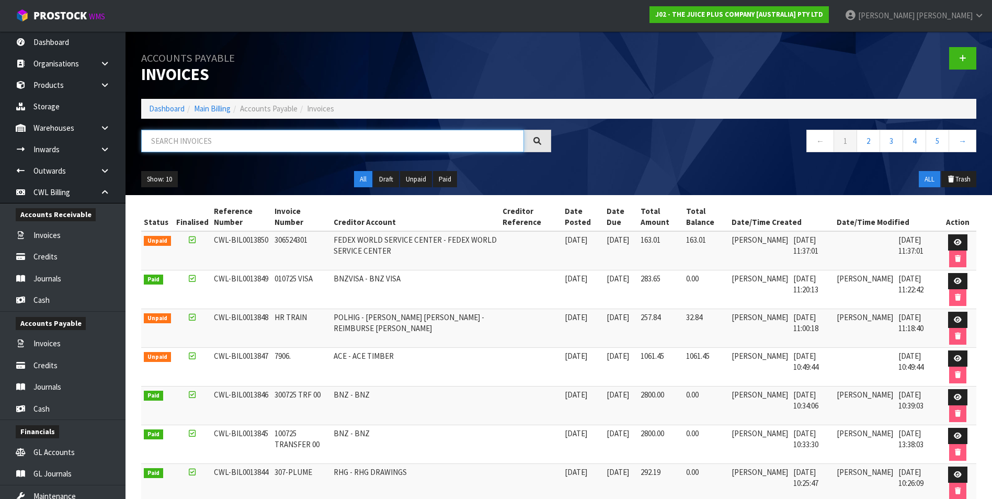
click at [264, 138] on input "text" at bounding box center [332, 141] width 383 height 22
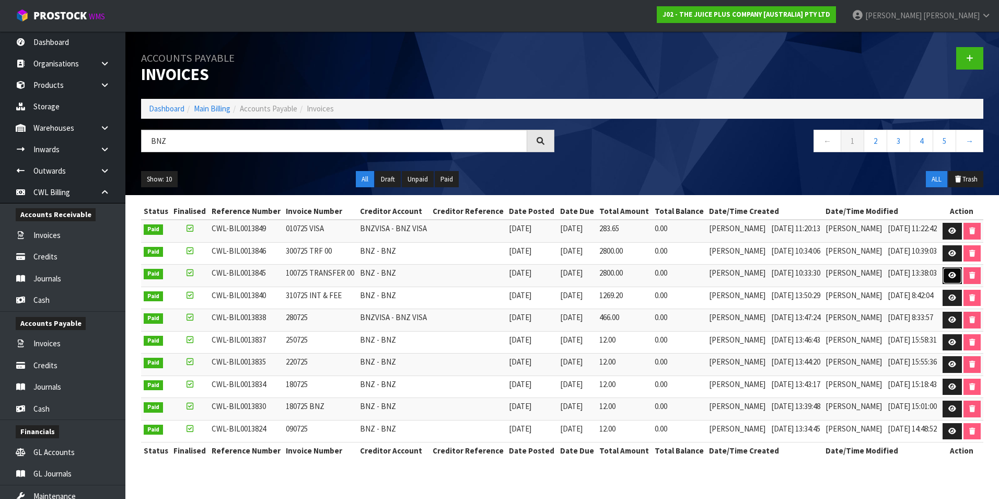
click at [947, 273] on link at bounding box center [952, 275] width 19 height 17
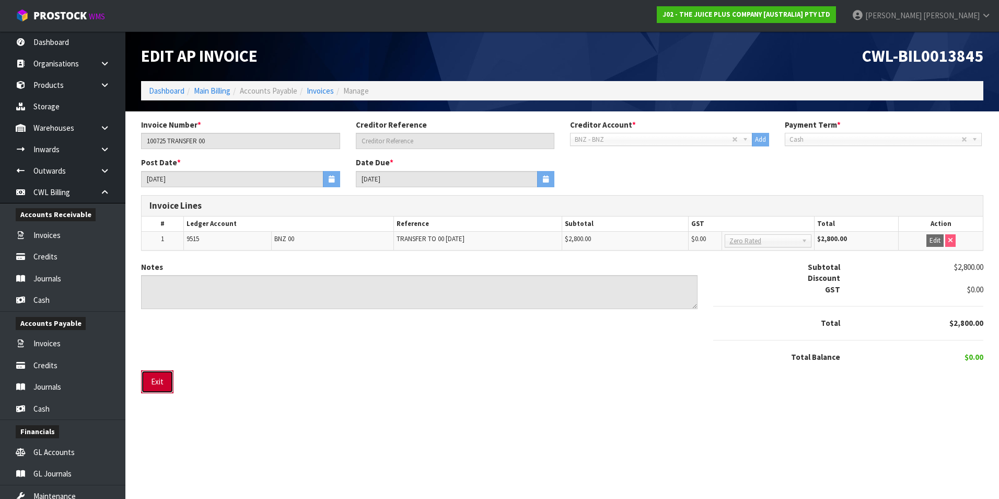
click at [155, 382] on button "Exit" at bounding box center [157, 381] width 32 height 22
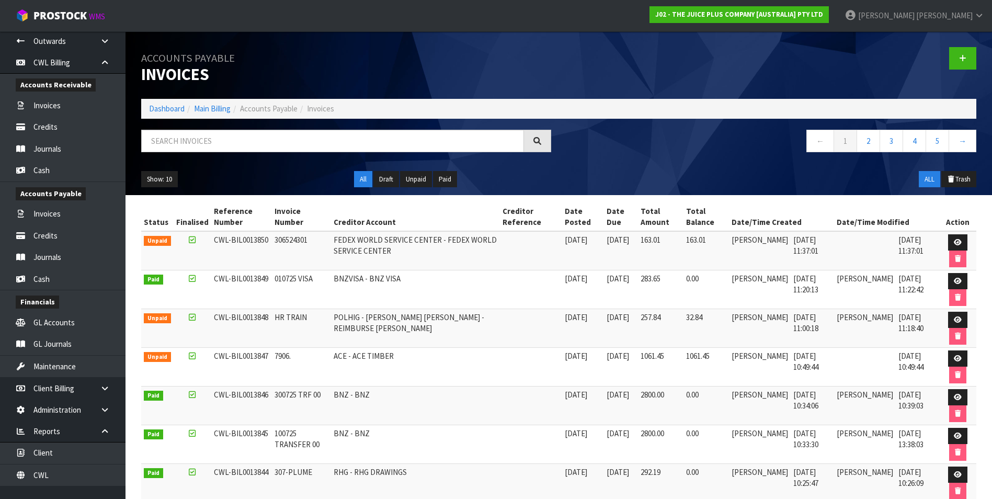
scroll to position [138, 0]
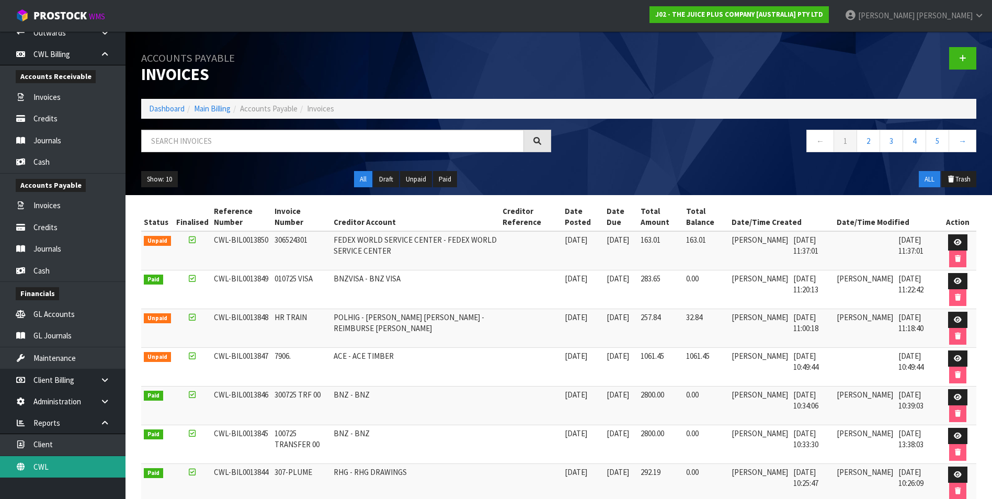
click at [83, 463] on link "CWL" at bounding box center [62, 466] width 125 height 21
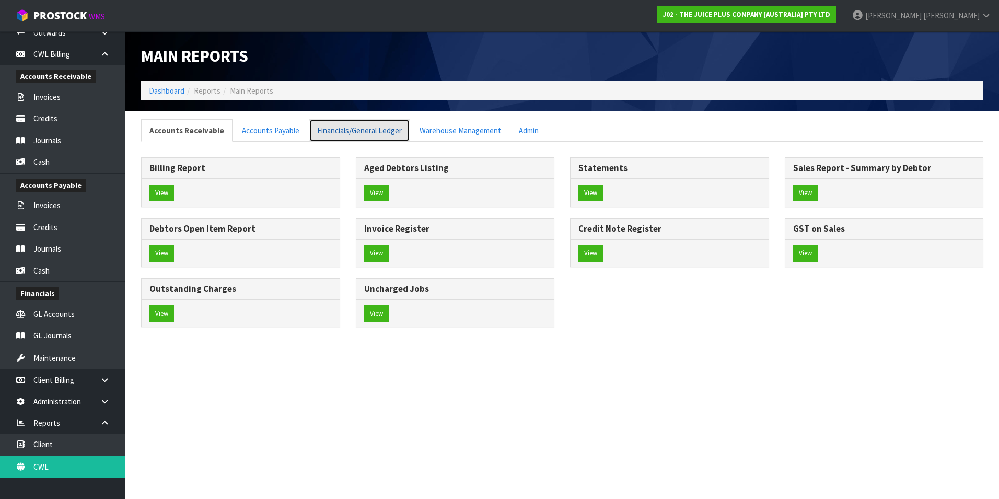
click at [341, 131] on link "Financials/General Ledger" at bounding box center [359, 130] width 101 height 22
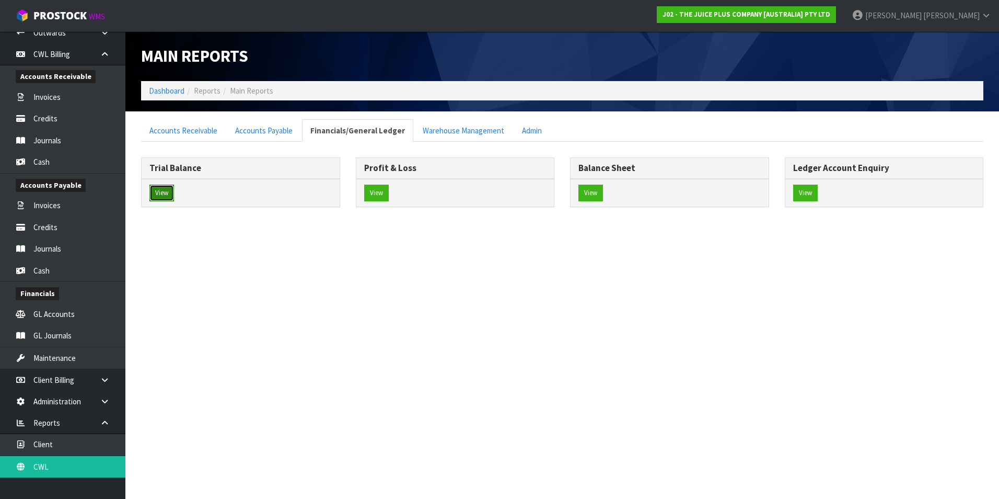
click at [160, 193] on button "View" at bounding box center [162, 193] width 25 height 17
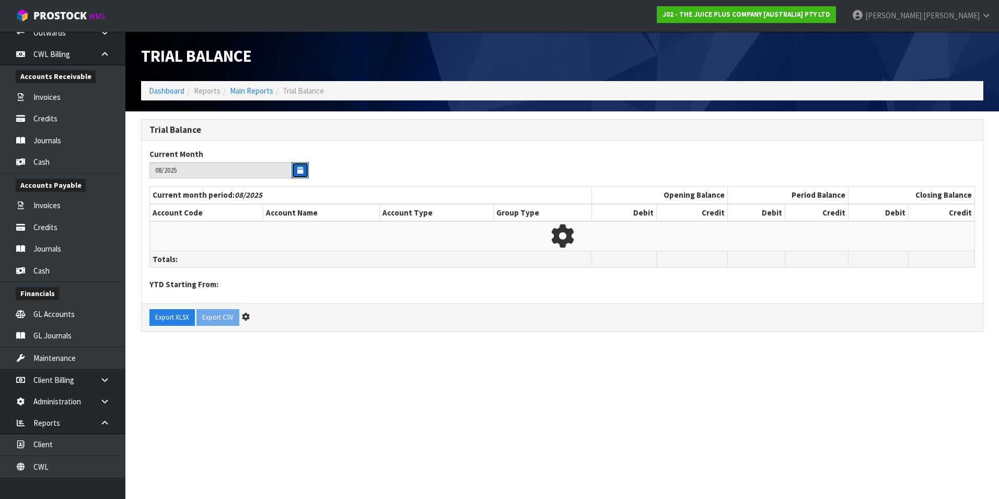
click at [300, 170] on icon "button" at bounding box center [300, 170] width 6 height 7
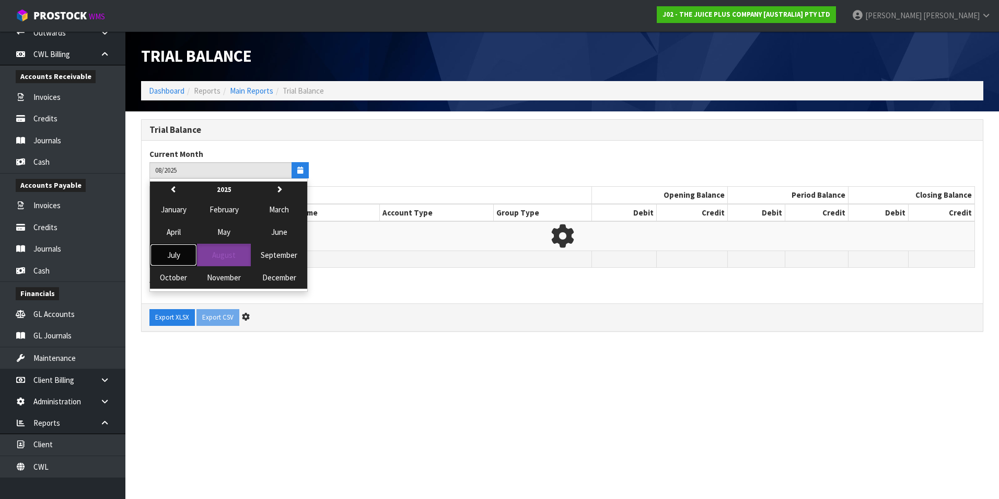
click at [169, 252] on span "July" at bounding box center [173, 255] width 13 height 10
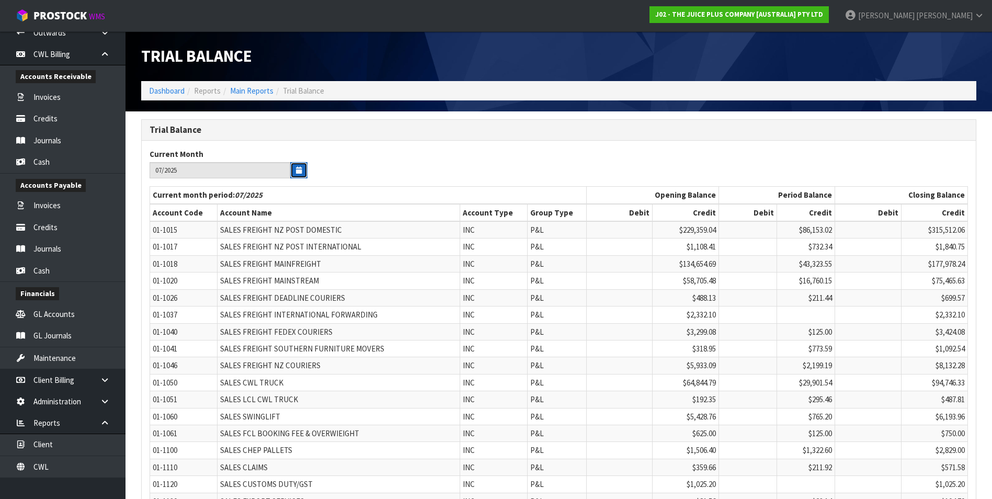
click at [300, 169] on icon "button" at bounding box center [299, 170] width 6 height 7
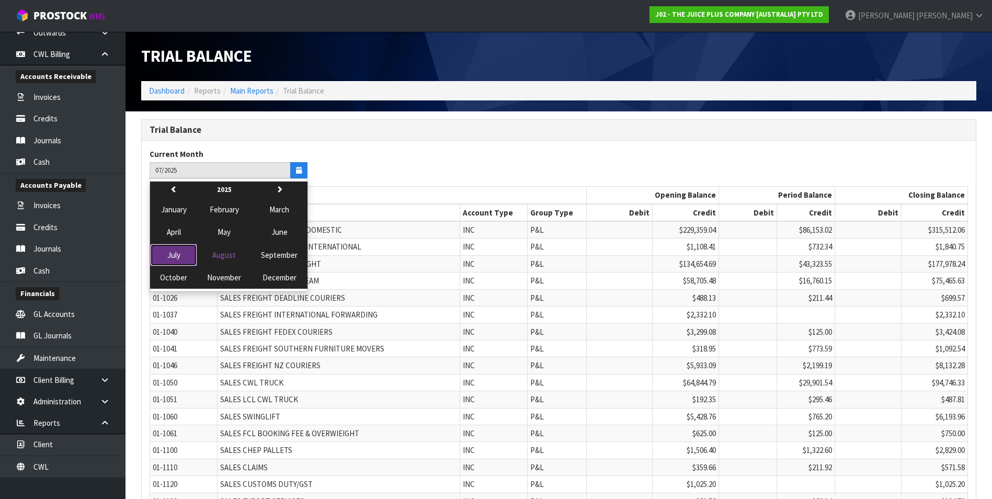
click at [169, 258] on span "July" at bounding box center [173, 255] width 13 height 10
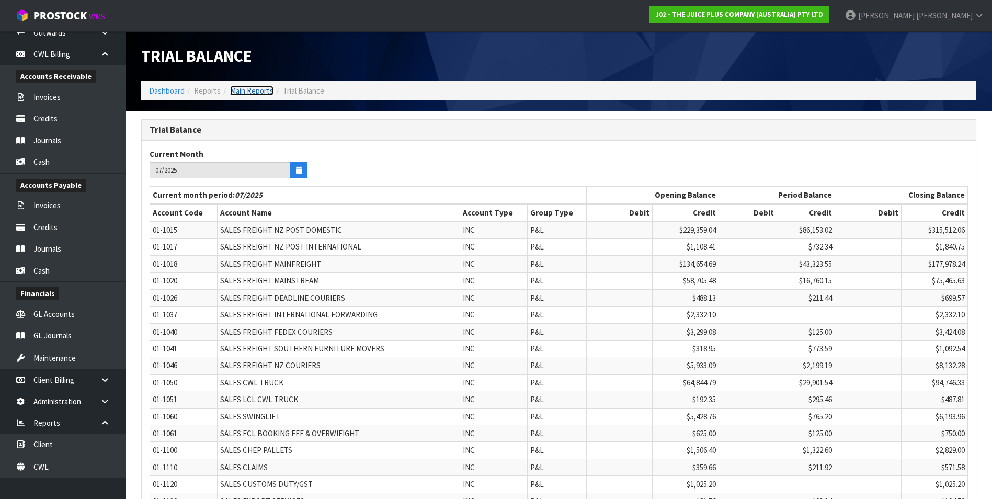
click at [248, 92] on link "Main Reports" at bounding box center [251, 91] width 43 height 10
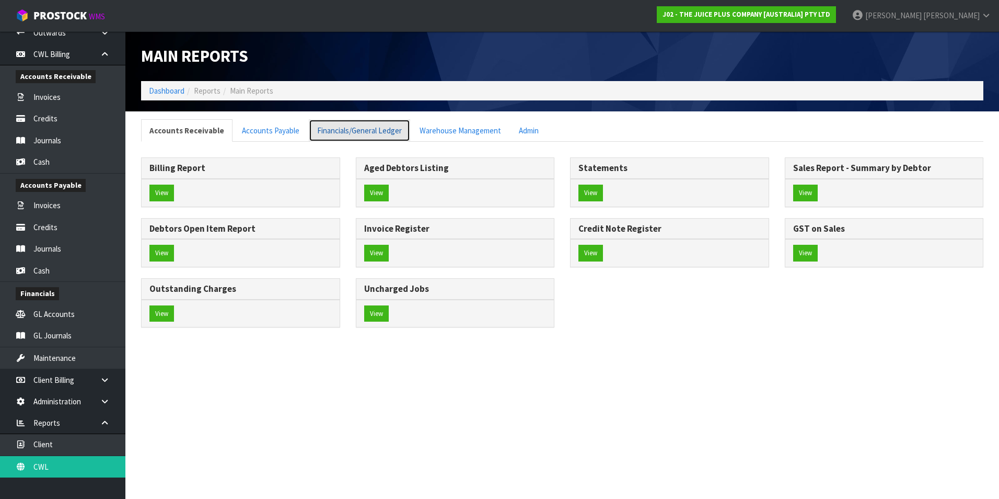
click at [371, 132] on link "Financials/General Ledger" at bounding box center [359, 130] width 101 height 22
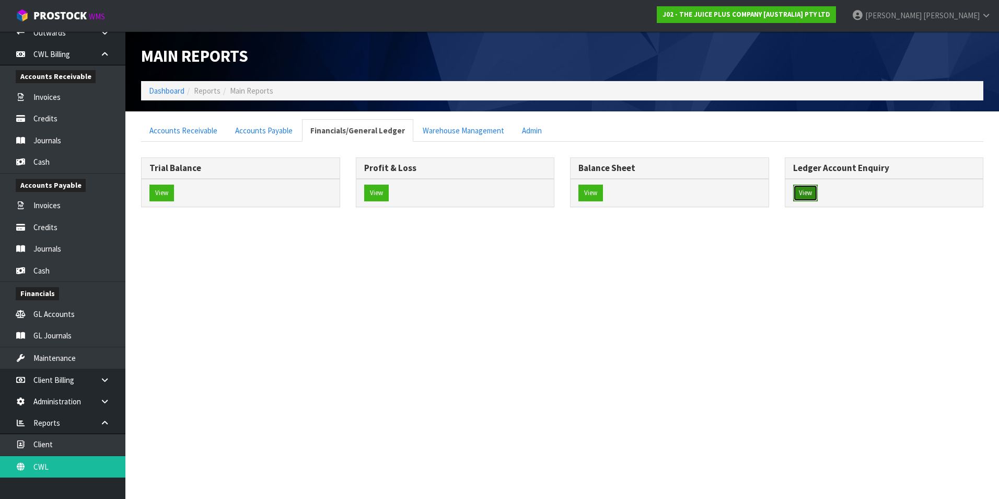
drag, startPoint x: 806, startPoint y: 191, endPoint x: 745, endPoint y: 191, distance: 60.6
click at [805, 191] on button "View" at bounding box center [806, 193] width 25 height 17
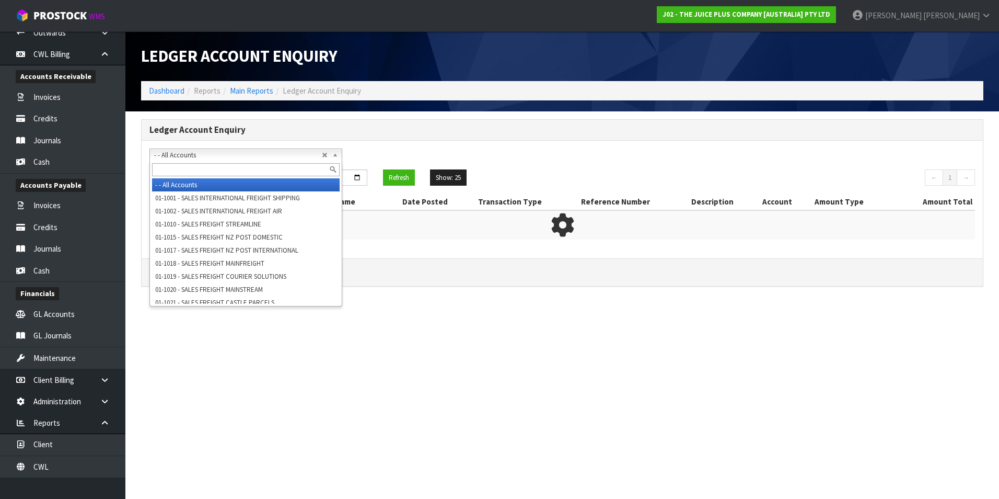
drag, startPoint x: 202, startPoint y: 156, endPoint x: 181, endPoint y: 171, distance: 25.1
click at [201, 156] on span "- - All Accounts" at bounding box center [238, 155] width 168 height 13
click at [180, 171] on input "text" at bounding box center [246, 169] width 188 height 13
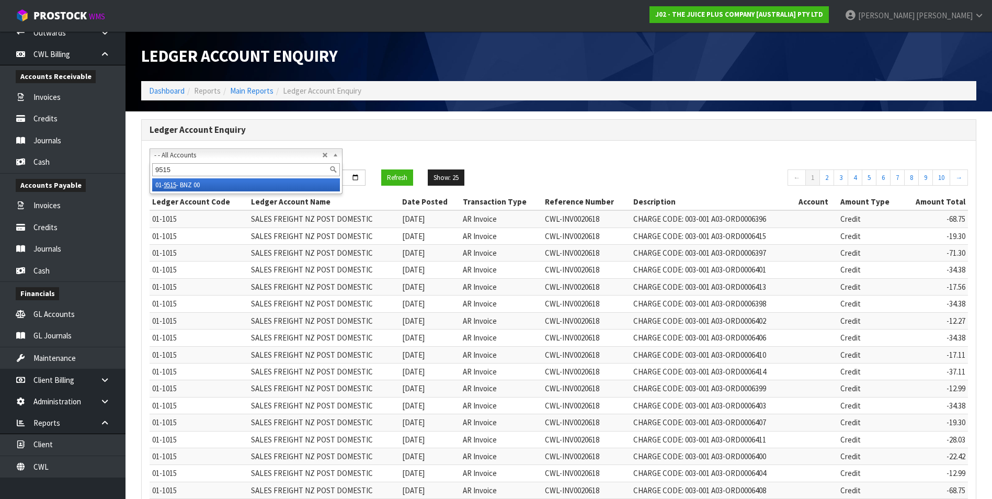
click at [205, 188] on li "01- 9515 - BNZ 00" at bounding box center [246, 184] width 188 height 13
click at [240, 176] on input "2025-08-01" at bounding box center [200, 177] width 100 height 16
click at [359, 177] on input "2025-08-31" at bounding box center [316, 177] width 100 height 16
click at [400, 174] on button "Refresh" at bounding box center [397, 177] width 32 height 17
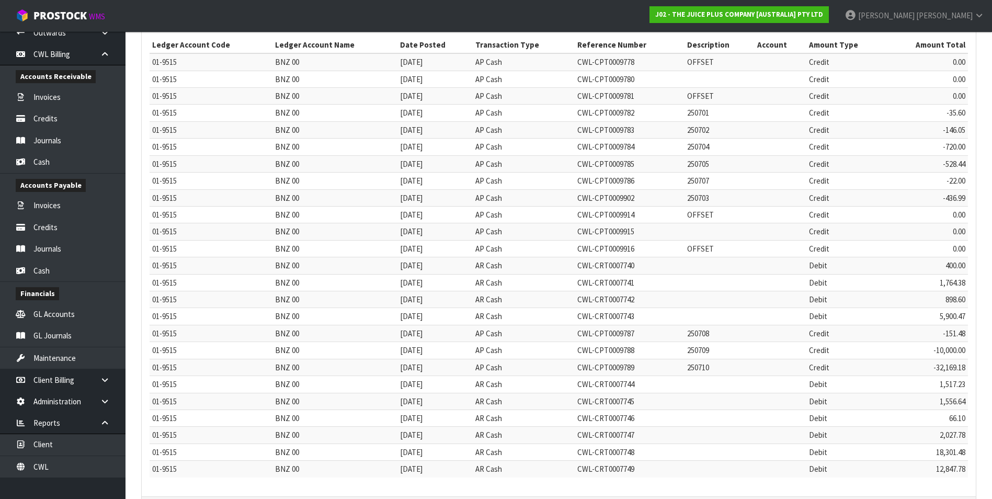
scroll to position [201, 0]
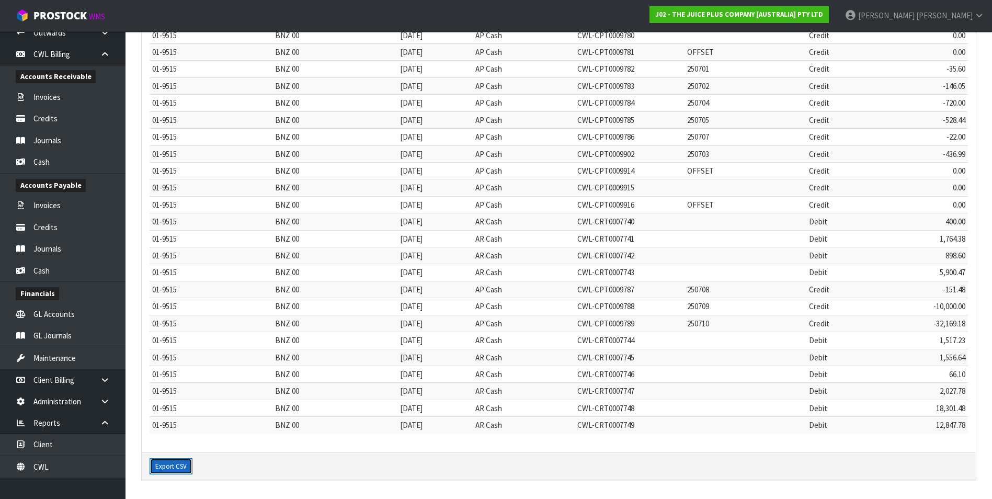
click at [158, 465] on button "Export CSV" at bounding box center [171, 466] width 43 height 17
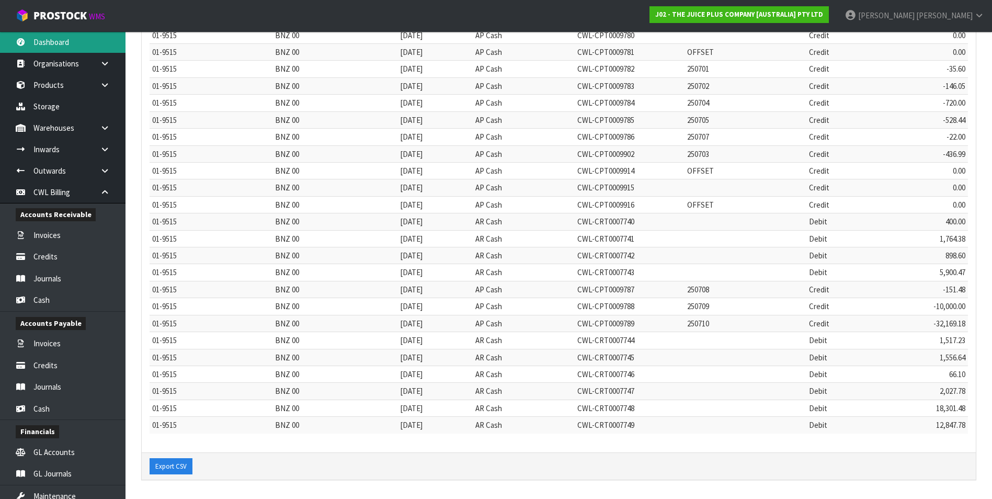
click at [60, 42] on link "Dashboard" at bounding box center [62, 41] width 125 height 21
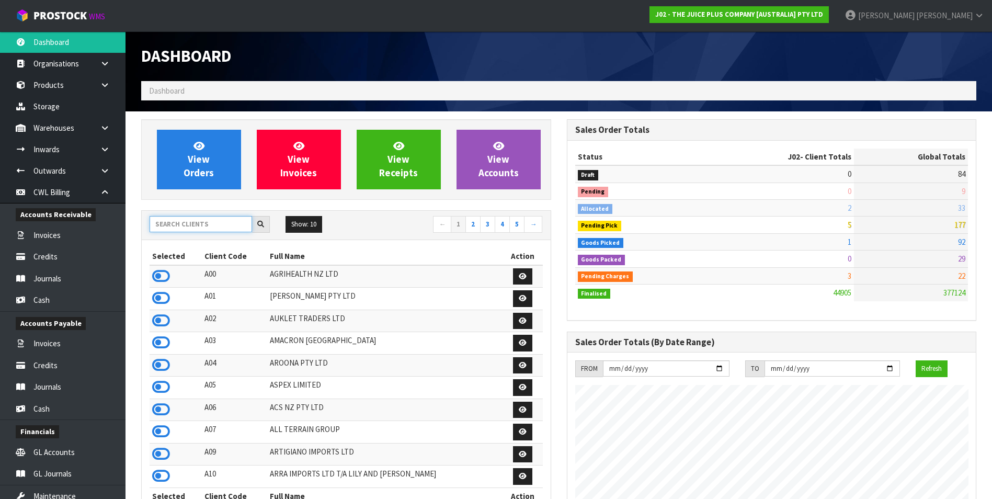
click at [196, 225] on input "text" at bounding box center [201, 224] width 102 height 16
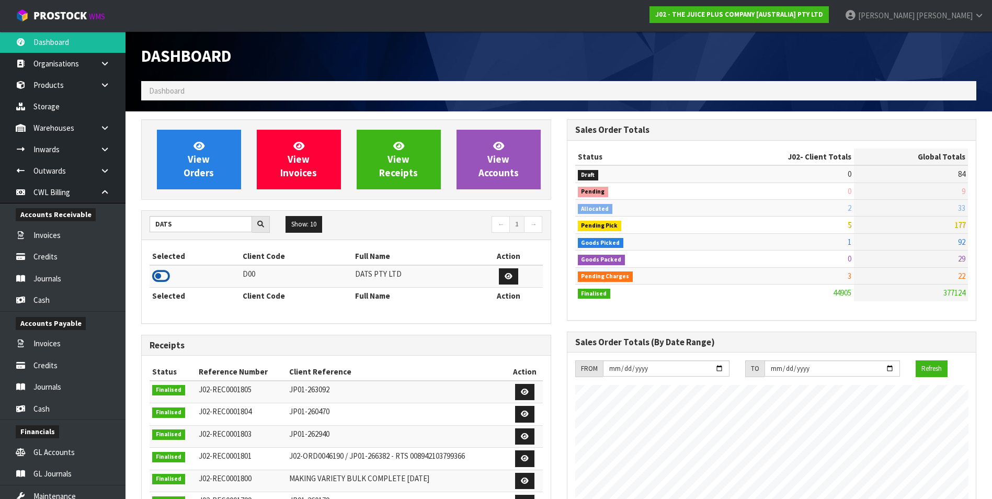
click at [158, 274] on icon at bounding box center [161, 276] width 18 height 16
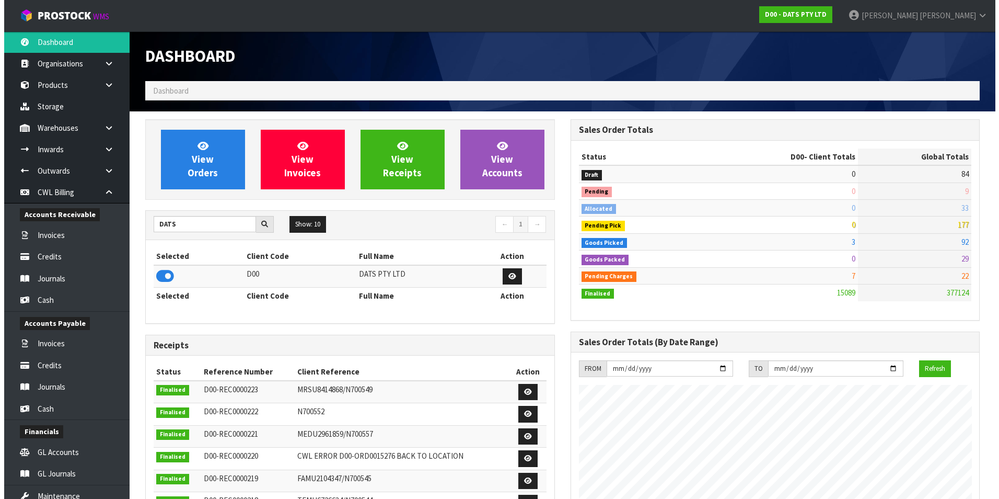
scroll to position [792, 425]
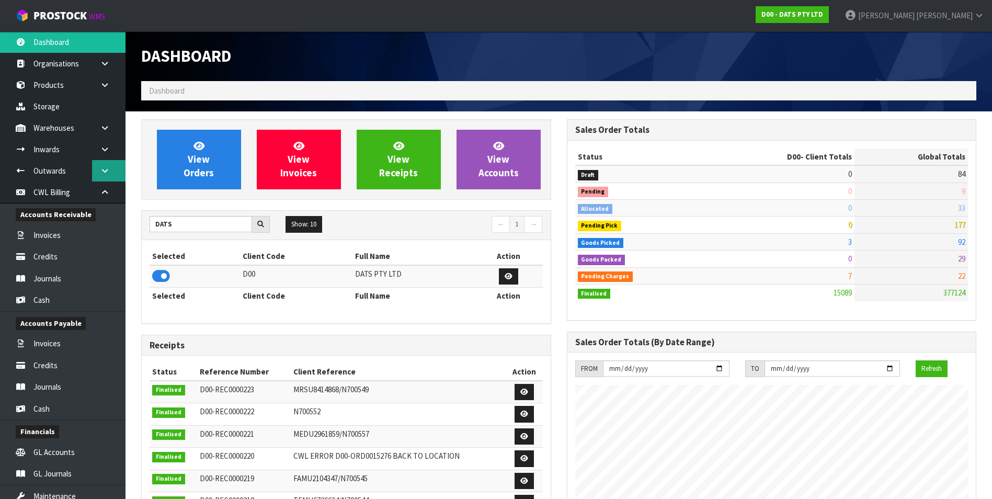
click at [102, 172] on icon at bounding box center [105, 171] width 10 height 8
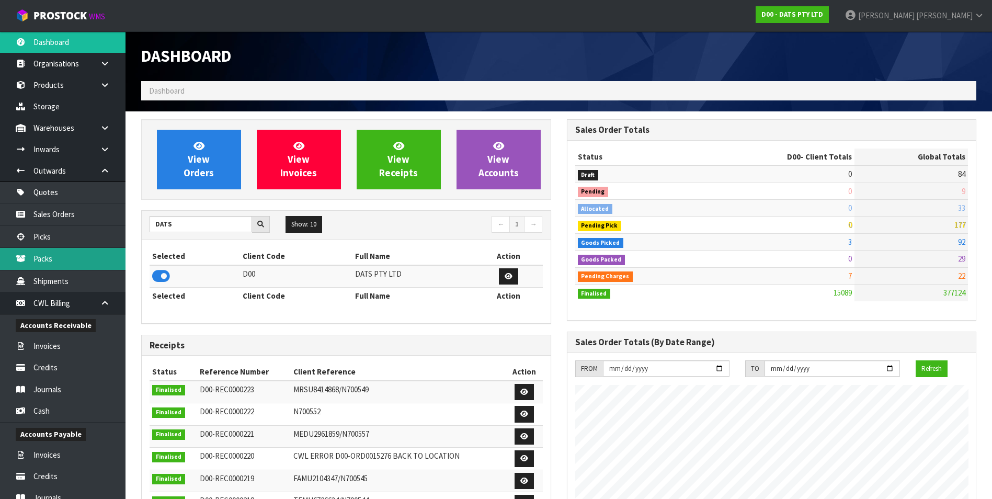
click at [70, 261] on link "Packs" at bounding box center [62, 258] width 125 height 21
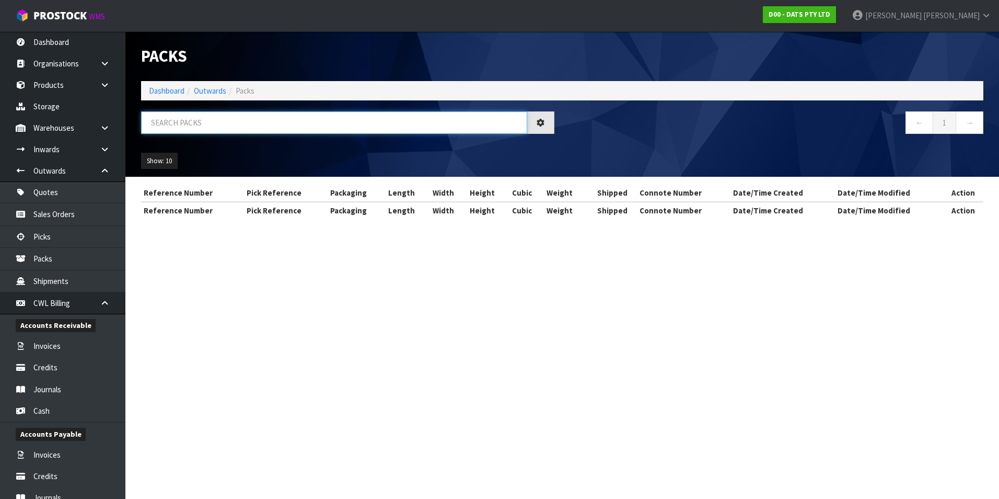
click at [188, 121] on input "text" at bounding box center [334, 122] width 386 height 22
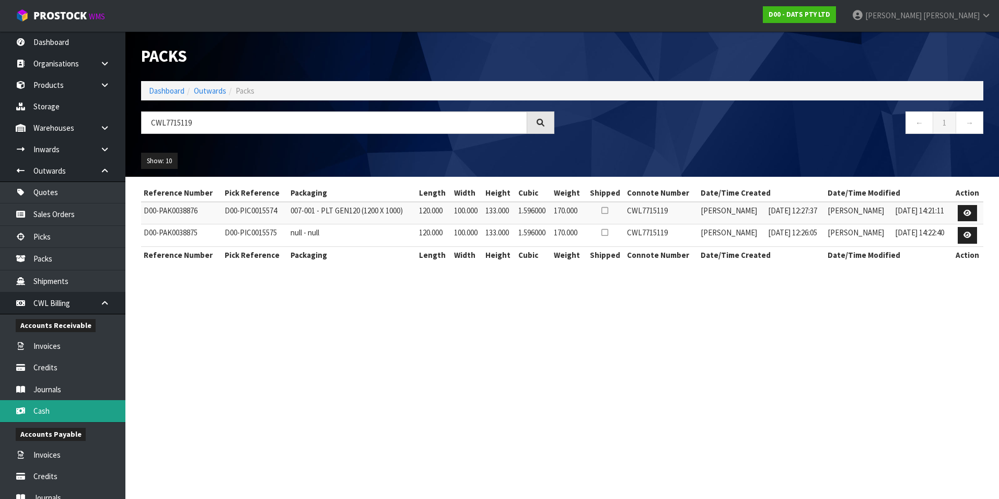
click at [63, 415] on link "Cash" at bounding box center [62, 410] width 125 height 21
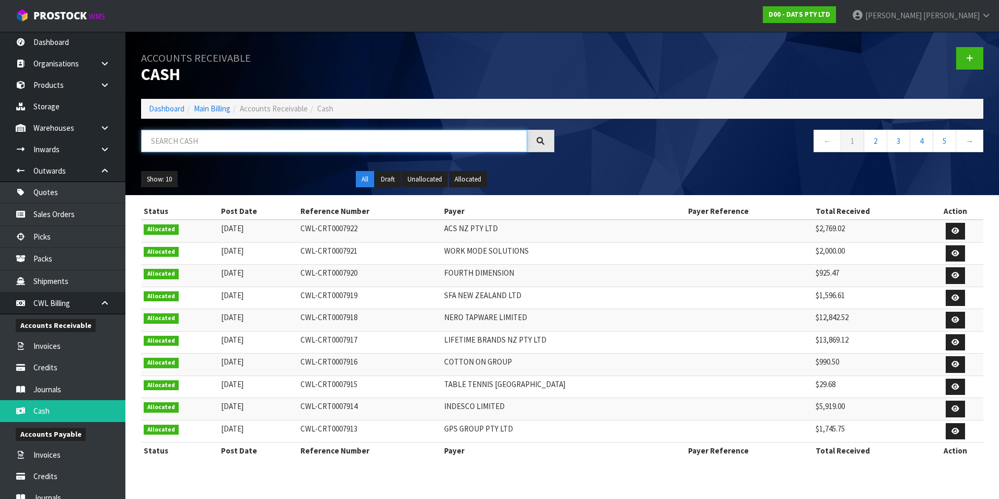
click at [205, 144] on input "text" at bounding box center [334, 141] width 386 height 22
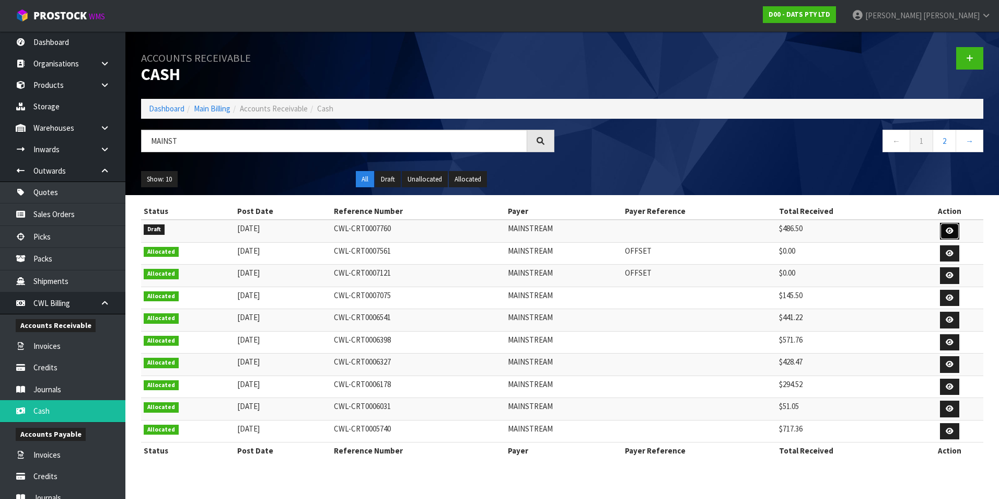
click at [948, 233] on icon at bounding box center [950, 230] width 8 height 7
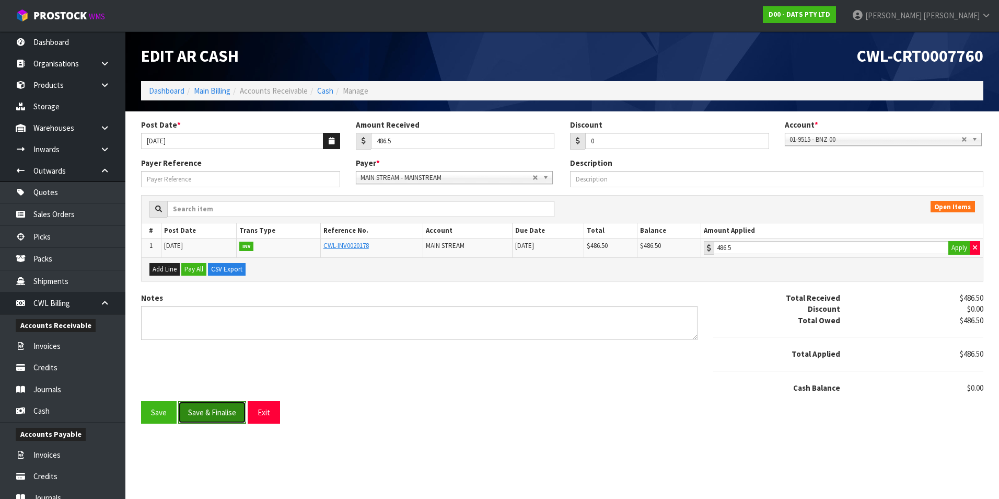
click at [222, 417] on button "Save & Finalise" at bounding box center [212, 412] width 68 height 22
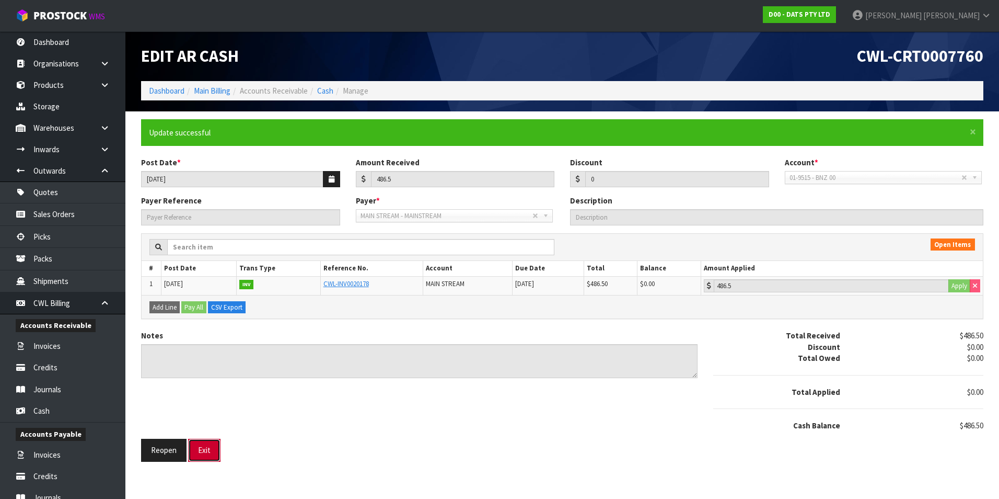
click at [204, 452] on button "Exit" at bounding box center [204, 450] width 32 height 22
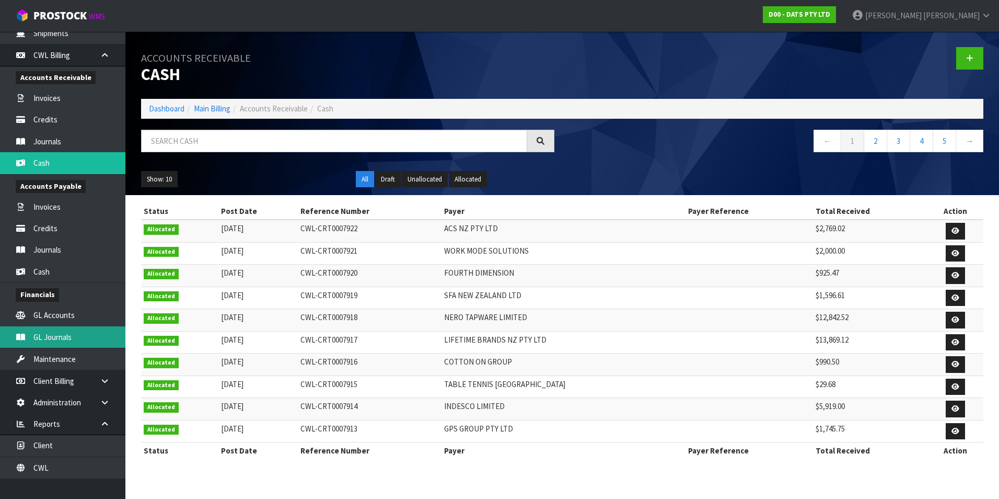
scroll to position [249, 0]
click at [83, 331] on link "GL Journals" at bounding box center [62, 335] width 125 height 21
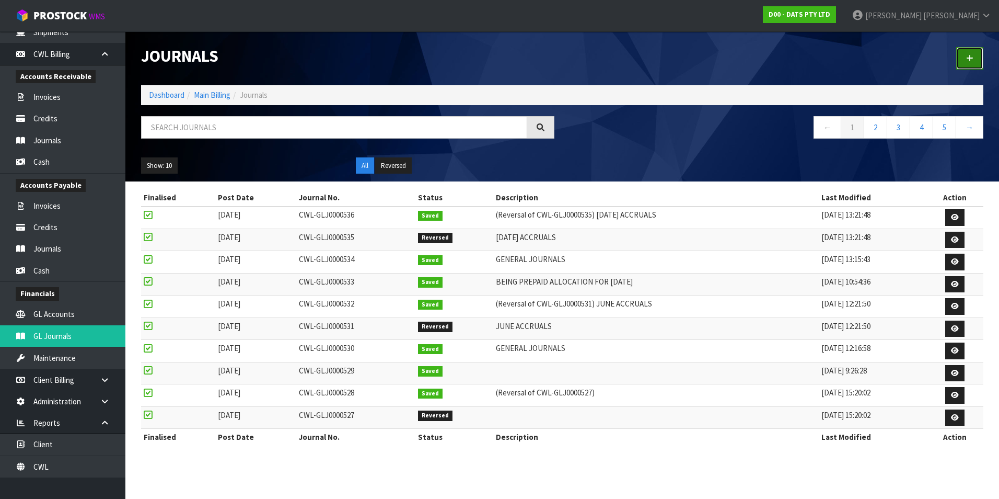
click at [967, 60] on icon at bounding box center [970, 58] width 7 height 8
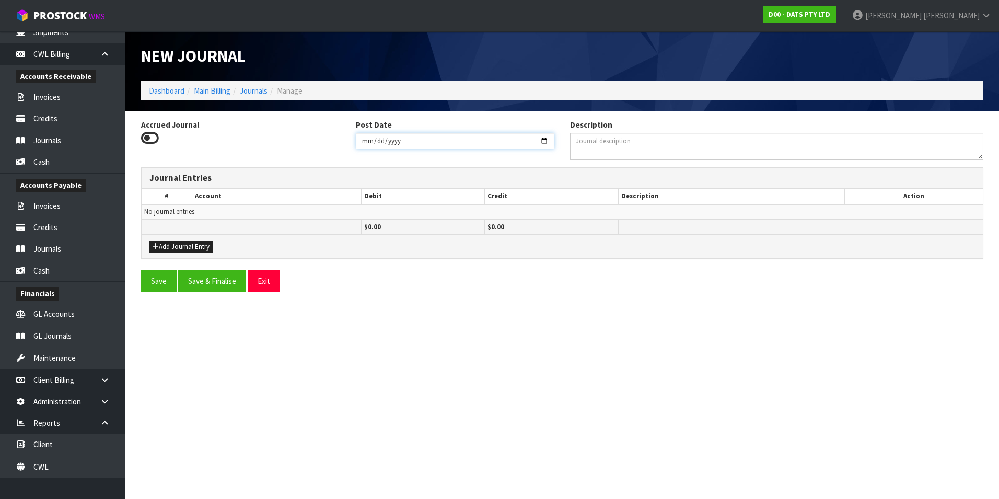
click at [541, 142] on input "2025-08-18" at bounding box center [455, 141] width 199 height 16
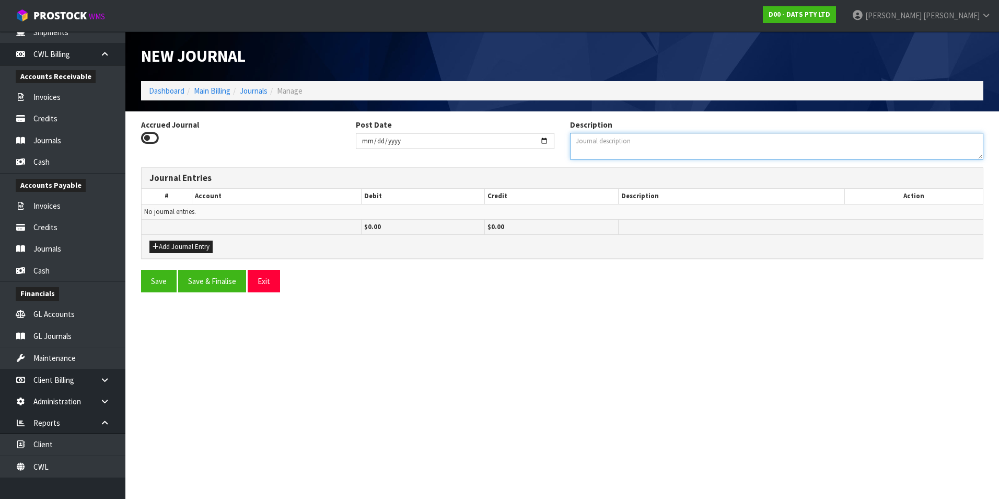
click at [617, 144] on textarea "Description" at bounding box center [776, 146] width 413 height 27
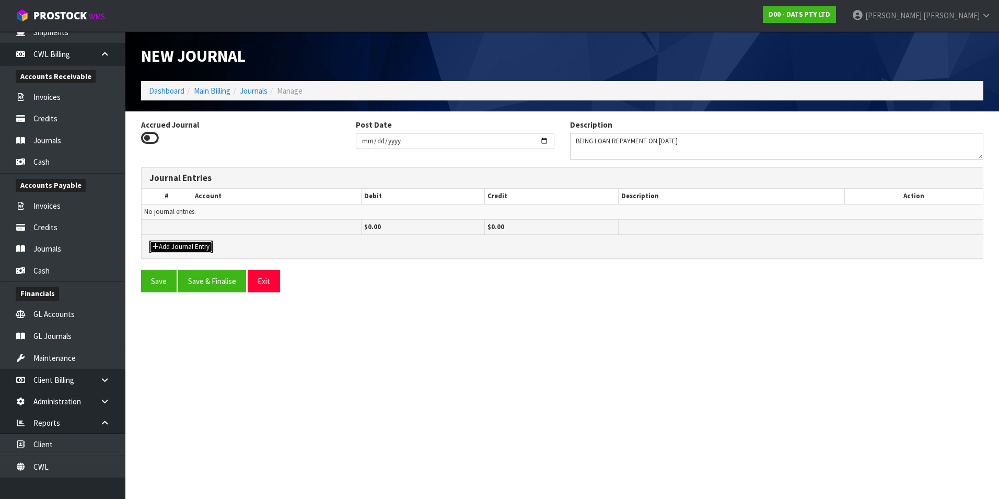
click at [194, 245] on button "Add Journal Entry" at bounding box center [181, 246] width 63 height 13
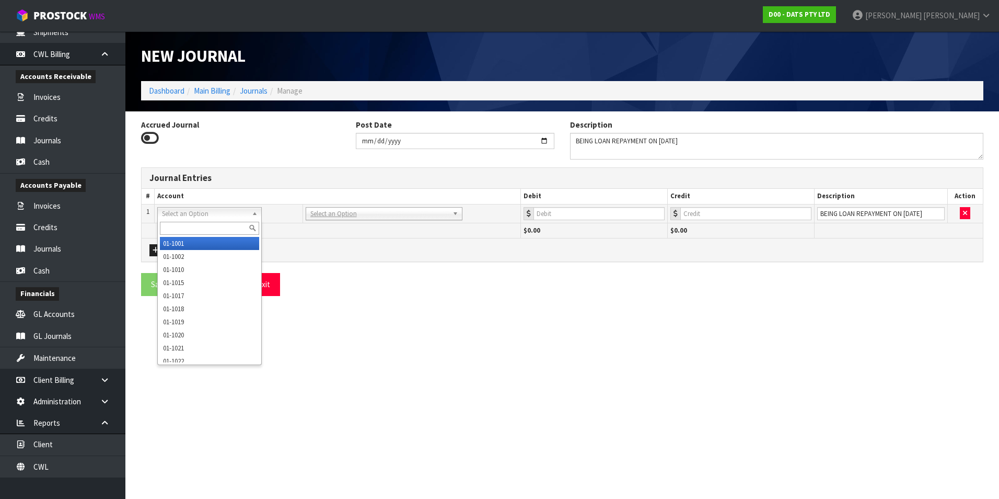
click at [191, 228] on input "text" at bounding box center [209, 228] width 99 height 13
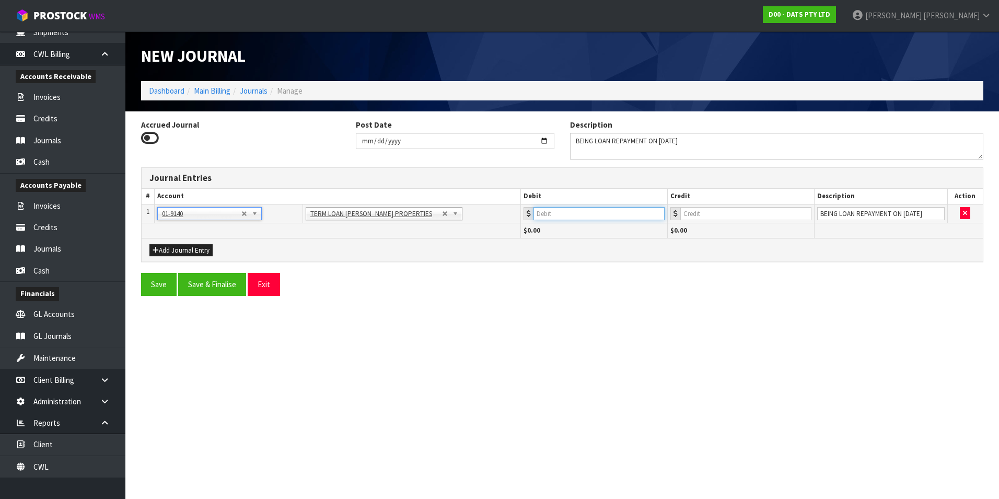
click at [611, 213] on input "number" at bounding box center [599, 213] width 131 height 13
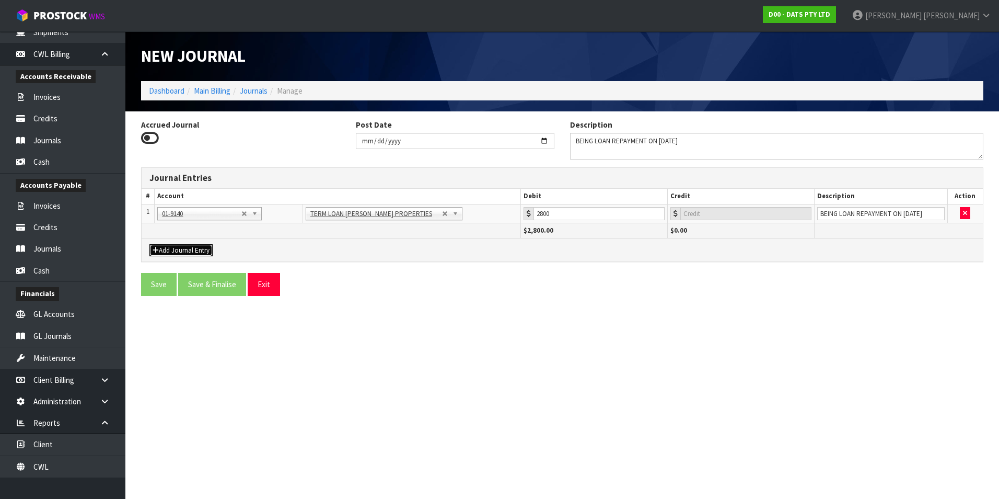
click at [191, 250] on button "Add Journal Entry" at bounding box center [181, 250] width 63 height 13
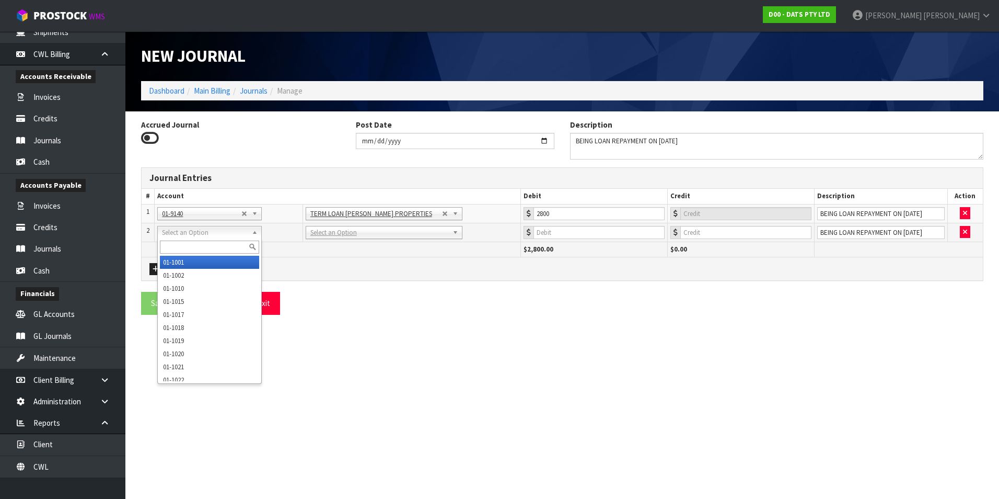
click at [179, 244] on input "text" at bounding box center [209, 246] width 99 height 13
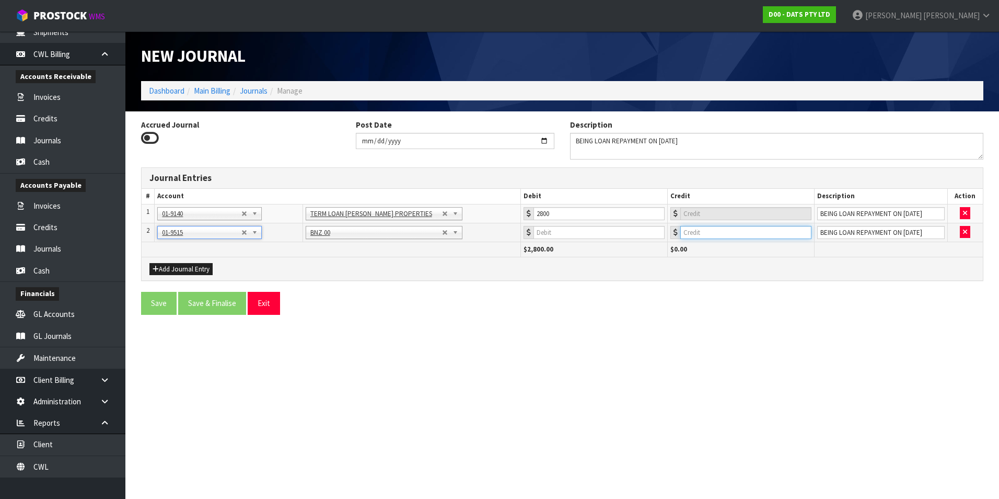
click at [745, 236] on input "number" at bounding box center [746, 232] width 131 height 13
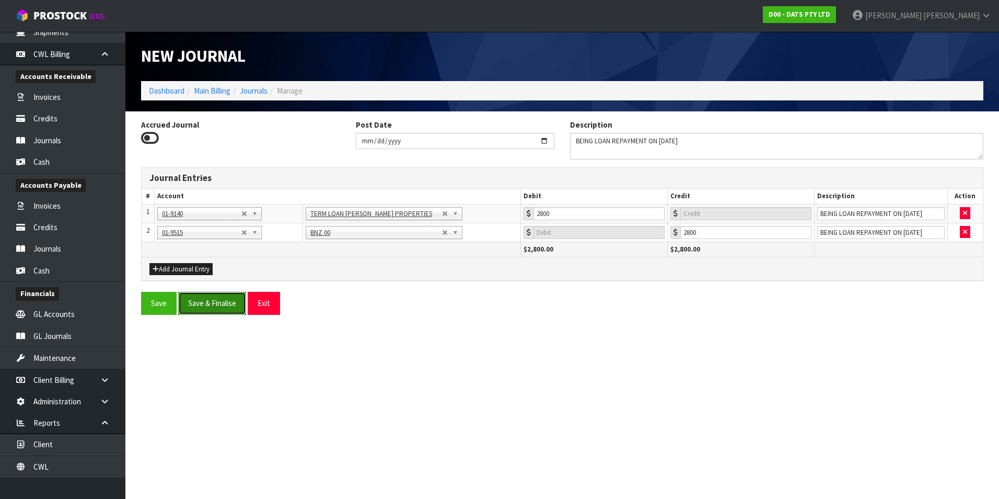
click at [219, 301] on button "Save & Finalise" at bounding box center [212, 303] width 68 height 22
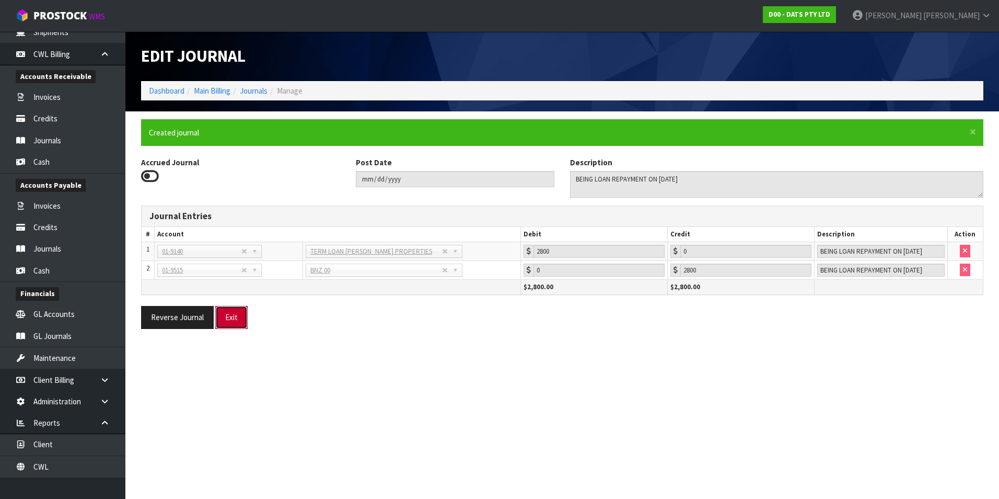
click at [229, 319] on button "Exit" at bounding box center [231, 317] width 32 height 22
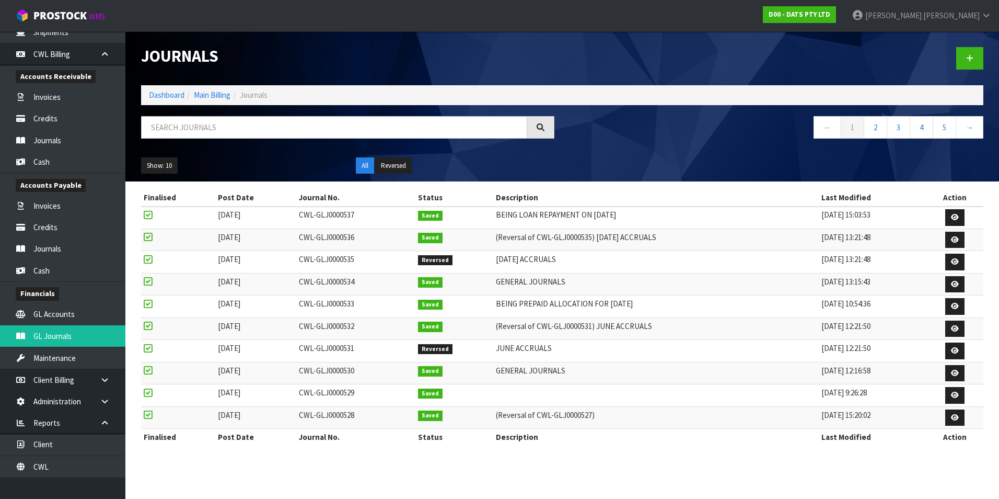
click at [566, 453] on div "Finalised Post Date Journal No. Status Description Last Modified Action 31/07/2…" at bounding box center [562, 322] width 843 height 267
click at [752, 438] on th "Description" at bounding box center [656, 437] width 326 height 17
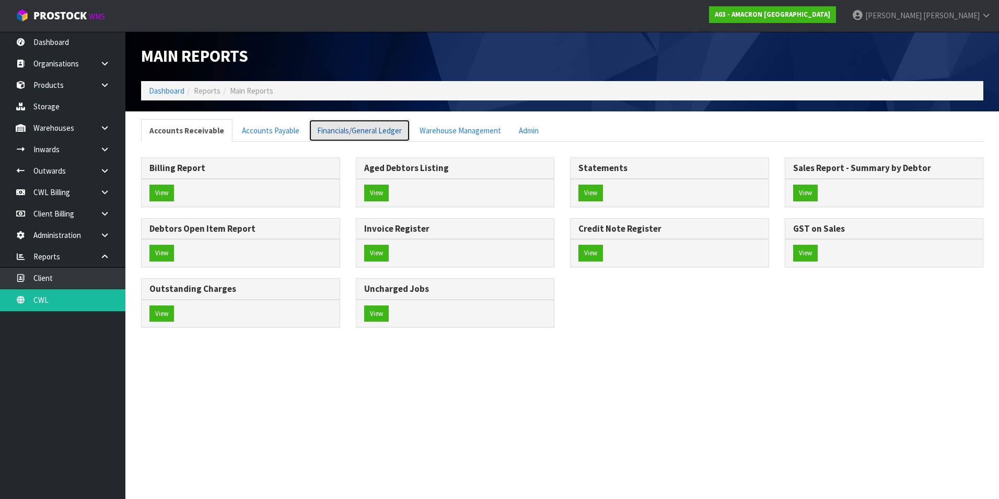
click at [376, 134] on link "Financials/General Ledger" at bounding box center [359, 130] width 101 height 22
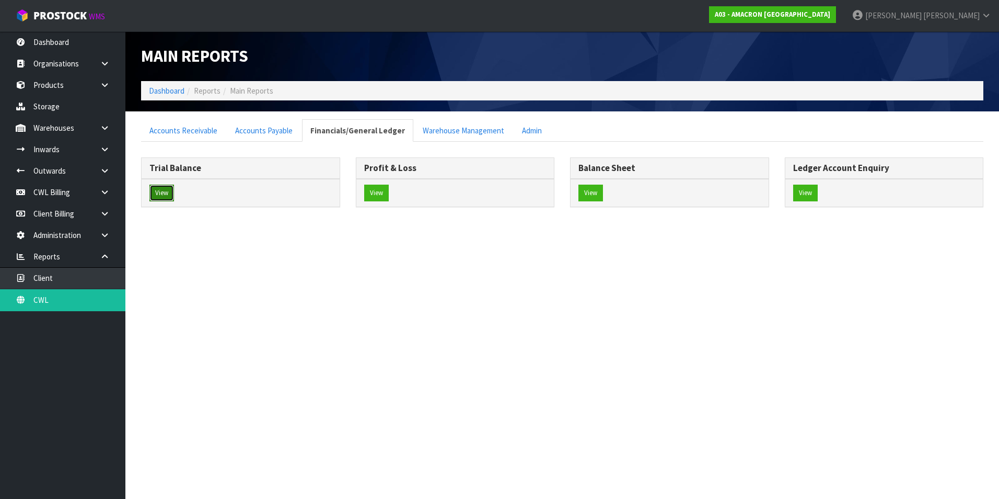
click at [168, 196] on button "View" at bounding box center [162, 193] width 25 height 17
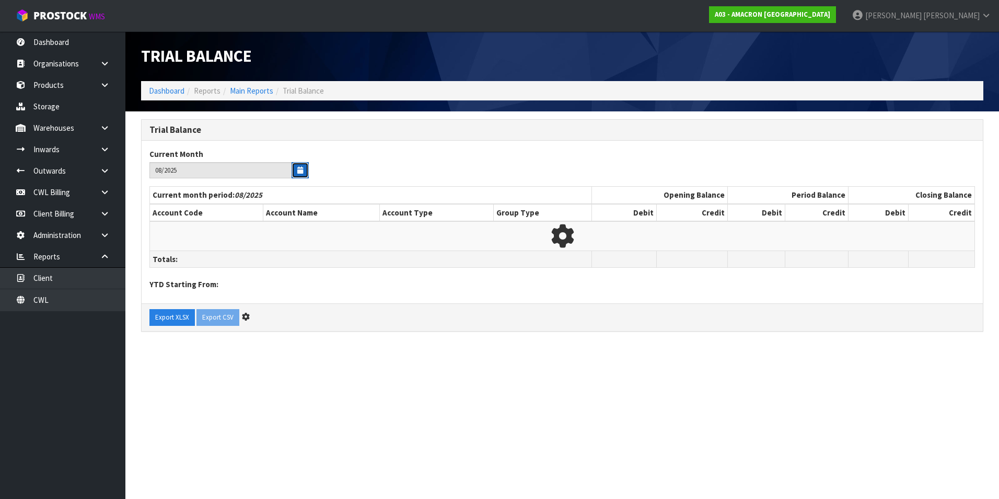
click at [301, 168] on icon "button" at bounding box center [300, 170] width 6 height 7
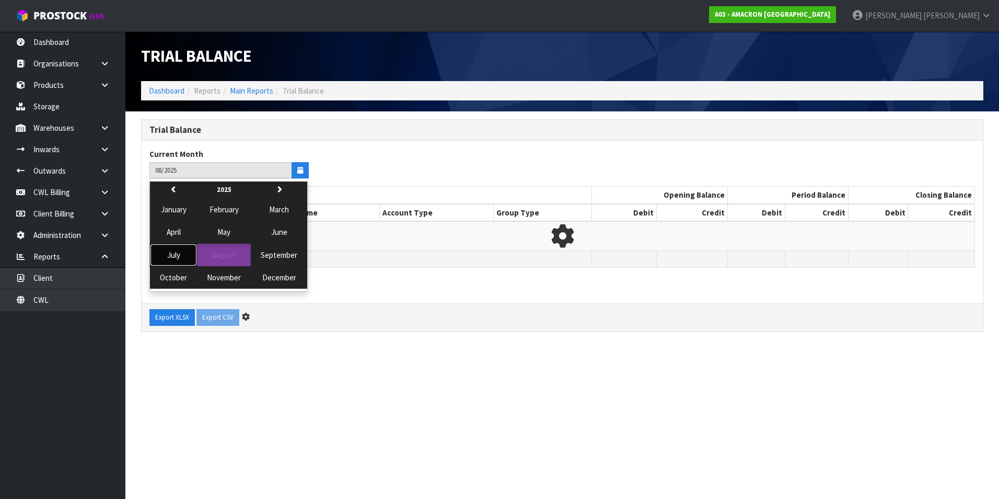
click at [176, 257] on span "July" at bounding box center [173, 255] width 13 height 10
type input "07/2025"
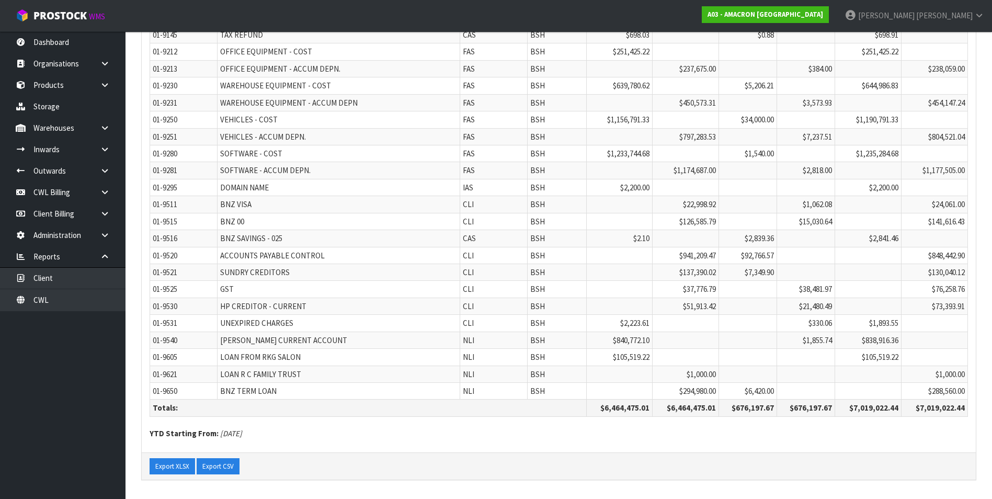
scroll to position [2568, 0]
click at [179, 464] on button "Export XLSX" at bounding box center [172, 466] width 45 height 17
click at [59, 302] on link "CWL" at bounding box center [62, 299] width 125 height 21
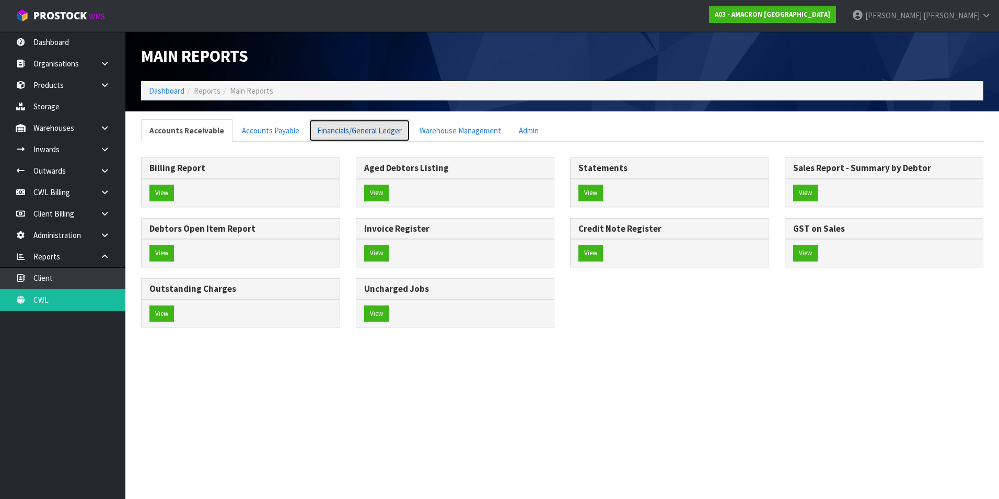
click at [355, 130] on link "Financials/General Ledger" at bounding box center [359, 130] width 101 height 22
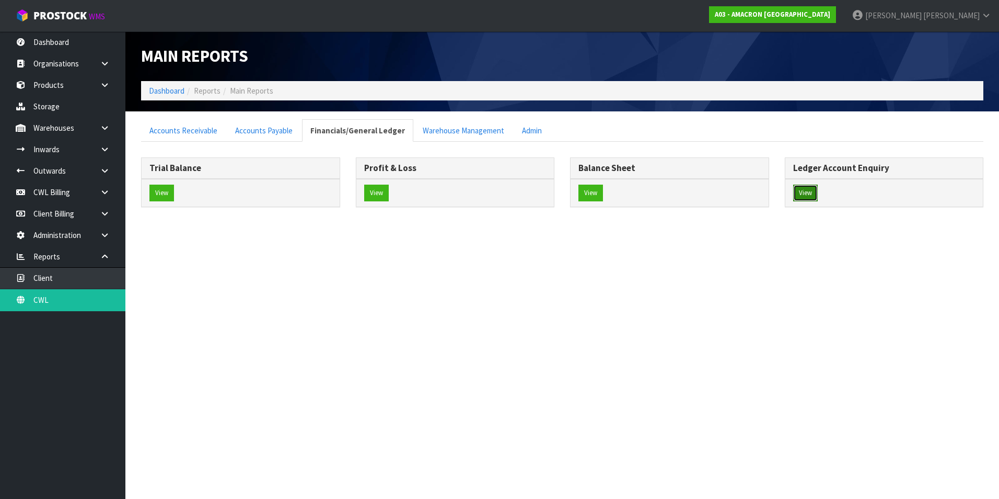
click at [804, 191] on button "View" at bounding box center [806, 193] width 25 height 17
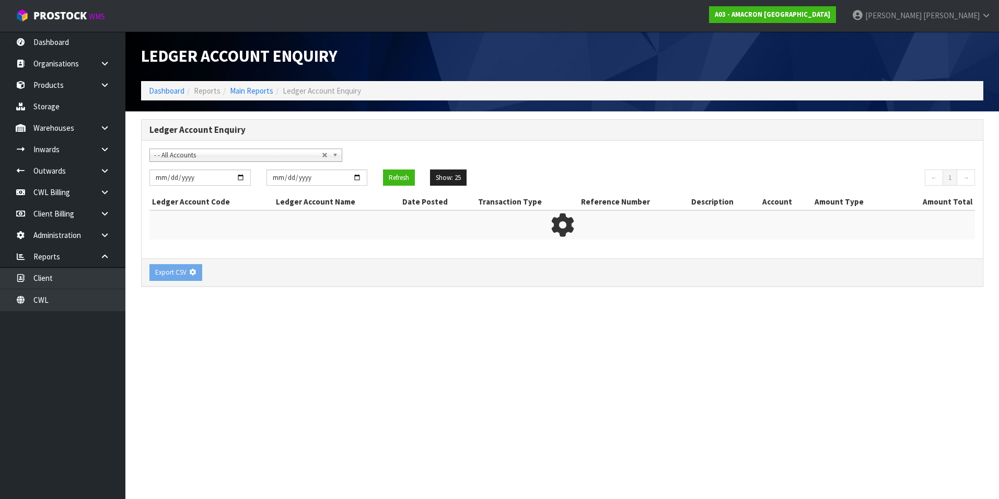
click at [207, 157] on span "- - All Accounts" at bounding box center [238, 155] width 168 height 13
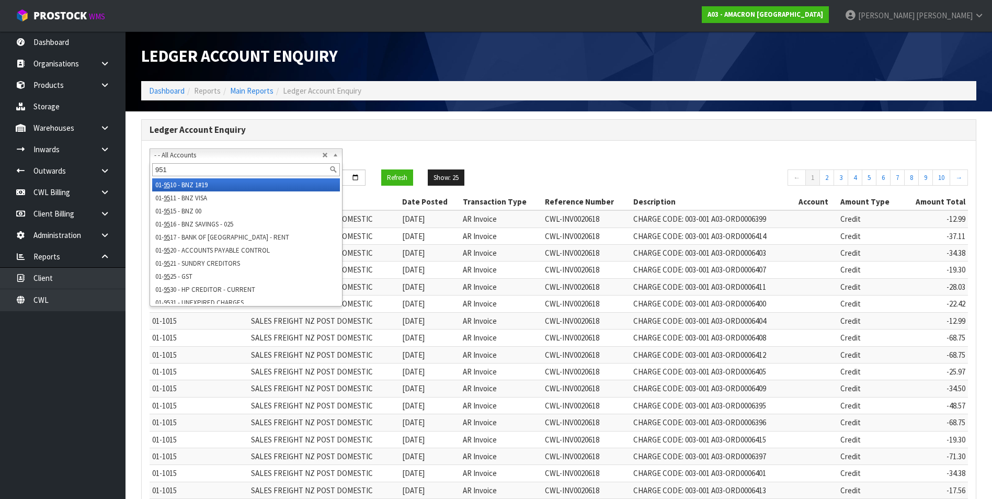
type input "9515"
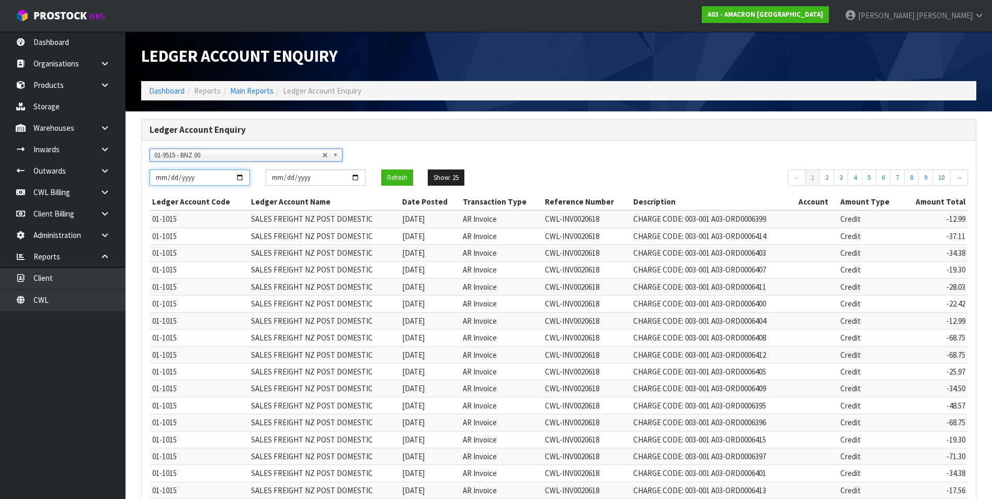
click at [240, 176] on input "[DATE]" at bounding box center [200, 177] width 100 height 16
type input "[DATE]"
click at [358, 176] on input "[DATE]" at bounding box center [316, 177] width 100 height 16
type input "[DATE]"
click at [397, 173] on button "Refresh" at bounding box center [397, 177] width 32 height 17
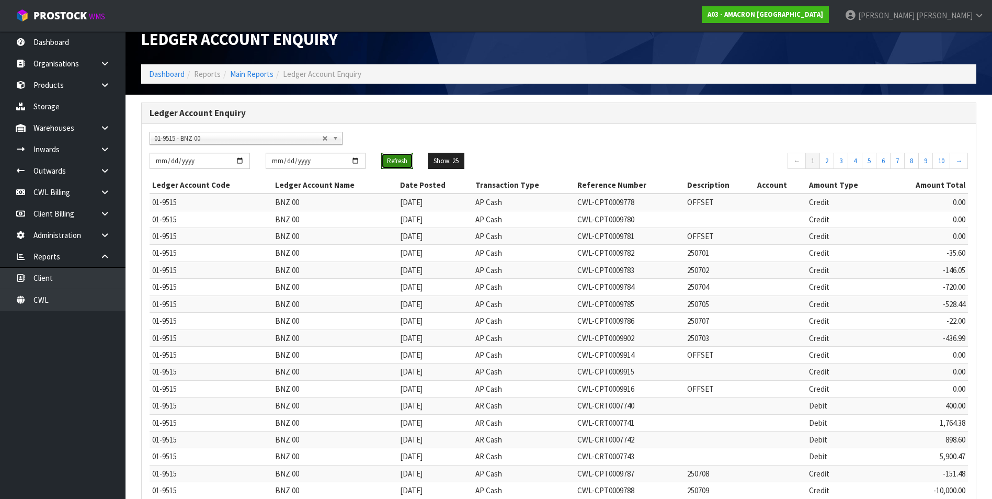
scroll to position [201, 0]
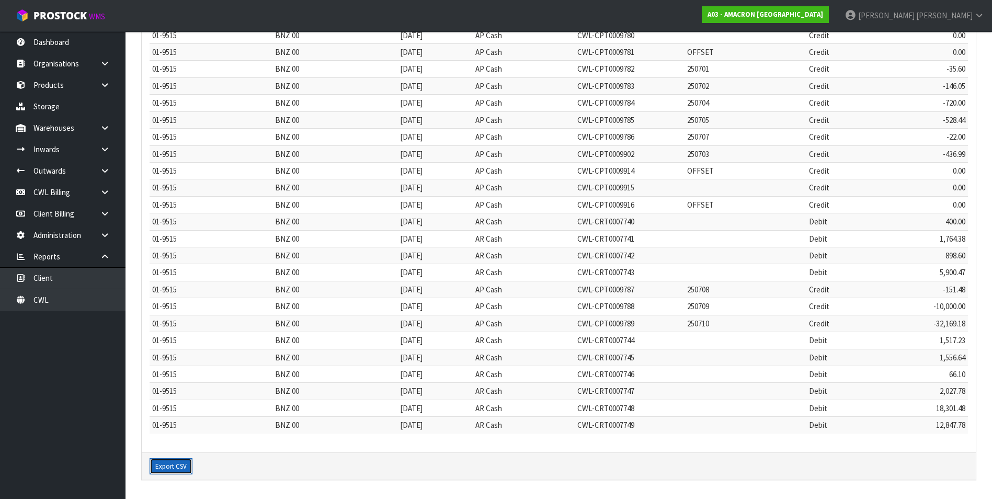
click at [168, 467] on button "Export CSV" at bounding box center [171, 466] width 43 height 17
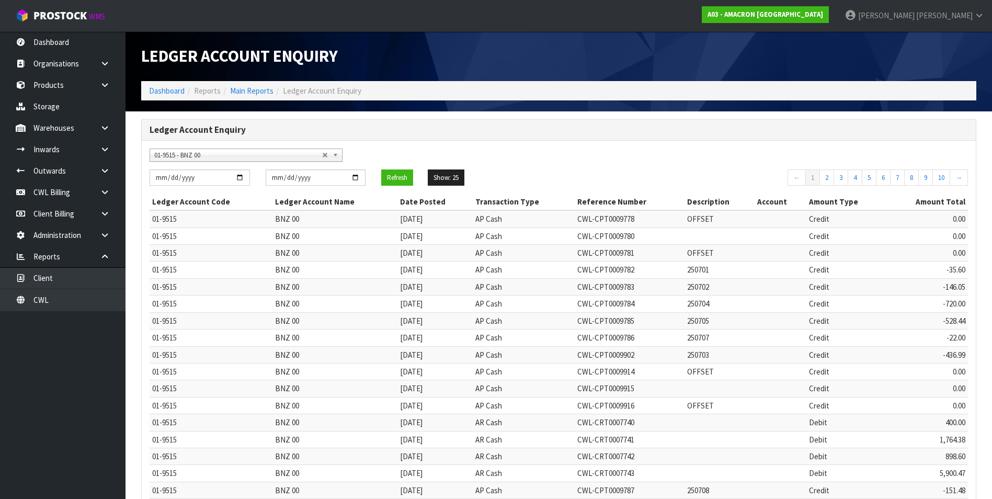
scroll to position [201, 0]
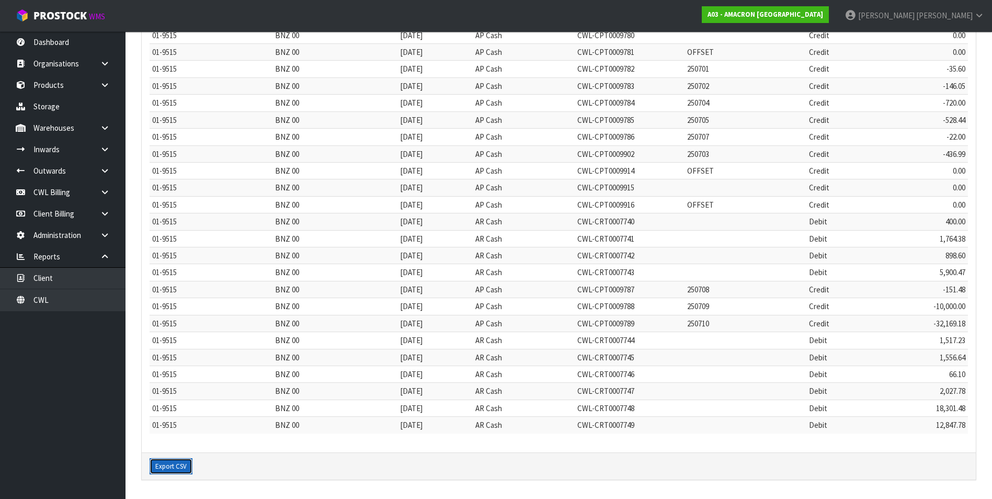
click at [167, 466] on button "Export CSV" at bounding box center [171, 466] width 43 height 17
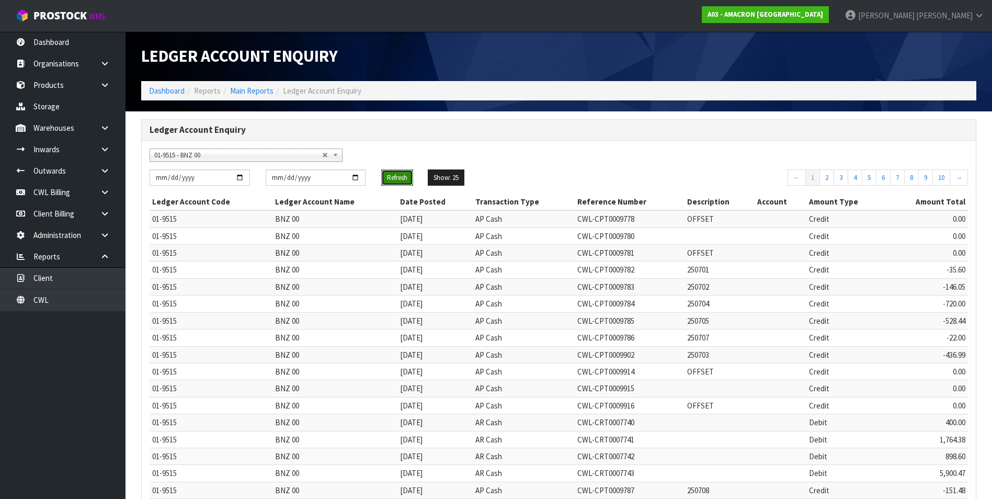
click at [395, 178] on button "Refresh" at bounding box center [397, 177] width 32 height 17
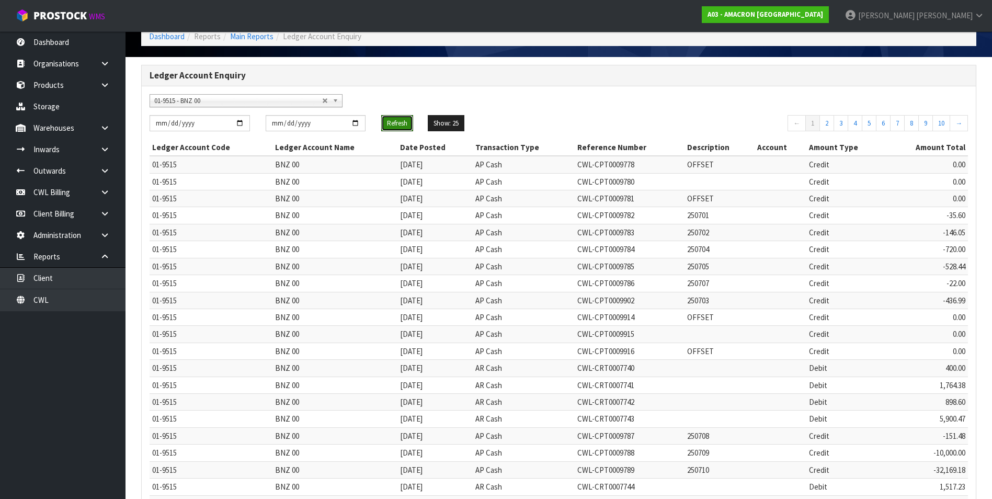
scroll to position [201, 0]
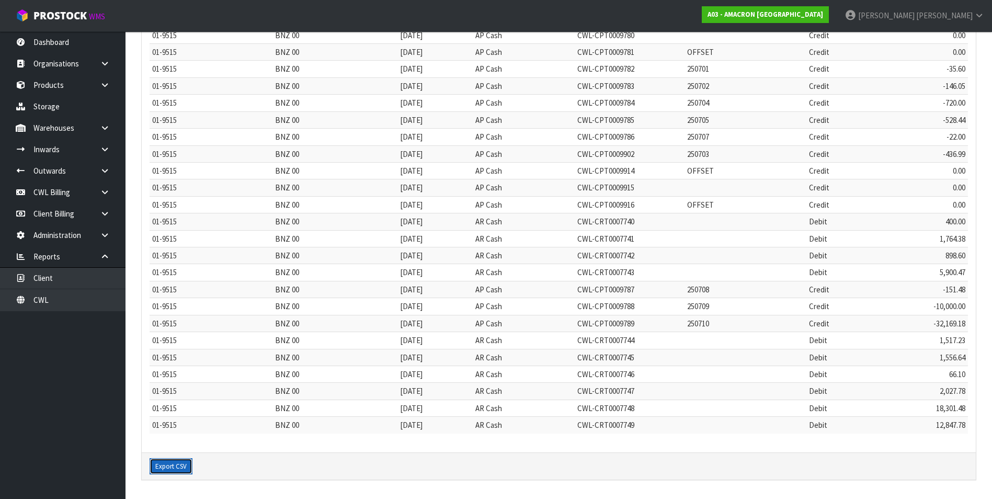
click at [174, 467] on button "Export CSV" at bounding box center [171, 466] width 43 height 17
